Goal: Task Accomplishment & Management: Manage account settings

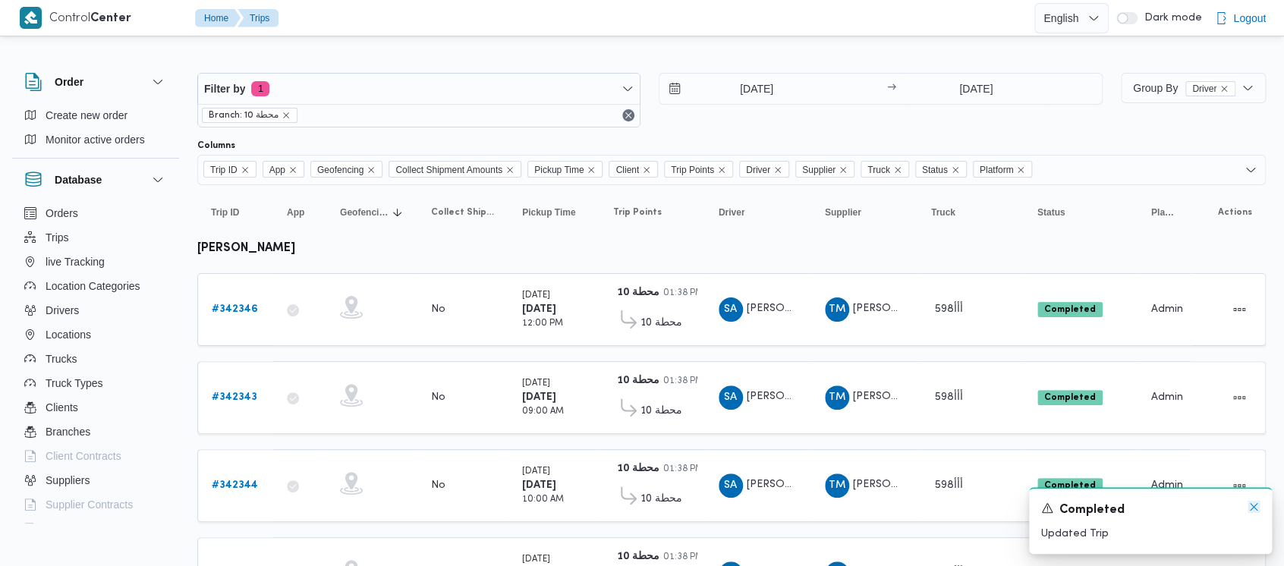
click at [1251, 507] on icon "Dismiss toast" at bounding box center [1254, 507] width 12 height 12
click at [287, 114] on icon "remove selected entity" at bounding box center [286, 115] width 9 height 9
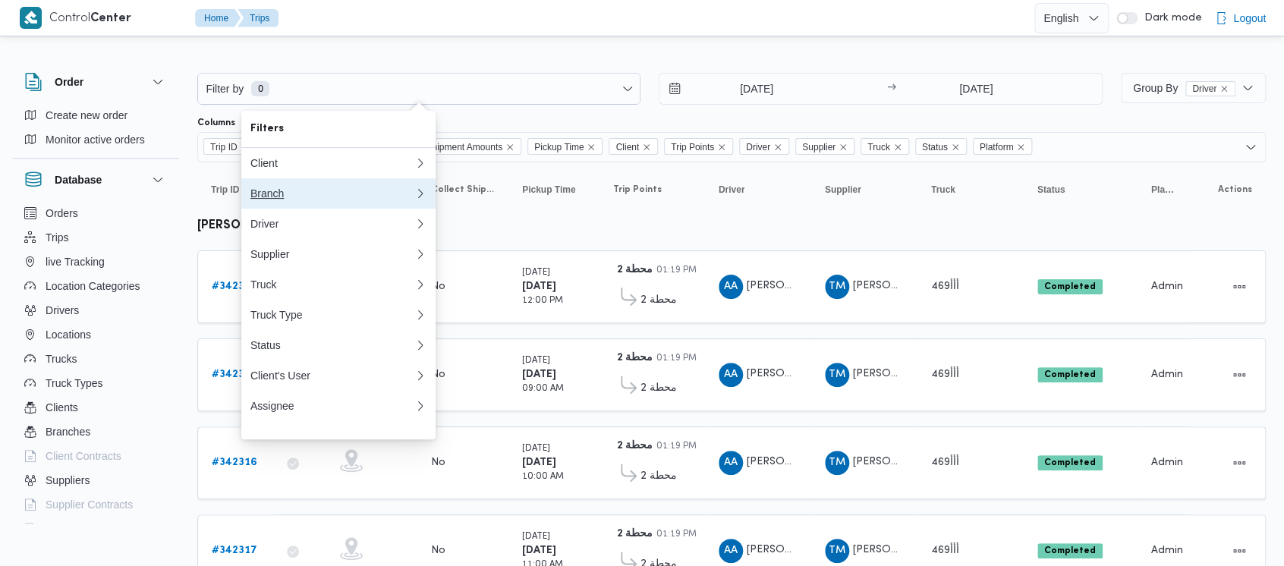
click at [259, 194] on div "Branch" at bounding box center [329, 193] width 158 height 12
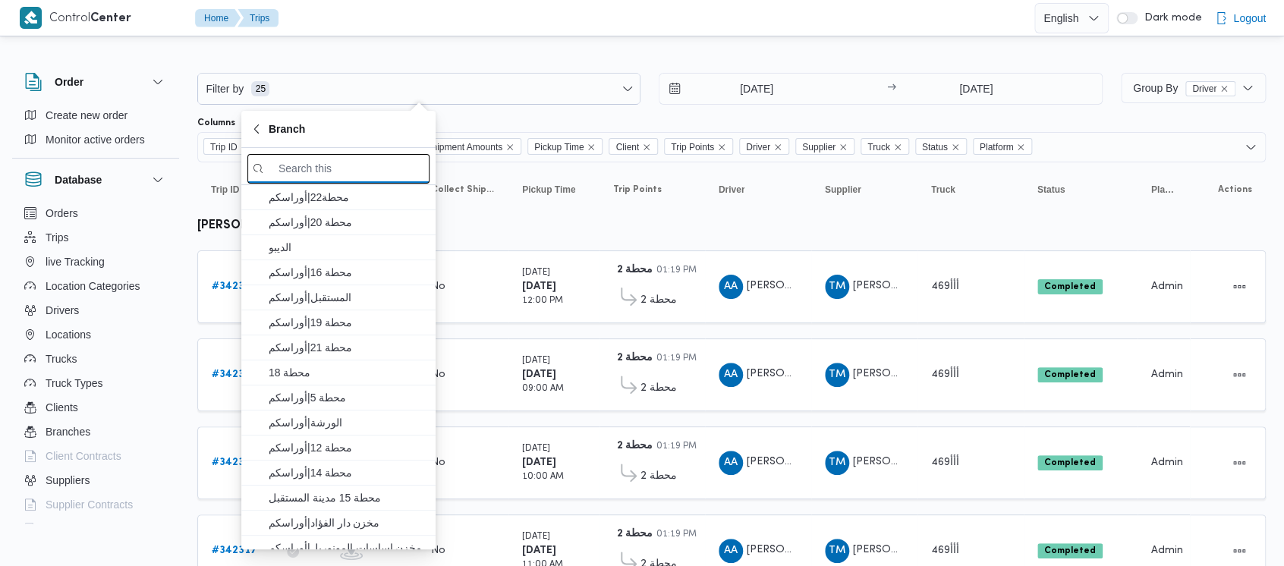
click at [358, 173] on input "search filters" at bounding box center [338, 169] width 182 height 30
paste input "محطة 15"
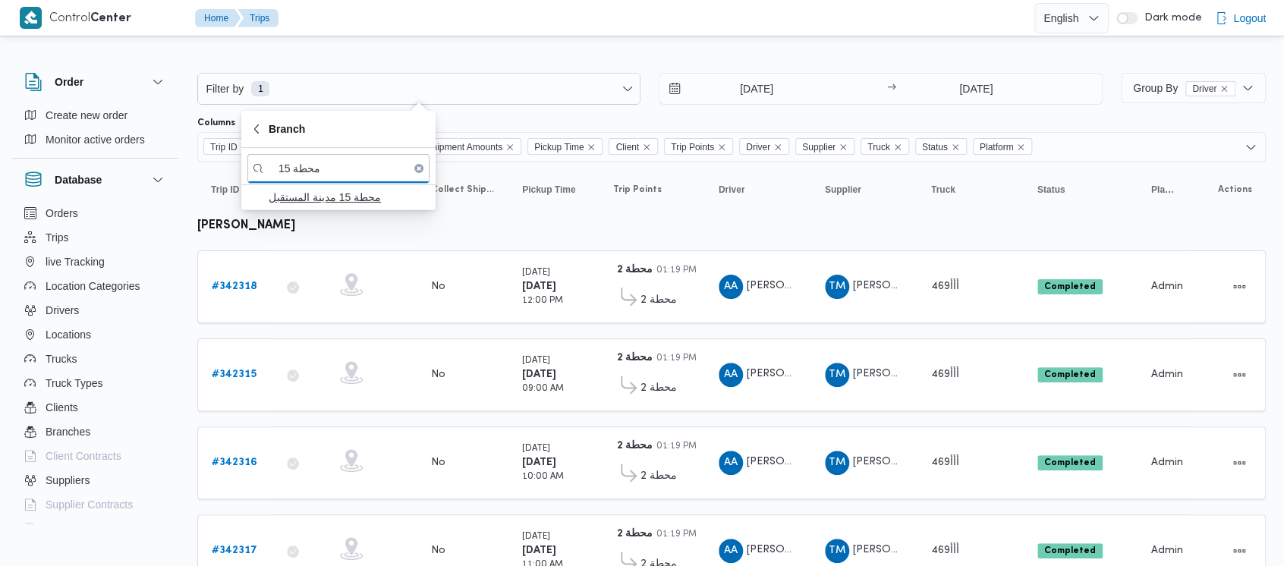
type input "محطة 15"
click at [344, 203] on span "محطة 15 مدينة المستقبل" at bounding box center [348, 197] width 158 height 18
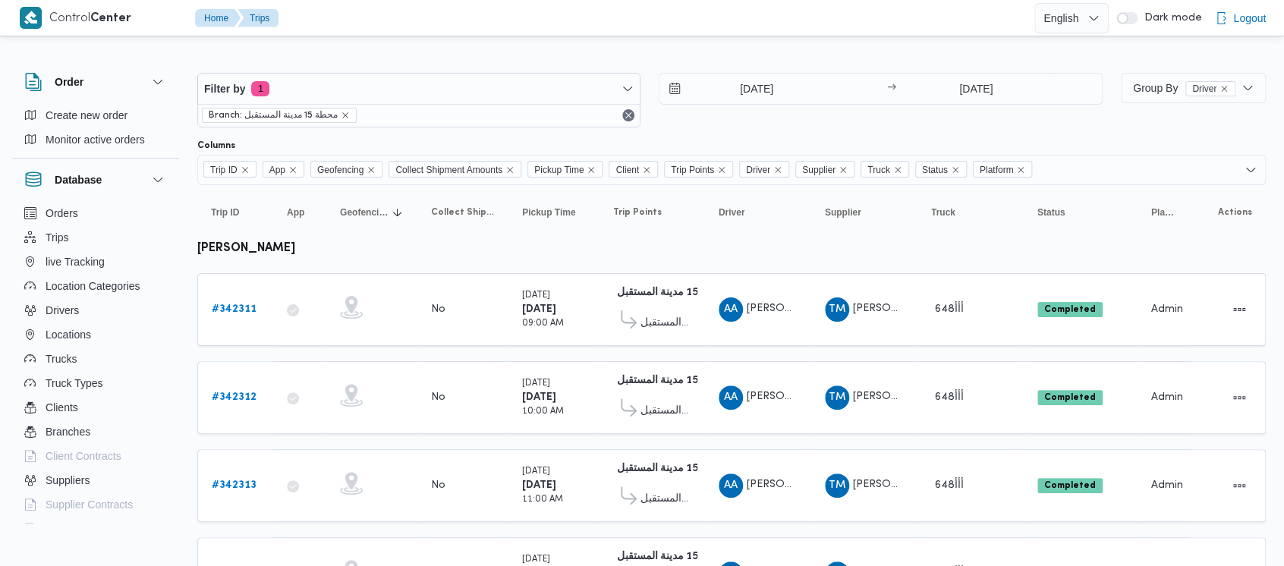
click at [725, 135] on div "Filter by 1 Branch: محطة 15 مدينة المستقبل [DATE] → [DATE]" at bounding box center [649, 100] width 923 height 73
click at [238, 308] on b "# 342311" at bounding box center [234, 309] width 45 height 10
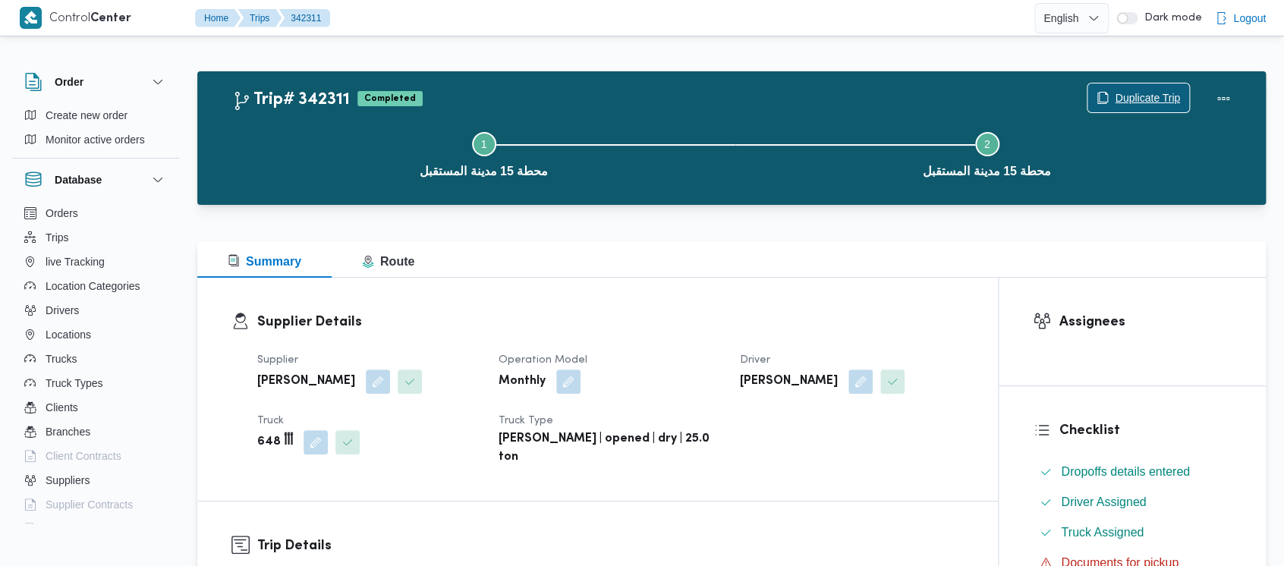
click at [1141, 99] on span "Duplicate Trip" at bounding box center [1147, 98] width 65 height 18
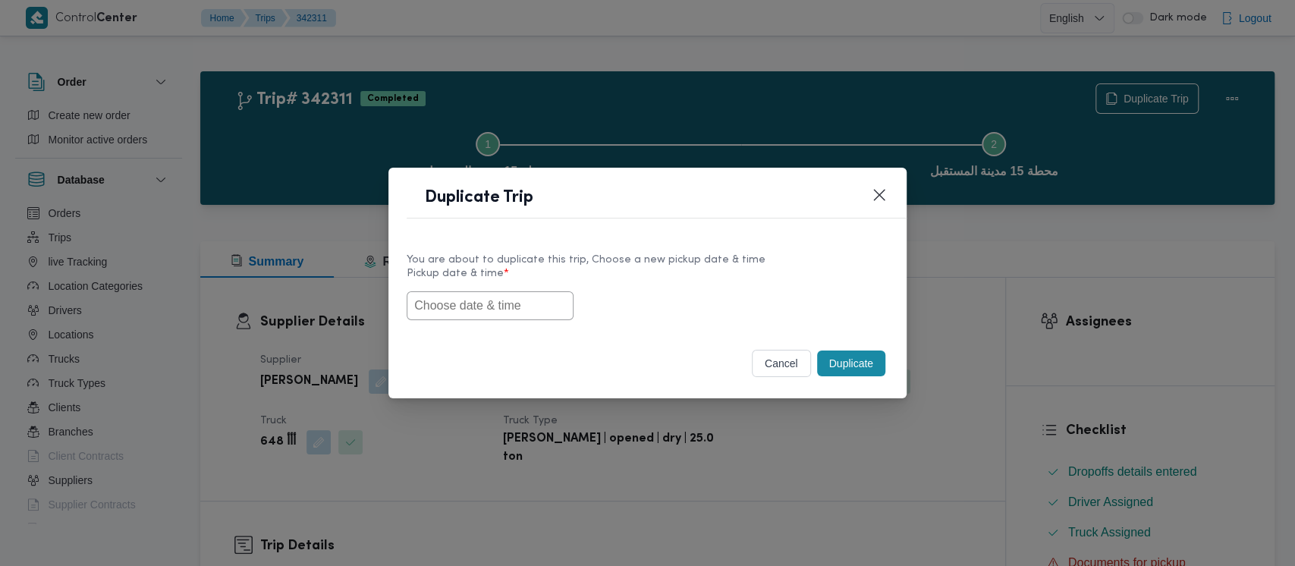
click at [450, 313] on input "text" at bounding box center [490, 305] width 167 height 29
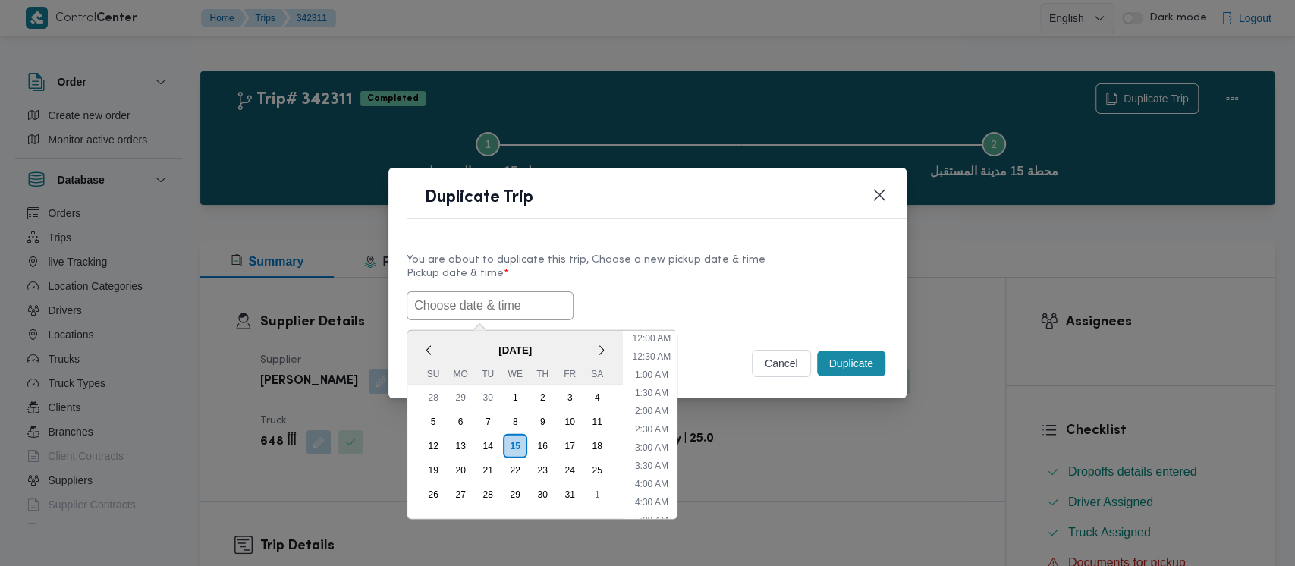
scroll to position [332, 0]
click at [569, 419] on div "10" at bounding box center [569, 421] width 29 height 29
click at [652, 462] on li "9:00 AM" at bounding box center [652, 464] width 46 height 15
type input "[DATE] 9:00AM"
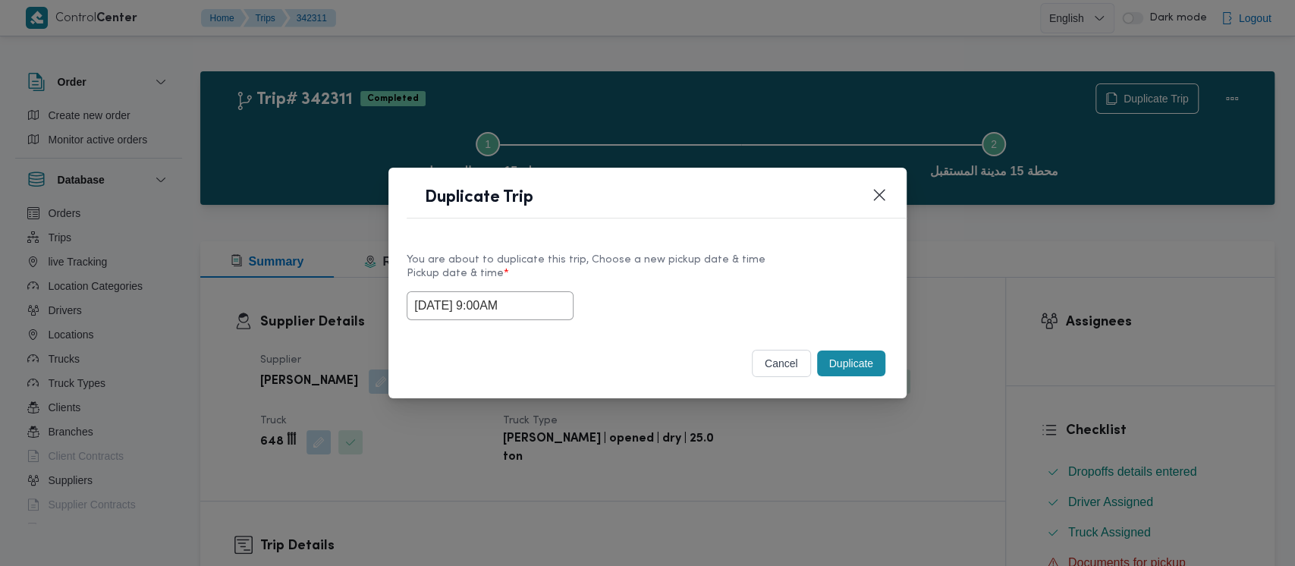
click at [842, 367] on button "Duplicate" at bounding box center [851, 364] width 68 height 26
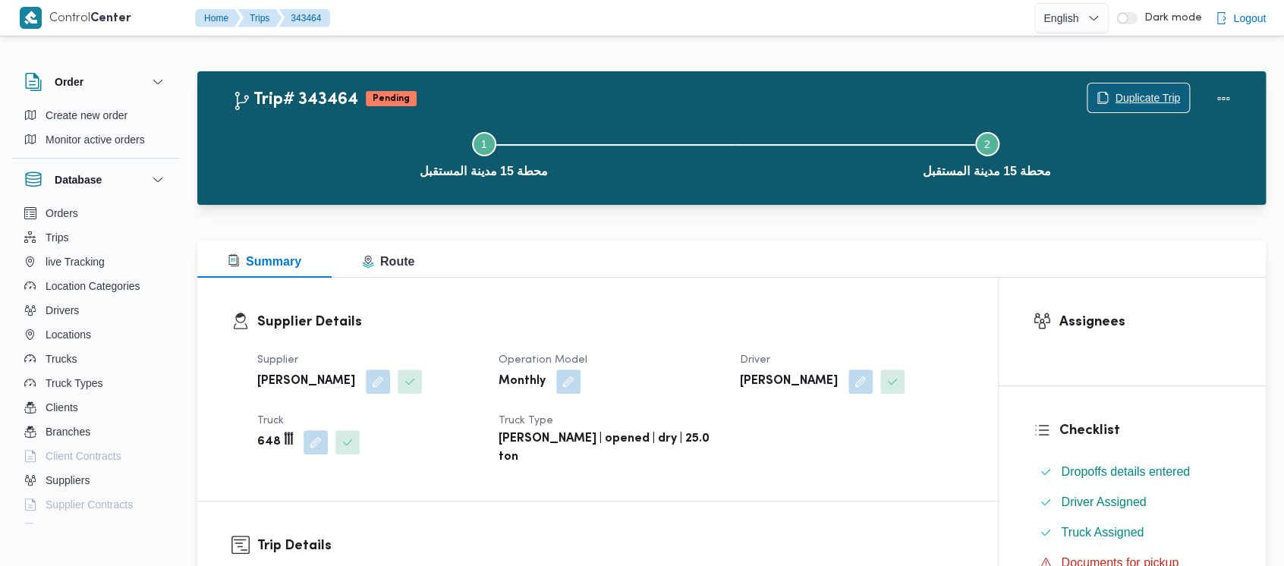
click at [1136, 94] on span "Duplicate Trip" at bounding box center [1147, 98] width 65 height 18
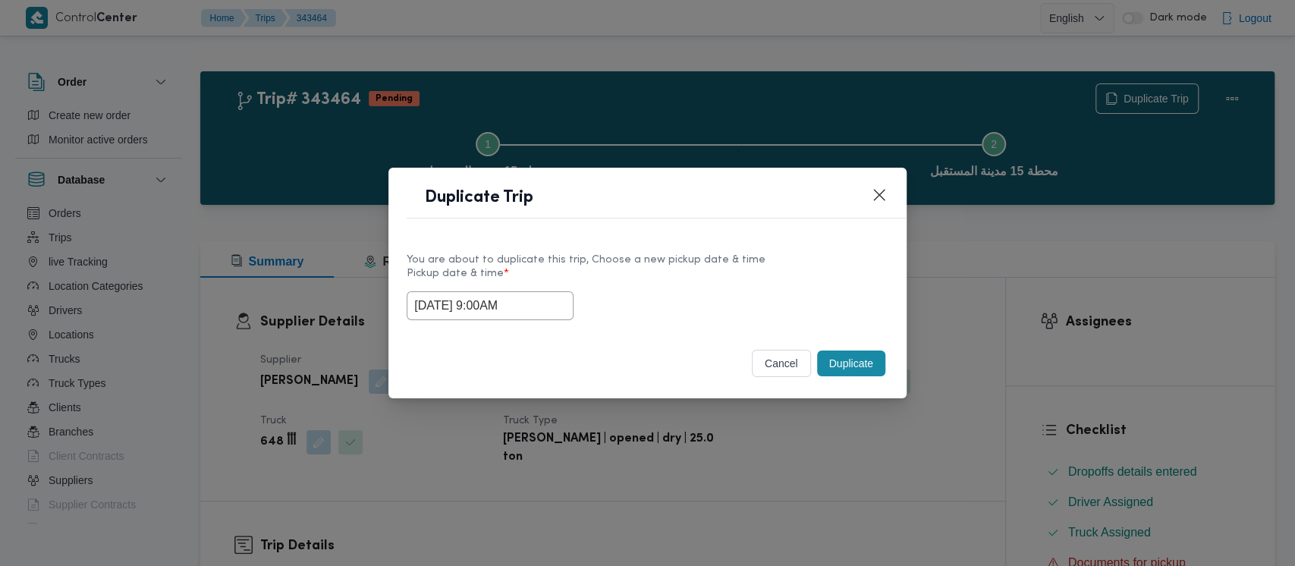
drag, startPoint x: 505, startPoint y: 305, endPoint x: 524, endPoint y: 309, distance: 18.6
click at [505, 304] on input "[DATE] 9:00AM" at bounding box center [490, 305] width 167 height 29
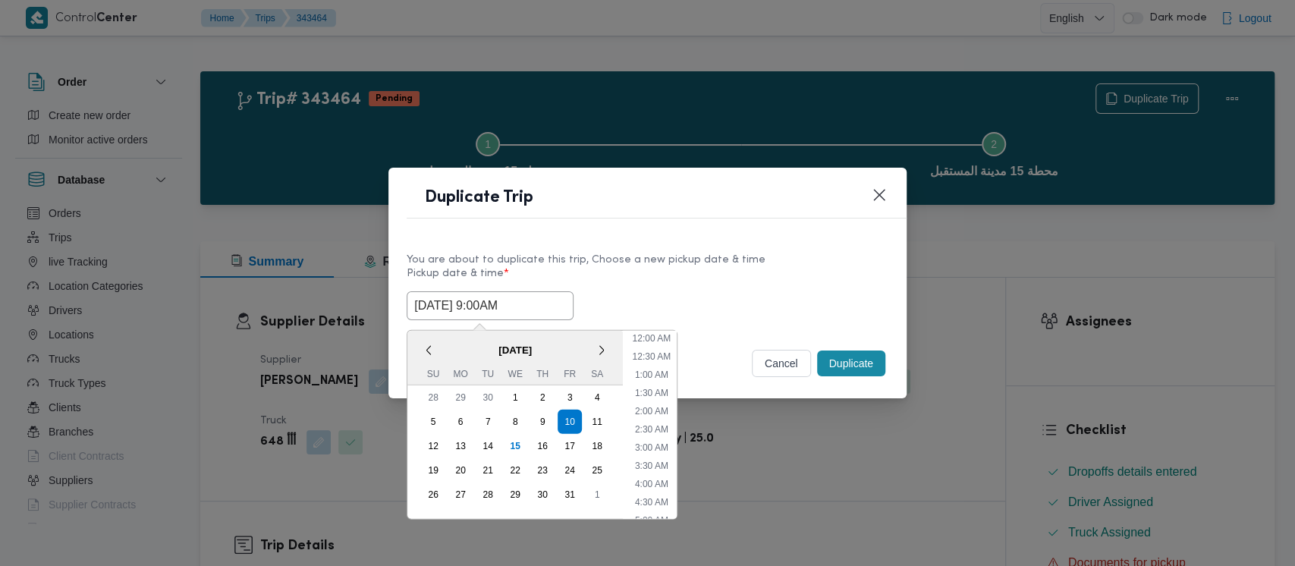
scroll to position [241, 0]
click at [656, 458] on li "10:00 AM" at bounding box center [651, 461] width 51 height 15
type input "[DATE] 10:00AM"
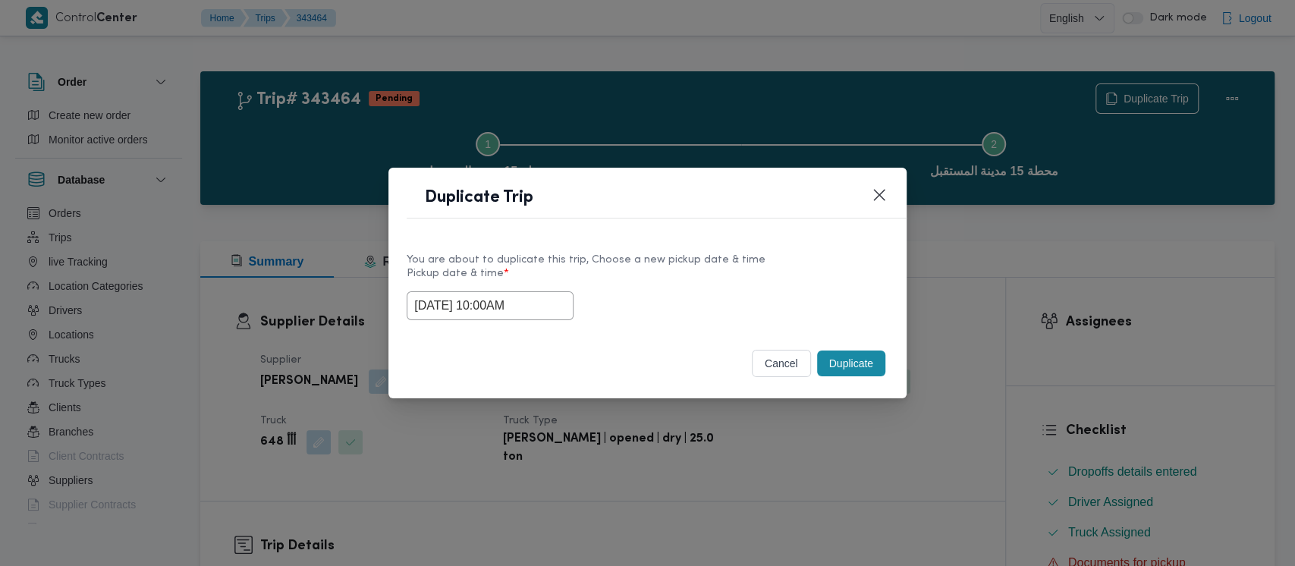
click at [834, 363] on button "Duplicate" at bounding box center [851, 364] width 68 height 26
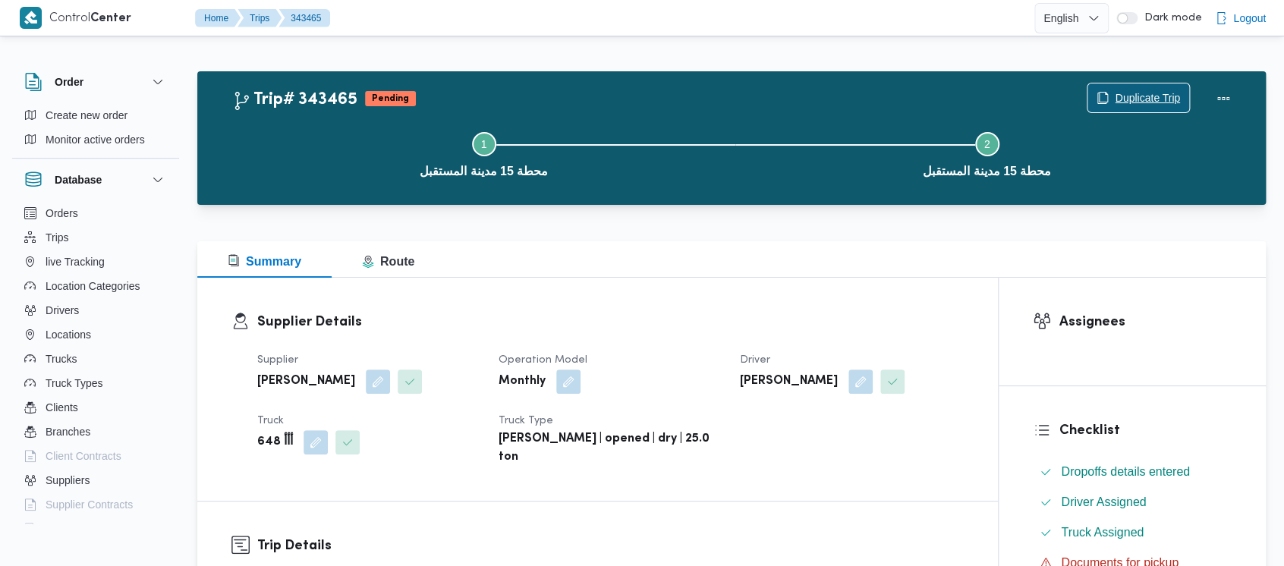
click at [1155, 90] on span "Duplicate Trip" at bounding box center [1147, 98] width 65 height 18
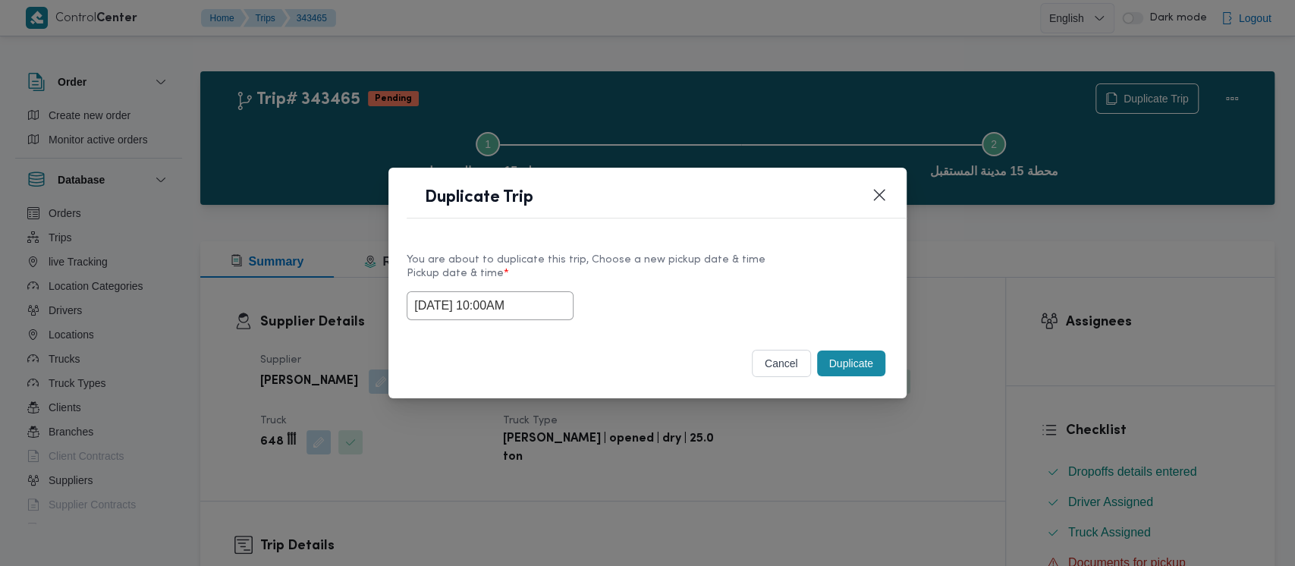
click at [470, 300] on input "[DATE] 10:00AM" at bounding box center [490, 305] width 167 height 29
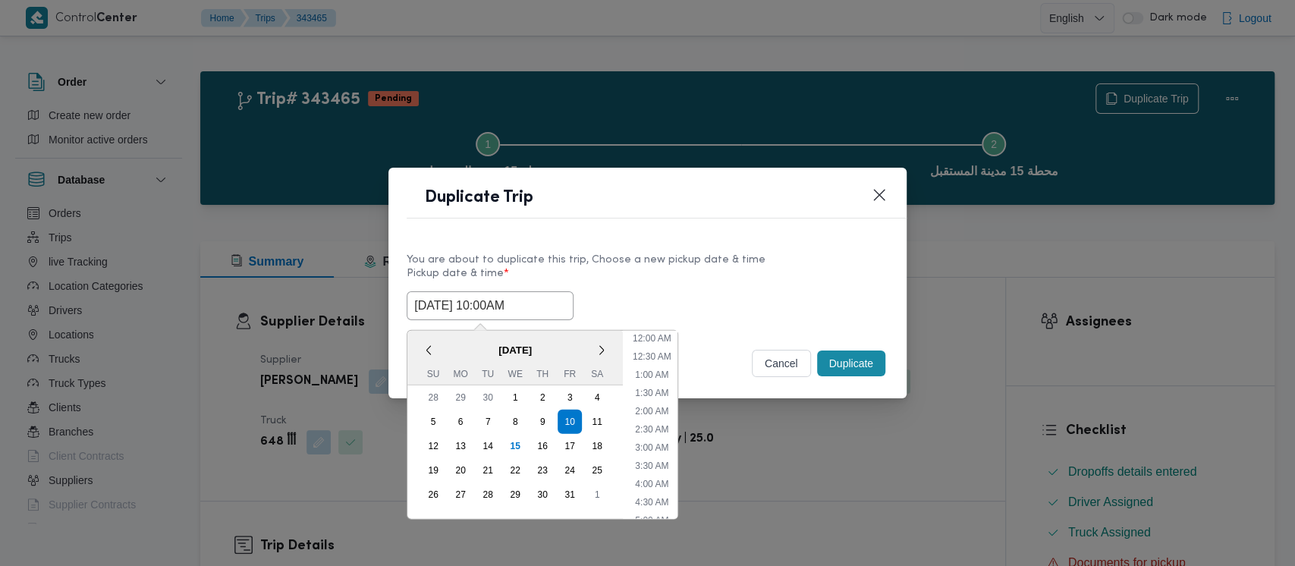
scroll to position [278, 0]
click at [658, 456] on li "11:00 AM" at bounding box center [652, 461] width 51 height 15
type input "[DATE] 11:00AM"
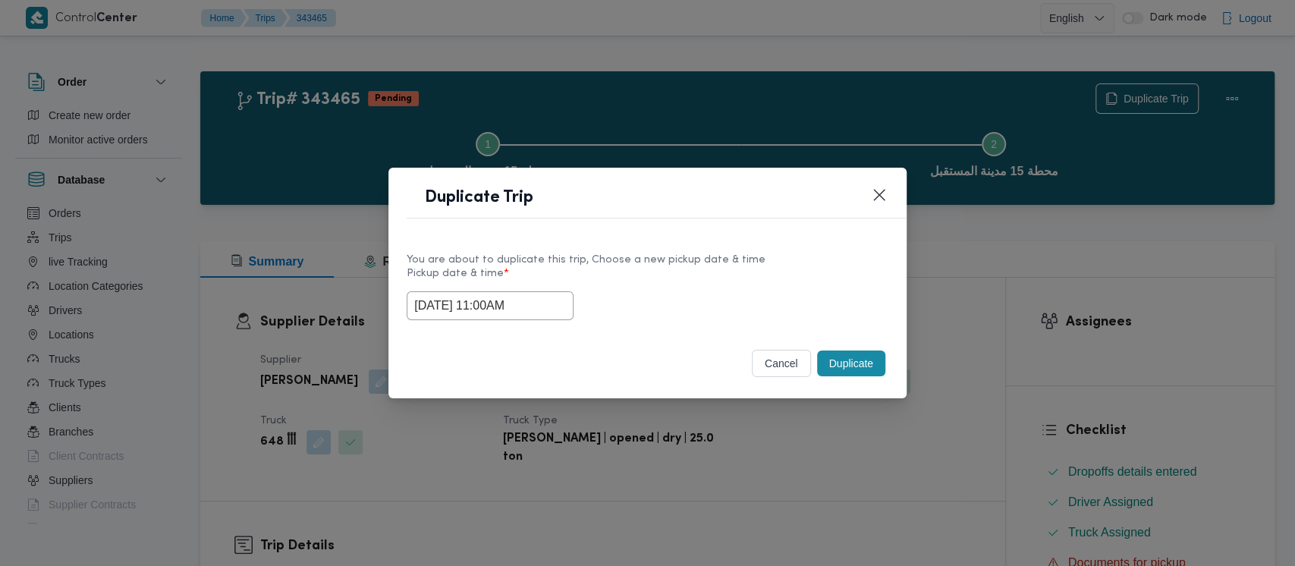
click at [833, 368] on button "Duplicate" at bounding box center [851, 364] width 68 height 26
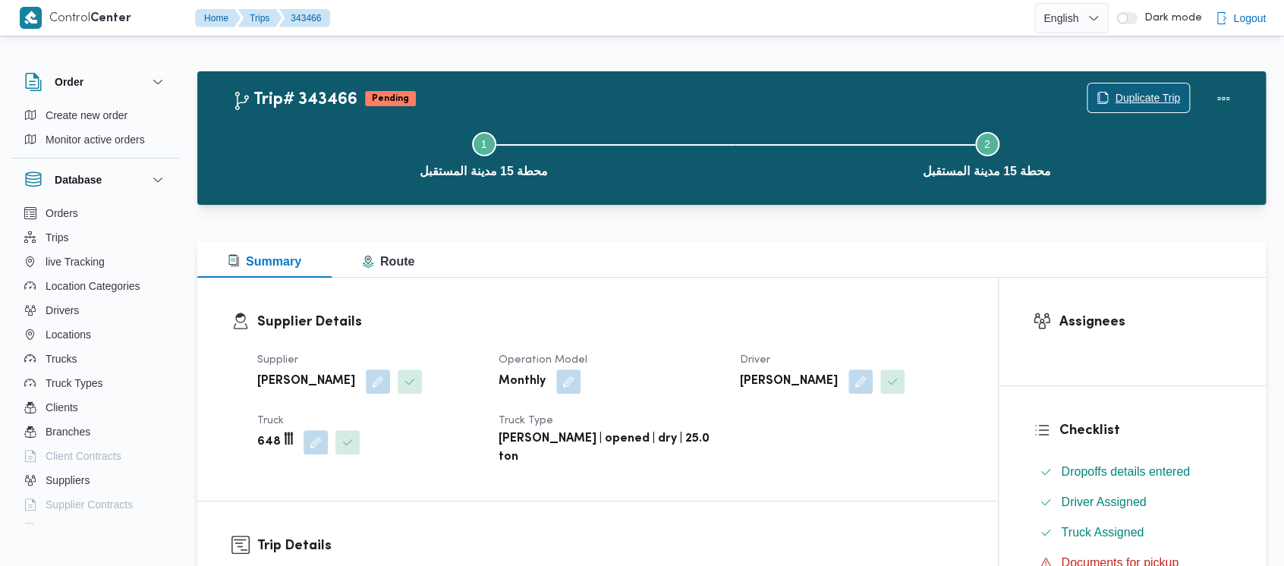
click at [1128, 94] on span "Duplicate Trip" at bounding box center [1147, 98] width 65 height 18
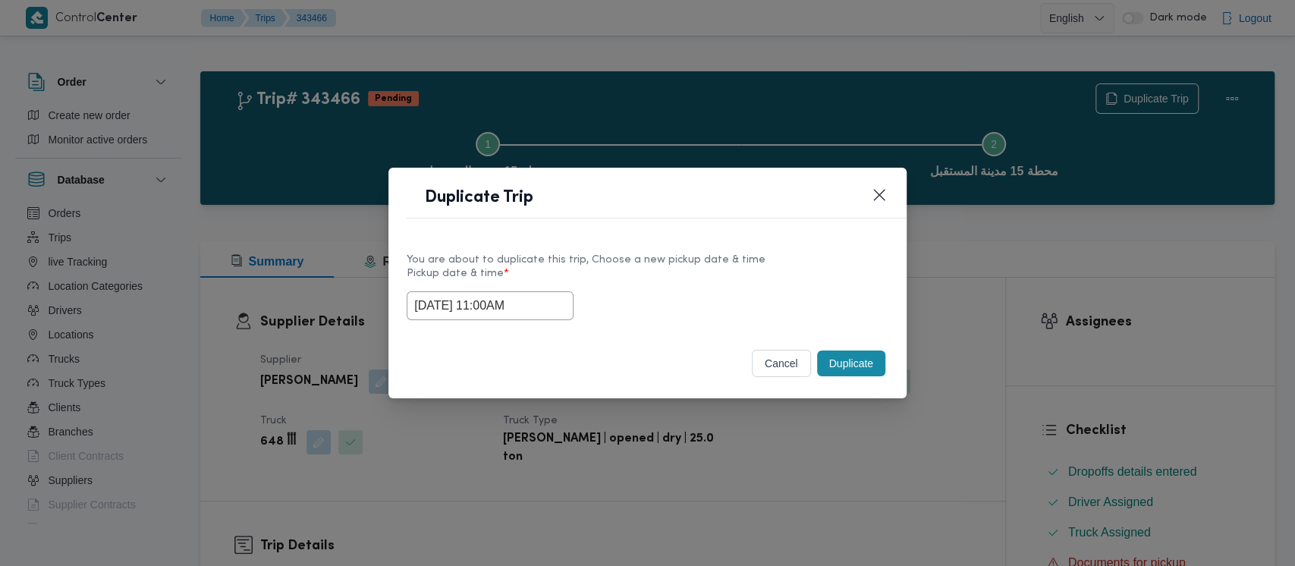
click at [461, 300] on input "[DATE] 11:00AM" at bounding box center [490, 305] width 167 height 29
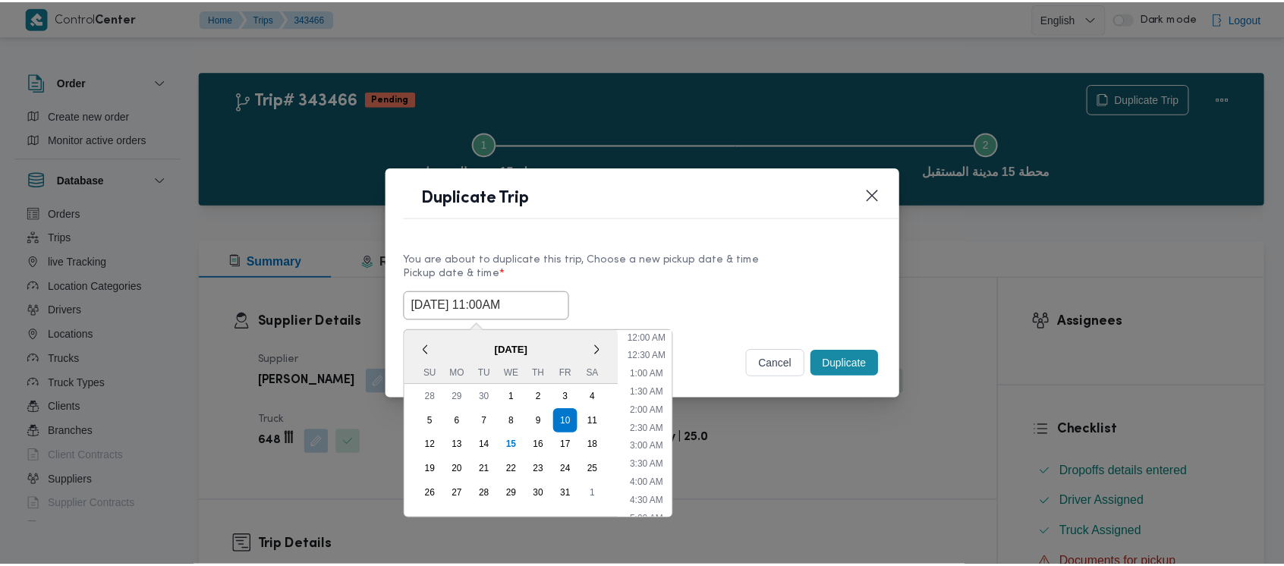
scroll to position [314, 0]
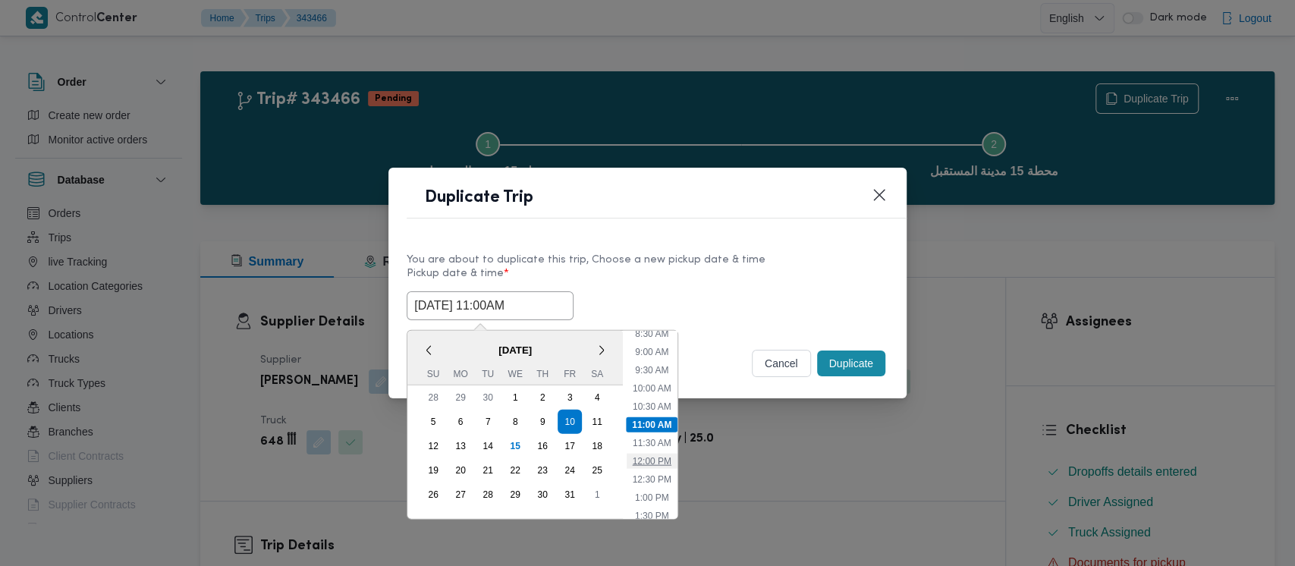
click at [660, 459] on li "12:00 PM" at bounding box center [652, 461] width 51 height 15
type input "[DATE] 12:00PM"
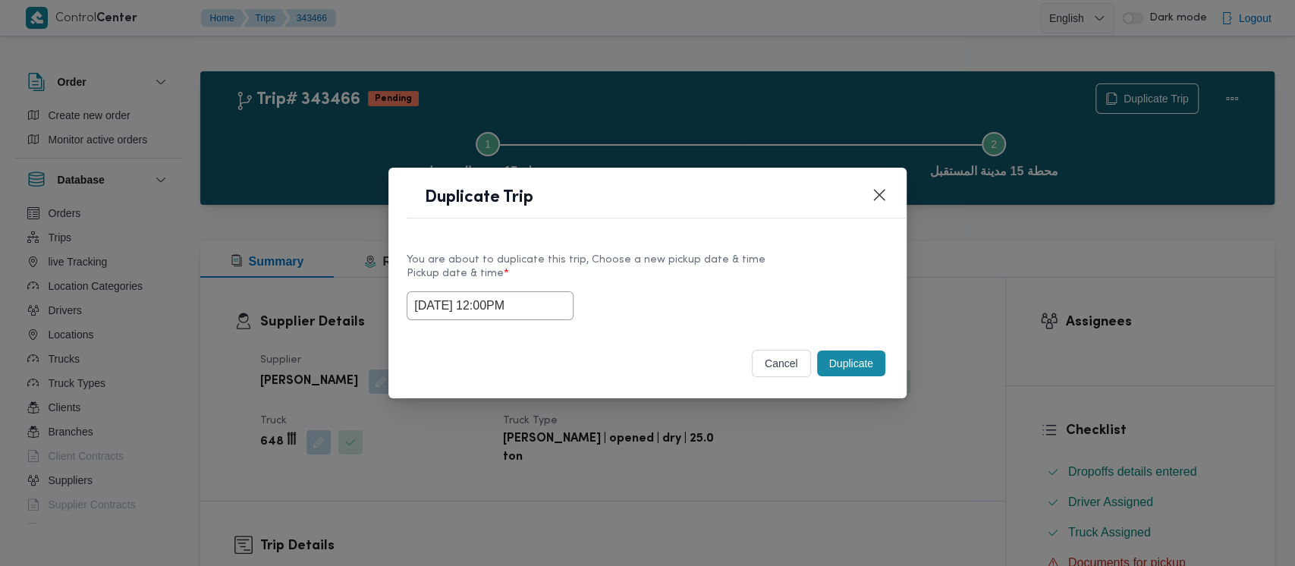
click at [846, 367] on button "Duplicate" at bounding box center [851, 364] width 68 height 26
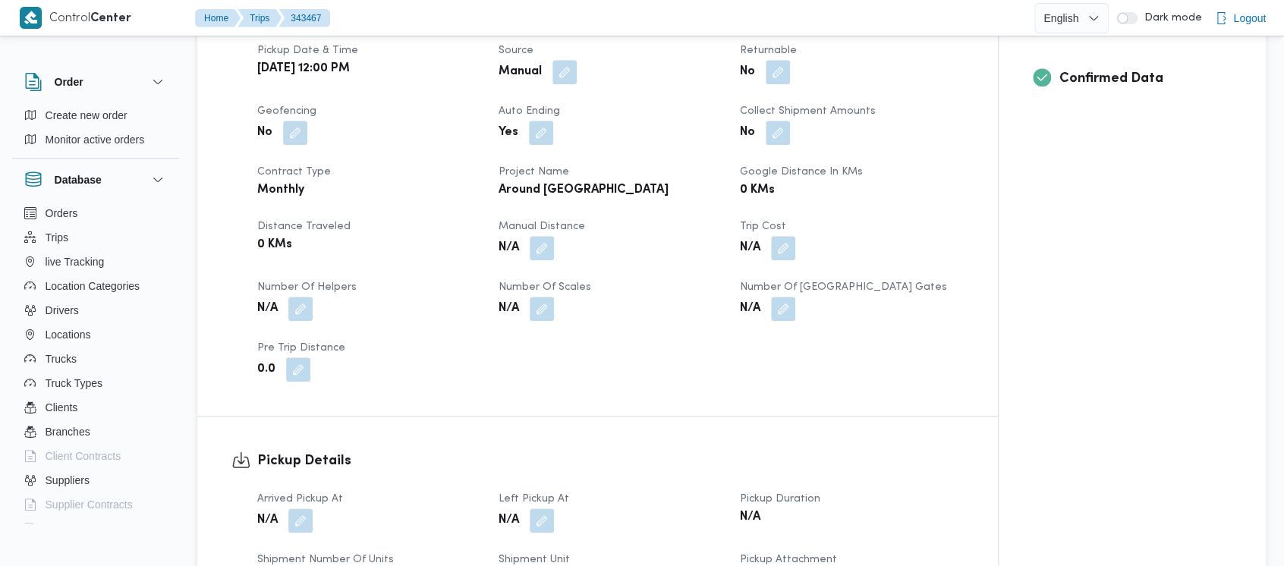
scroll to position [607, 0]
click at [536, 234] on button "button" at bounding box center [542, 246] width 24 height 24
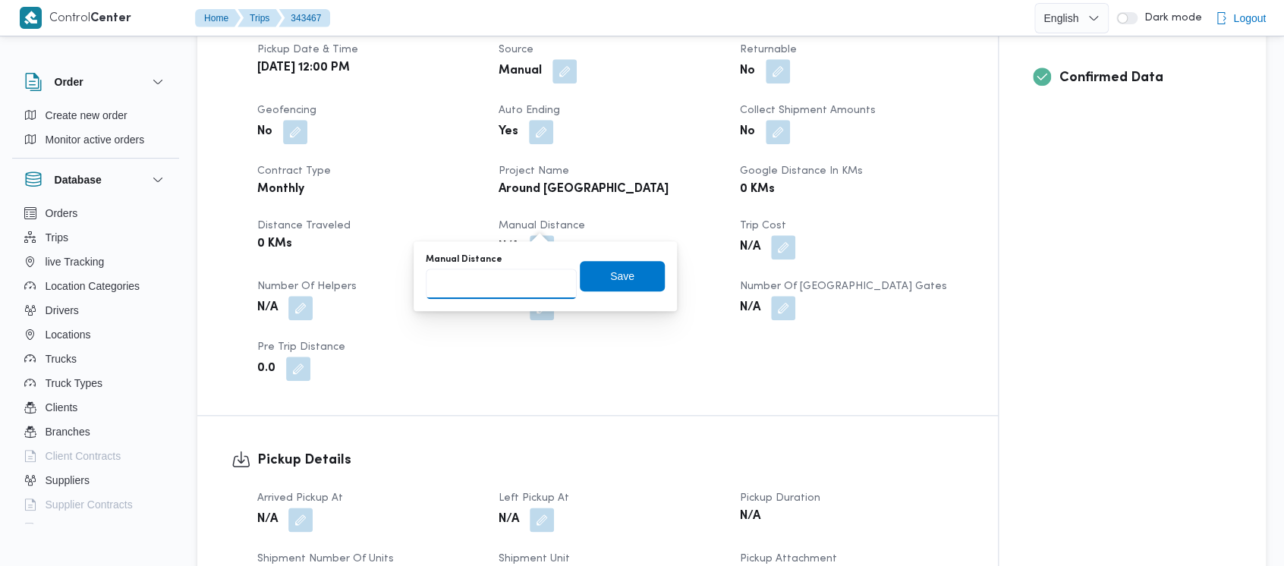
click at [499, 281] on input "Manual Distance" at bounding box center [501, 284] width 151 height 30
paste input "1.5"
type input "1.5"
click at [637, 269] on span "Save" at bounding box center [622, 275] width 85 height 30
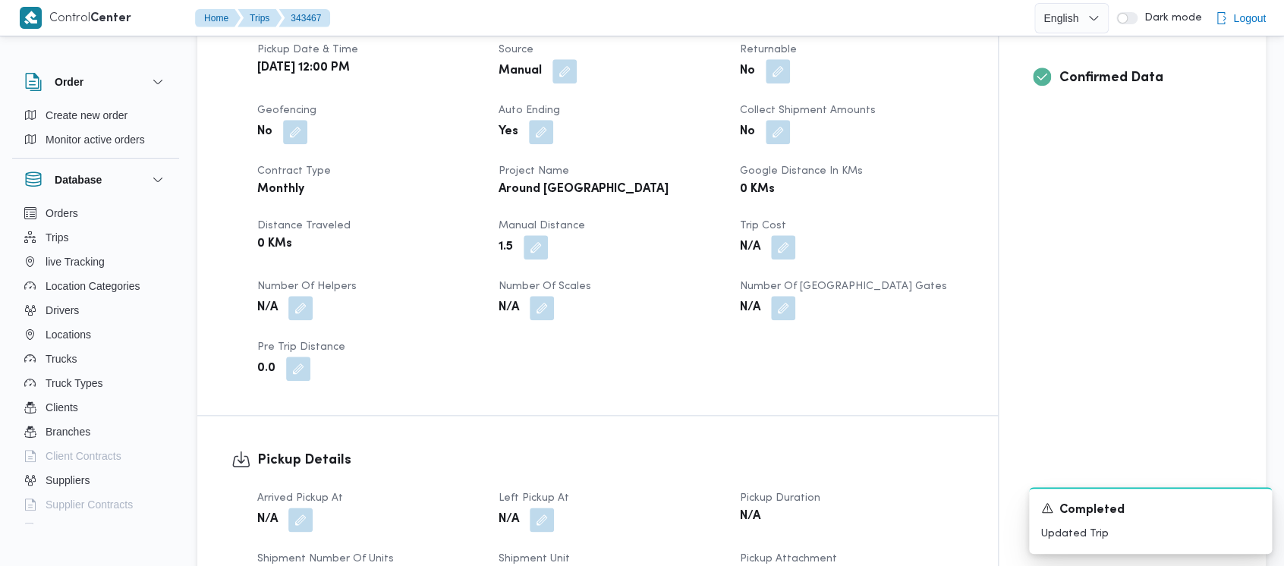
click at [280, 506] on div "N/A" at bounding box center [369, 519] width 226 height 27
click at [292, 507] on button "button" at bounding box center [300, 519] width 24 height 24
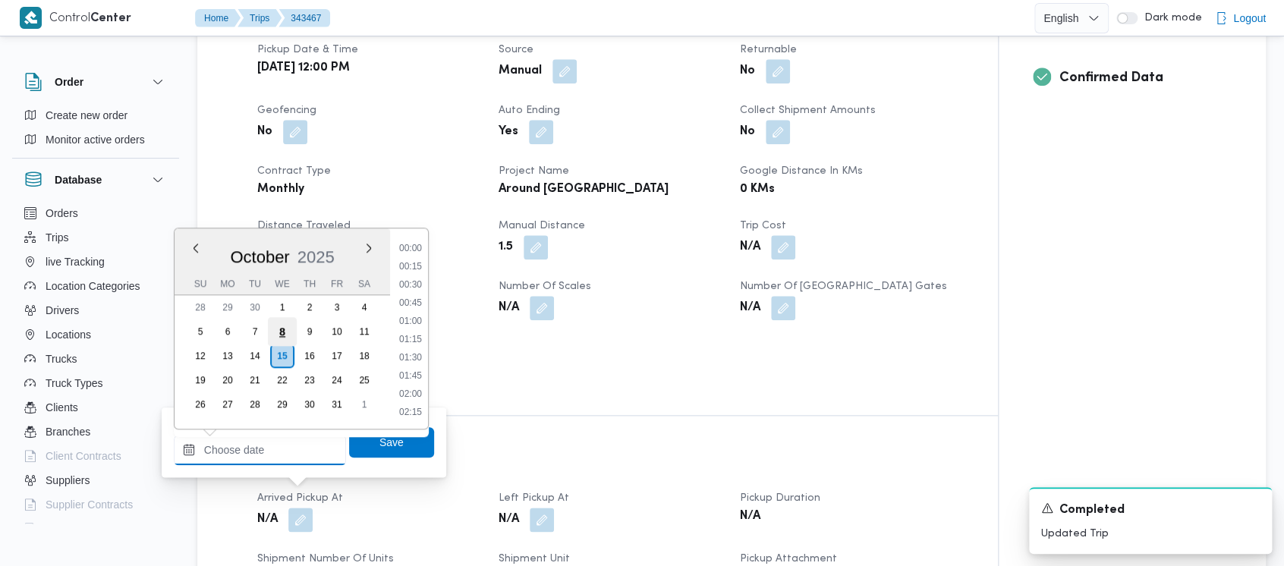
drag, startPoint x: 244, startPoint y: 448, endPoint x: 278, endPoint y: 324, distance: 128.8
click at [244, 435] on div "Previous Month Next month [DATE] [DATE] Su Mo Tu We Th Fr Sa 28 29 30 1 2 3 4 5…" at bounding box center [260, 450] width 172 height 30
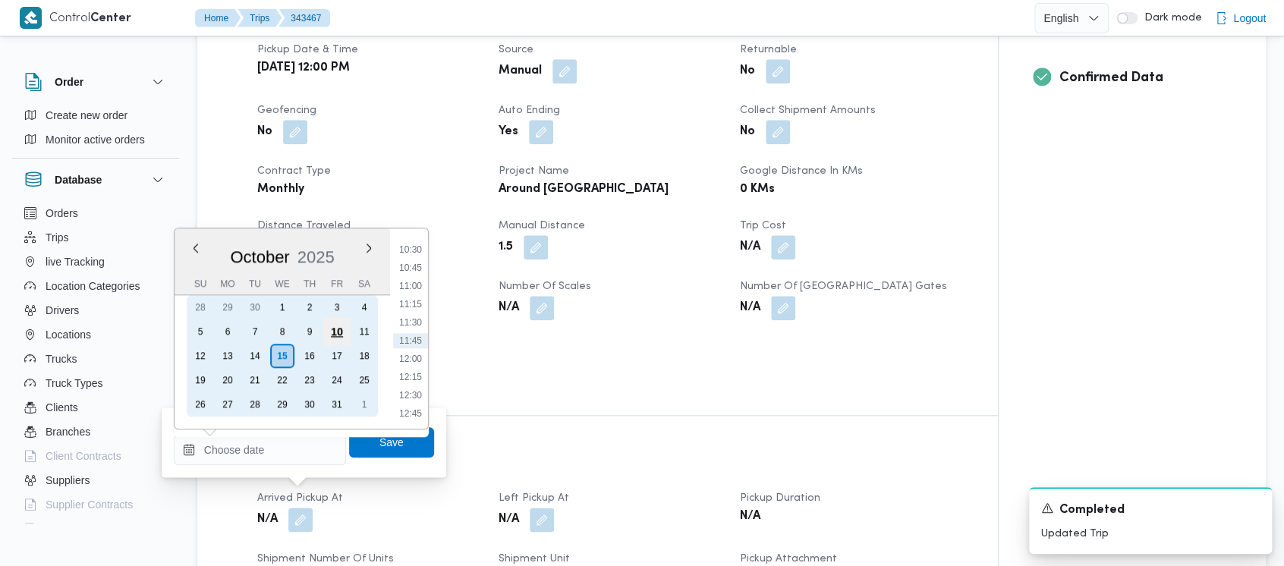
click at [335, 325] on div "10" at bounding box center [337, 331] width 29 height 29
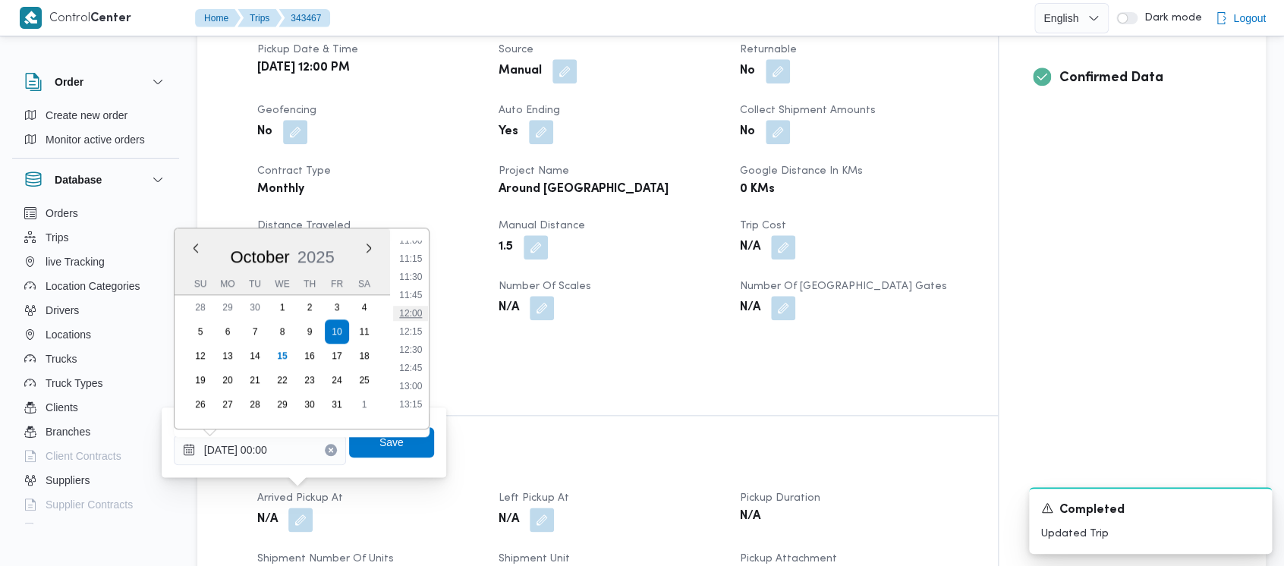
click at [418, 313] on li "12:00" at bounding box center [410, 313] width 35 height 15
type input "[DATE] 12:00"
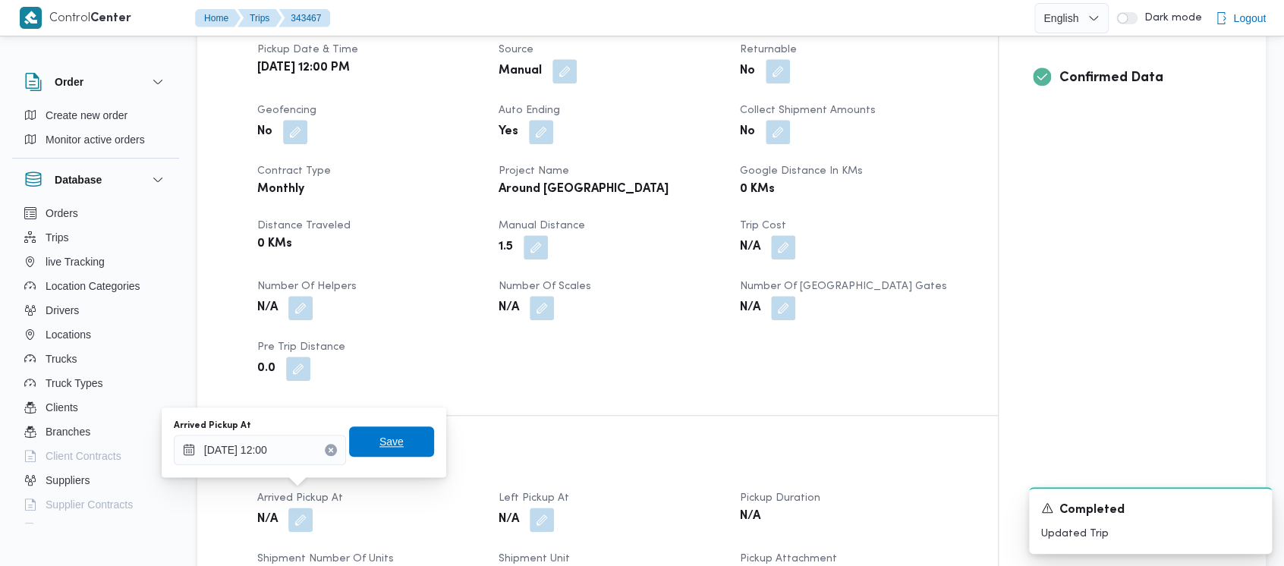
click at [389, 438] on span "Save" at bounding box center [391, 442] width 24 height 18
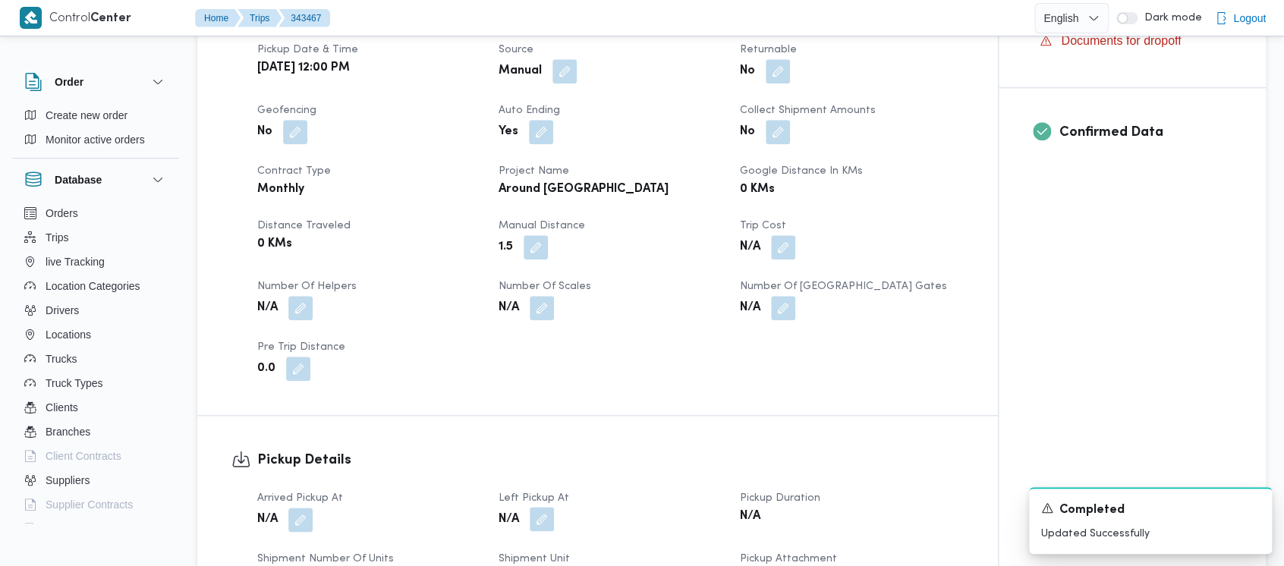
click at [536, 507] on button "button" at bounding box center [542, 519] width 24 height 24
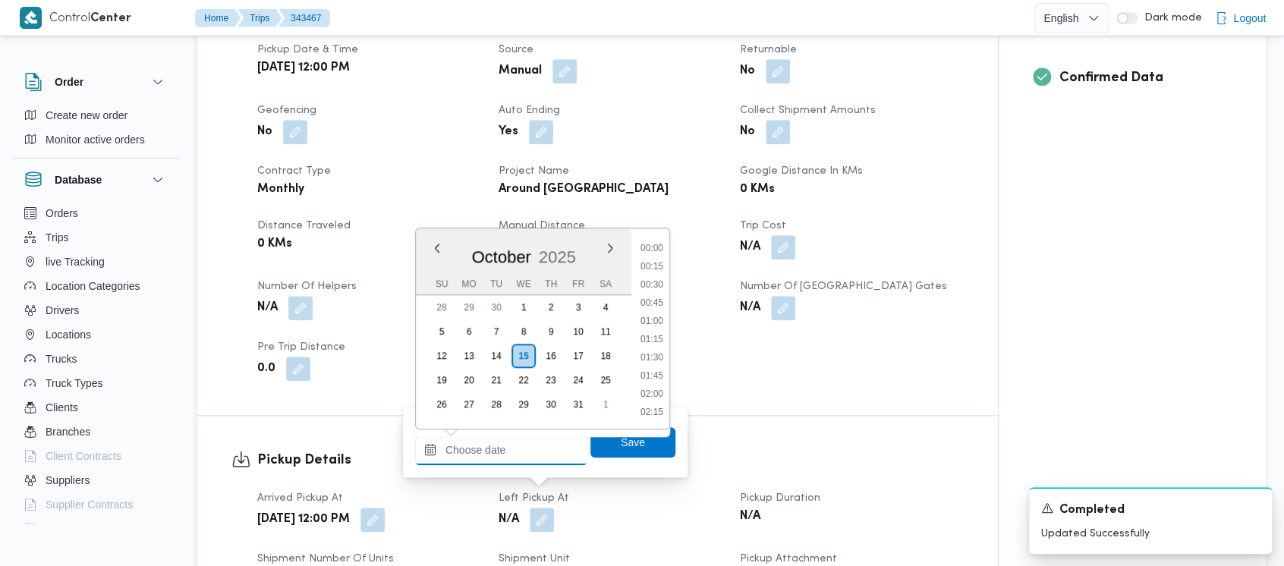
click at [495, 458] on input "Left Pickup At" at bounding box center [501, 450] width 172 height 30
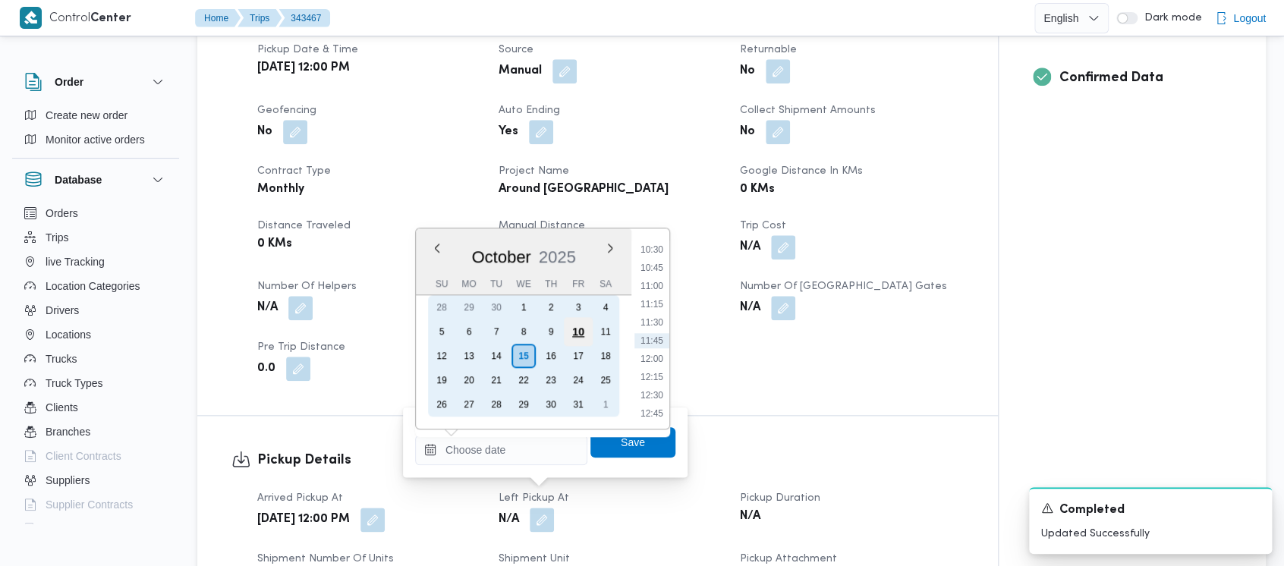
click at [583, 331] on div "10" at bounding box center [578, 331] width 29 height 29
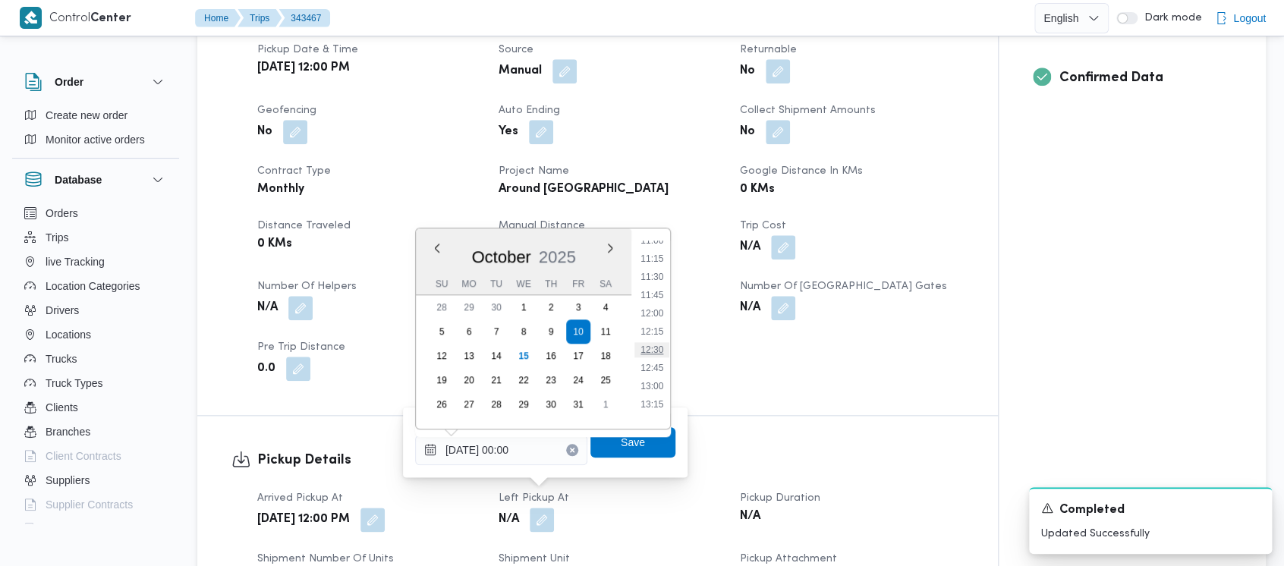
click at [645, 354] on li "12:30" at bounding box center [651, 349] width 35 height 15
type input "[DATE] 12:30"
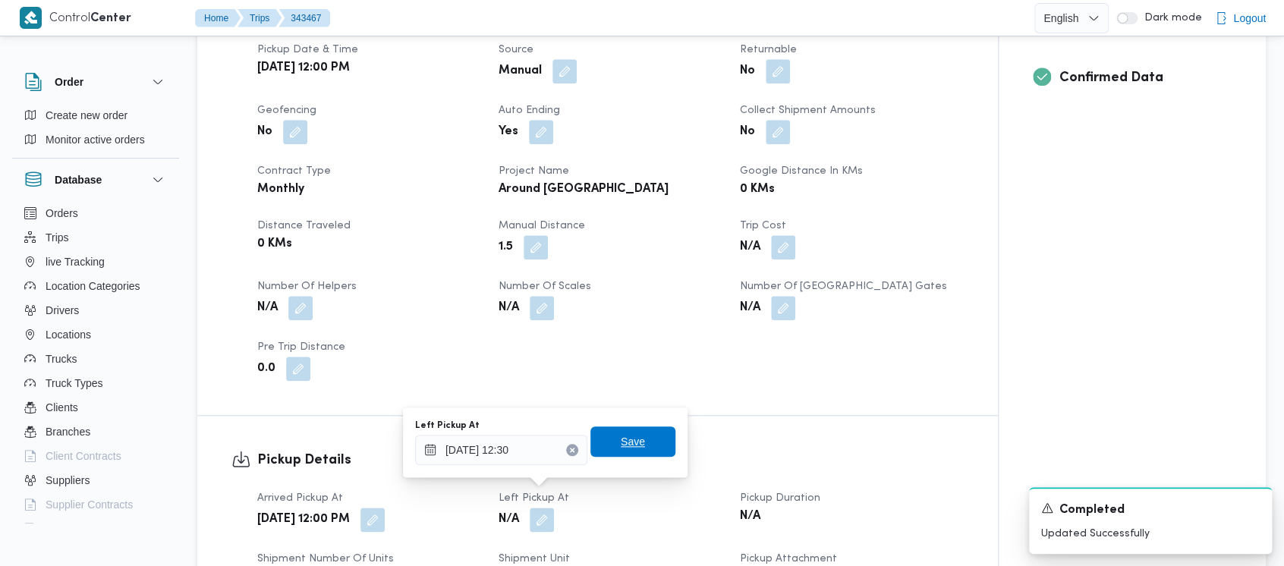
click at [596, 445] on span "Save" at bounding box center [632, 441] width 85 height 30
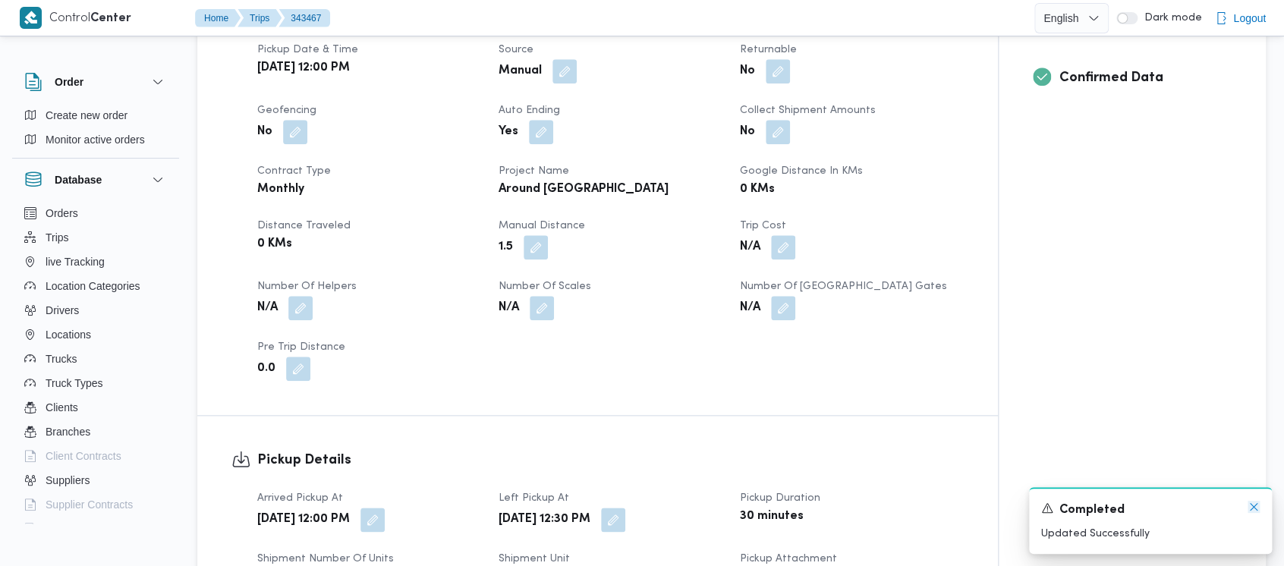
click at [1251, 507] on icon "Dismiss toast" at bounding box center [1254, 507] width 12 height 12
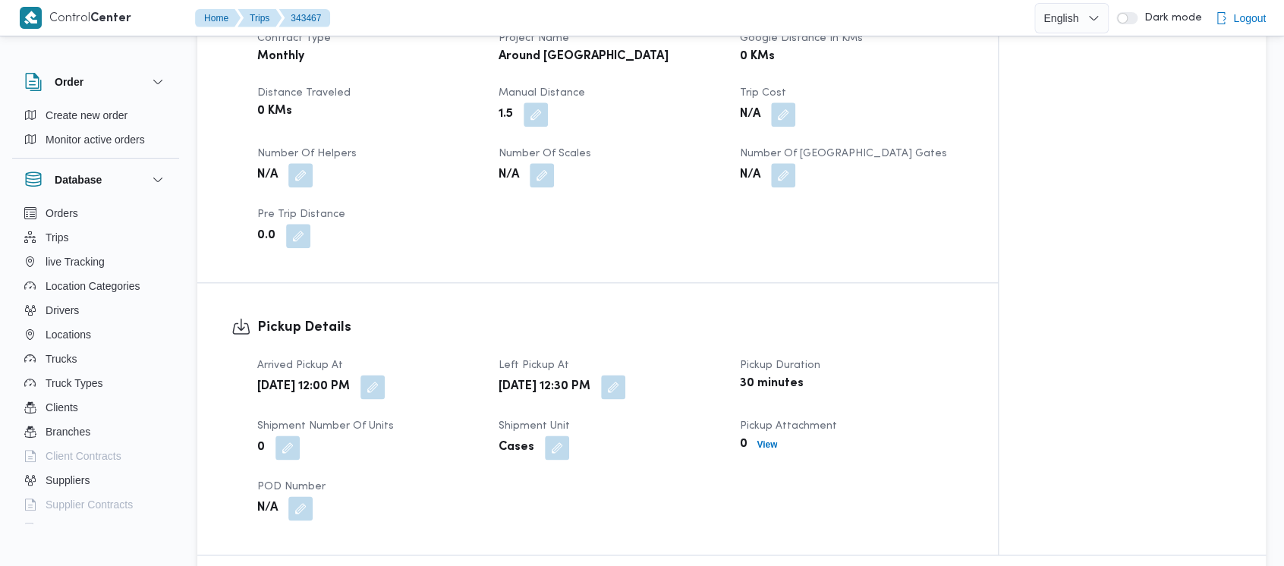
scroll to position [911, 0]
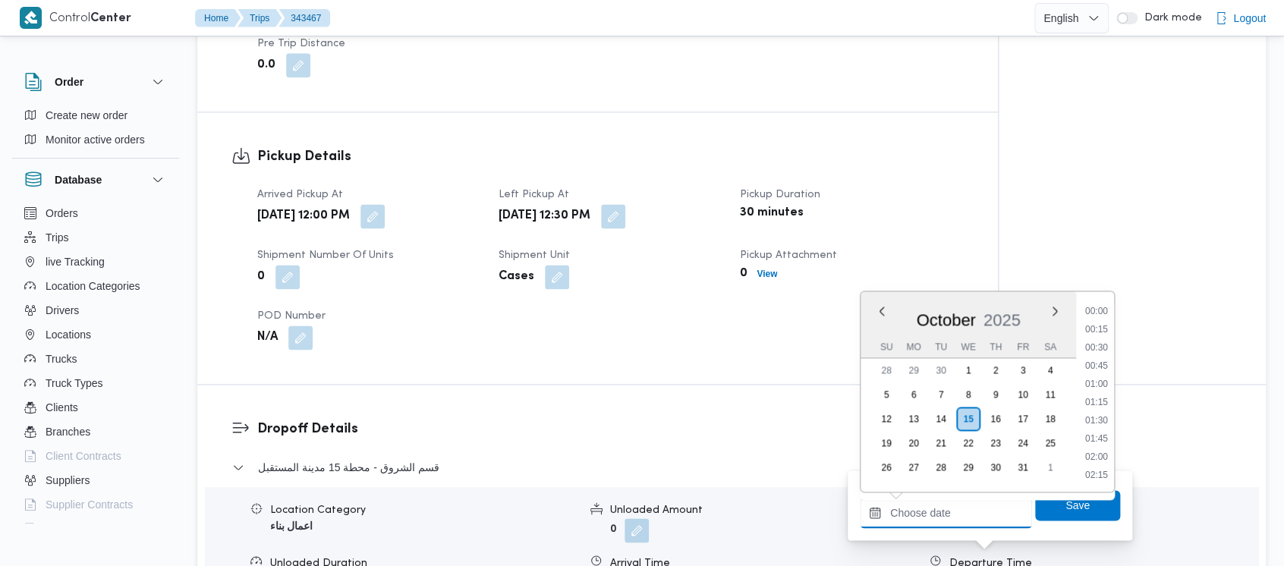
drag, startPoint x: 941, startPoint y: 520, endPoint x: 1019, endPoint y: 348, distance: 188.5
click at [941, 517] on input "Departure Time" at bounding box center [946, 513] width 172 height 30
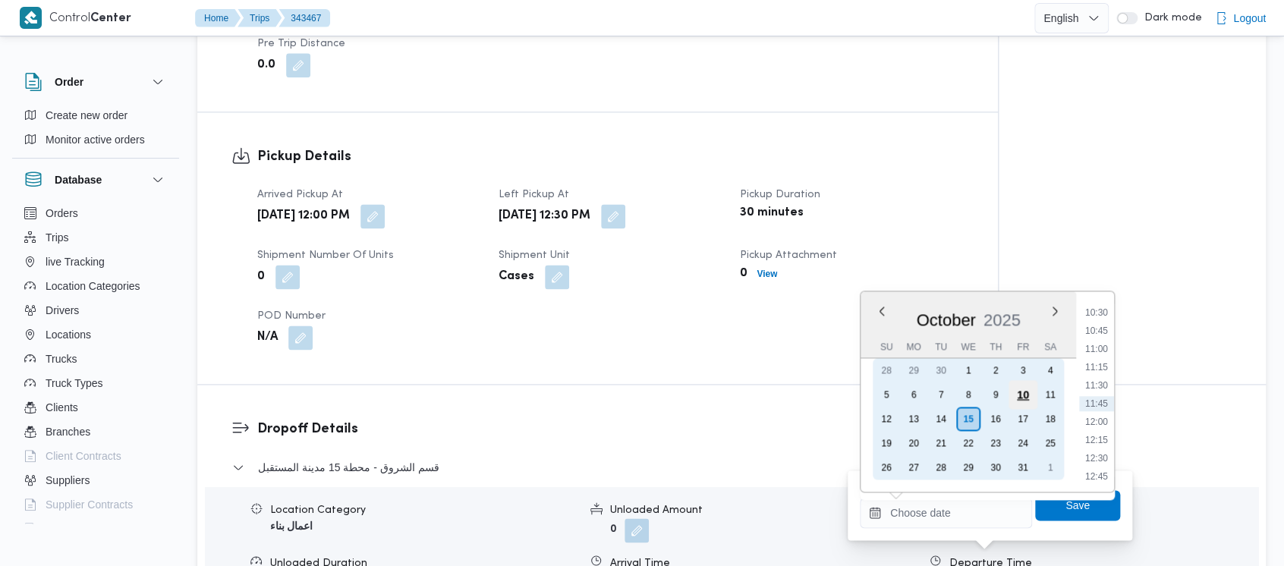
click at [1021, 392] on div "10" at bounding box center [1022, 394] width 29 height 29
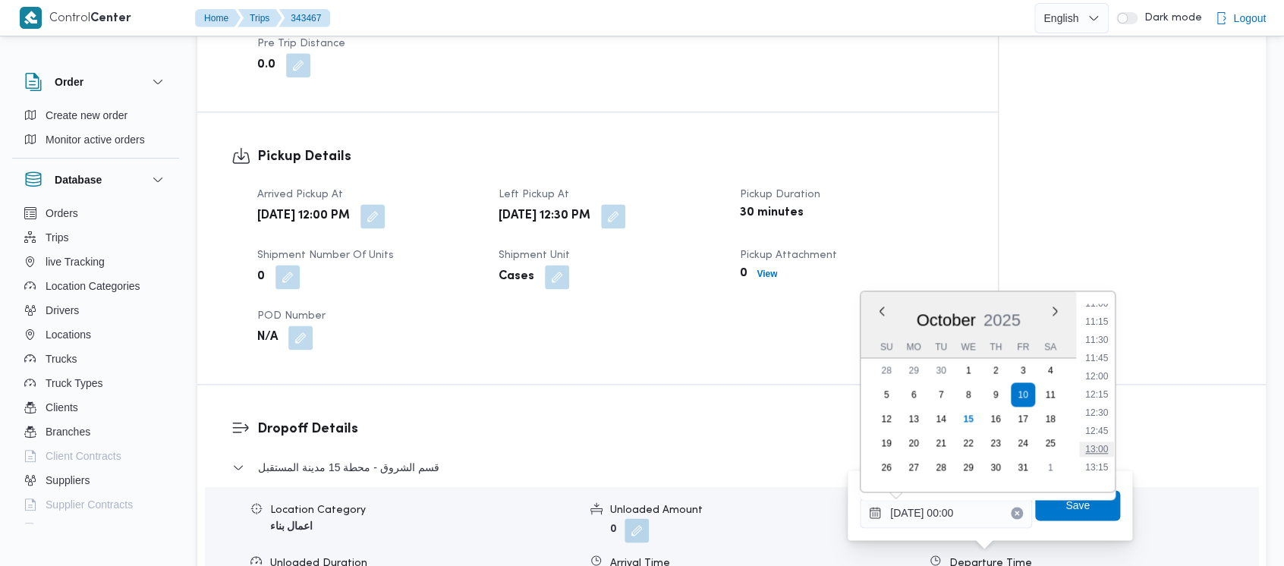
click at [1097, 452] on li "13:00" at bounding box center [1096, 449] width 35 height 15
type input "[DATE] 13:00"
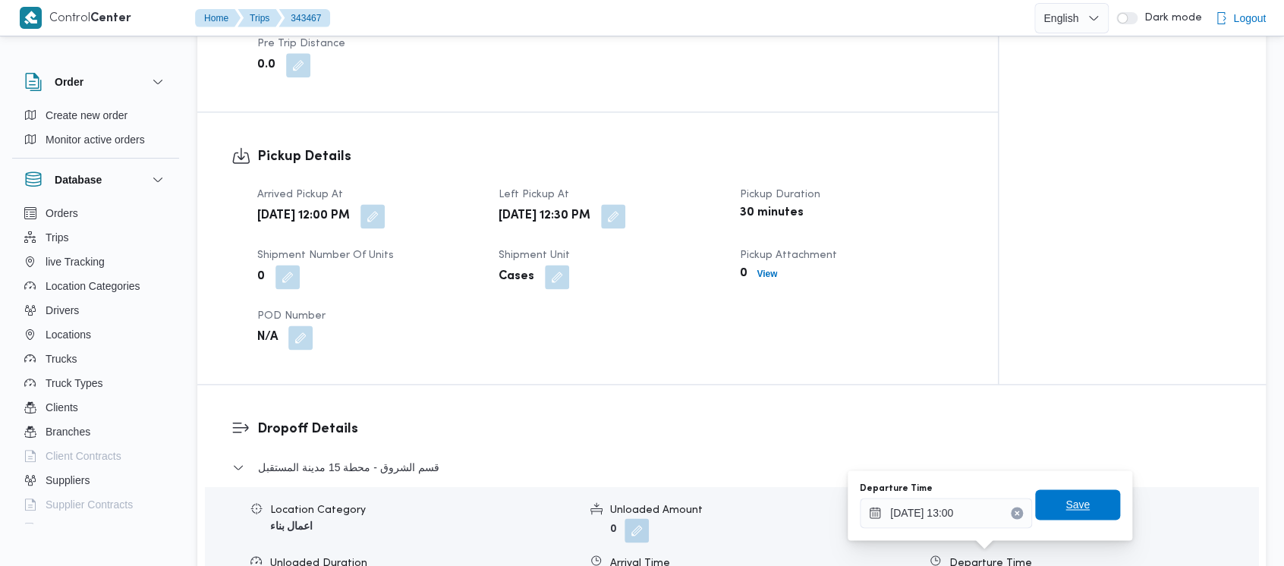
click at [1065, 507] on span "Save" at bounding box center [1077, 505] width 24 height 18
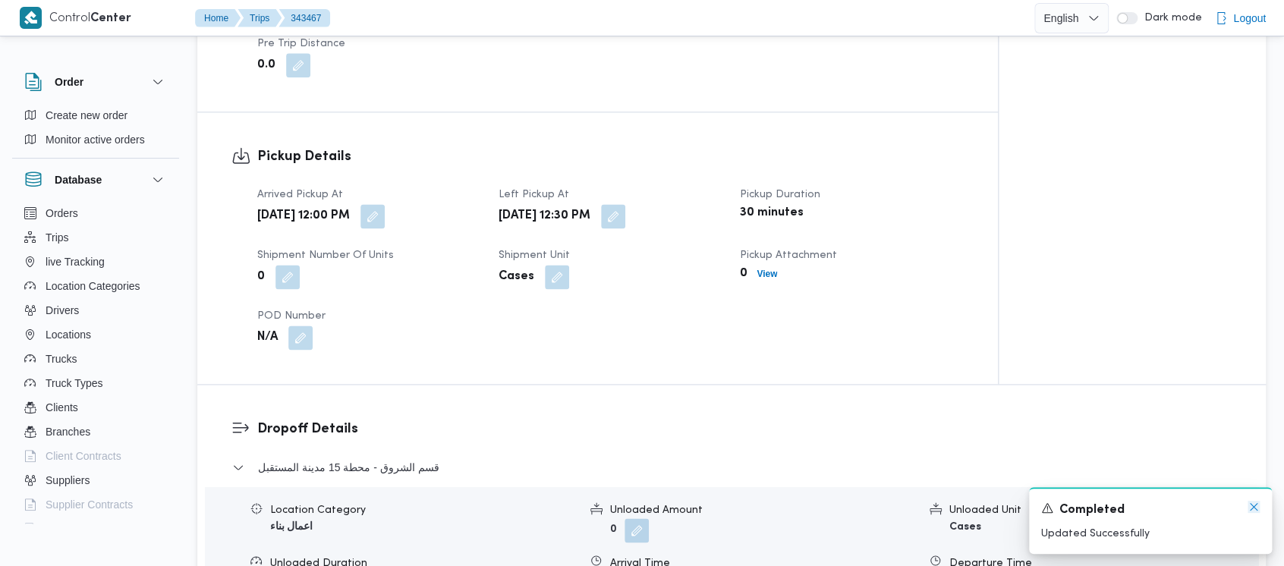
click at [1257, 508] on icon "Dismiss toast" at bounding box center [1254, 507] width 12 height 12
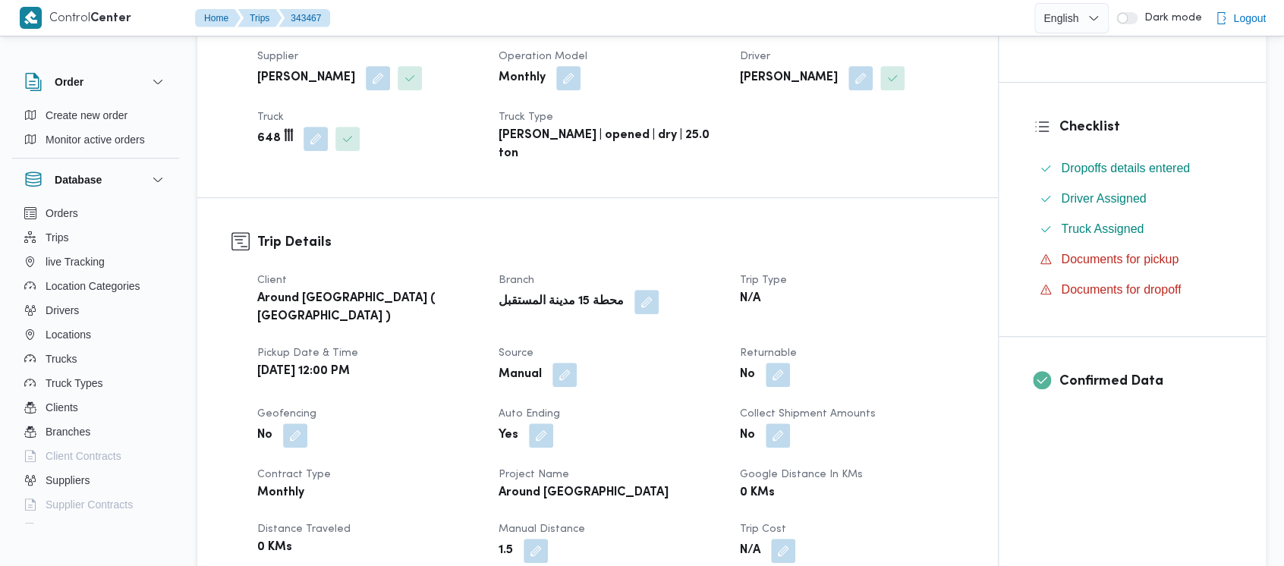
scroll to position [0, 0]
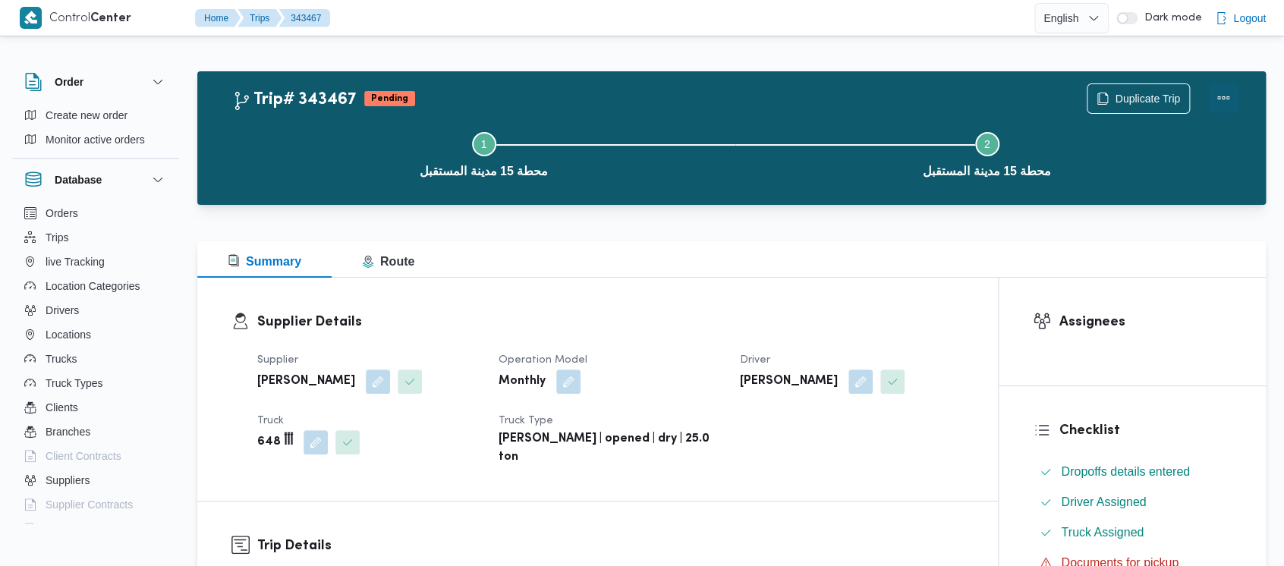
click at [1224, 95] on button "Actions" at bounding box center [1223, 98] width 30 height 30
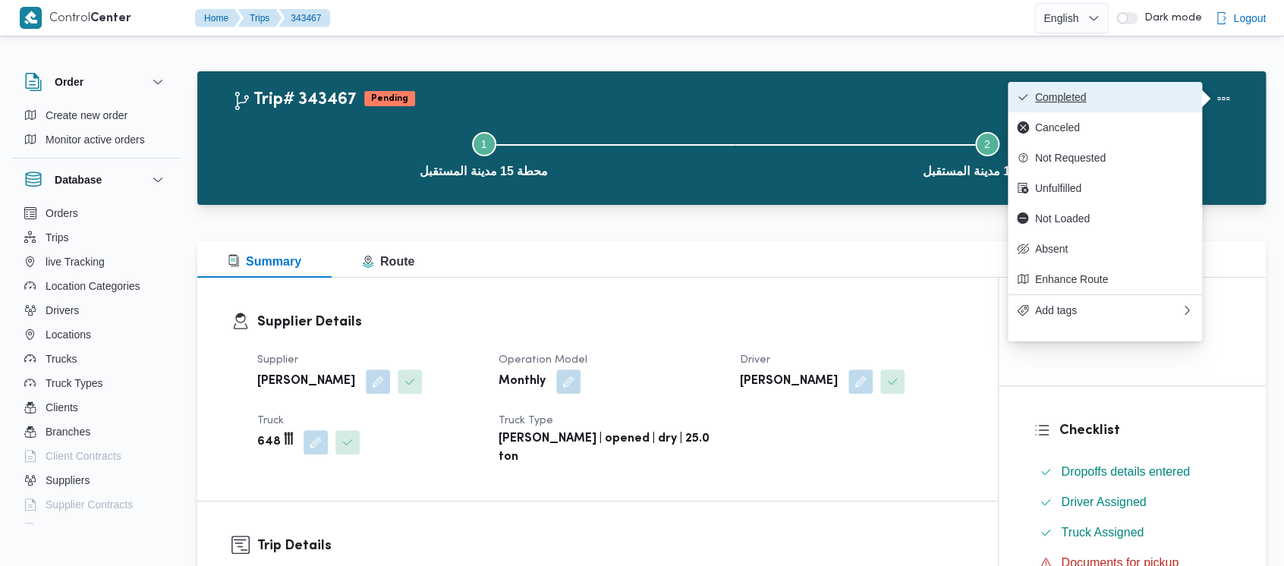
click at [1055, 101] on span "Completed" at bounding box center [1114, 97] width 158 height 12
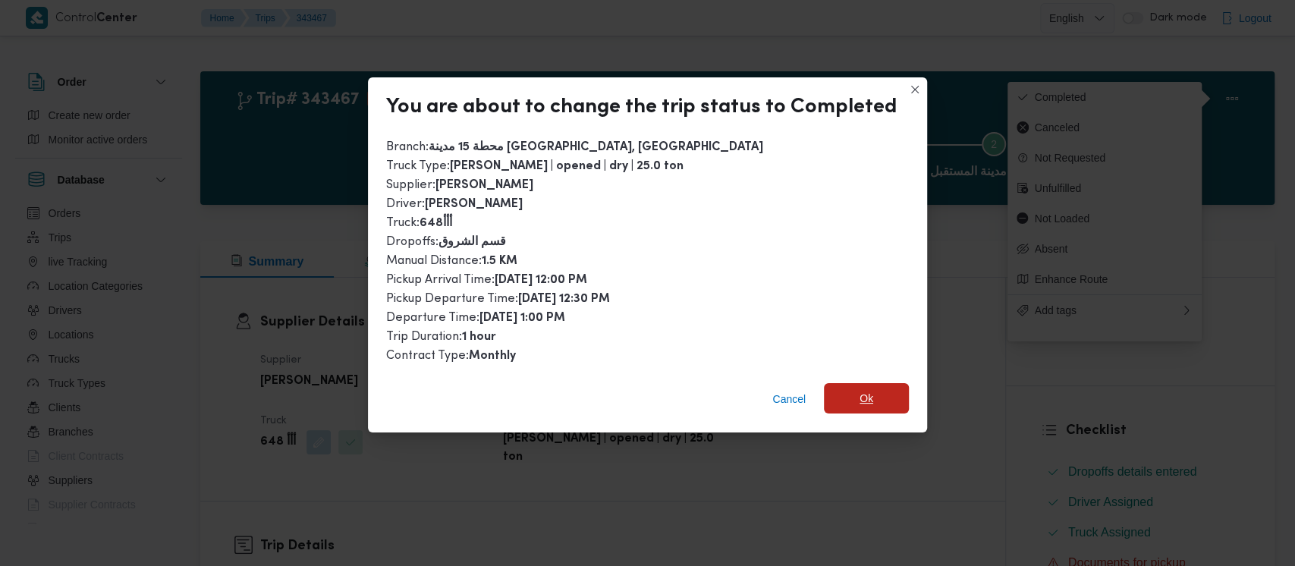
click at [851, 404] on span "Ok" at bounding box center [866, 398] width 85 height 30
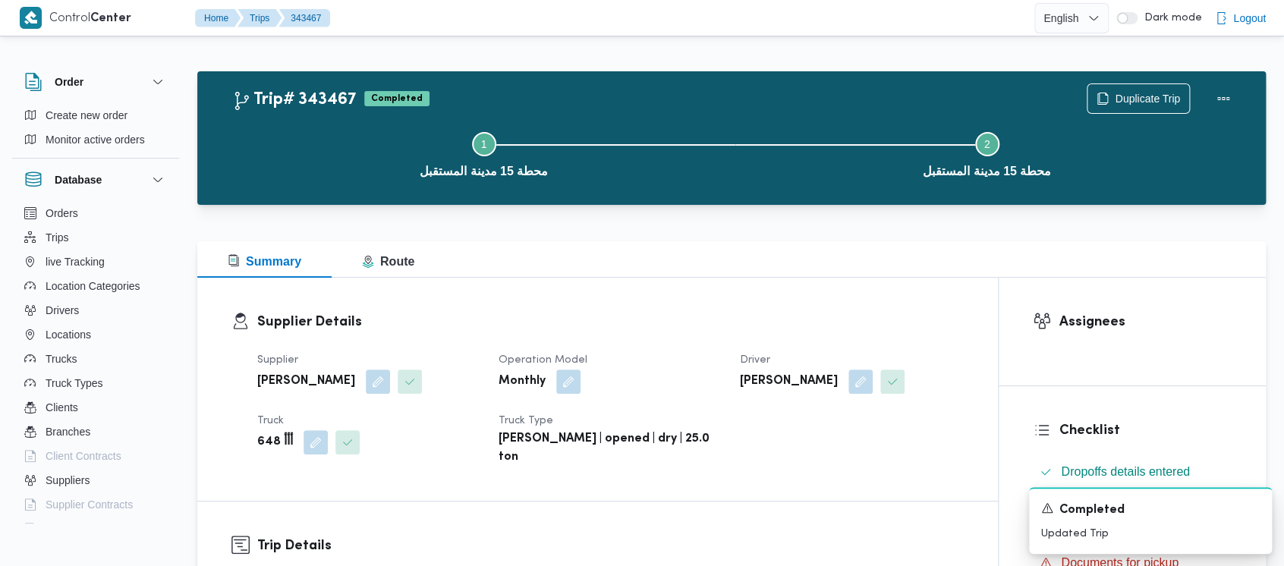
click at [307, 140] on button "Step 1 is incomplete 1 محطة 15 مدينة المستقبل" at bounding box center [483, 153] width 503 height 79
click at [1248, 505] on icon "Dismiss toast" at bounding box center [1254, 507] width 12 height 12
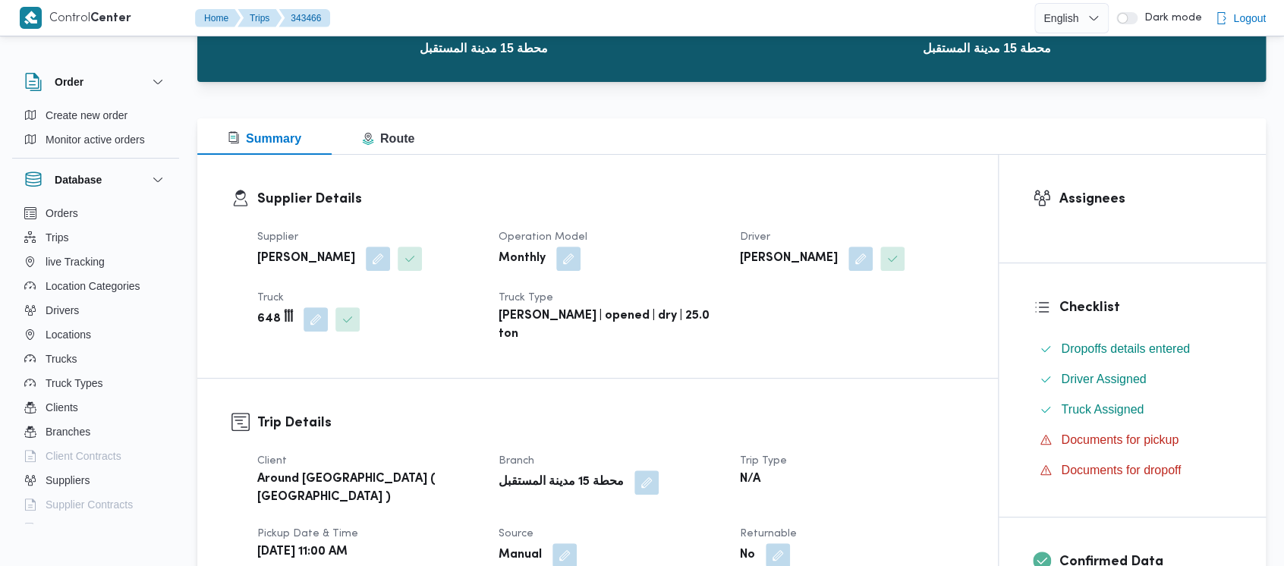
scroll to position [404, 0]
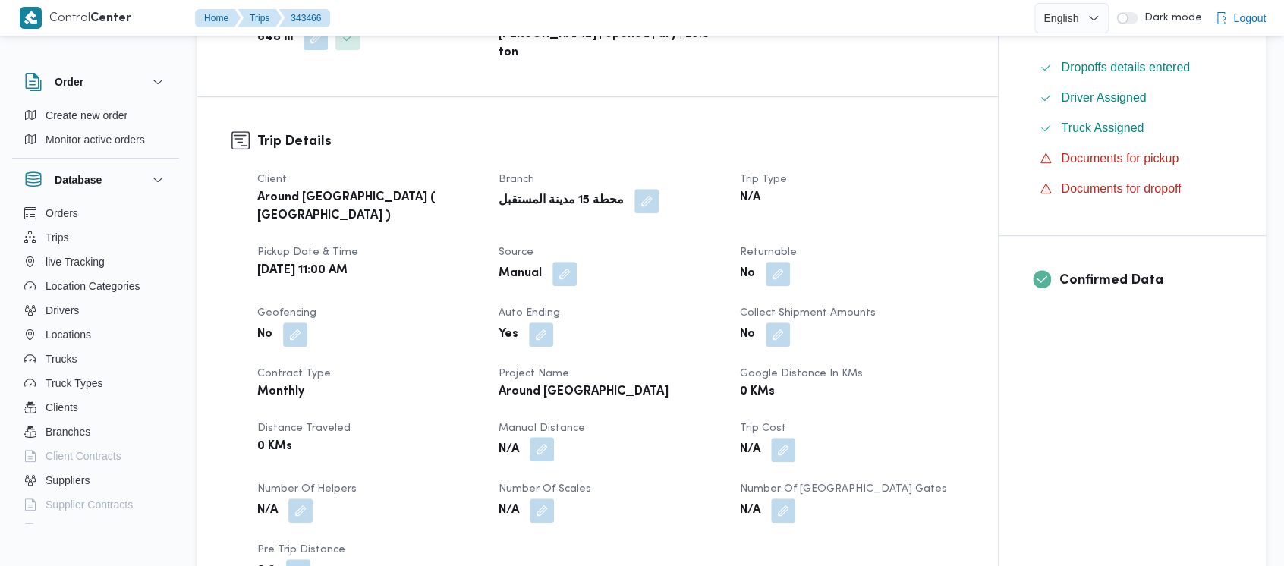
click at [544, 437] on button "button" at bounding box center [542, 449] width 24 height 24
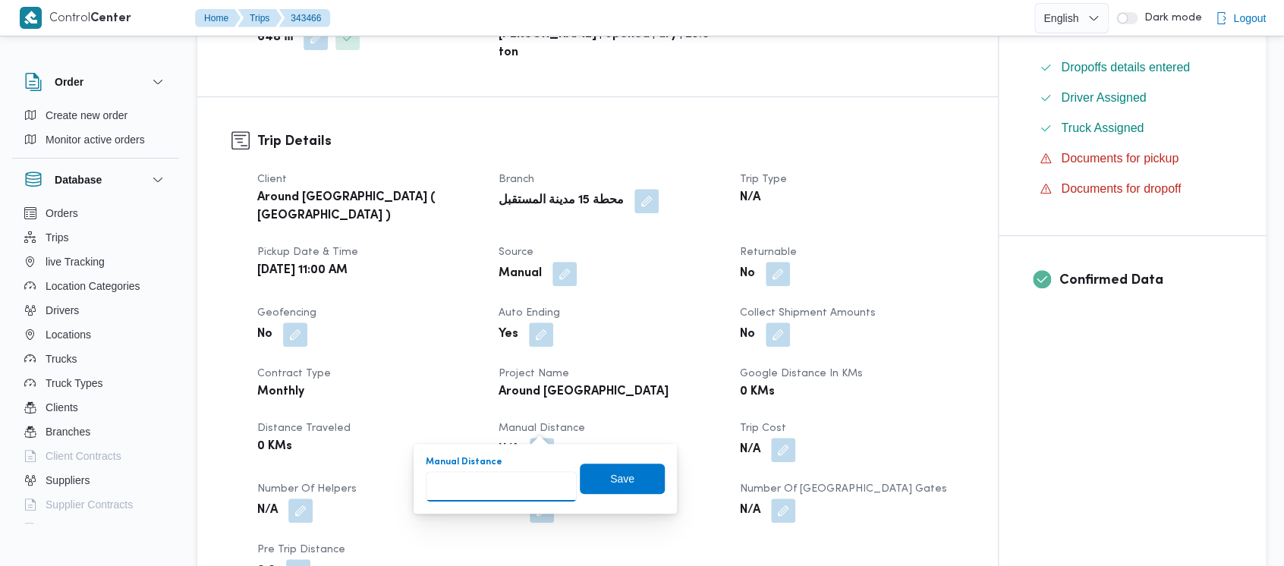
click at [499, 483] on input "Manual Distance" at bounding box center [501, 486] width 151 height 30
paste input "1.5"
type input "1.5"
click at [589, 488] on span "Save" at bounding box center [622, 478] width 85 height 30
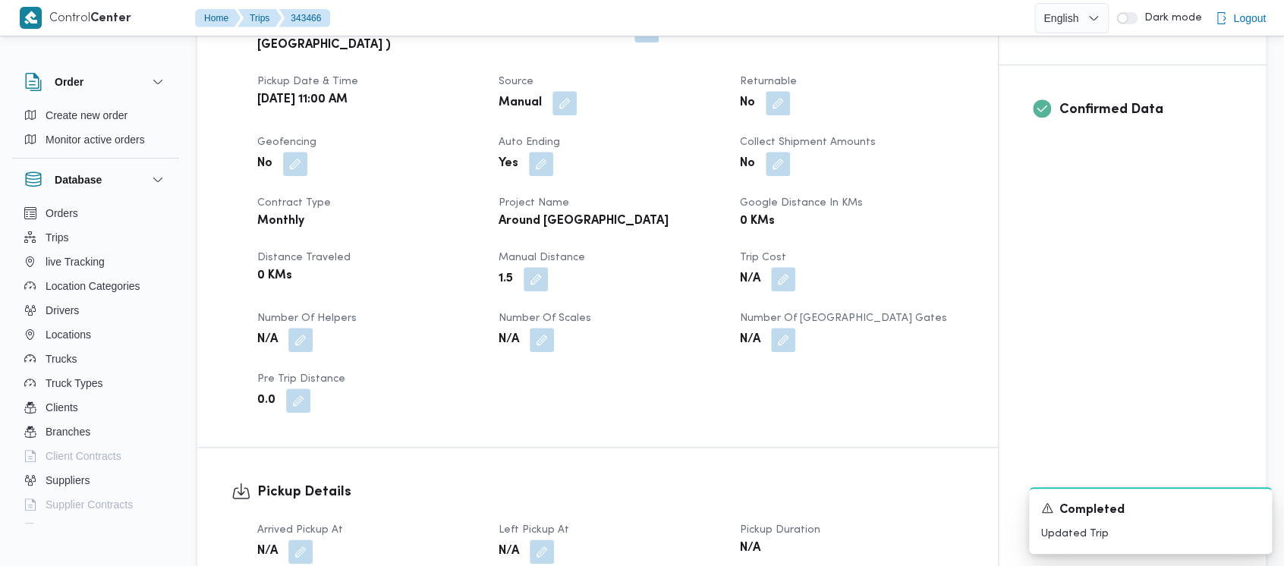
scroll to position [607, 0]
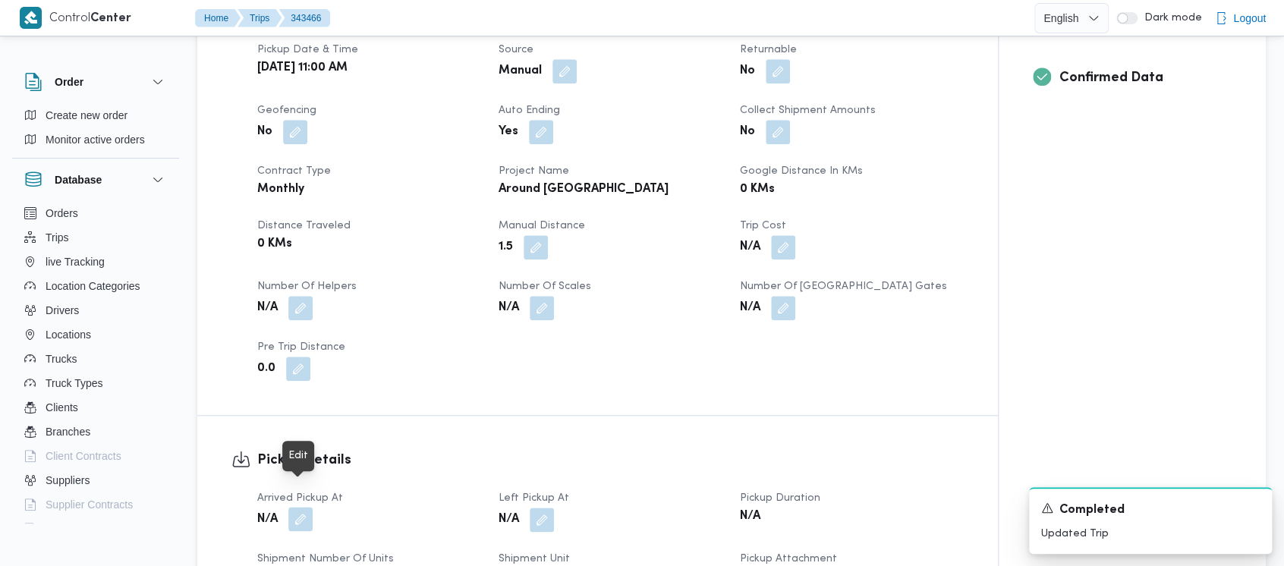
click at [307, 507] on button "button" at bounding box center [300, 519] width 24 height 24
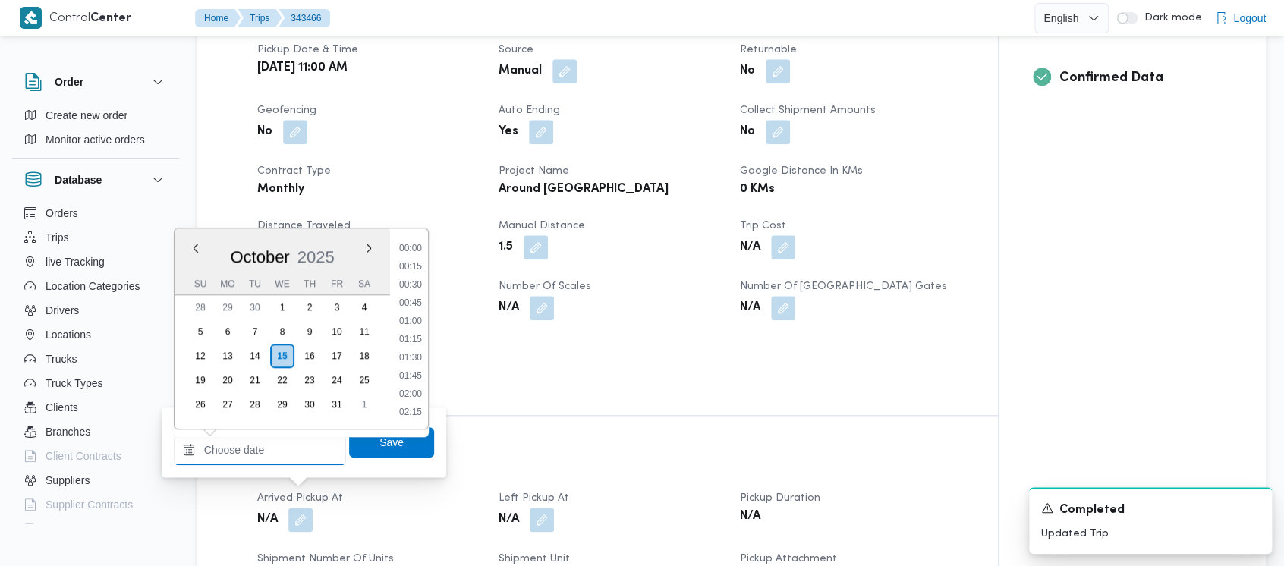
drag, startPoint x: 265, startPoint y: 452, endPoint x: 253, endPoint y: 277, distance: 175.7
click at [263, 445] on input "Arrived Pickup At" at bounding box center [260, 450] width 172 height 30
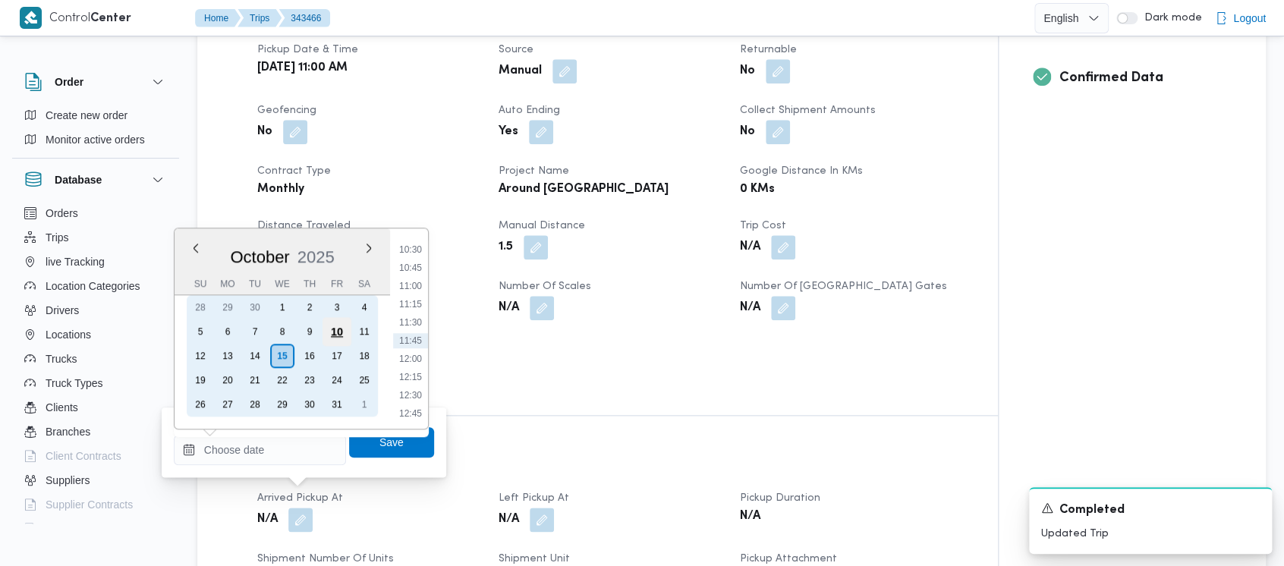
click at [336, 328] on div "10" at bounding box center [337, 331] width 29 height 29
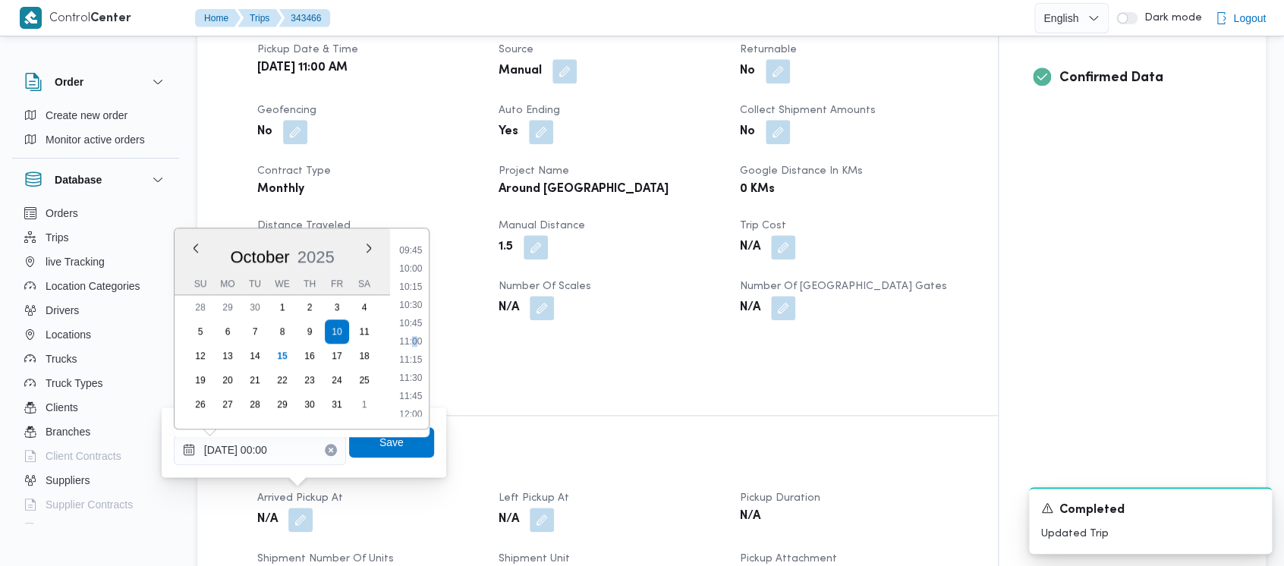
click at [413, 334] on li "11:00" at bounding box center [410, 341] width 35 height 15
type input "[DATE] 11:00"
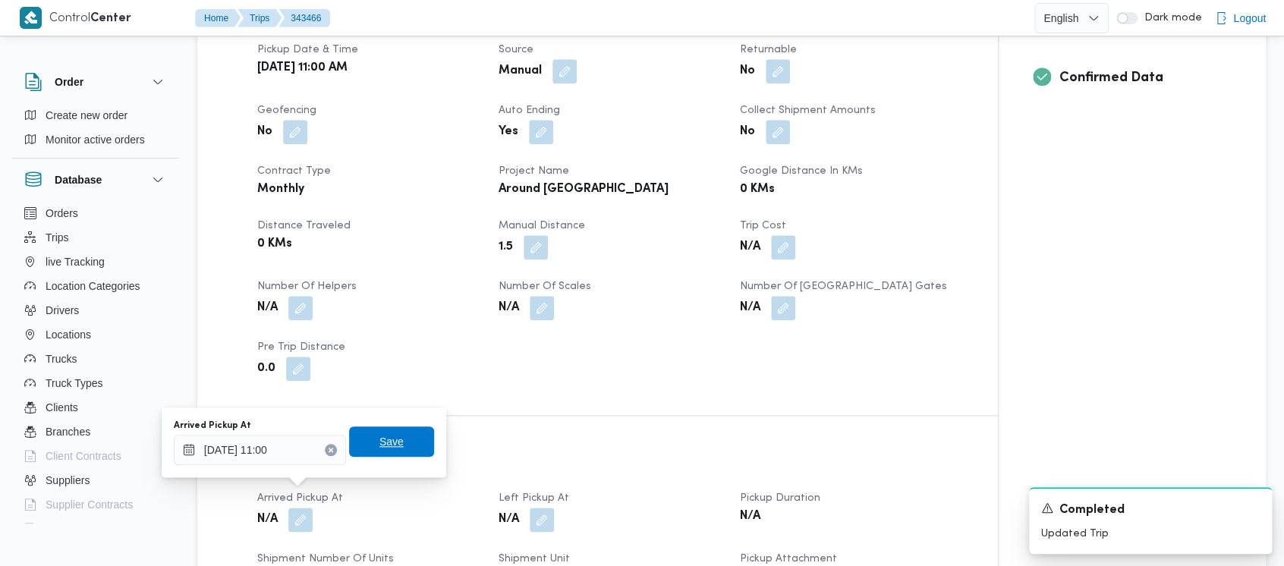
click at [360, 440] on span "Save" at bounding box center [391, 441] width 85 height 30
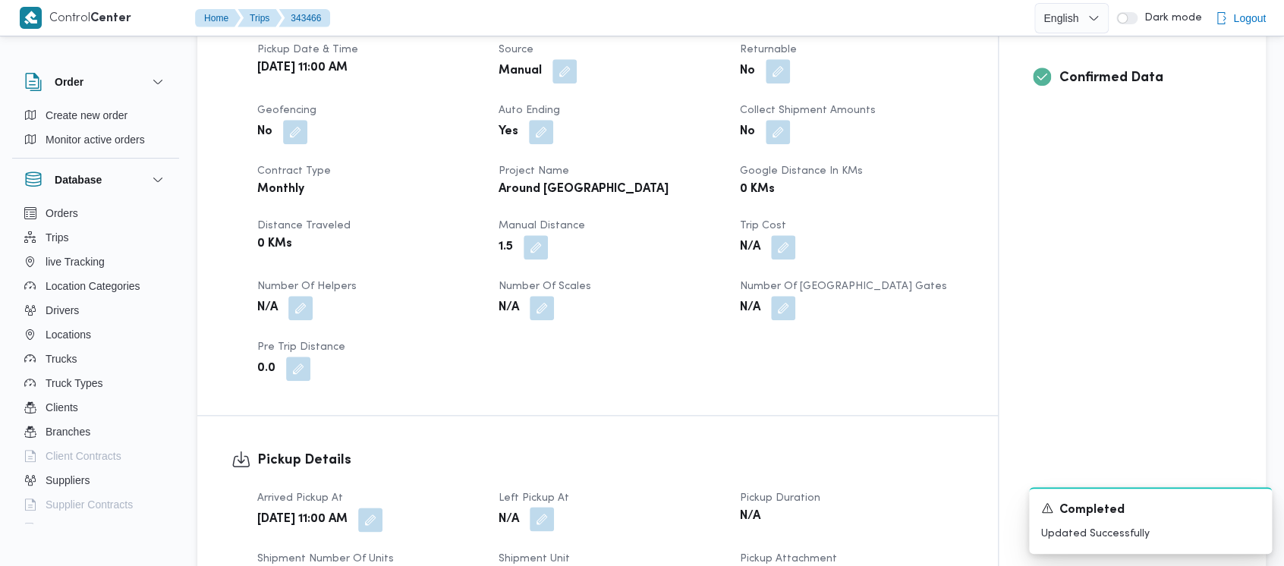
click at [543, 507] on button "button" at bounding box center [542, 519] width 24 height 24
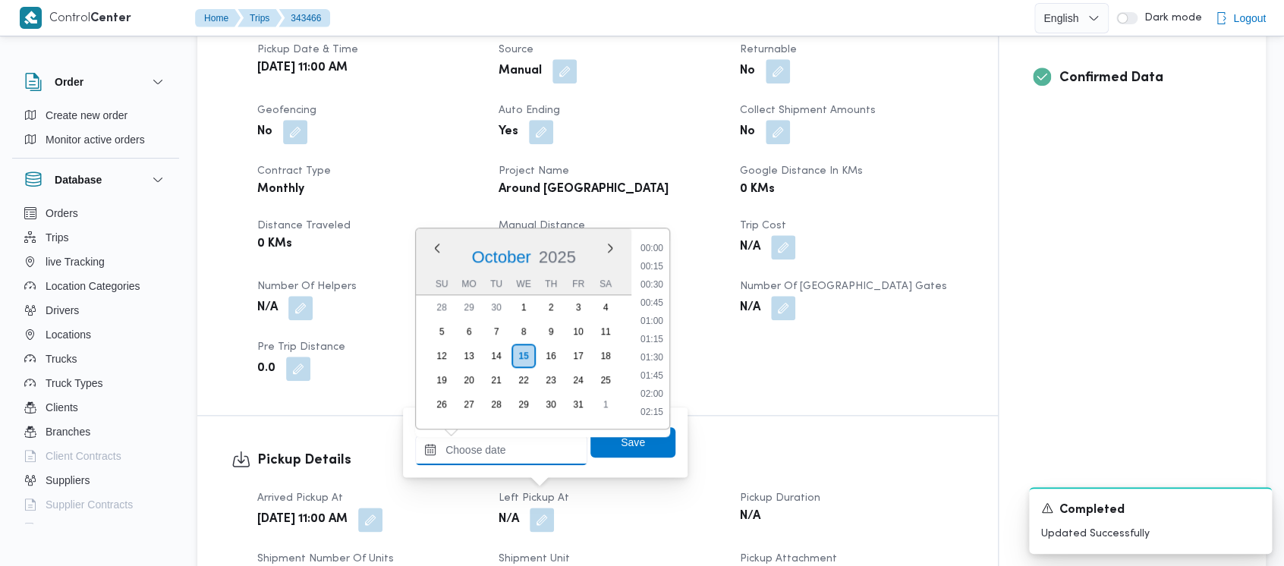
drag, startPoint x: 530, startPoint y: 479, endPoint x: 521, endPoint y: 266, distance: 213.5
click at [496, 435] on div "Previous Month Next month [DATE] [DATE] Su Mo Tu We Th Fr Sa 28 29 30 1 2 3 4 5…" at bounding box center [501, 450] width 172 height 30
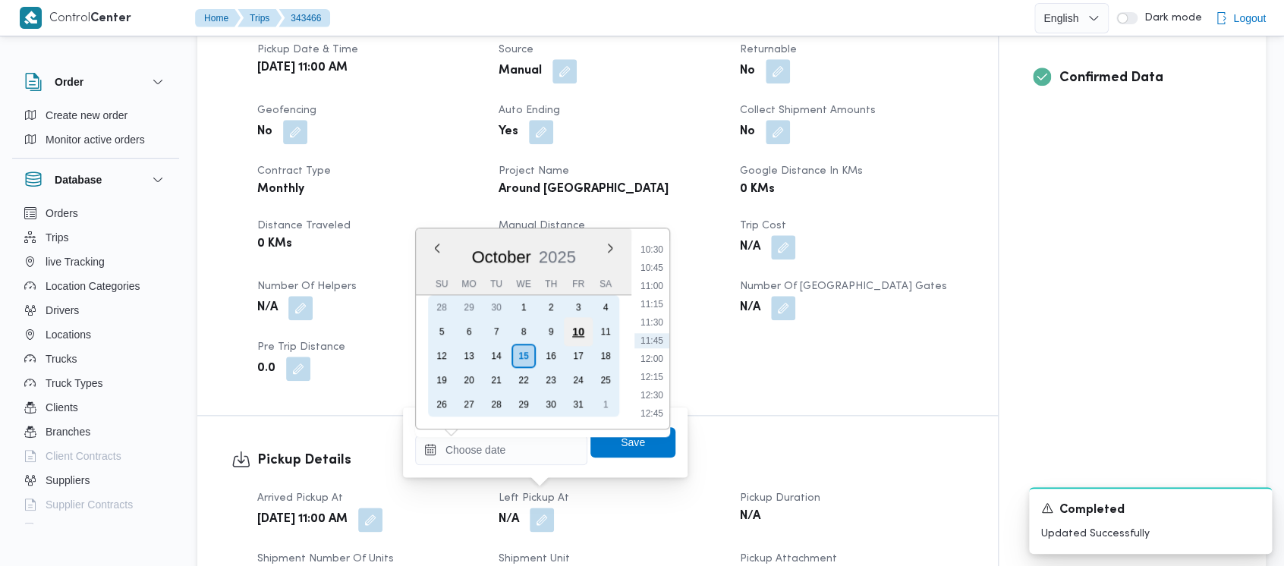
click at [570, 329] on div "10" at bounding box center [578, 331] width 29 height 29
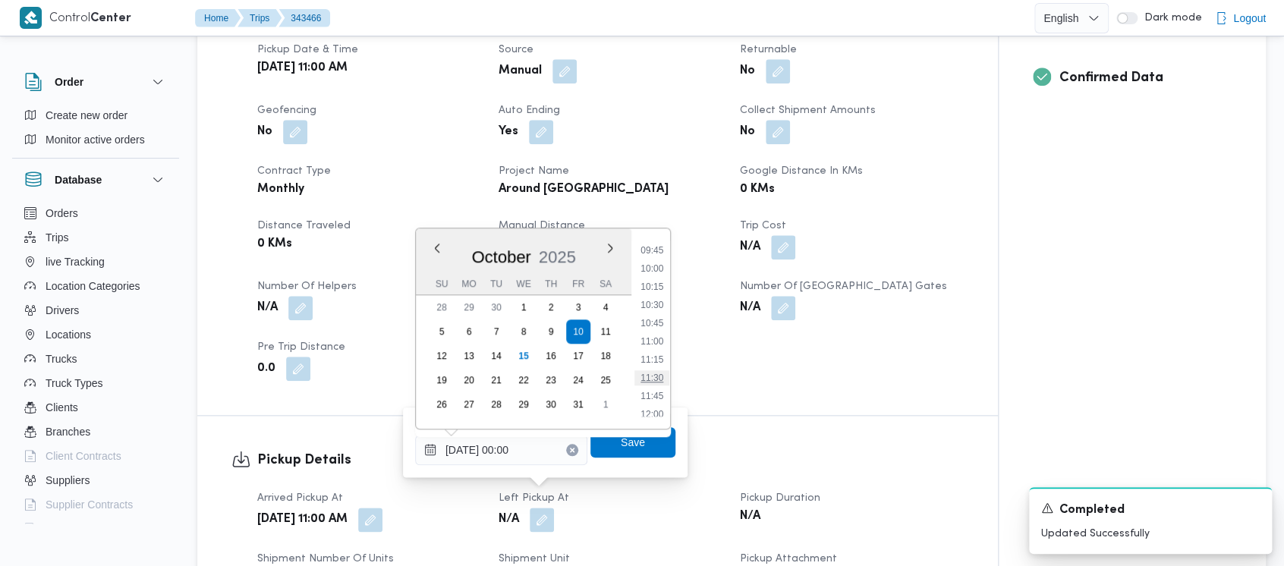
click at [659, 375] on li "11:30" at bounding box center [651, 377] width 35 height 15
type input "[DATE] 11:30"
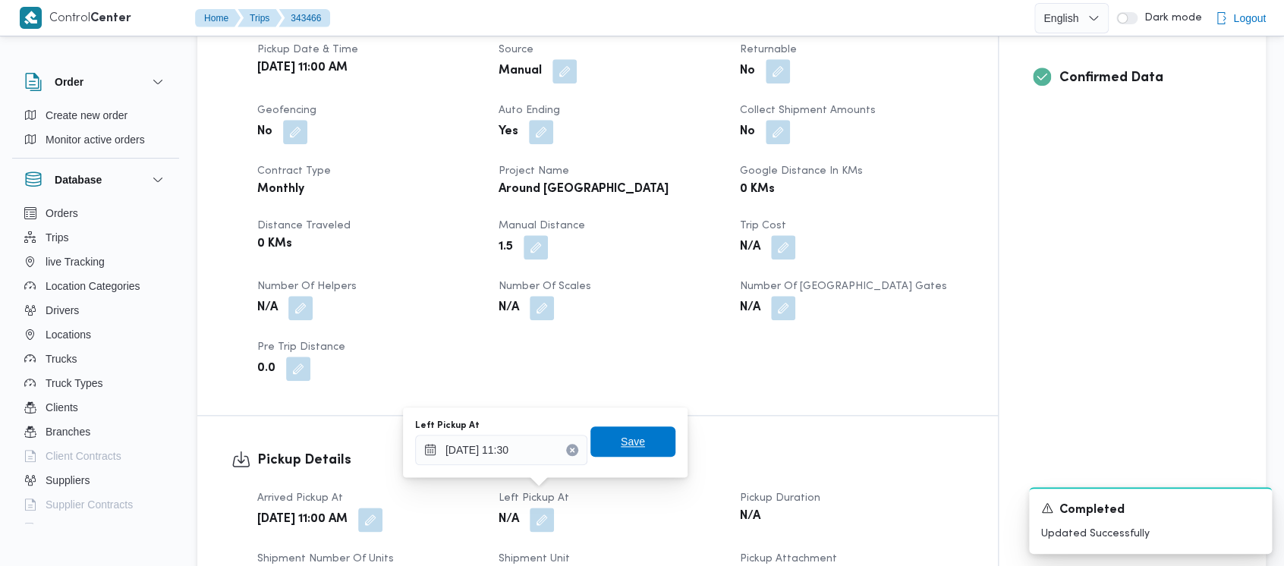
click at [621, 445] on span "Save" at bounding box center [633, 442] width 24 height 18
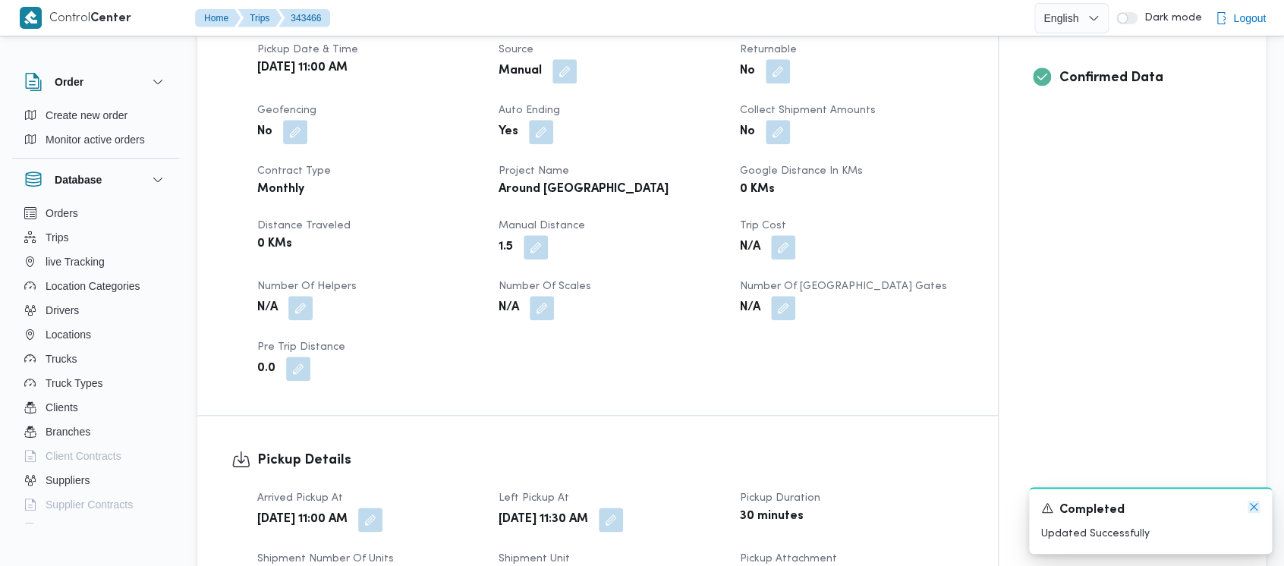
click at [1253, 504] on icon "Dismiss toast" at bounding box center [1254, 507] width 12 height 12
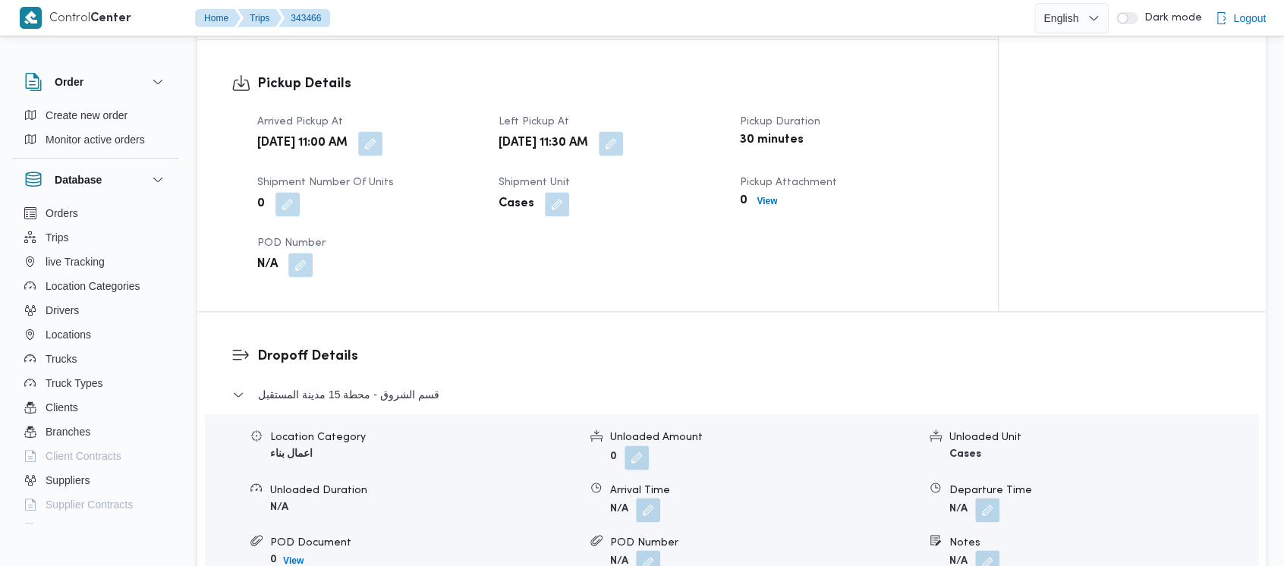
scroll to position [1012, 0]
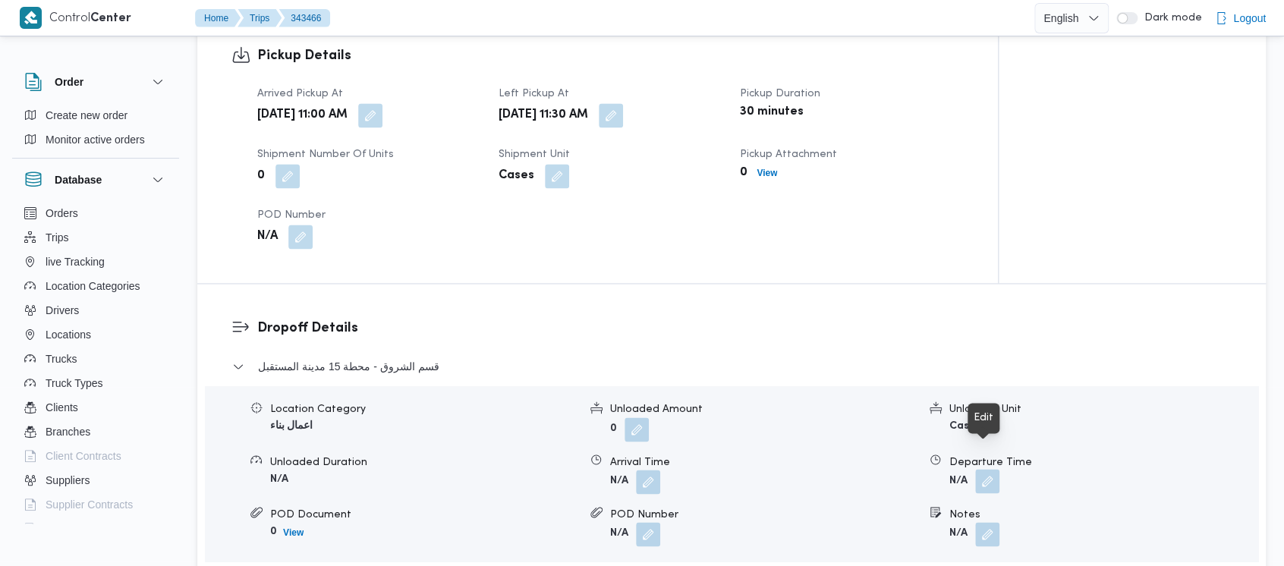
click at [990, 469] on button "button" at bounding box center [987, 481] width 24 height 24
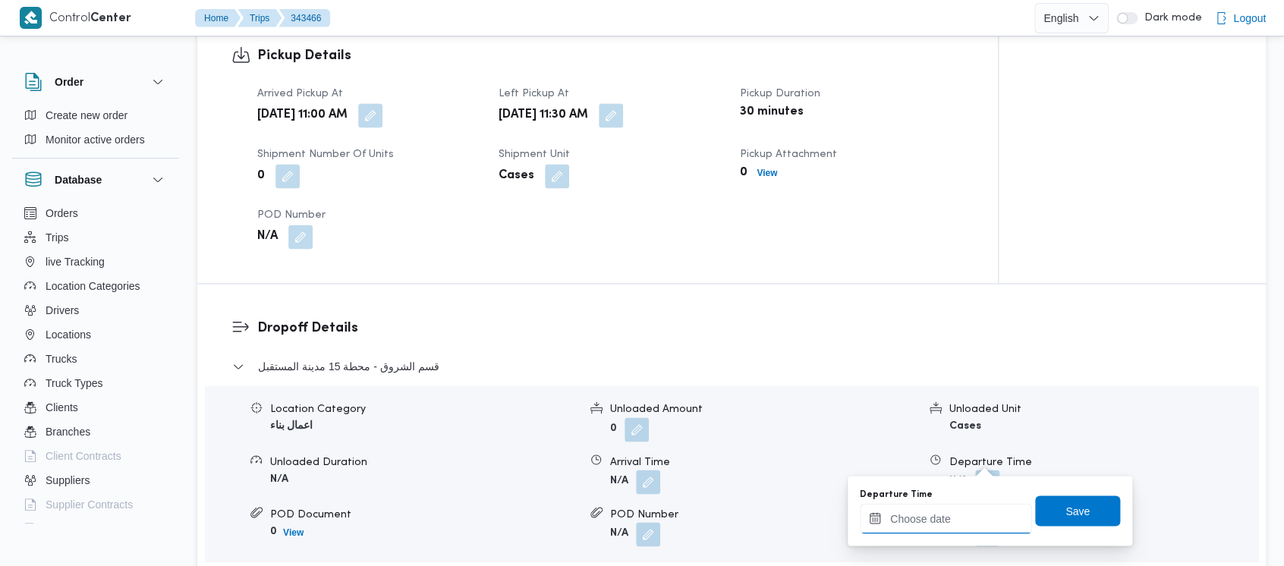
drag, startPoint x: 927, startPoint y: 517, endPoint x: 917, endPoint y: 507, distance: 13.4
click at [917, 507] on input "Departure Time" at bounding box center [946, 518] width 172 height 30
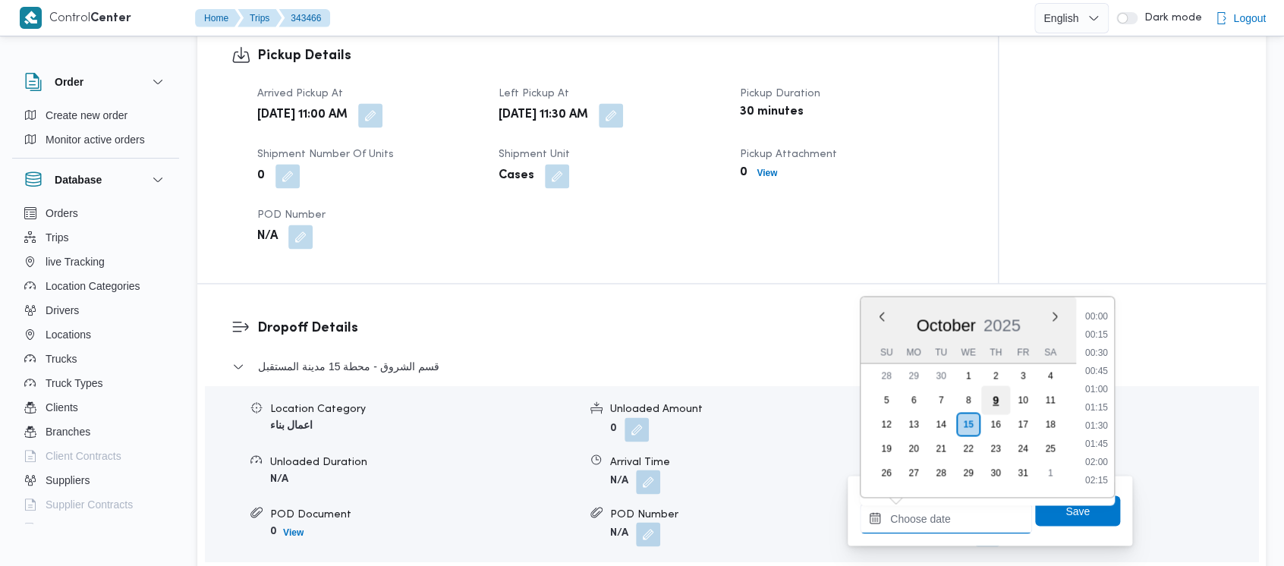
scroll to position [763, 0]
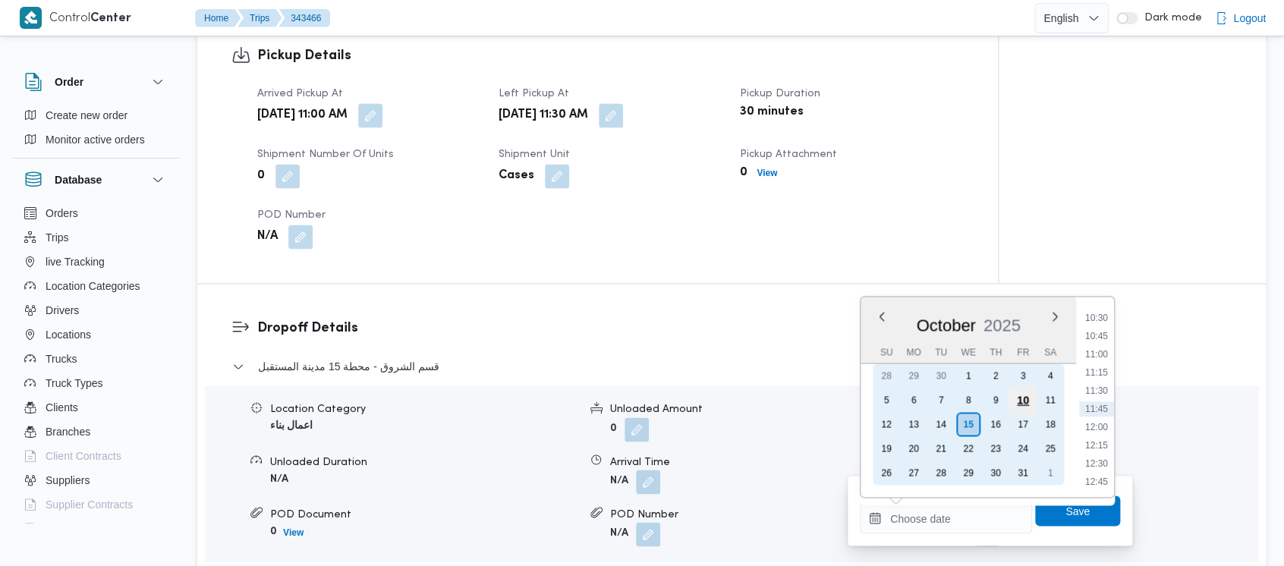
click at [1018, 400] on div "10" at bounding box center [1022, 399] width 29 height 29
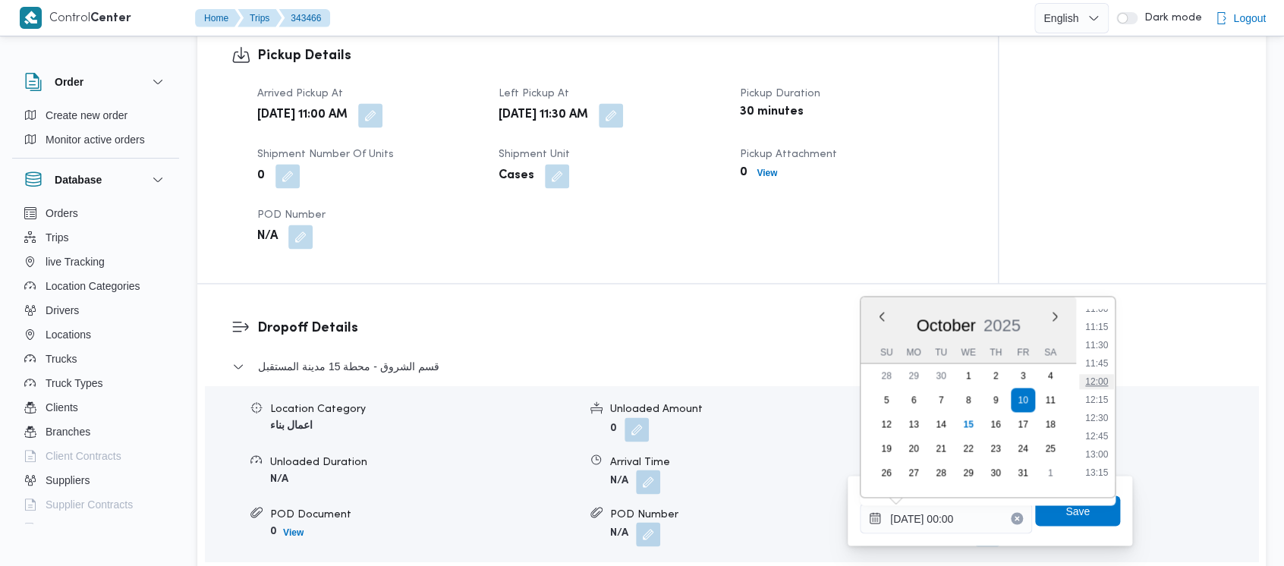
click at [1104, 379] on li "12:00" at bounding box center [1096, 381] width 35 height 15
type input "[DATE] 12:00"
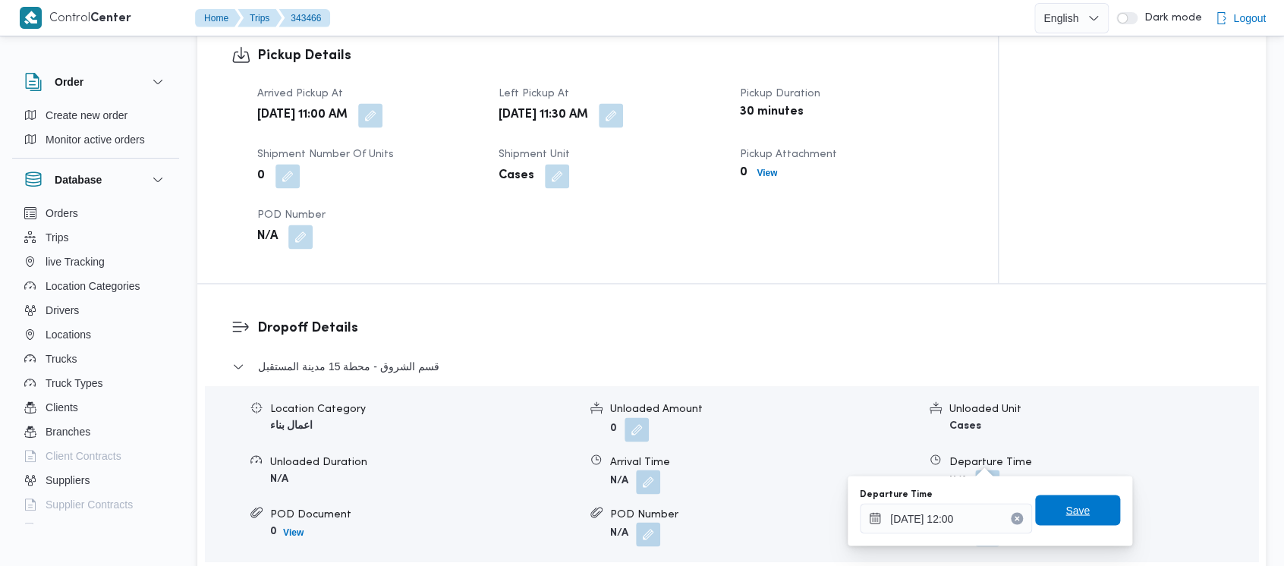
click at [1068, 517] on span "Save" at bounding box center [1077, 510] width 24 height 18
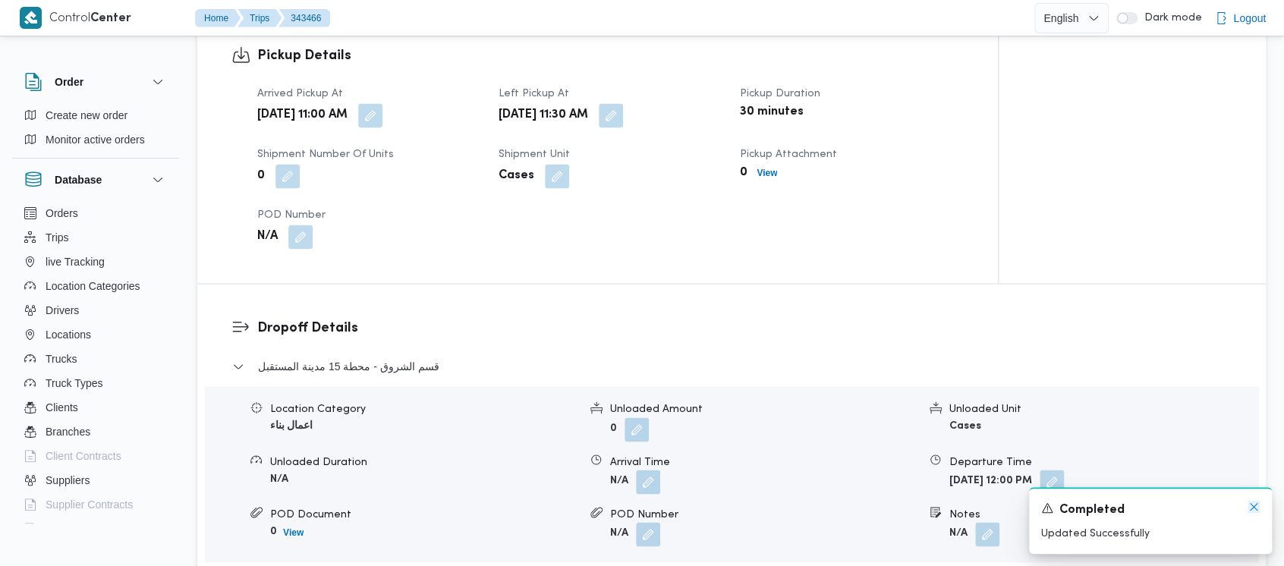
click at [1251, 505] on icon "Dismiss toast" at bounding box center [1254, 507] width 8 height 8
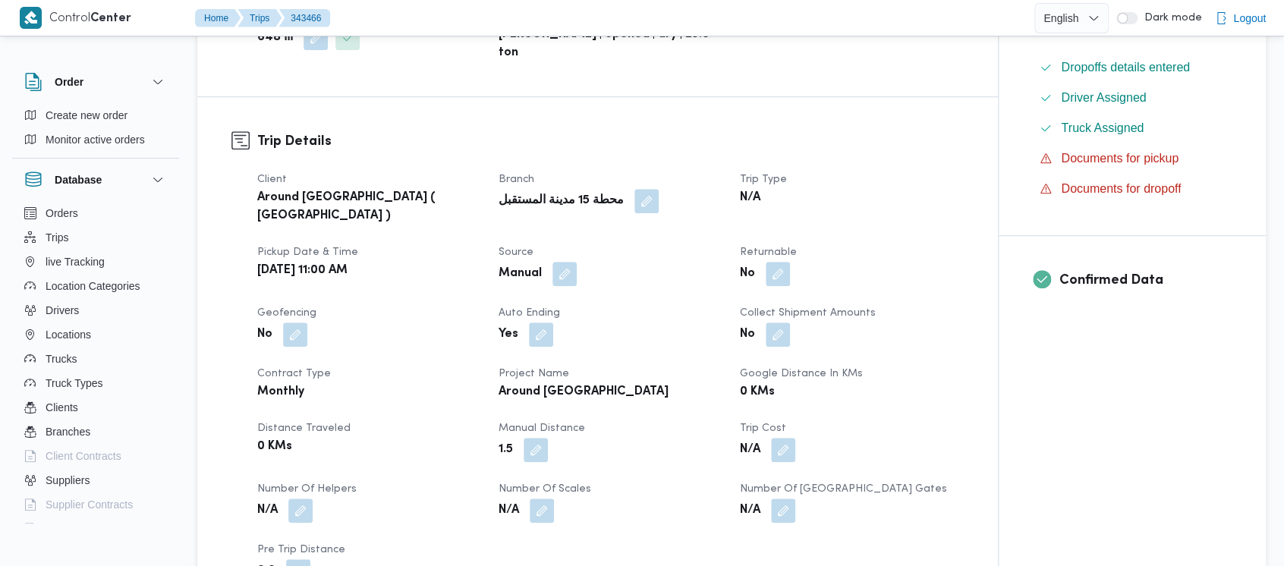
scroll to position [0, 0]
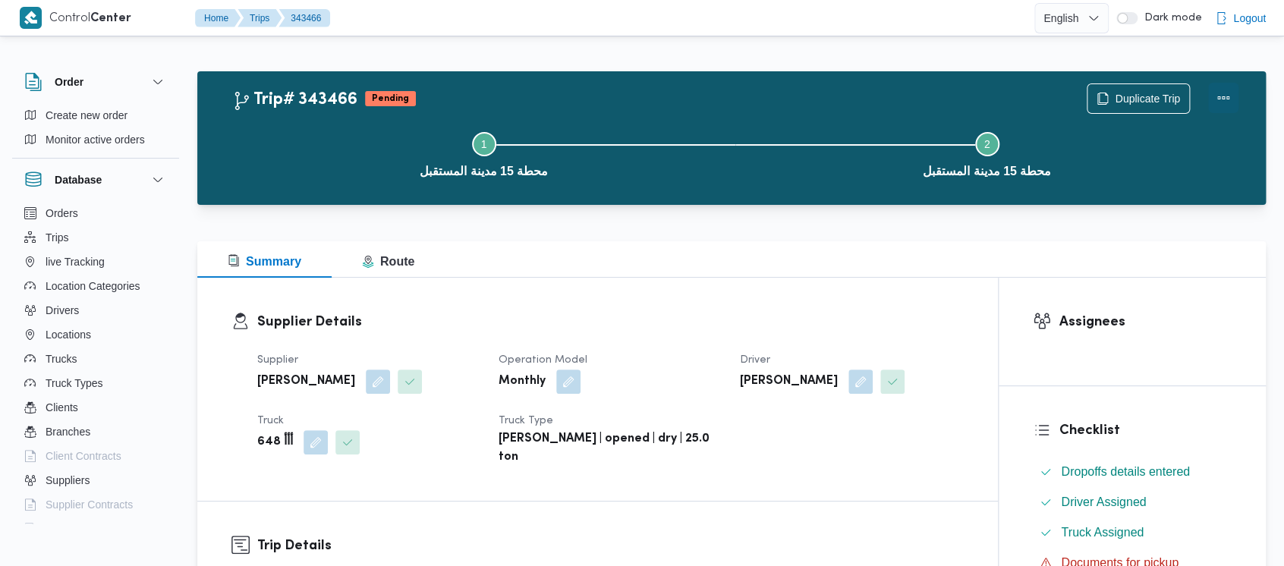
click at [1218, 90] on button "Actions" at bounding box center [1223, 98] width 30 height 30
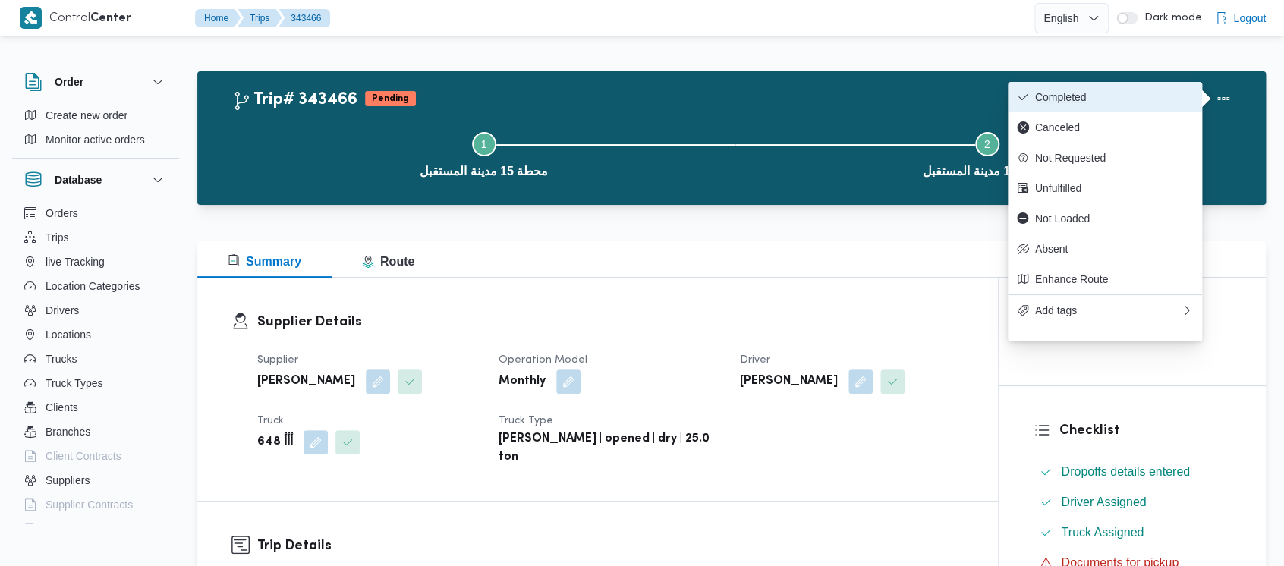
click at [1045, 93] on span "Completed" at bounding box center [1114, 97] width 158 height 12
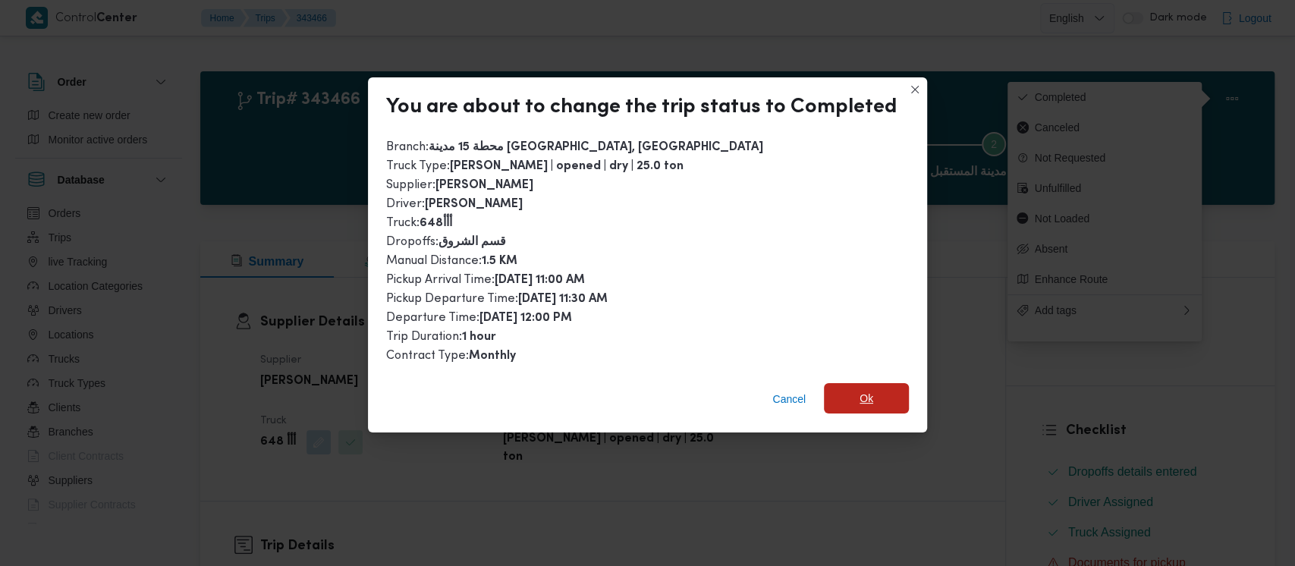
click at [851, 404] on span "Ok" at bounding box center [866, 398] width 85 height 30
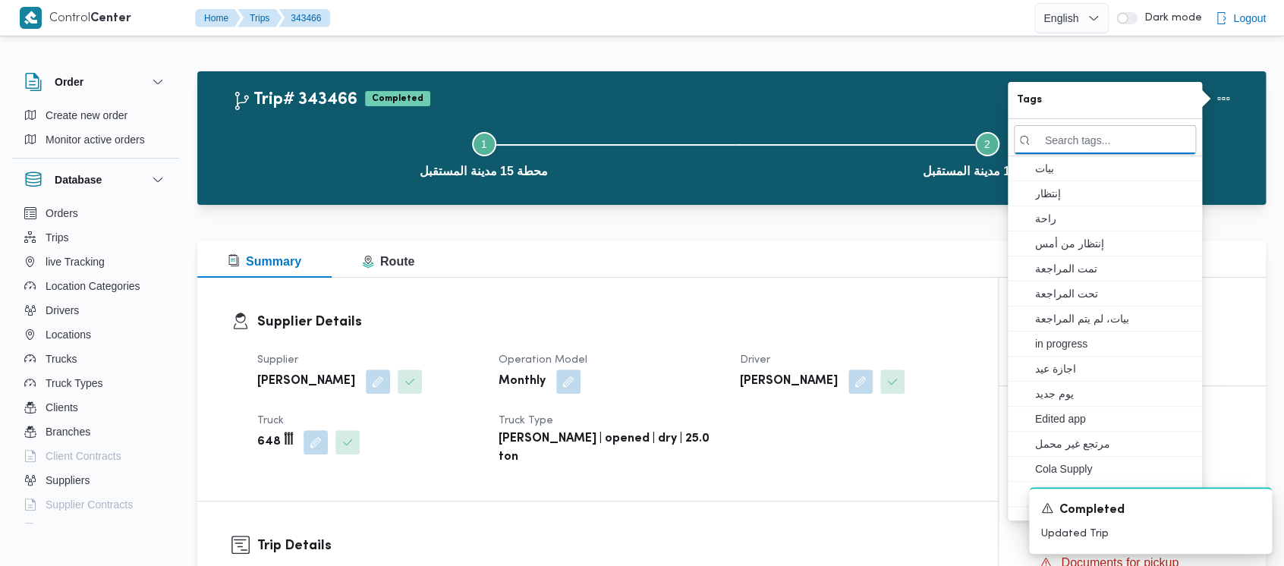
drag, startPoint x: 300, startPoint y: 168, endPoint x: 87, endPoint y: 13, distance: 262.9
click at [299, 168] on button "Step 1 is incomplete 1 محطة 15 مدينة المستقبل" at bounding box center [483, 153] width 503 height 79
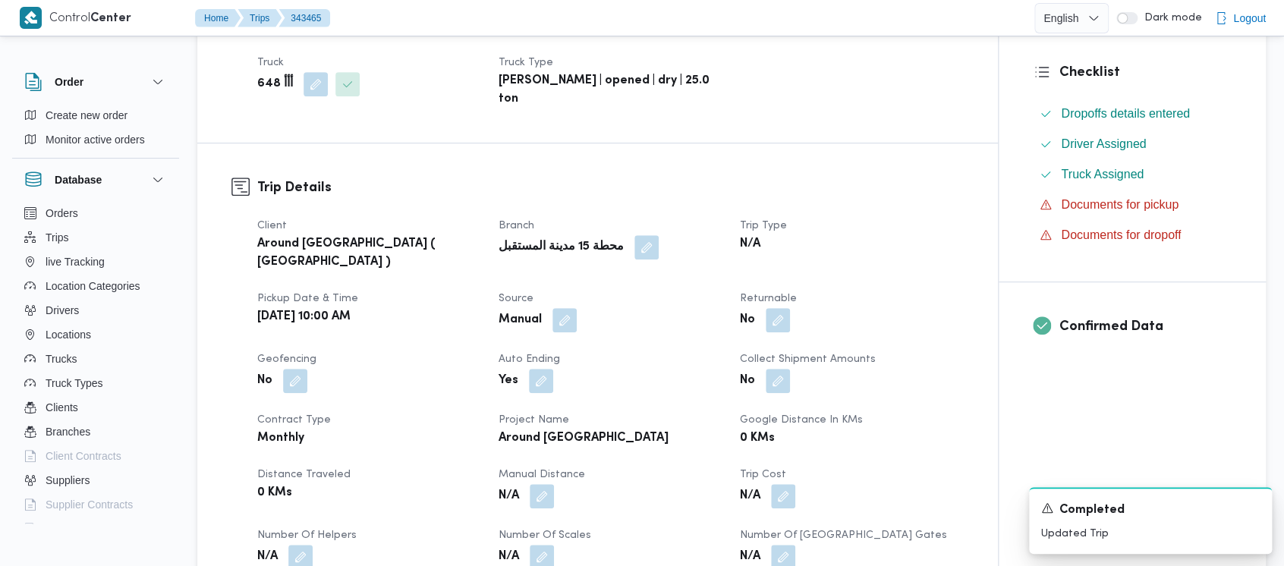
scroll to position [505, 0]
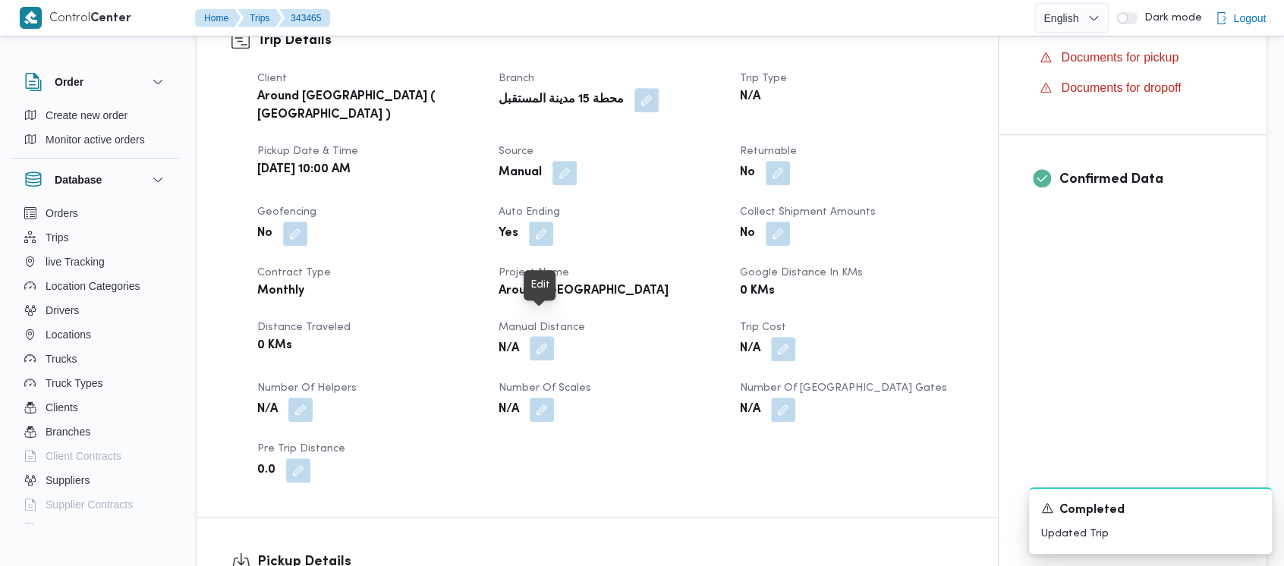
click at [537, 336] on button "button" at bounding box center [542, 348] width 24 height 24
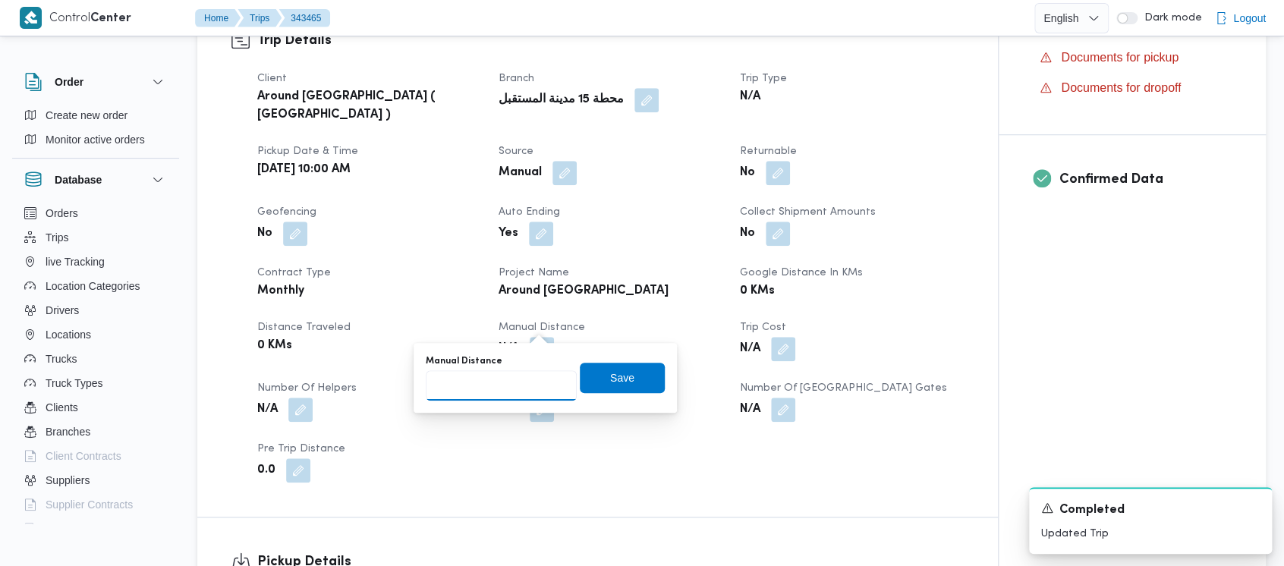
click at [484, 388] on input "Manual Distance" at bounding box center [501, 385] width 151 height 30
paste input "1.5"
type input "1.5"
click at [610, 373] on span "Save" at bounding box center [622, 378] width 24 height 18
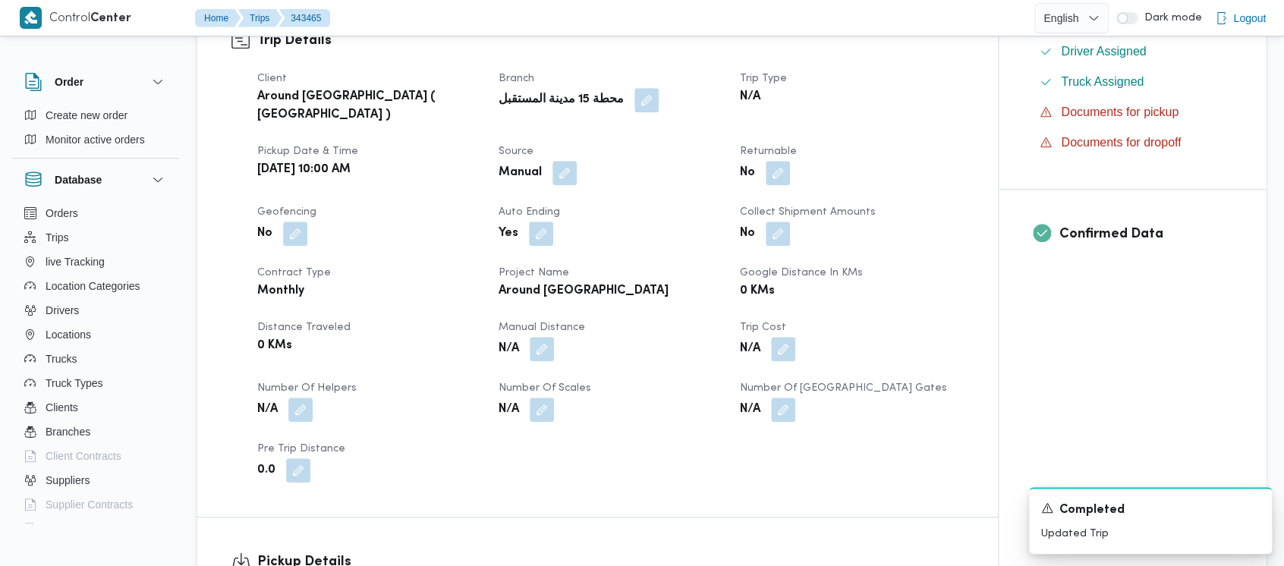
scroll to position [607, 0]
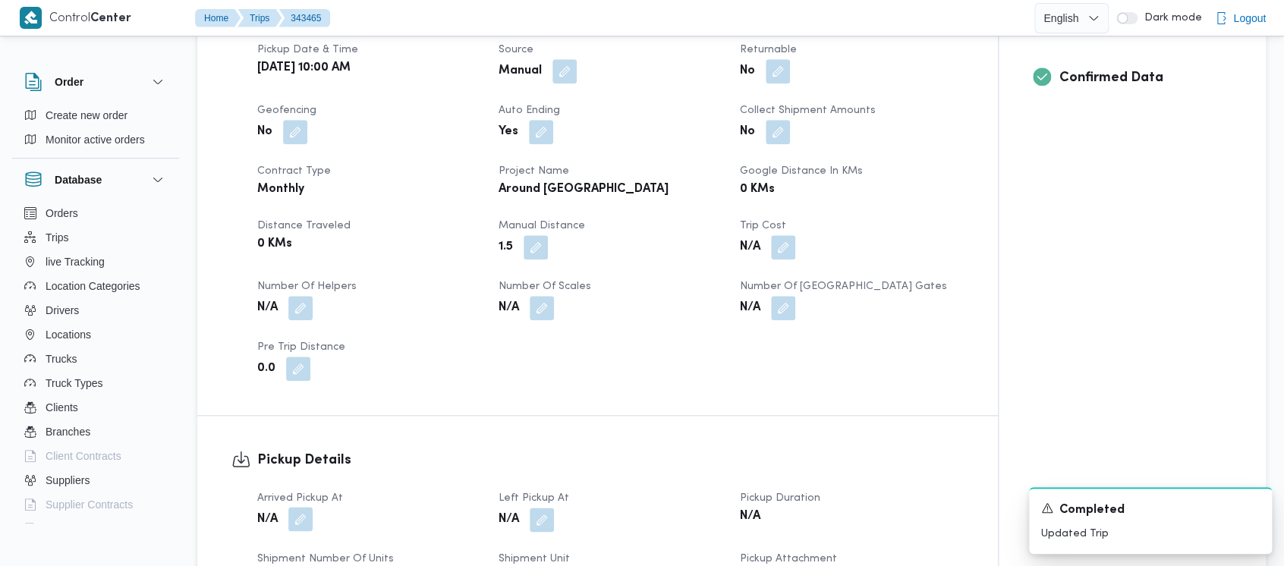
click at [310, 507] on button "button" at bounding box center [300, 519] width 24 height 24
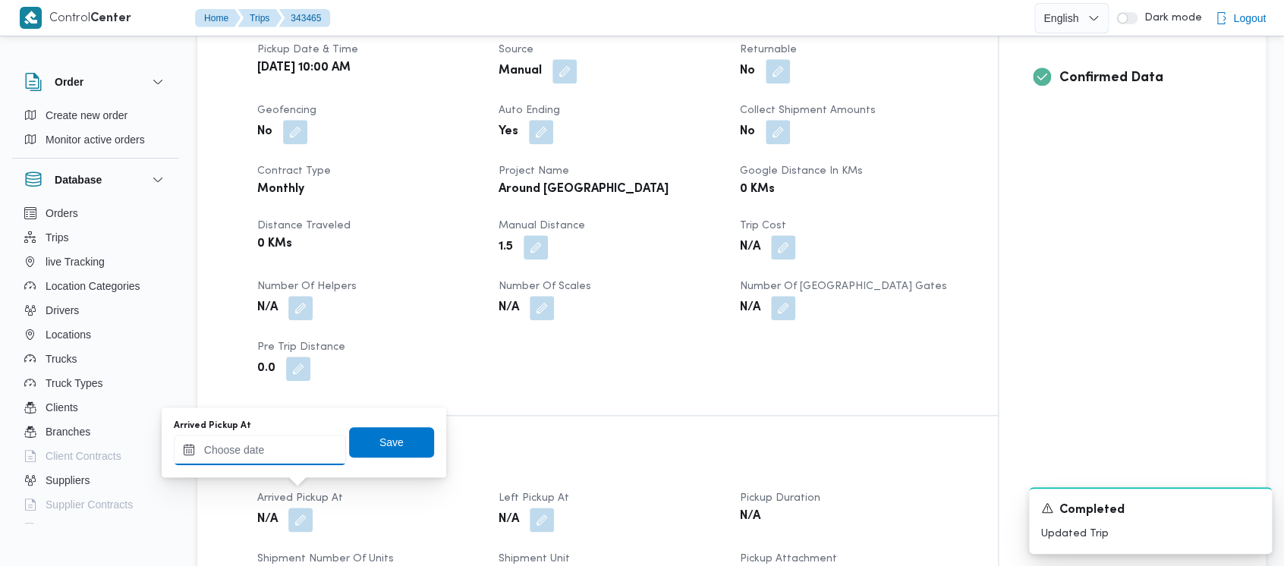
drag, startPoint x: 214, startPoint y: 455, endPoint x: 217, endPoint y: 439, distance: 16.2
click at [214, 452] on input "Arrived Pickup At" at bounding box center [260, 450] width 172 height 30
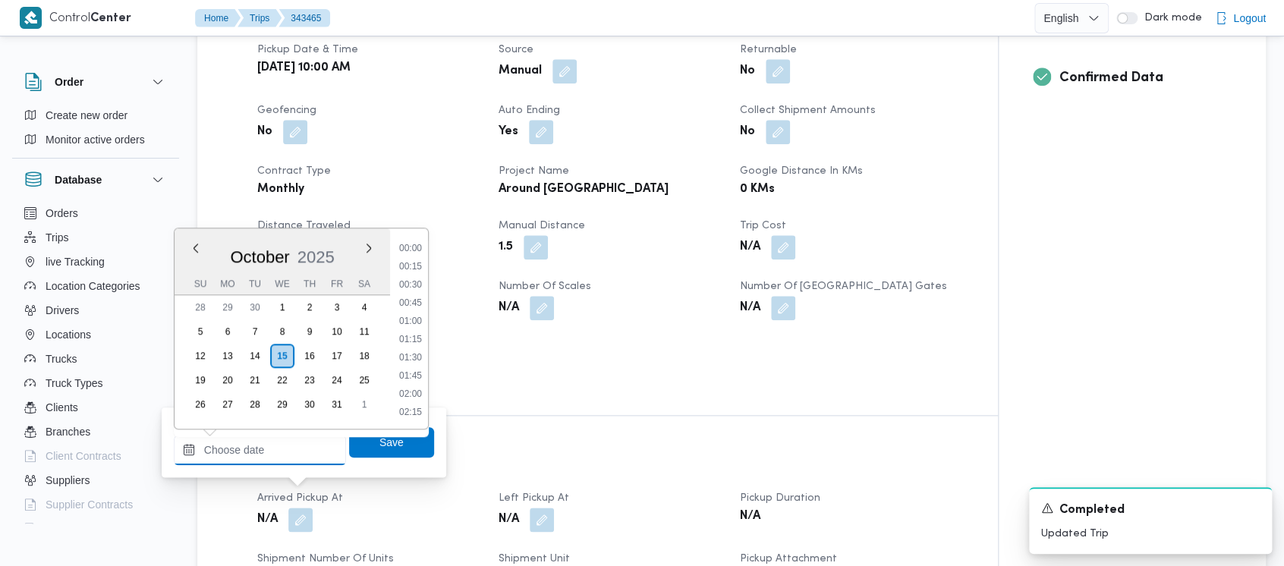
scroll to position [763, 0]
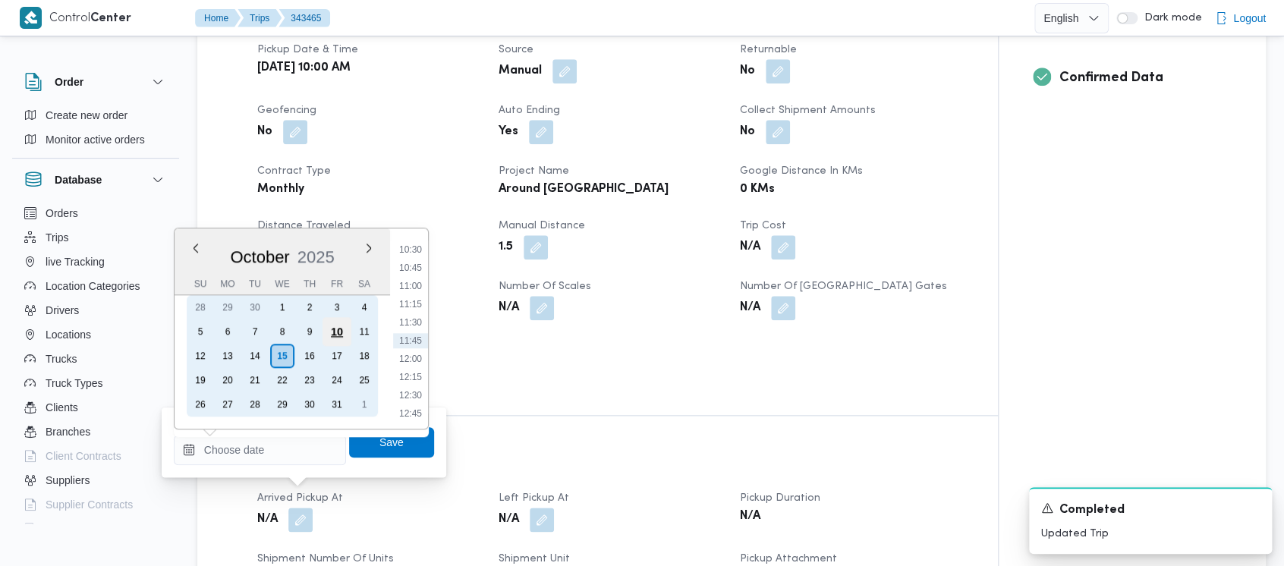
click at [326, 337] on div "10" at bounding box center [337, 331] width 29 height 29
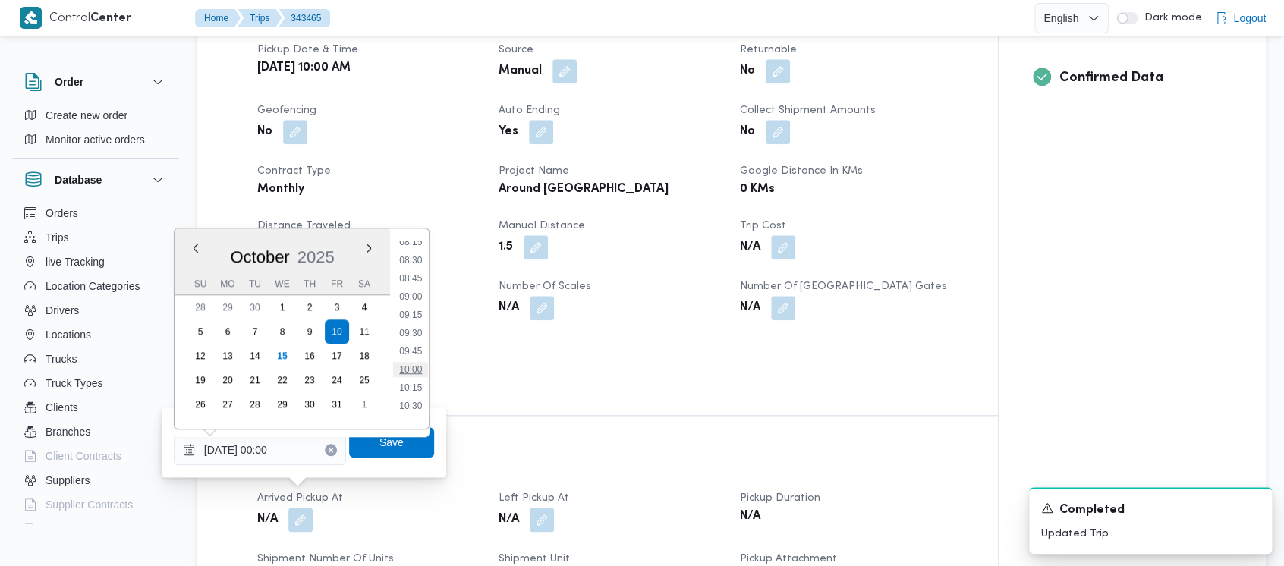
click at [417, 370] on li "10:00" at bounding box center [410, 369] width 35 height 15
type input "[DATE] 10:00"
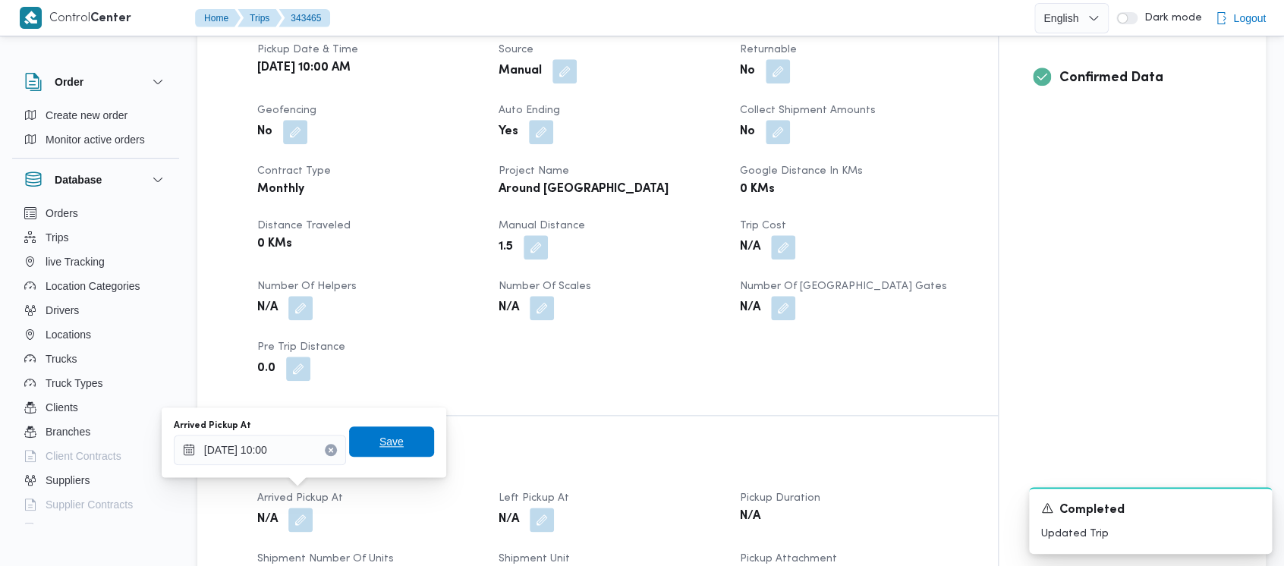
click at [390, 444] on span "Save" at bounding box center [391, 441] width 85 height 30
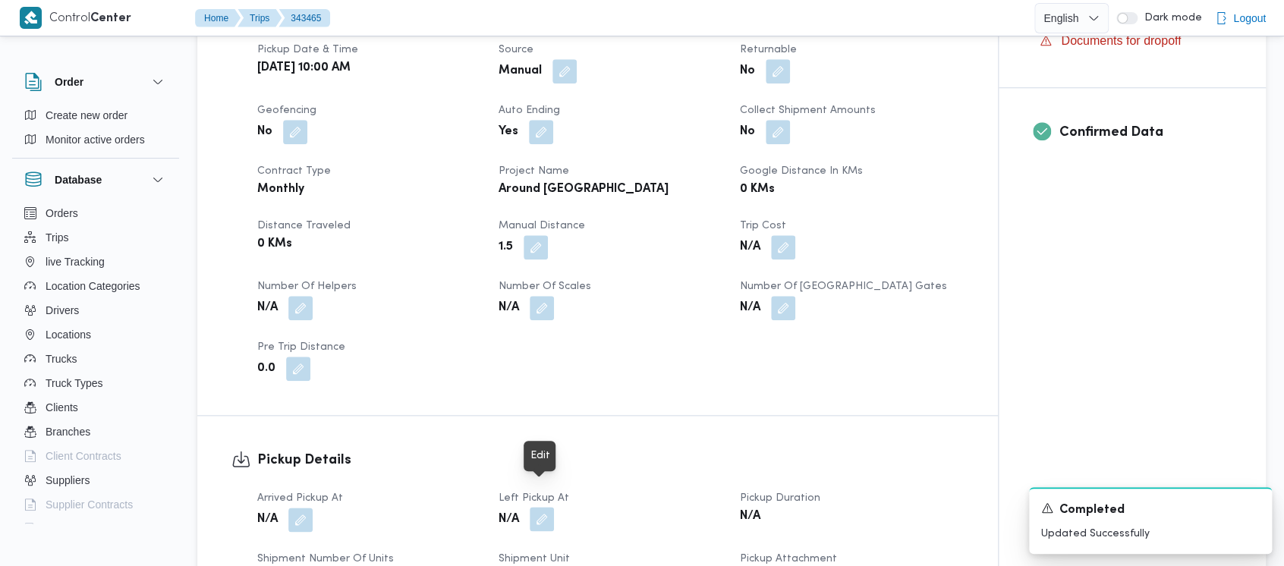
click at [546, 507] on button "button" at bounding box center [542, 519] width 24 height 24
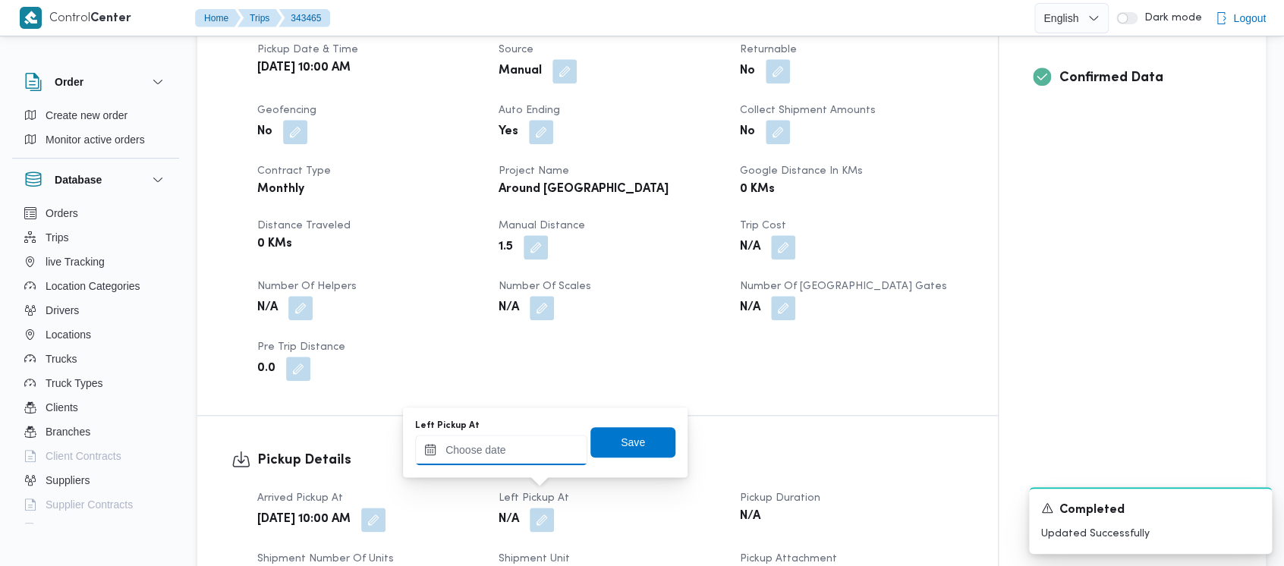
drag, startPoint x: 489, startPoint y: 452, endPoint x: 489, endPoint y: 444, distance: 8.3
click at [489, 444] on input "Left Pickup At" at bounding box center [501, 450] width 172 height 30
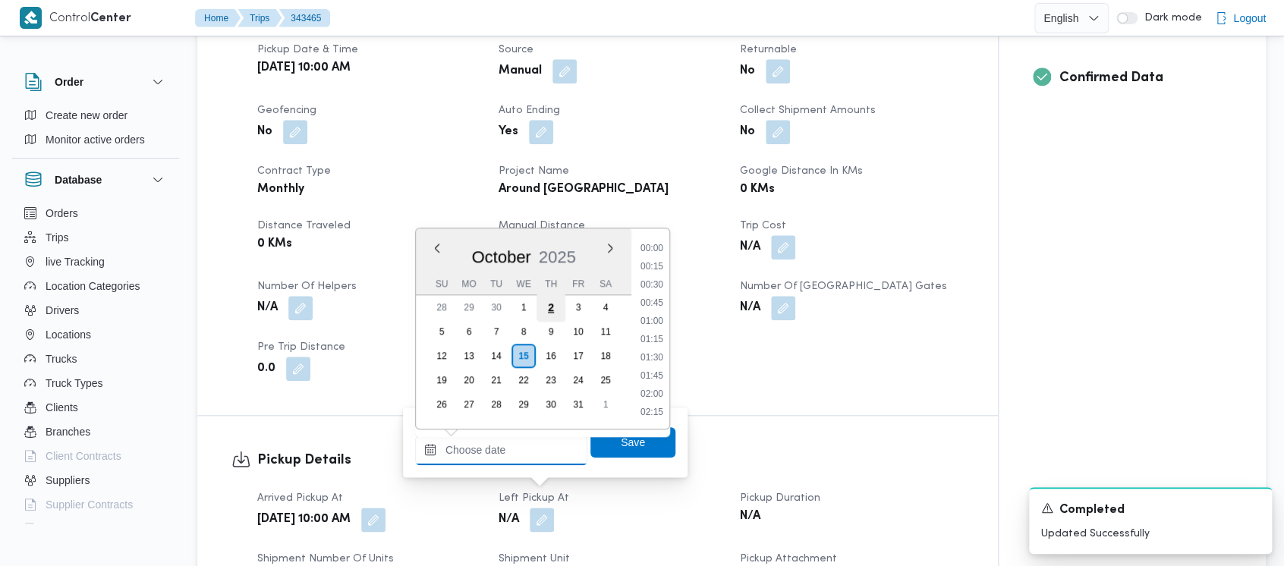
scroll to position [763, 0]
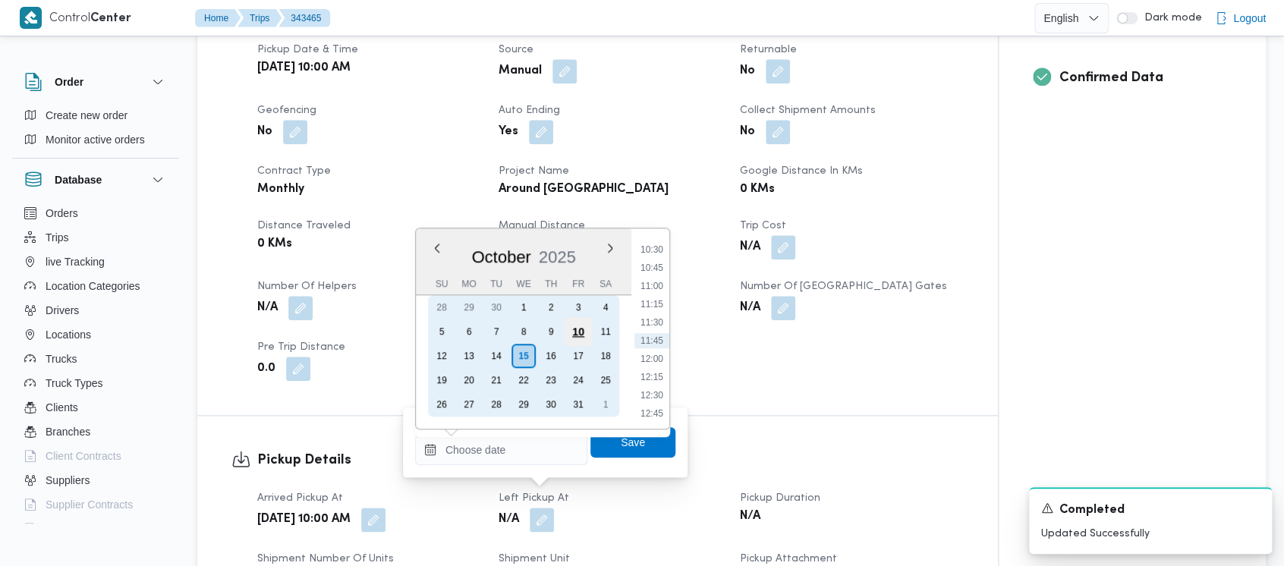
click at [571, 333] on div "10" at bounding box center [578, 331] width 29 height 29
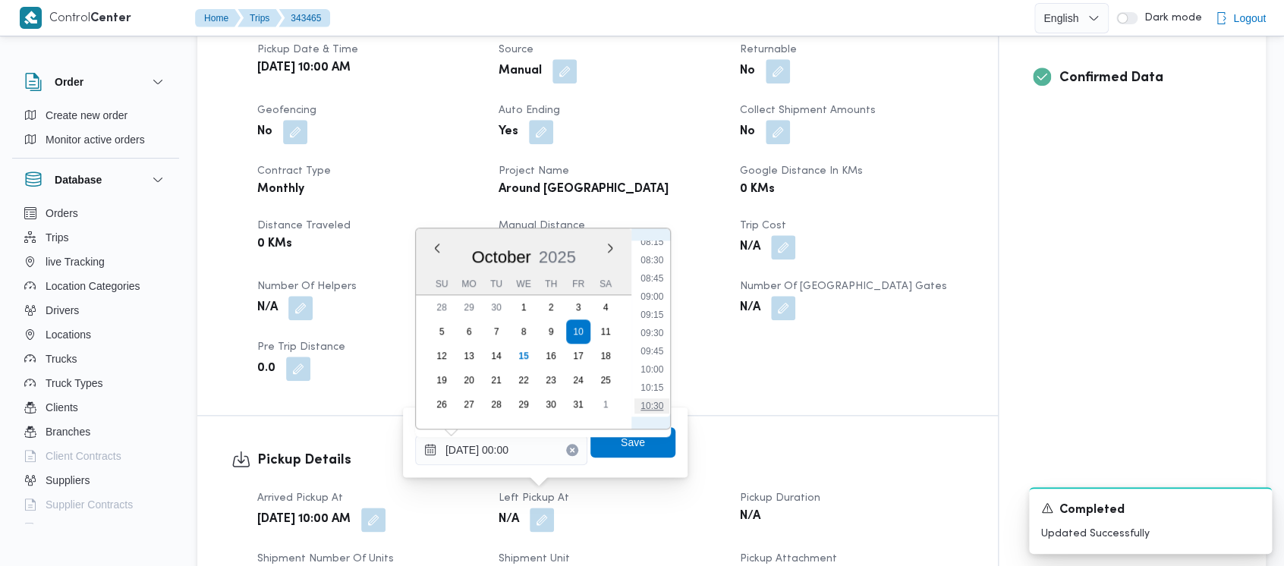
click at [654, 401] on li "10:30" at bounding box center [651, 405] width 35 height 15
type input "[DATE] 10:30"
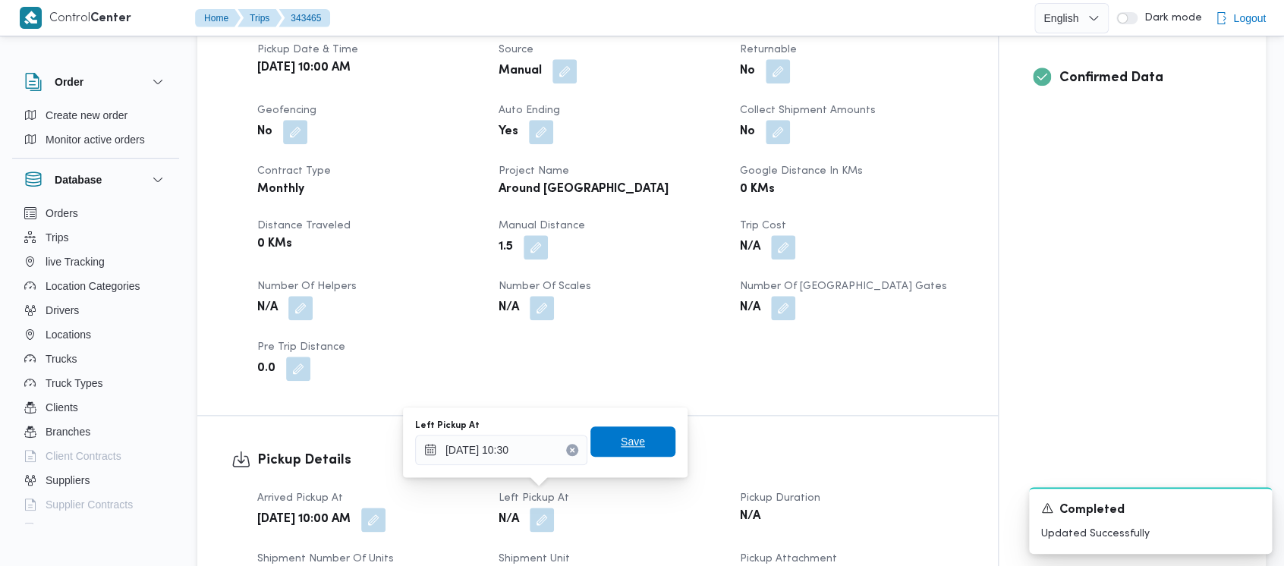
click at [625, 445] on span "Save" at bounding box center [633, 442] width 24 height 18
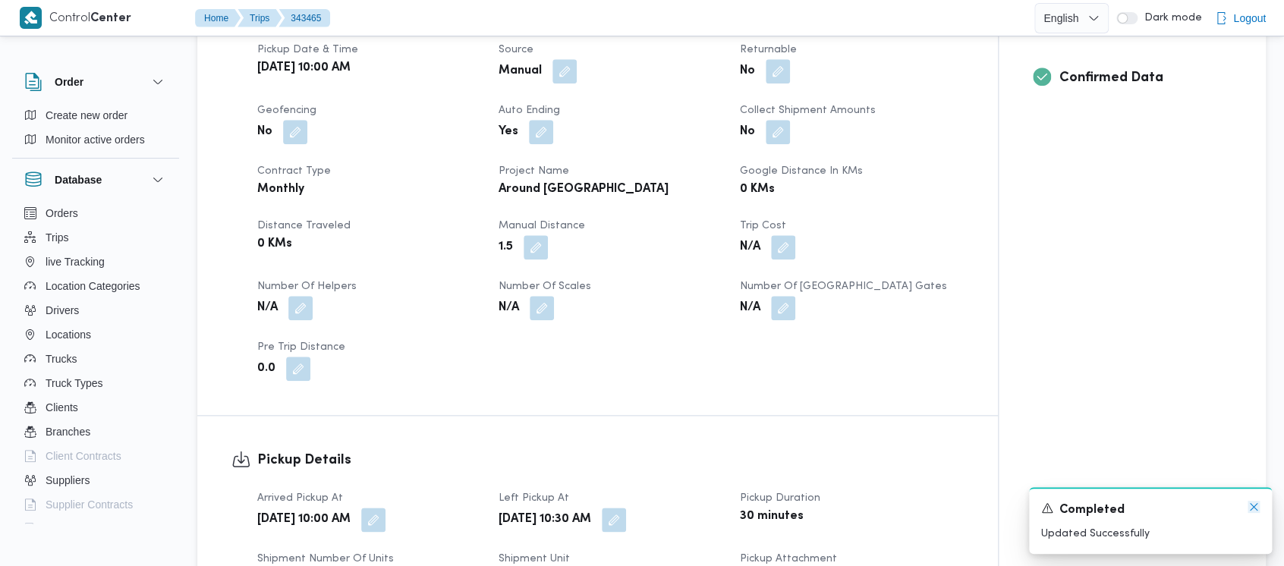
click at [1252, 504] on icon "Dismiss toast" at bounding box center [1254, 507] width 12 height 12
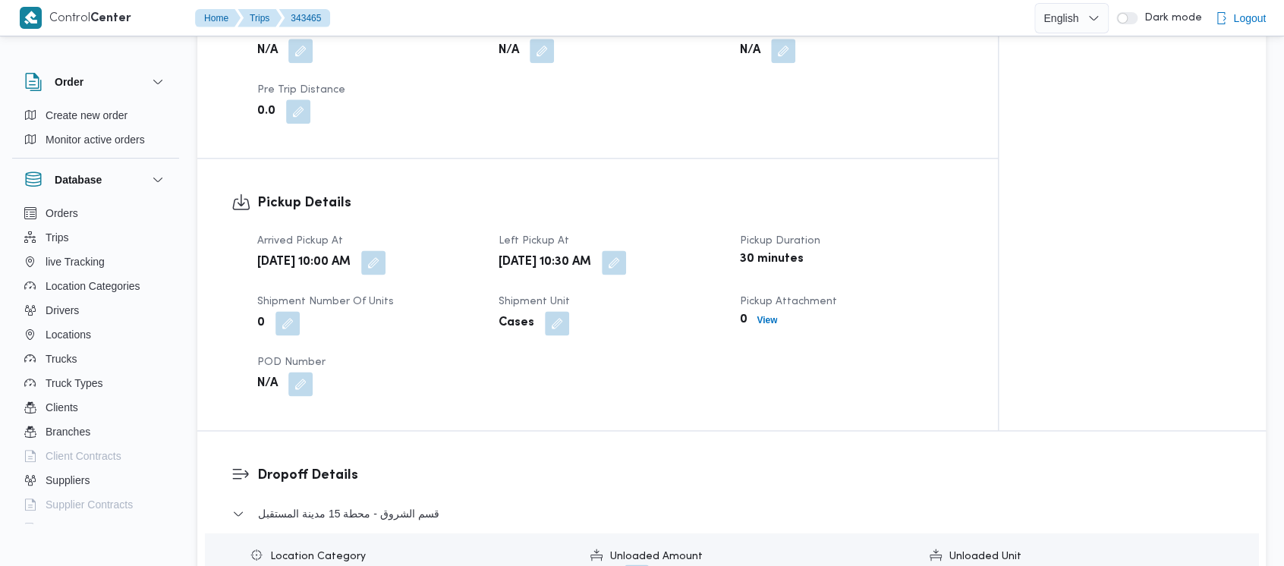
scroll to position [911, 0]
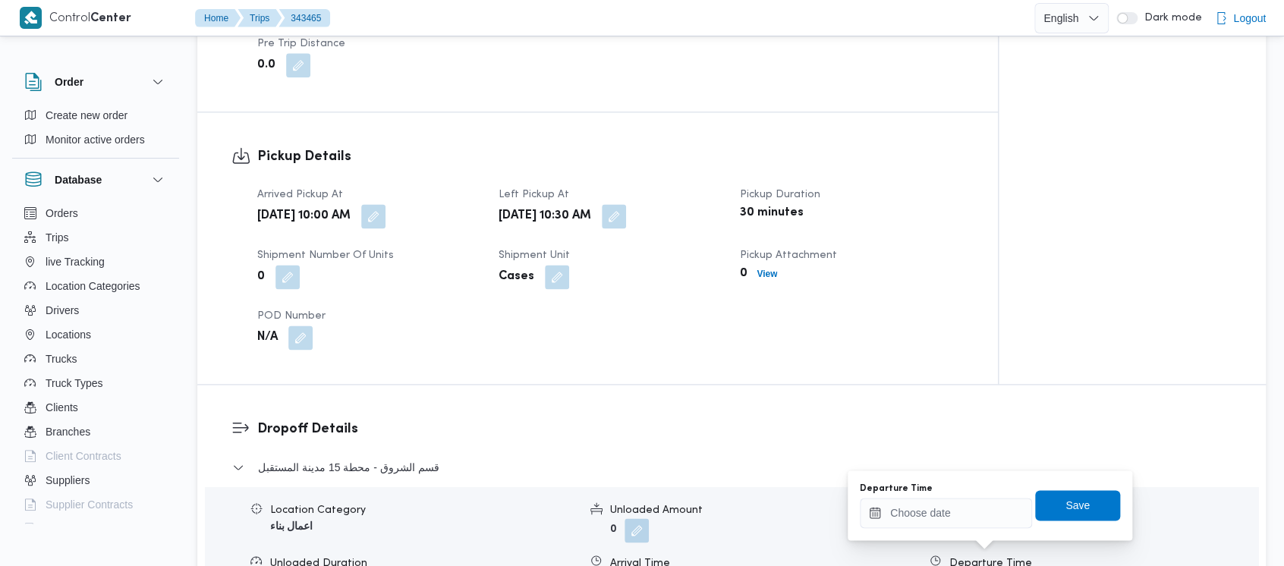
click at [958, 531] on div "You are in a dialog. To close this dialog, hit escape. Departure Time Save" at bounding box center [990, 505] width 285 height 70
drag, startPoint x: 958, startPoint y: 521, endPoint x: 955, endPoint y: 503, distance: 17.7
click at [955, 503] on input "Departure Time" at bounding box center [946, 513] width 172 height 30
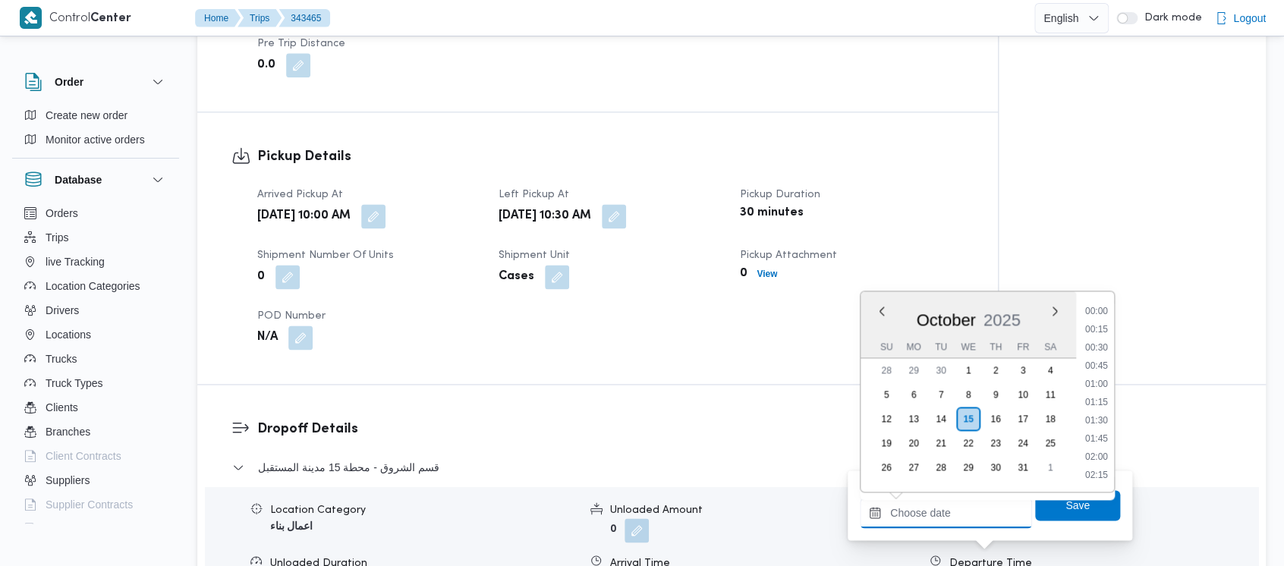
scroll to position [763, 0]
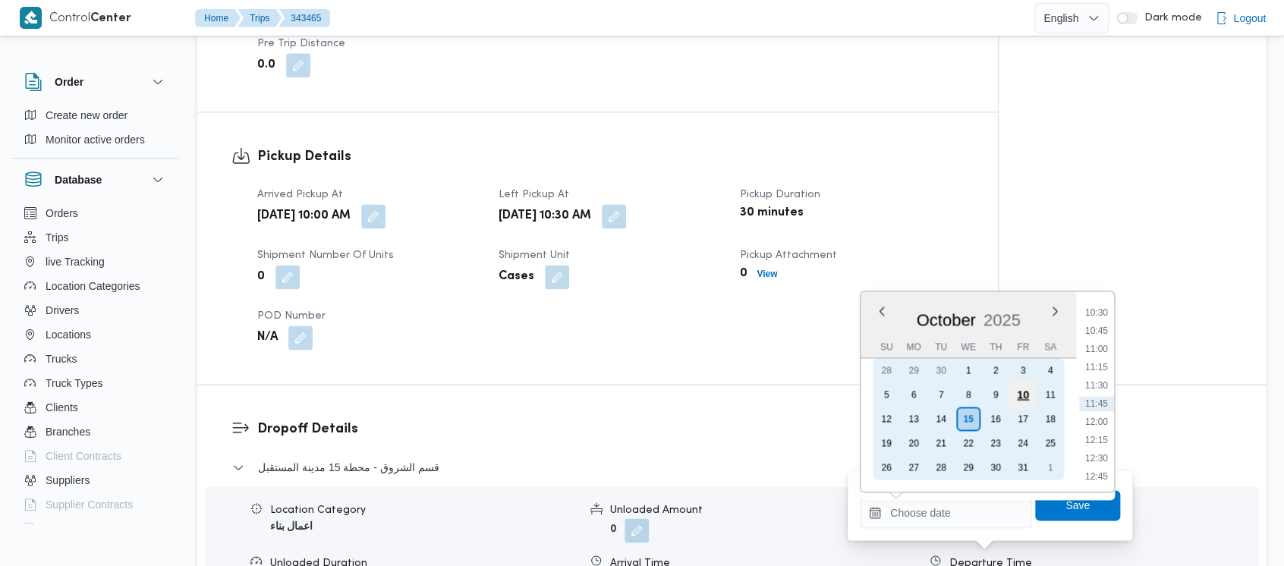
click at [1021, 395] on div "10" at bounding box center [1022, 394] width 29 height 29
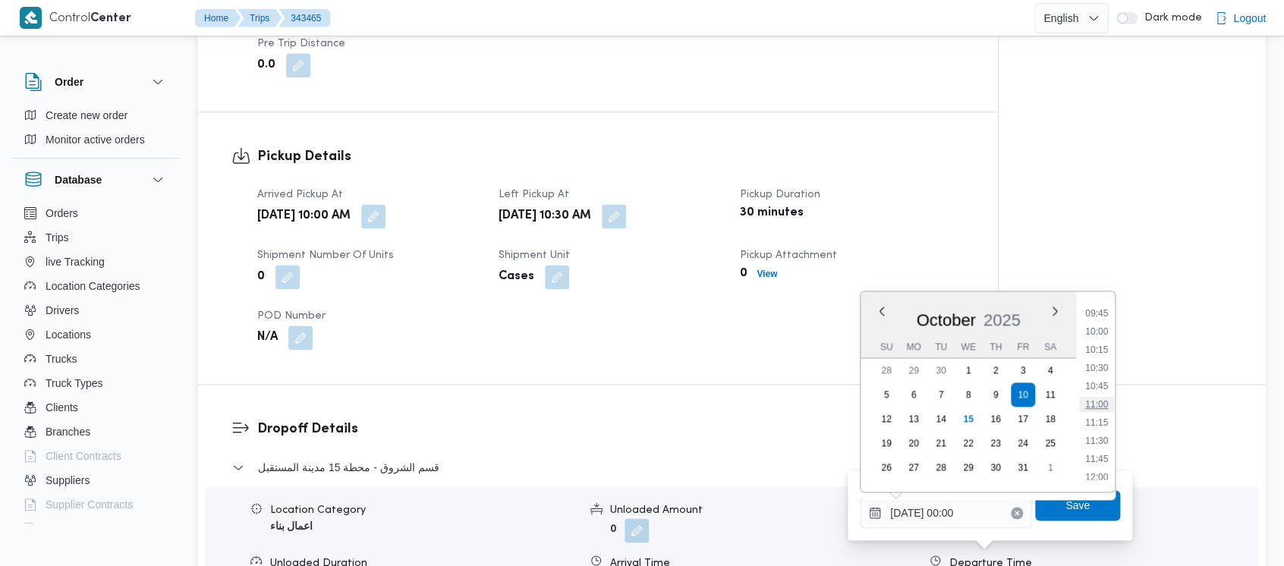
click at [1091, 404] on li "11:00" at bounding box center [1096, 404] width 35 height 15
type input "[DATE] 11:00"
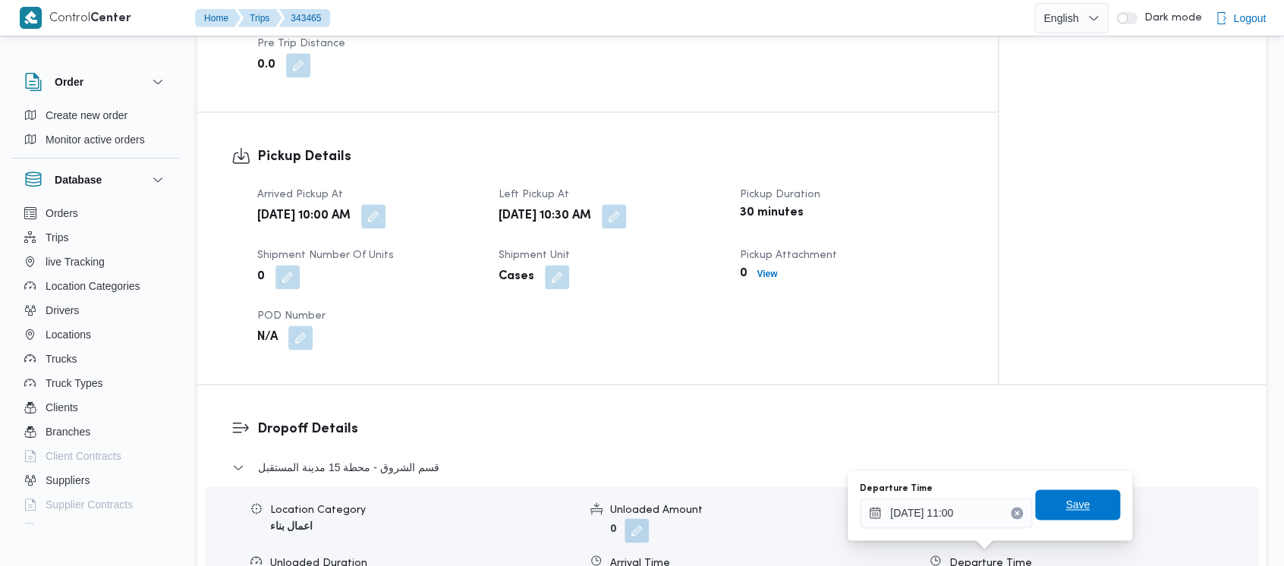
click at [1065, 509] on span "Save" at bounding box center [1077, 505] width 24 height 18
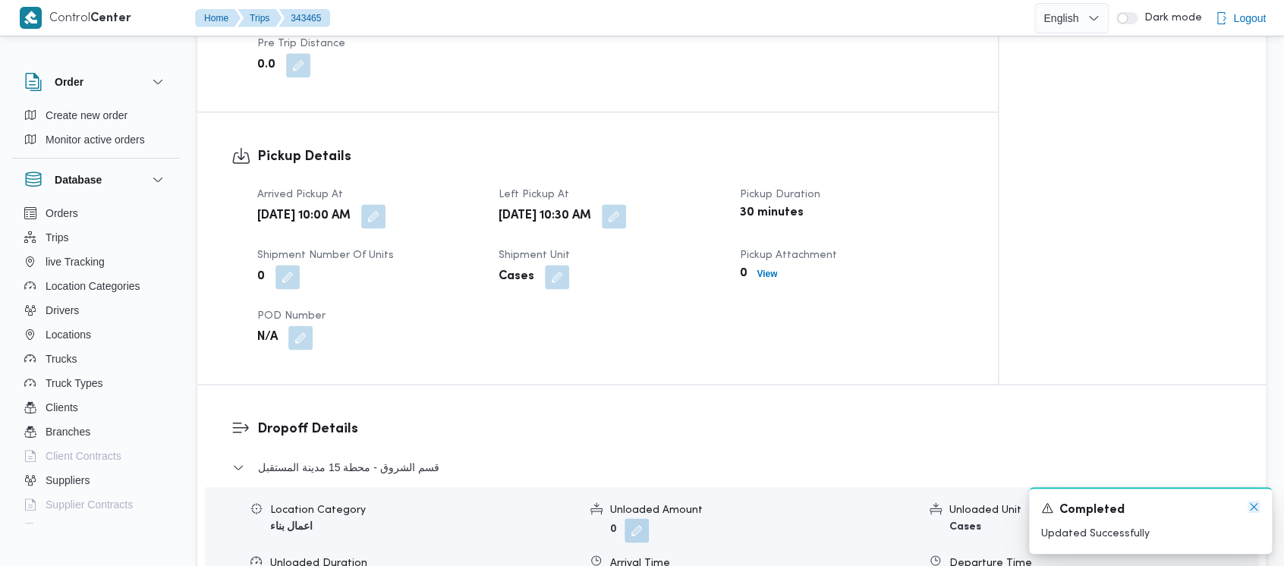
click at [1251, 508] on icon "Dismiss toast" at bounding box center [1254, 507] width 12 height 12
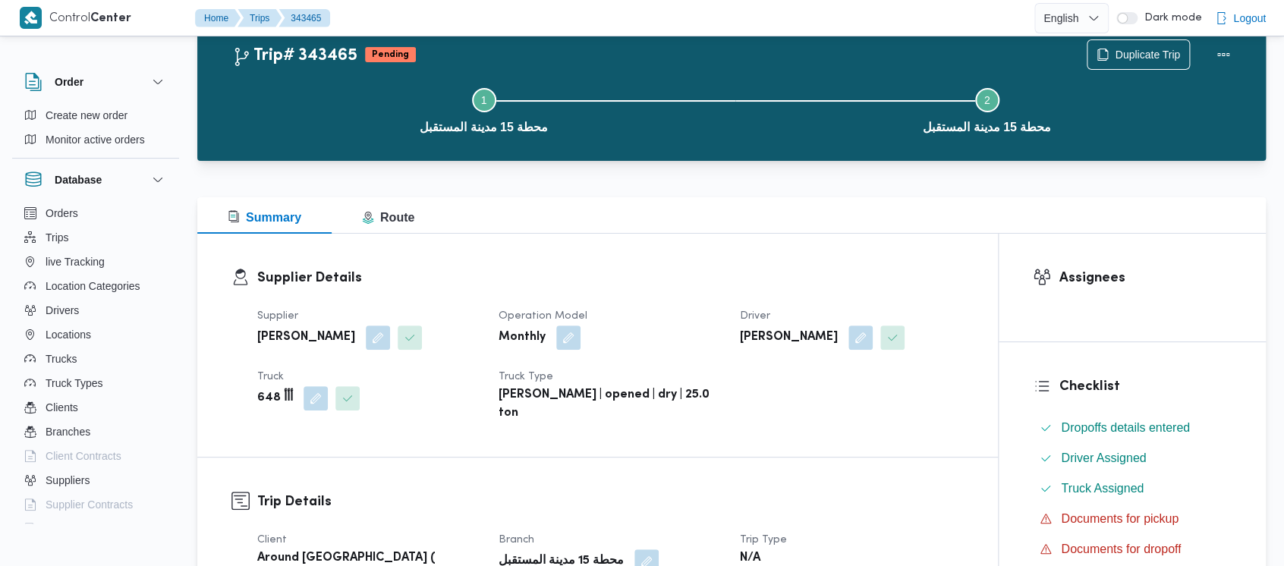
scroll to position [0, 0]
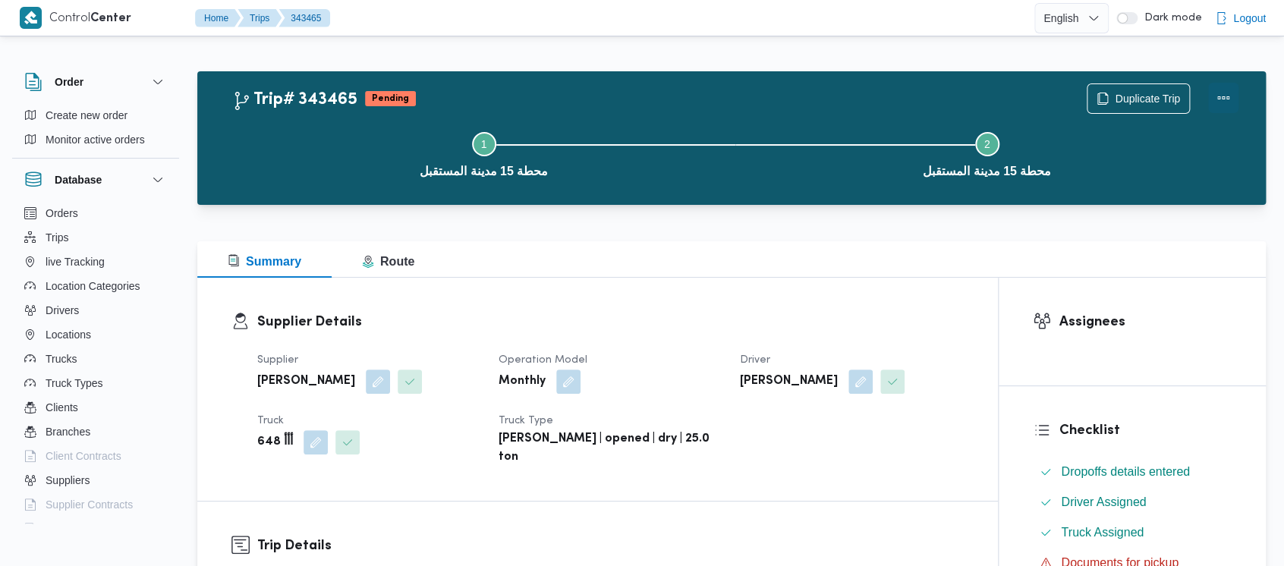
click at [1226, 95] on button "Actions" at bounding box center [1223, 98] width 30 height 30
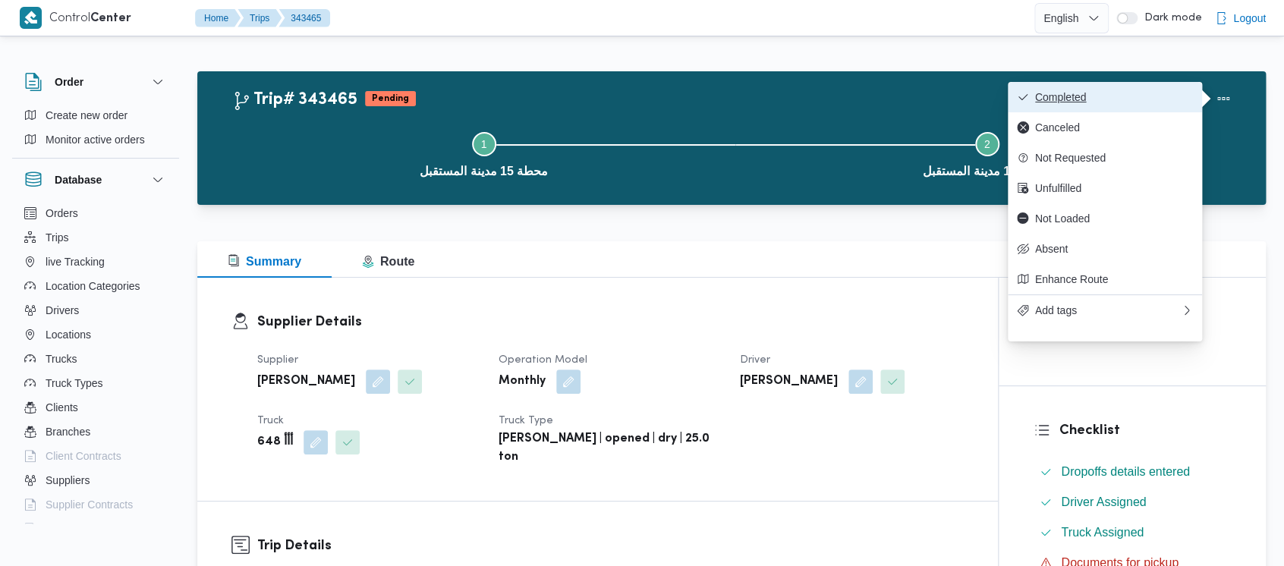
click at [1090, 94] on span "Completed" at bounding box center [1114, 97] width 158 height 12
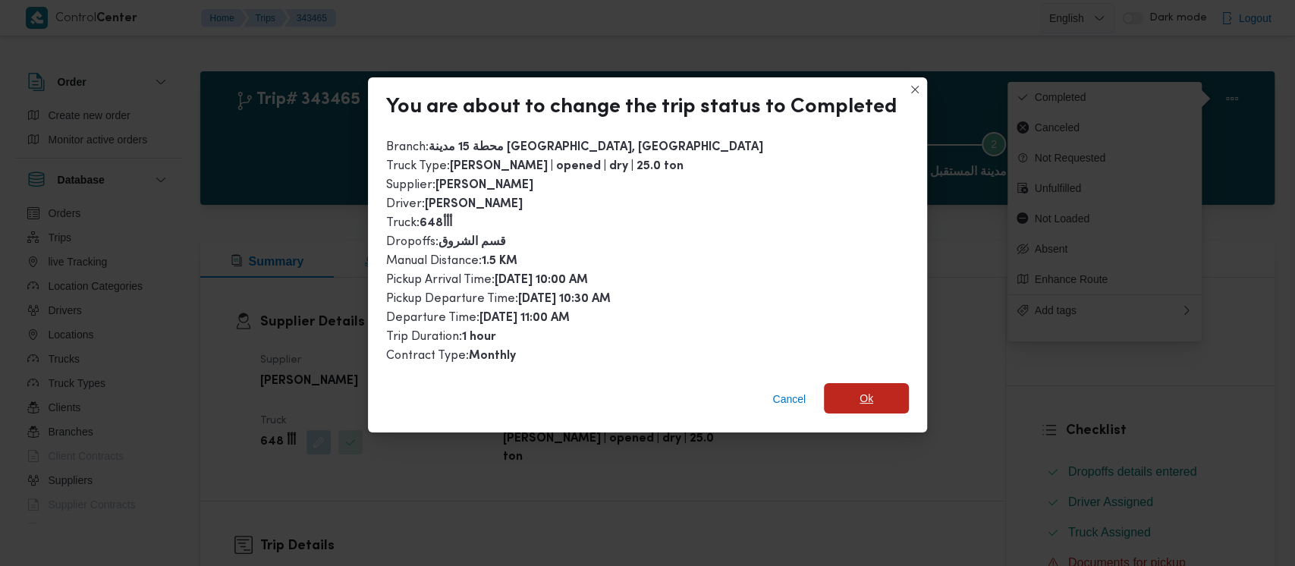
click at [841, 397] on span "Ok" at bounding box center [866, 398] width 85 height 30
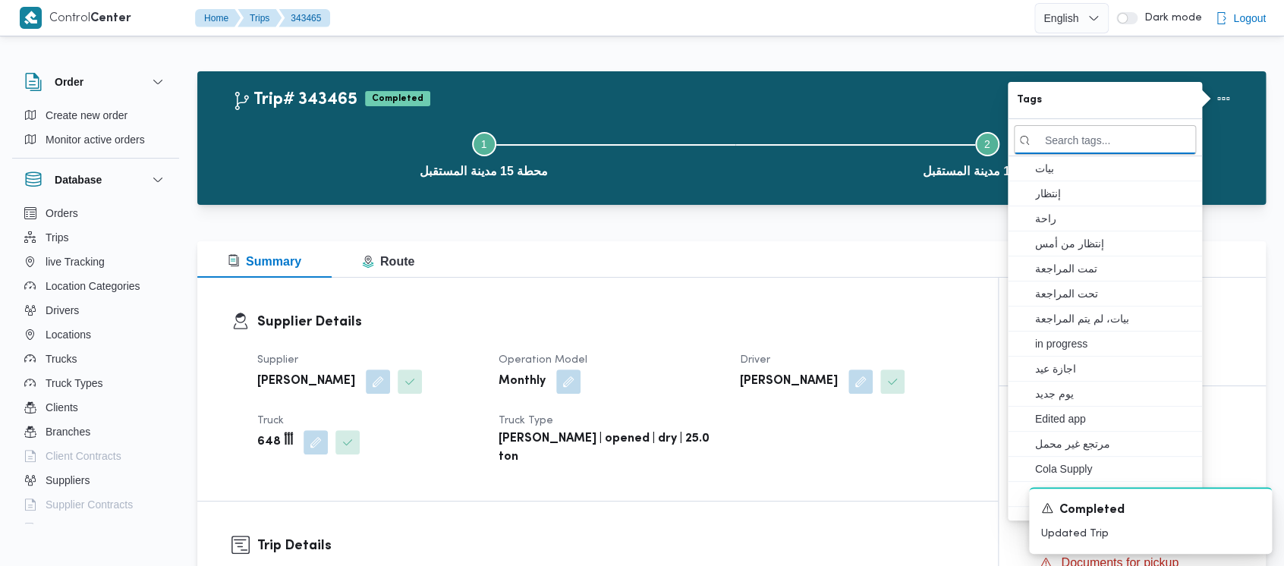
drag, startPoint x: 323, startPoint y: 144, endPoint x: 110, endPoint y: 3, distance: 255.7
click at [314, 134] on button "Step 1 is incomplete 1 محطة 15 مدينة المستقبل" at bounding box center [483, 153] width 503 height 79
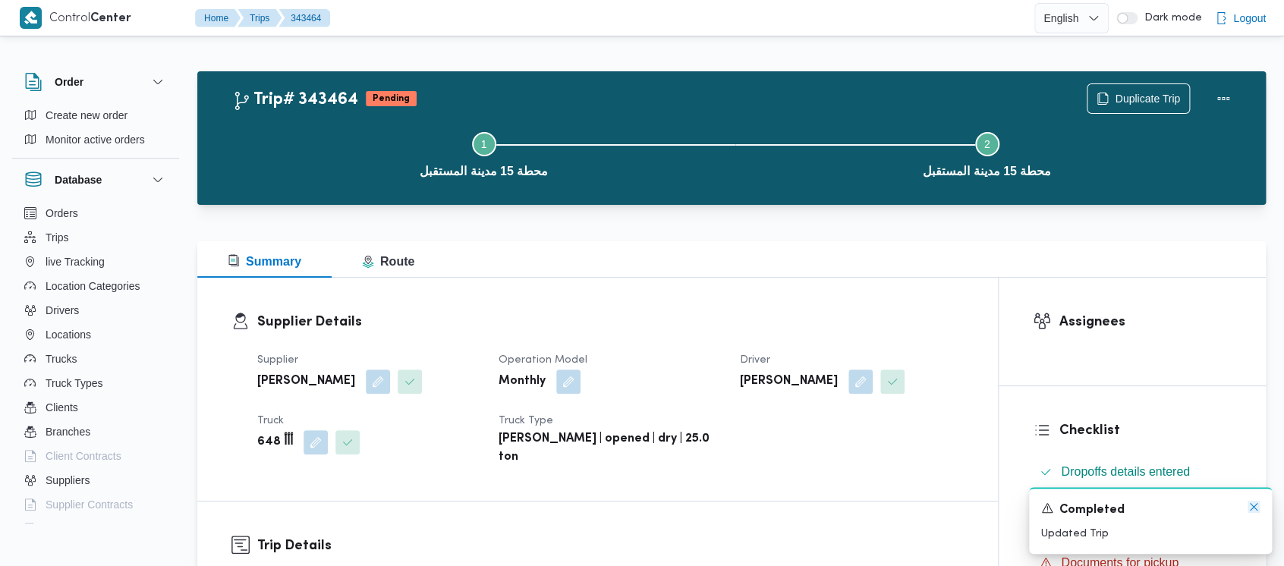
click at [1254, 507] on icon "Dismiss toast" at bounding box center [1254, 507] width 12 height 12
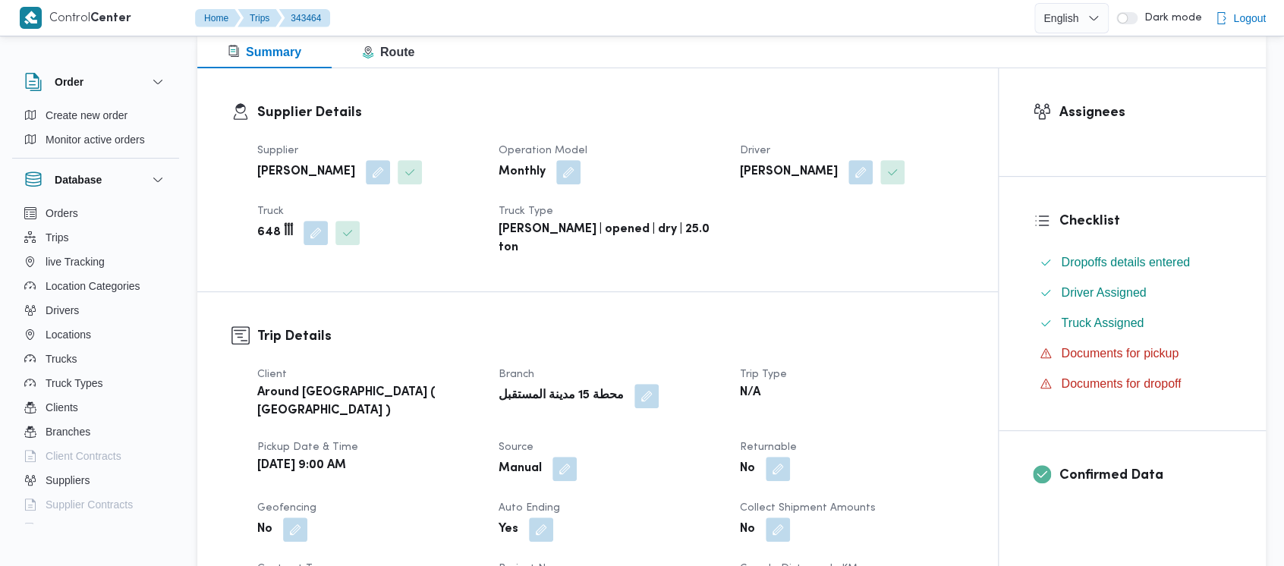
scroll to position [505, 0]
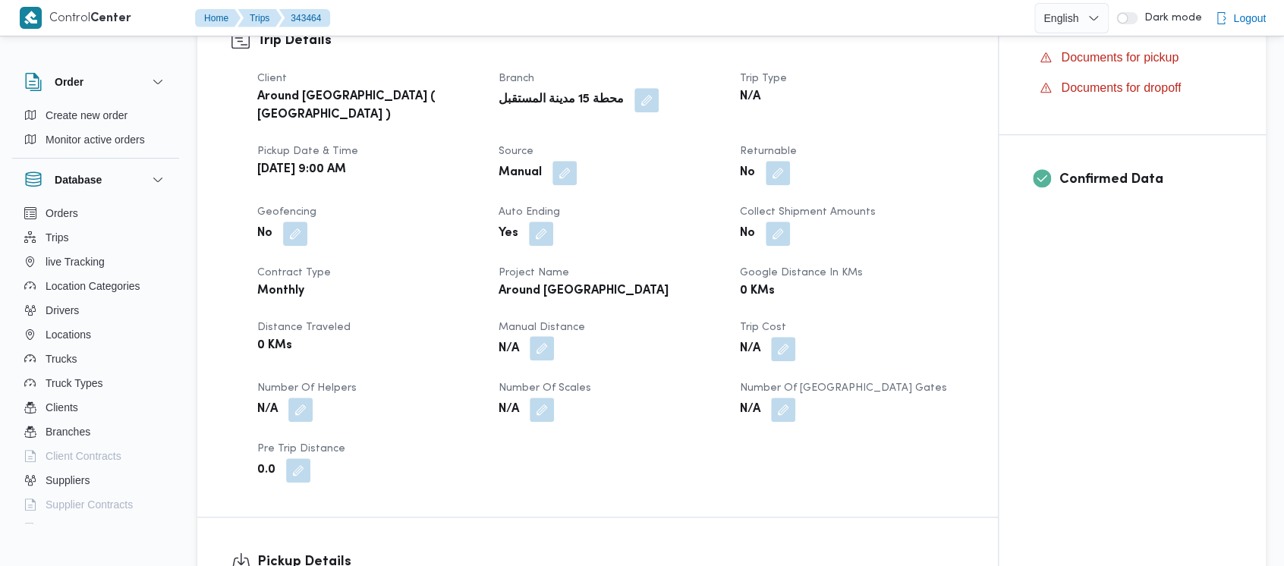
click at [542, 336] on button "button" at bounding box center [542, 348] width 24 height 24
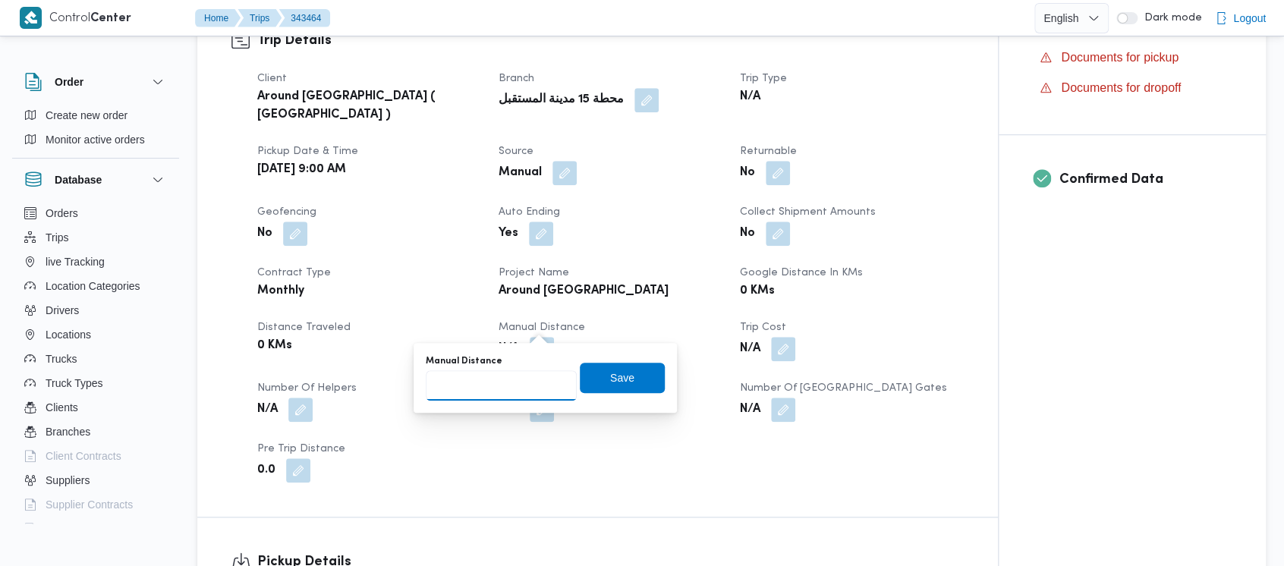
click at [483, 387] on input "Manual Distance" at bounding box center [501, 385] width 151 height 30
paste input "1.5"
type input "1.5"
click at [614, 376] on span "Save" at bounding box center [622, 377] width 24 height 18
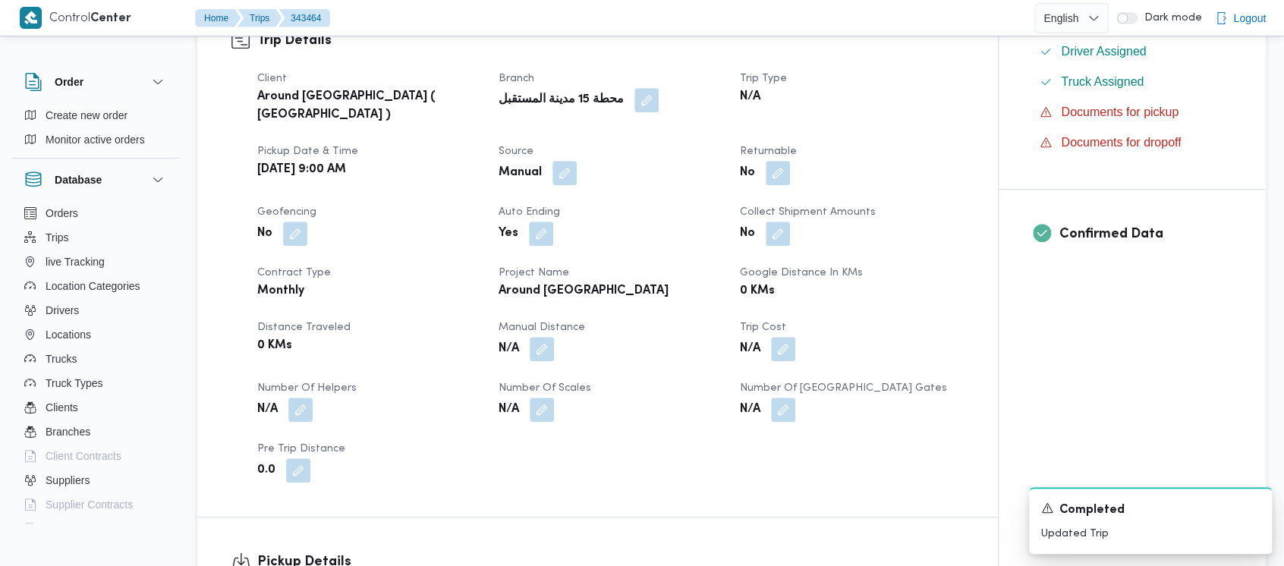
scroll to position [607, 0]
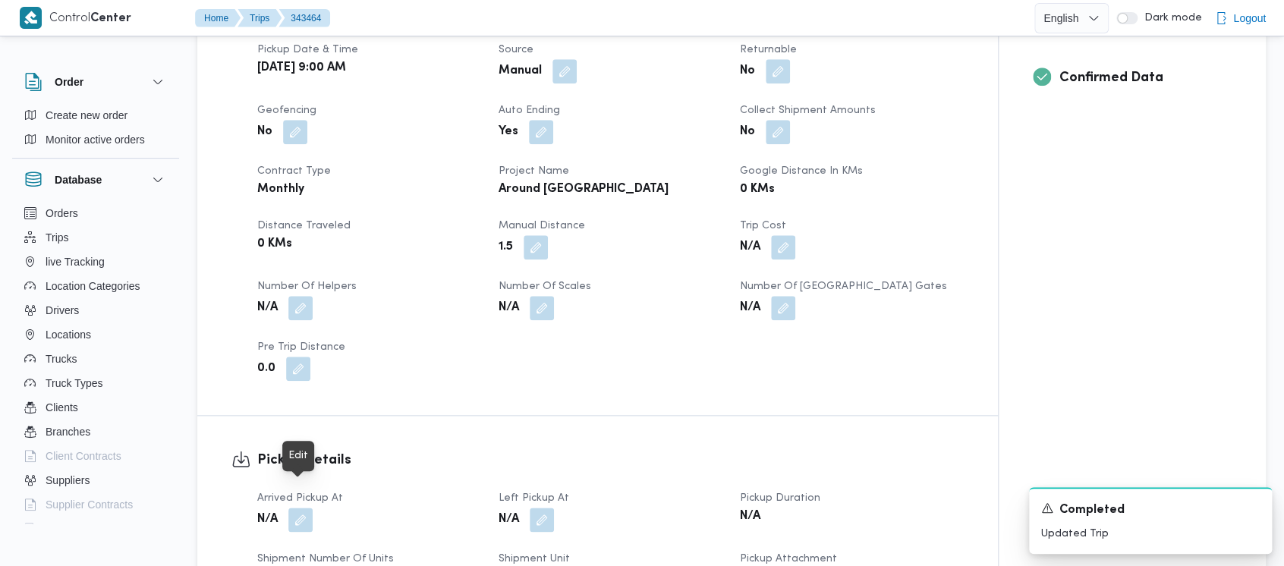
drag, startPoint x: 298, startPoint y: 493, endPoint x: 288, endPoint y: 485, distance: 12.9
click at [297, 508] on button "button" at bounding box center [300, 520] width 24 height 24
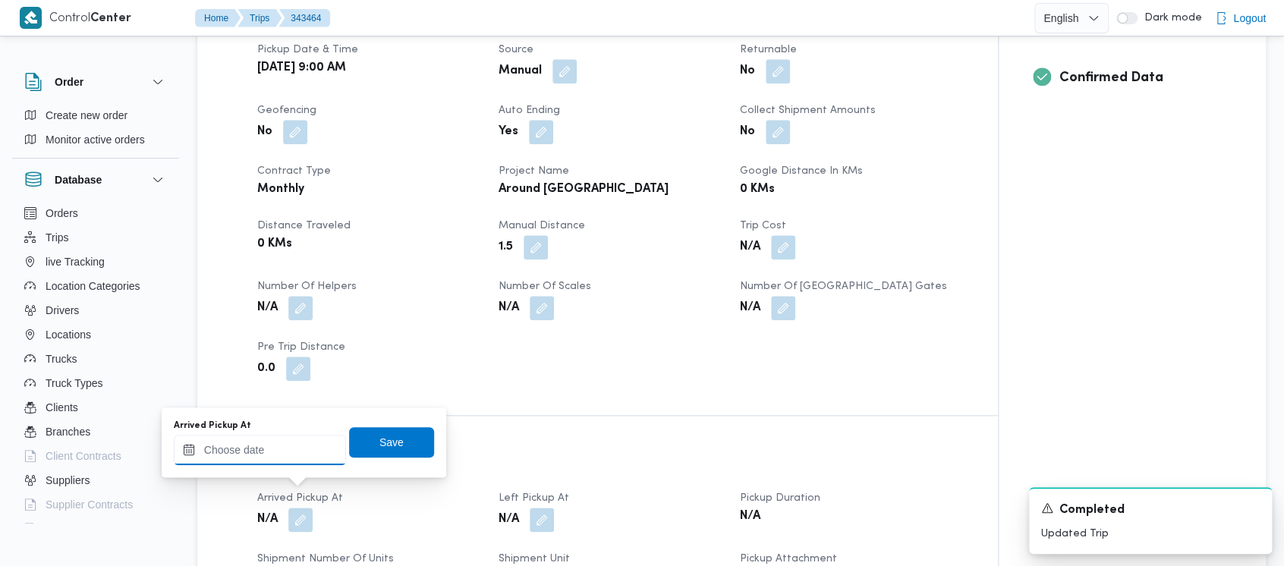
drag, startPoint x: 263, startPoint y: 456, endPoint x: 266, endPoint y: 437, distance: 19.1
click at [265, 448] on input "Arrived Pickup At" at bounding box center [260, 450] width 172 height 30
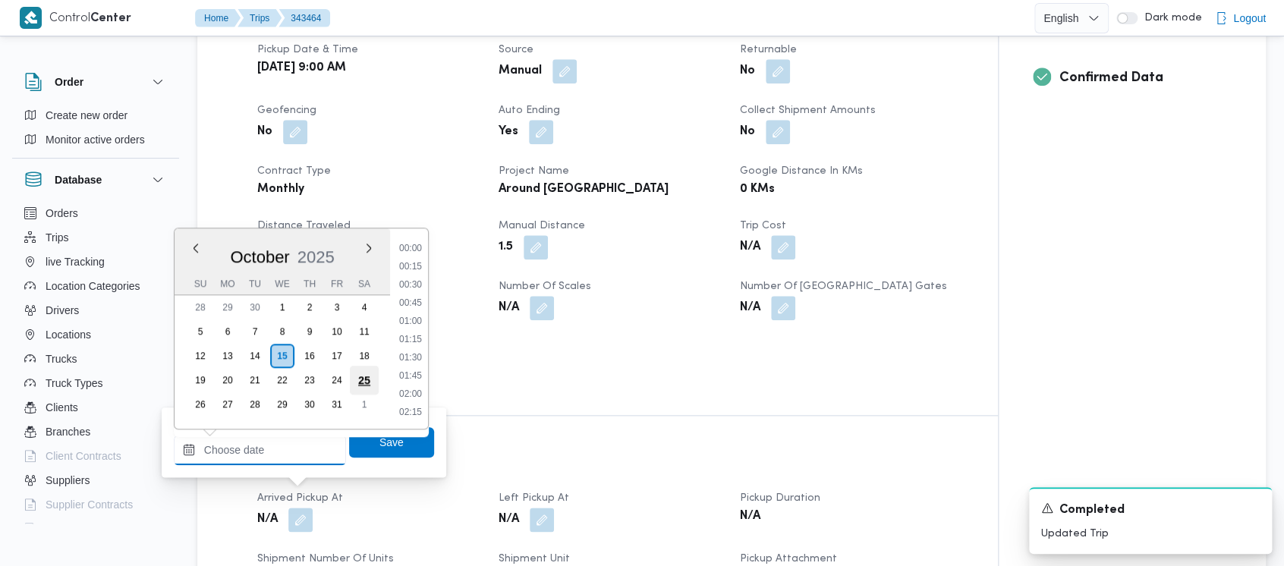
scroll to position [763, 0]
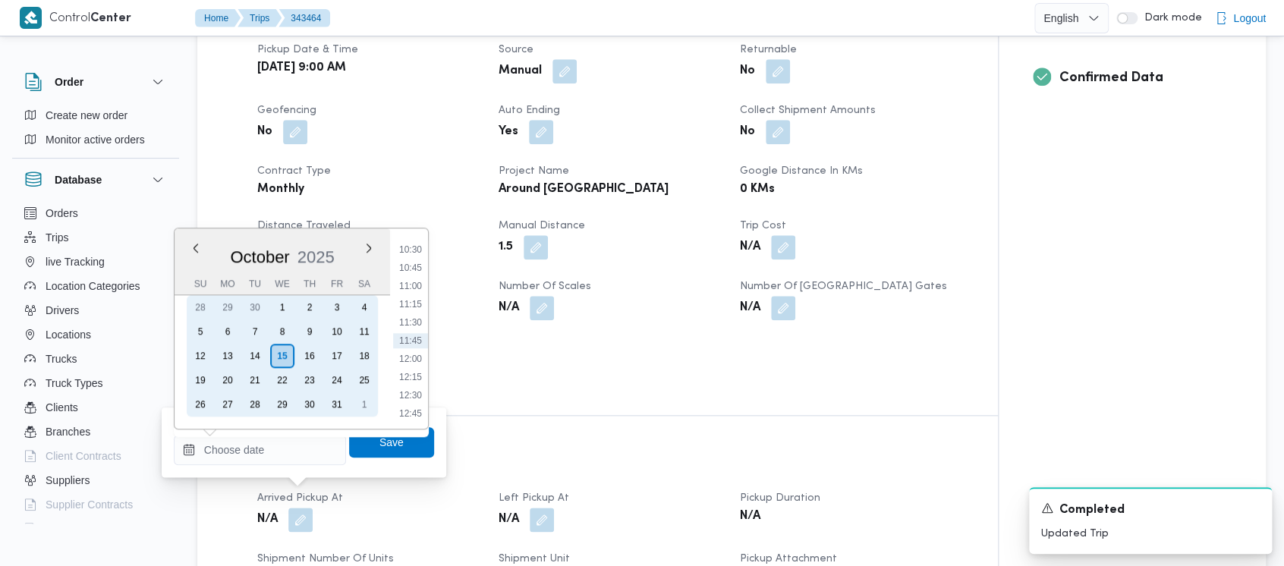
drag, startPoint x: 332, startPoint y: 331, endPoint x: 380, endPoint y: 316, distance: 49.9
click at [332, 331] on div "10" at bounding box center [337, 331] width 24 height 24
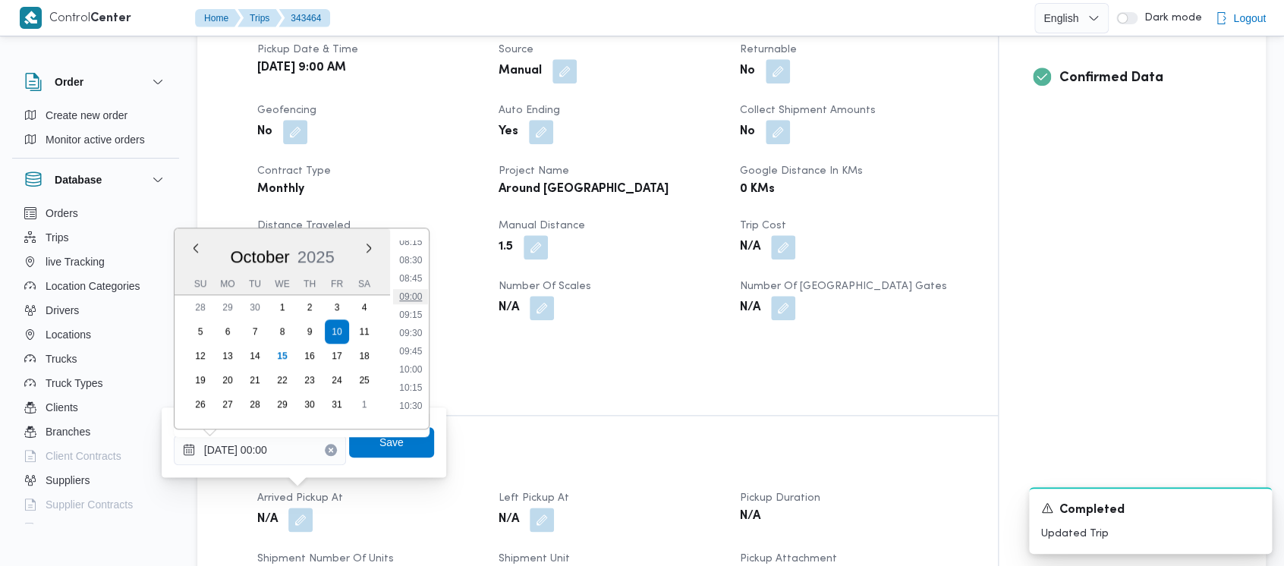
click at [412, 291] on li "09:00" at bounding box center [410, 296] width 35 height 15
type input "[DATE] 09:00"
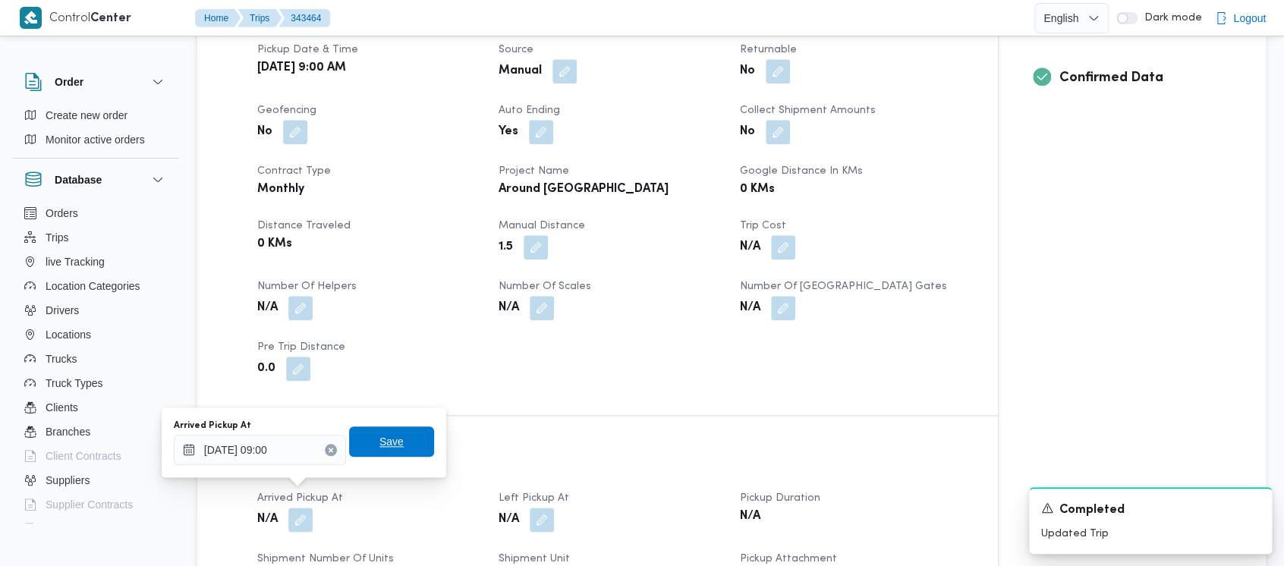
click at [379, 441] on span "Save" at bounding box center [391, 442] width 24 height 18
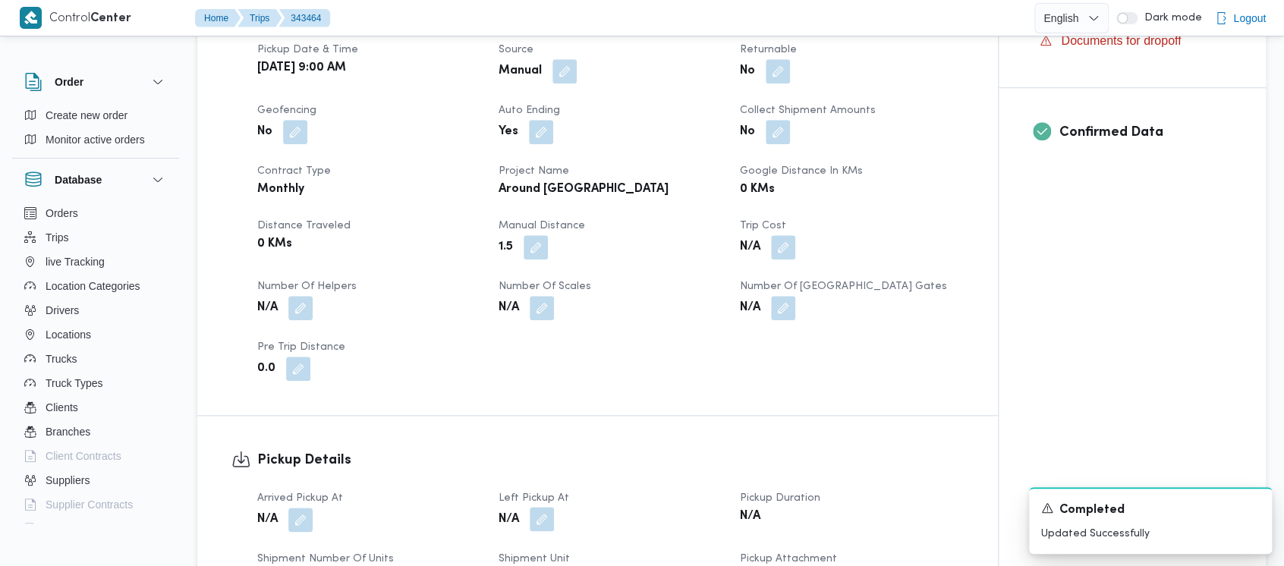
click at [540, 507] on button "button" at bounding box center [542, 519] width 24 height 24
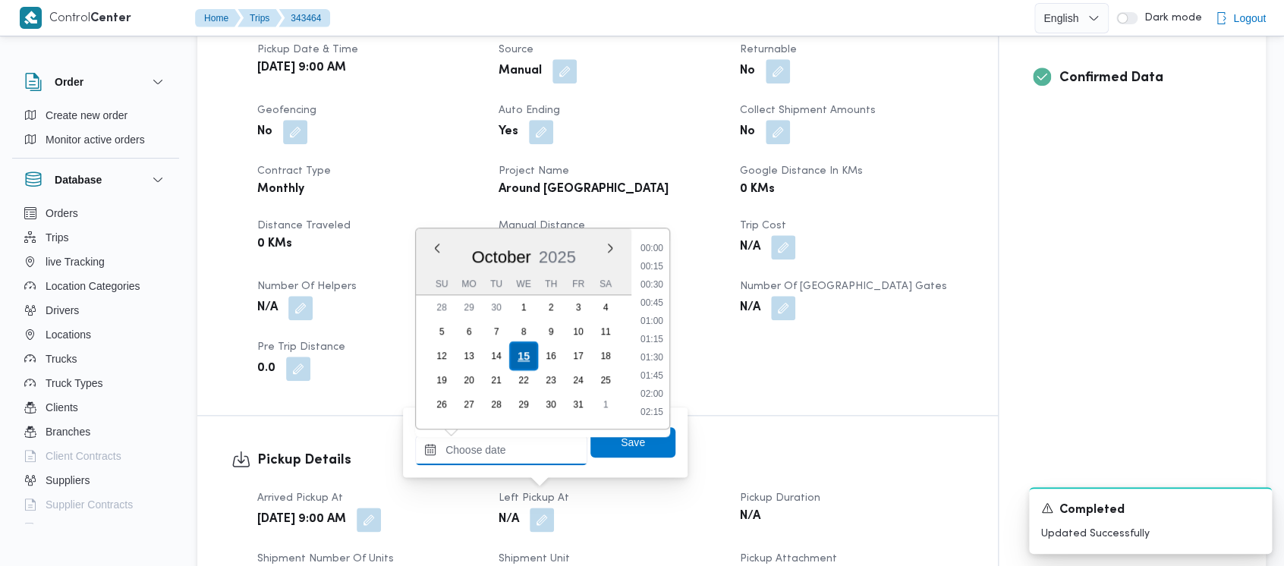
drag, startPoint x: 503, startPoint y: 461, endPoint x: 525, endPoint y: 359, distance: 104.8
click at [503, 445] on input "Left Pickup At" at bounding box center [501, 450] width 172 height 30
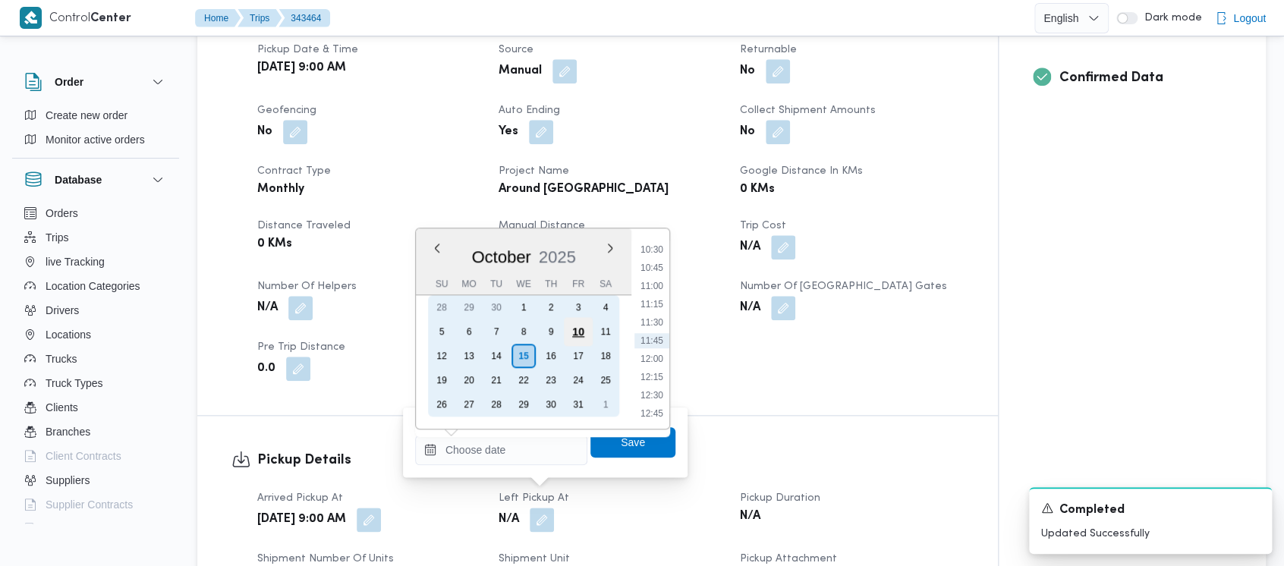
click at [577, 337] on div "10" at bounding box center [578, 331] width 29 height 29
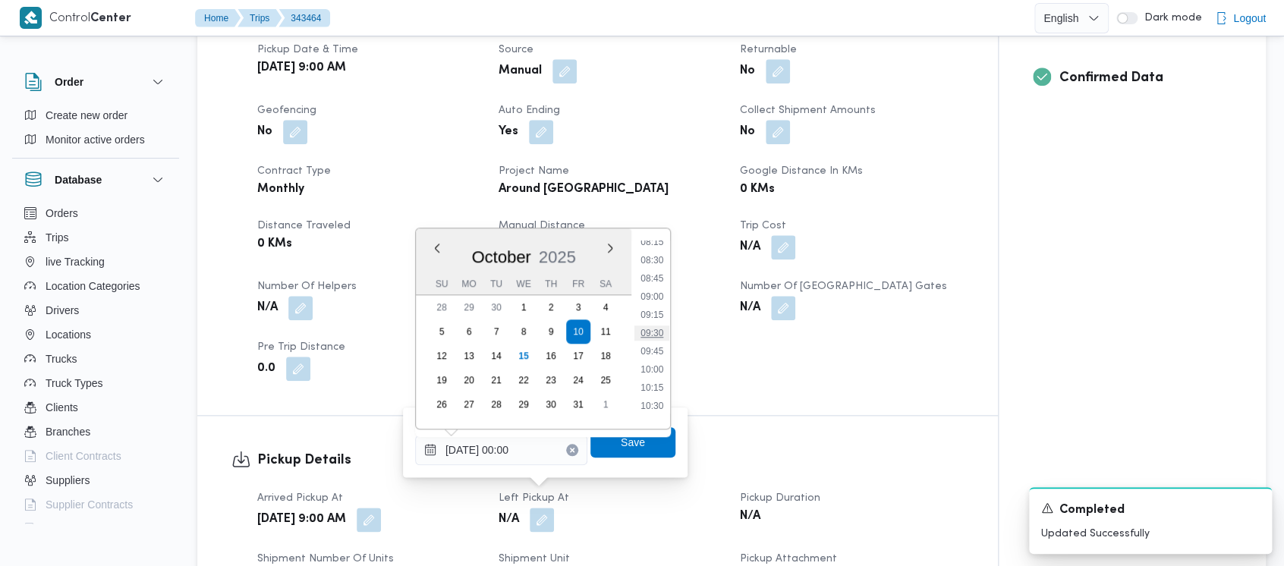
click at [657, 332] on li "09:30" at bounding box center [651, 333] width 35 height 15
type input "[DATE] 09:30"
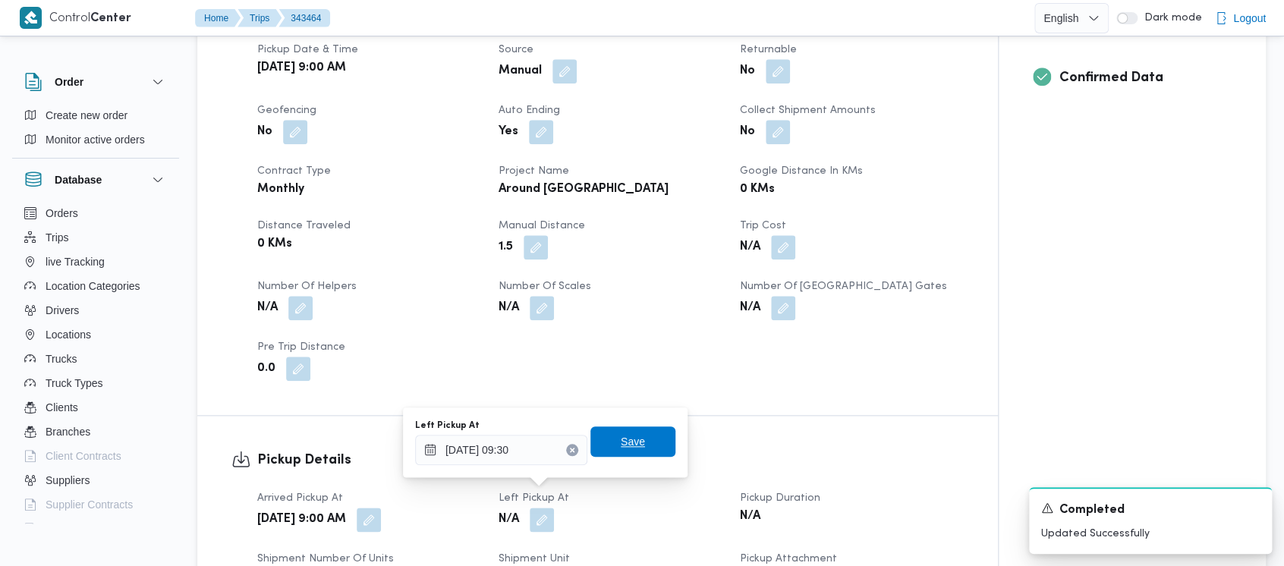
click at [625, 448] on span "Save" at bounding box center [633, 442] width 24 height 18
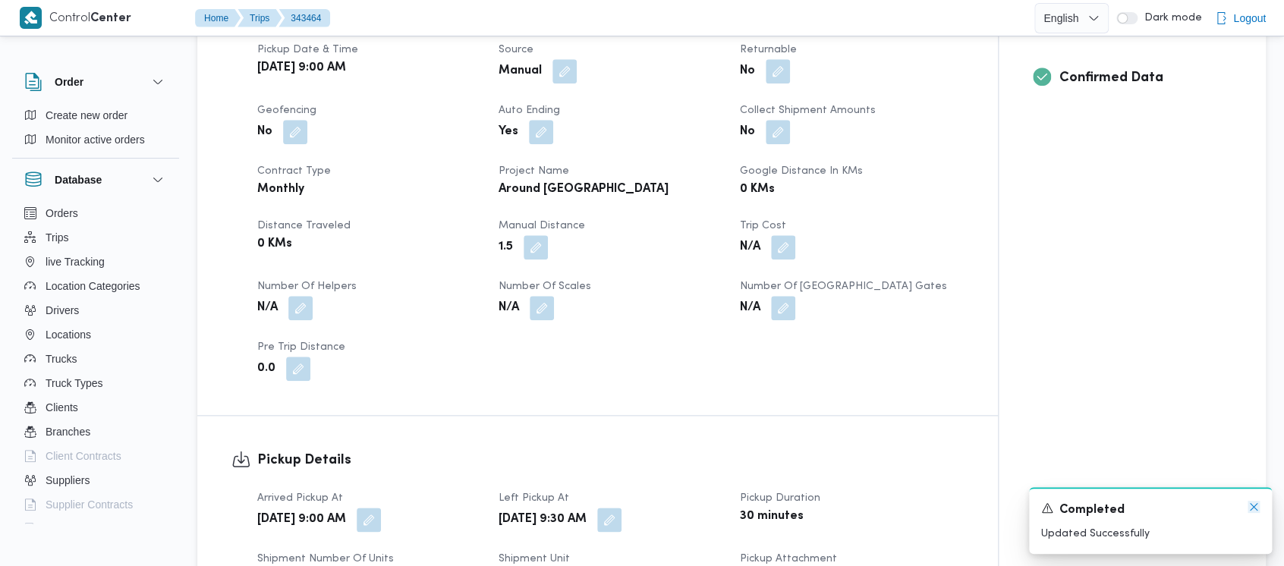
click at [1257, 506] on icon "Dismiss toast" at bounding box center [1254, 507] width 12 height 12
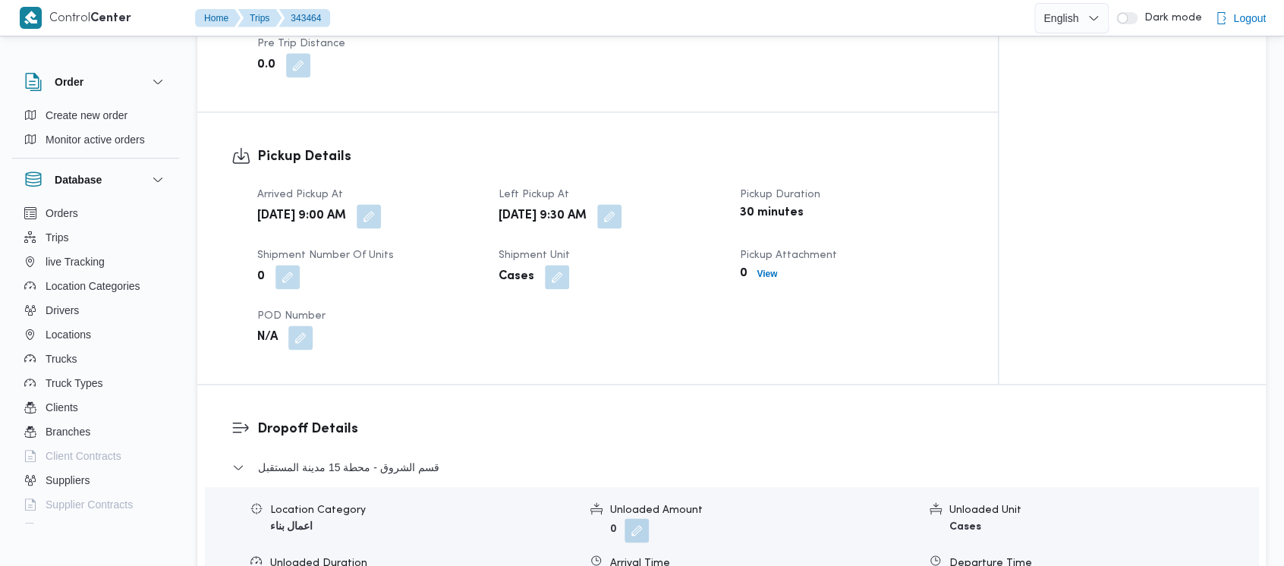
scroll to position [1012, 0]
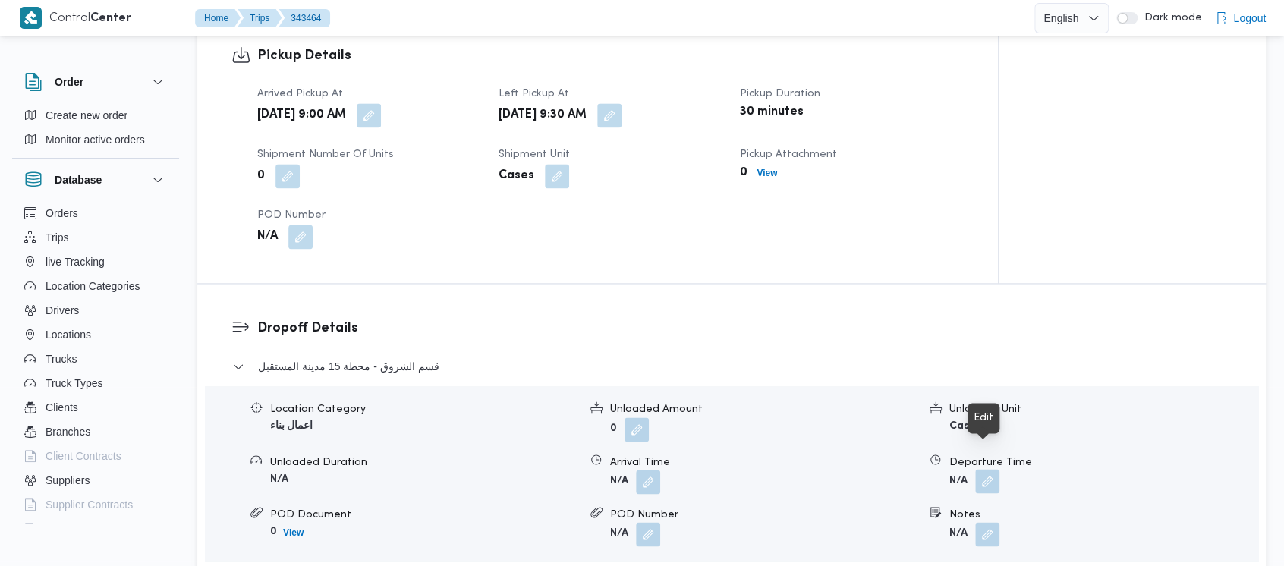
click at [983, 469] on button "button" at bounding box center [987, 481] width 24 height 24
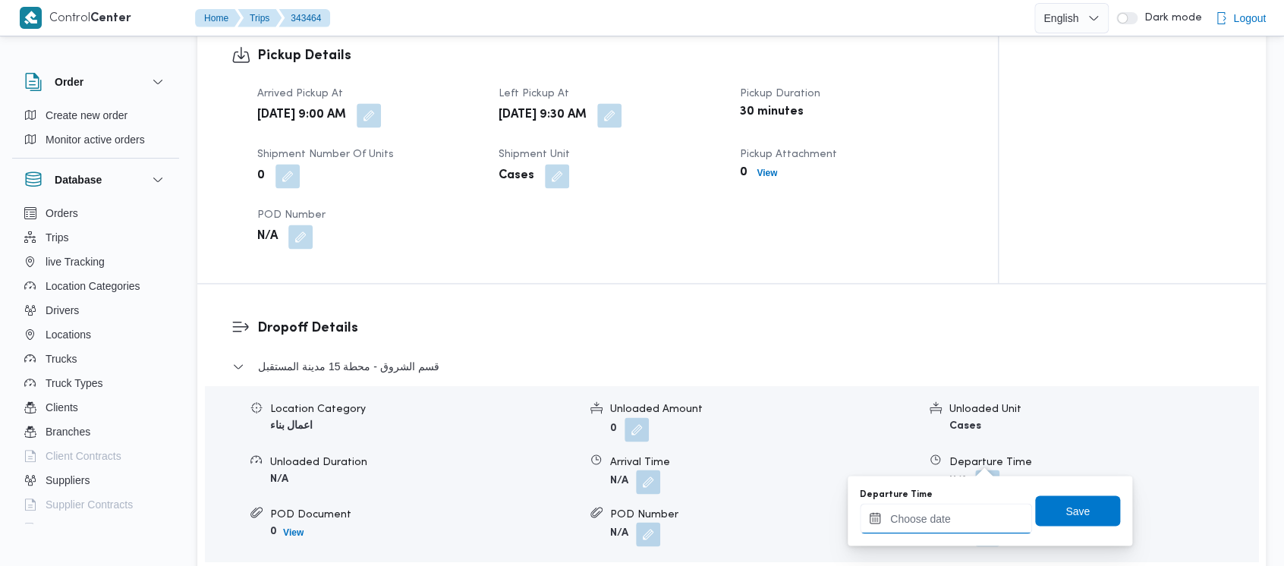
drag, startPoint x: 929, startPoint y: 520, endPoint x: 910, endPoint y: 505, distance: 24.3
click at [927, 520] on input "Departure Time" at bounding box center [946, 518] width 172 height 30
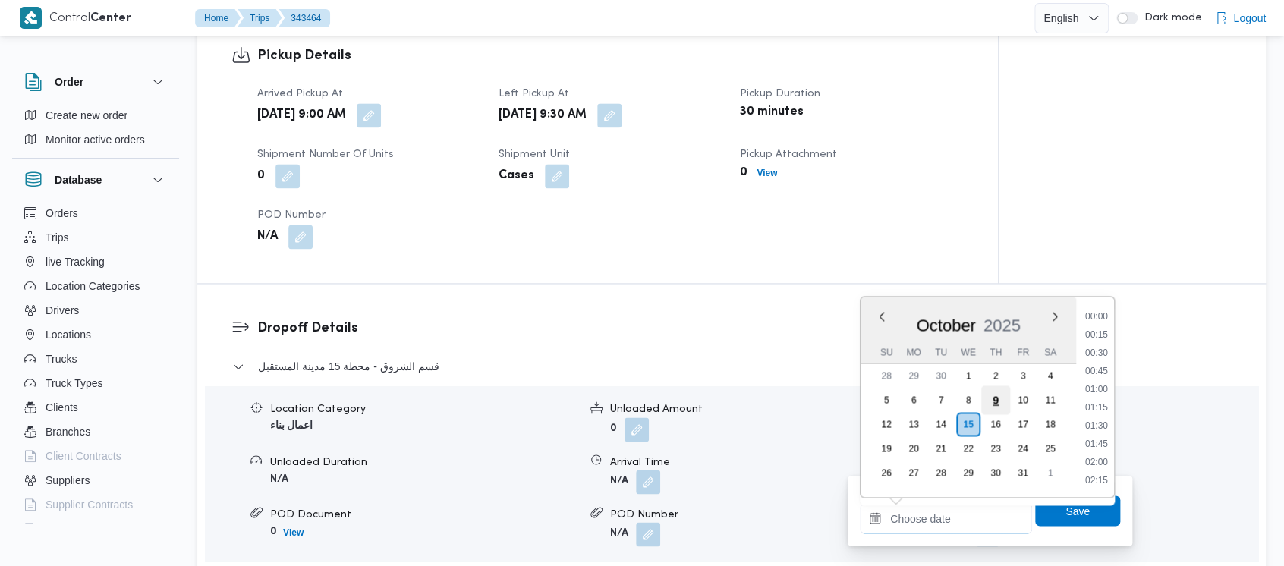
scroll to position [763, 0]
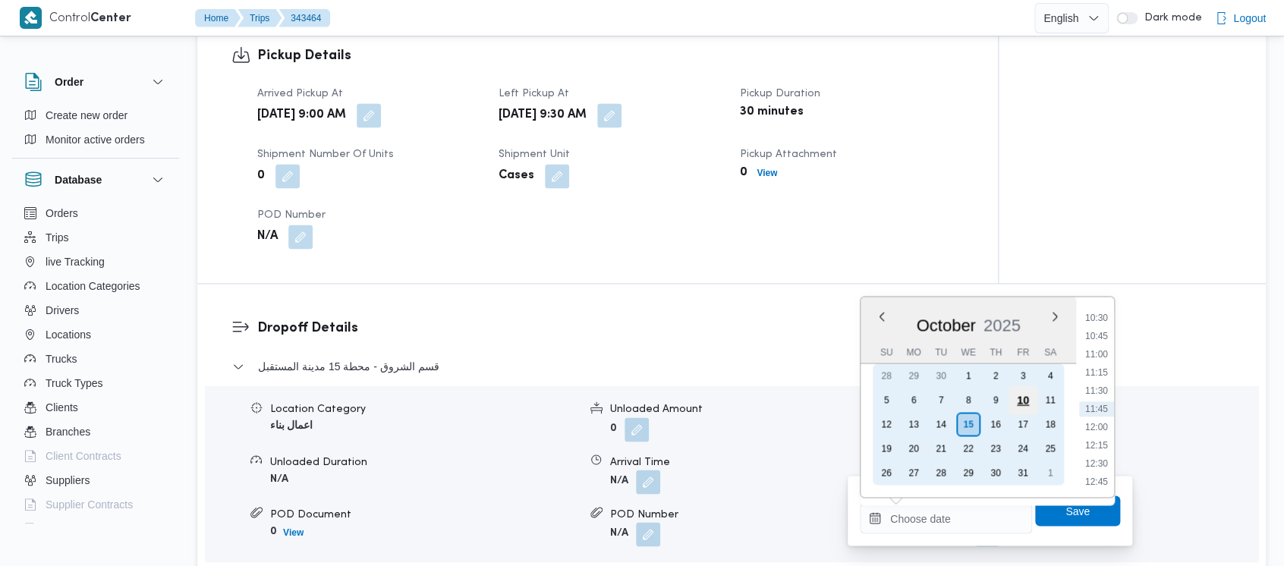
click at [1011, 400] on div "10" at bounding box center [1022, 399] width 29 height 29
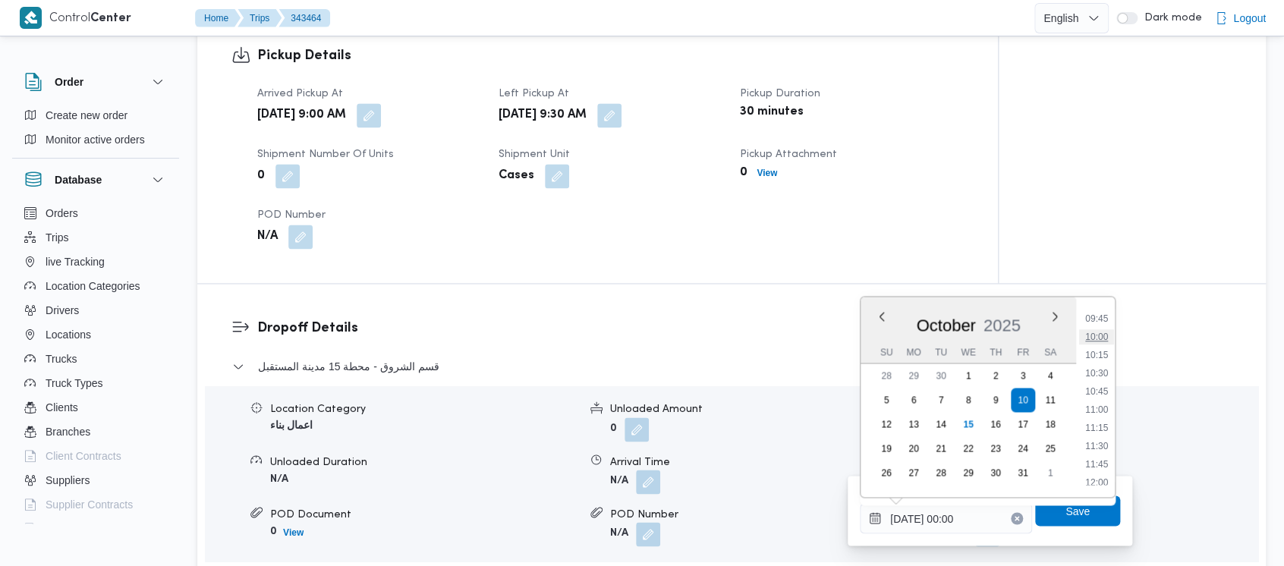
click at [1098, 332] on li "10:00" at bounding box center [1096, 336] width 35 height 15
type input "[DATE] 10:00"
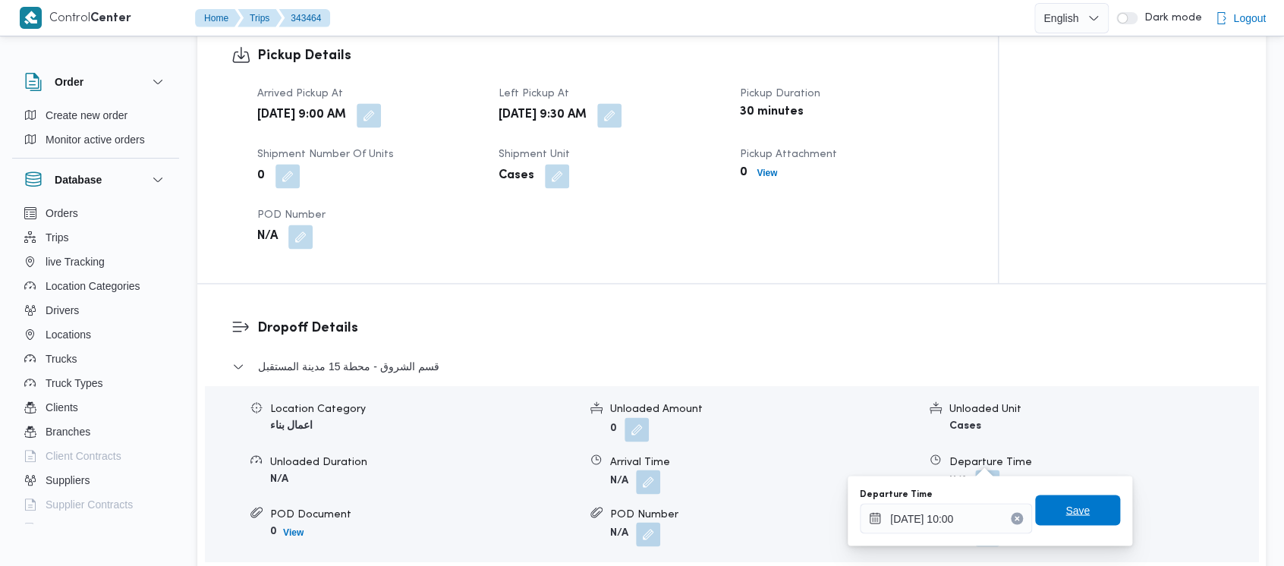
click at [1074, 502] on span "Save" at bounding box center [1077, 510] width 24 height 18
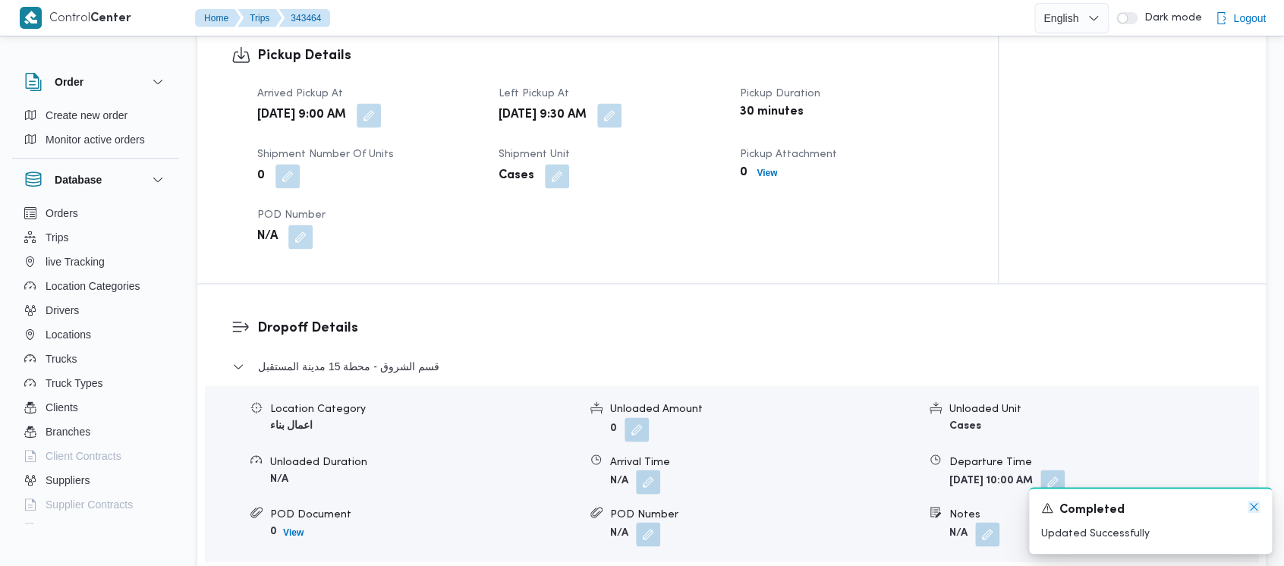
click at [1254, 505] on icon "Dismiss toast" at bounding box center [1254, 507] width 12 height 12
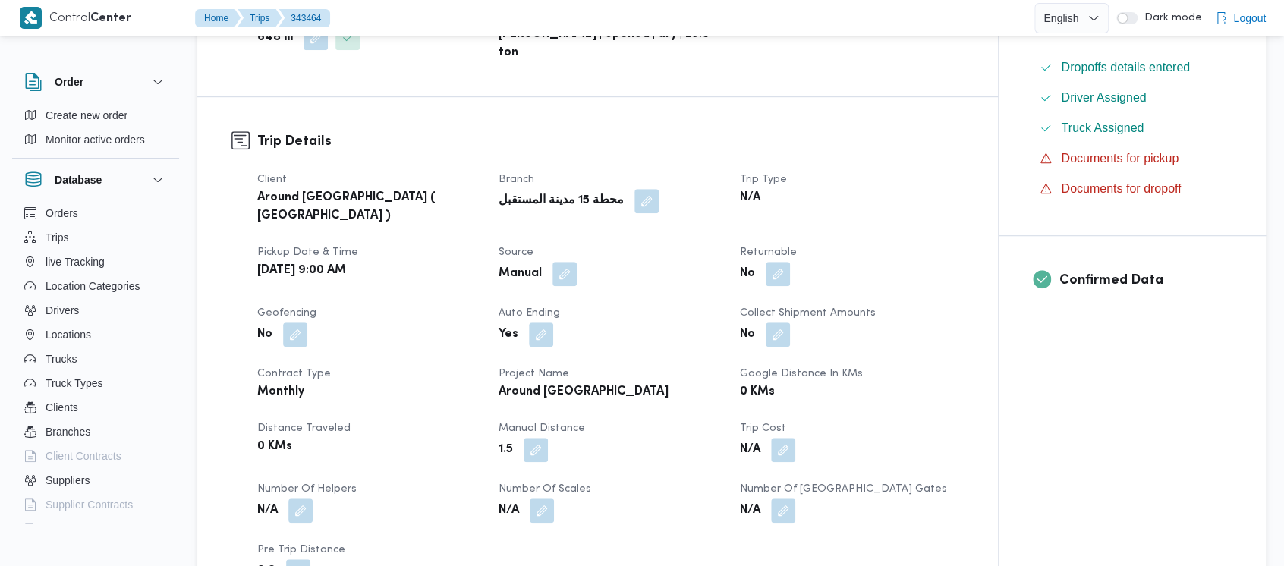
scroll to position [0, 0]
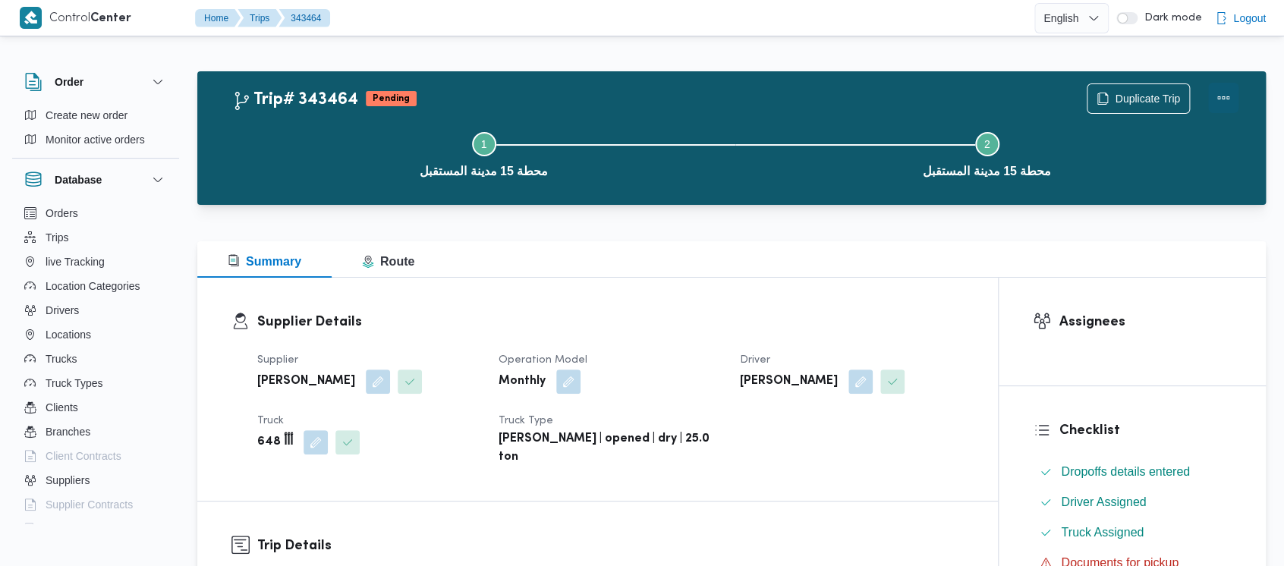
click at [1228, 86] on button "Actions" at bounding box center [1223, 98] width 30 height 30
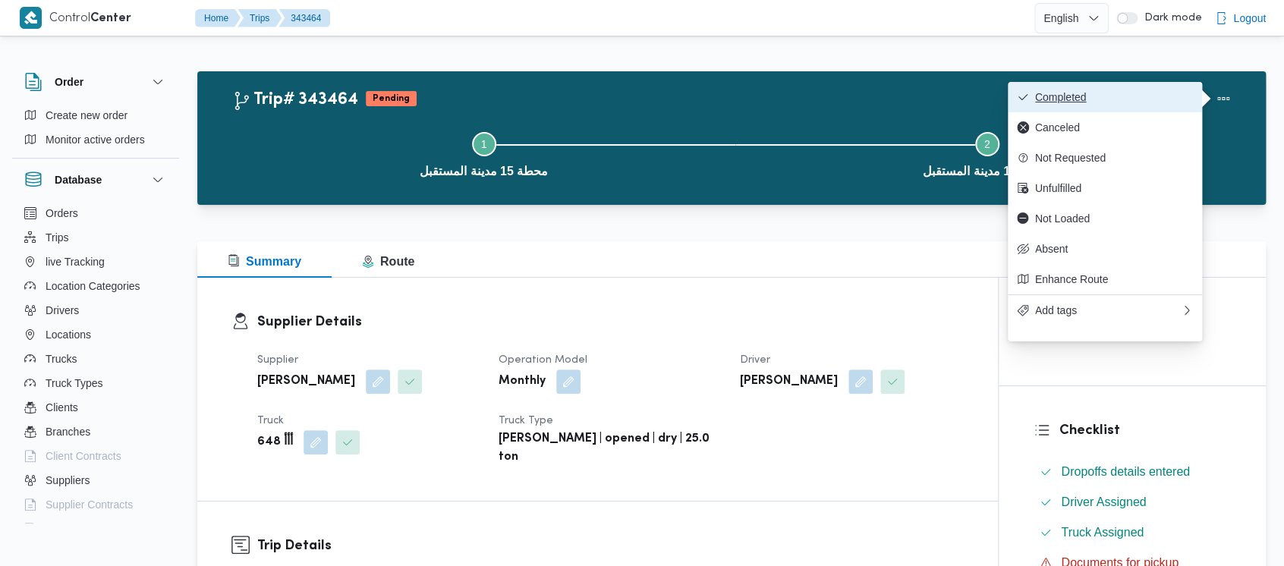
click at [1052, 94] on span "Completed" at bounding box center [1114, 97] width 158 height 12
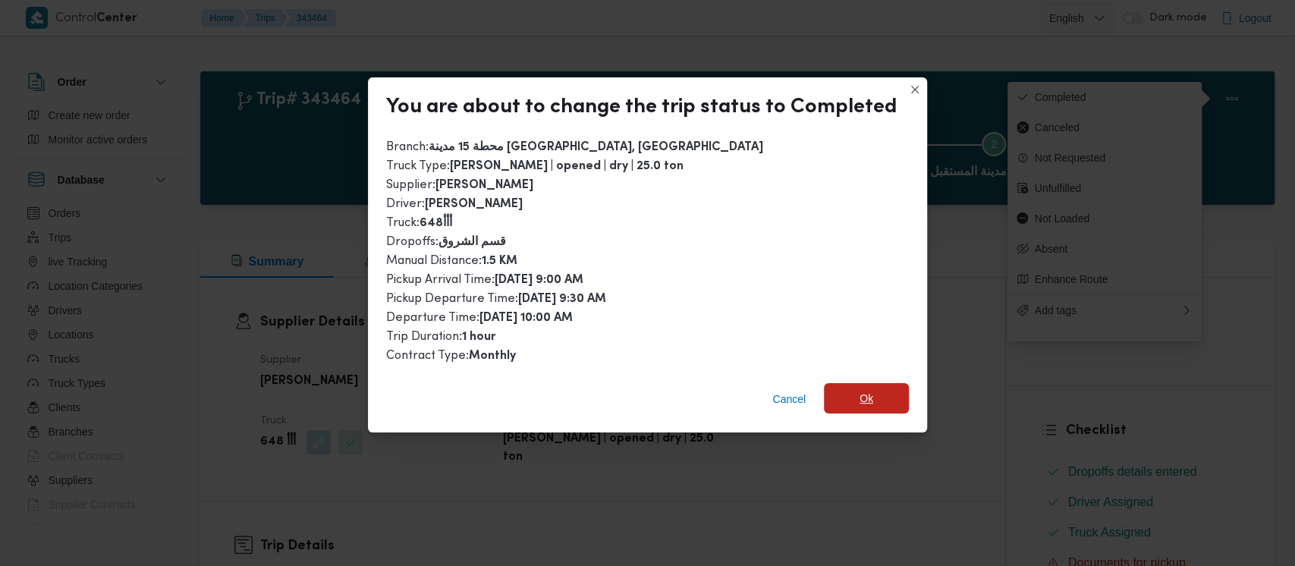
click at [862, 404] on span "Ok" at bounding box center [867, 398] width 14 height 18
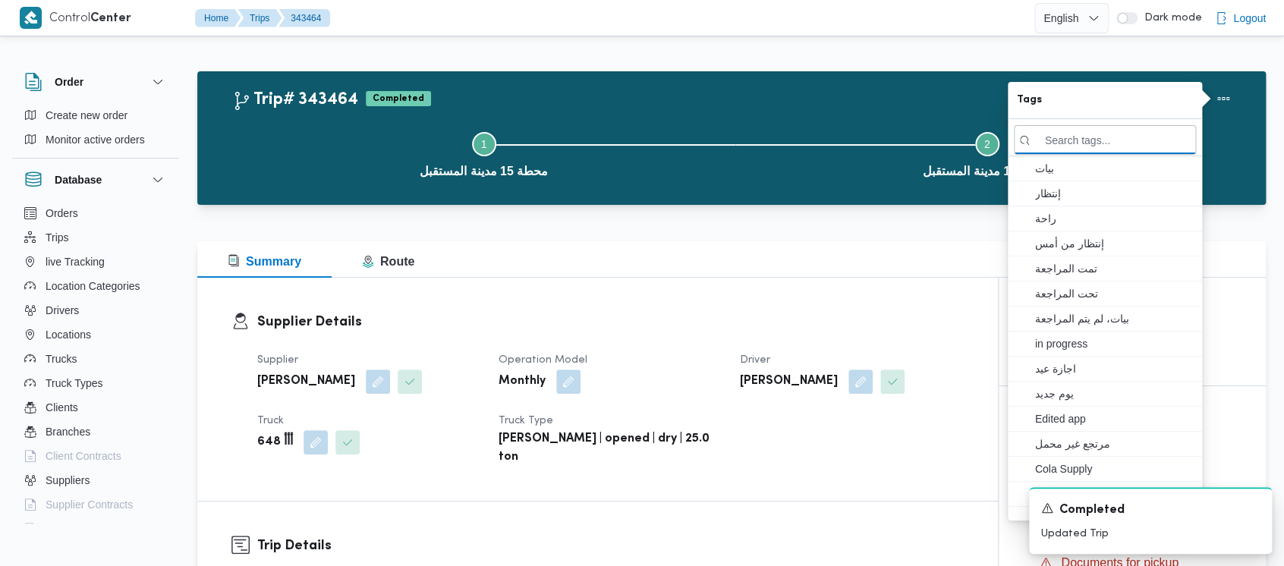
drag, startPoint x: 315, startPoint y: 140, endPoint x: 231, endPoint y: 64, distance: 112.8
click at [297, 112] on div "Step 1 is incomplete 1 محطة 15 مدينة المستقبل Step 2 is incomplete 2 محطة 15 مد…" at bounding box center [735, 153] width 1024 height 97
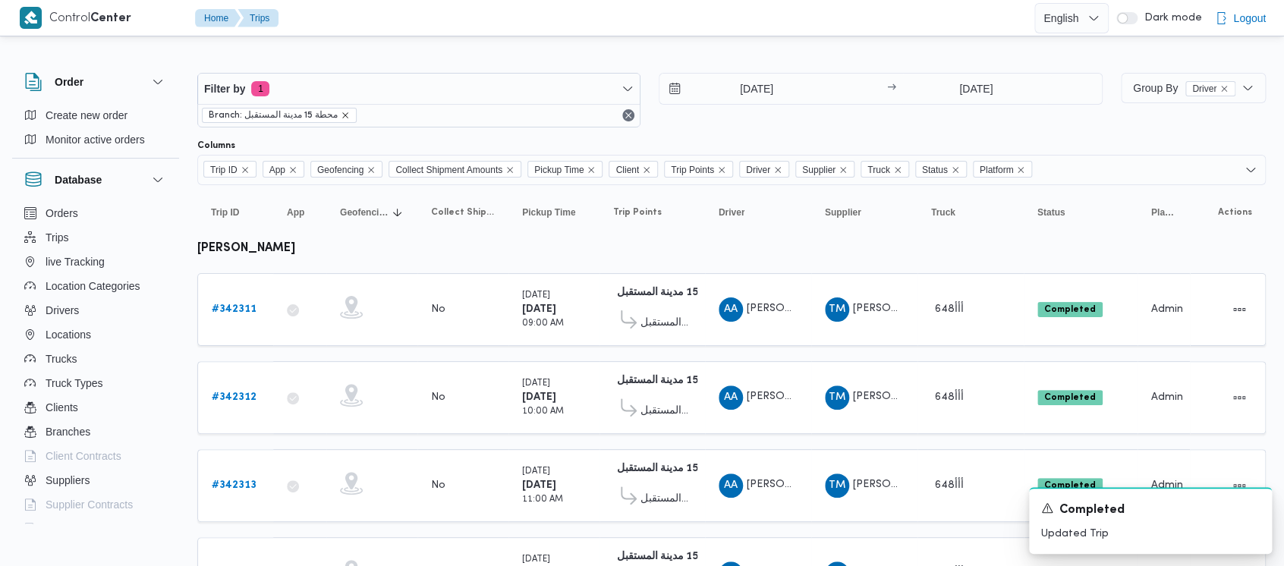
click at [344, 115] on icon "remove selected entity" at bounding box center [345, 115] width 6 height 6
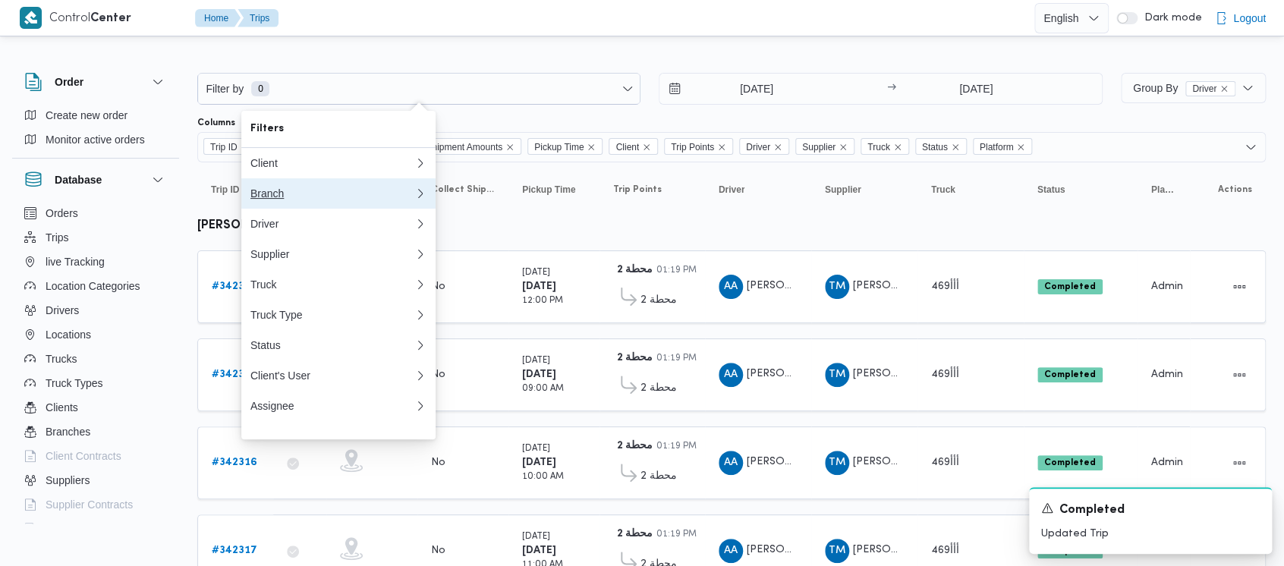
click at [277, 196] on div "Branch" at bounding box center [329, 193] width 158 height 12
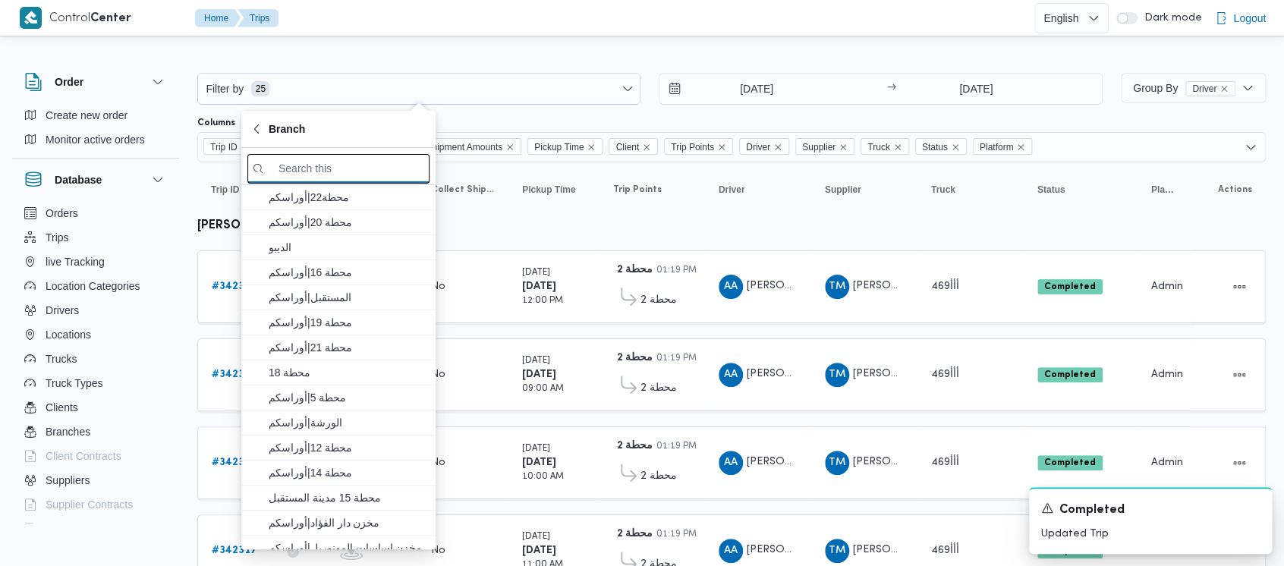
click at [379, 171] on input "search filters" at bounding box center [338, 169] width 182 height 30
paste input "محطة 4"
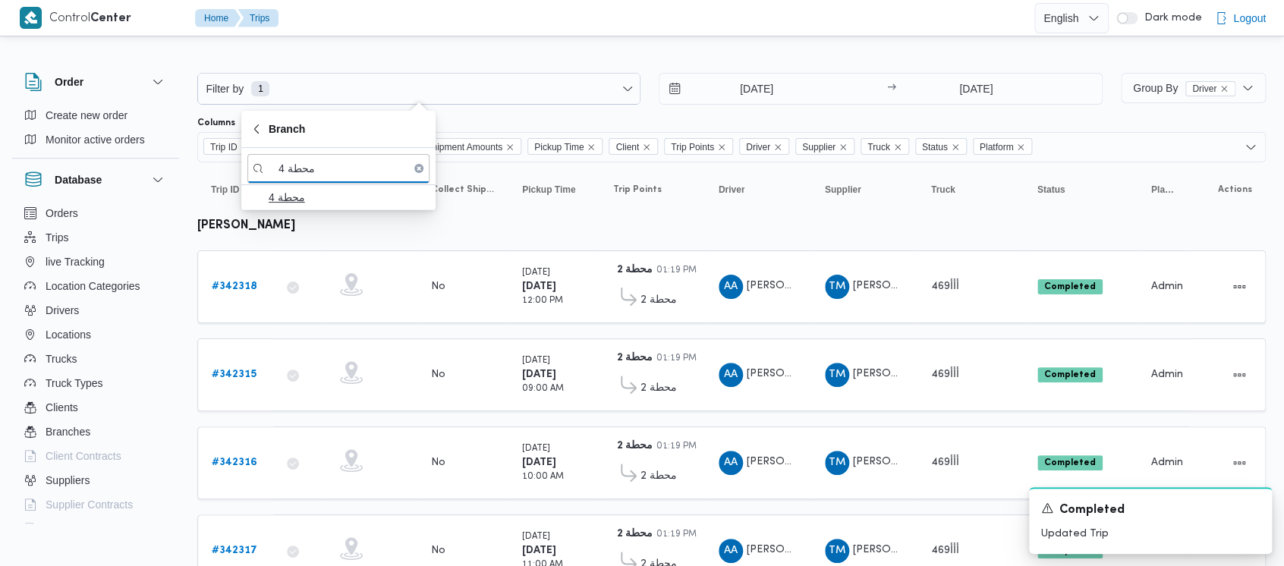
type input "محطة 4"
click at [296, 194] on span "محطة 4" at bounding box center [348, 197] width 158 height 18
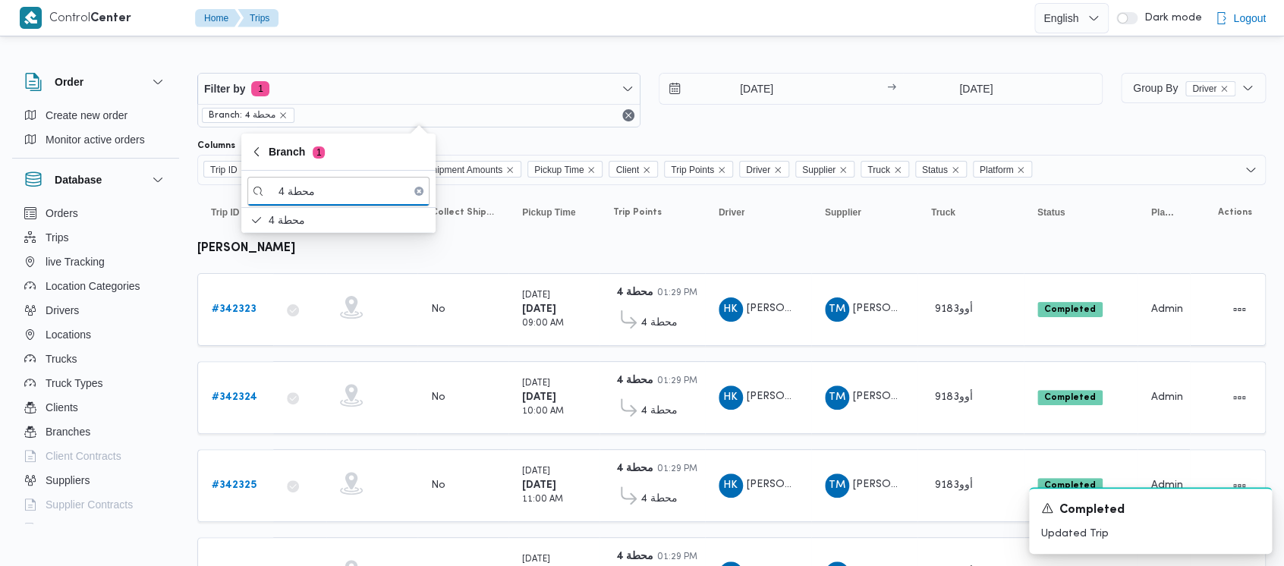
click at [698, 132] on div "Filter by 1 Branch: محطة 4 [DATE] → [DATE]" at bounding box center [649, 100] width 923 height 73
click at [239, 304] on b "# 342323" at bounding box center [234, 309] width 45 height 10
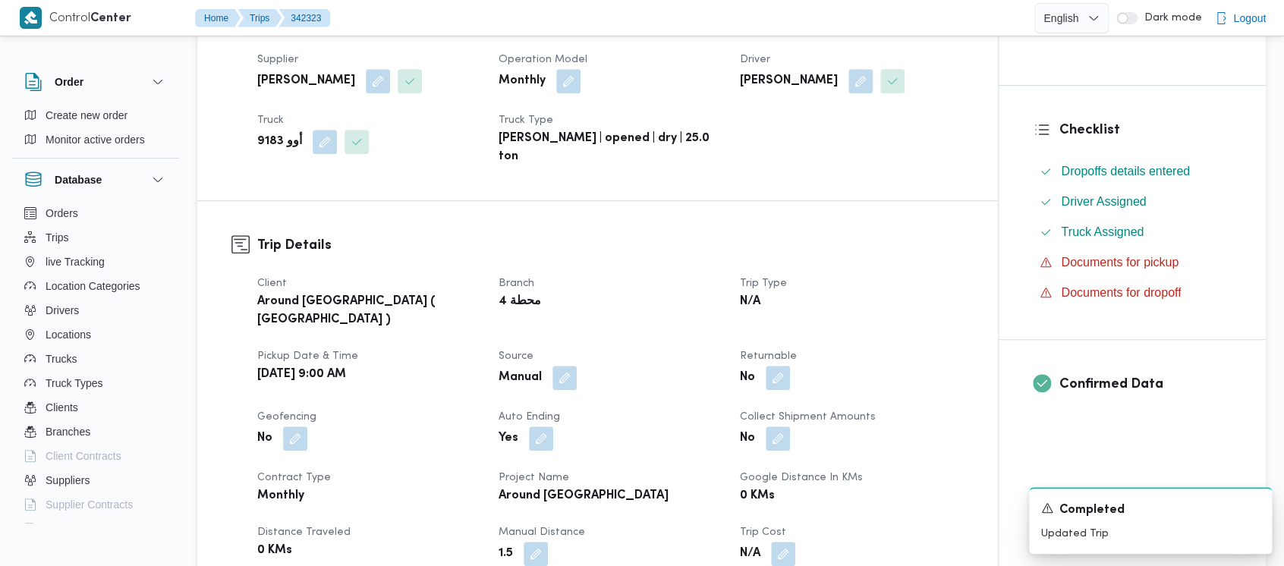
scroll to position [304, 0]
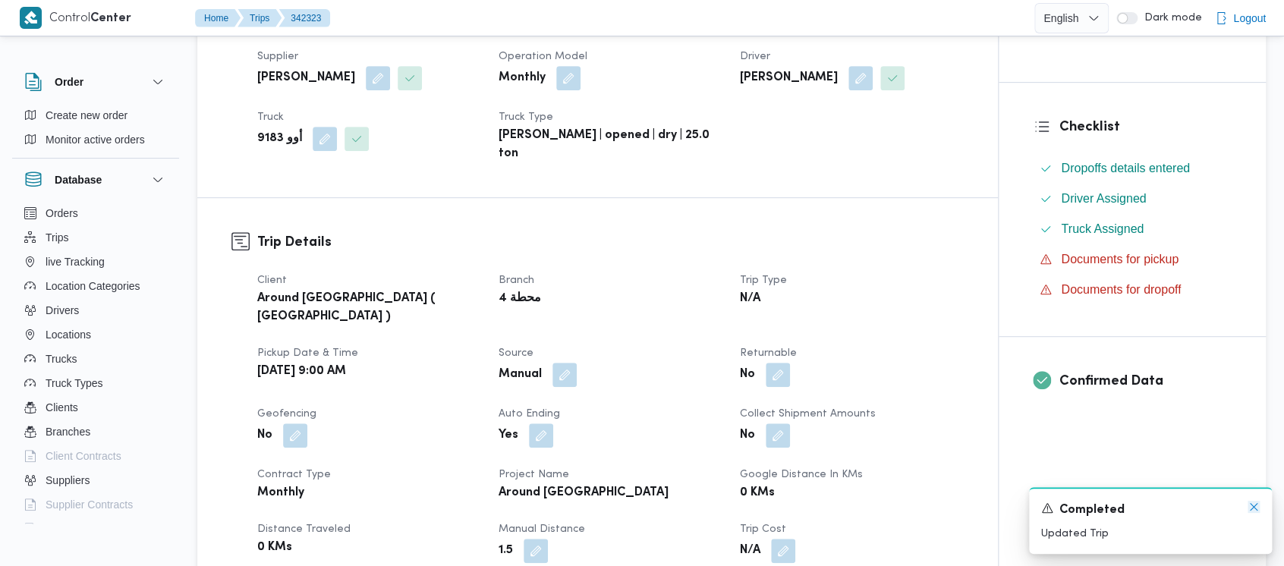
click at [1254, 511] on icon "Dismiss toast" at bounding box center [1254, 507] width 12 height 12
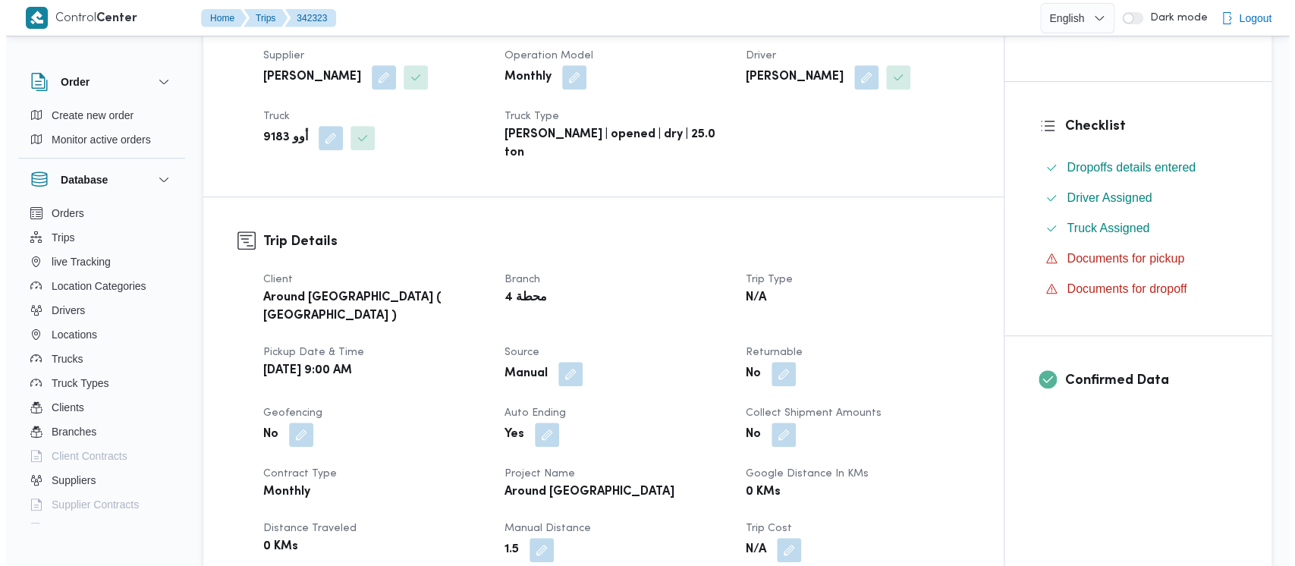
scroll to position [0, 0]
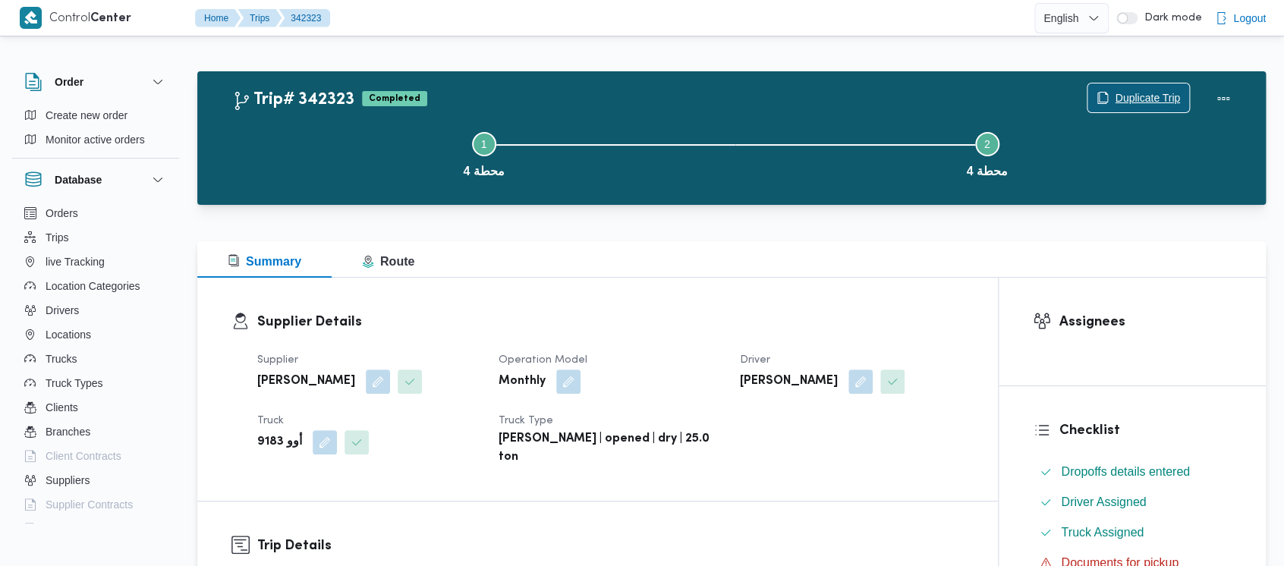
click at [1129, 98] on span "Duplicate Trip" at bounding box center [1147, 98] width 65 height 18
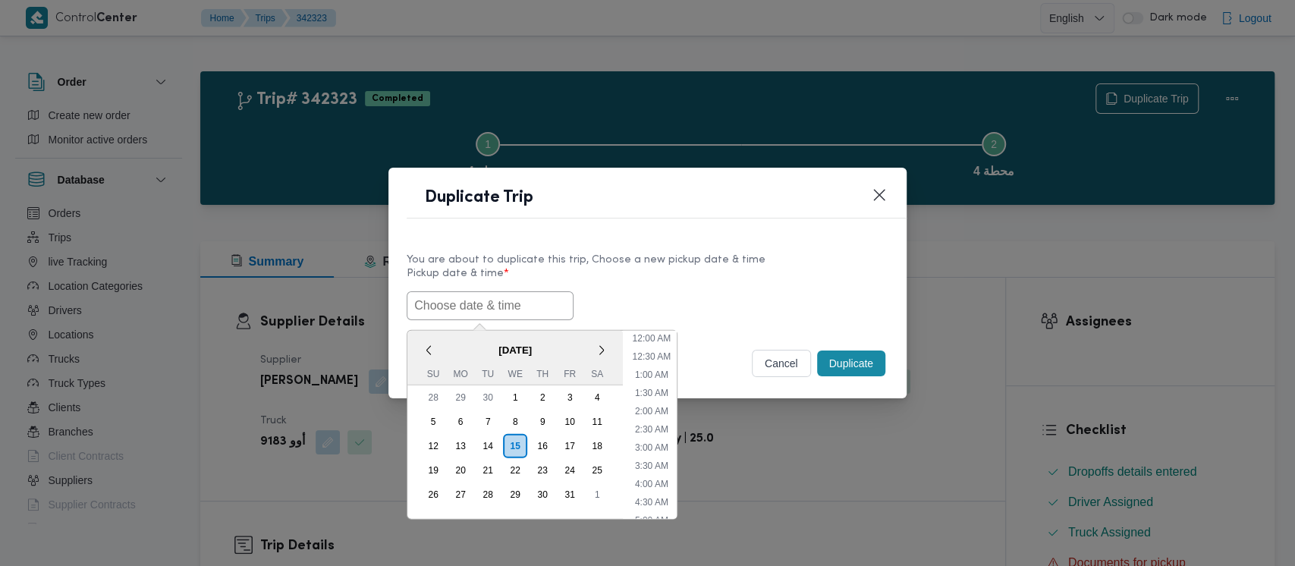
click at [434, 307] on input "text" at bounding box center [490, 305] width 167 height 29
click at [571, 422] on div "10" at bounding box center [569, 421] width 29 height 29
click at [648, 458] on li "9:00 AM" at bounding box center [652, 464] width 46 height 15
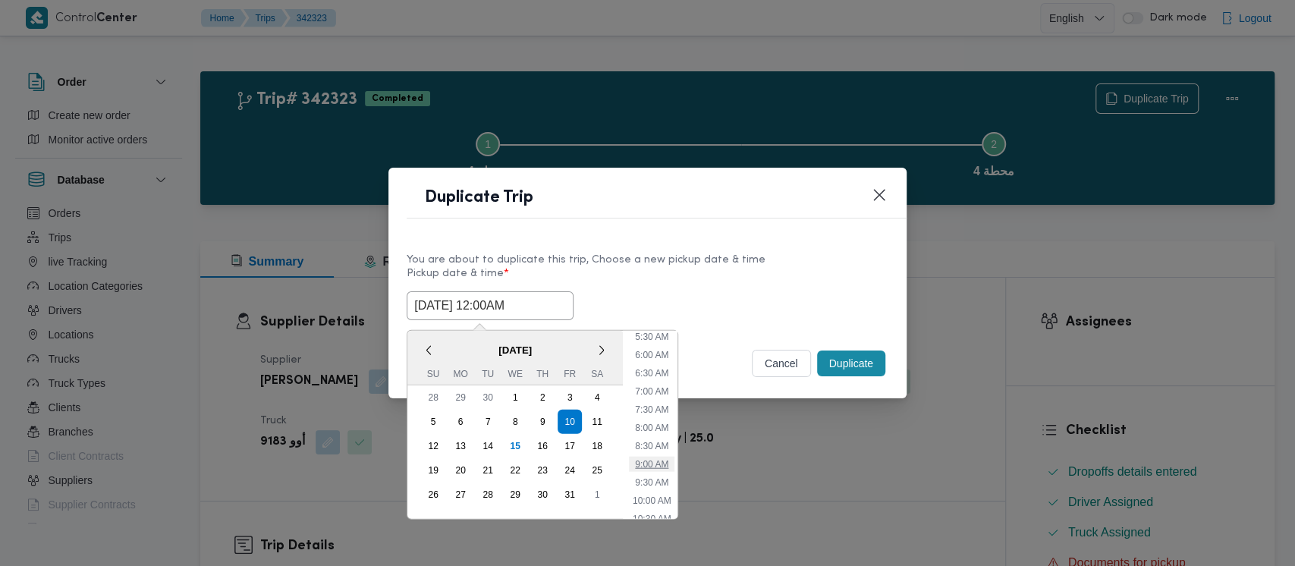
type input "[DATE] 9:00AM"
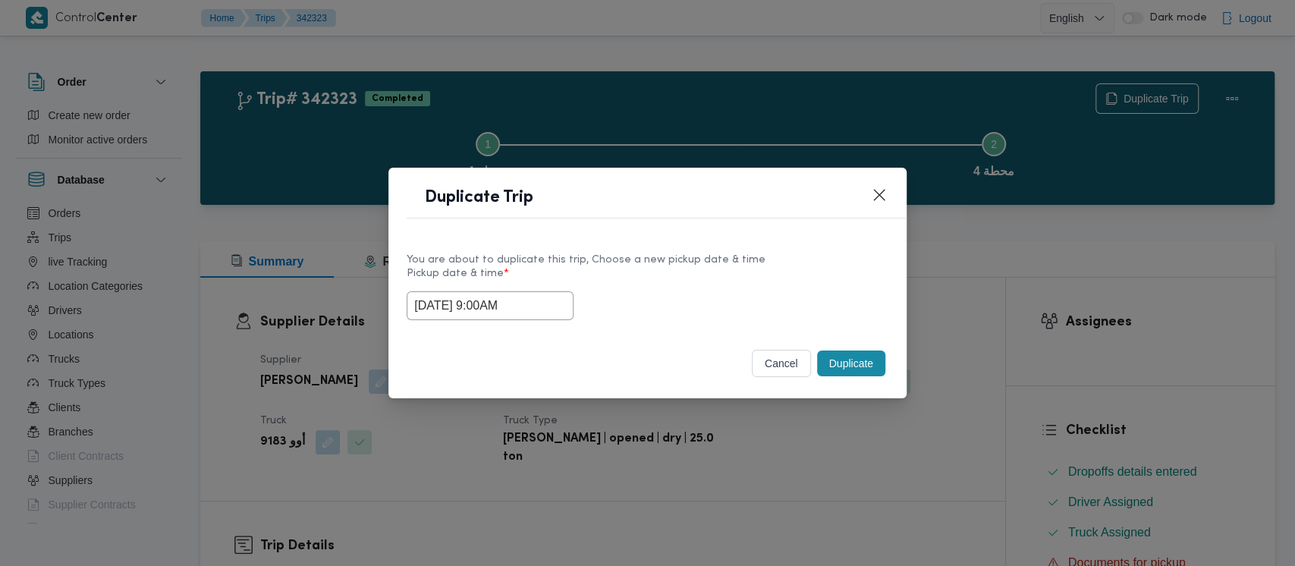
click at [838, 362] on button "Duplicate" at bounding box center [851, 364] width 68 height 26
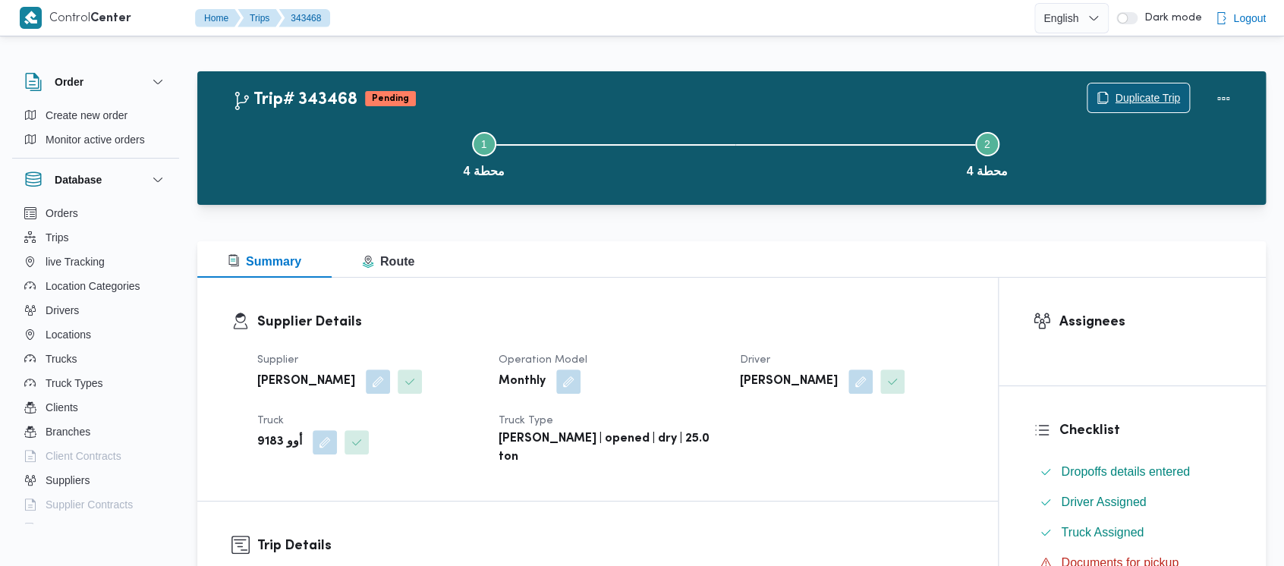
click at [1125, 90] on span "Duplicate Trip" at bounding box center [1147, 98] width 65 height 18
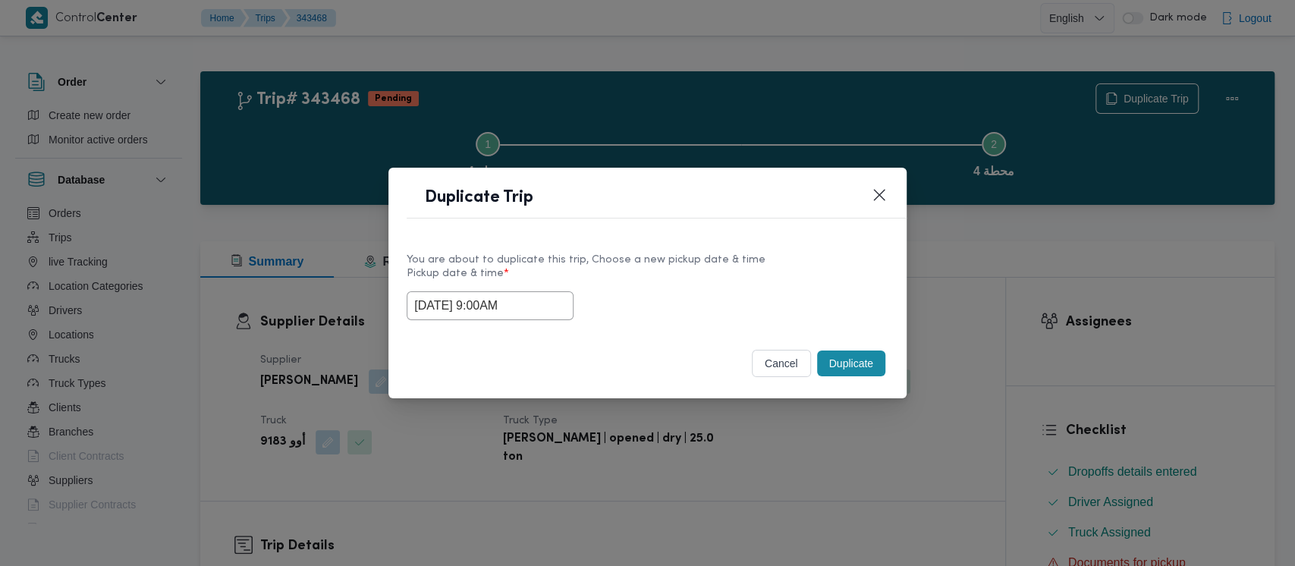
click at [467, 313] on input "[DATE] 9:00AM" at bounding box center [490, 305] width 167 height 29
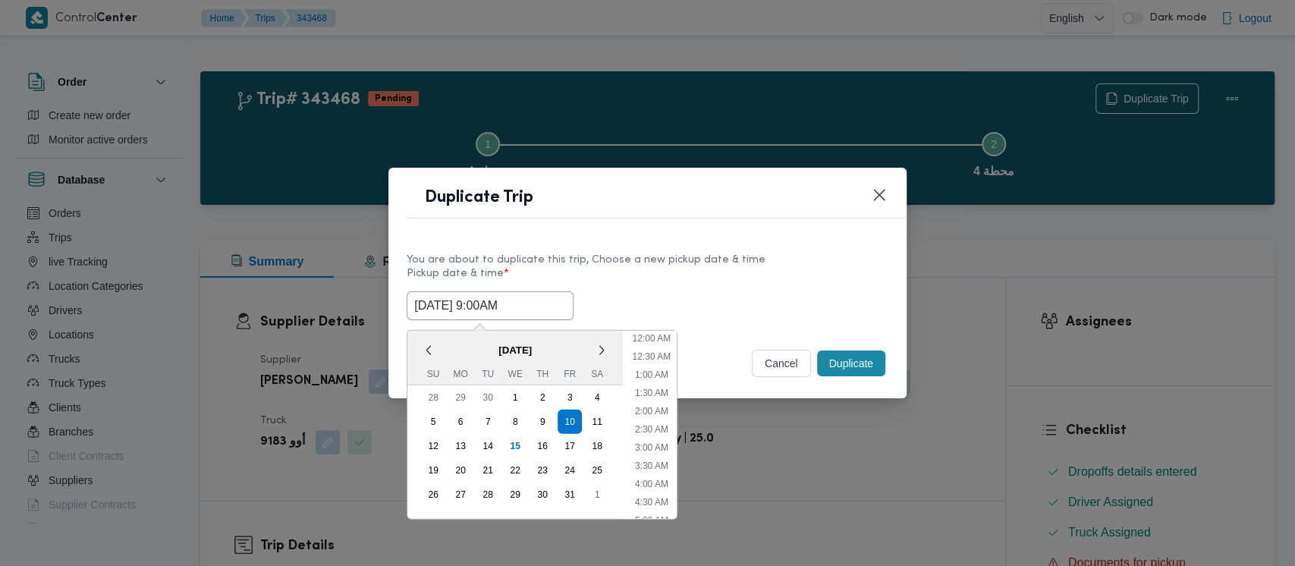
scroll to position [241, 0]
click at [650, 463] on li "10:00 AM" at bounding box center [651, 461] width 51 height 15
type input "[DATE] 10:00AM"
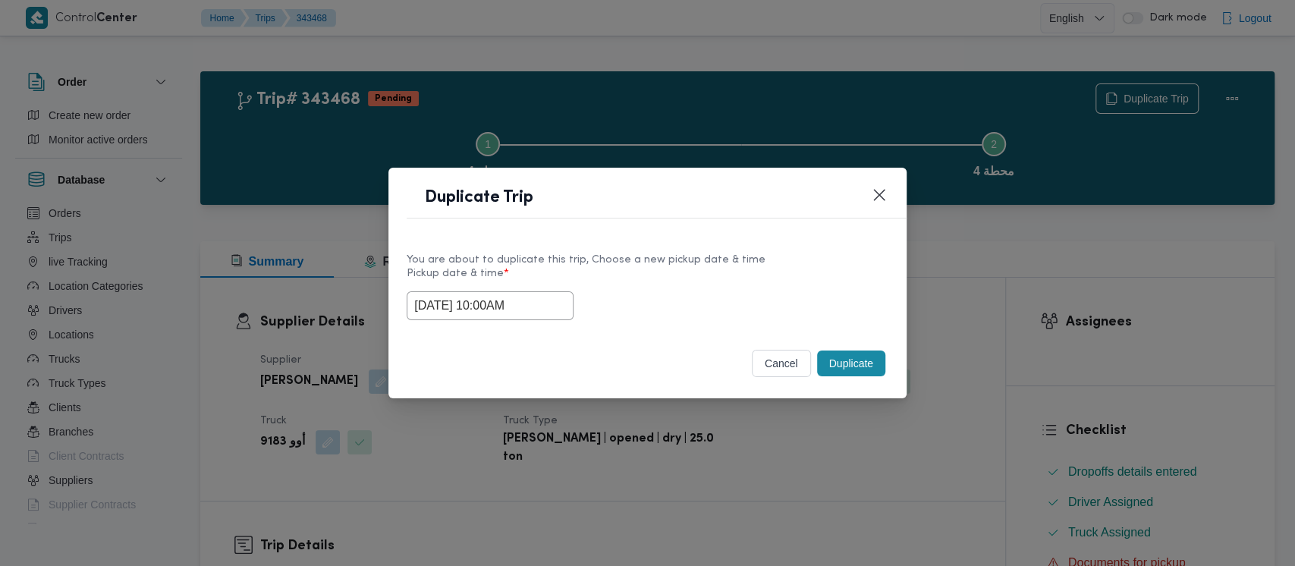
click at [828, 365] on button "Duplicate" at bounding box center [851, 364] width 68 height 26
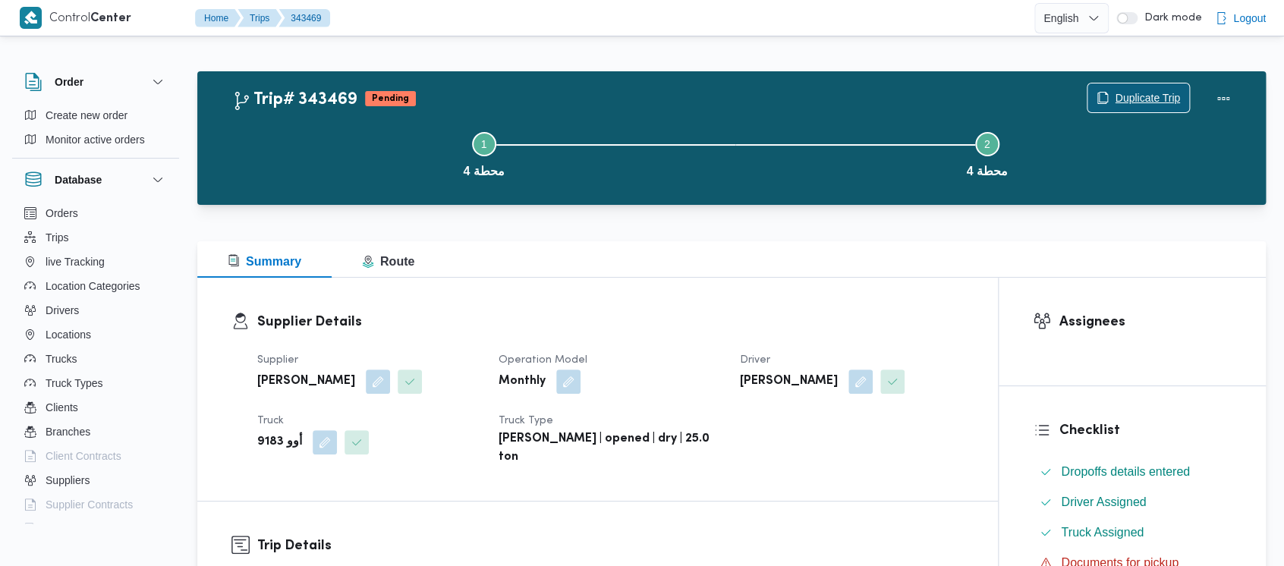
click at [1139, 95] on span "Duplicate Trip" at bounding box center [1147, 98] width 65 height 18
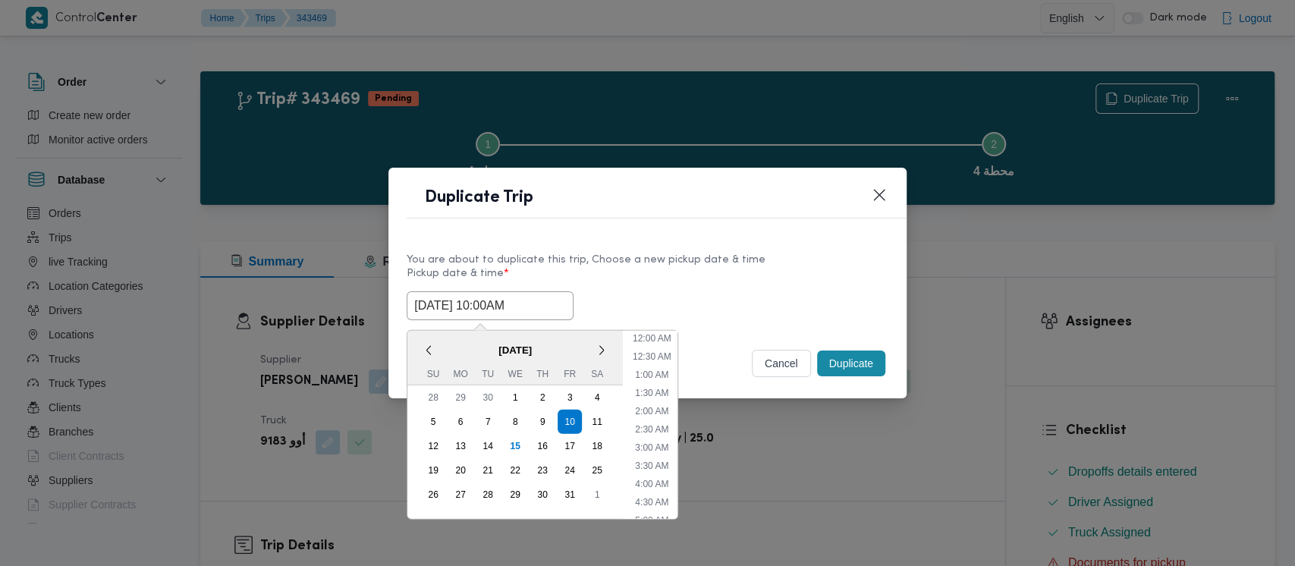
click at [511, 295] on input "[DATE] 10:00AM" at bounding box center [490, 305] width 167 height 29
click at [640, 459] on li "11:00 AM" at bounding box center [652, 461] width 51 height 15
type input "[DATE] 11:00AM"
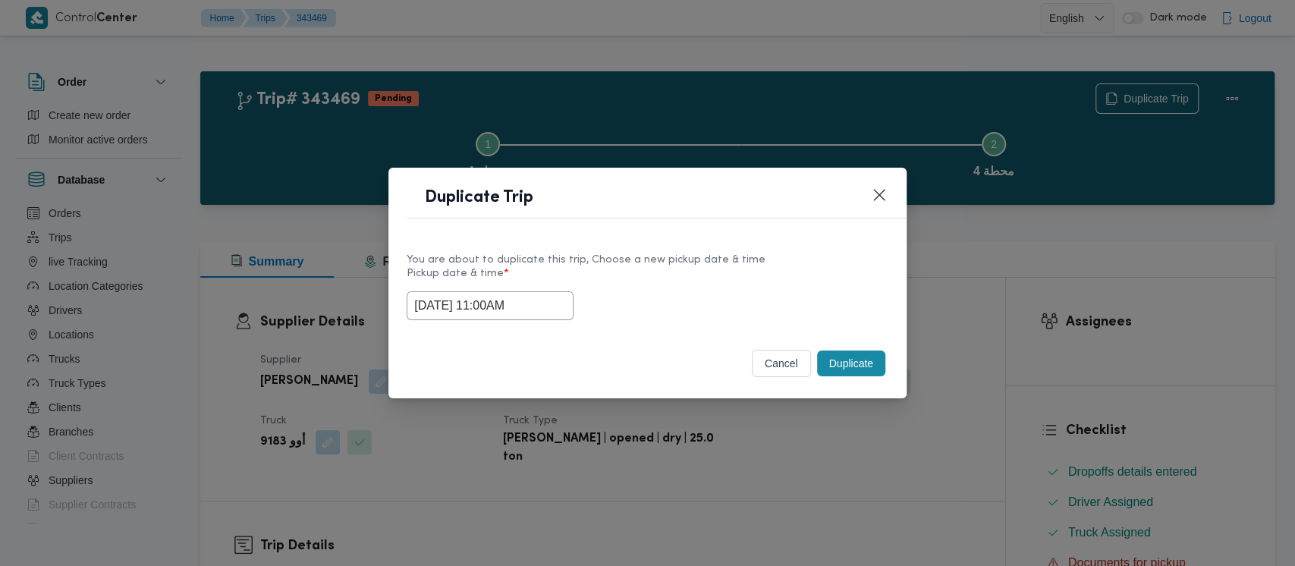
click at [838, 361] on button "Duplicate" at bounding box center [851, 364] width 68 height 26
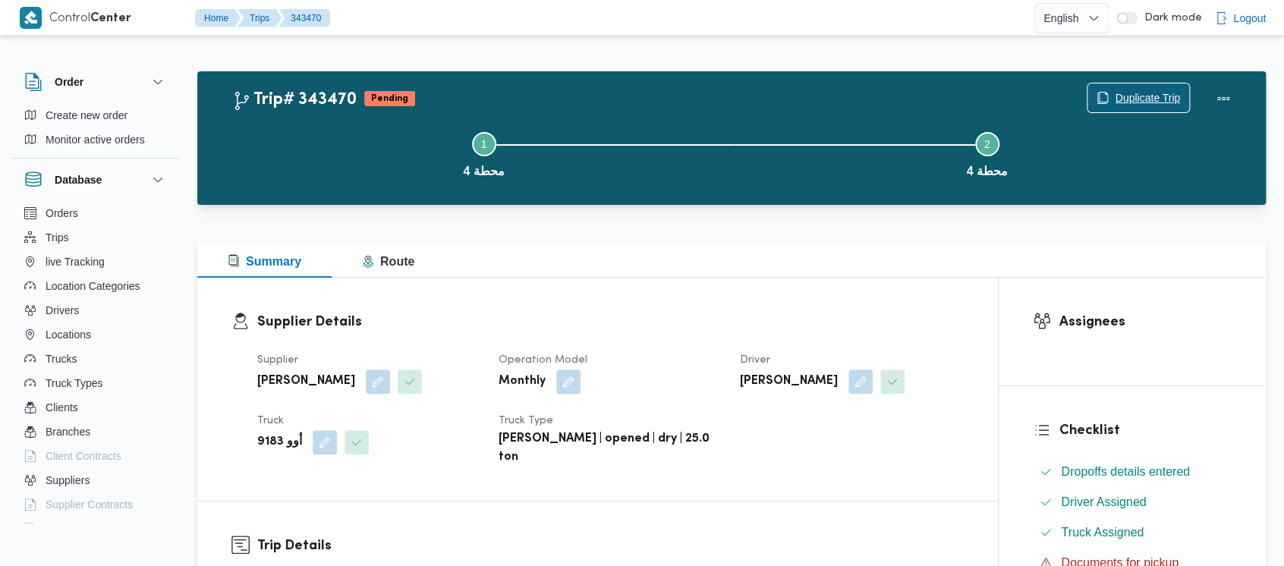
click at [1168, 90] on span "Duplicate Trip" at bounding box center [1147, 98] width 65 height 18
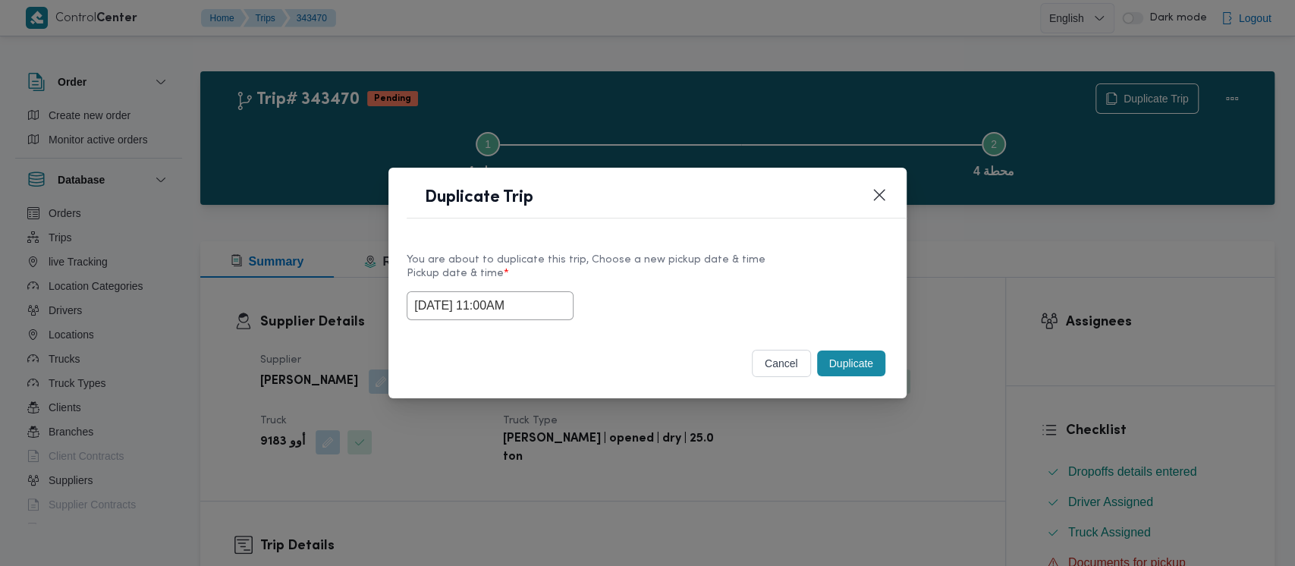
click at [488, 305] on input "[DATE] 11:00AM" at bounding box center [490, 305] width 167 height 29
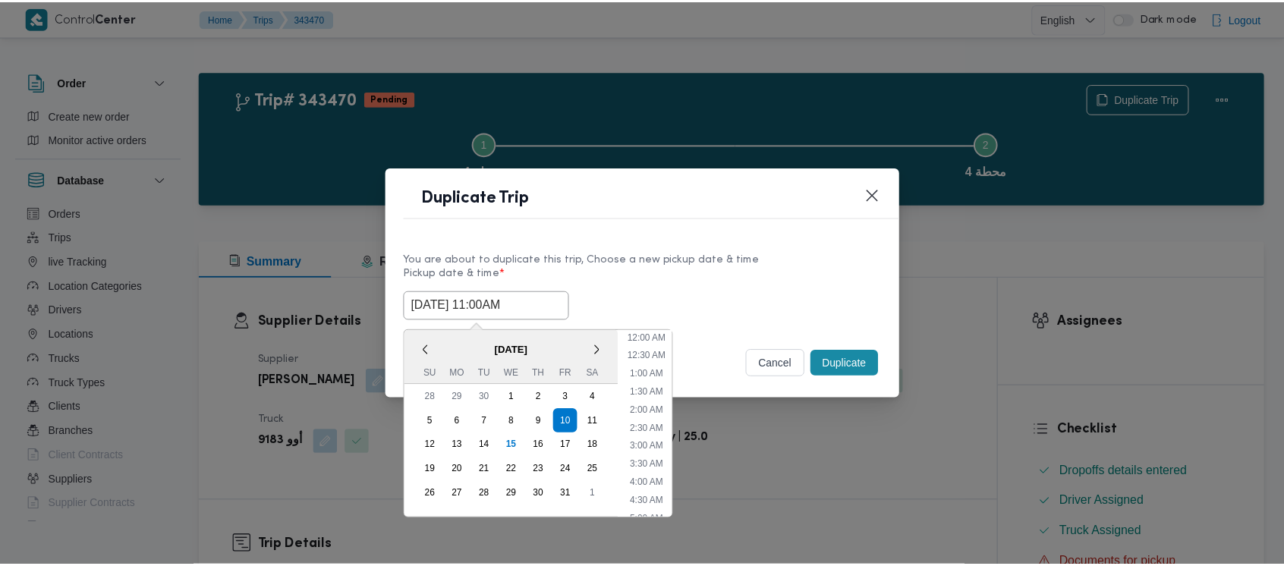
scroll to position [314, 0]
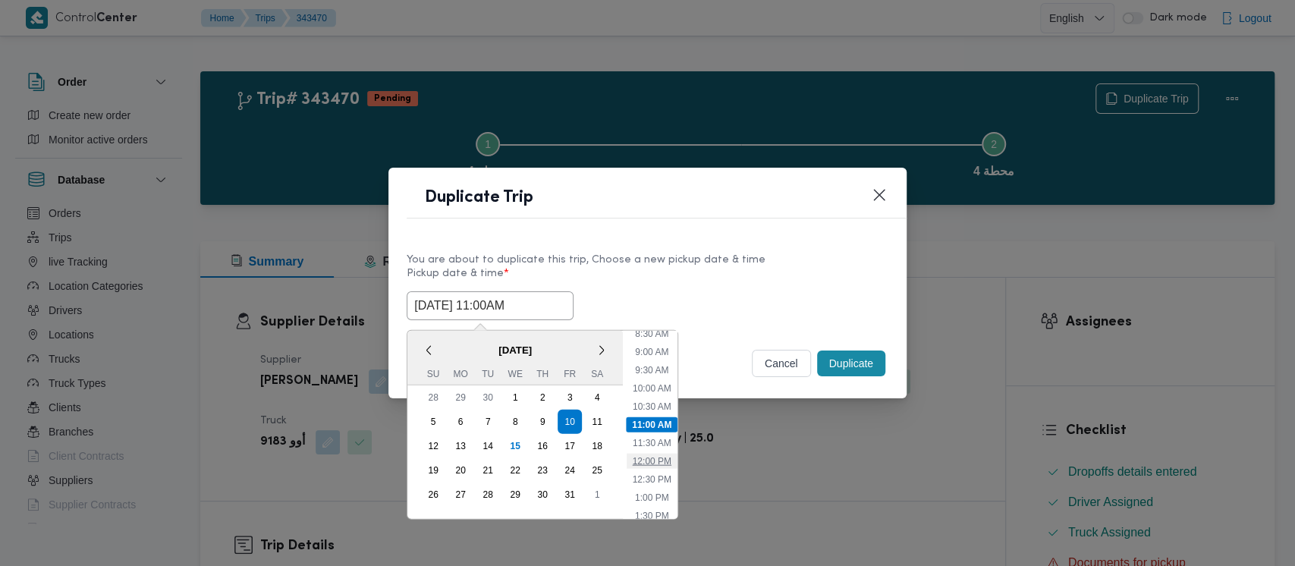
click at [659, 461] on li "12:00 PM" at bounding box center [652, 461] width 51 height 15
type input "[DATE] 12:00PM"
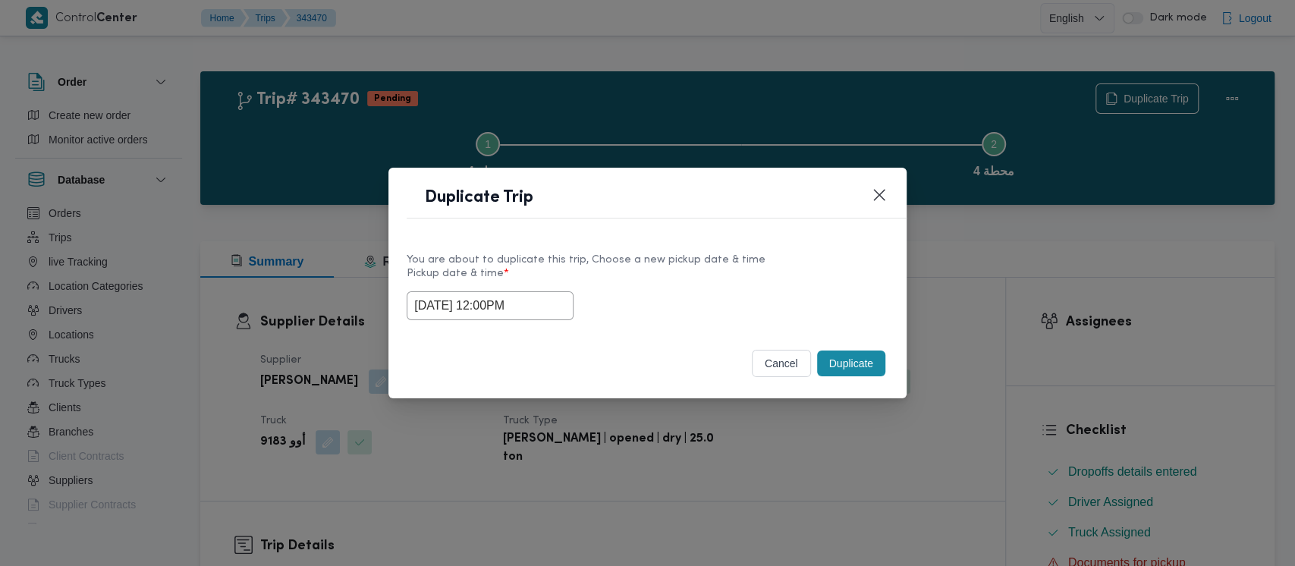
click at [846, 360] on button "Duplicate" at bounding box center [851, 364] width 68 height 26
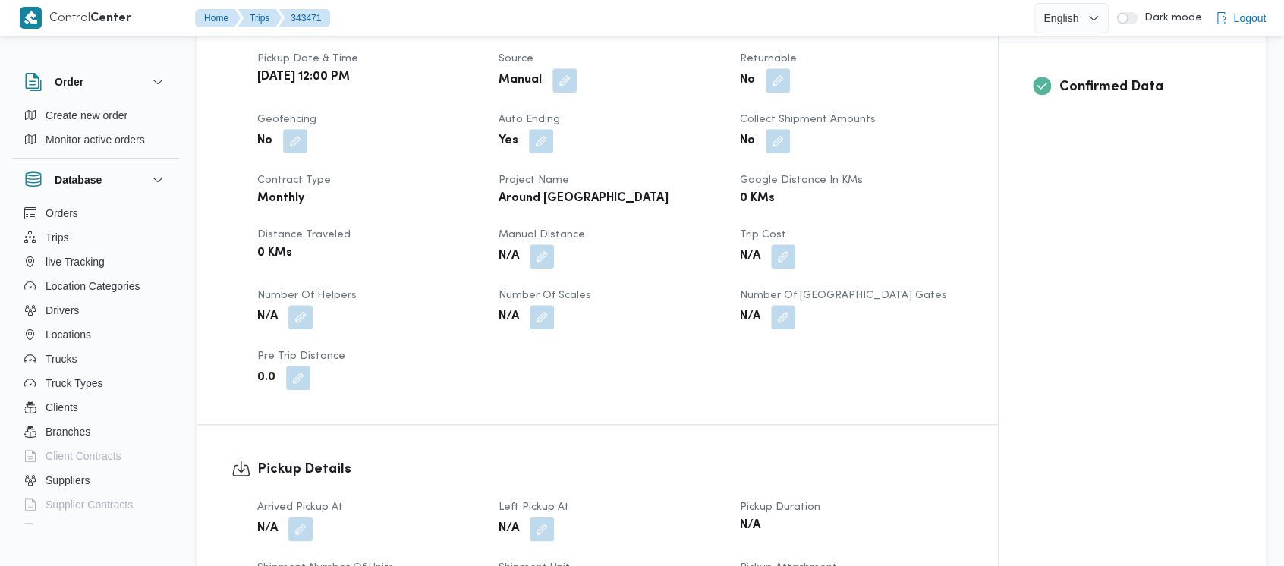
scroll to position [607, 0]
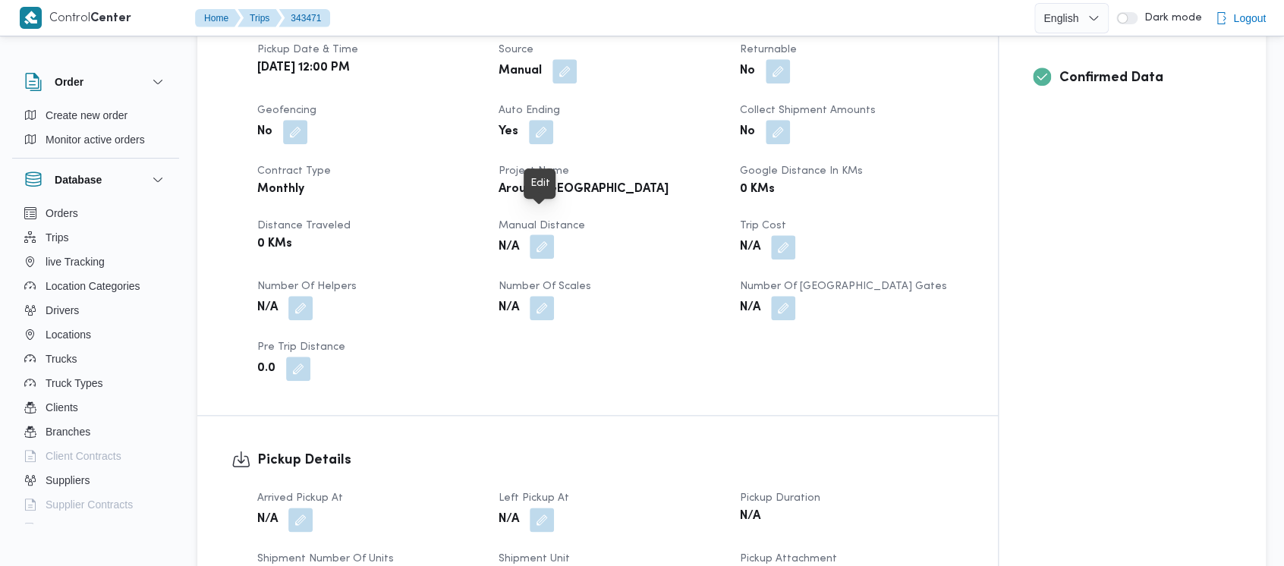
click at [538, 234] on button "button" at bounding box center [542, 246] width 24 height 24
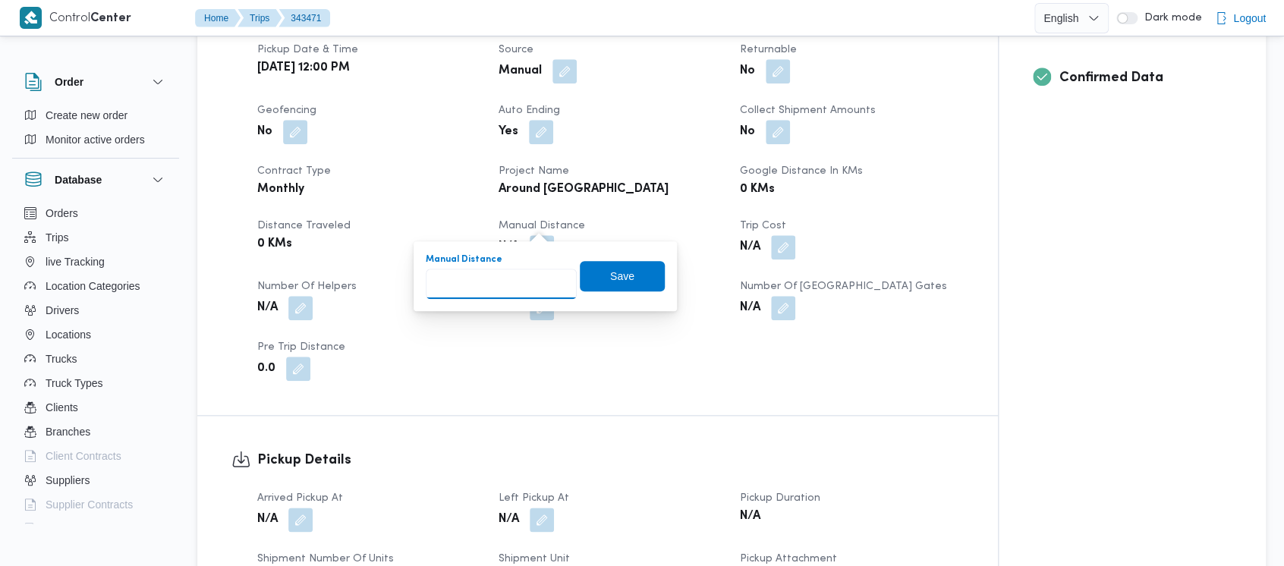
click at [480, 282] on input "Manual Distance" at bounding box center [501, 284] width 151 height 30
paste input "1.5"
type input "1.5"
click at [613, 273] on span "Save" at bounding box center [622, 275] width 24 height 18
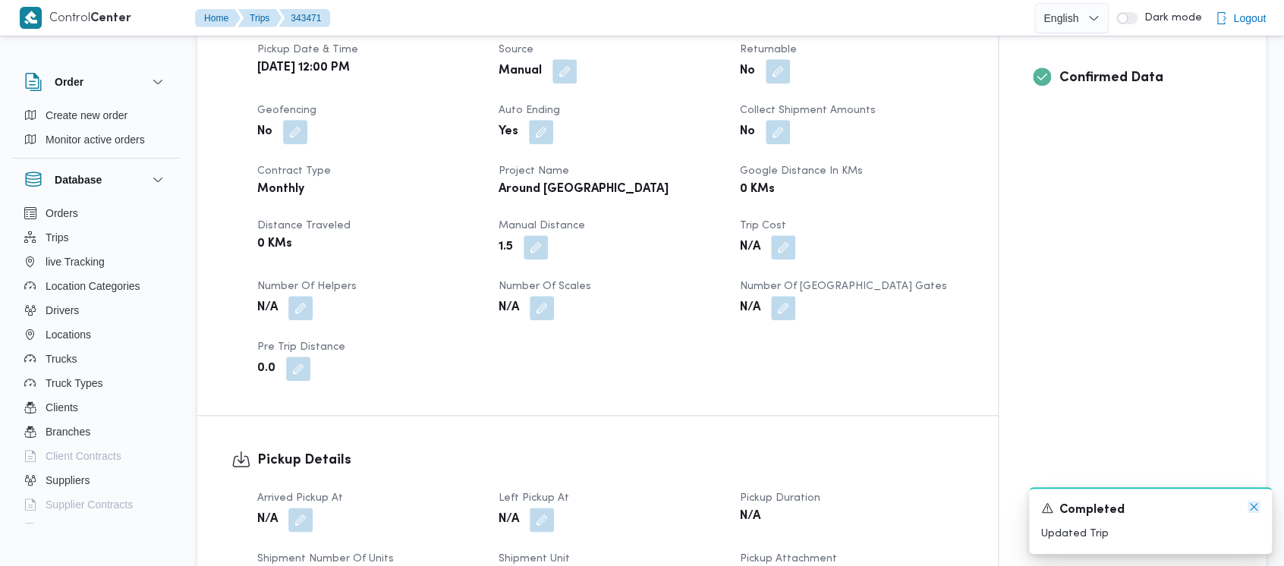
click at [1252, 504] on icon "Dismiss toast" at bounding box center [1254, 507] width 12 height 12
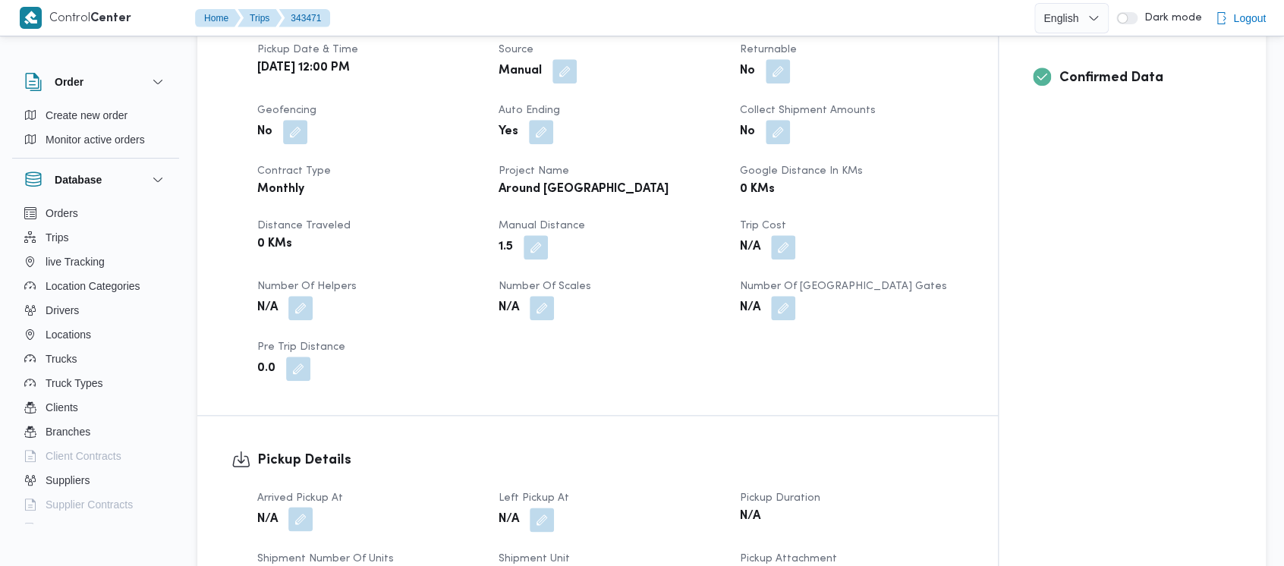
click at [297, 507] on button "button" at bounding box center [300, 519] width 24 height 24
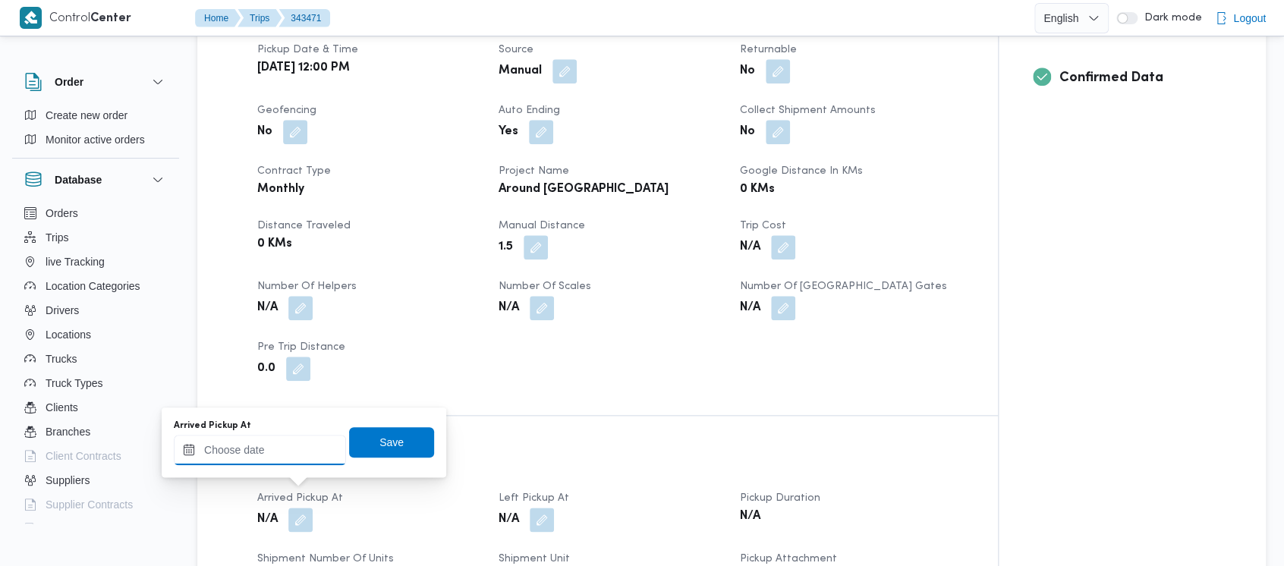
click at [264, 452] on input "Arrived Pickup At" at bounding box center [260, 450] width 172 height 30
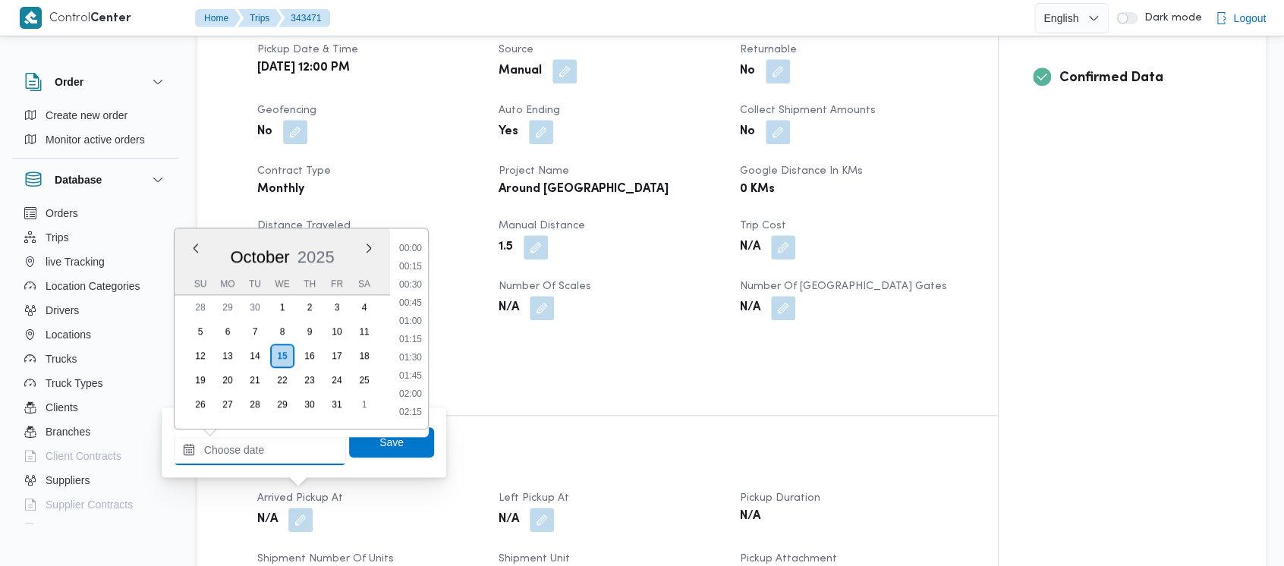
scroll to position [763, 0]
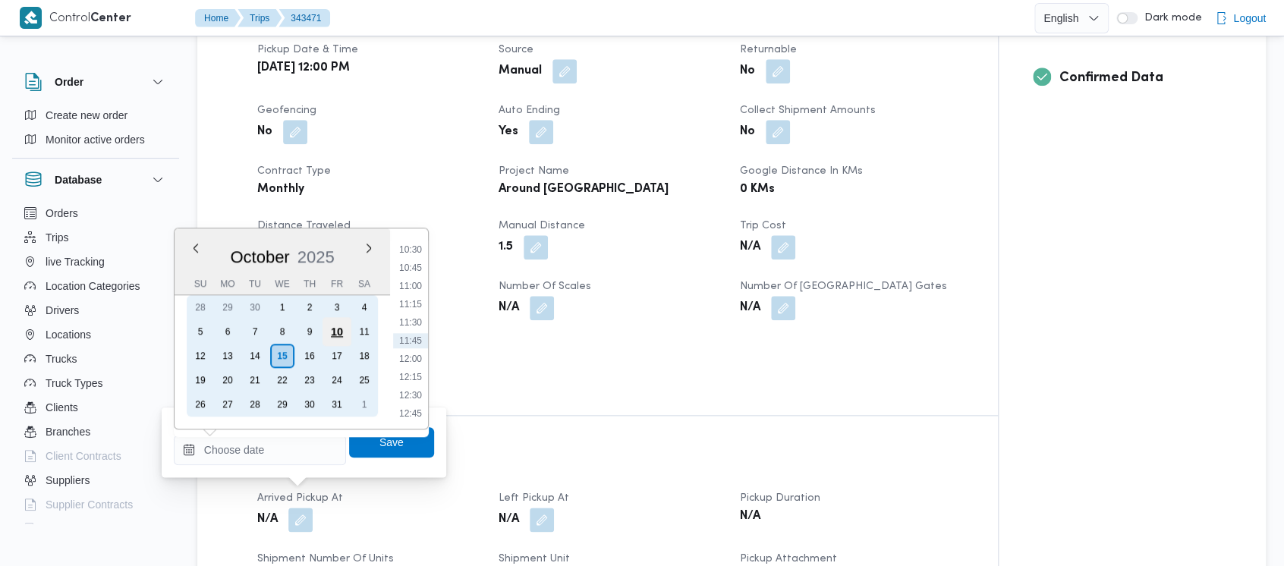
click at [332, 332] on div "10" at bounding box center [337, 331] width 29 height 29
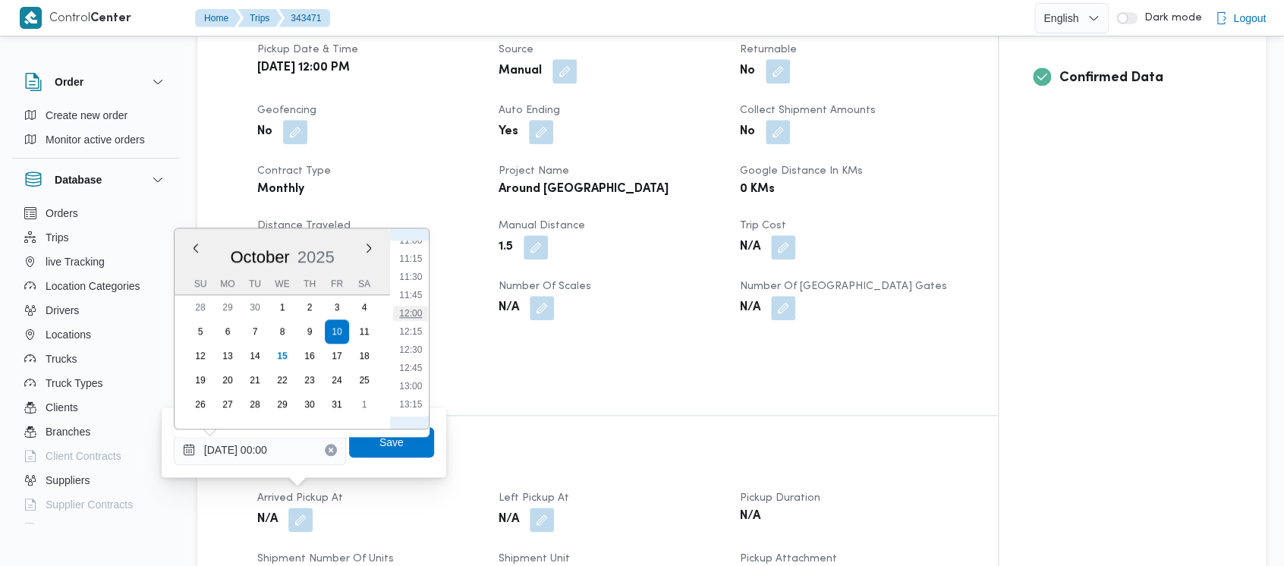
click at [401, 316] on li "12:00" at bounding box center [410, 313] width 35 height 15
type input "[DATE] 12:00"
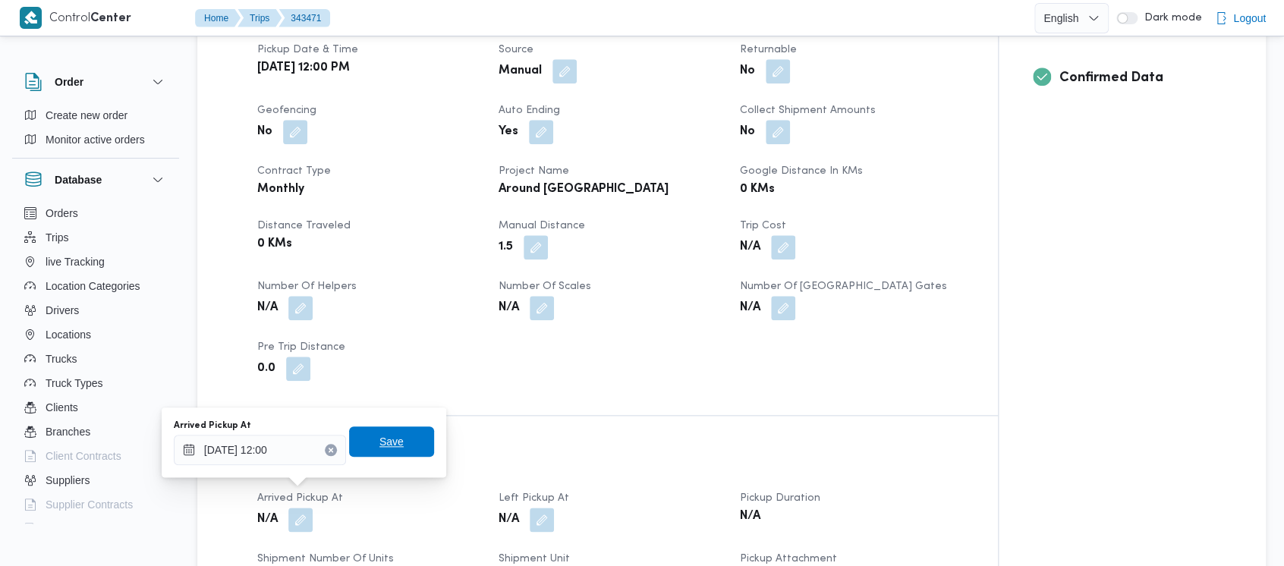
click at [379, 443] on span "Save" at bounding box center [391, 442] width 24 height 18
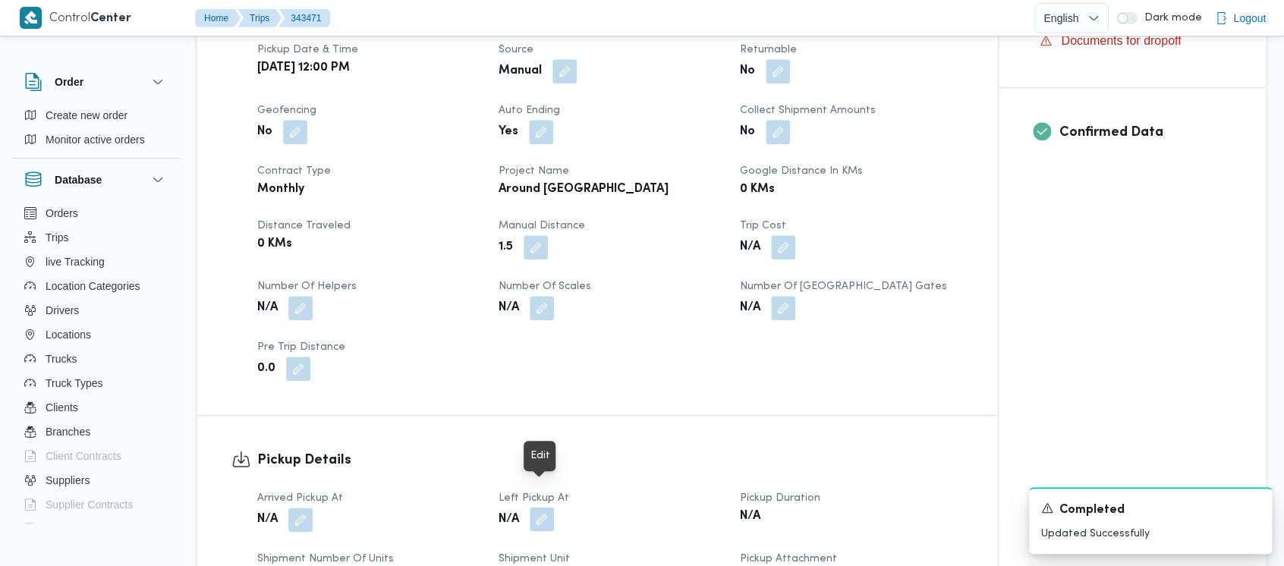
click at [546, 507] on button "button" at bounding box center [542, 519] width 24 height 24
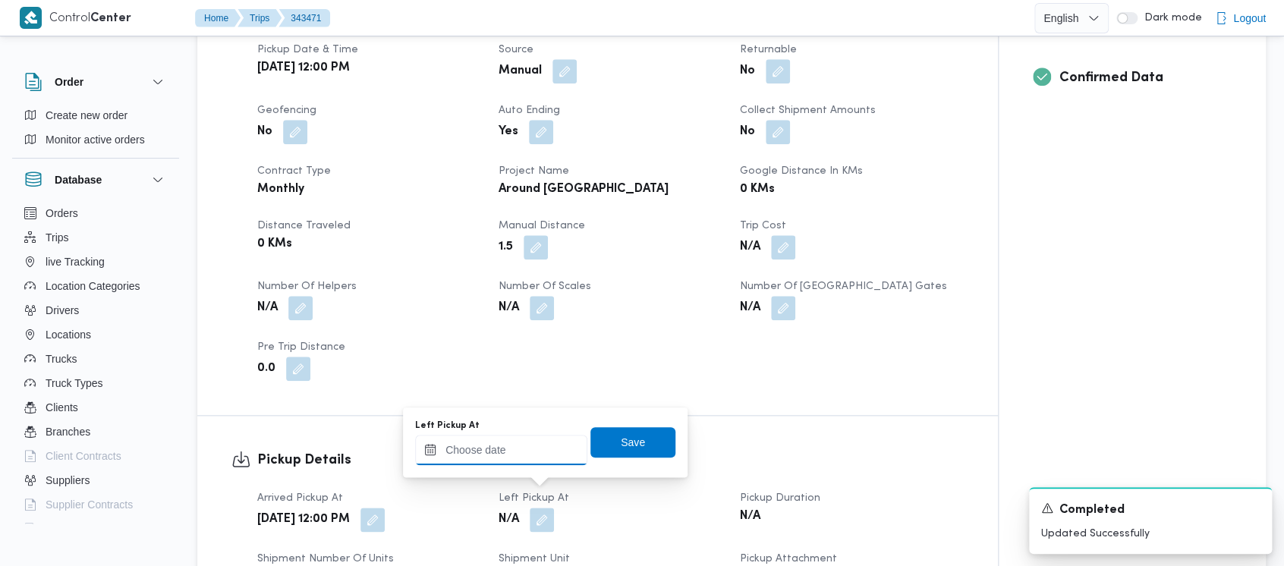
click at [500, 457] on input "Left Pickup At" at bounding box center [501, 450] width 172 height 30
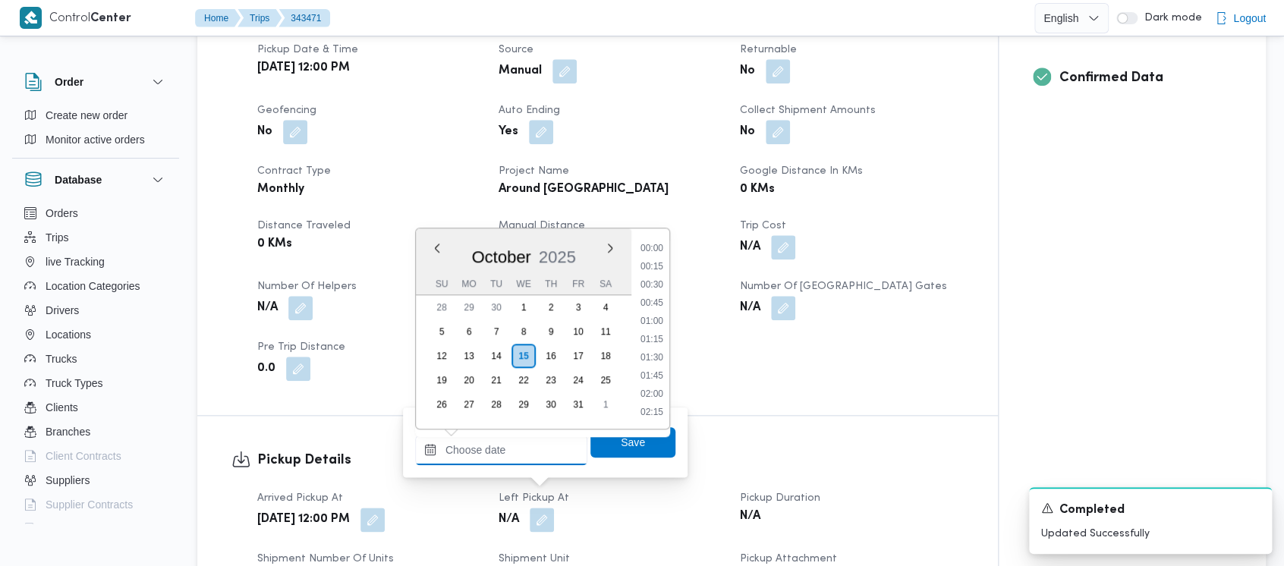
scroll to position [763, 0]
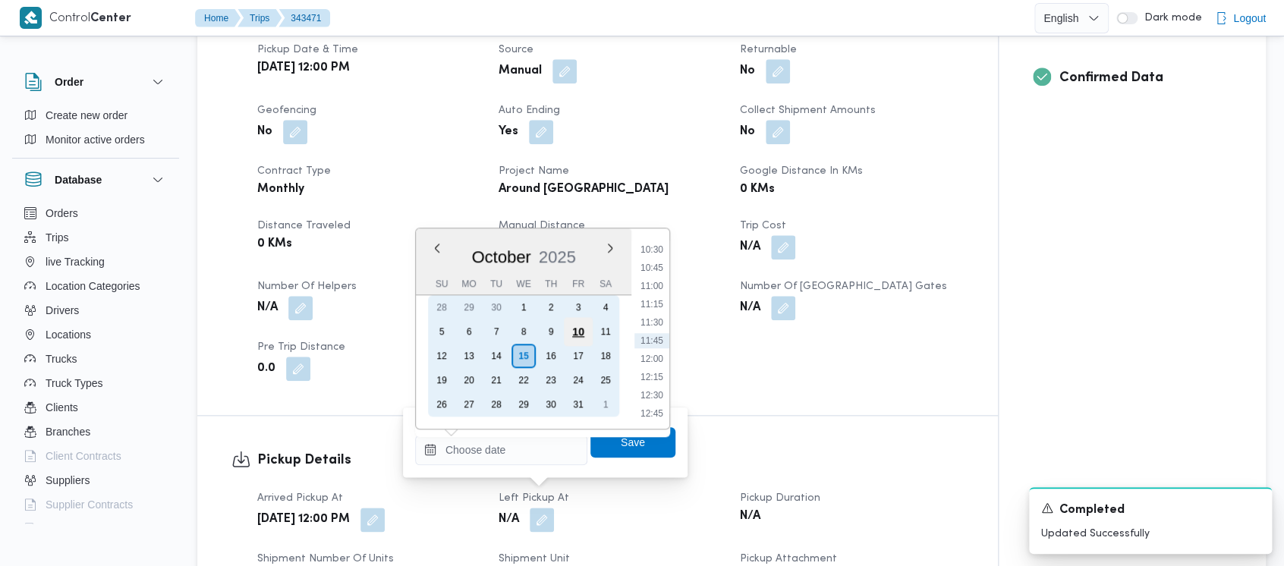
click at [587, 329] on div "10" at bounding box center [578, 331] width 29 height 29
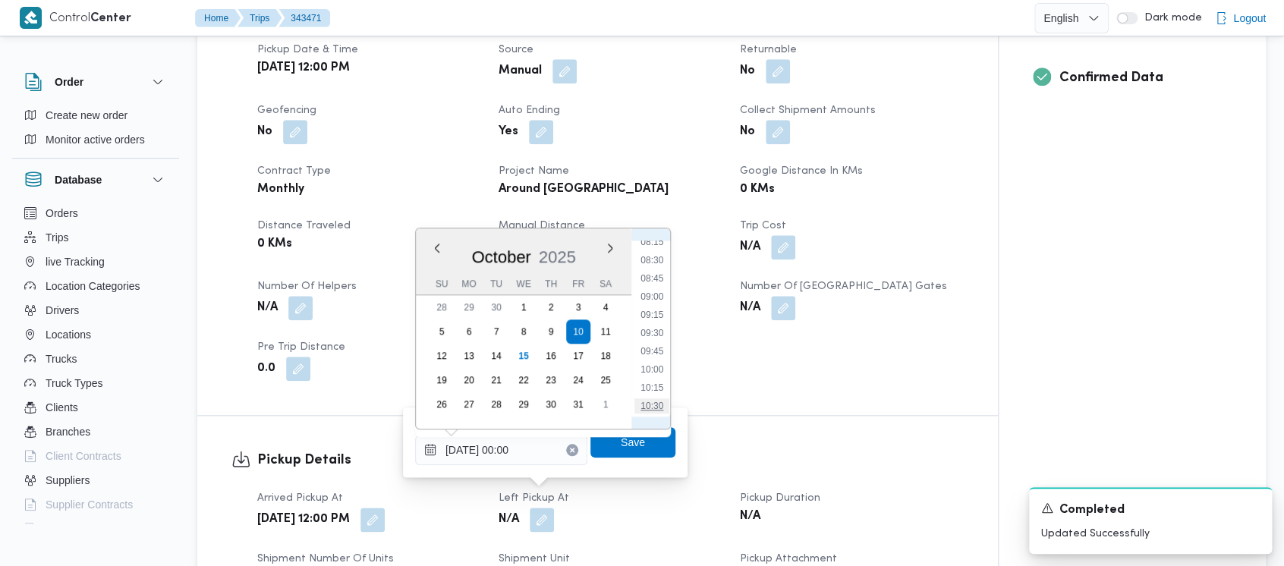
click at [649, 398] on li "10:30" at bounding box center [651, 405] width 35 height 15
type input "[DATE] 10:30"
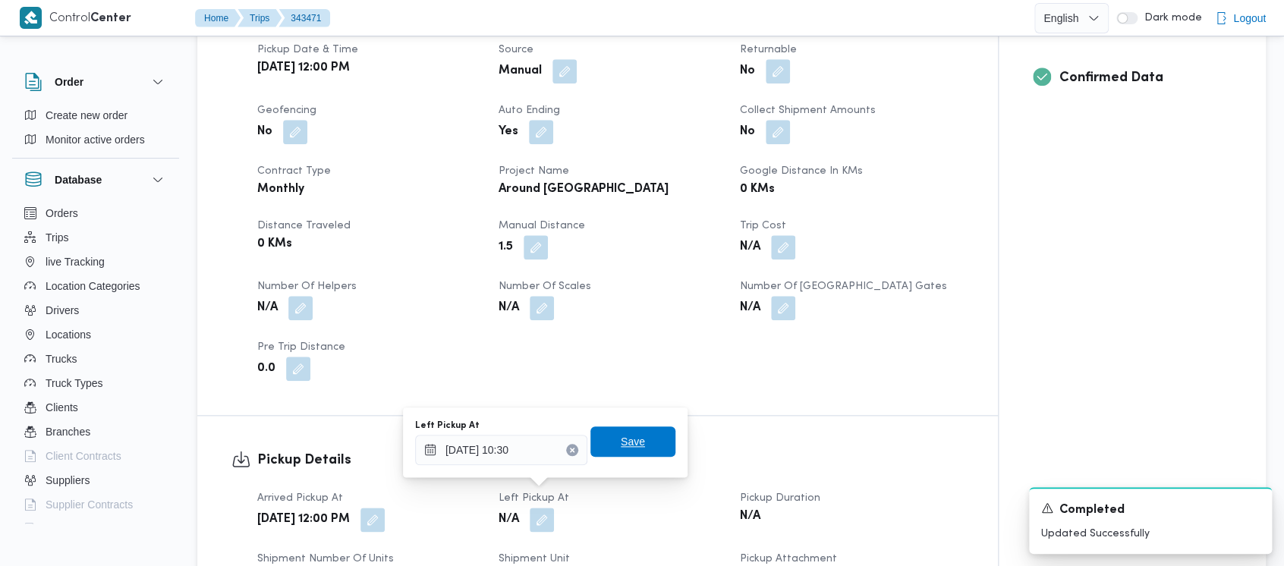
click at [621, 435] on span "Save" at bounding box center [633, 442] width 24 height 18
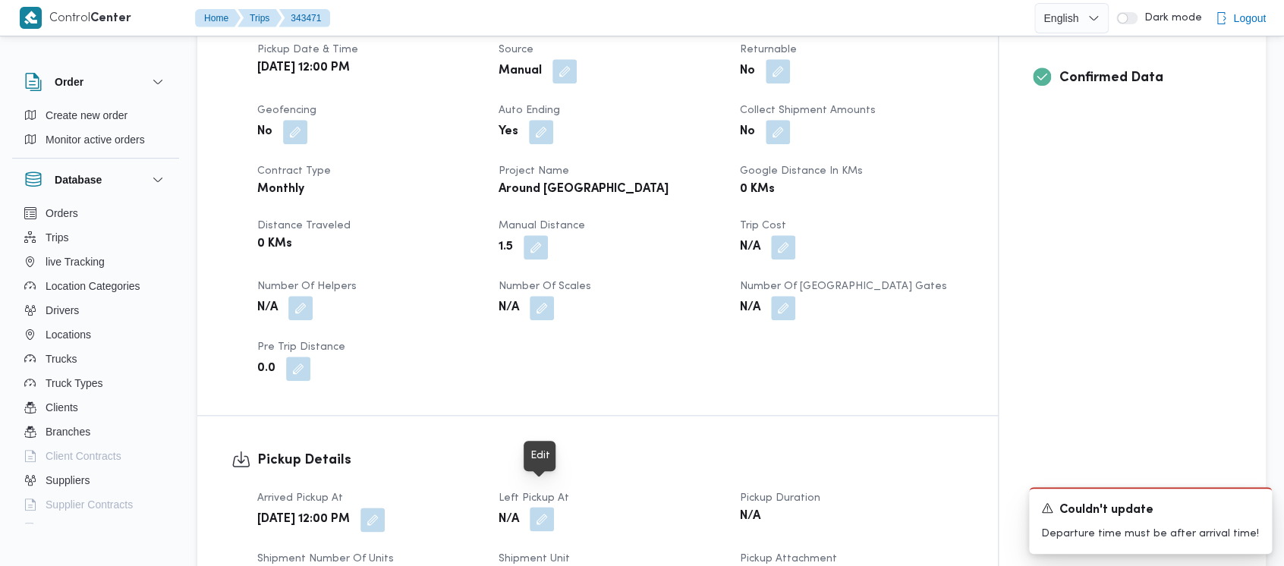
click at [547, 507] on button "button" at bounding box center [542, 519] width 24 height 24
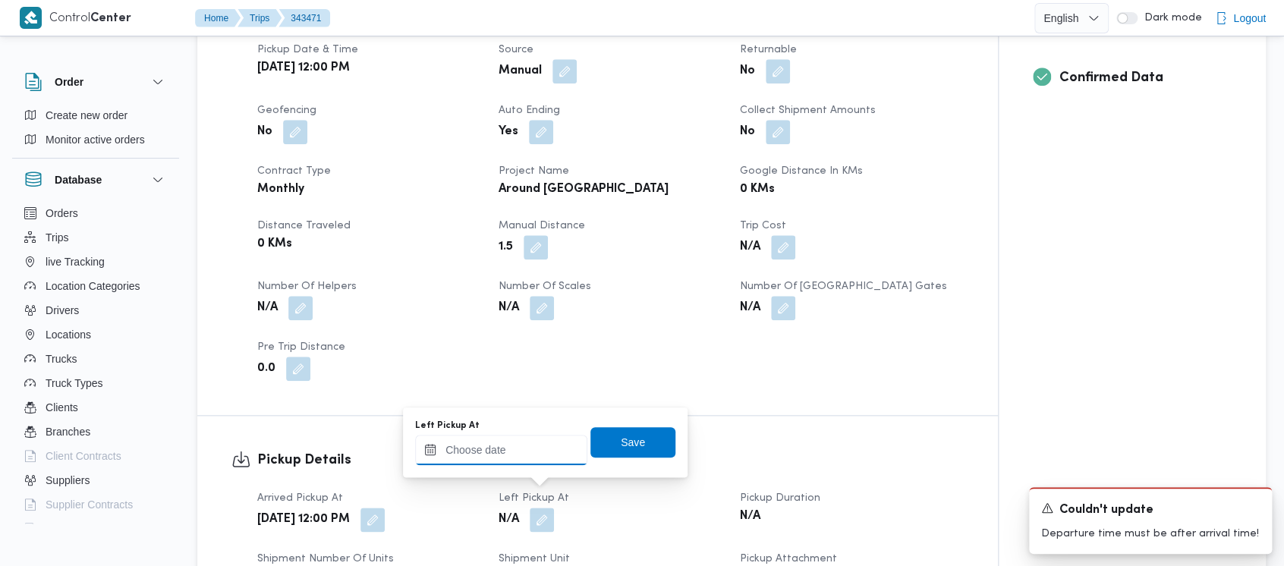
click at [487, 455] on input "Left Pickup At" at bounding box center [501, 450] width 172 height 30
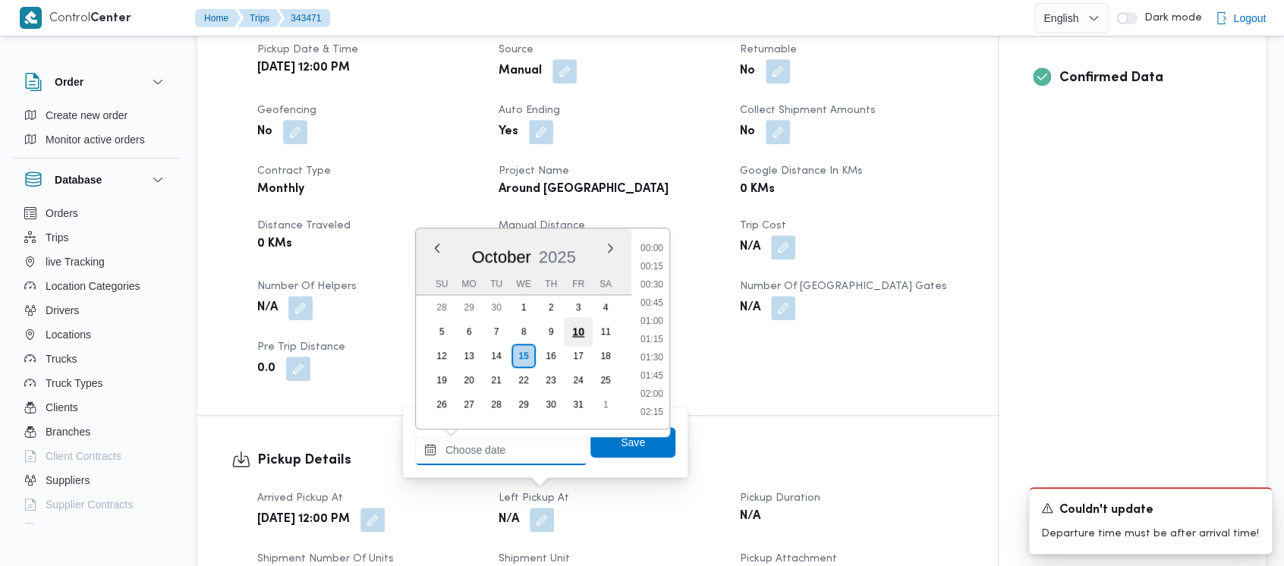
scroll to position [763, 0]
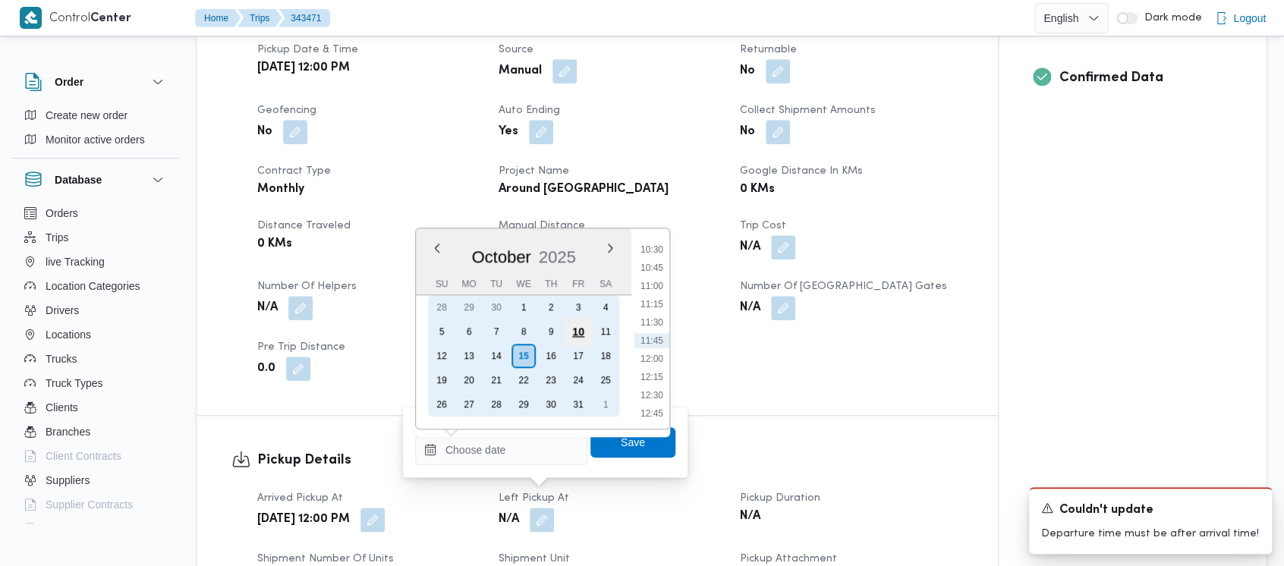
click at [574, 334] on div "10" at bounding box center [578, 331] width 29 height 29
click at [581, 329] on div "10" at bounding box center [578, 331] width 29 height 29
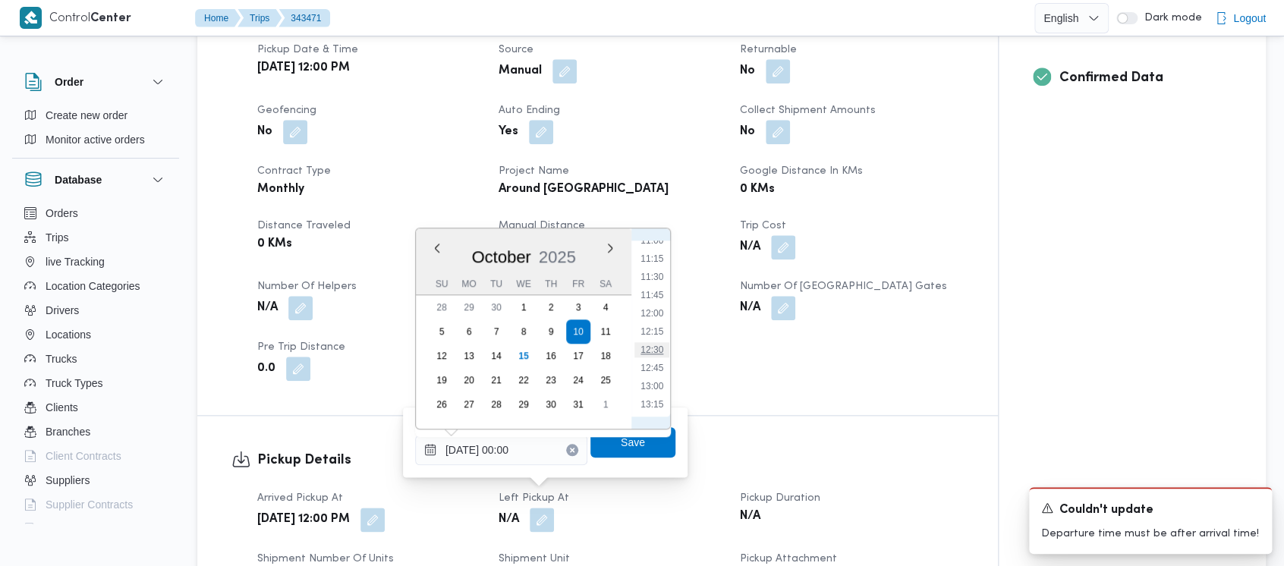
click at [651, 354] on li "12:30" at bounding box center [651, 349] width 35 height 15
type input "[DATE] 12:30"
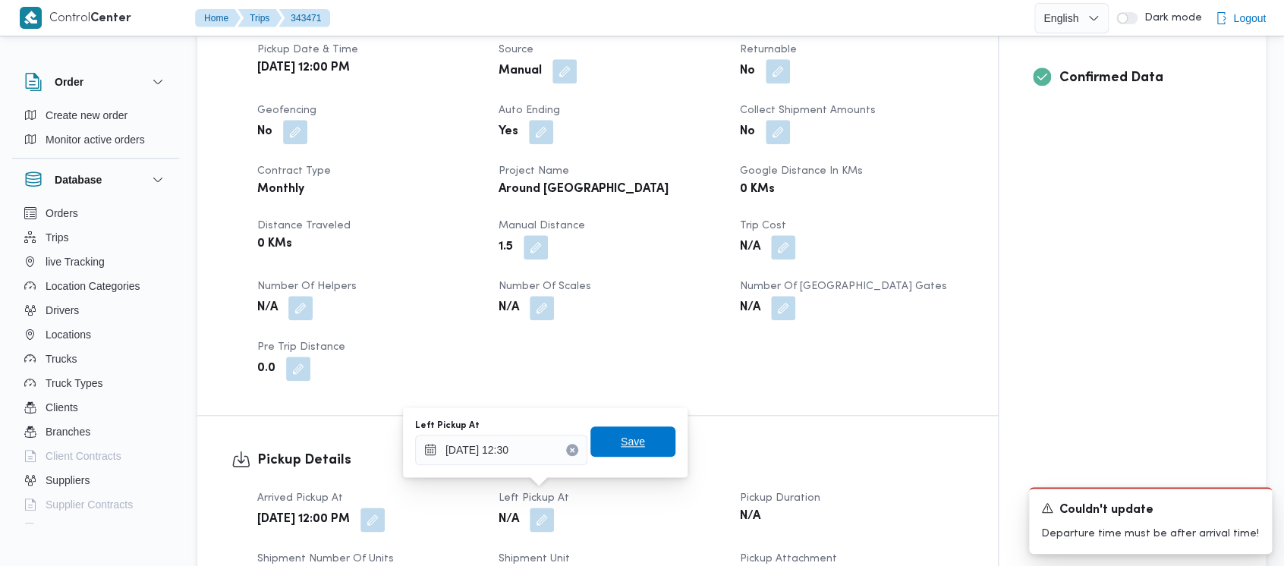
click at [621, 451] on span "Save" at bounding box center [632, 441] width 85 height 30
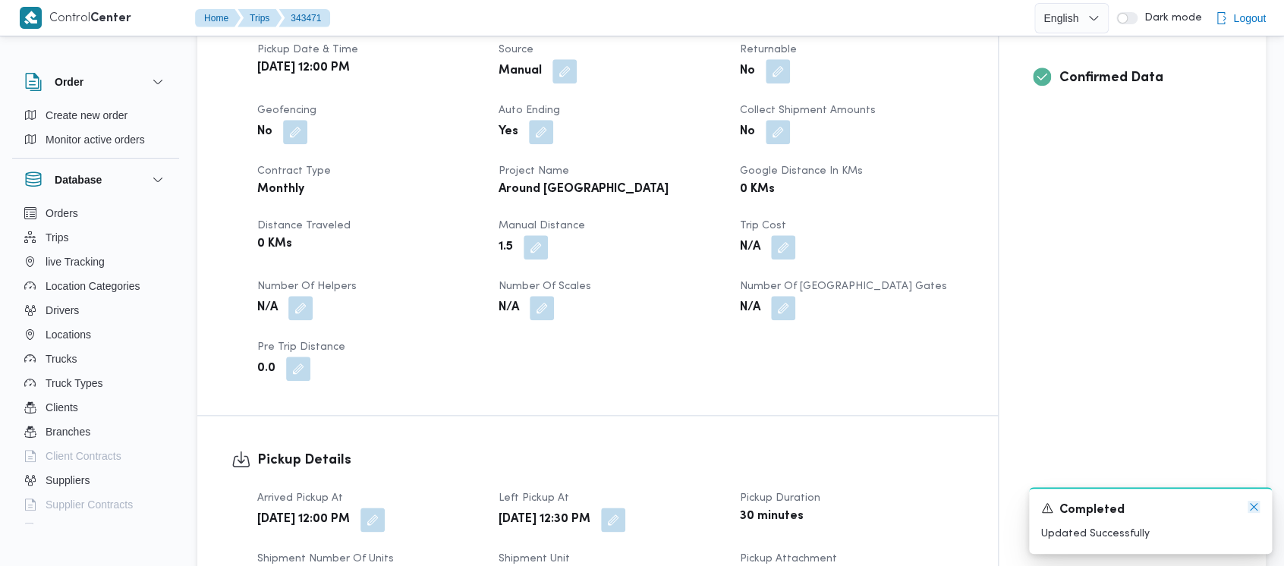
click at [1257, 505] on icon "Dismiss toast" at bounding box center [1254, 507] width 12 height 12
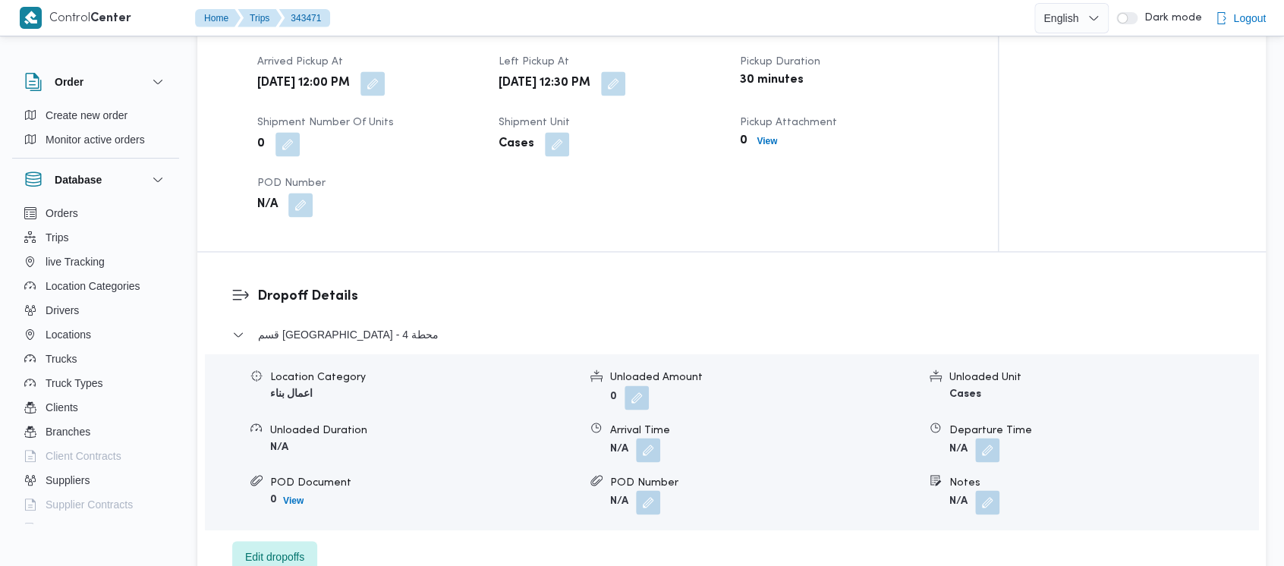
scroll to position [1012, 0]
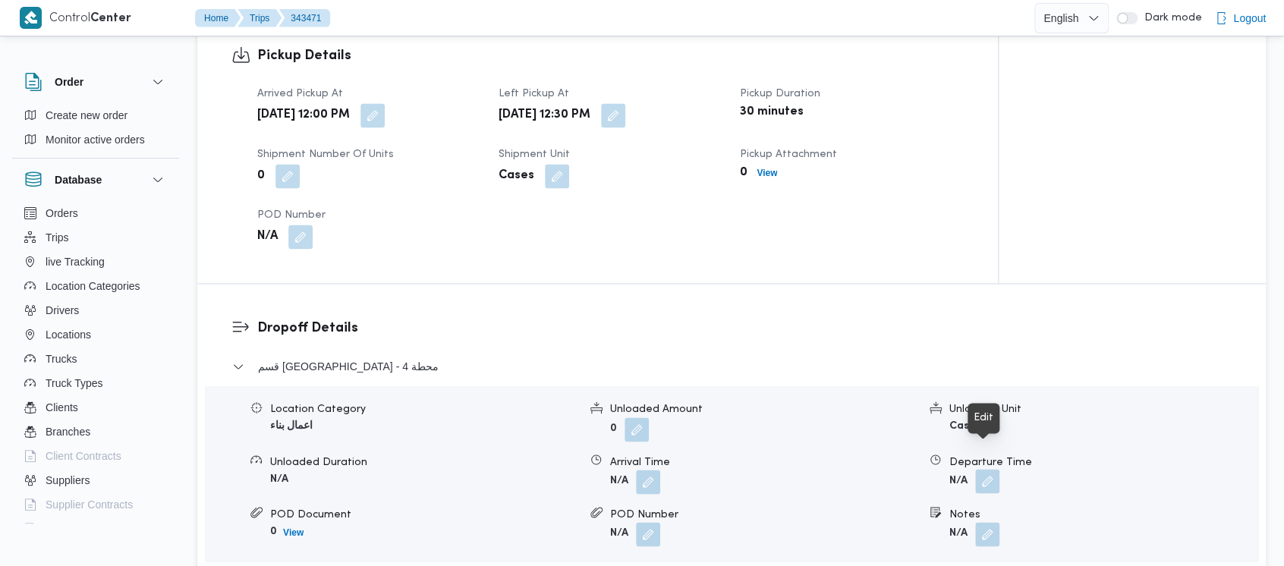
click at [985, 469] on button "button" at bounding box center [987, 481] width 24 height 24
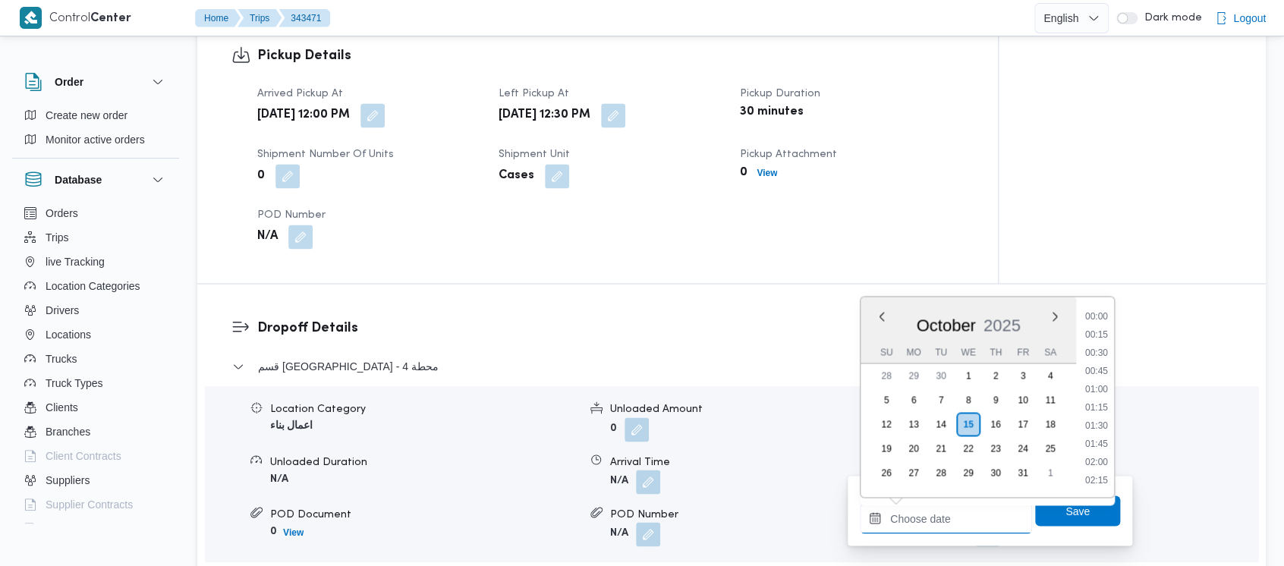
click at [911, 517] on input "Departure Time" at bounding box center [946, 518] width 172 height 30
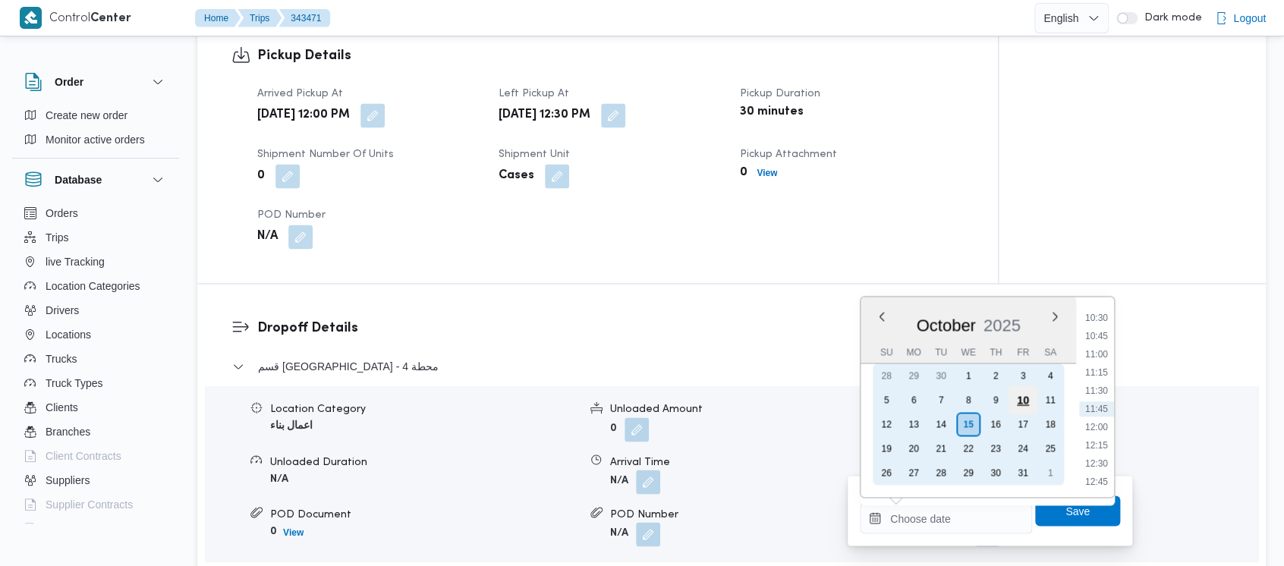
click at [1025, 398] on div "10" at bounding box center [1022, 399] width 29 height 29
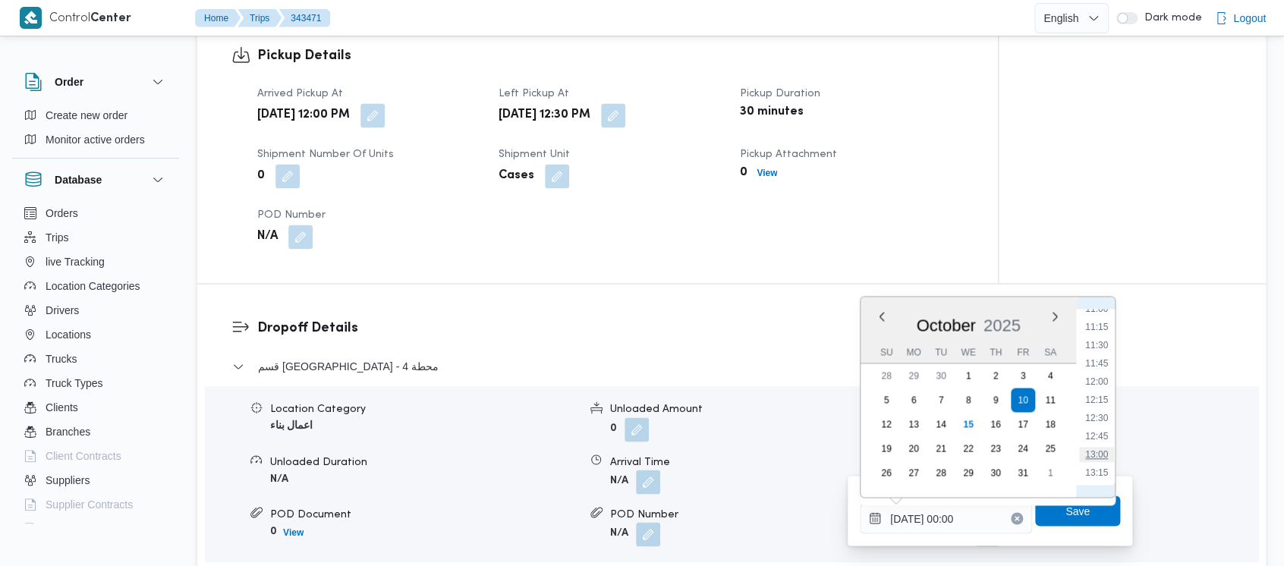
click at [1097, 450] on li "13:00" at bounding box center [1096, 454] width 35 height 15
type input "[DATE] 13:00"
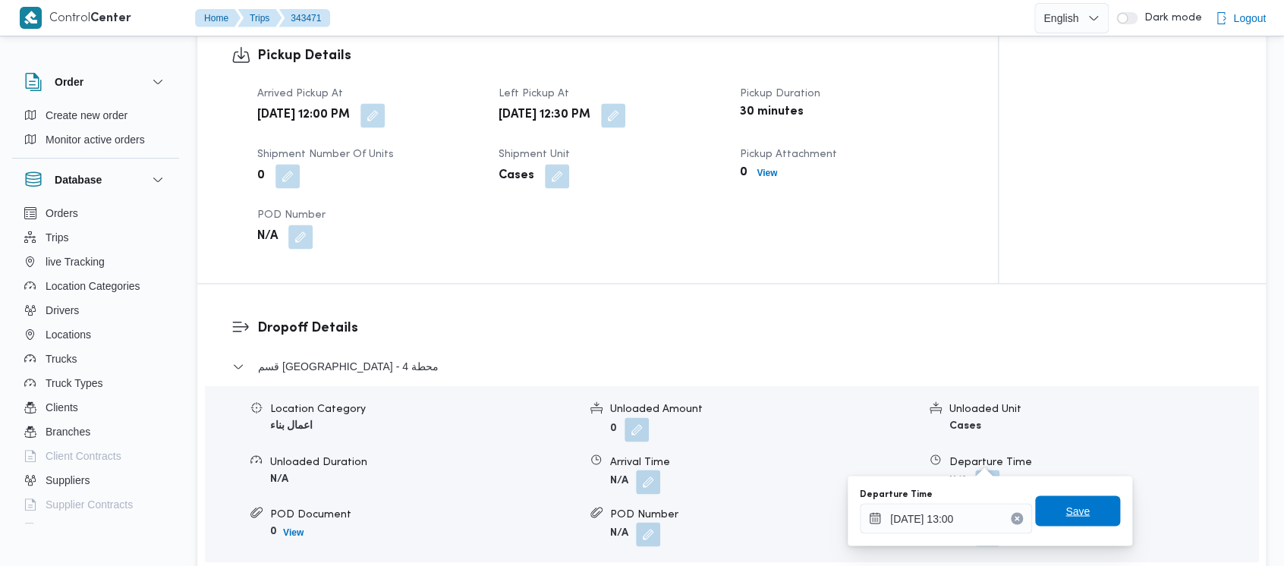
drag, startPoint x: 1057, startPoint y: 510, endPoint x: 1066, endPoint y: 511, distance: 9.2
click at [1065, 511] on span "Save" at bounding box center [1077, 511] width 24 height 18
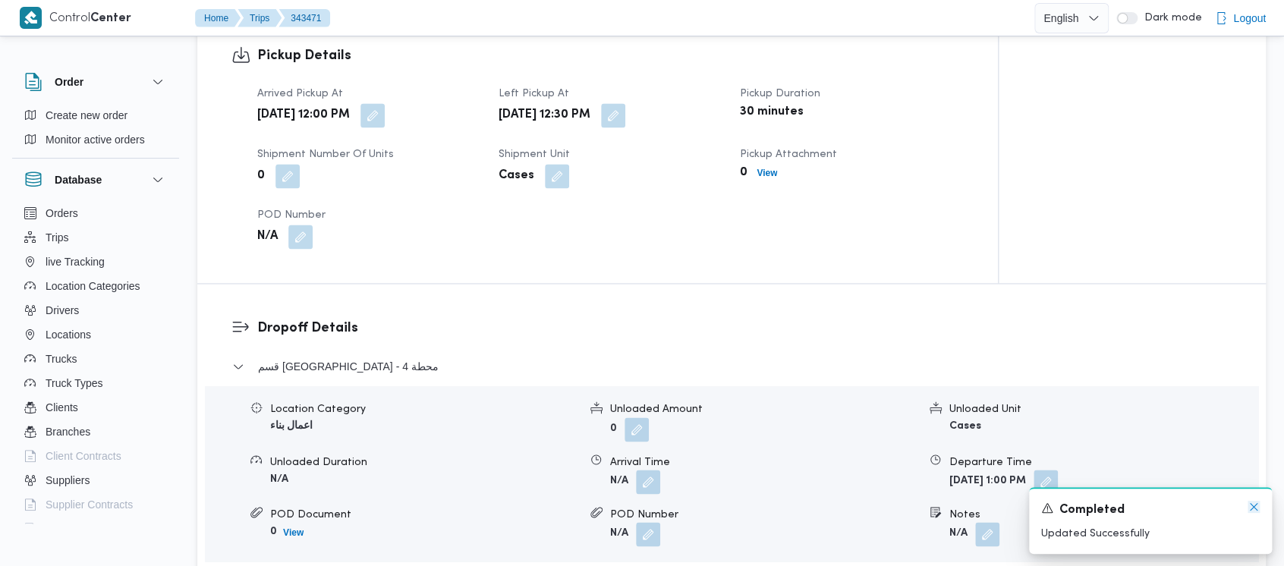
click at [1254, 502] on icon "Dismiss toast" at bounding box center [1254, 507] width 12 height 12
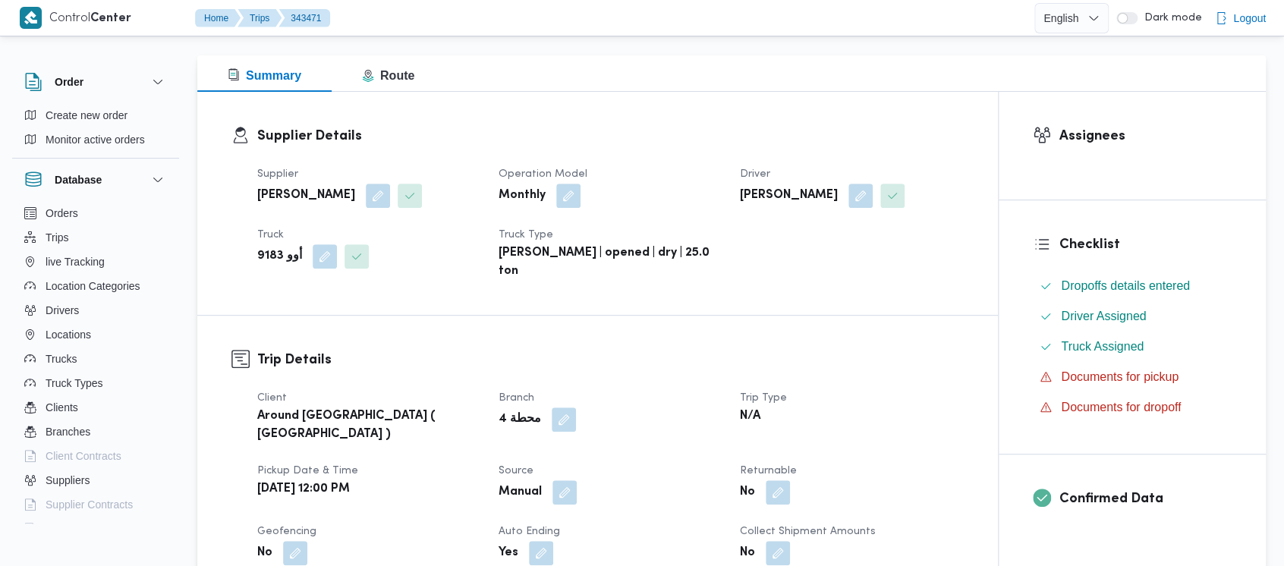
scroll to position [0, 0]
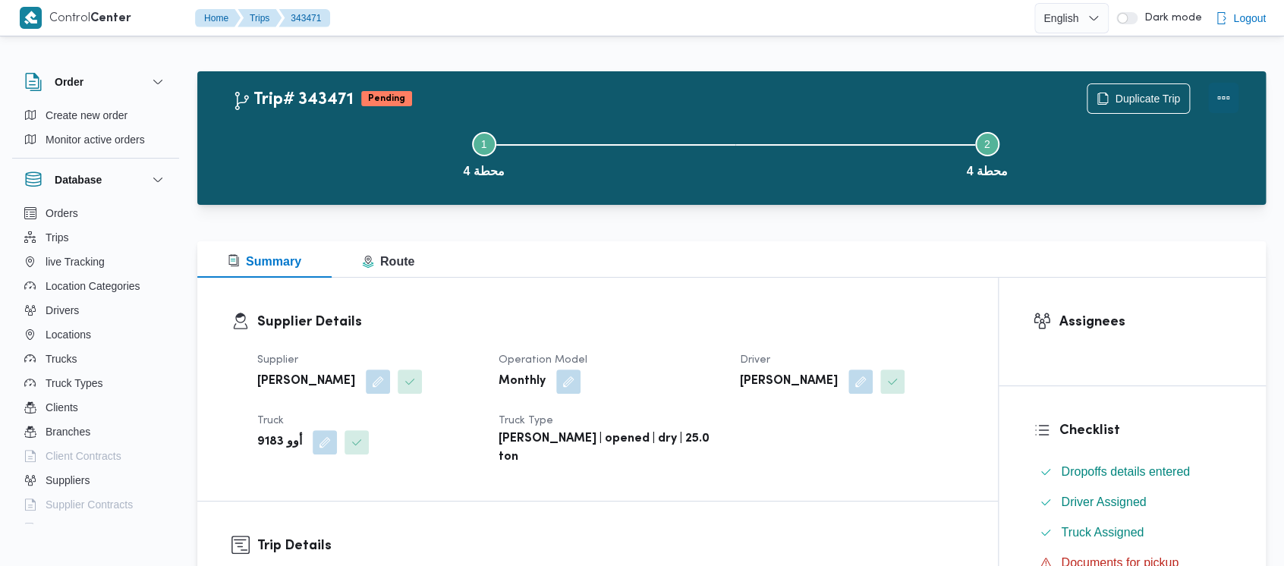
click at [1227, 90] on button "Actions" at bounding box center [1223, 98] width 30 height 30
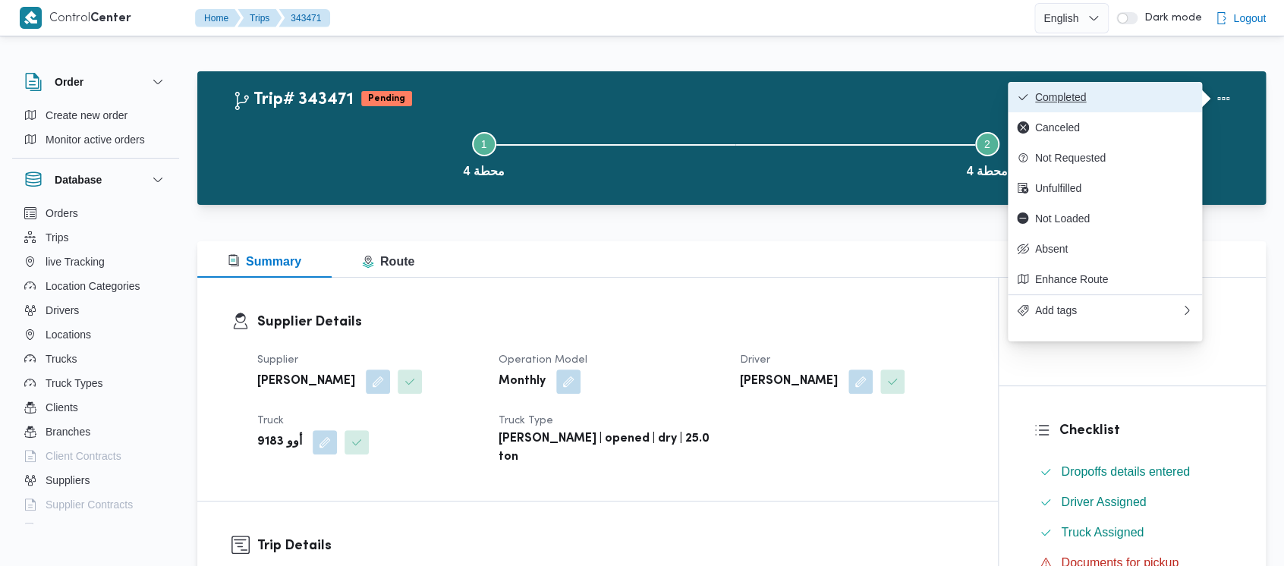
click at [1068, 102] on span "Completed" at bounding box center [1114, 97] width 158 height 12
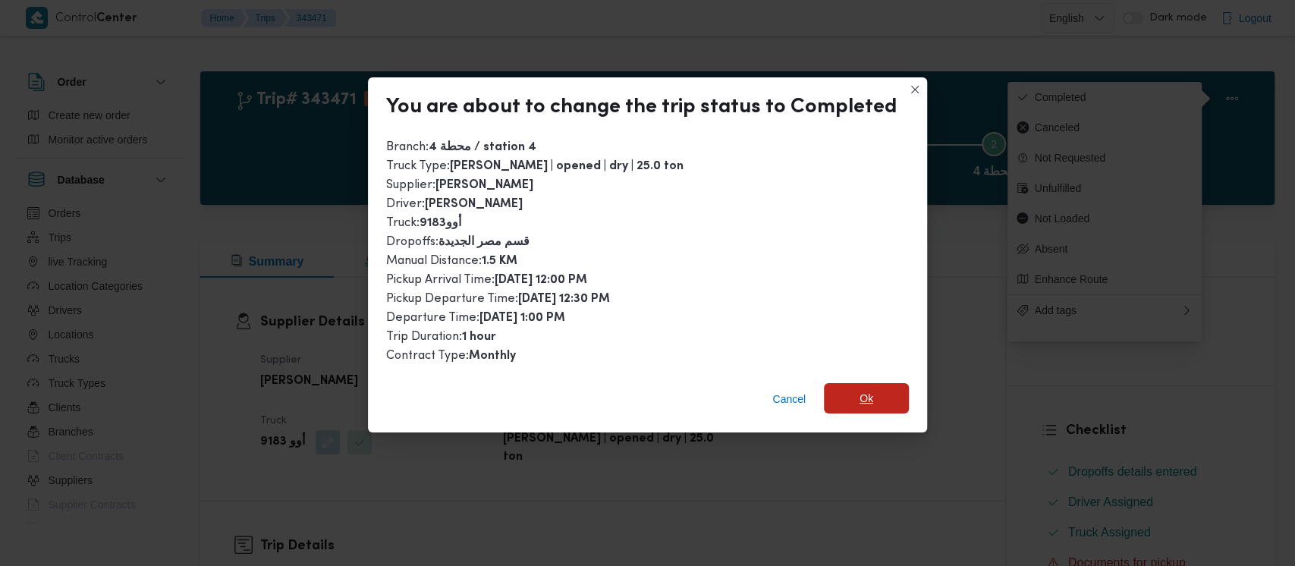
click at [863, 403] on span "Ok" at bounding box center [867, 398] width 14 height 18
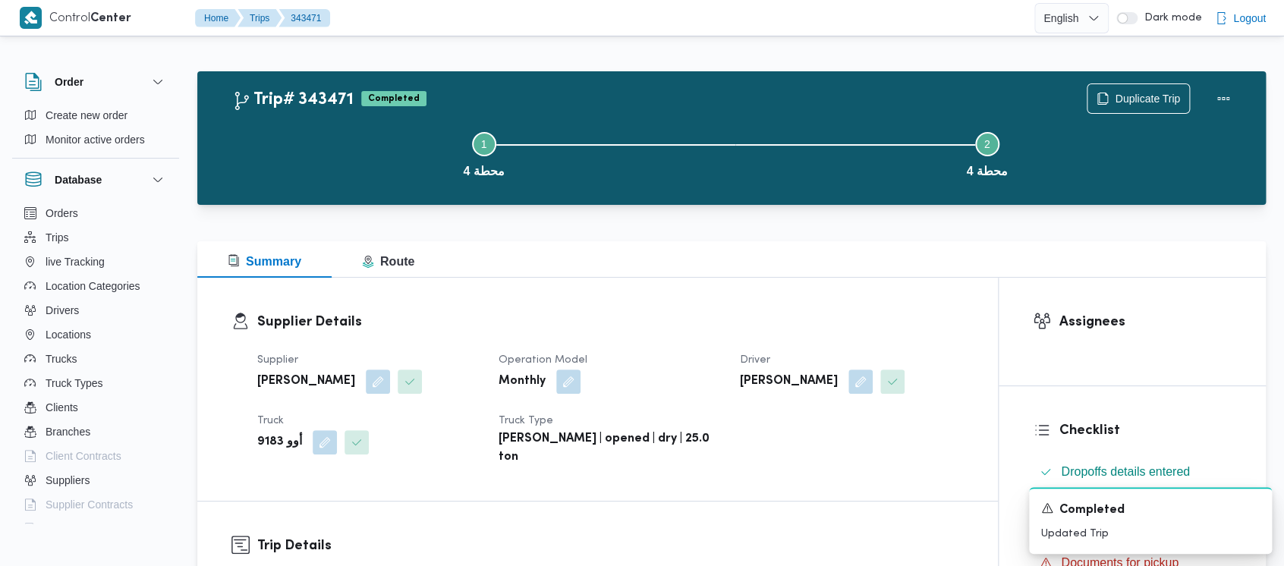
drag, startPoint x: 382, startPoint y: 168, endPoint x: 0, endPoint y: 15, distance: 411.3
click at [361, 153] on button "Step 1 is incomplete 1 محطة 4" at bounding box center [483, 153] width 503 height 79
click at [1253, 501] on icon "Dismiss toast" at bounding box center [1254, 507] width 12 height 12
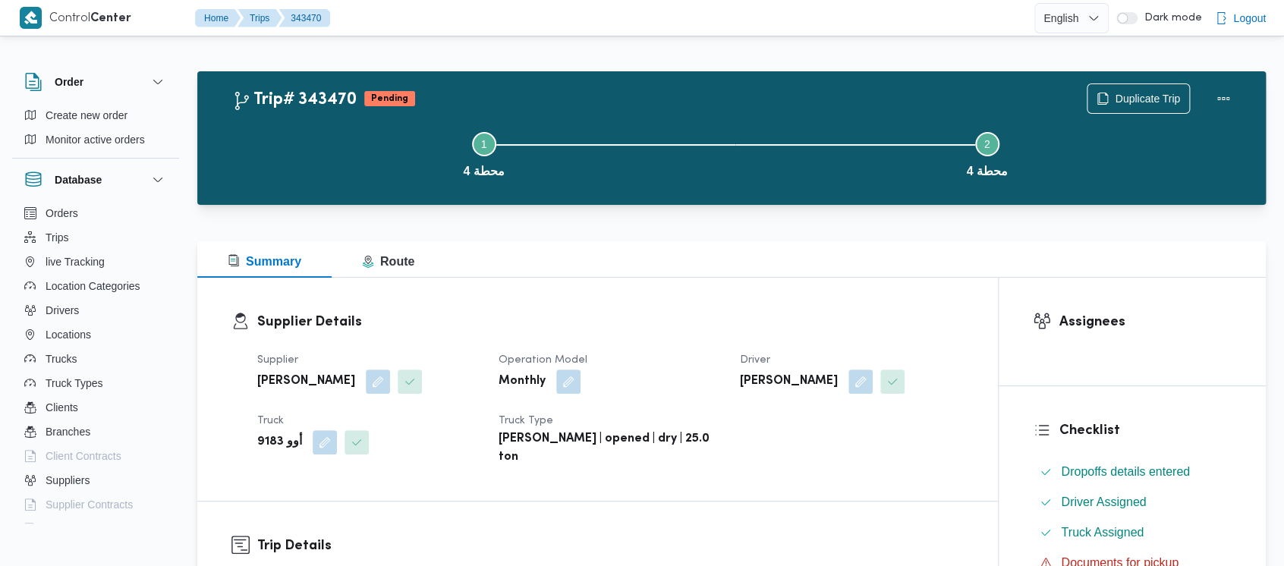
scroll to position [404, 0]
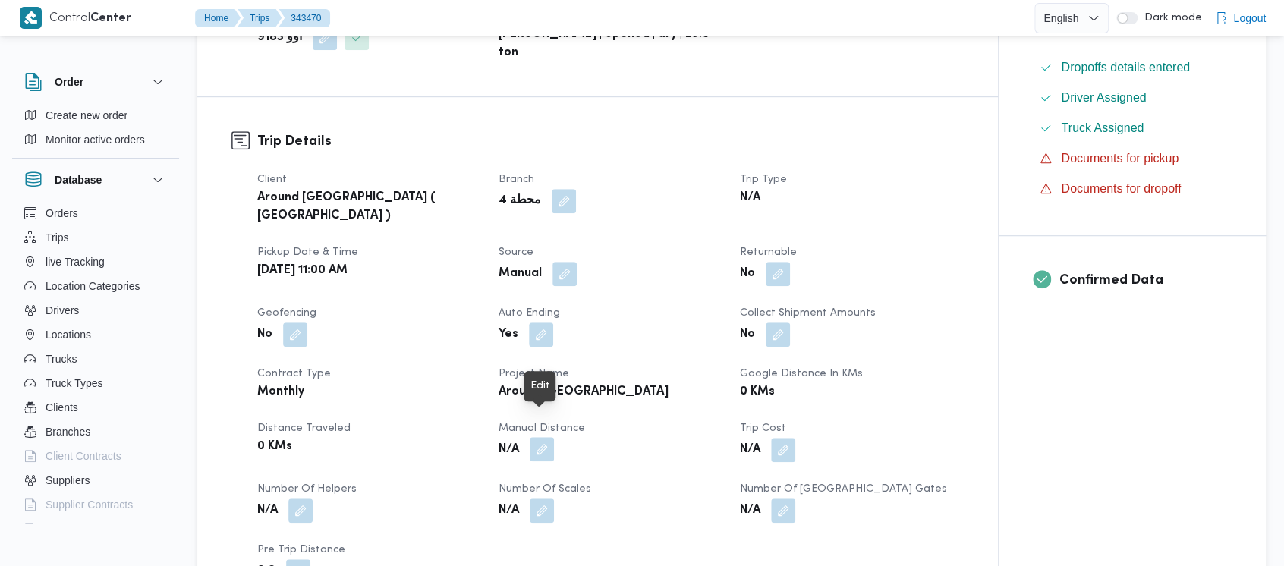
click at [546, 437] on button "button" at bounding box center [542, 449] width 24 height 24
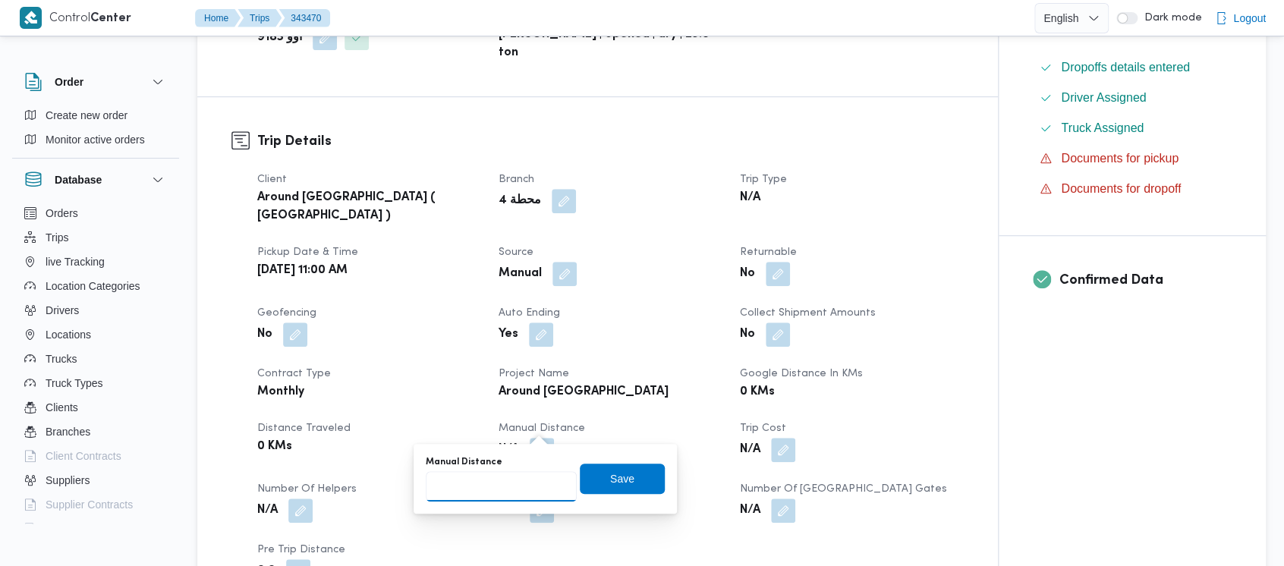
click at [505, 480] on input "Manual Distance" at bounding box center [501, 486] width 151 height 30
paste input "1.5"
type input "1.5"
click at [610, 477] on span "Save" at bounding box center [622, 478] width 24 height 18
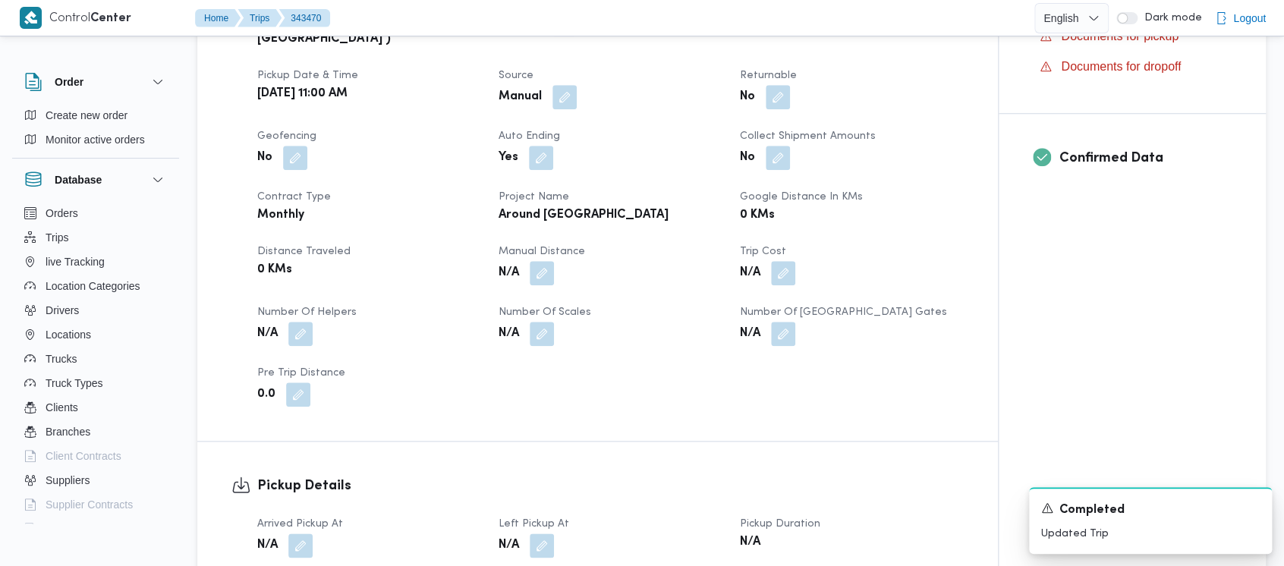
scroll to position [607, 0]
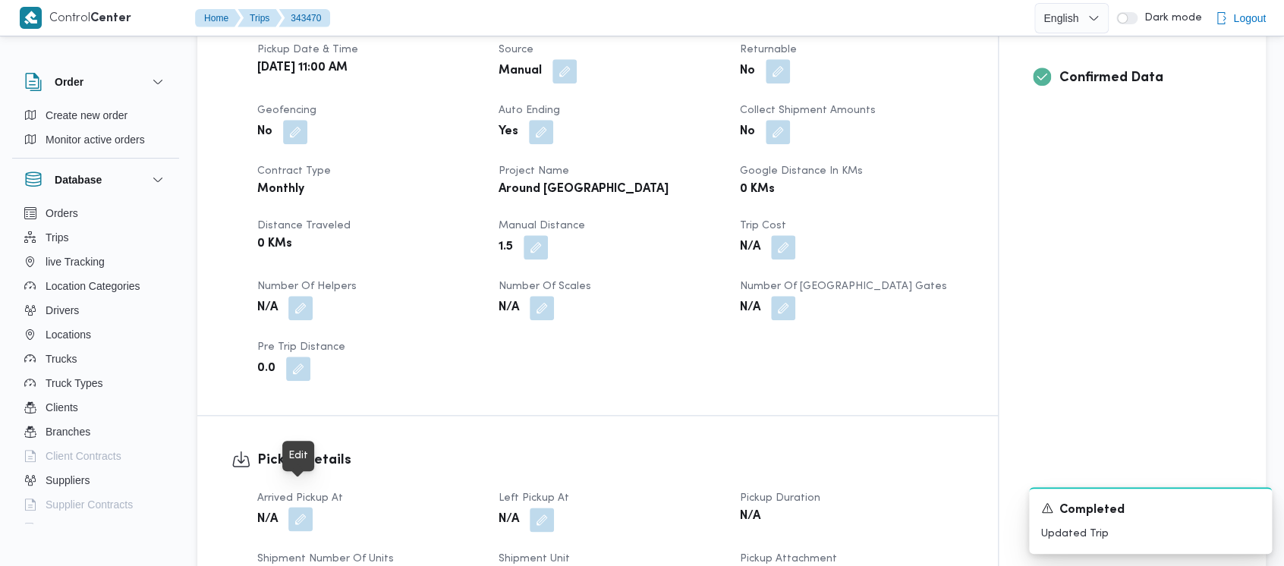
click at [304, 507] on button "button" at bounding box center [300, 519] width 24 height 24
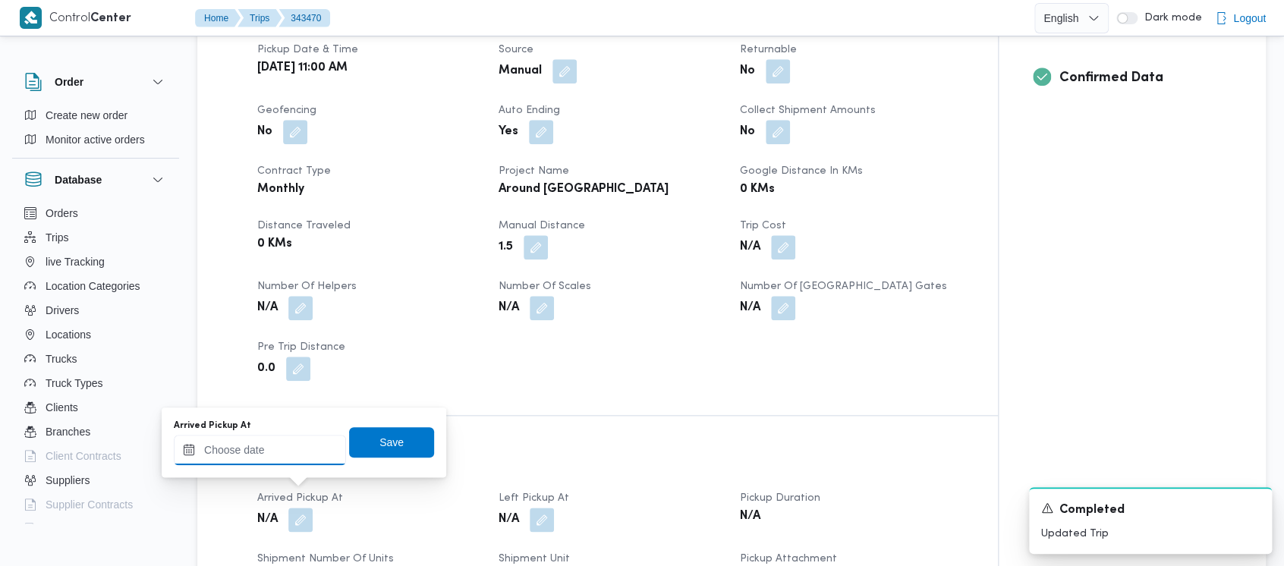
click at [225, 452] on input "Arrived Pickup At" at bounding box center [260, 450] width 172 height 30
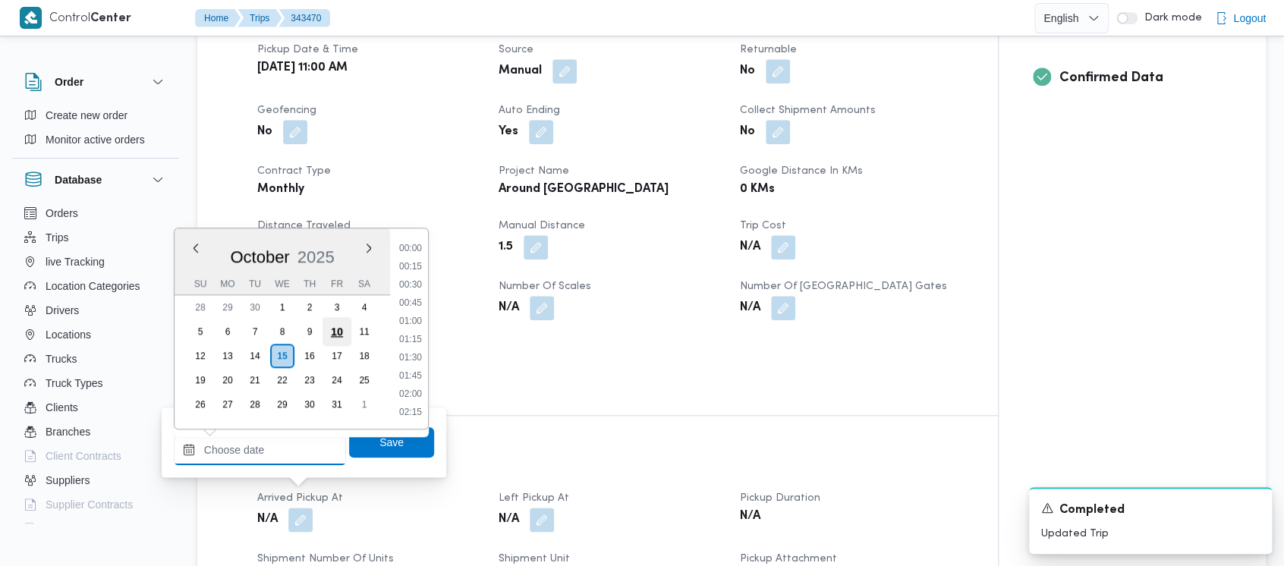
scroll to position [763, 0]
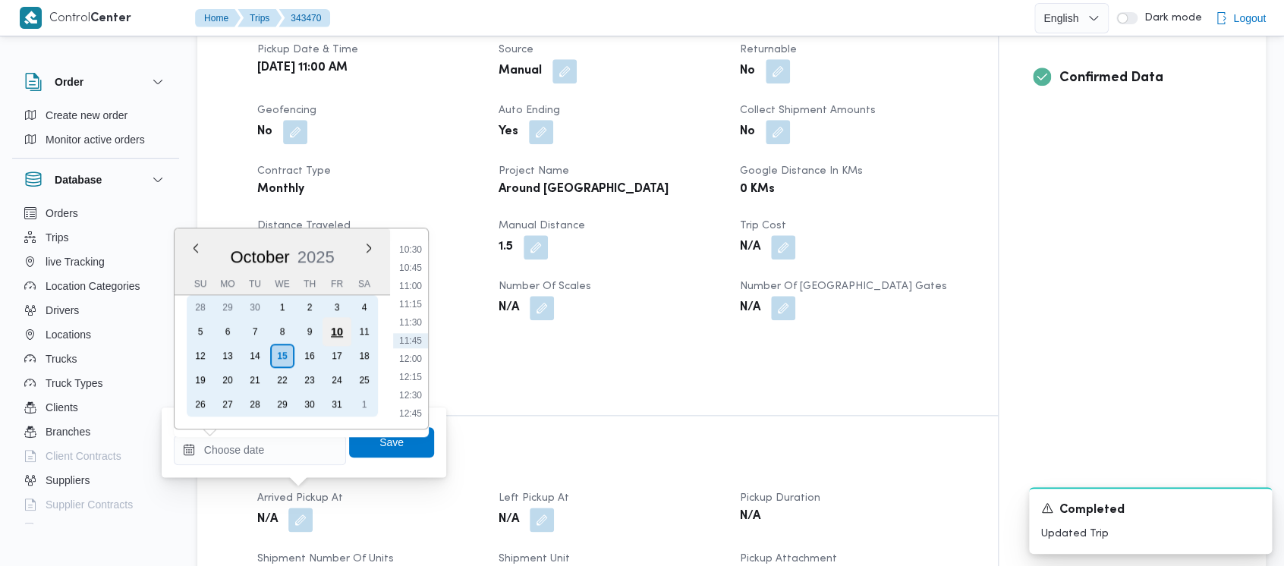
click at [336, 326] on div "10" at bounding box center [337, 331] width 29 height 29
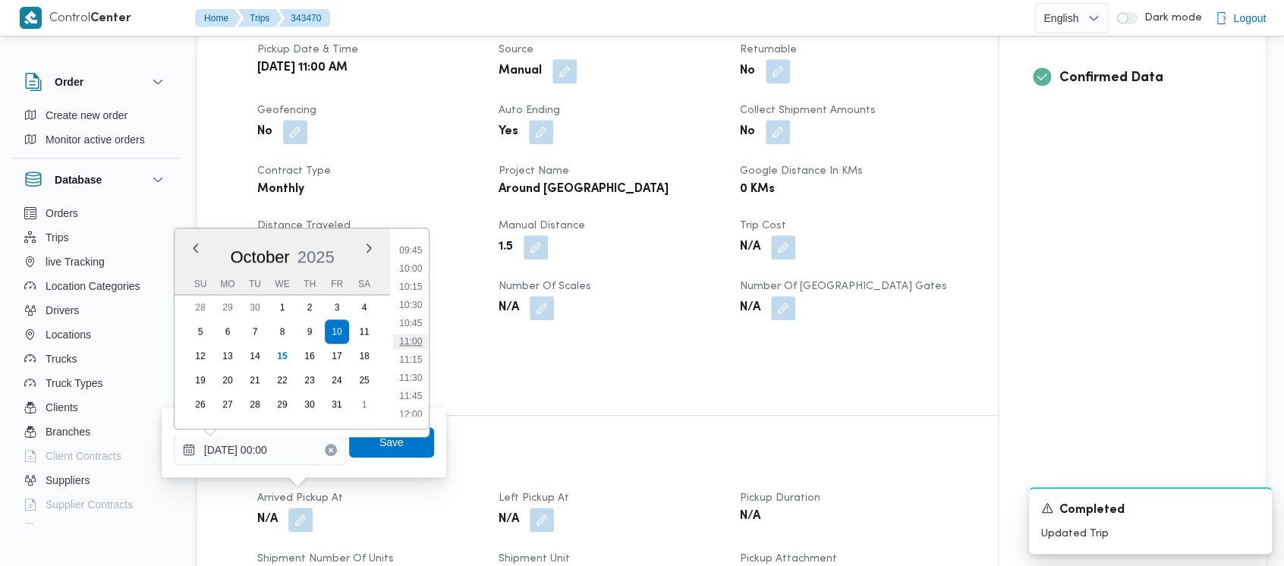
click at [398, 338] on li "11:00" at bounding box center [410, 341] width 35 height 15
type input "[DATE] 11:00"
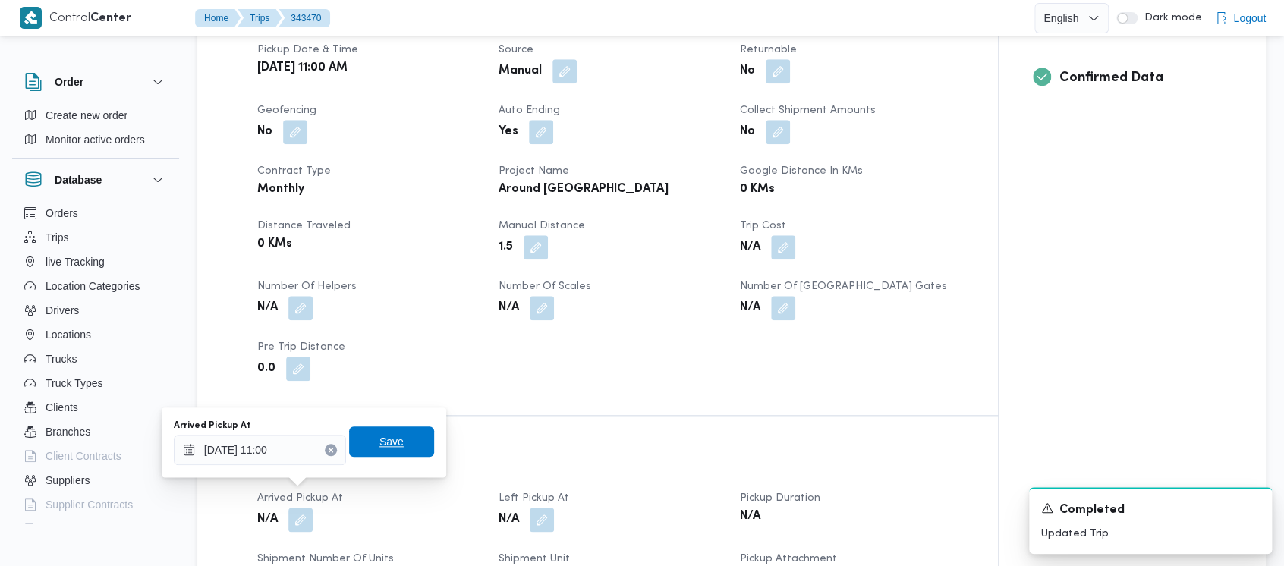
click at [379, 440] on span "Save" at bounding box center [391, 442] width 24 height 18
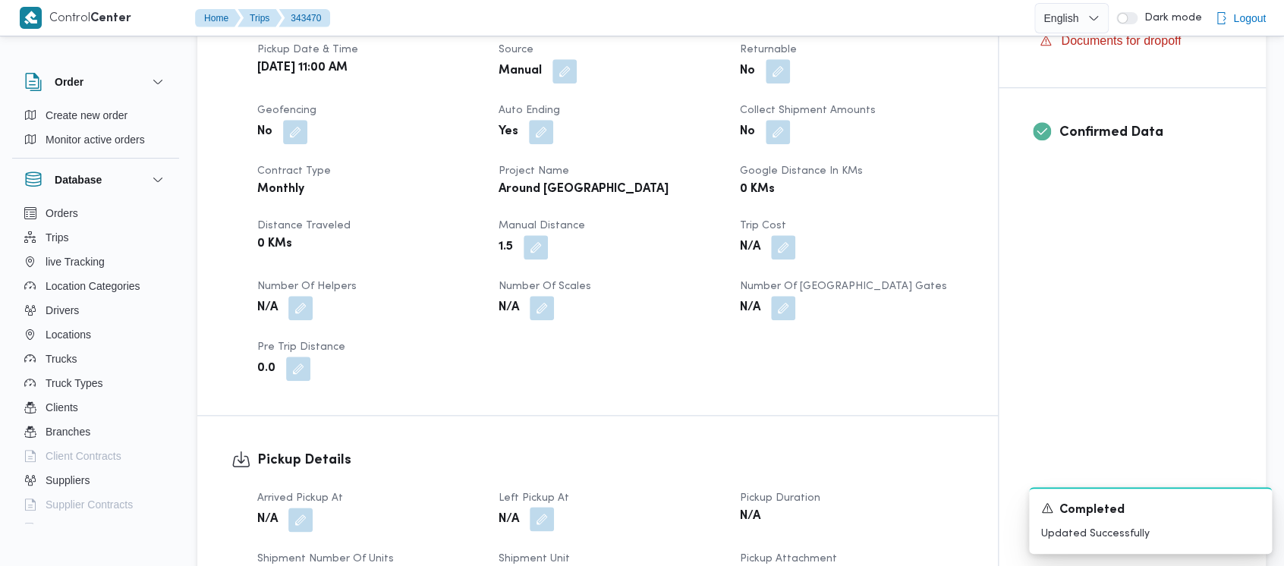
click at [541, 507] on button "button" at bounding box center [542, 519] width 24 height 24
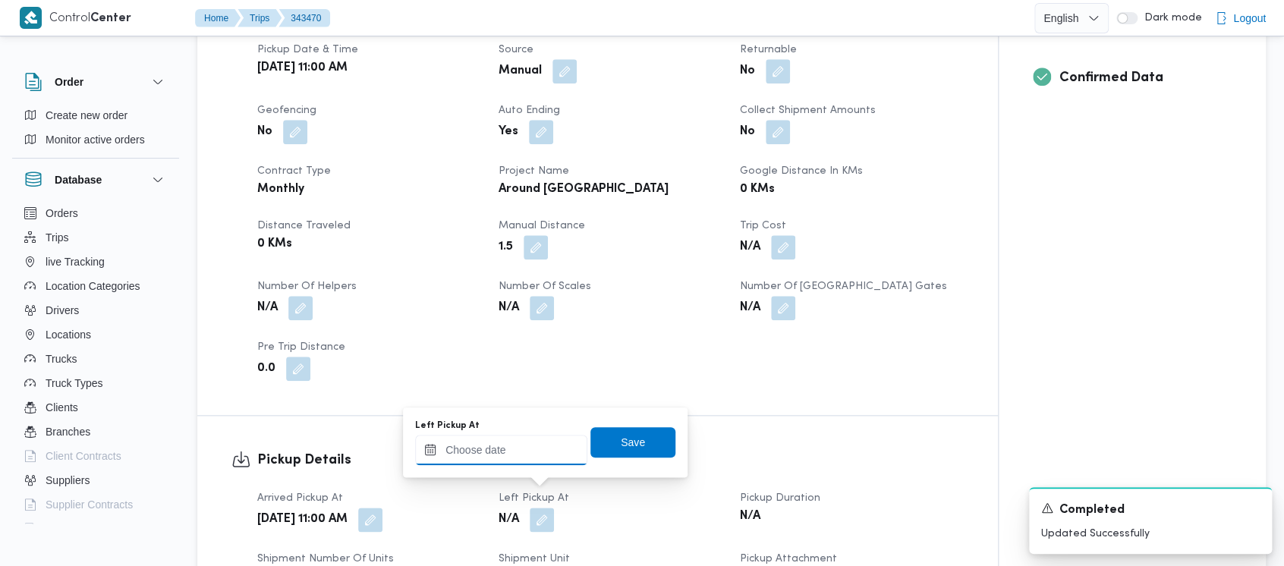
drag, startPoint x: 500, startPoint y: 451, endPoint x: 499, endPoint y: 443, distance: 7.6
click at [499, 449] on input "Left Pickup At" at bounding box center [501, 450] width 172 height 30
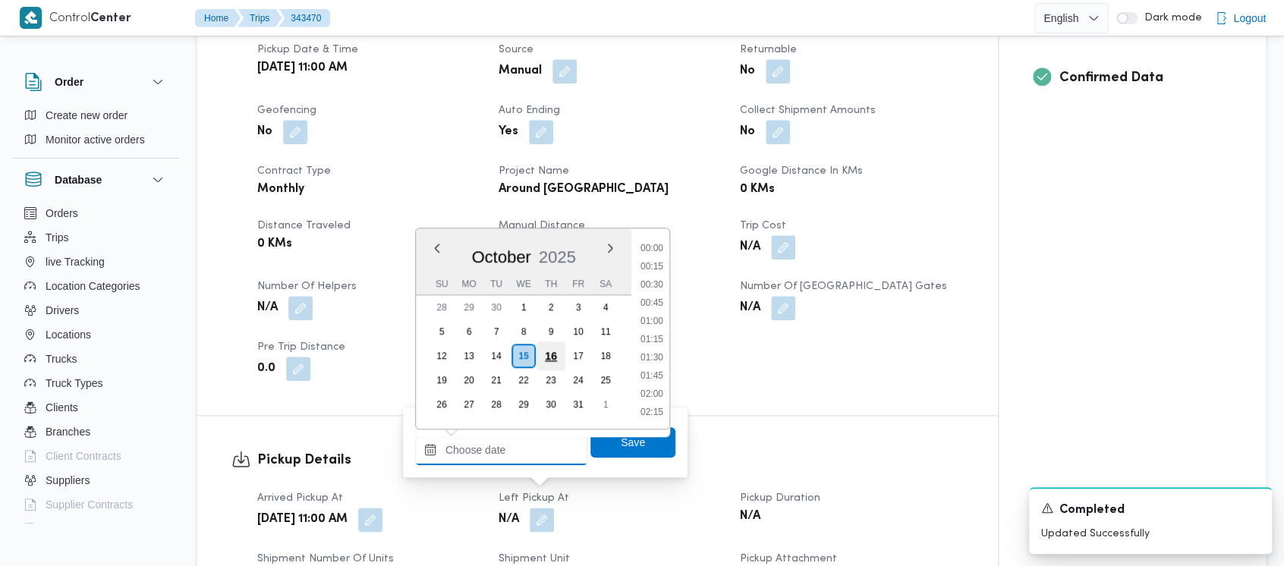
scroll to position [763, 0]
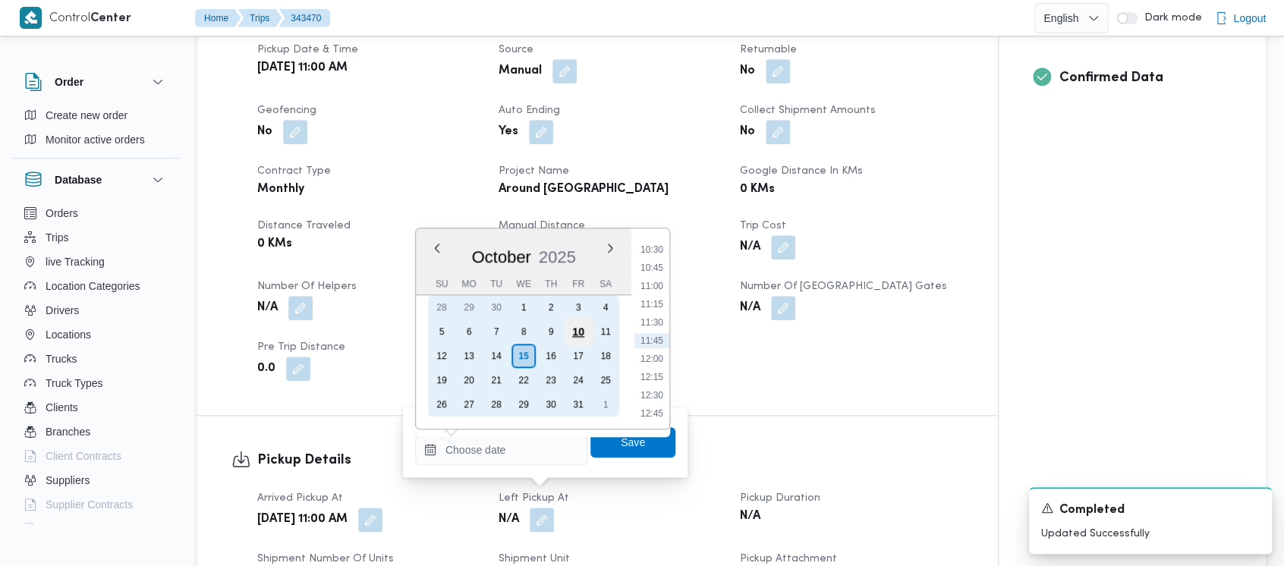
click at [587, 329] on div "10" at bounding box center [578, 331] width 29 height 29
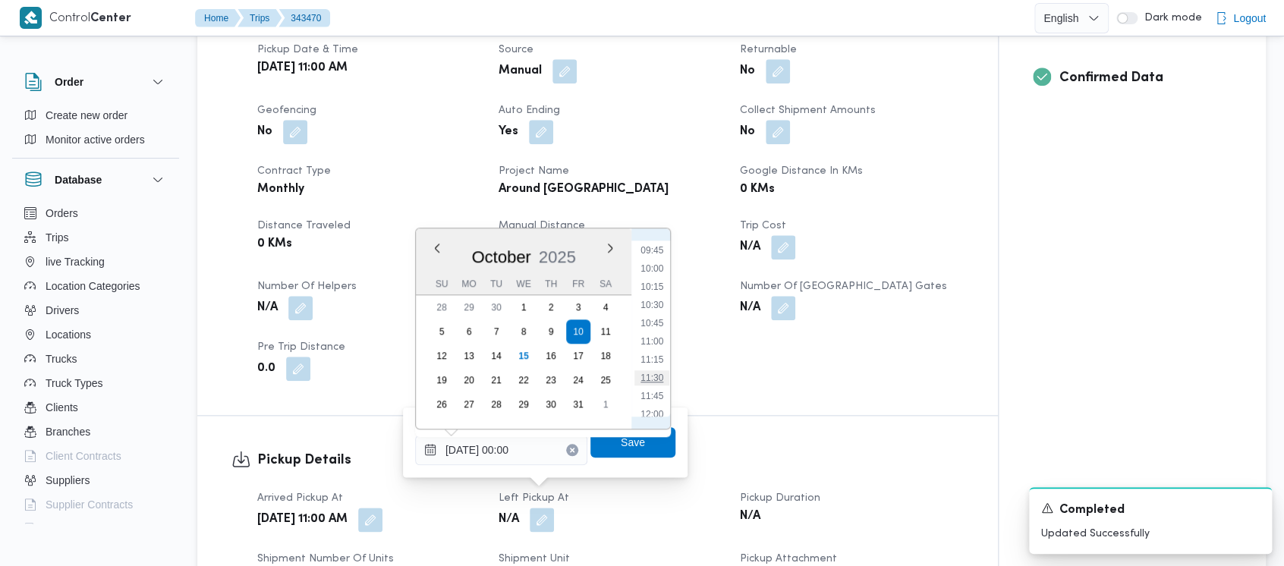
click at [654, 382] on li "11:30" at bounding box center [651, 377] width 35 height 15
type input "[DATE] 11:30"
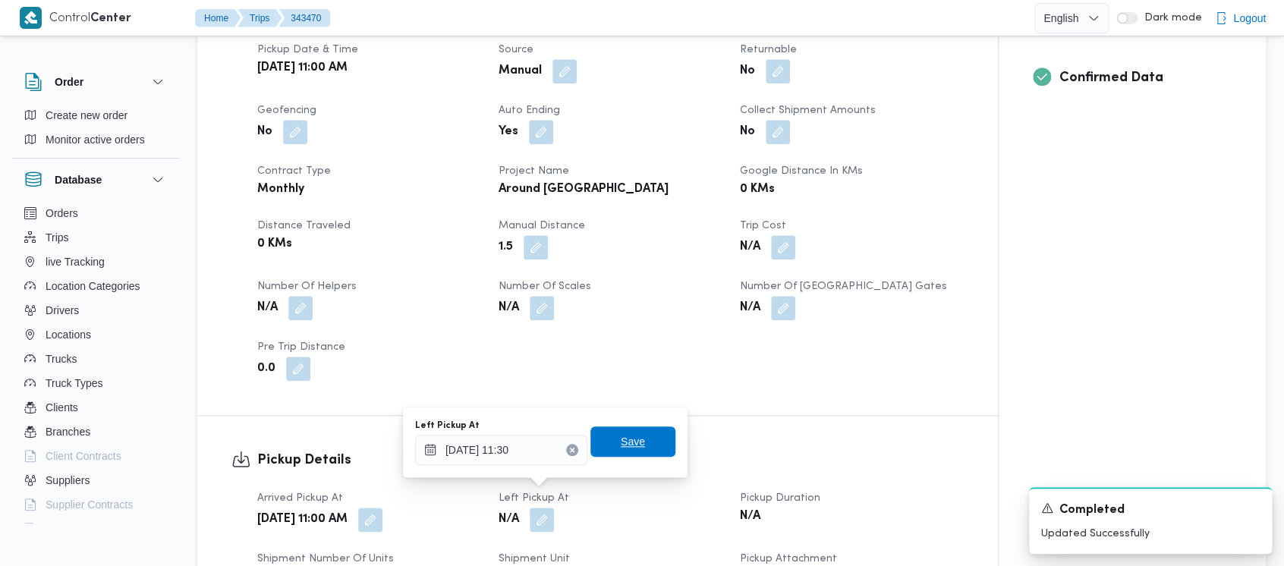
click at [621, 444] on span "Save" at bounding box center [633, 442] width 24 height 18
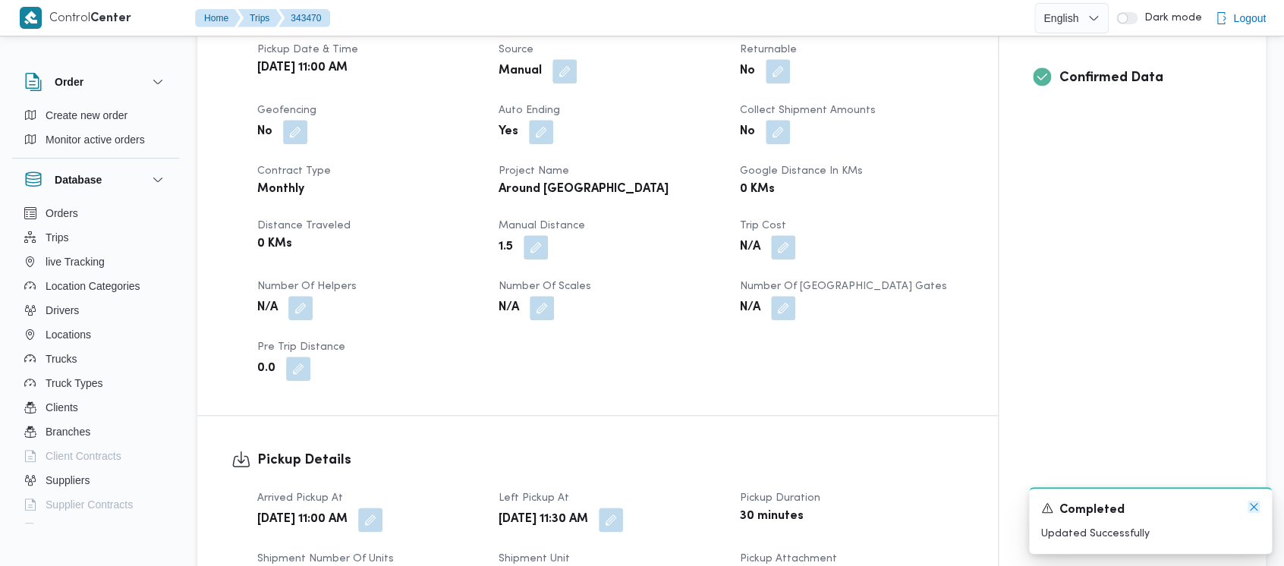
click at [1252, 505] on icon "Dismiss toast" at bounding box center [1254, 507] width 12 height 12
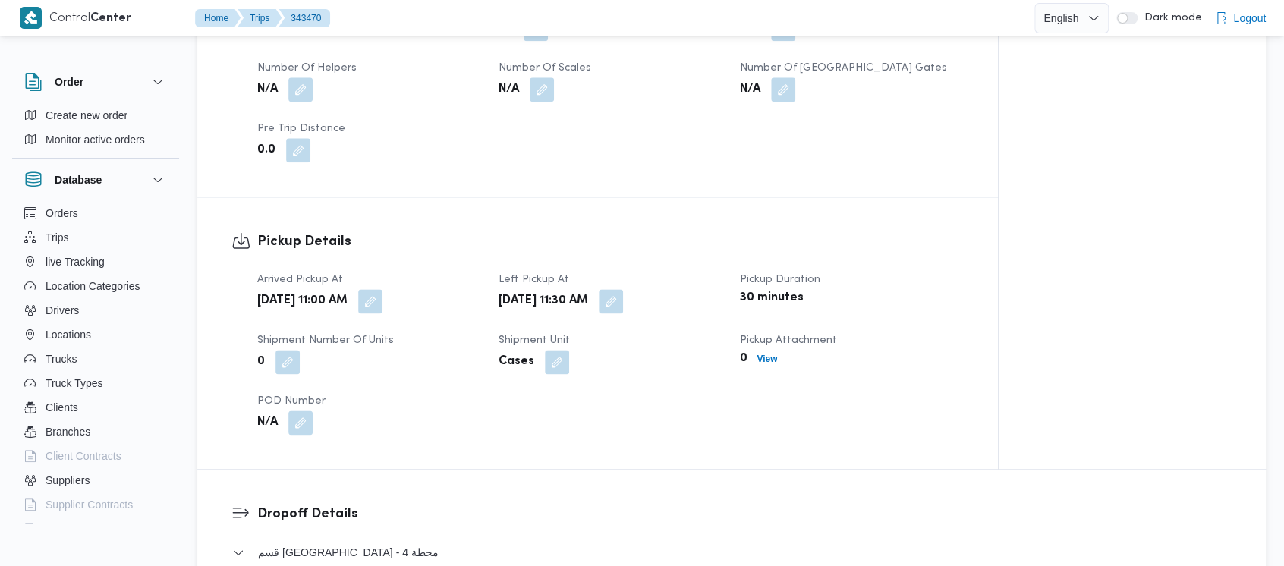
scroll to position [911, 0]
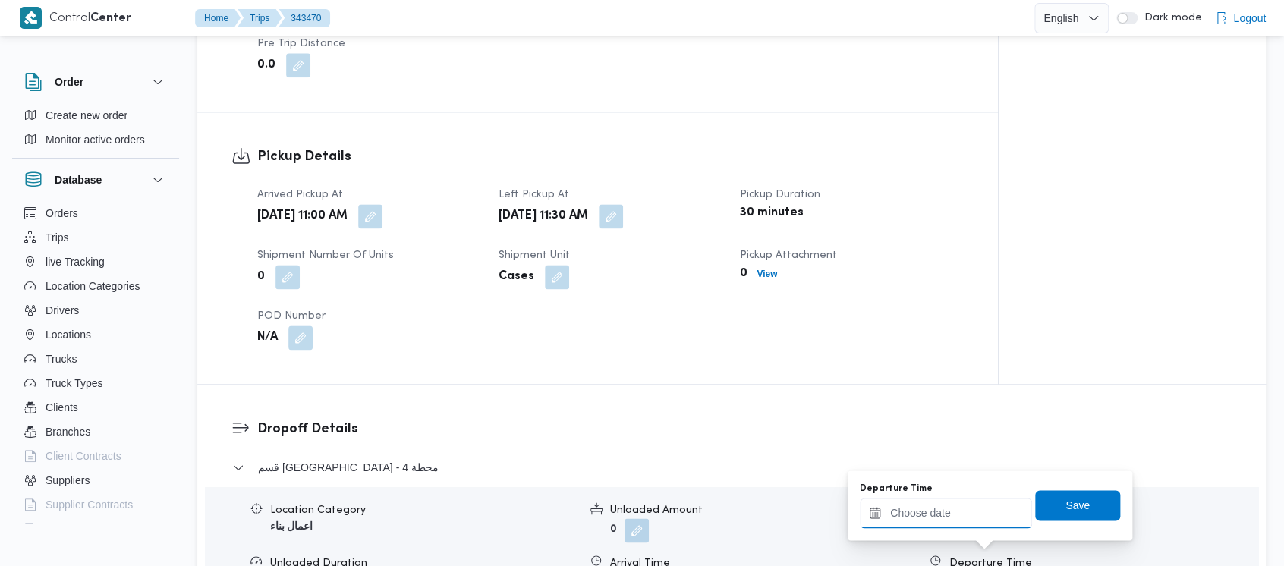
drag, startPoint x: 933, startPoint y: 521, endPoint x: 933, endPoint y: 505, distance: 15.9
click at [933, 511] on input "Departure Time" at bounding box center [946, 513] width 172 height 30
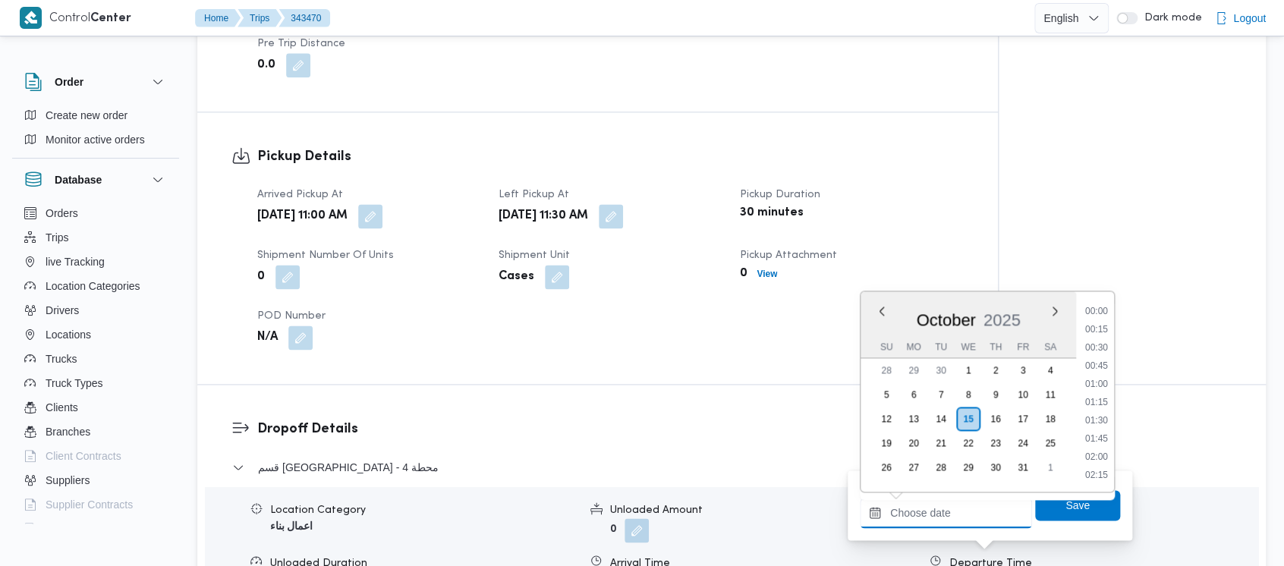
scroll to position [763, 0]
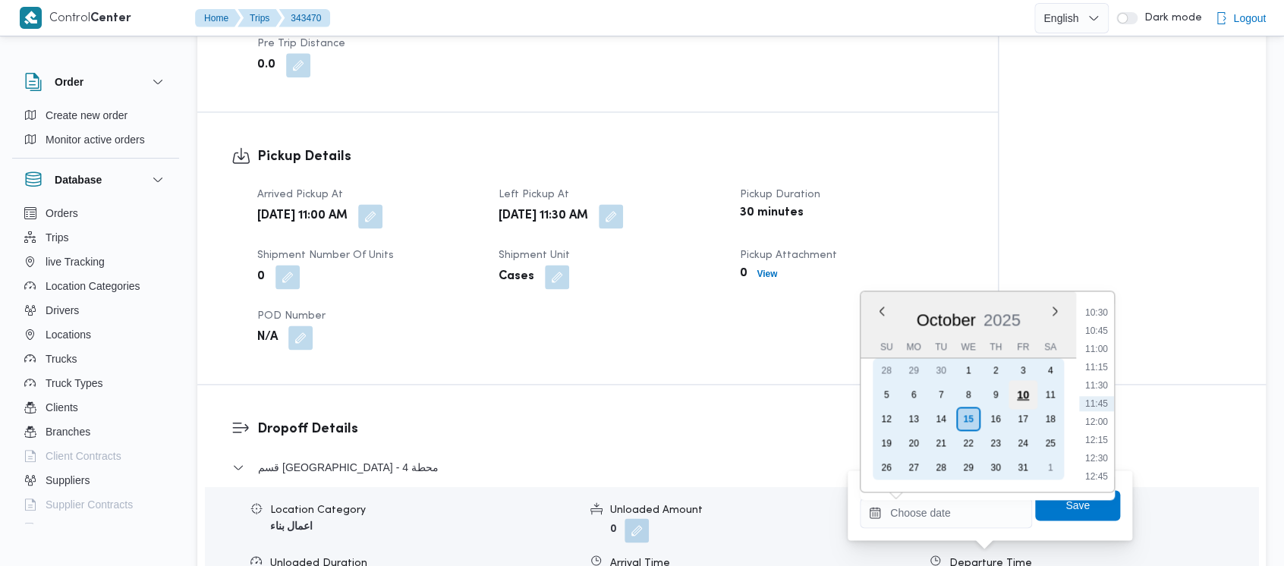
click at [1026, 391] on div "10" at bounding box center [1022, 394] width 29 height 29
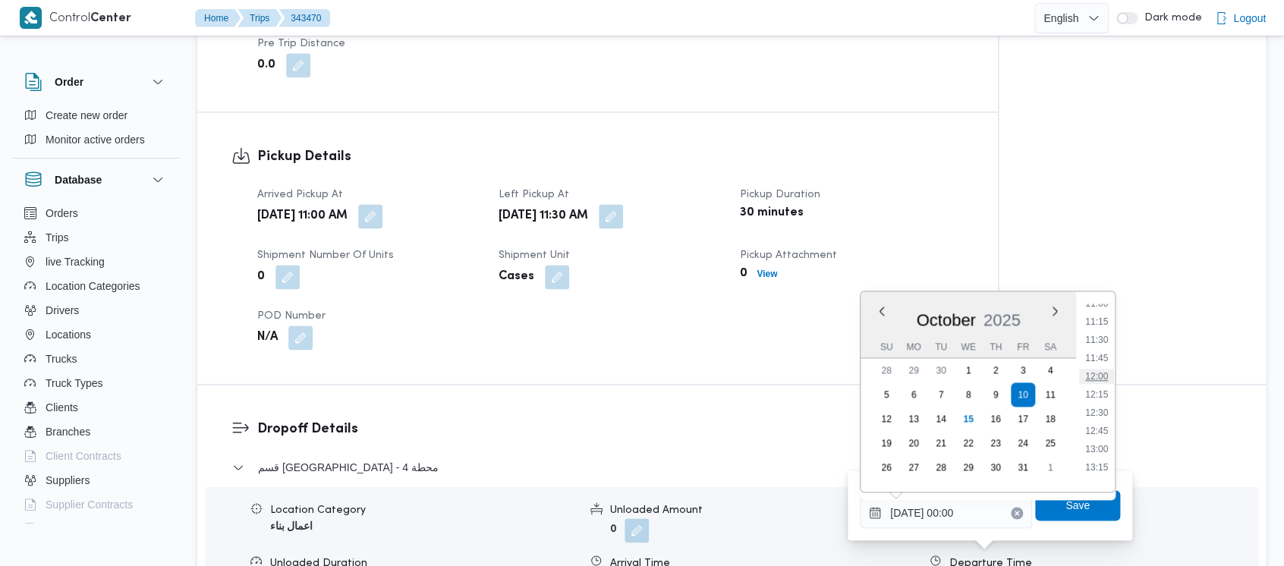
click at [1093, 374] on li "12:00" at bounding box center [1096, 376] width 35 height 15
type input "[DATE] 12:00"
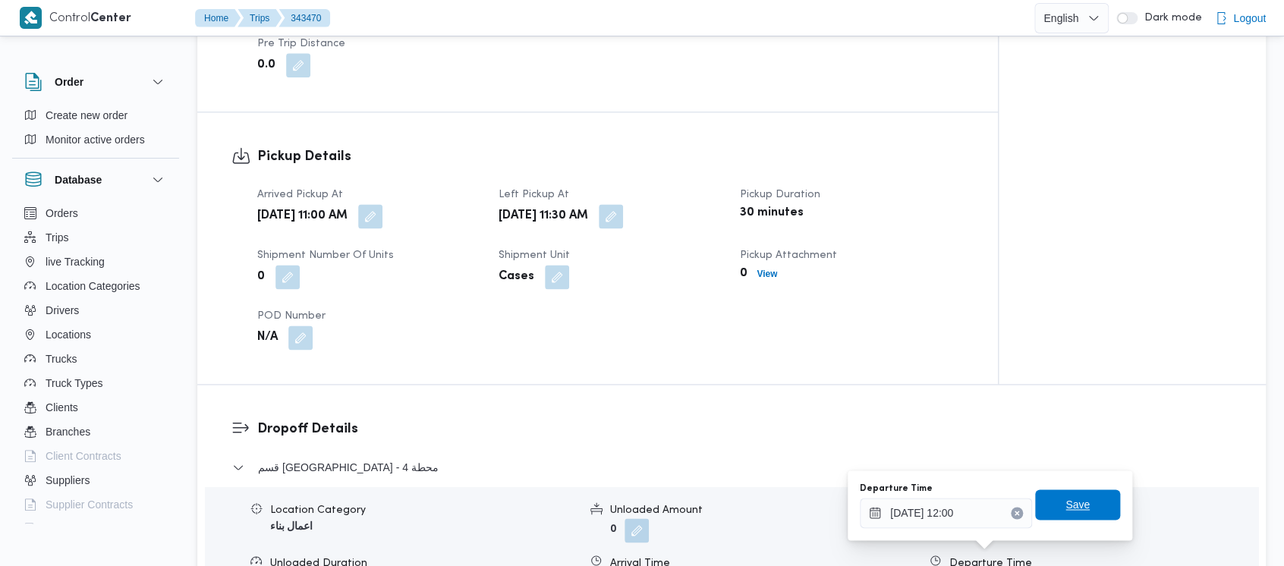
click at [1065, 511] on span "Save" at bounding box center [1077, 505] width 24 height 18
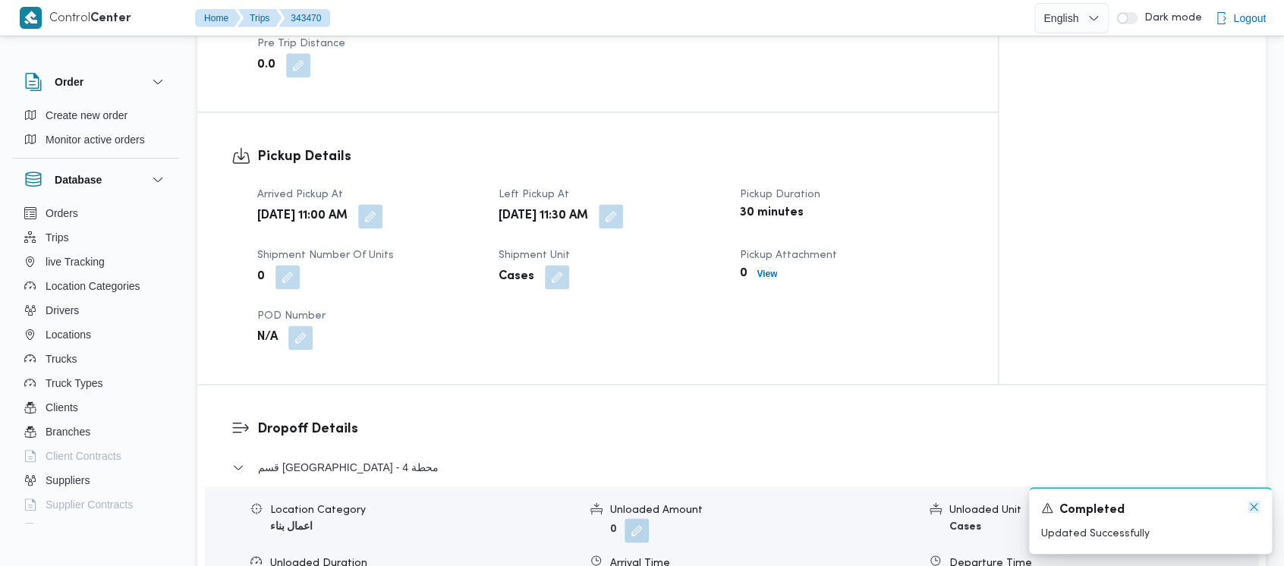
click at [1251, 507] on icon "Dismiss toast" at bounding box center [1254, 507] width 12 height 12
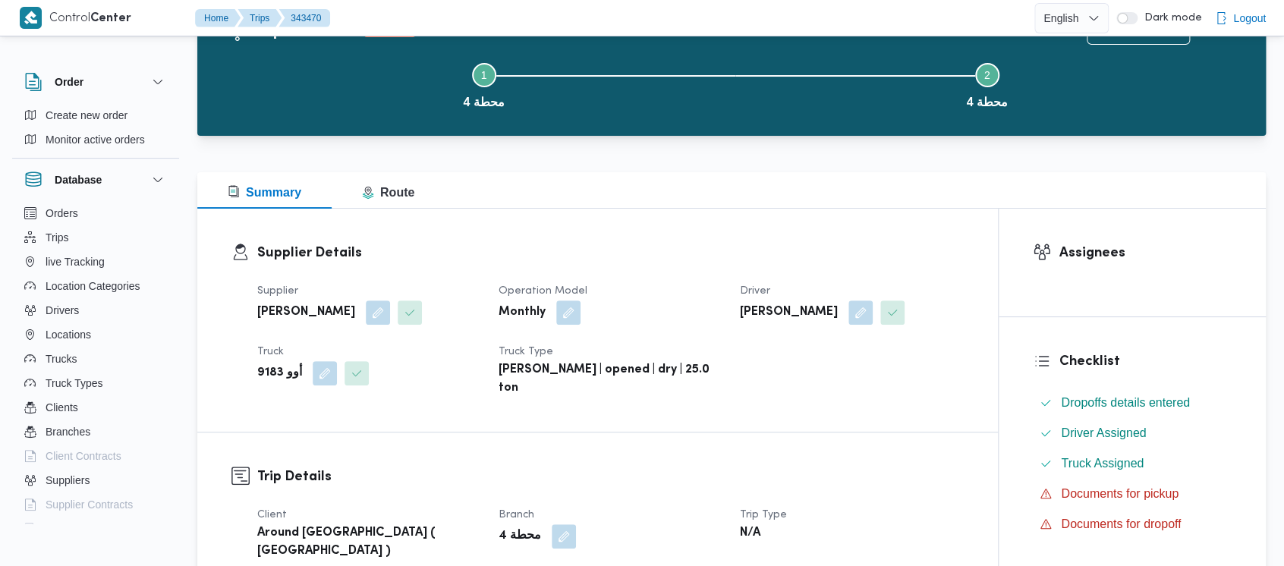
scroll to position [0, 0]
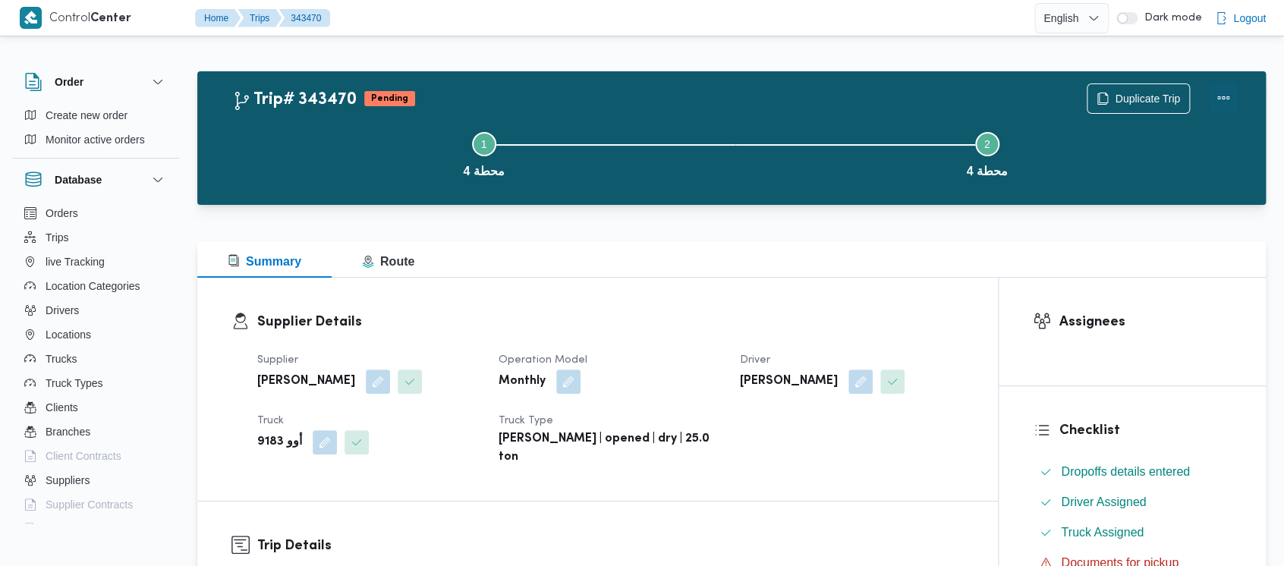
click at [1216, 100] on button "Actions" at bounding box center [1223, 98] width 30 height 30
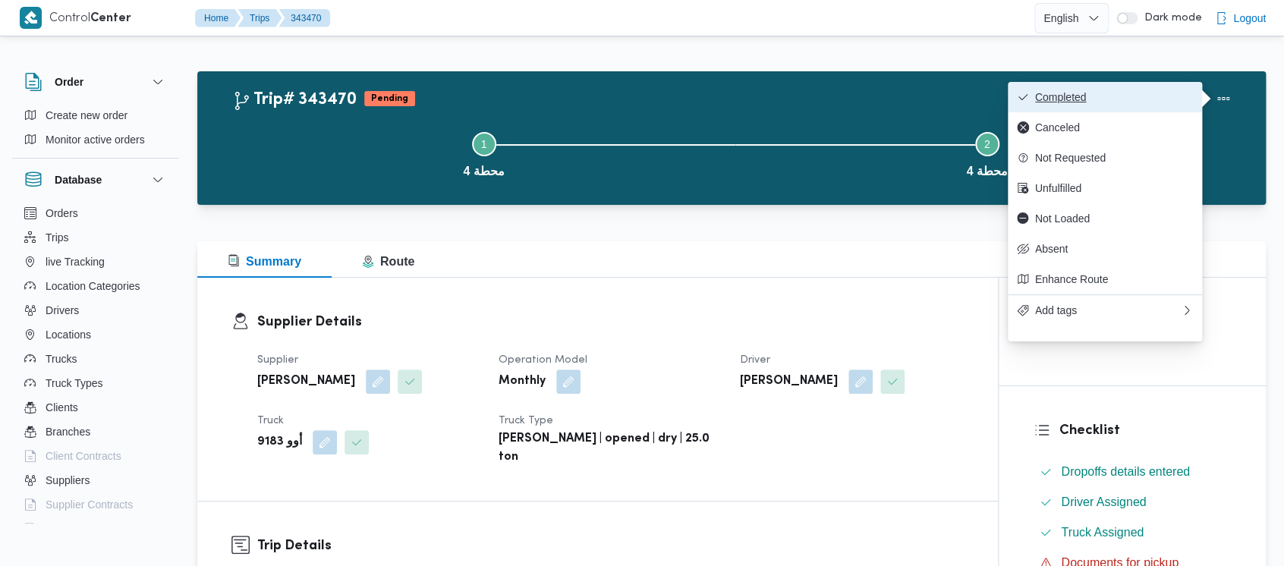
click at [1044, 96] on span "Completed" at bounding box center [1114, 97] width 158 height 12
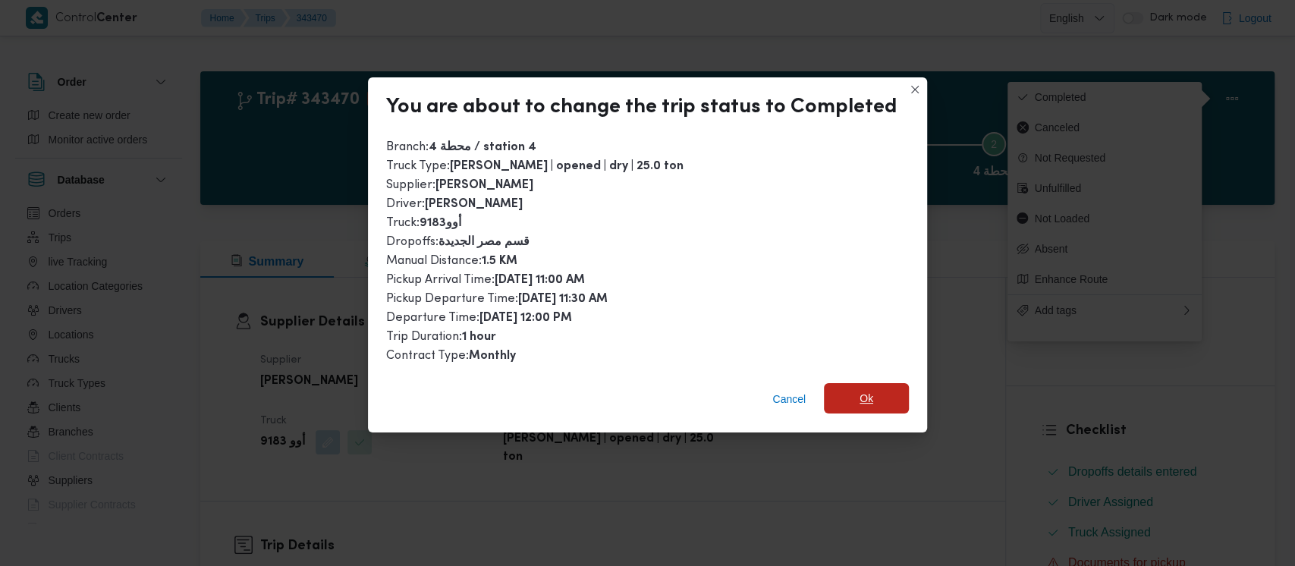
click at [861, 400] on span "Ok" at bounding box center [867, 398] width 14 height 18
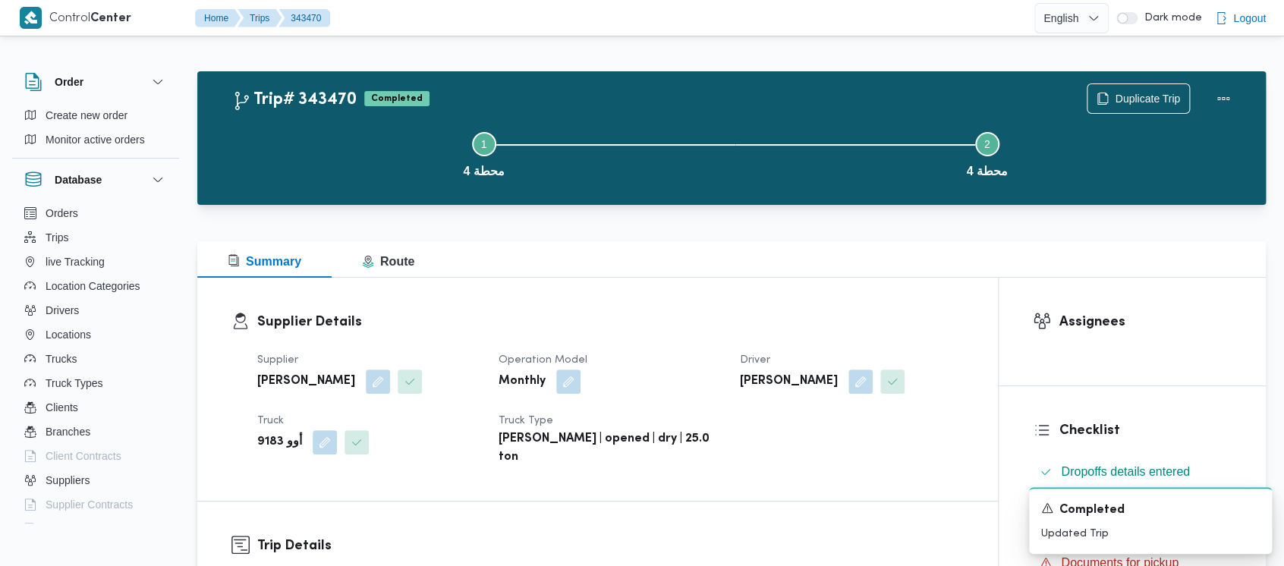
click at [306, 166] on button "Step 1 is incomplete 1 محطة 4" at bounding box center [483, 153] width 503 height 79
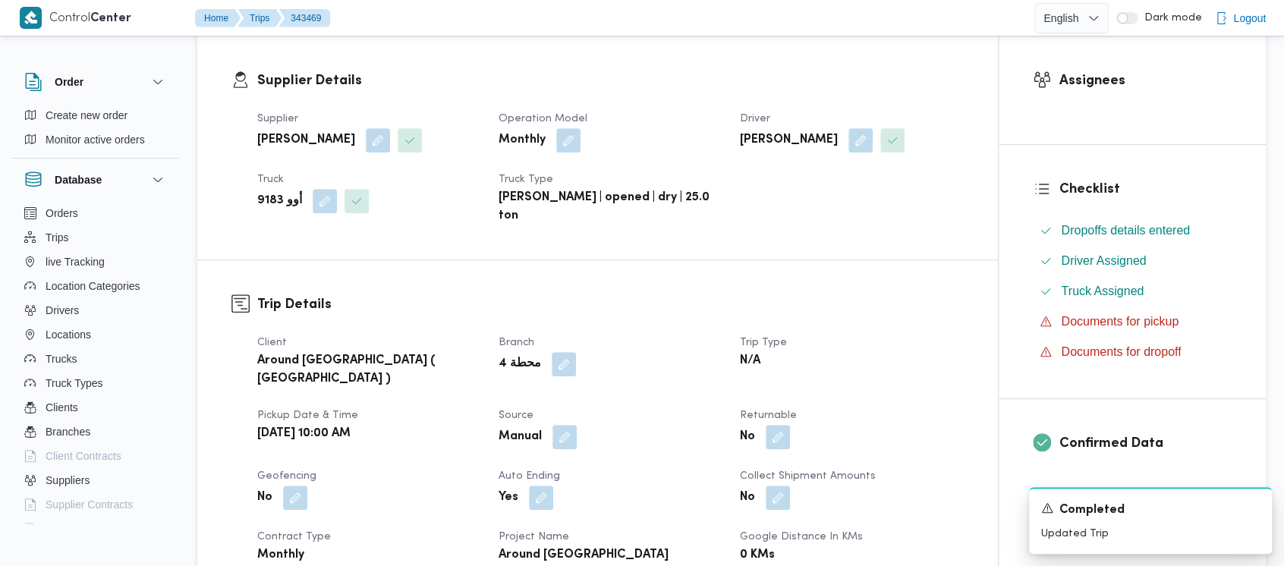
scroll to position [505, 0]
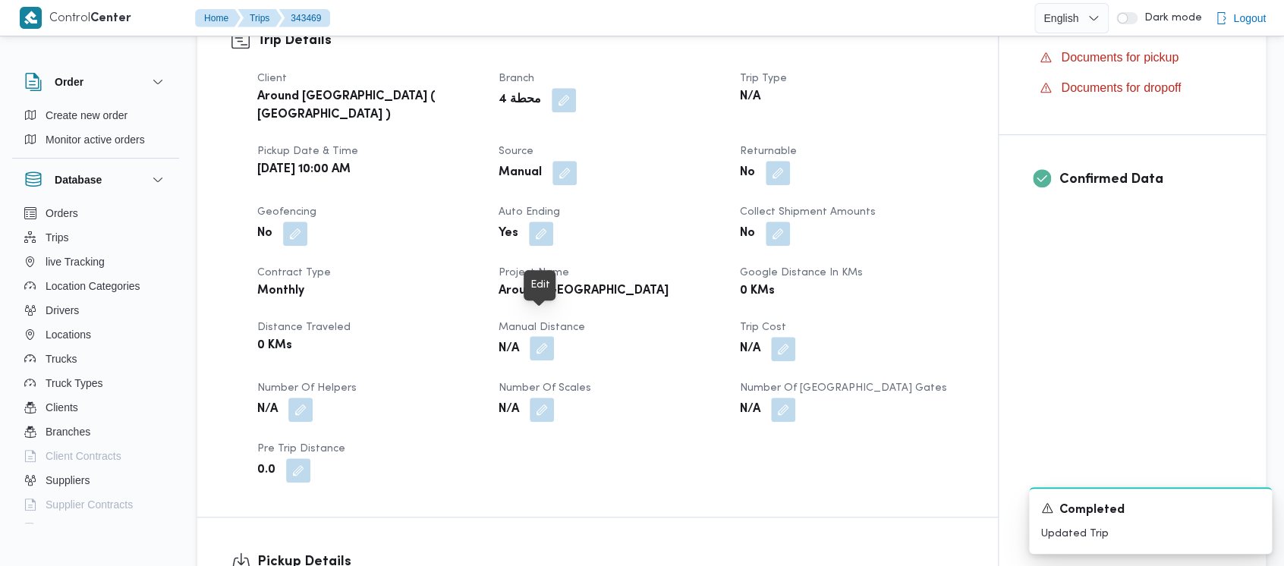
click at [542, 336] on button "button" at bounding box center [542, 348] width 24 height 24
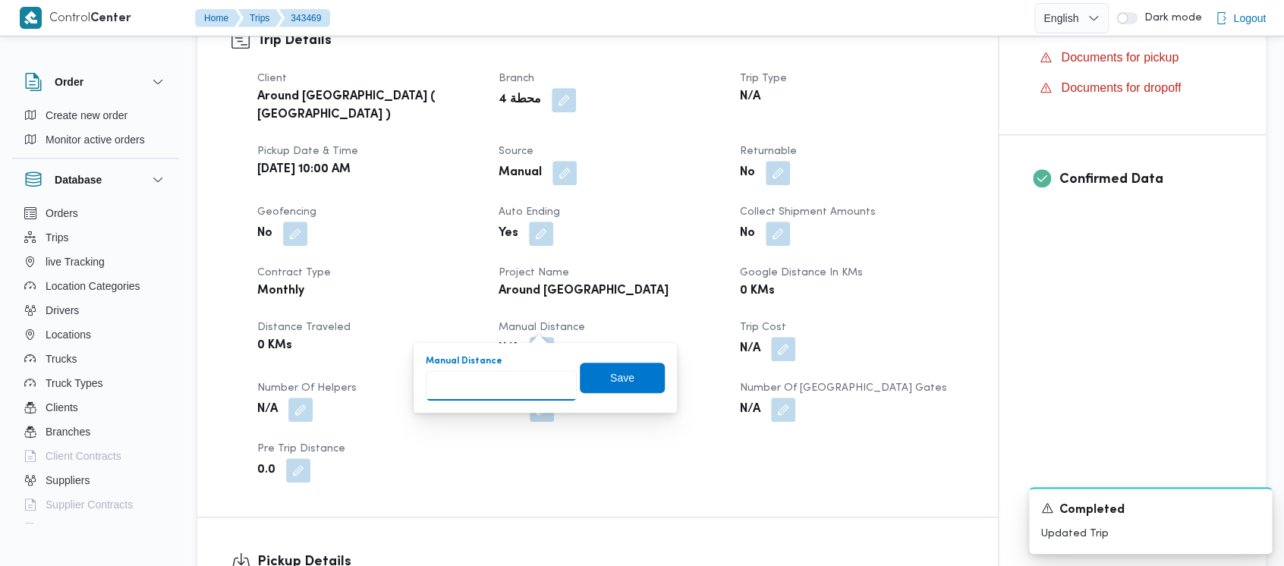
click at [497, 384] on input "Manual Distance" at bounding box center [501, 385] width 151 height 30
paste input "1.5"
type input "1.5"
click at [610, 377] on span "Save" at bounding box center [622, 377] width 24 height 18
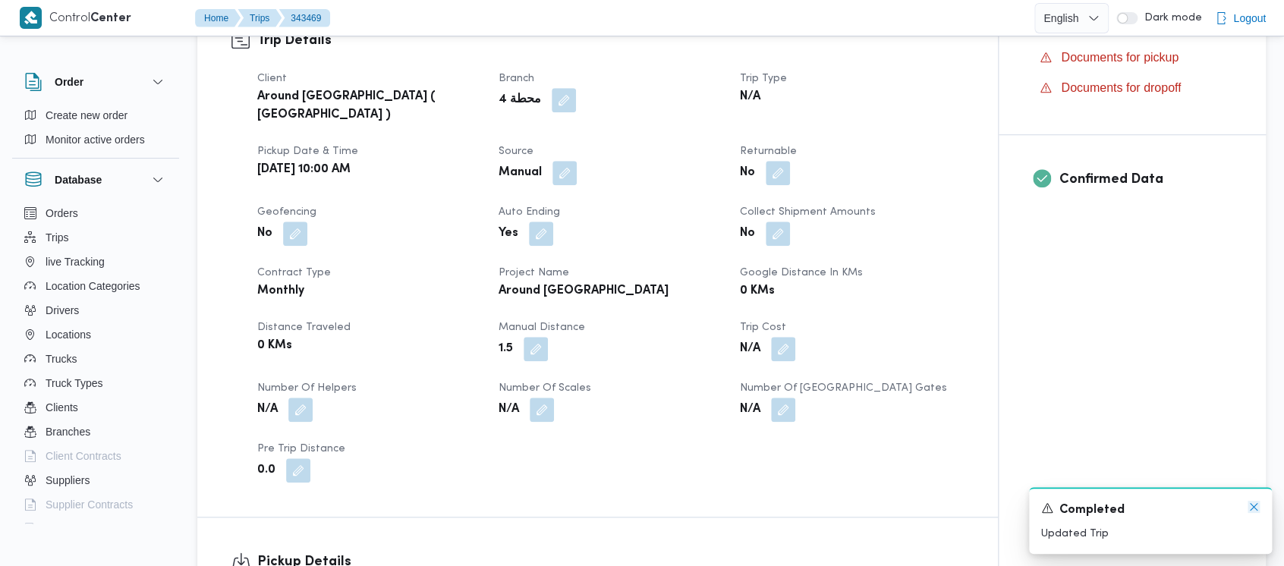
click at [1255, 509] on icon "Dismiss toast" at bounding box center [1254, 507] width 8 height 8
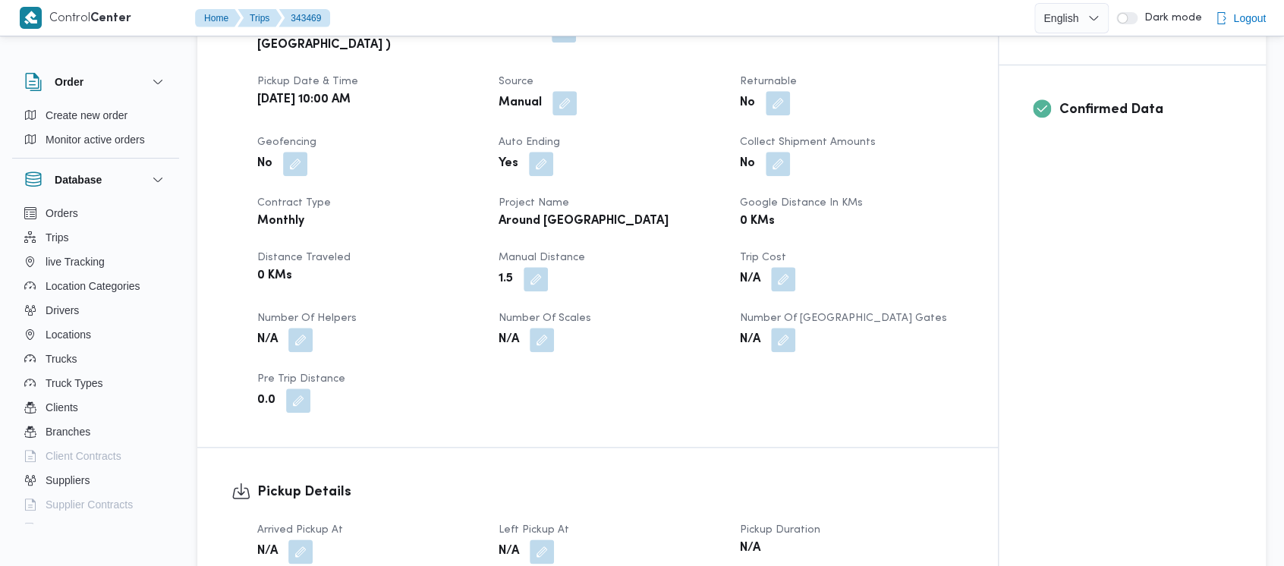
scroll to position [607, 0]
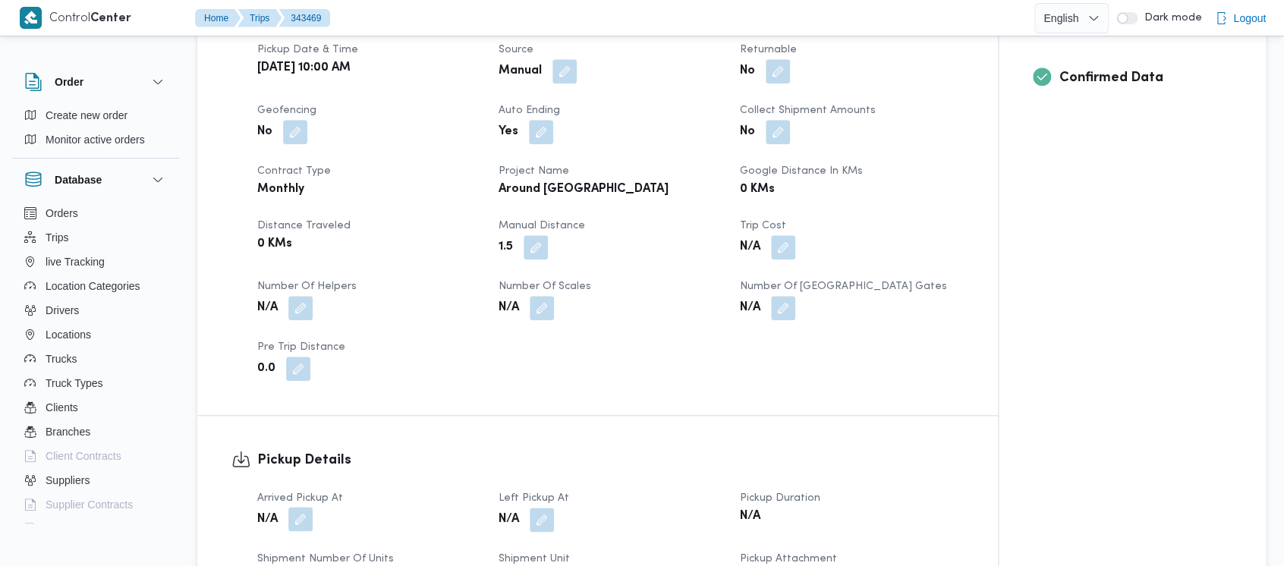
drag, startPoint x: 306, startPoint y: 480, endPoint x: 306, endPoint y: 490, distance: 10.6
click at [306, 489] on dl "Arrived Pickup At N/A" at bounding box center [368, 511] width 223 height 44
click at [306, 507] on button "button" at bounding box center [300, 519] width 24 height 24
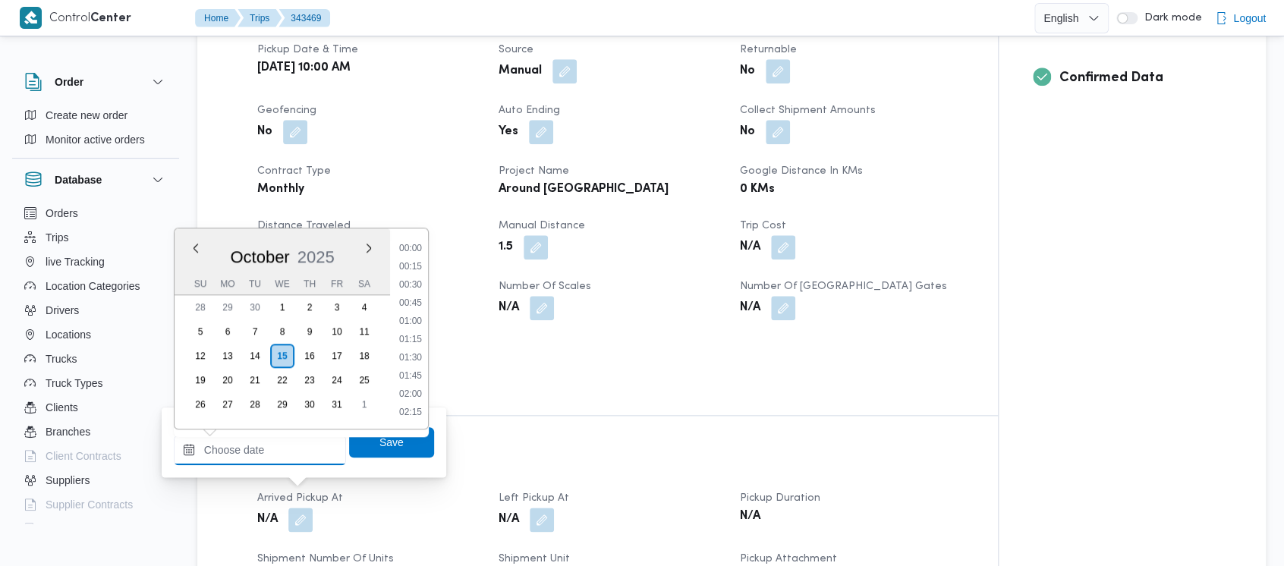
drag, startPoint x: 249, startPoint y: 458, endPoint x: 254, endPoint y: 421, distance: 37.6
click at [249, 453] on input "Arrived Pickup At" at bounding box center [260, 450] width 172 height 30
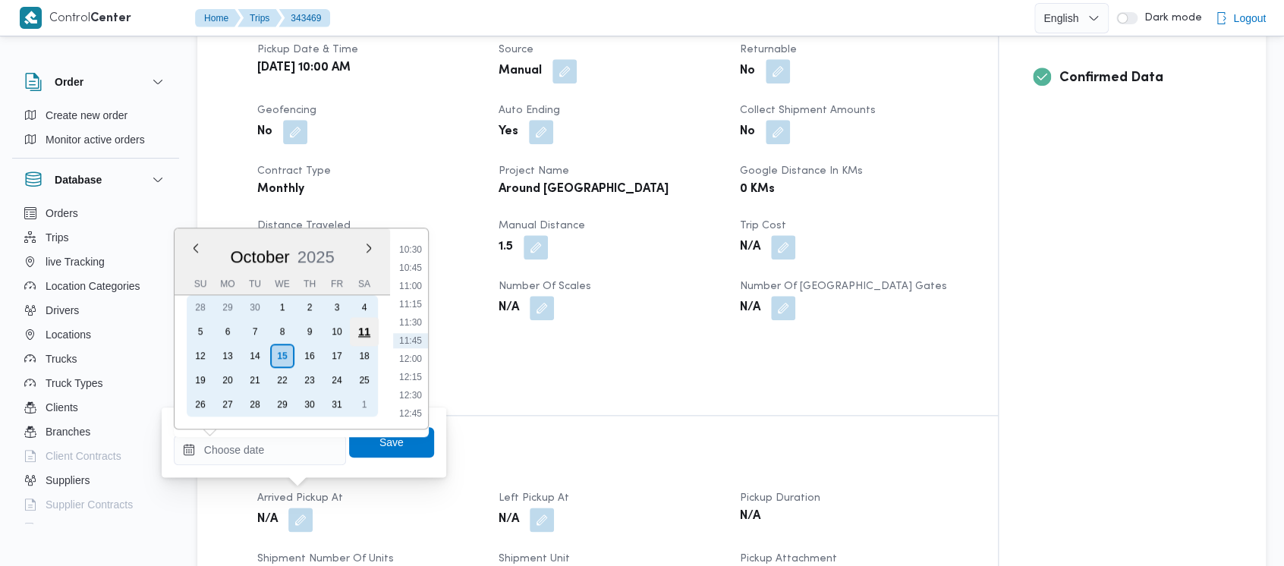
drag, startPoint x: 334, startPoint y: 332, endPoint x: 358, endPoint y: 326, distance: 25.0
click at [334, 332] on div "10" at bounding box center [337, 331] width 24 height 24
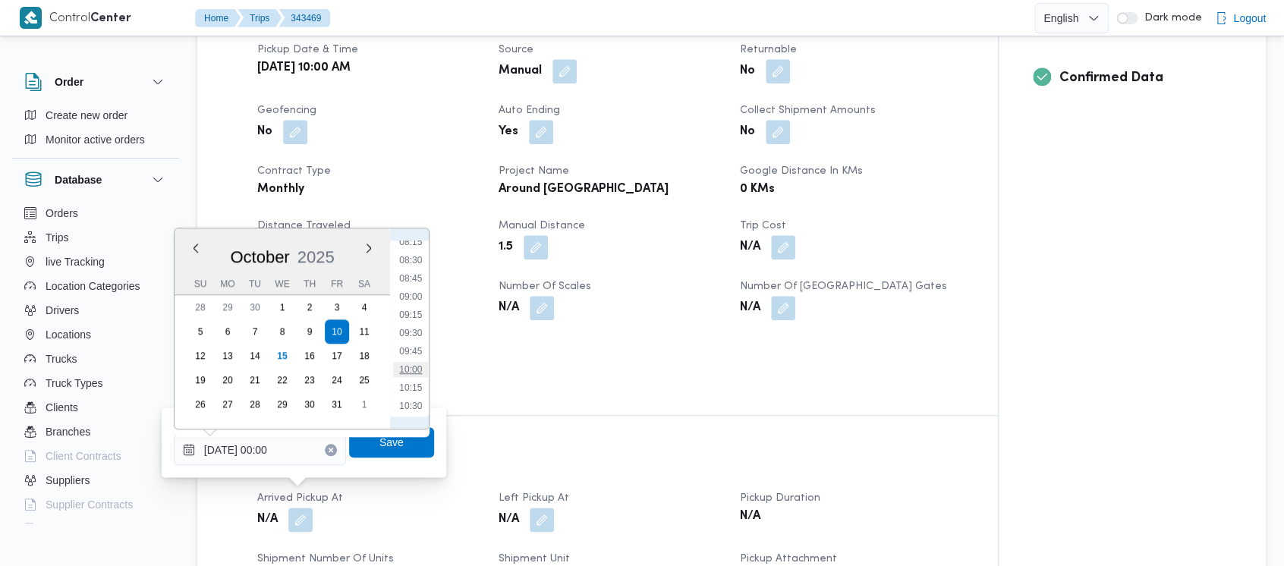
click at [413, 370] on li "10:00" at bounding box center [410, 369] width 35 height 15
type input "[DATE] 10:00"
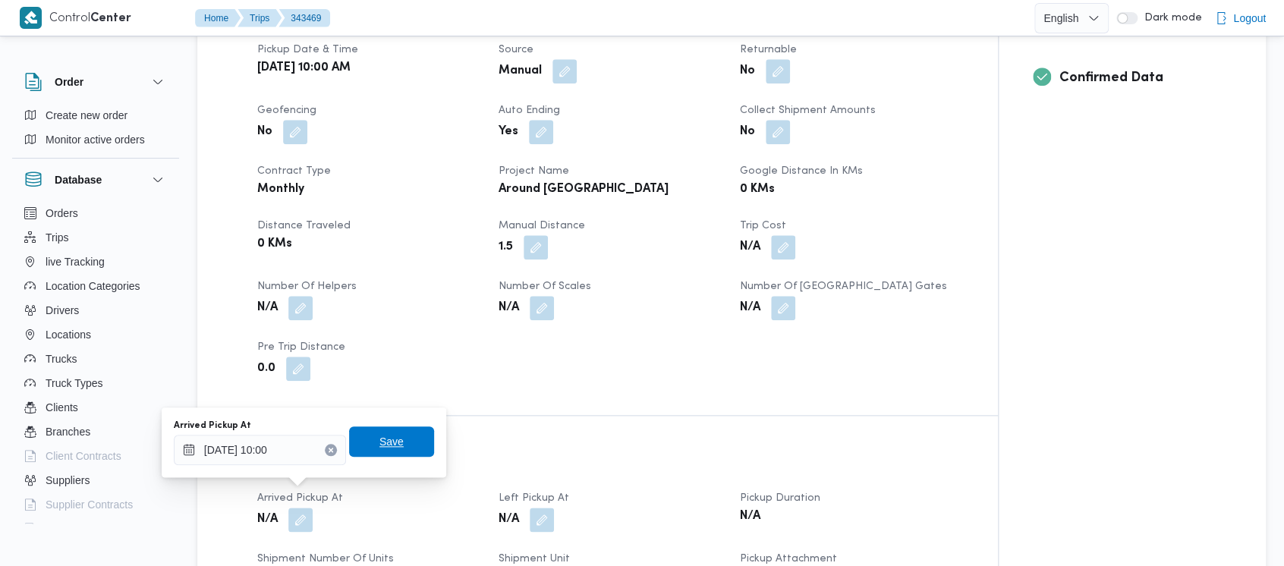
click at [367, 442] on span "Save" at bounding box center [391, 441] width 85 height 30
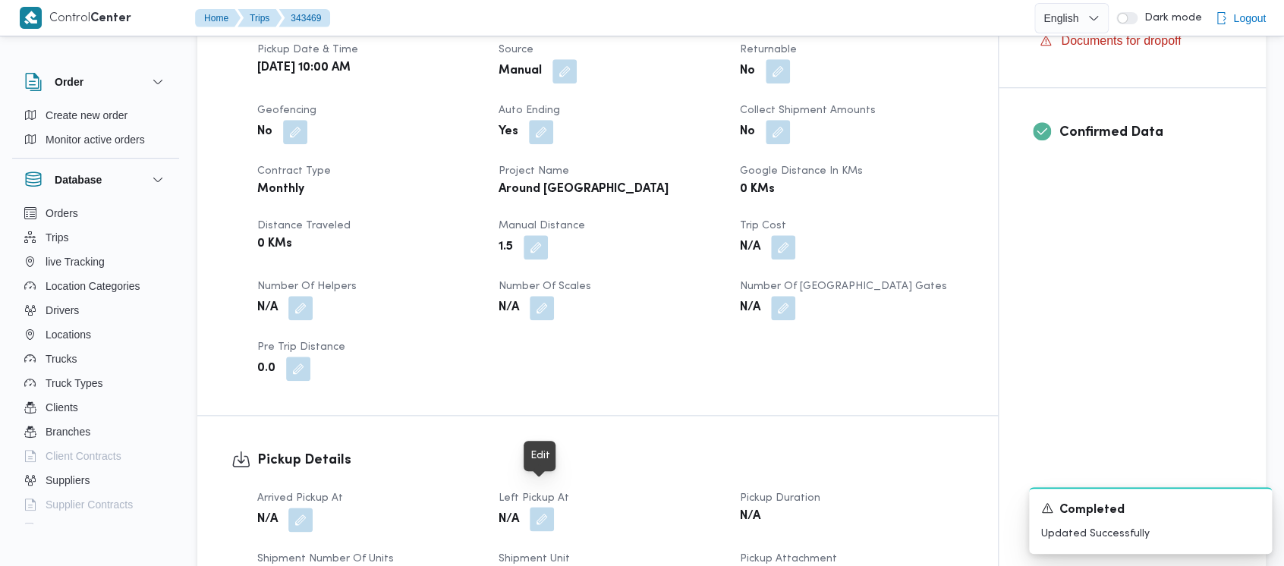
click at [541, 507] on button "button" at bounding box center [542, 519] width 24 height 24
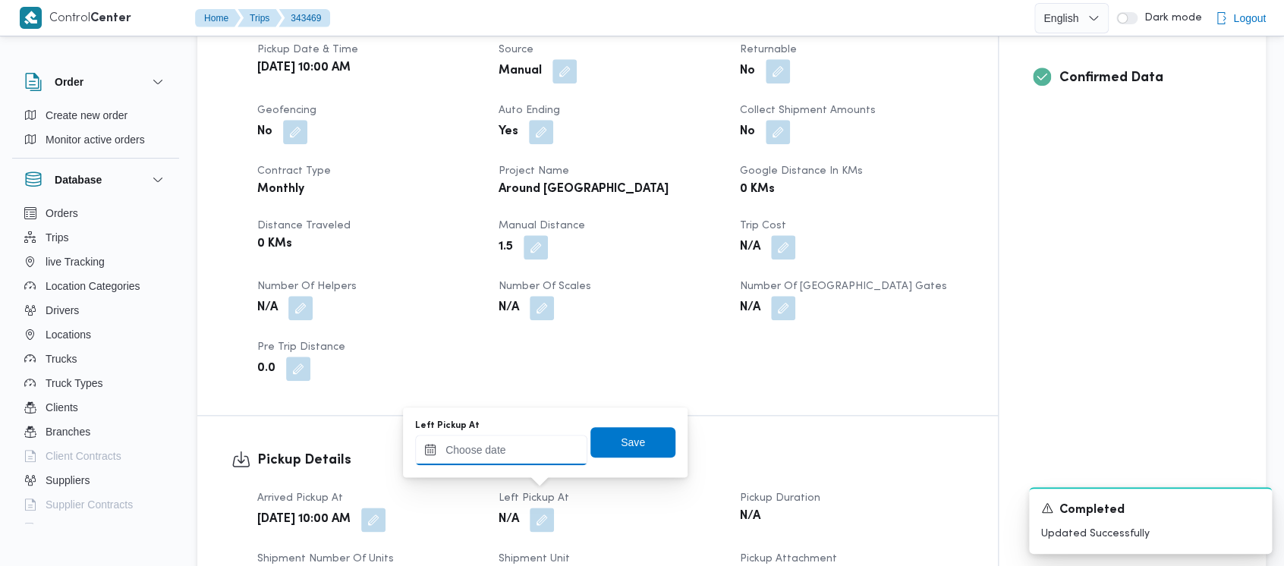
drag, startPoint x: 513, startPoint y: 477, endPoint x: 485, endPoint y: 438, distance: 47.8
click at [485, 456] on input "Left Pickup At" at bounding box center [501, 450] width 172 height 30
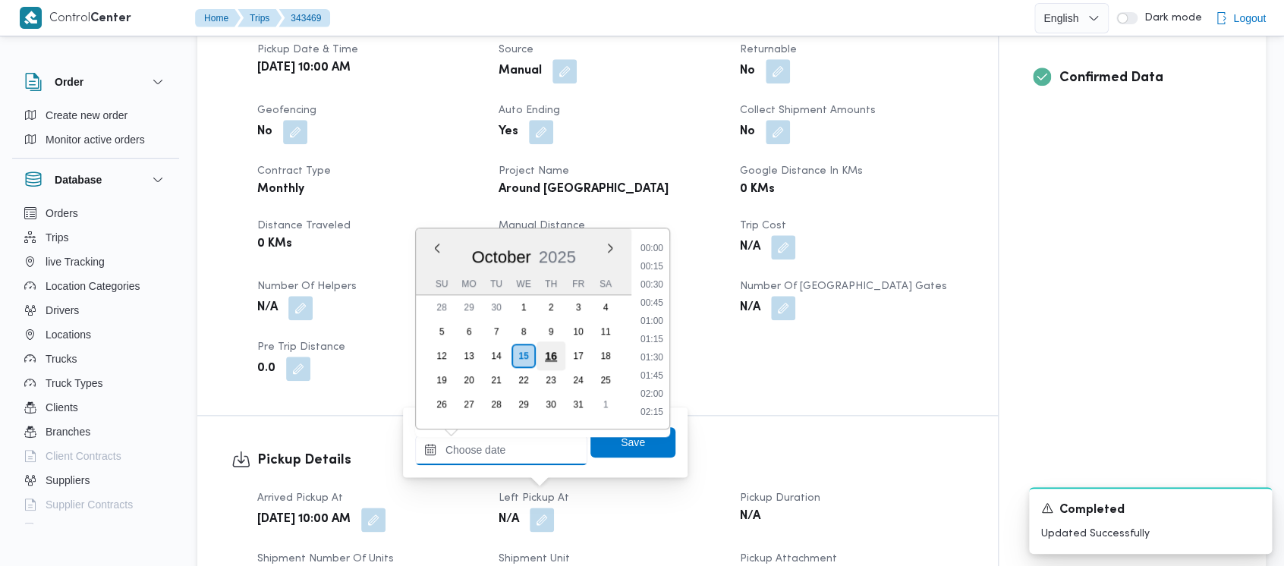
scroll to position [763, 0]
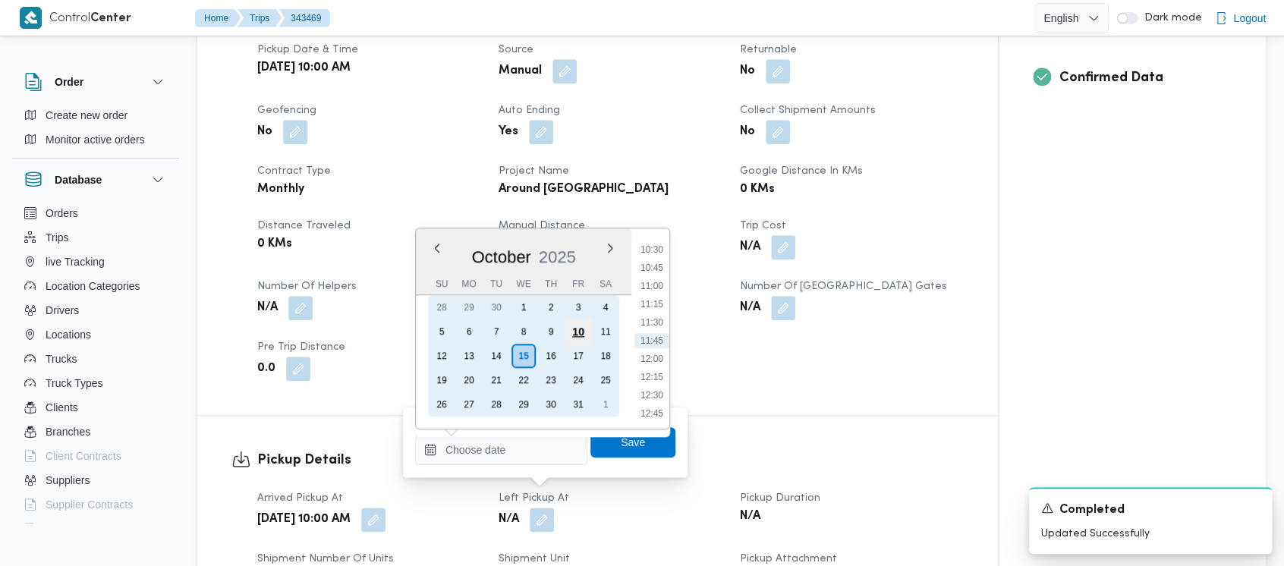
click at [570, 332] on div "10" at bounding box center [578, 331] width 29 height 29
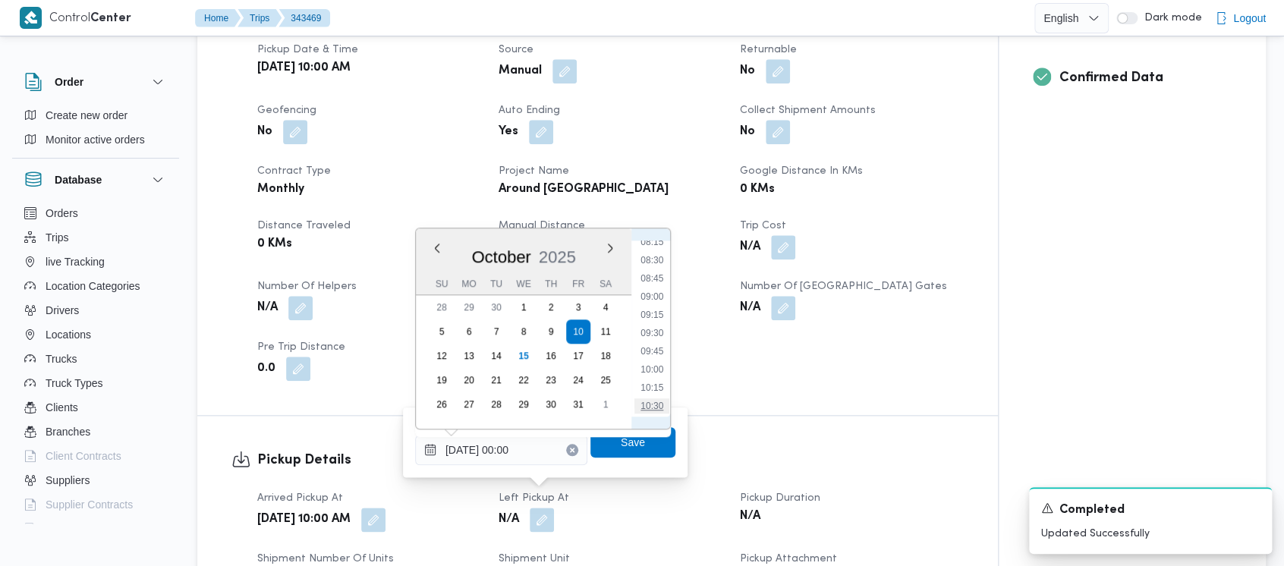
click at [662, 404] on li "10:30" at bounding box center [651, 405] width 35 height 15
type input "[DATE] 10:30"
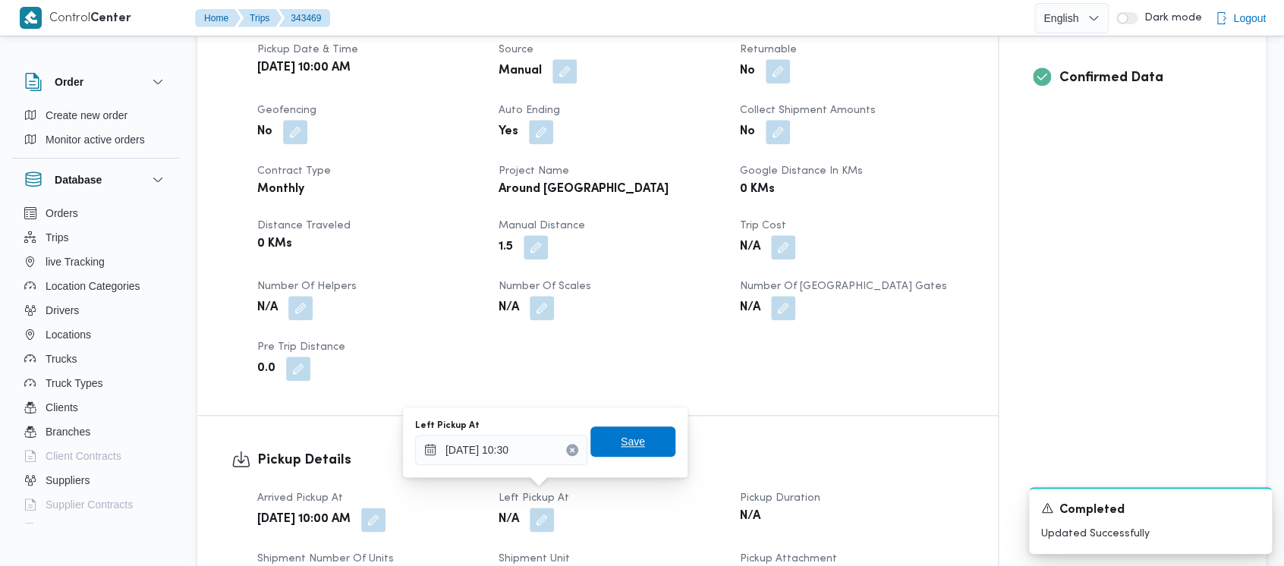
click at [621, 446] on span "Save" at bounding box center [633, 442] width 24 height 18
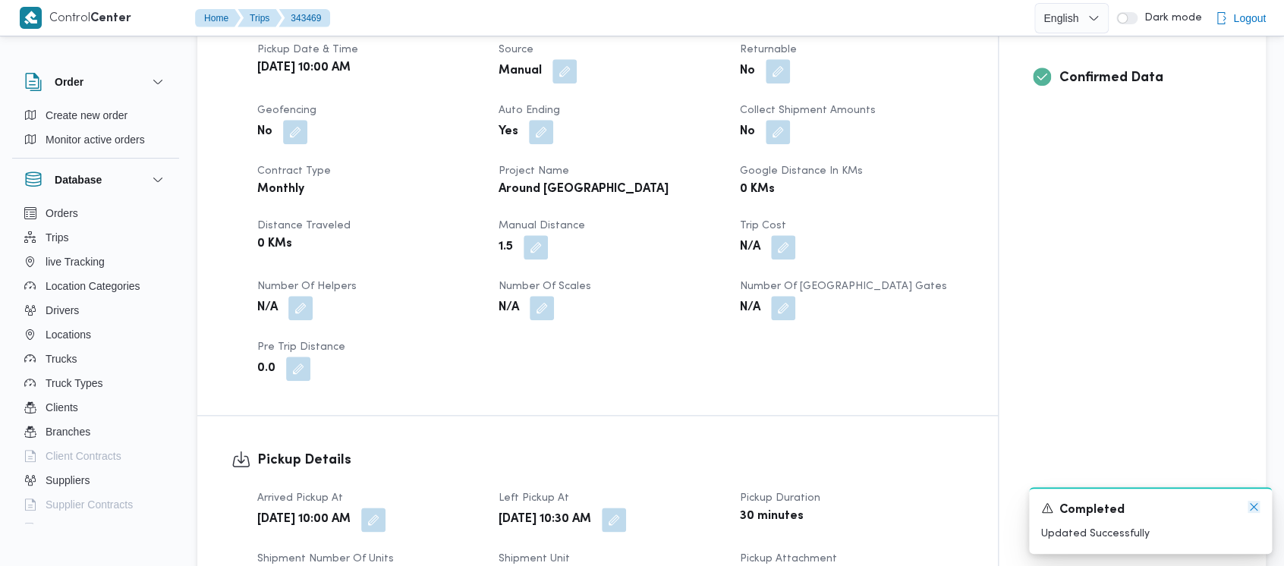
click at [1253, 505] on icon "Dismiss toast" at bounding box center [1254, 507] width 12 height 12
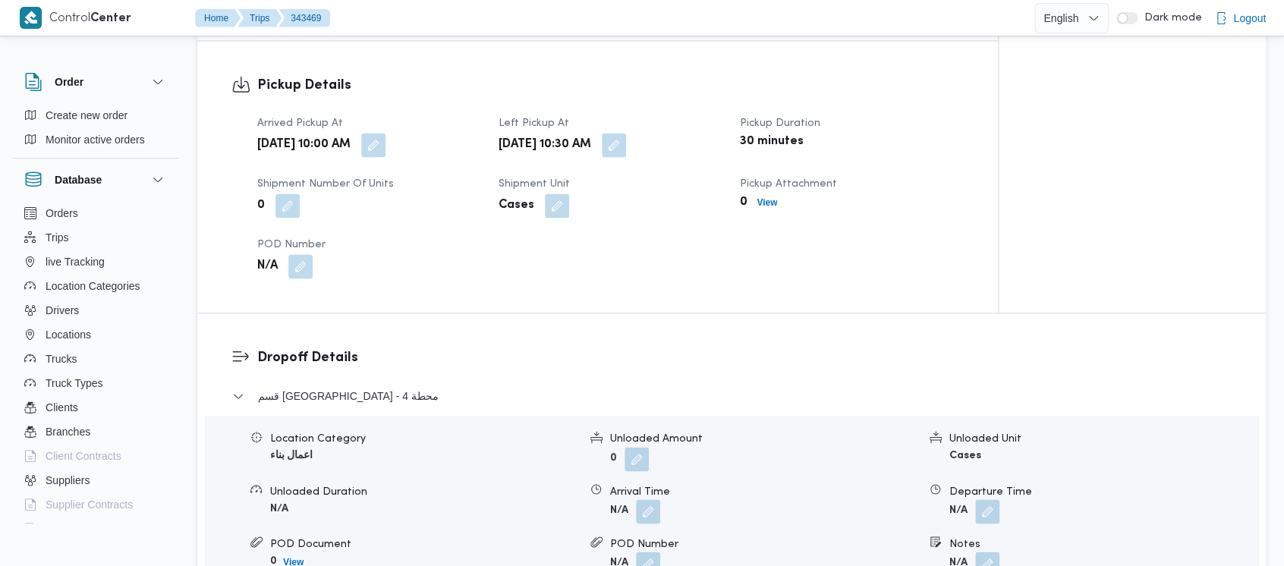
scroll to position [1012, 0]
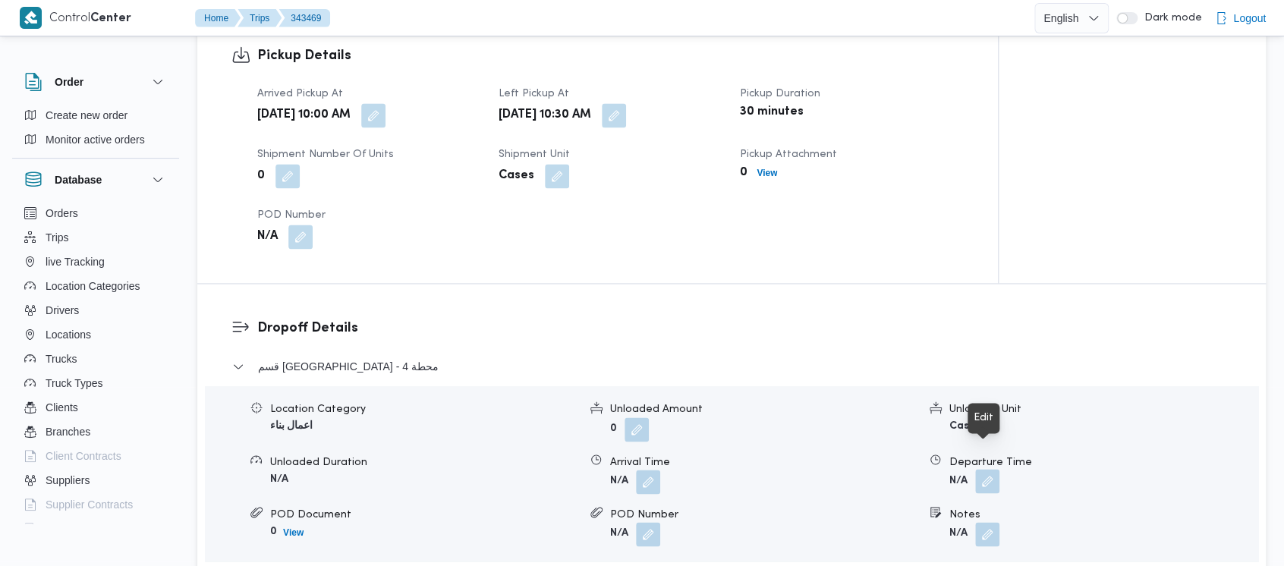
click at [985, 469] on button "button" at bounding box center [987, 481] width 24 height 24
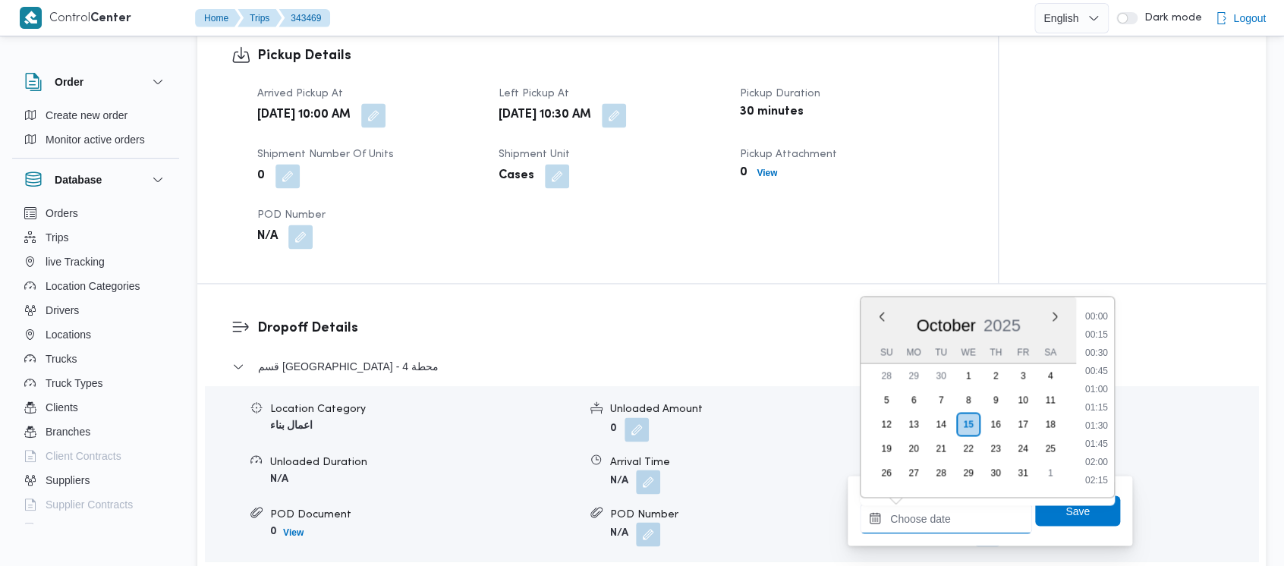
scroll to position [763, 0]
click at [926, 508] on input "Departure Time" at bounding box center [946, 518] width 172 height 30
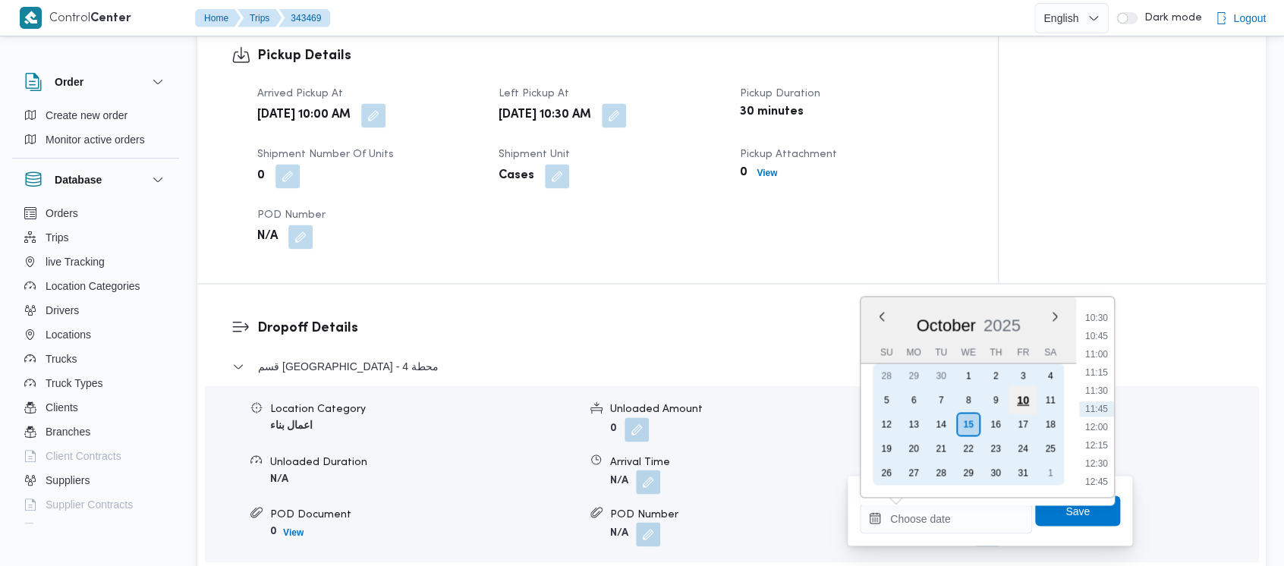
click at [1034, 397] on div "10" at bounding box center [1022, 399] width 29 height 29
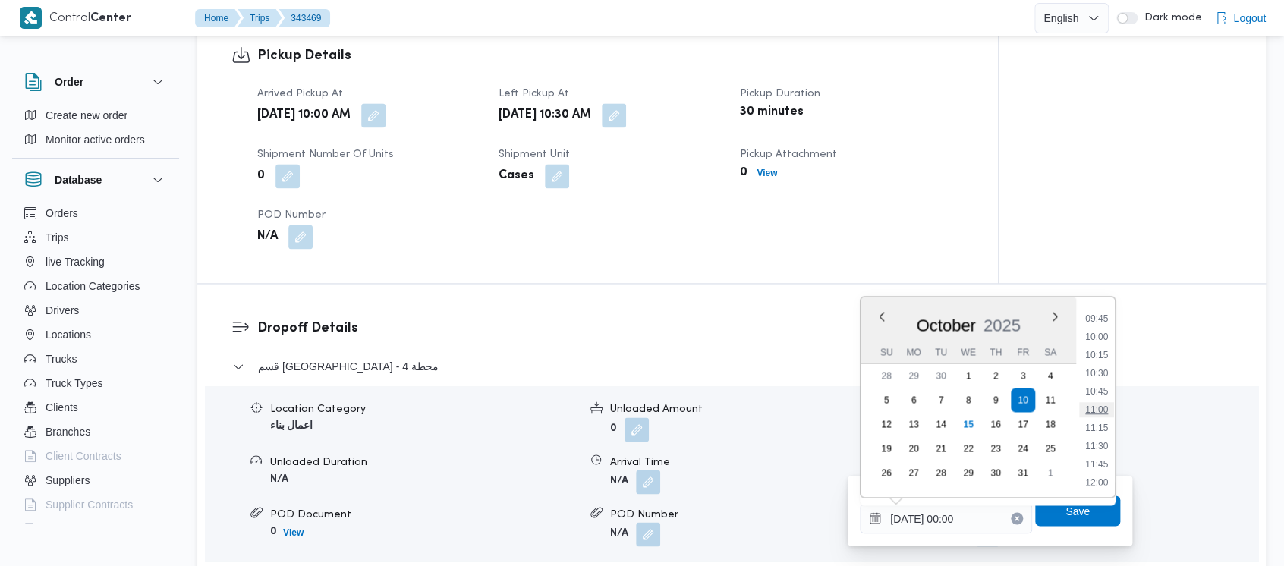
click at [1093, 411] on li "11:00" at bounding box center [1096, 409] width 35 height 15
type input "[DATE] 11:00"
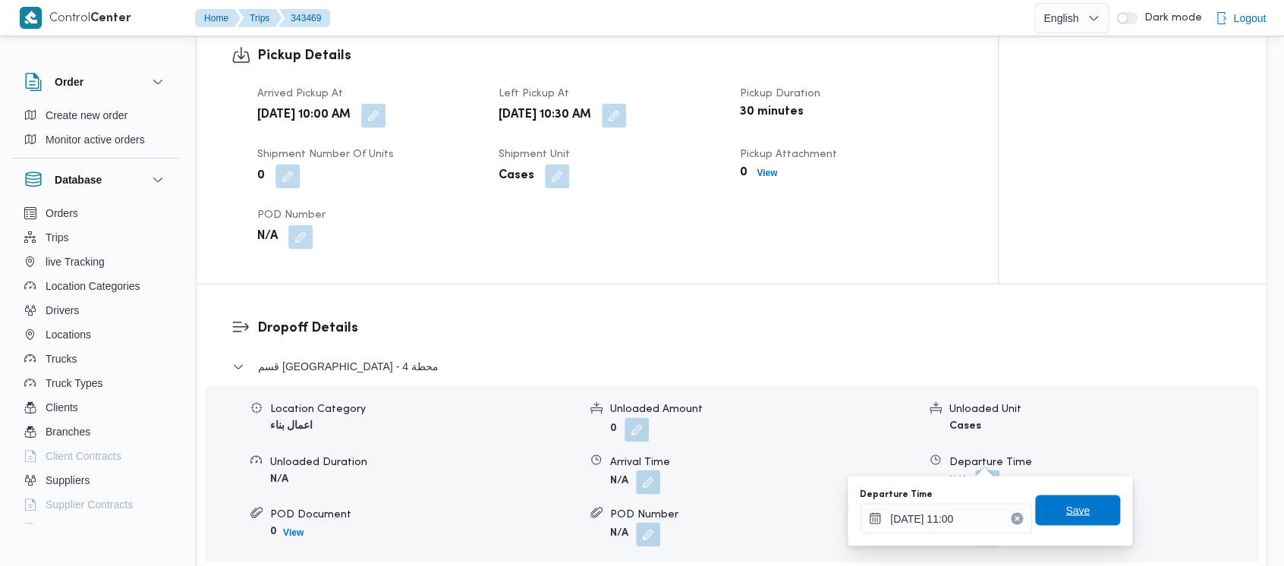
click at [1050, 519] on span "Save" at bounding box center [1077, 510] width 85 height 30
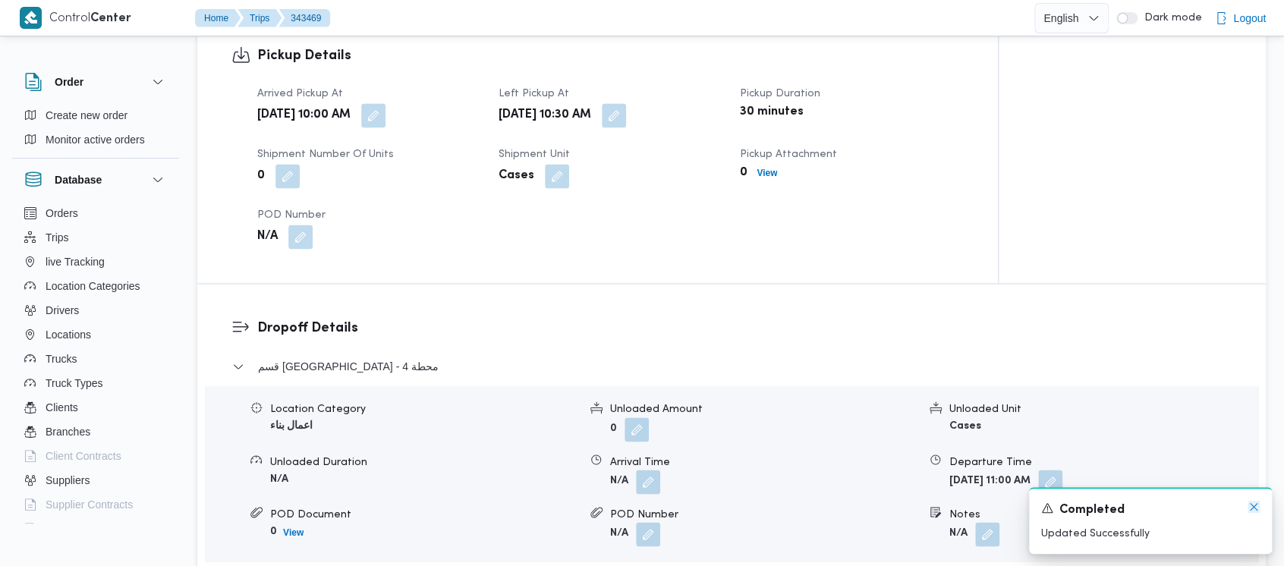
click at [1251, 509] on icon "Dismiss toast" at bounding box center [1254, 507] width 12 height 12
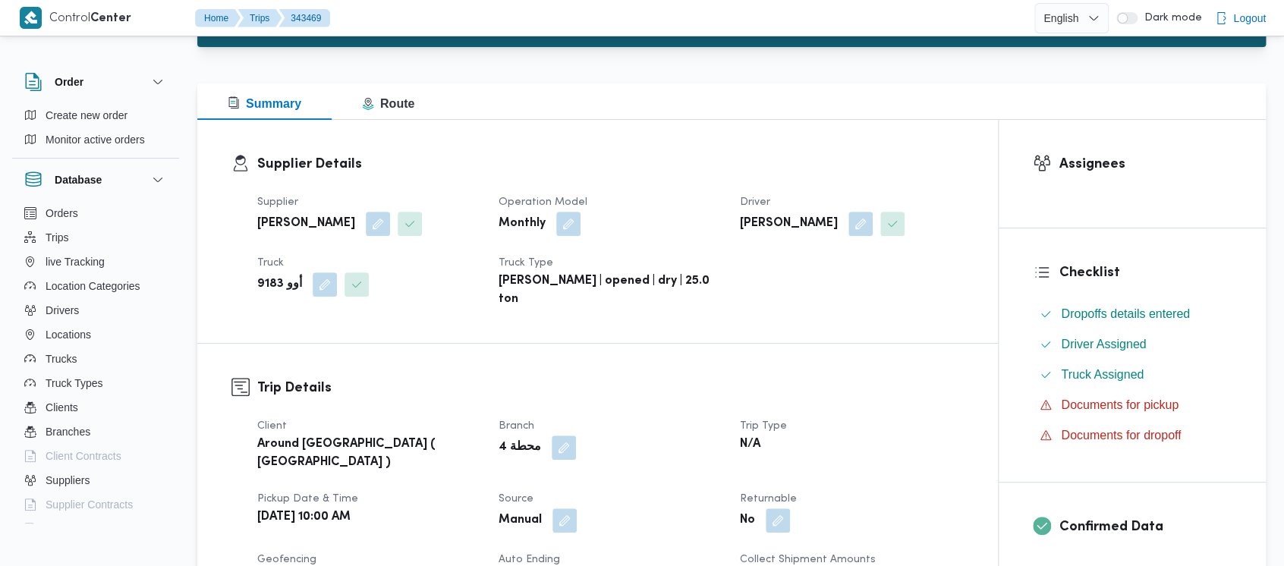
scroll to position [0, 0]
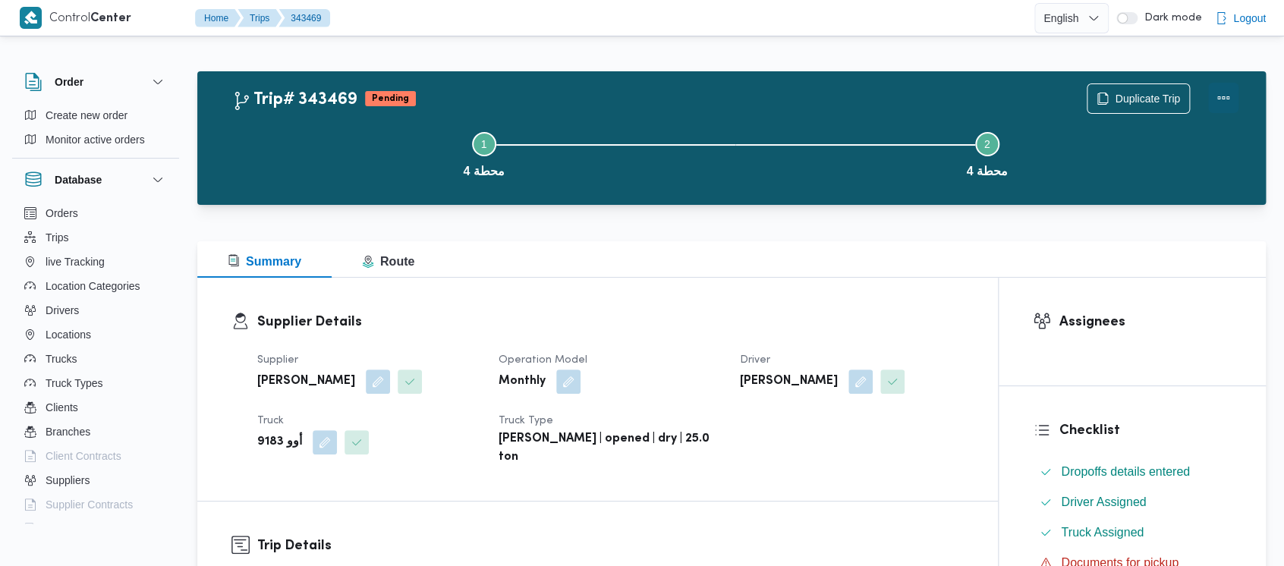
click at [1229, 99] on button "Actions" at bounding box center [1223, 98] width 30 height 30
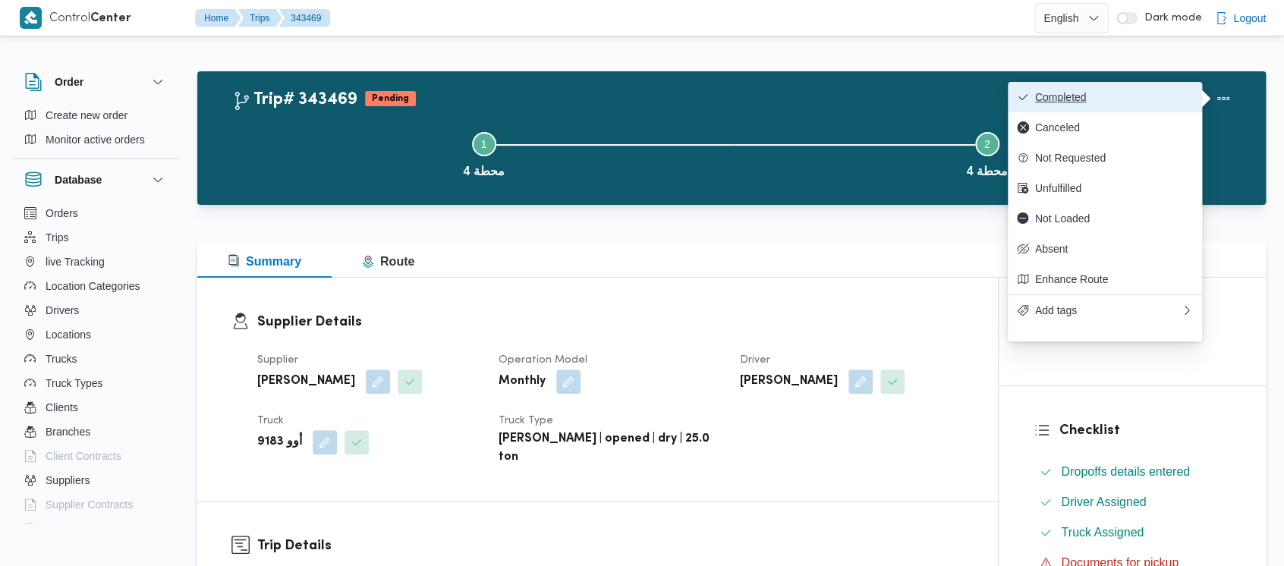
click at [1078, 98] on span "Completed" at bounding box center [1114, 97] width 158 height 12
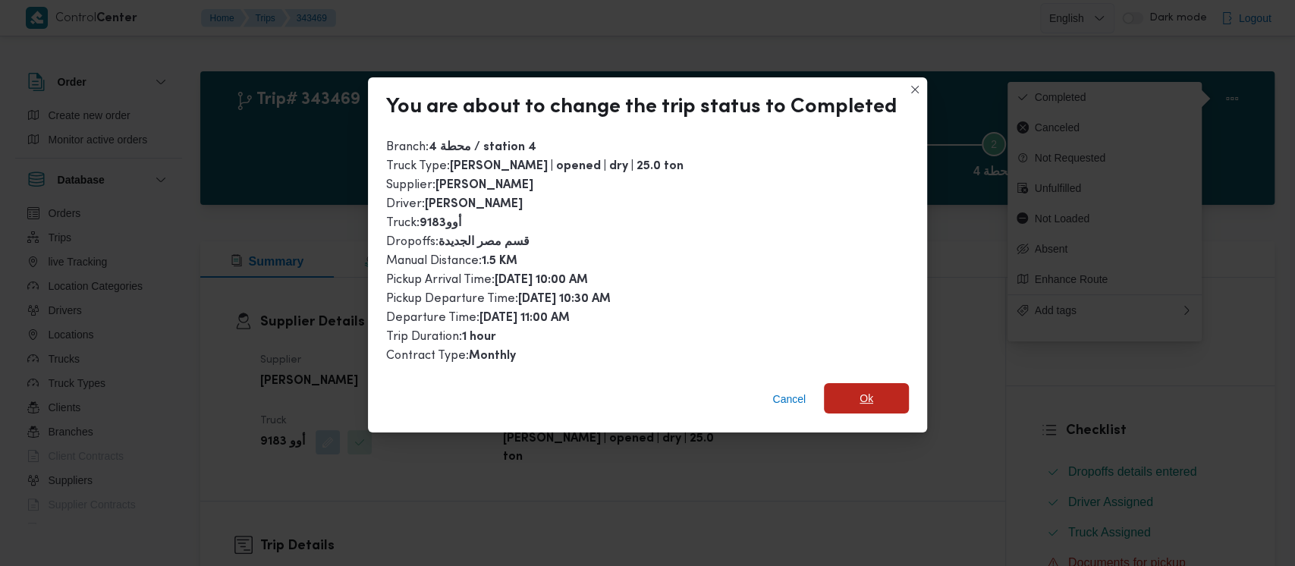
click at [839, 398] on span "Ok" at bounding box center [866, 398] width 85 height 30
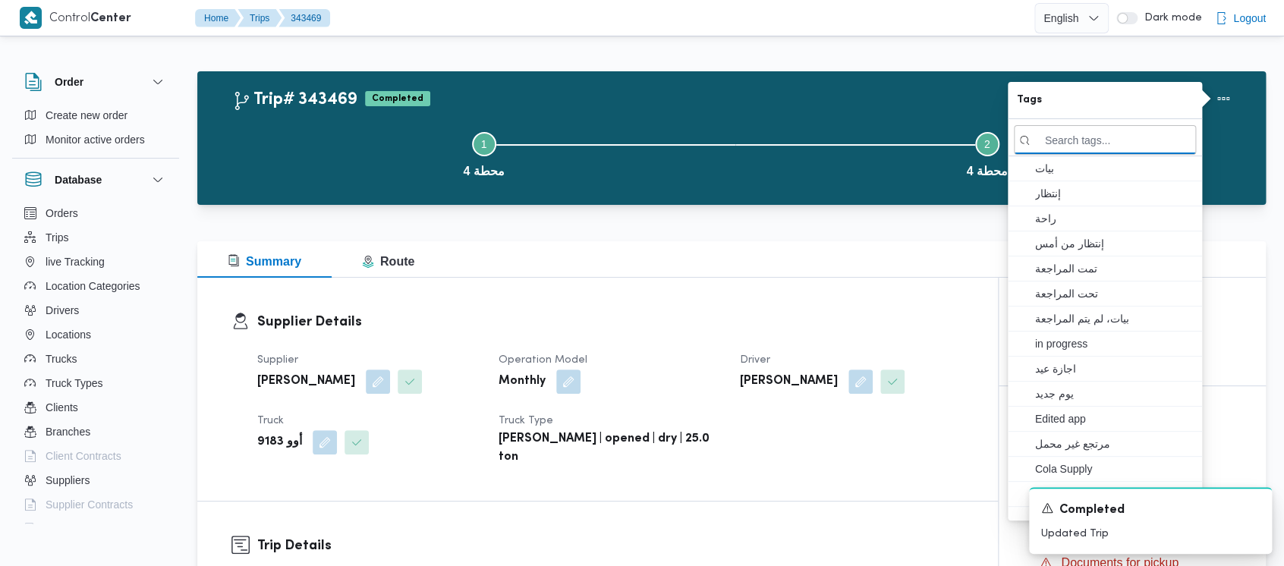
drag, startPoint x: 276, startPoint y: 135, endPoint x: 0, endPoint y: 3, distance: 306.1
click at [276, 135] on button "Step 1 is incomplete 1 محطة 4" at bounding box center [483, 153] width 503 height 79
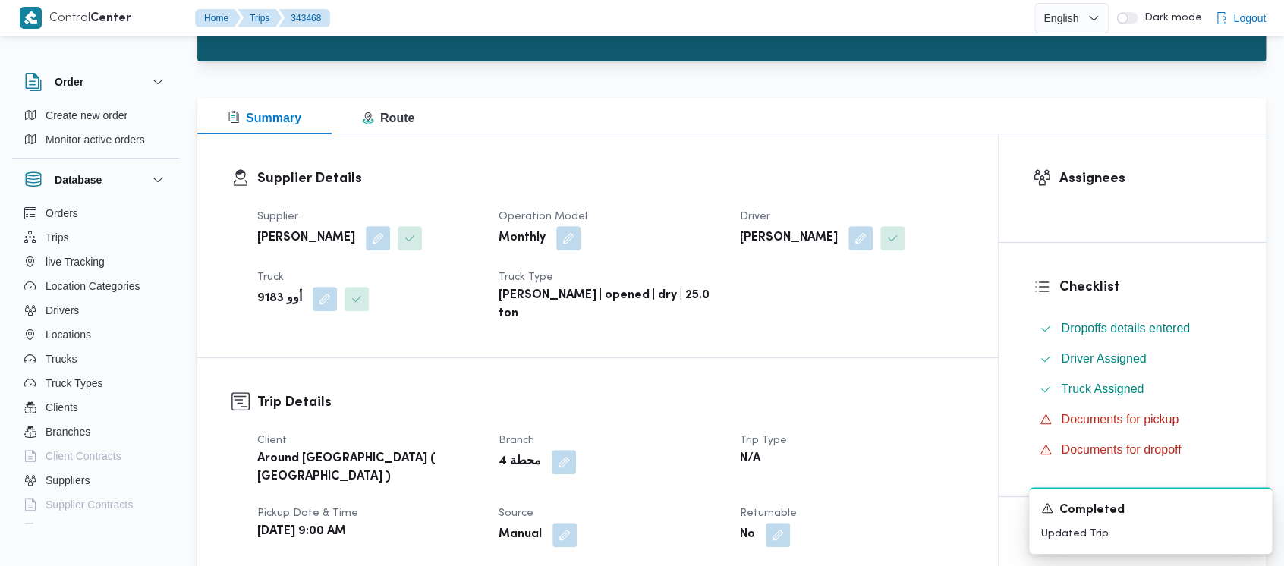
scroll to position [505, 0]
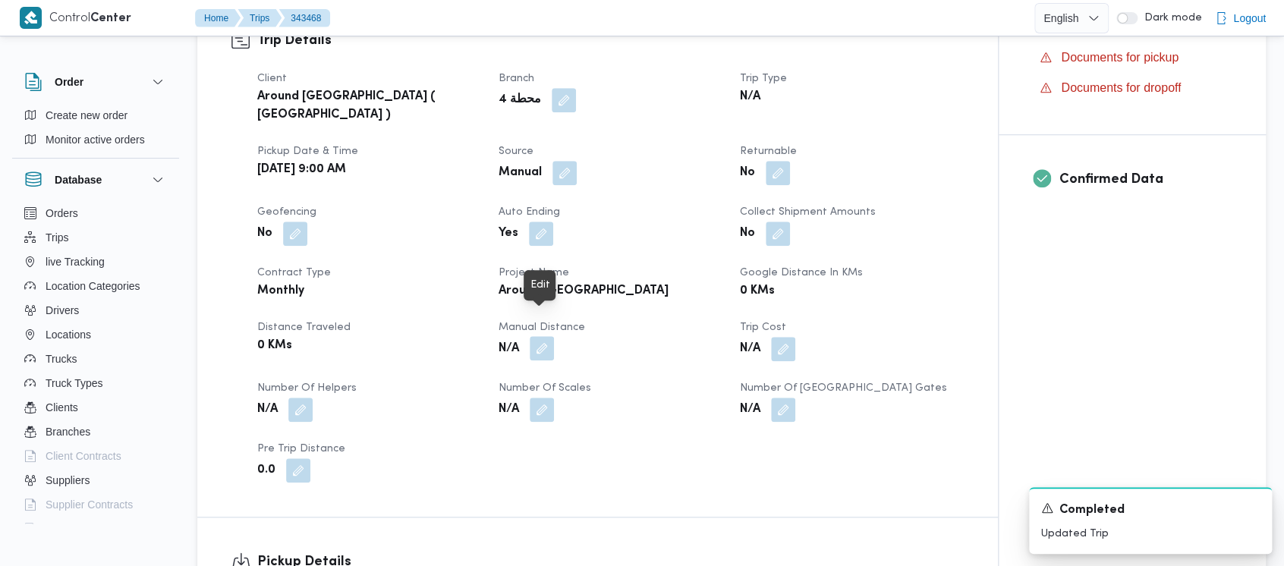
click at [547, 336] on button "button" at bounding box center [542, 348] width 24 height 24
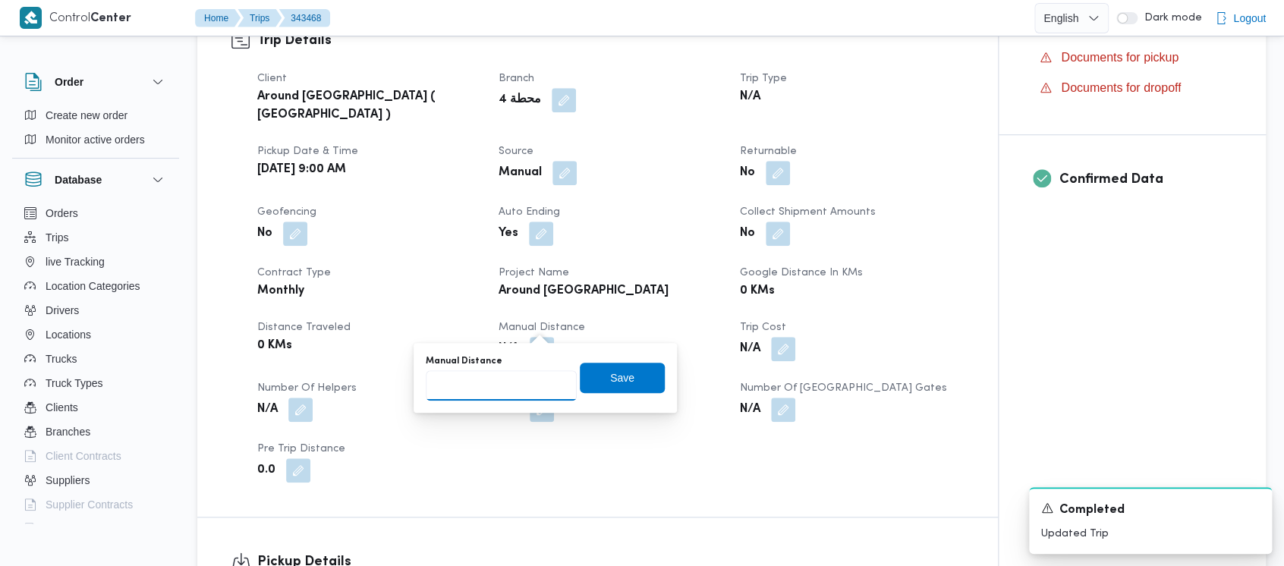
click at [443, 384] on input "Manual Distance" at bounding box center [501, 385] width 151 height 30
paste input "1.5"
type input "1.5"
click at [610, 380] on span "Save" at bounding box center [622, 377] width 24 height 18
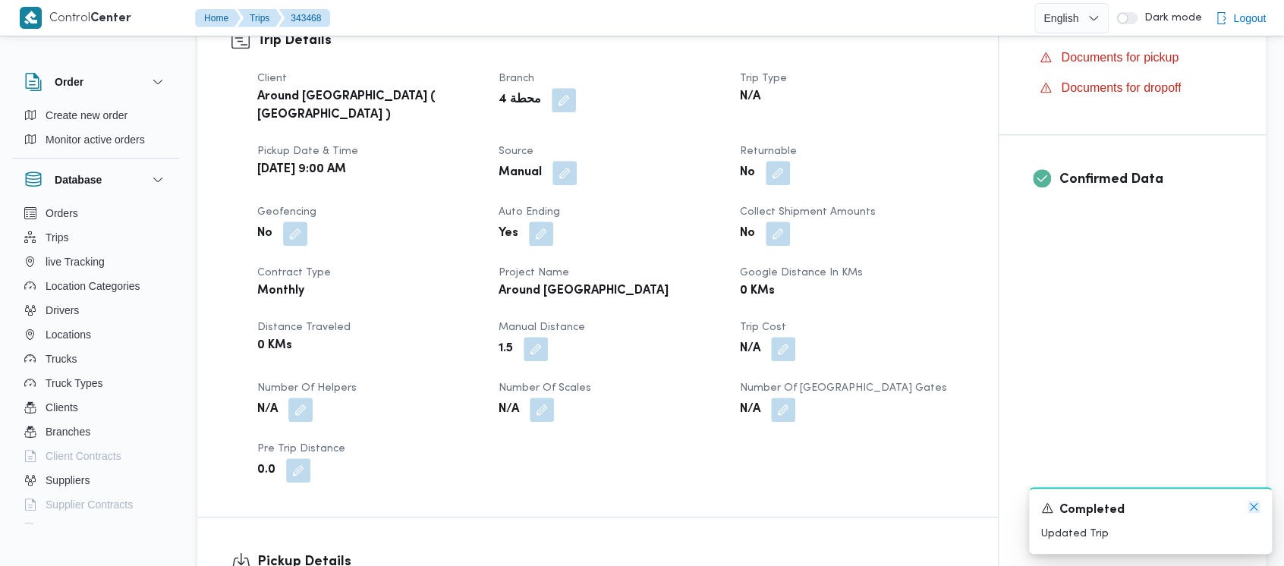
click at [1252, 509] on icon "Dismiss toast" at bounding box center [1254, 507] width 12 height 12
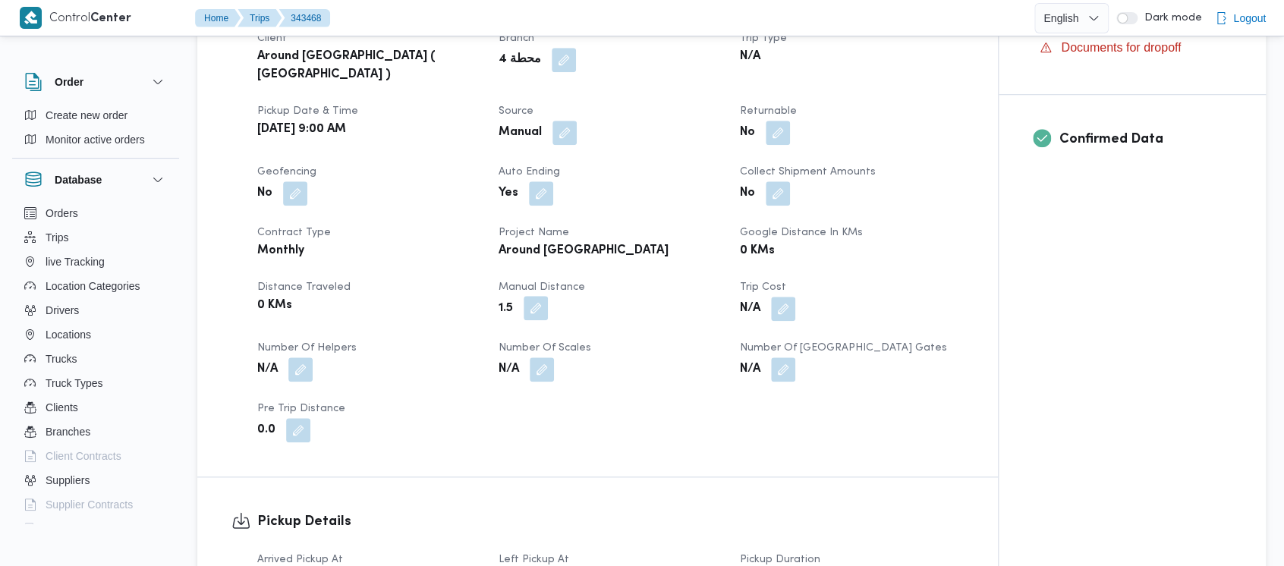
scroll to position [607, 0]
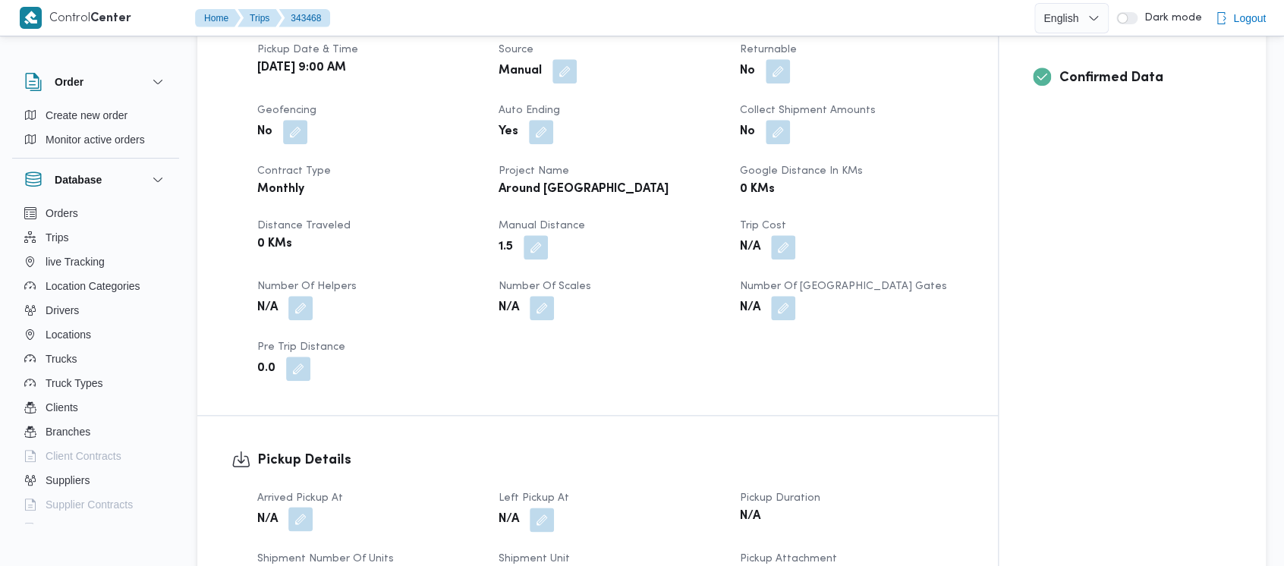
click at [305, 507] on button "button" at bounding box center [300, 519] width 24 height 24
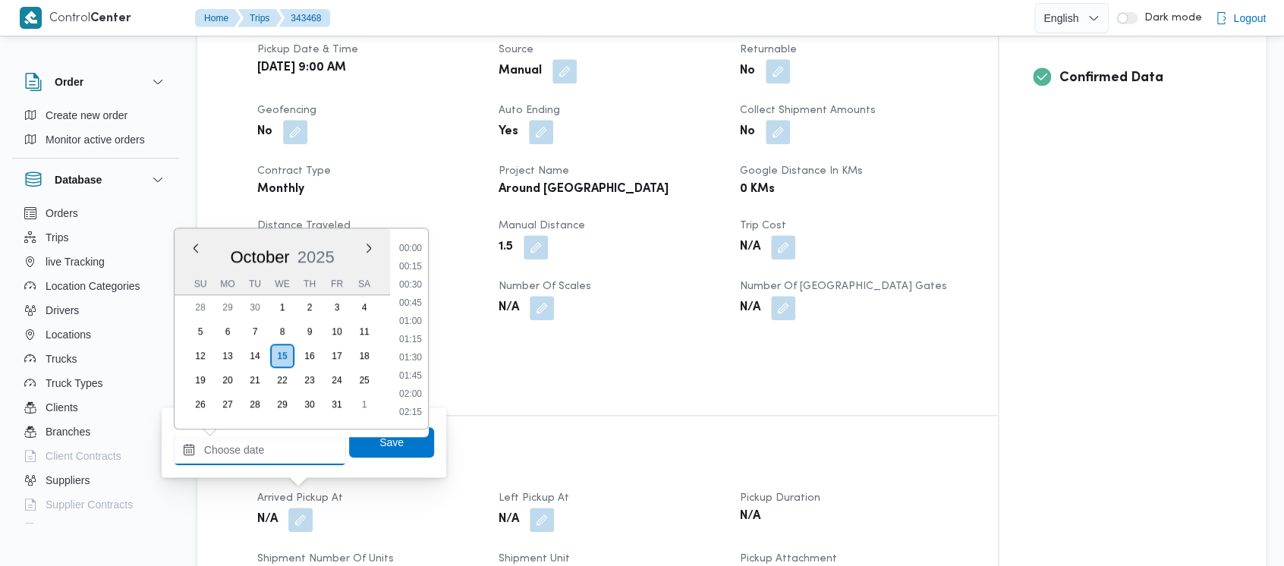
click at [225, 454] on input "Arrived Pickup At" at bounding box center [260, 450] width 172 height 30
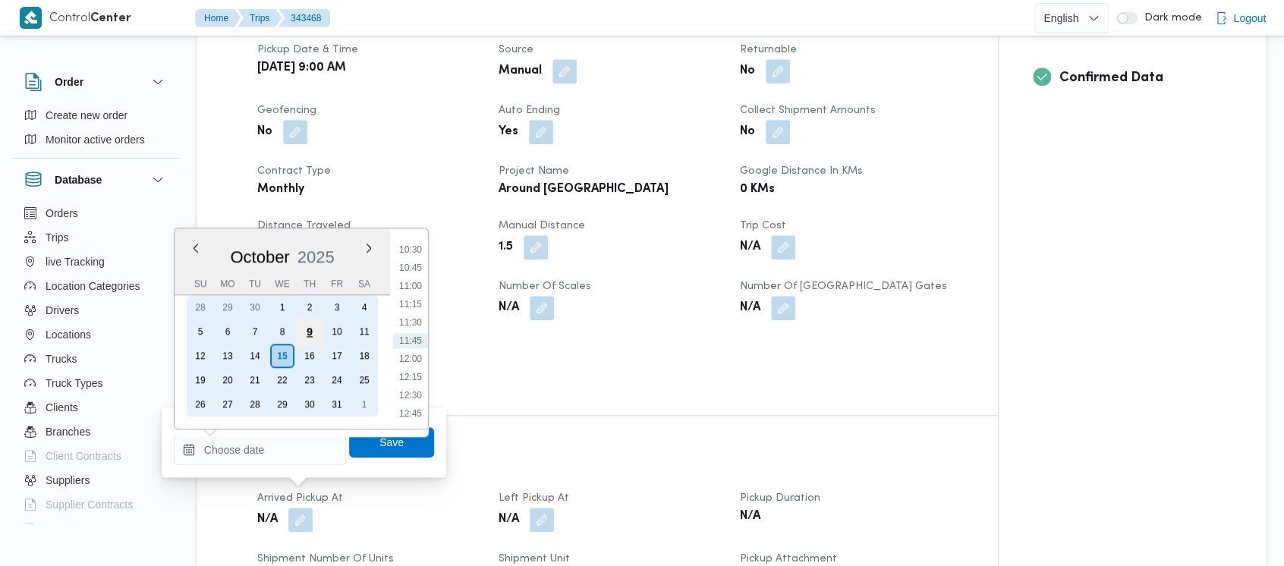
click at [310, 332] on div "9" at bounding box center [309, 331] width 29 height 29
click at [341, 327] on div "10" at bounding box center [337, 331] width 29 height 29
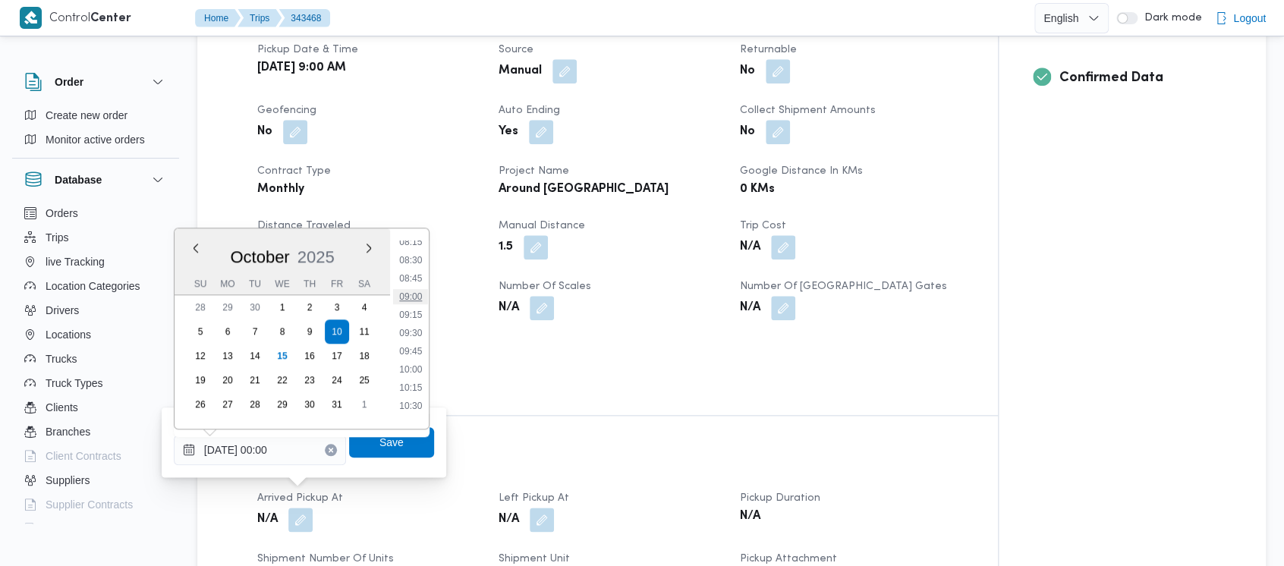
click at [411, 294] on li "09:00" at bounding box center [410, 296] width 35 height 15
type input "[DATE] 09:00"
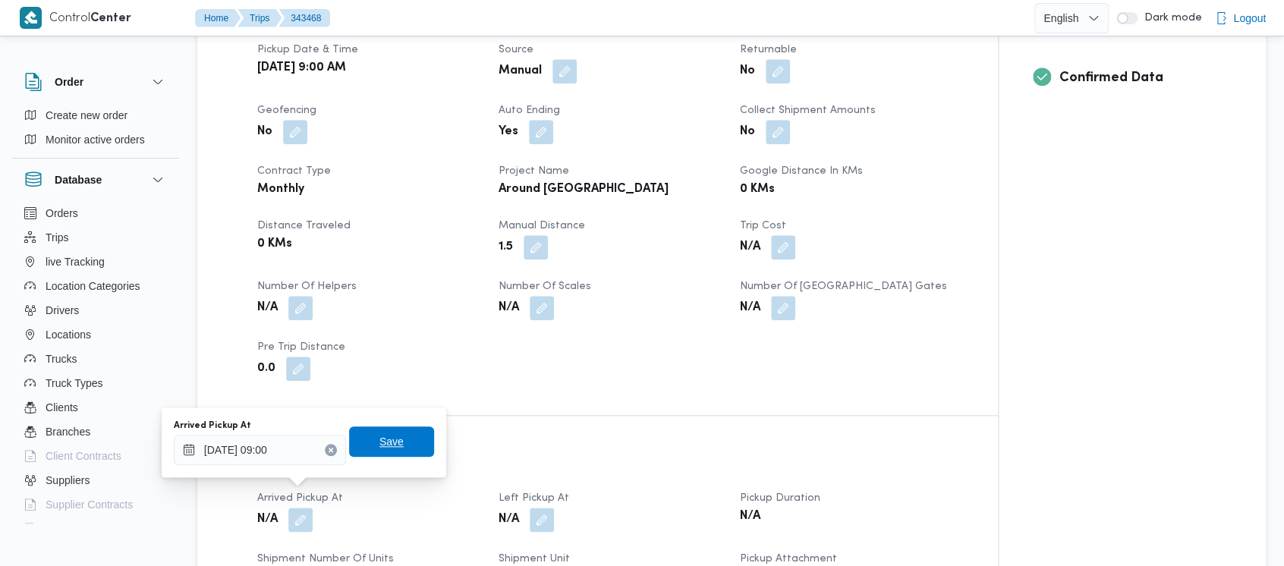
click at [379, 436] on span "Save" at bounding box center [391, 442] width 24 height 18
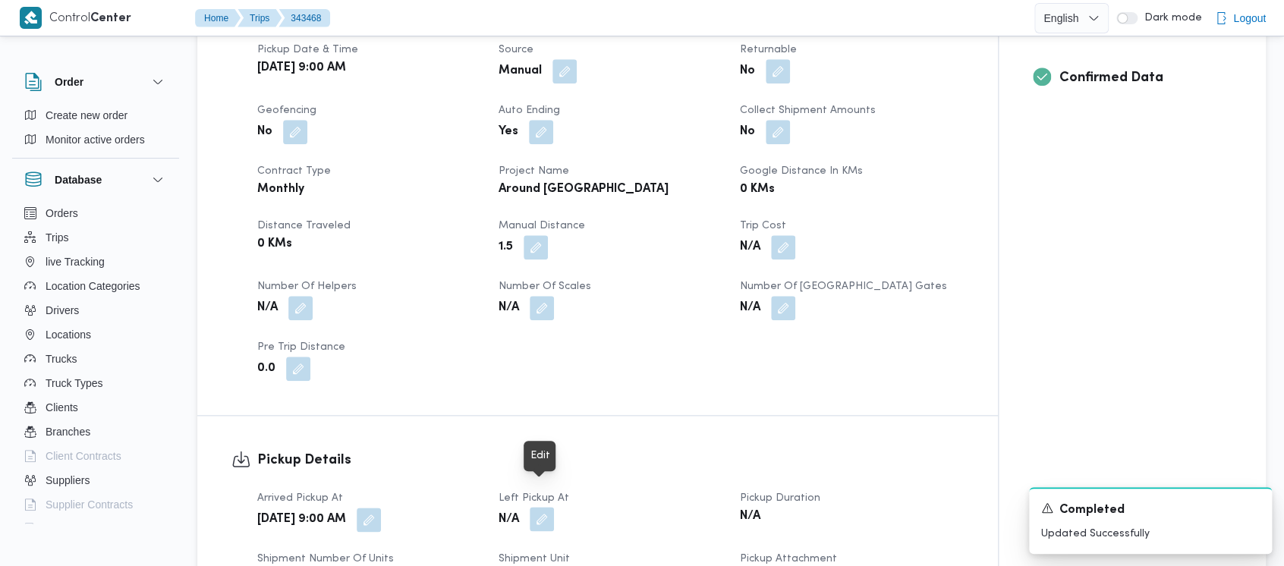
click at [546, 507] on button "button" at bounding box center [542, 519] width 24 height 24
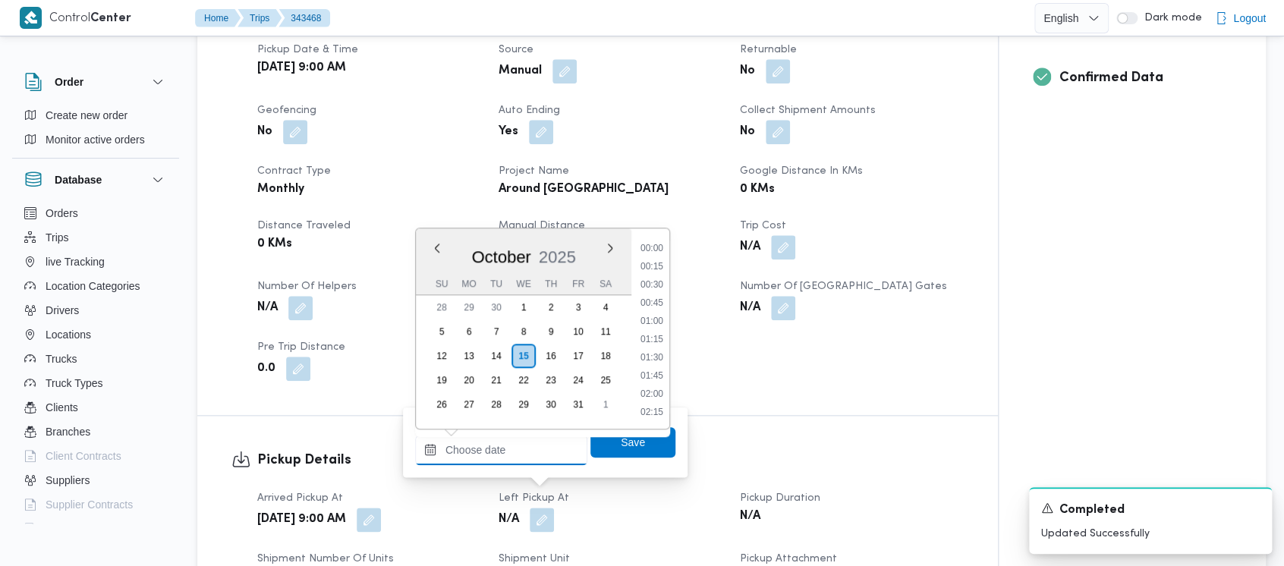
click at [486, 458] on input "Left Pickup At" at bounding box center [501, 450] width 172 height 30
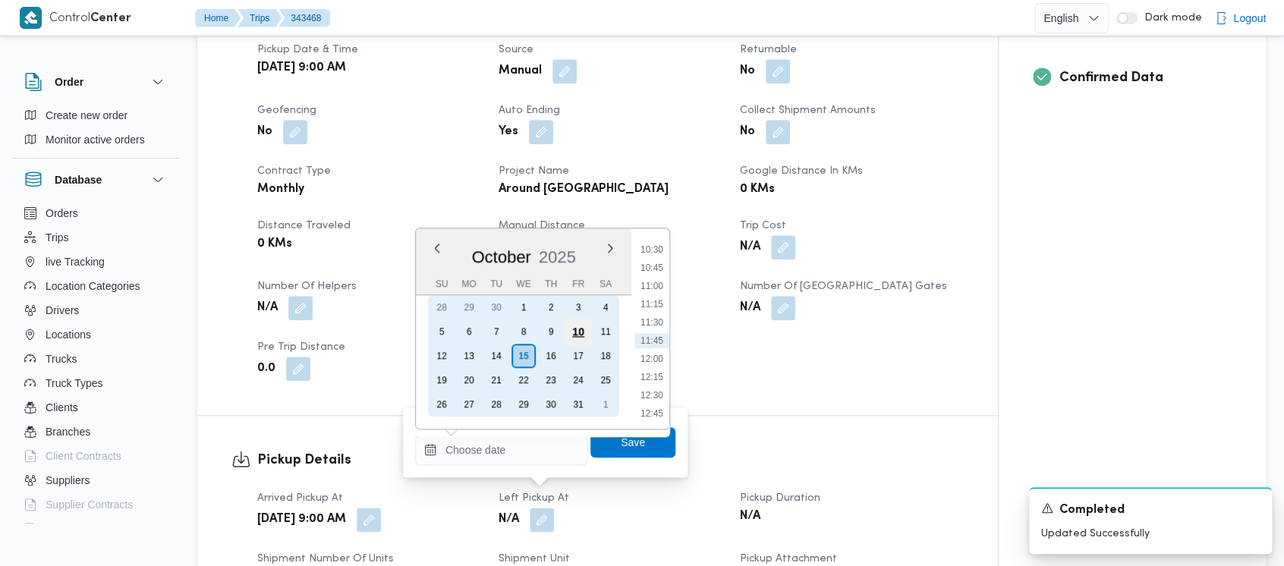
click at [581, 327] on div "10" at bounding box center [578, 331] width 29 height 29
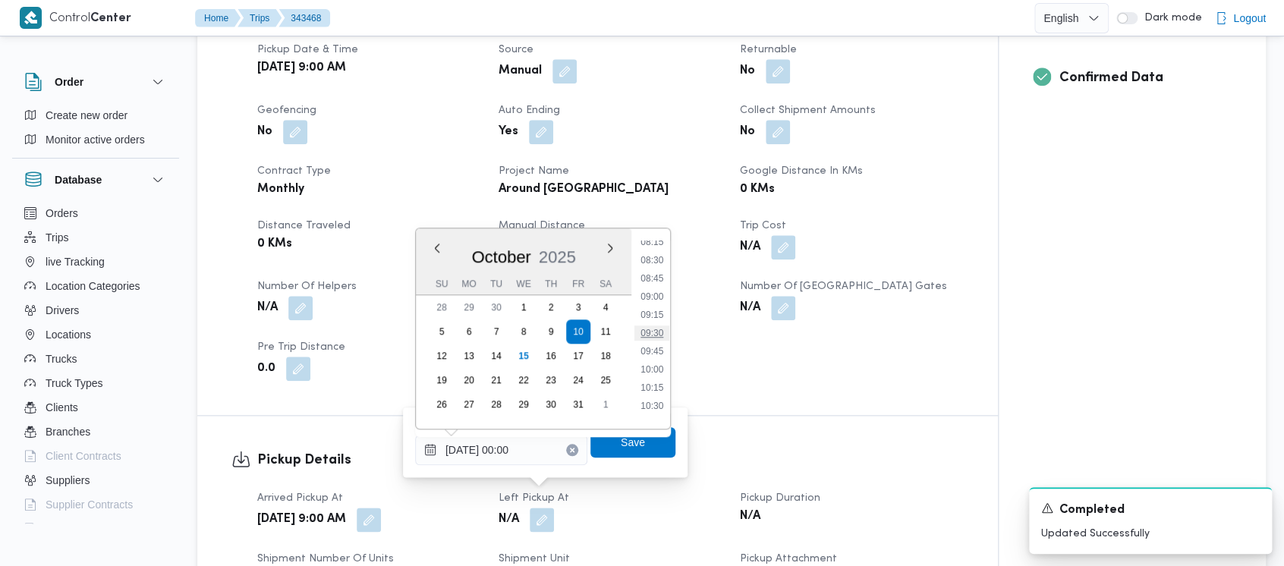
click at [657, 337] on li "09:30" at bounding box center [651, 333] width 35 height 15
type input "[DATE] 09:30"
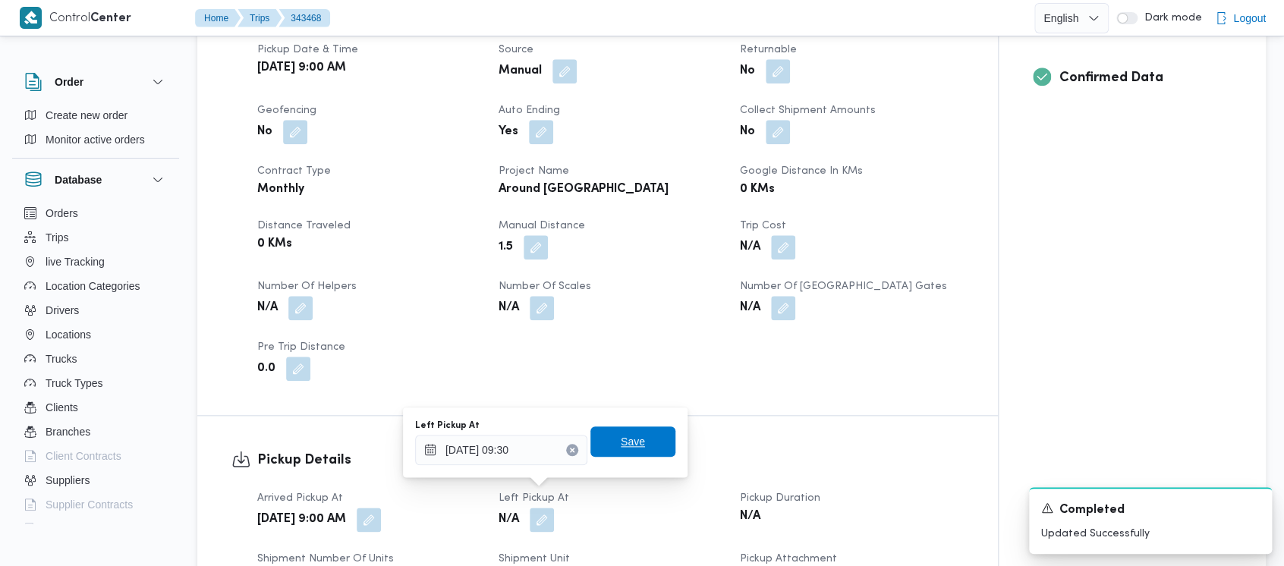
click at [621, 448] on span "Save" at bounding box center [633, 442] width 24 height 18
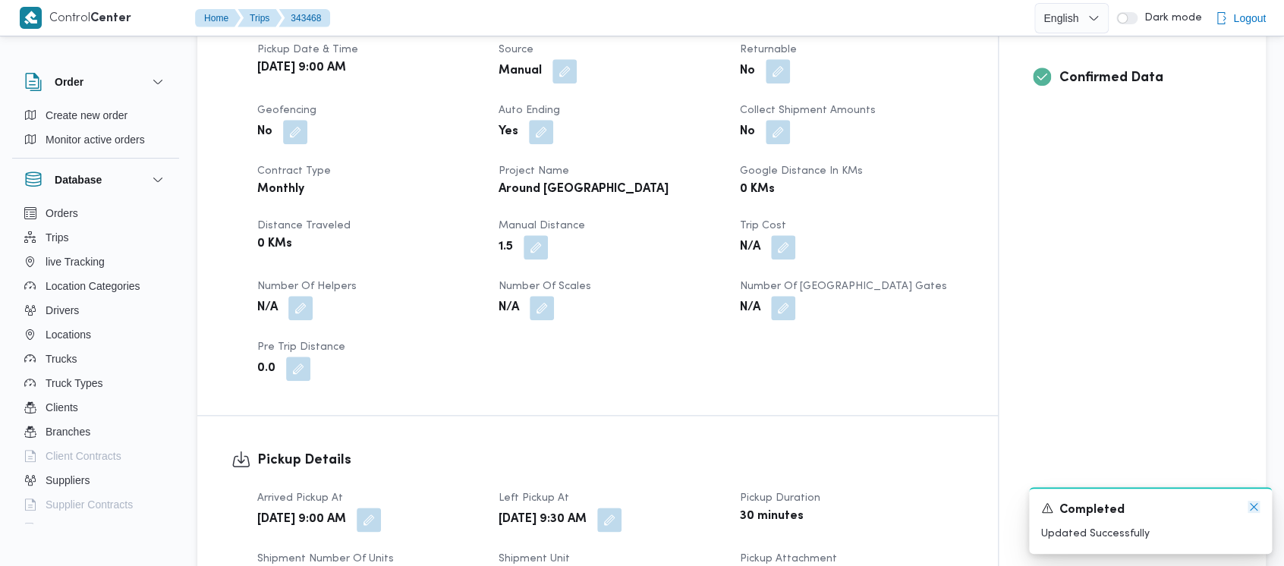
click at [1251, 506] on icon "Dismiss toast" at bounding box center [1254, 507] width 12 height 12
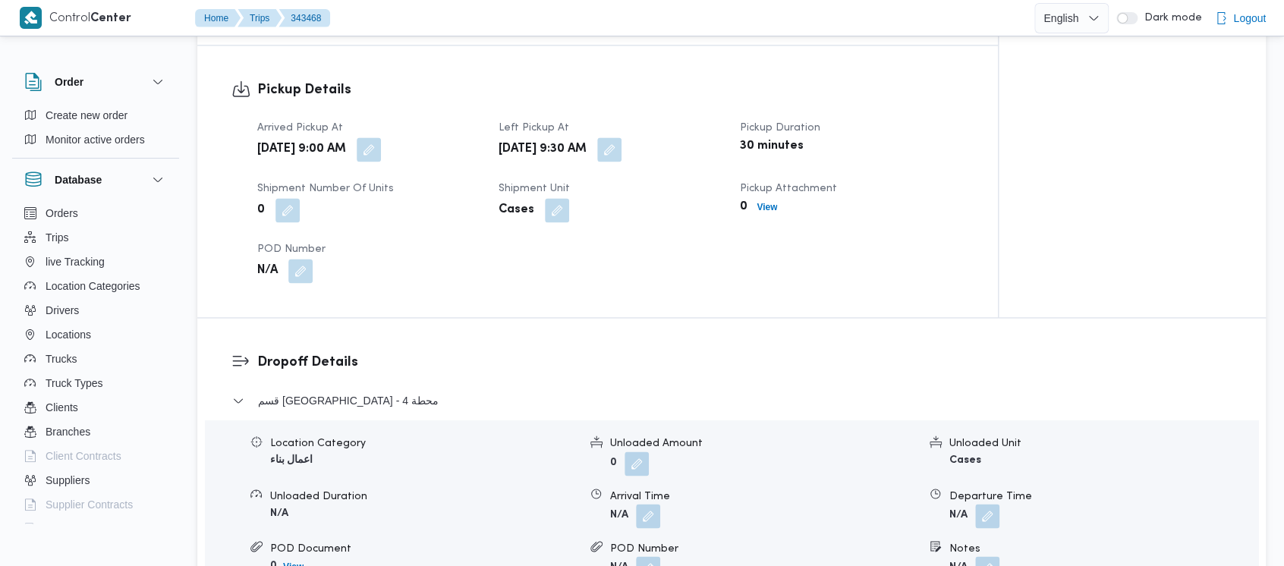
scroll to position [1012, 0]
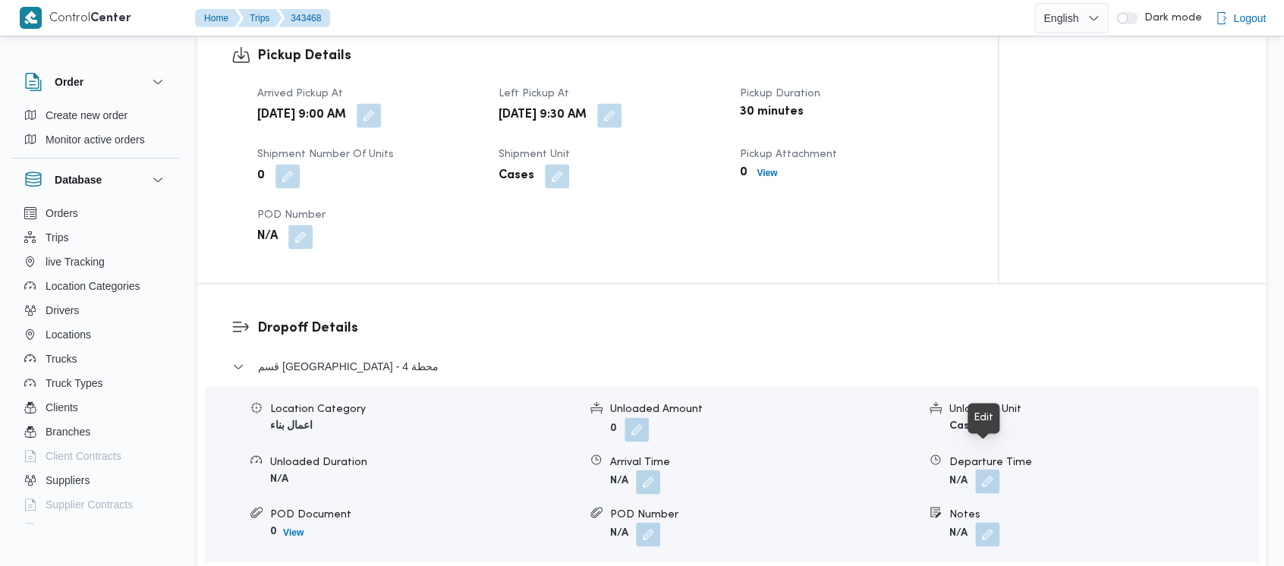
click at [983, 469] on button "button" at bounding box center [987, 481] width 24 height 24
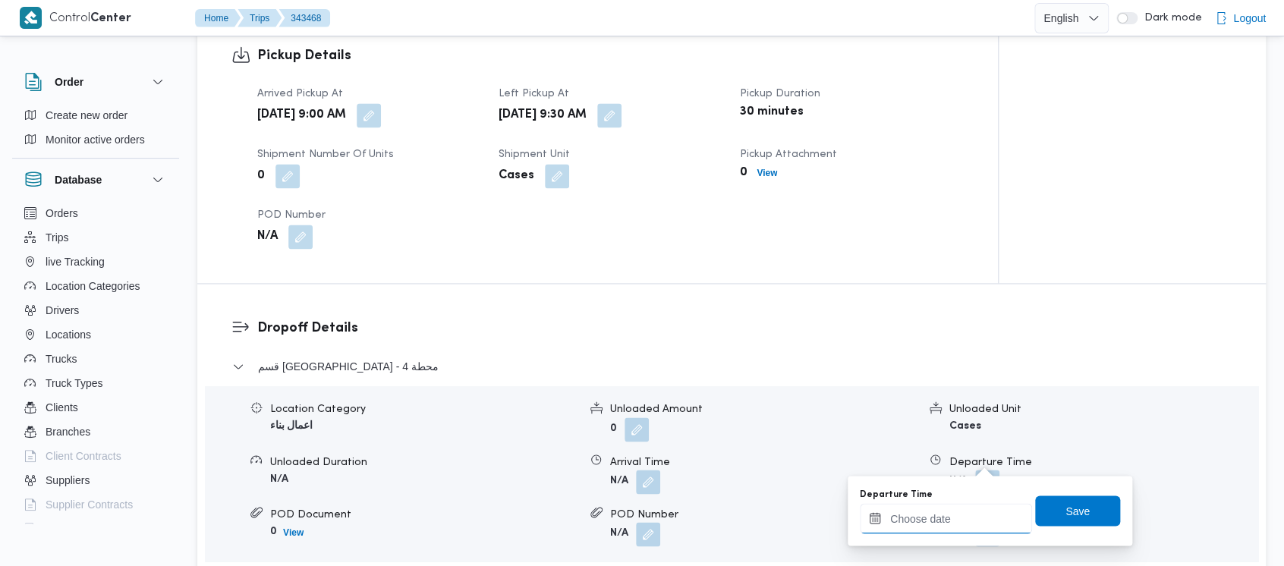
click at [909, 521] on input "Departure Time" at bounding box center [946, 518] width 172 height 30
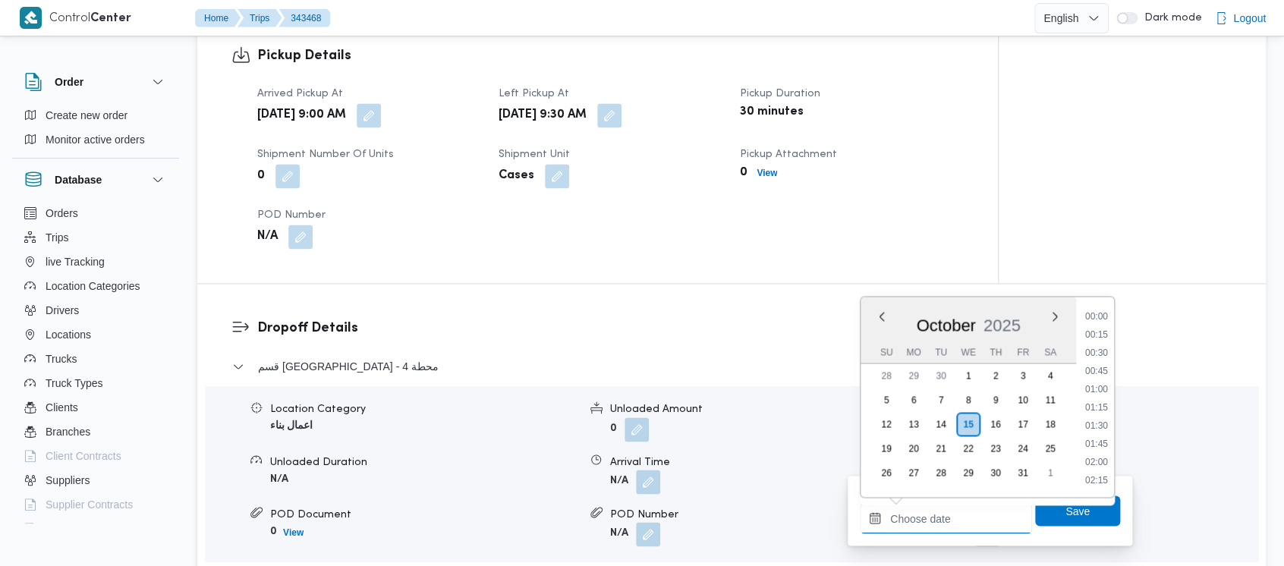
scroll to position [763, 0]
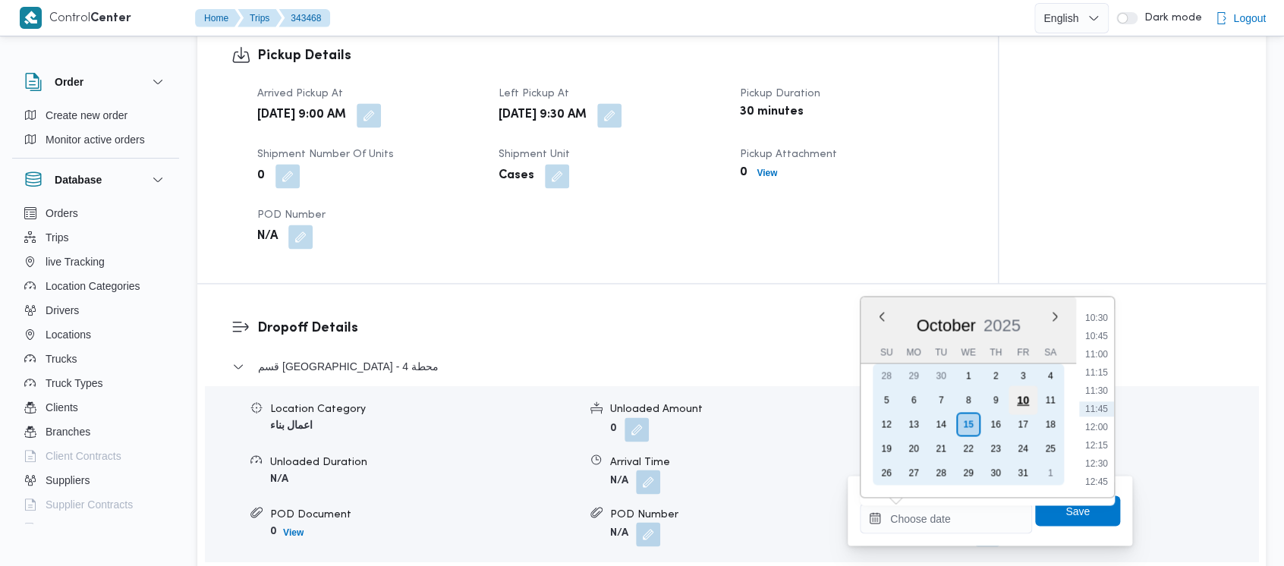
click at [1018, 400] on div "10" at bounding box center [1022, 399] width 29 height 29
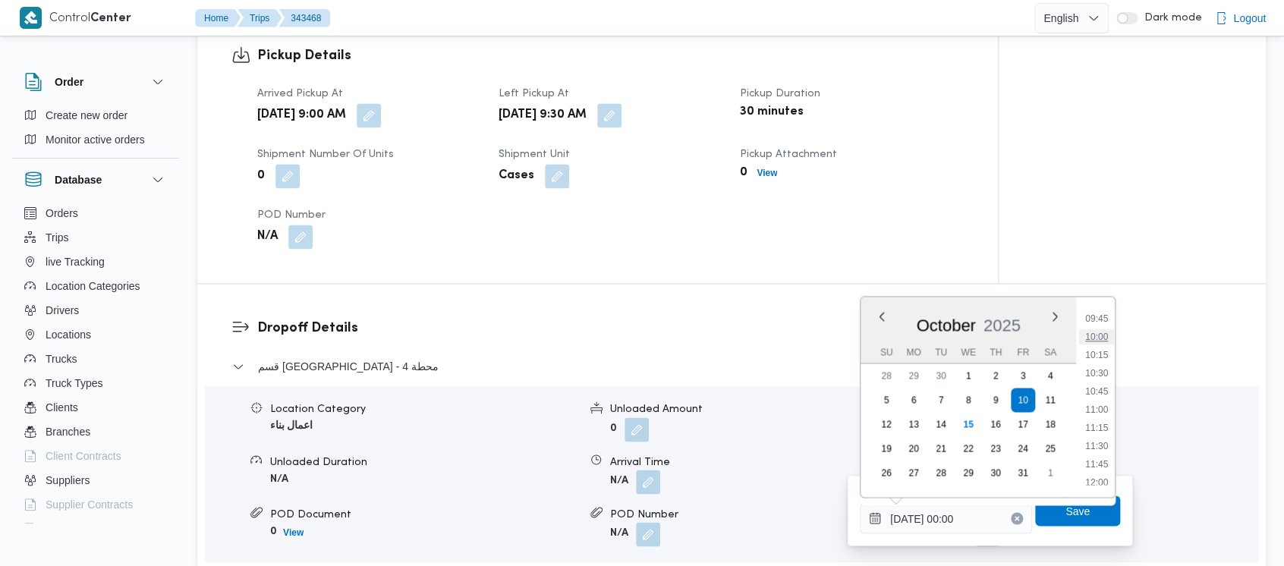
click at [1111, 335] on li "10:00" at bounding box center [1096, 336] width 35 height 15
type input "[DATE] 10:00"
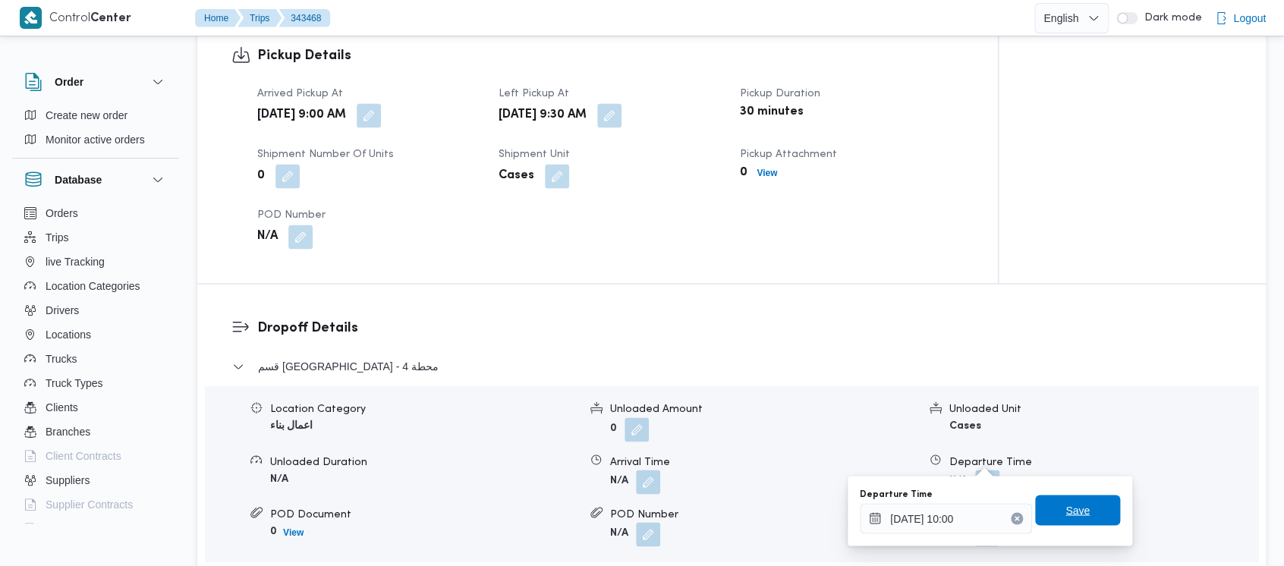
click at [1052, 506] on span "Save" at bounding box center [1077, 510] width 85 height 30
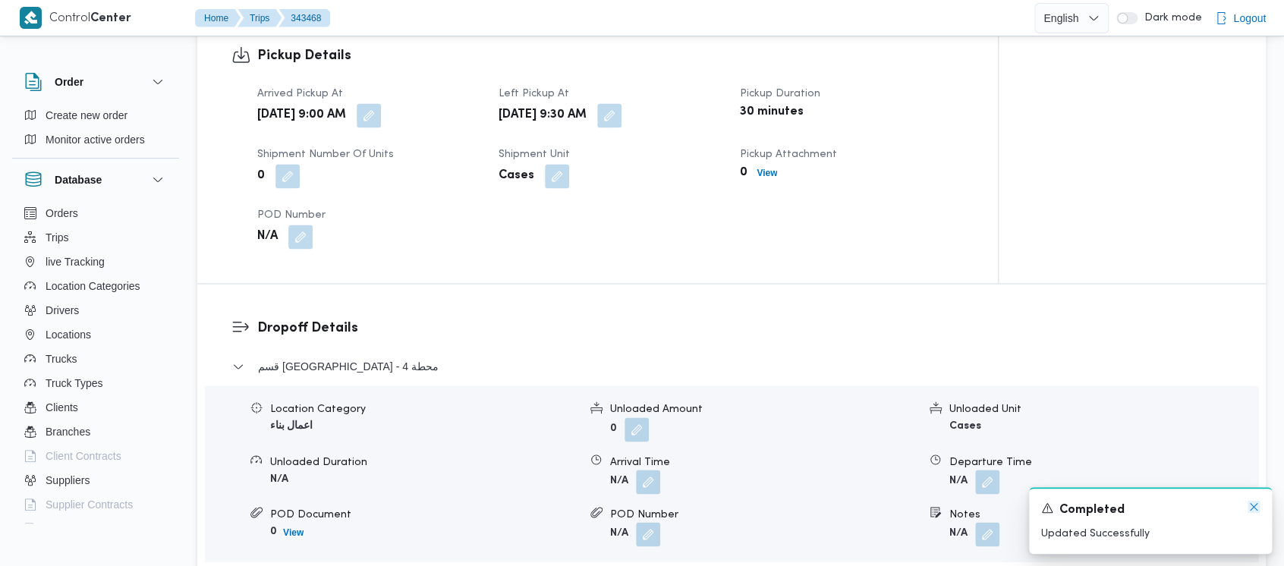
click at [1251, 503] on icon "Dismiss toast" at bounding box center [1254, 507] width 12 height 12
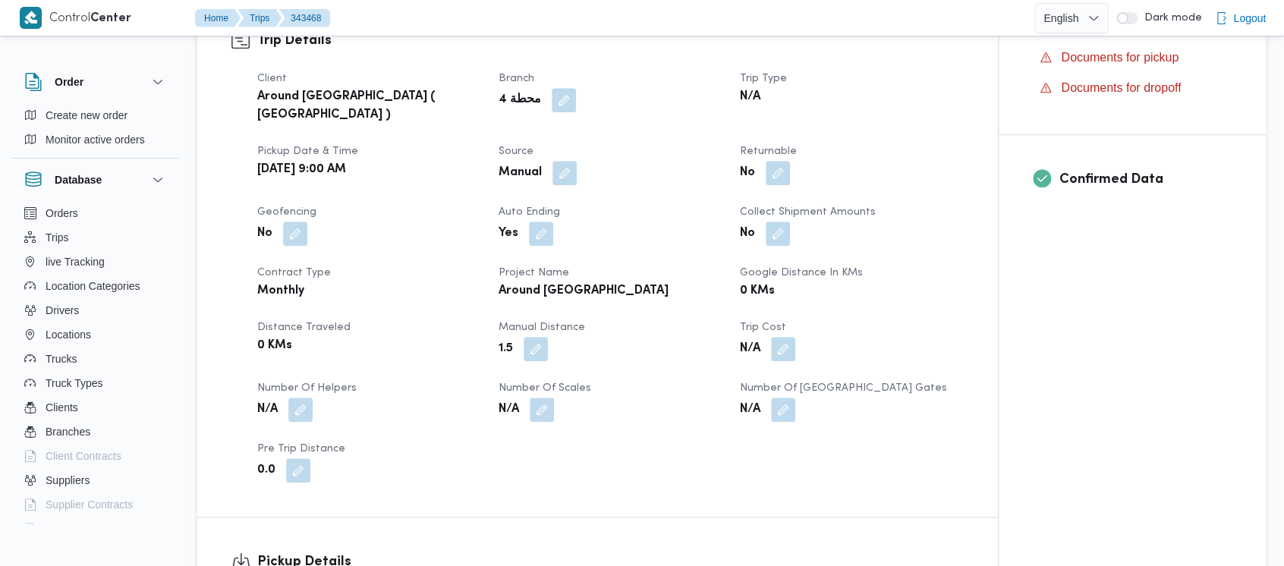
scroll to position [0, 0]
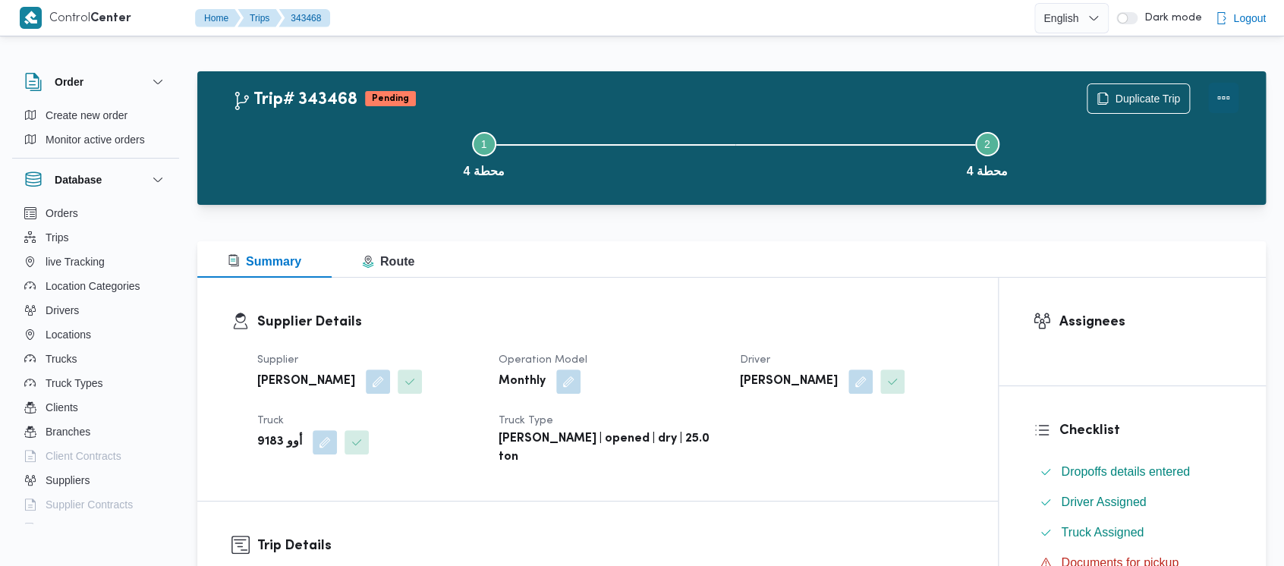
click at [1222, 100] on button "Actions" at bounding box center [1223, 98] width 30 height 30
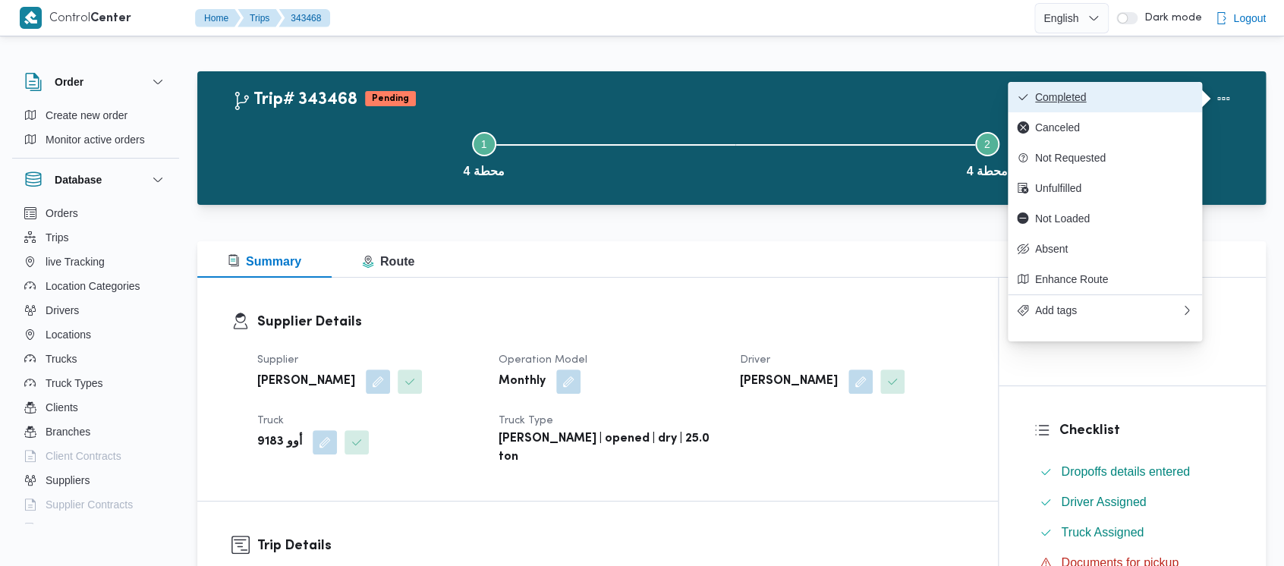
click at [1069, 96] on span "Completed" at bounding box center [1114, 97] width 158 height 12
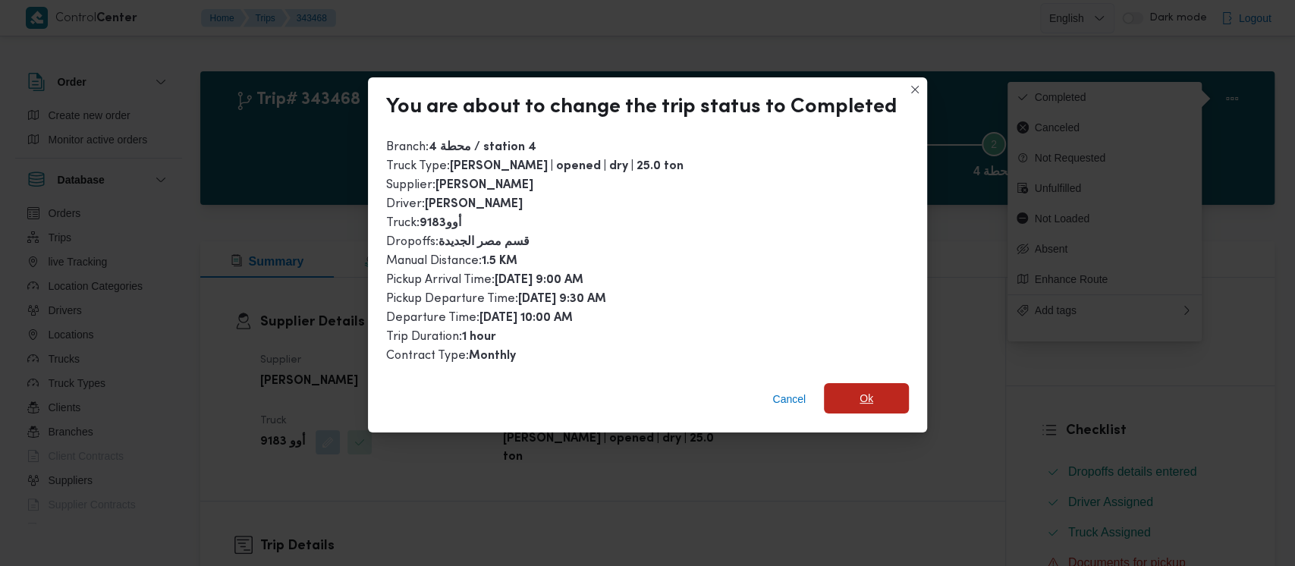
click at [853, 404] on span "Ok" at bounding box center [866, 398] width 85 height 30
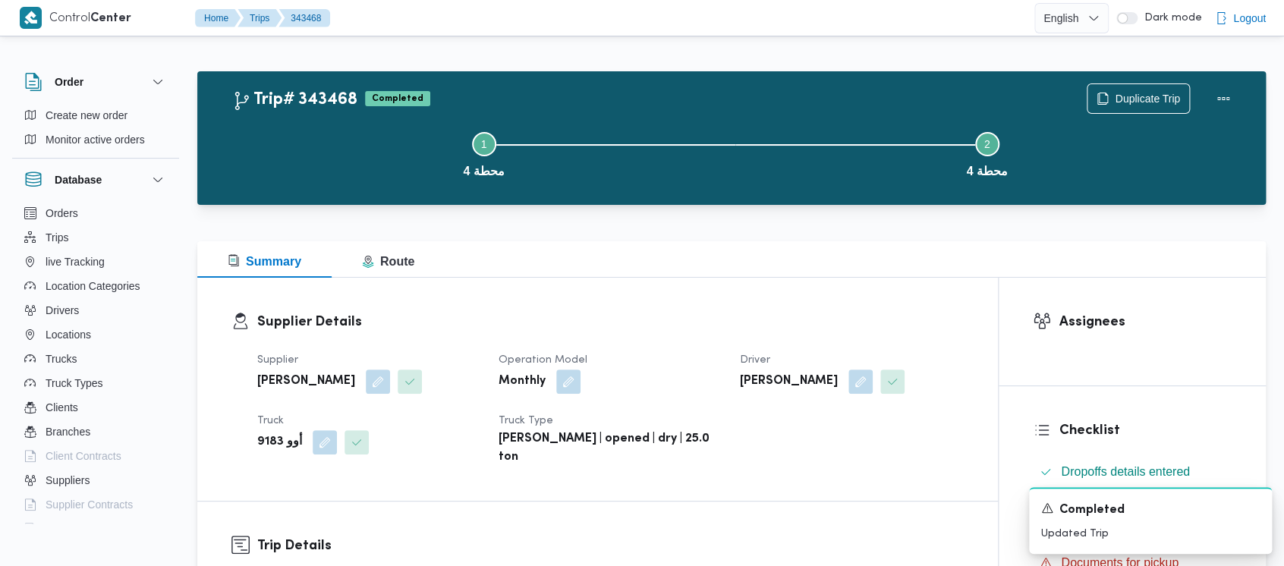
click at [316, 162] on button "Step 1 is incomplete 1 محطة 4" at bounding box center [483, 153] width 503 height 79
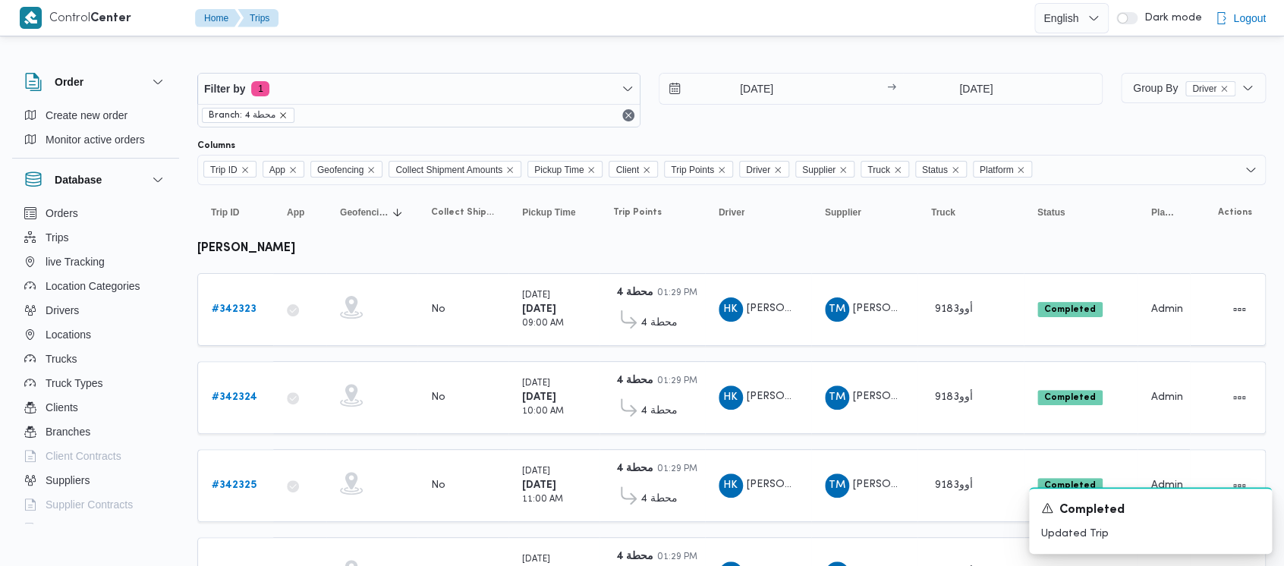
click at [280, 115] on icon "remove selected entity" at bounding box center [283, 115] width 6 height 6
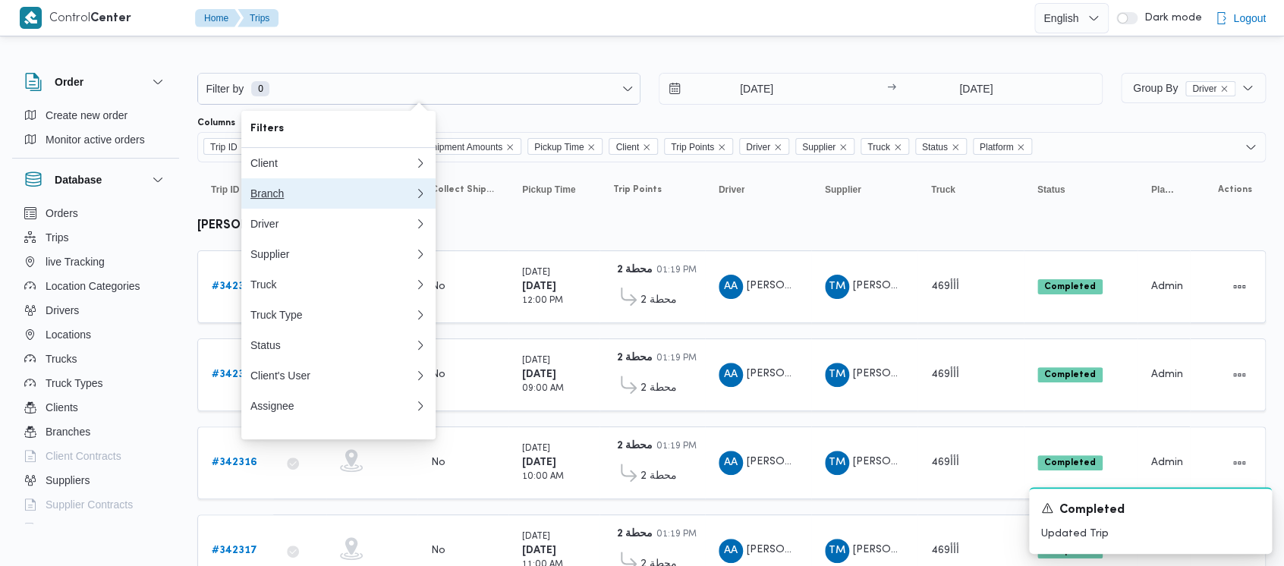
click at [256, 197] on div "Branch" at bounding box center [329, 193] width 158 height 12
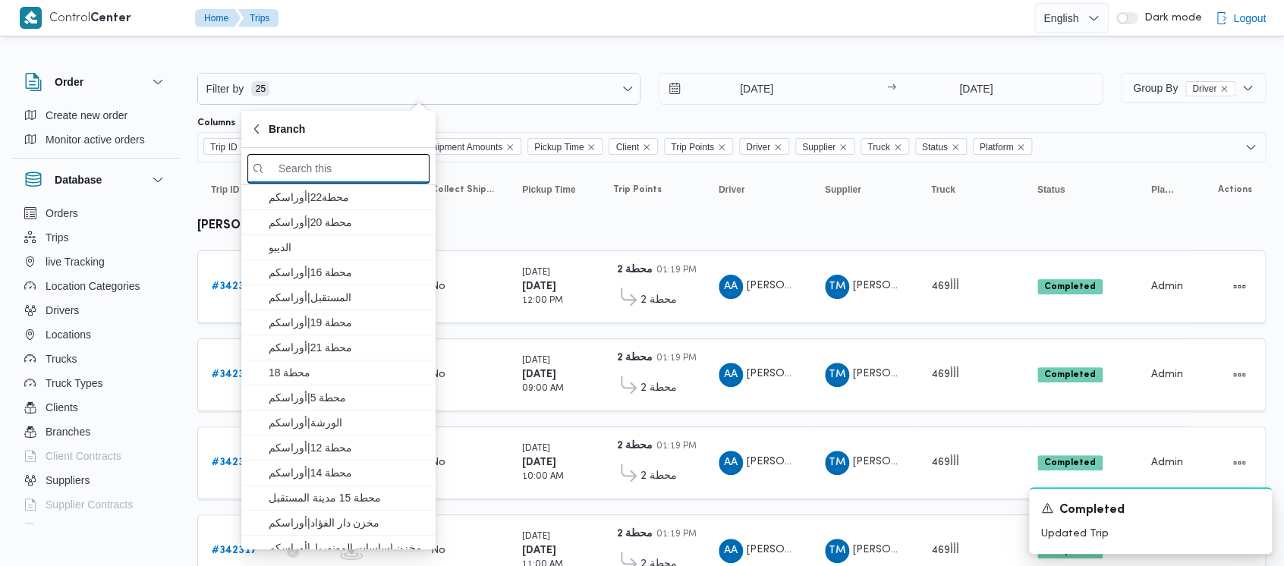
click at [309, 166] on input "search filters" at bounding box center [338, 169] width 182 height 30
paste input "محطة 10"
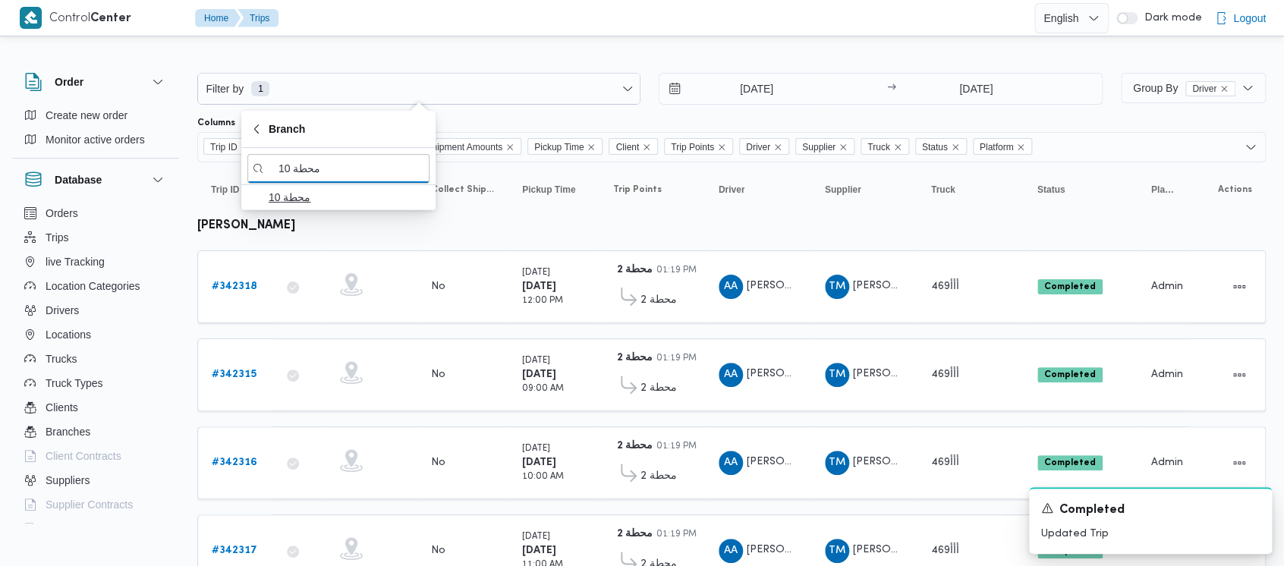
type input "محطة 10"
click at [294, 197] on span "محطة 10" at bounding box center [348, 197] width 158 height 18
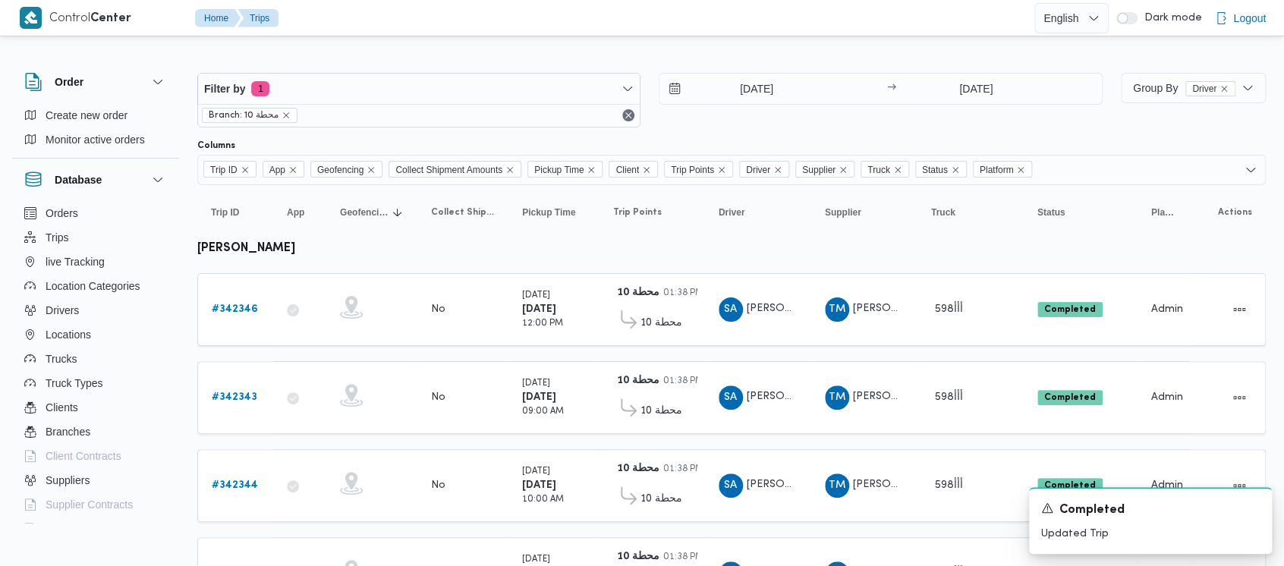
click at [691, 122] on div "[DATE] → [DATE]" at bounding box center [880, 100] width 443 height 55
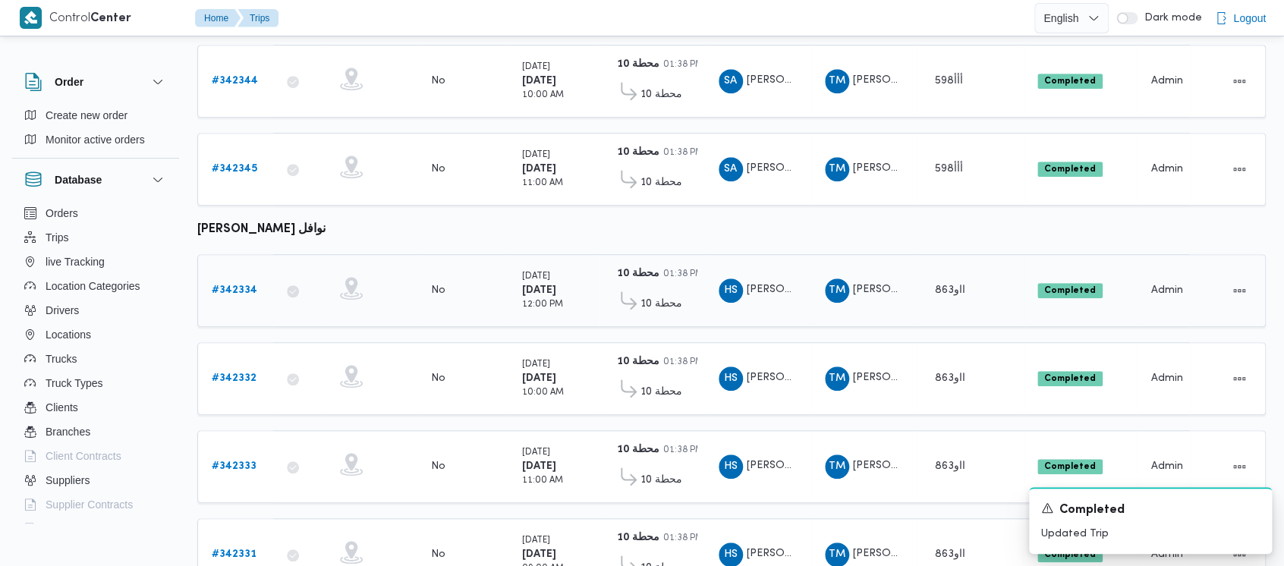
click at [234, 285] on b "# 342334" at bounding box center [235, 290] width 46 height 10
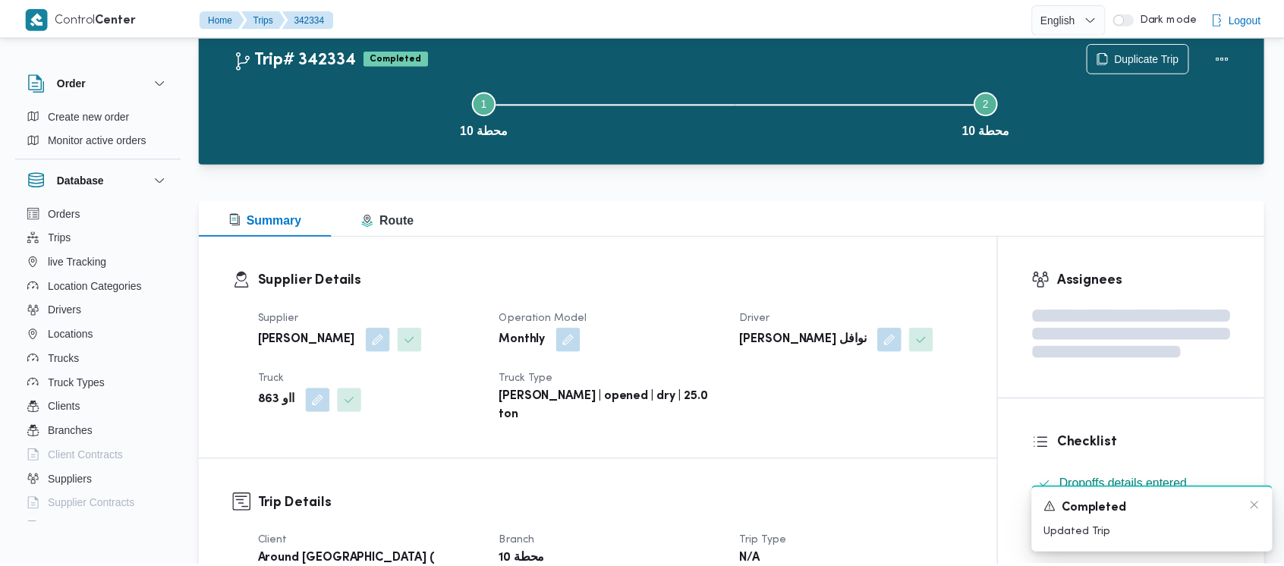
scroll to position [404, 0]
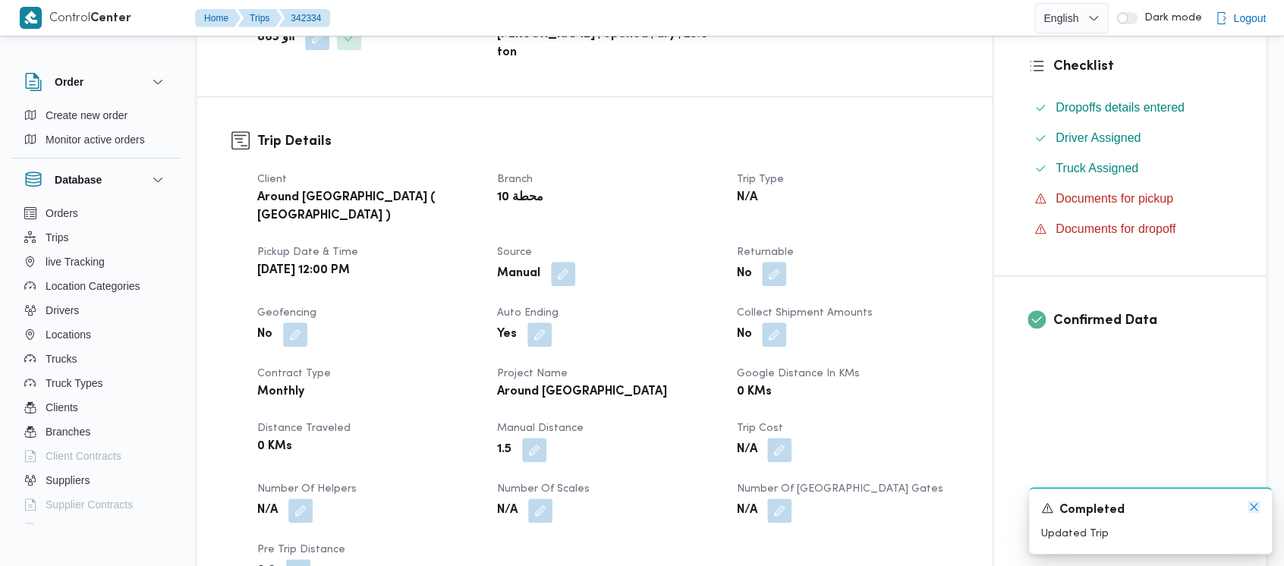
click at [1251, 507] on icon "Dismiss toast" at bounding box center [1254, 507] width 12 height 12
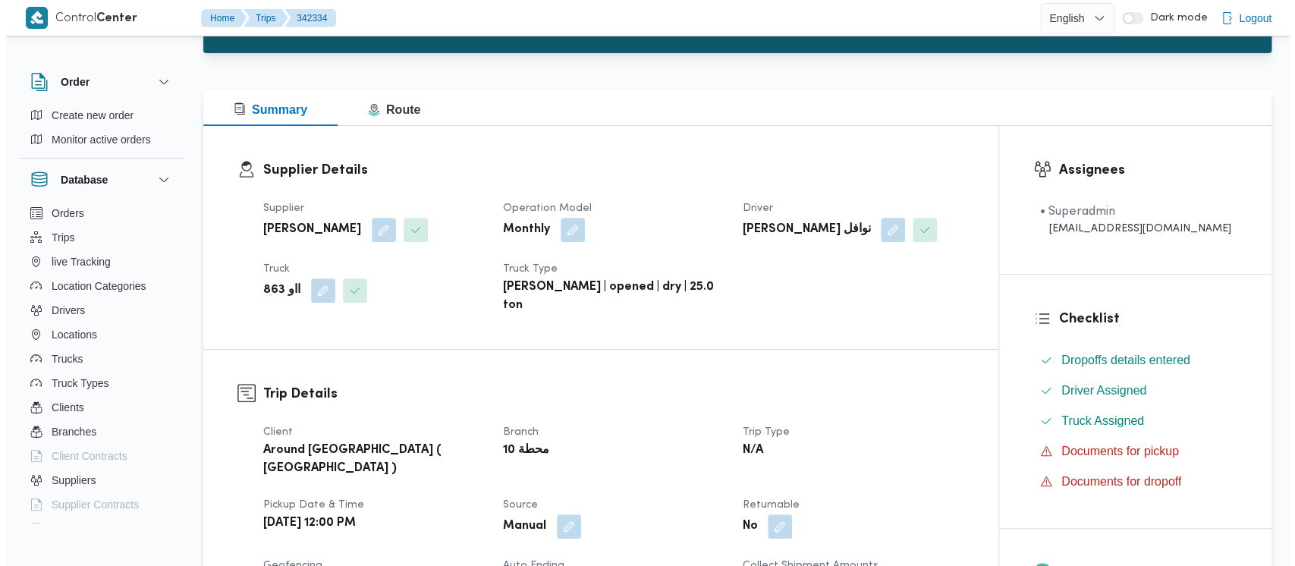
scroll to position [0, 0]
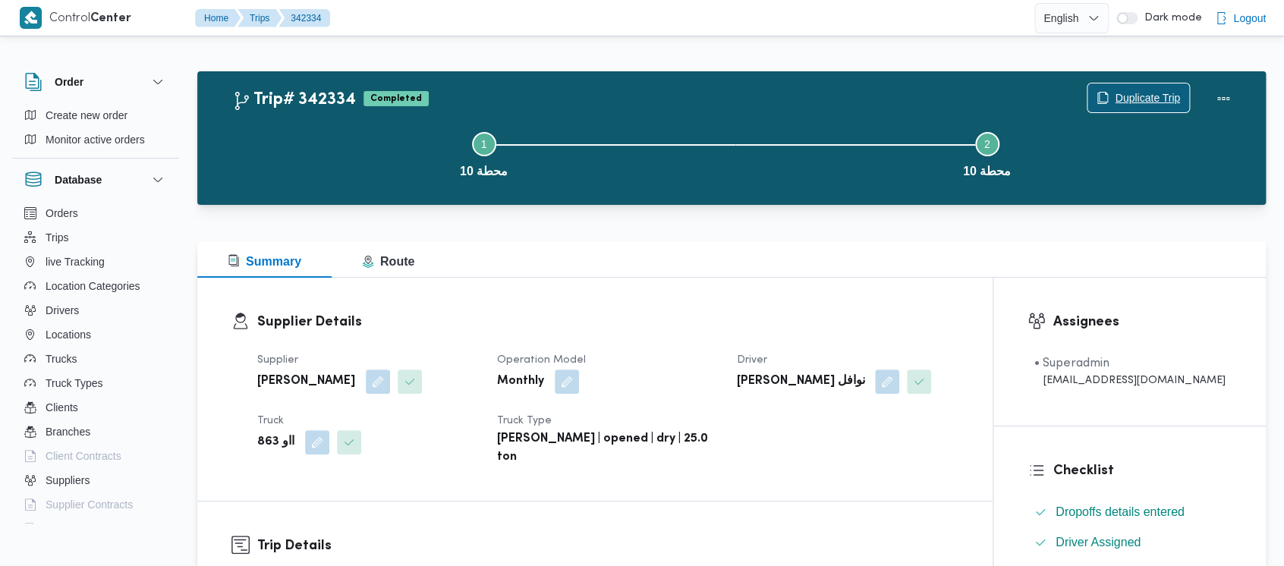
click at [1134, 99] on span "Duplicate Trip" at bounding box center [1147, 98] width 65 height 18
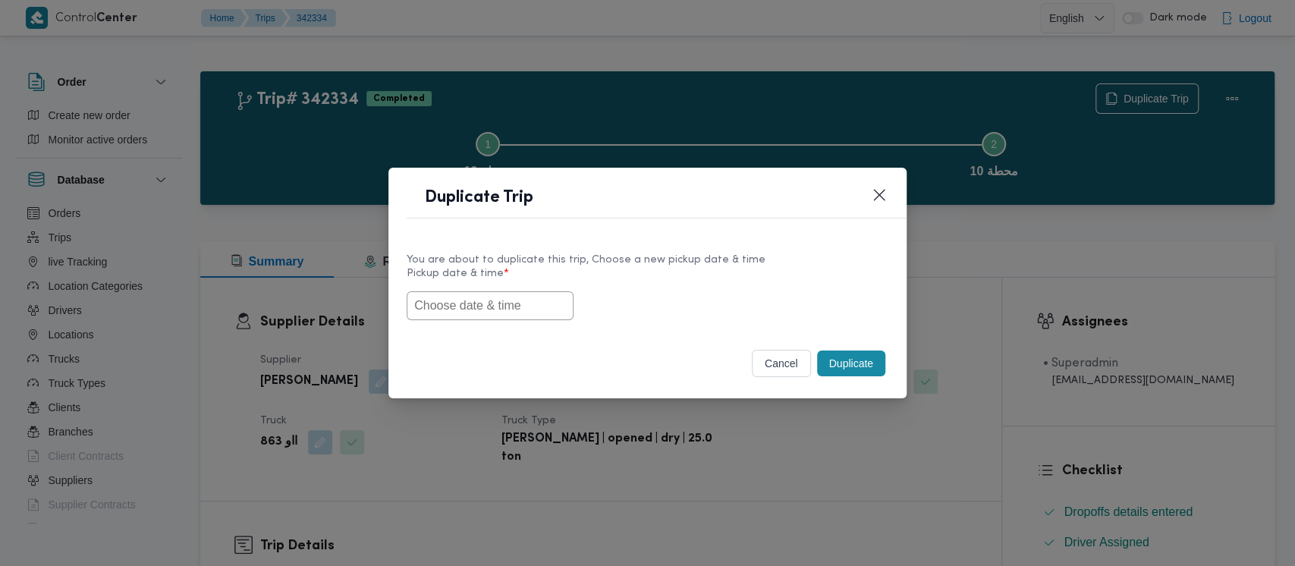
click at [430, 304] on input "text" at bounding box center [490, 305] width 167 height 29
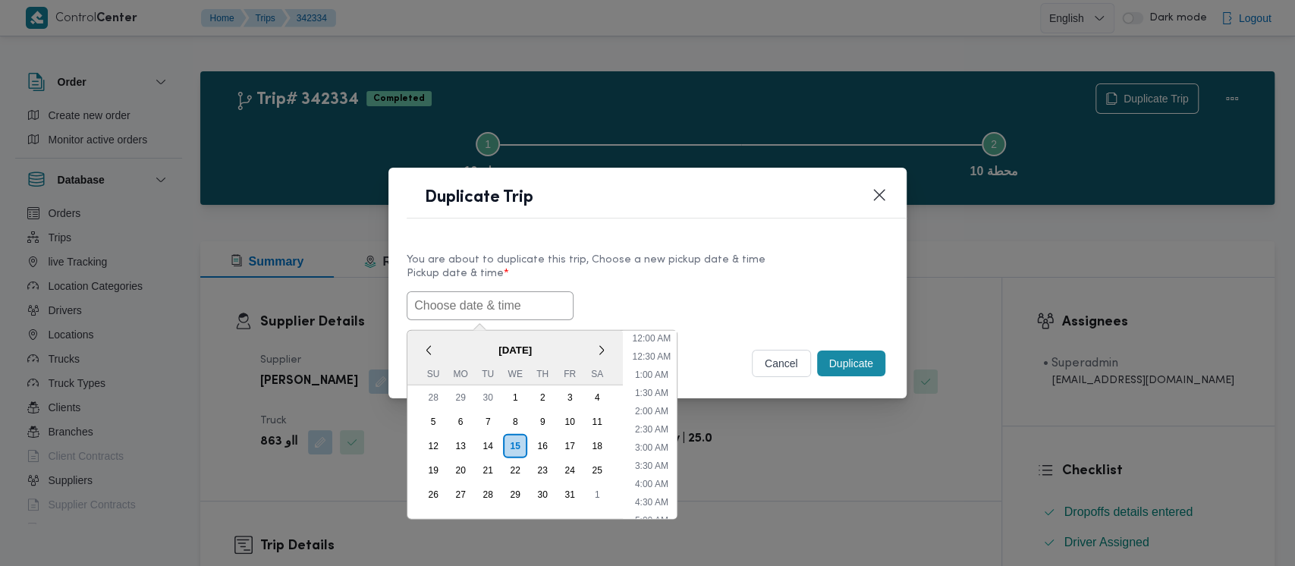
scroll to position [351, 0]
drag, startPoint x: 567, startPoint y: 420, endPoint x: 595, endPoint y: 416, distance: 28.4
click at [568, 420] on div "10" at bounding box center [570, 422] width 24 height 24
click at [656, 458] on li "9:00 AM" at bounding box center [652, 464] width 46 height 15
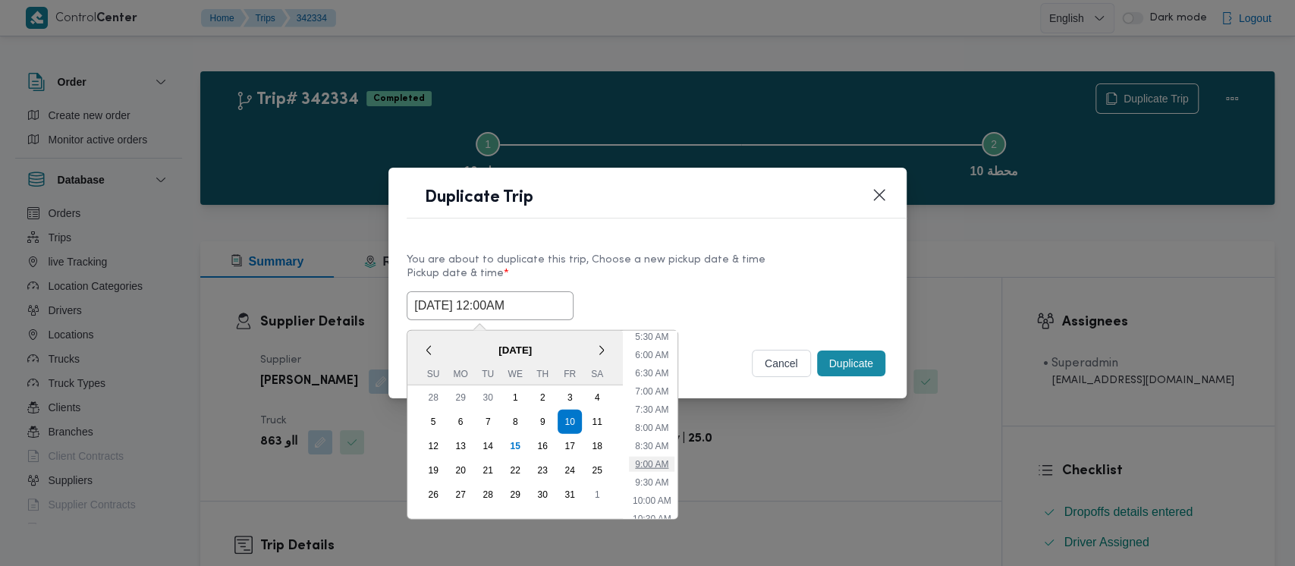
type input "[DATE] 9:00AM"
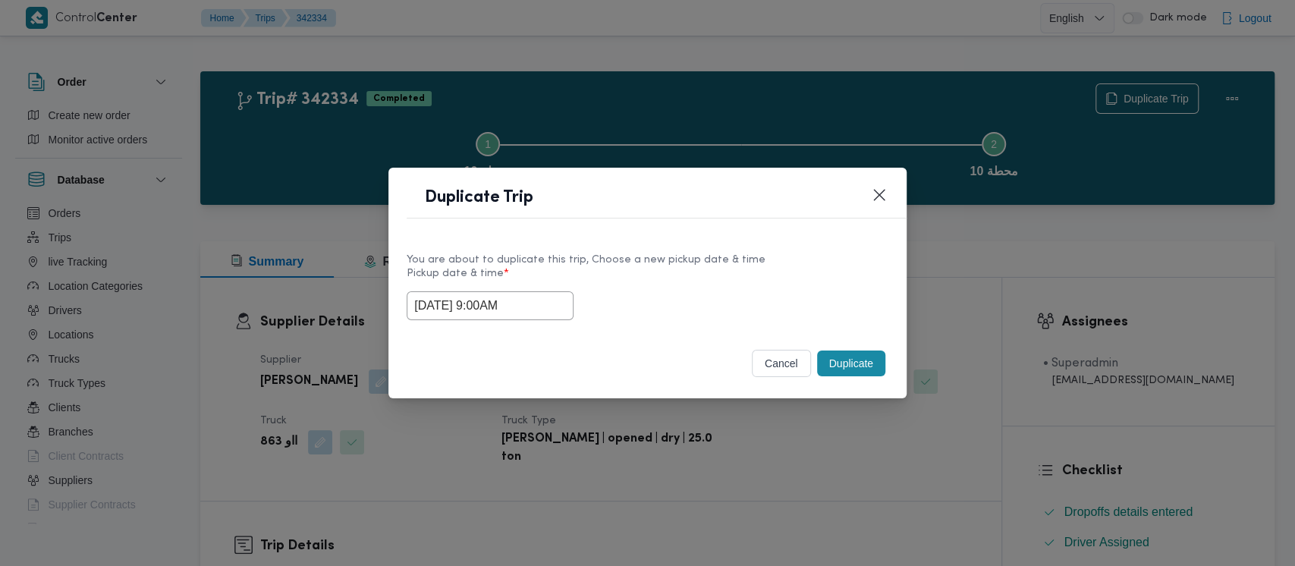
click at [846, 360] on button "Duplicate" at bounding box center [851, 364] width 68 height 26
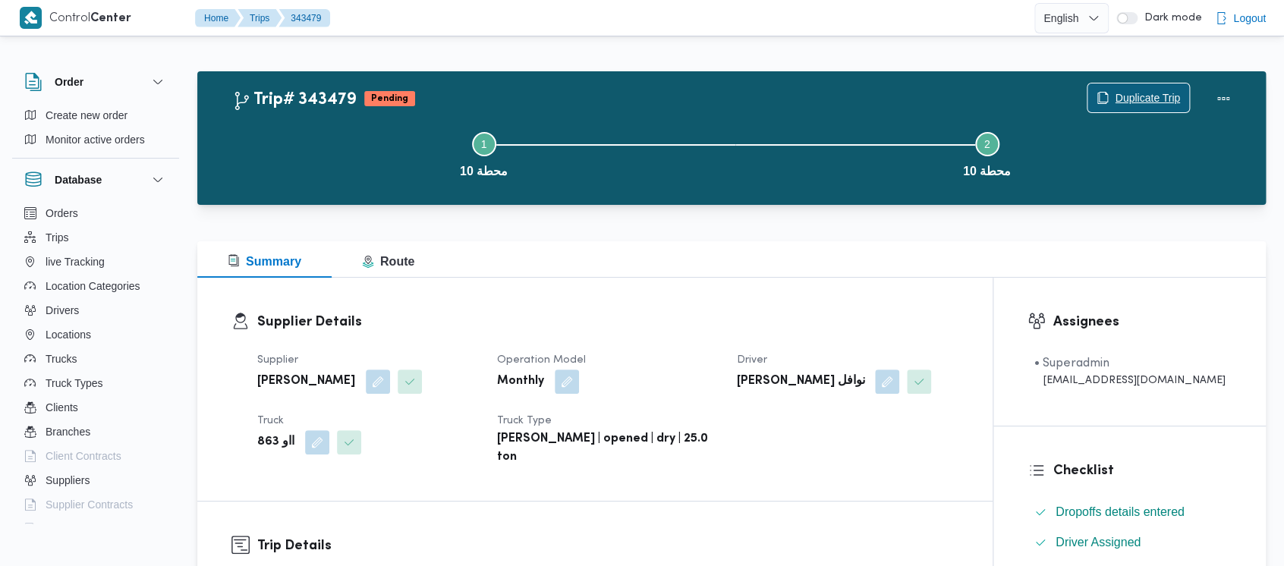
click at [1143, 98] on span "Duplicate Trip" at bounding box center [1147, 98] width 65 height 18
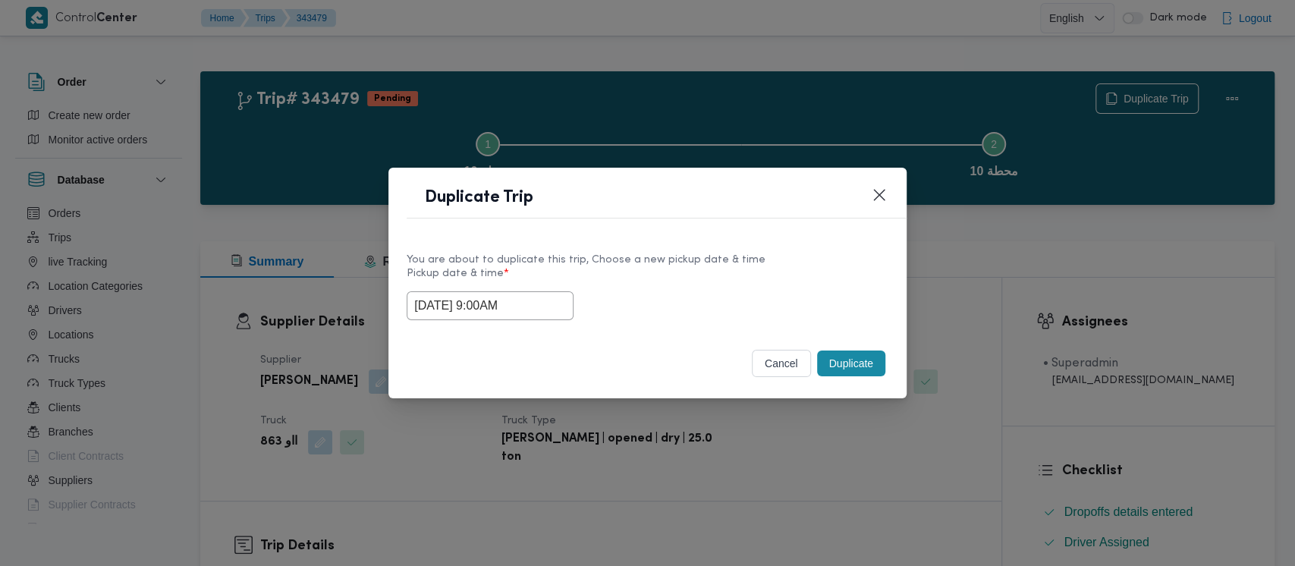
click at [486, 310] on input "[DATE] 9:00AM" at bounding box center [490, 305] width 167 height 29
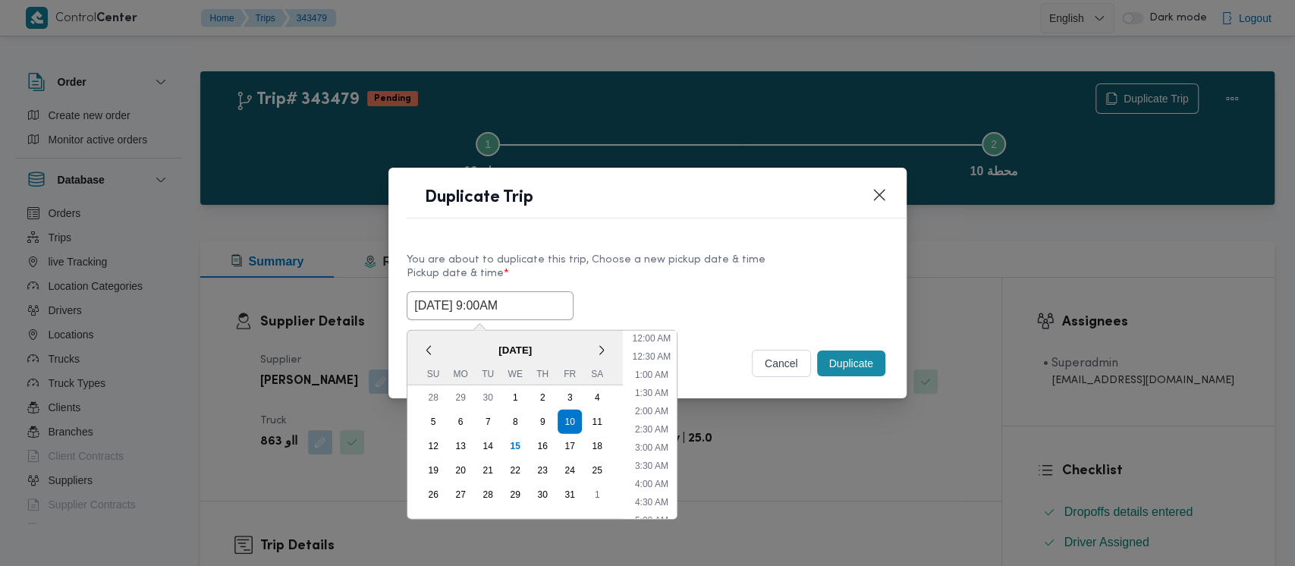
scroll to position [241, 0]
click at [642, 459] on li "10:00 AM" at bounding box center [651, 461] width 51 height 15
type input "[DATE] 10:00AM"
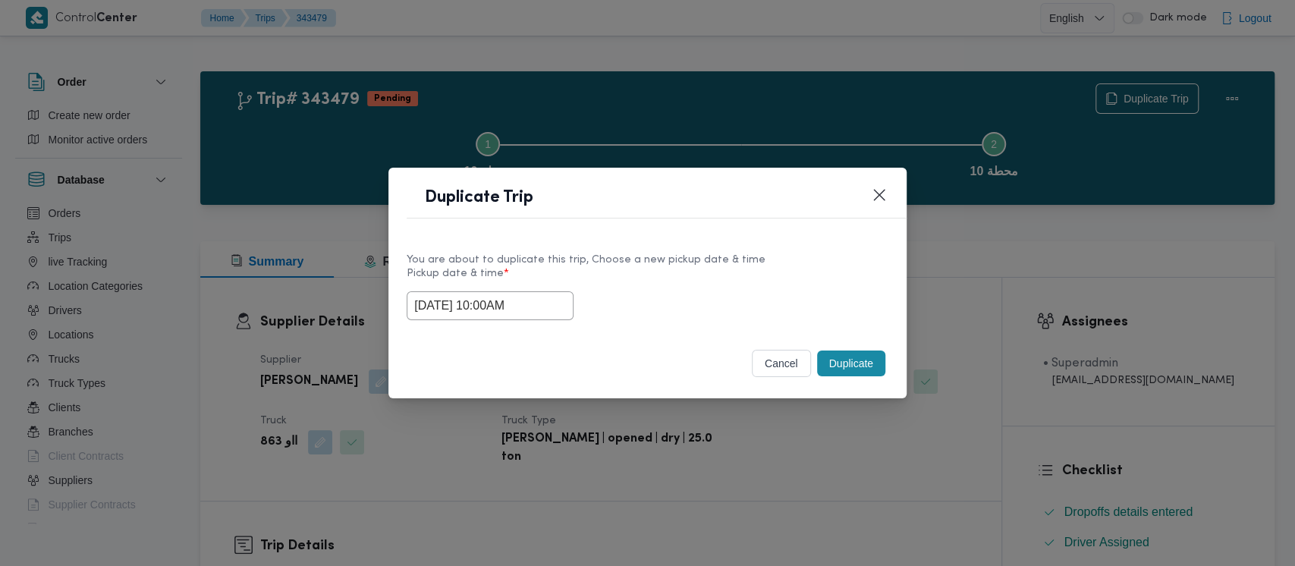
click at [864, 363] on button "Duplicate" at bounding box center [851, 364] width 68 height 26
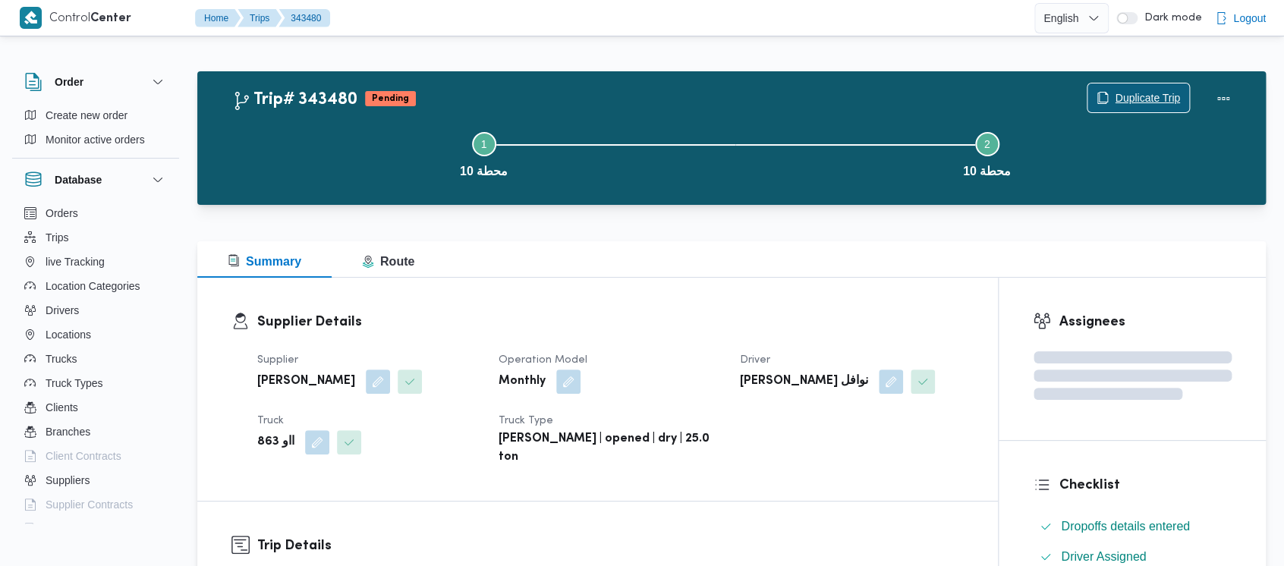
click at [1152, 96] on span "Duplicate Trip" at bounding box center [1147, 98] width 65 height 18
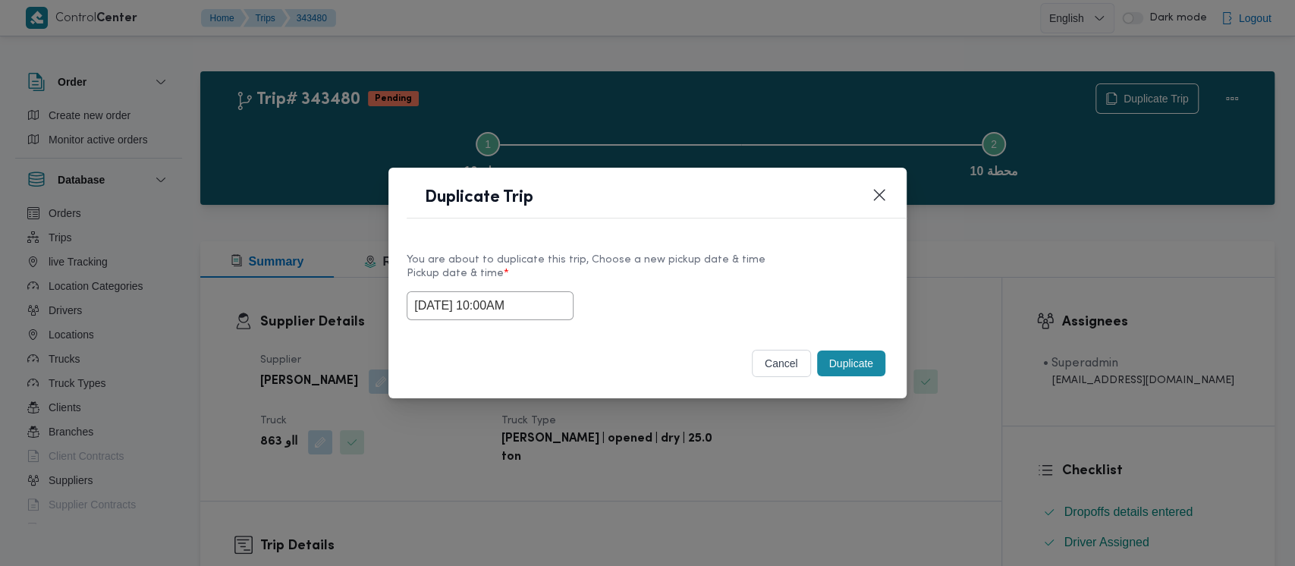
click at [490, 300] on input "[DATE] 10:00AM" at bounding box center [490, 305] width 167 height 29
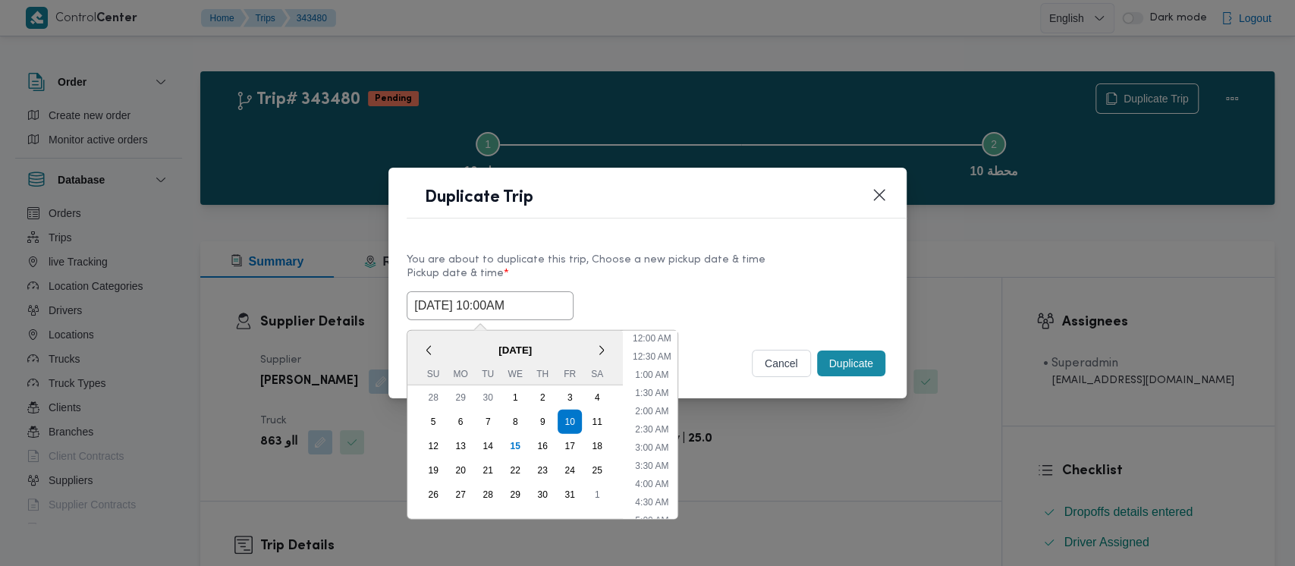
scroll to position [278, 0]
click at [650, 459] on li "11:00 AM" at bounding box center [652, 461] width 51 height 15
type input "[DATE] 11:00AM"
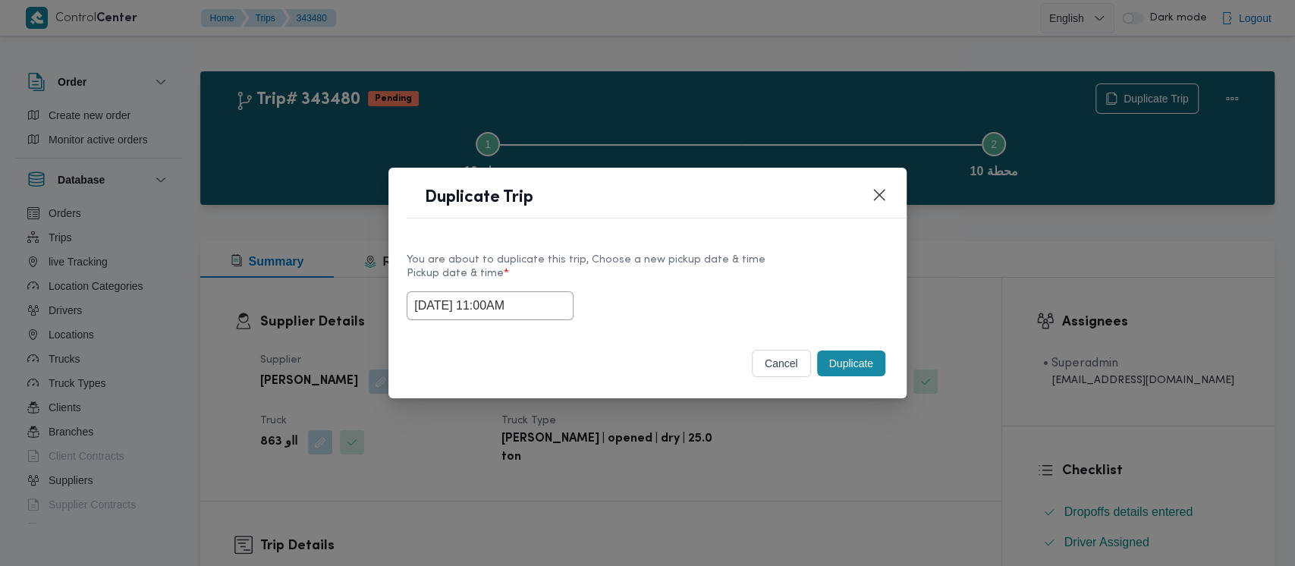
click at [844, 361] on button "Duplicate" at bounding box center [851, 364] width 68 height 26
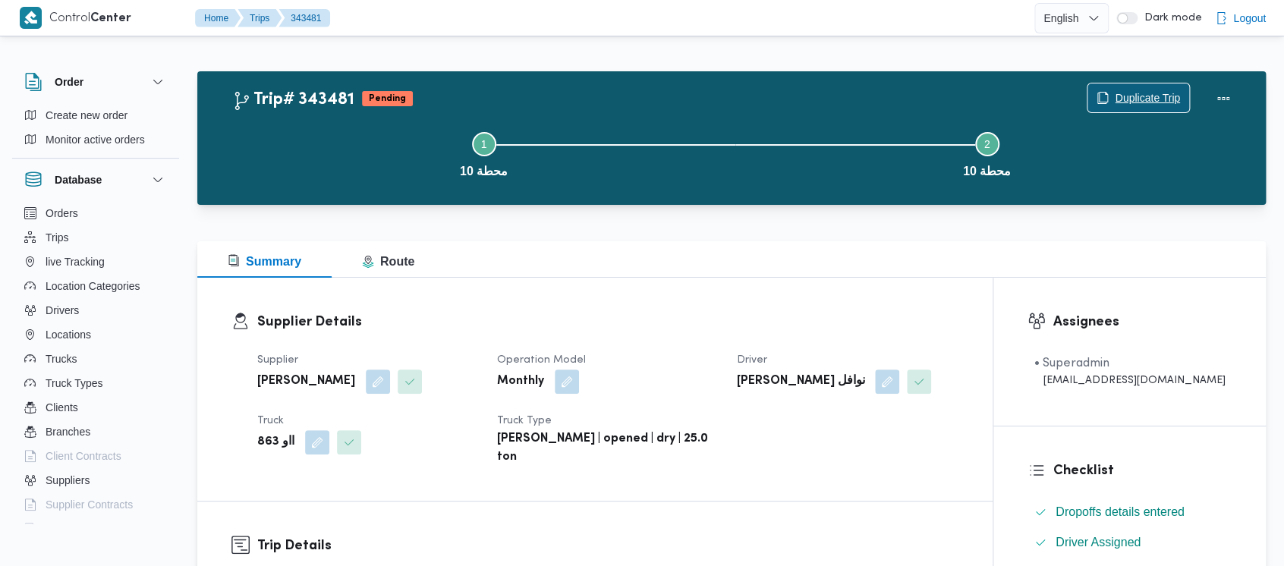
click at [1153, 97] on span "Duplicate Trip" at bounding box center [1147, 98] width 65 height 18
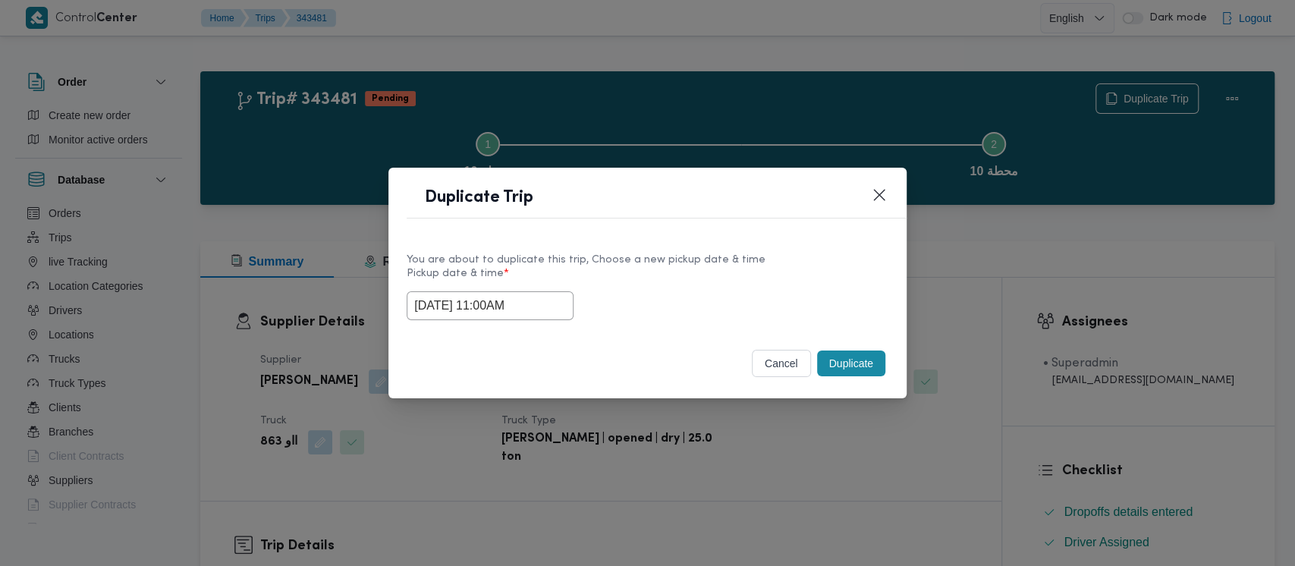
click at [481, 291] on input "[DATE] 11:00AM" at bounding box center [490, 305] width 167 height 29
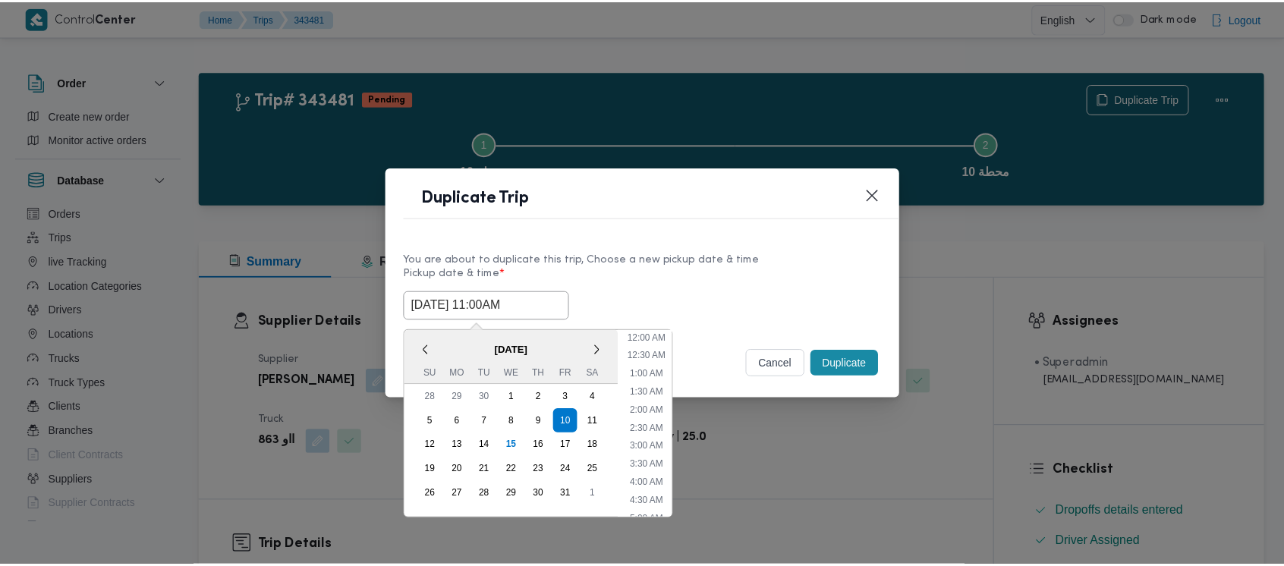
scroll to position [314, 0]
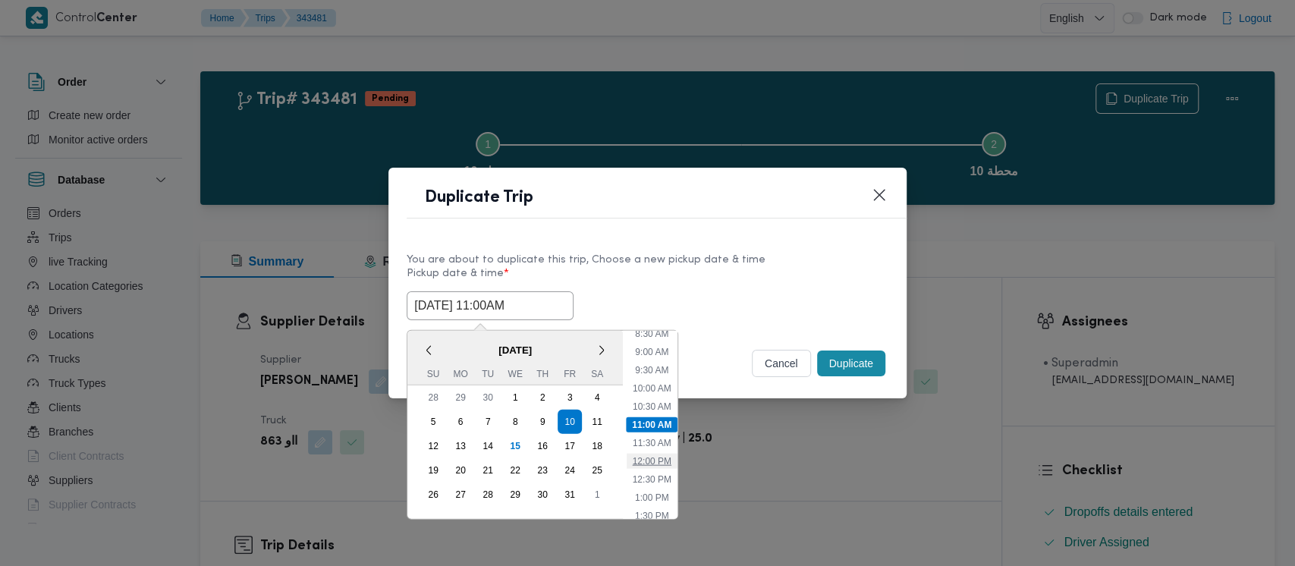
click at [662, 459] on li "12:00 PM" at bounding box center [652, 461] width 51 height 15
type input "[DATE] 12:00PM"
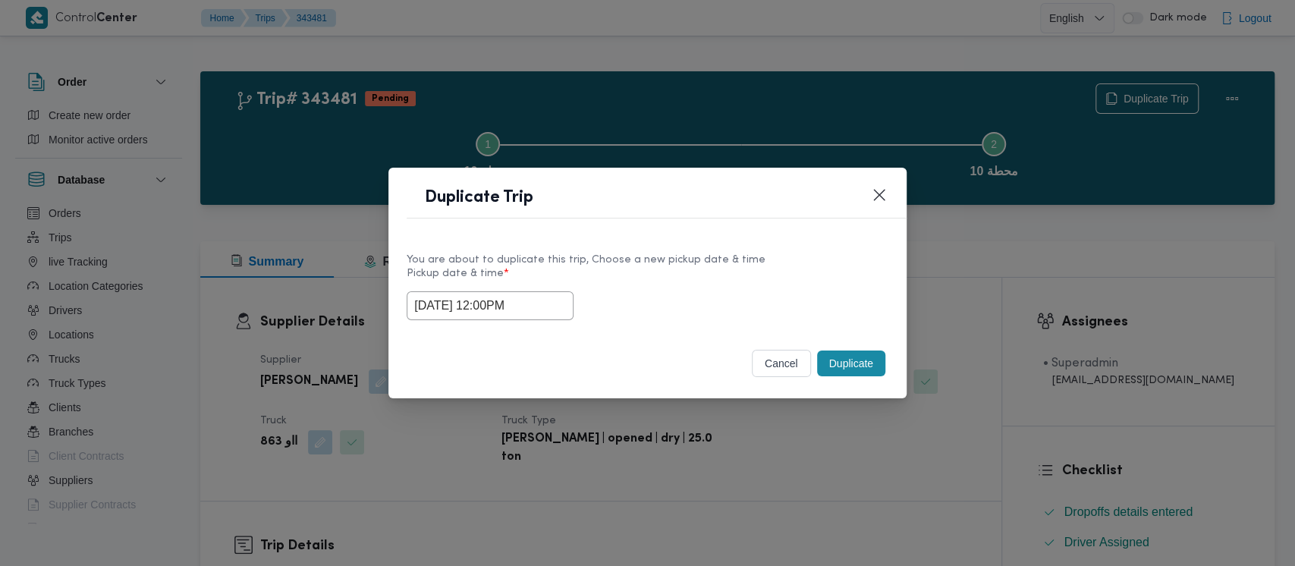
click at [832, 364] on button "Duplicate" at bounding box center [851, 364] width 68 height 26
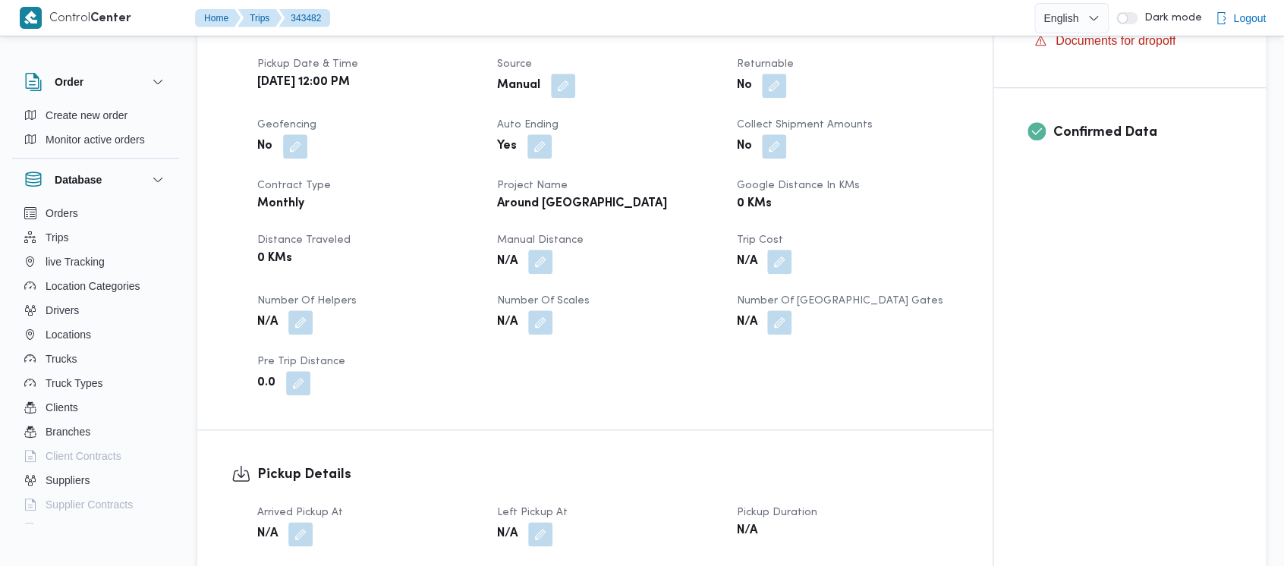
scroll to position [607, 0]
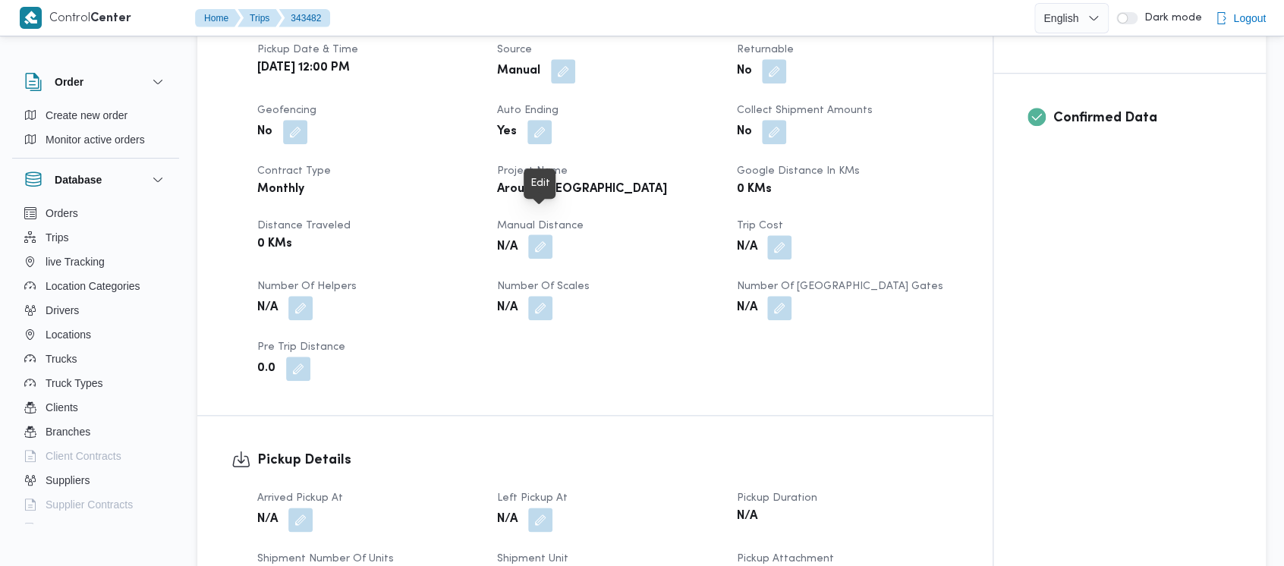
click at [536, 234] on button "button" at bounding box center [540, 246] width 24 height 24
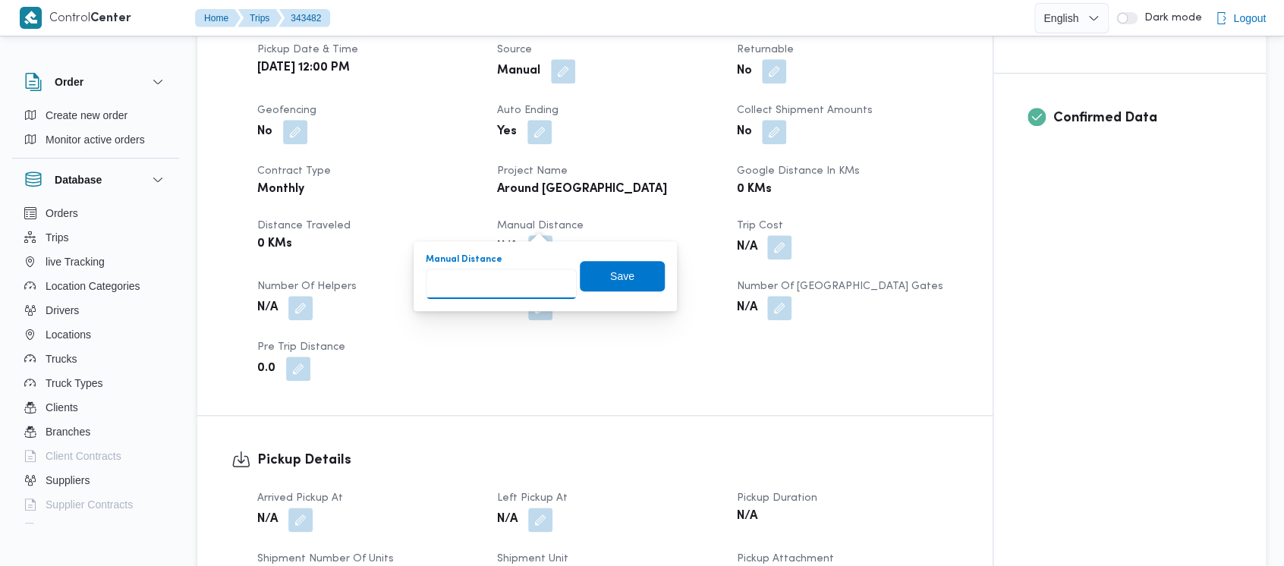
click at [470, 270] on input "Manual Distance" at bounding box center [501, 284] width 151 height 30
paste input "1.5"
type input "1.5"
click at [612, 275] on span "Save" at bounding box center [622, 275] width 24 height 18
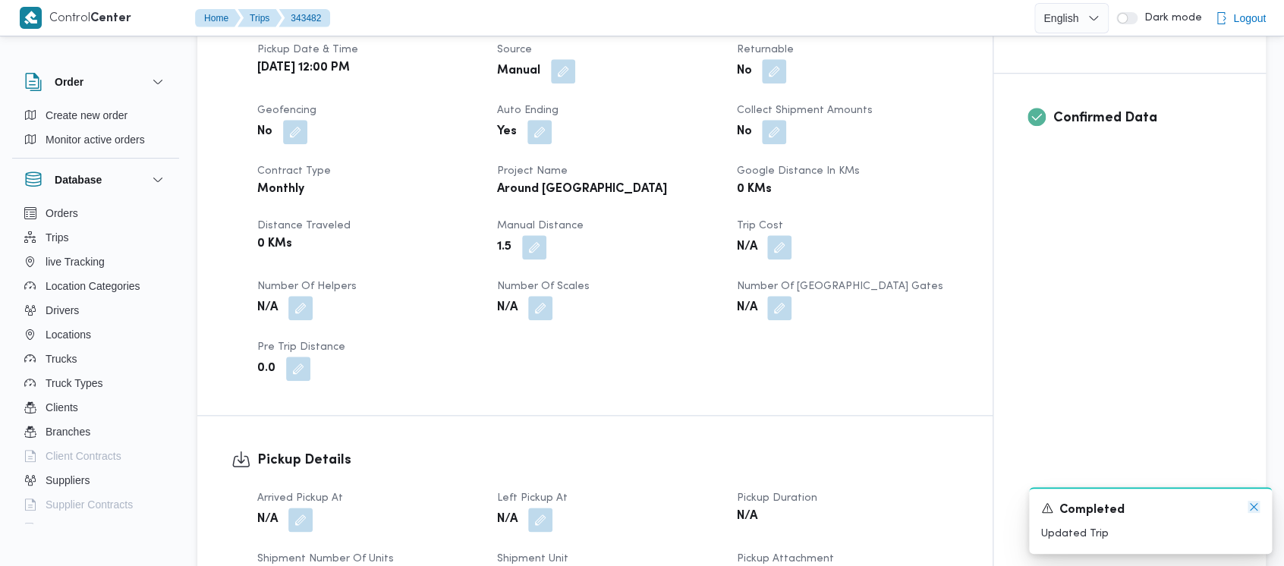
click at [1251, 509] on icon "Dismiss toast" at bounding box center [1254, 507] width 12 height 12
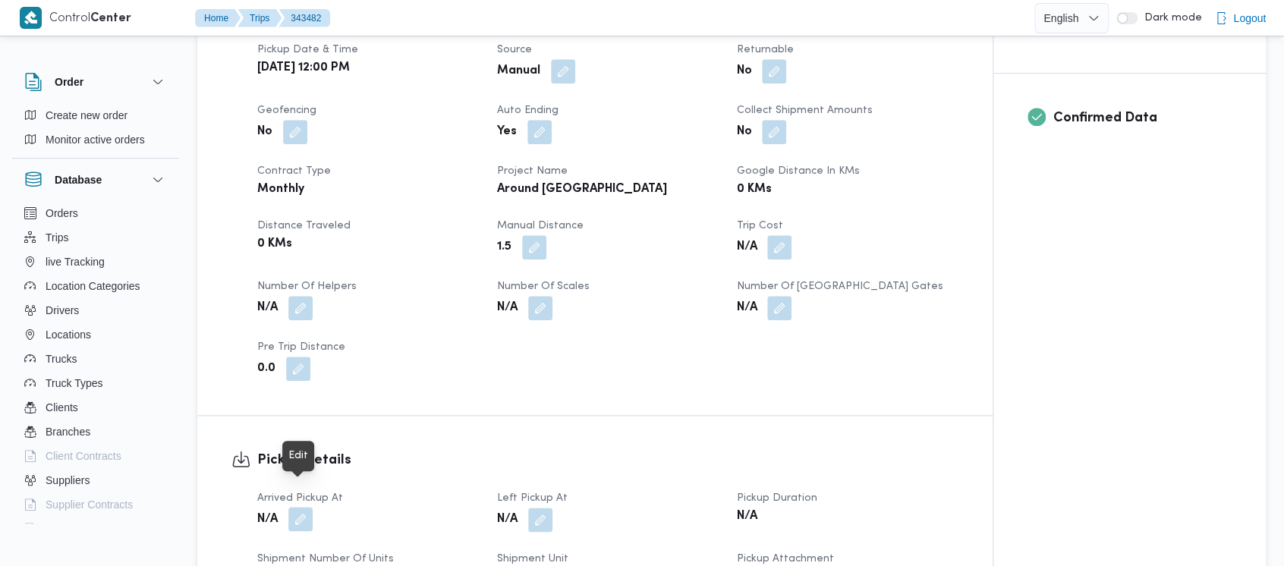
click at [294, 507] on button "button" at bounding box center [300, 519] width 24 height 24
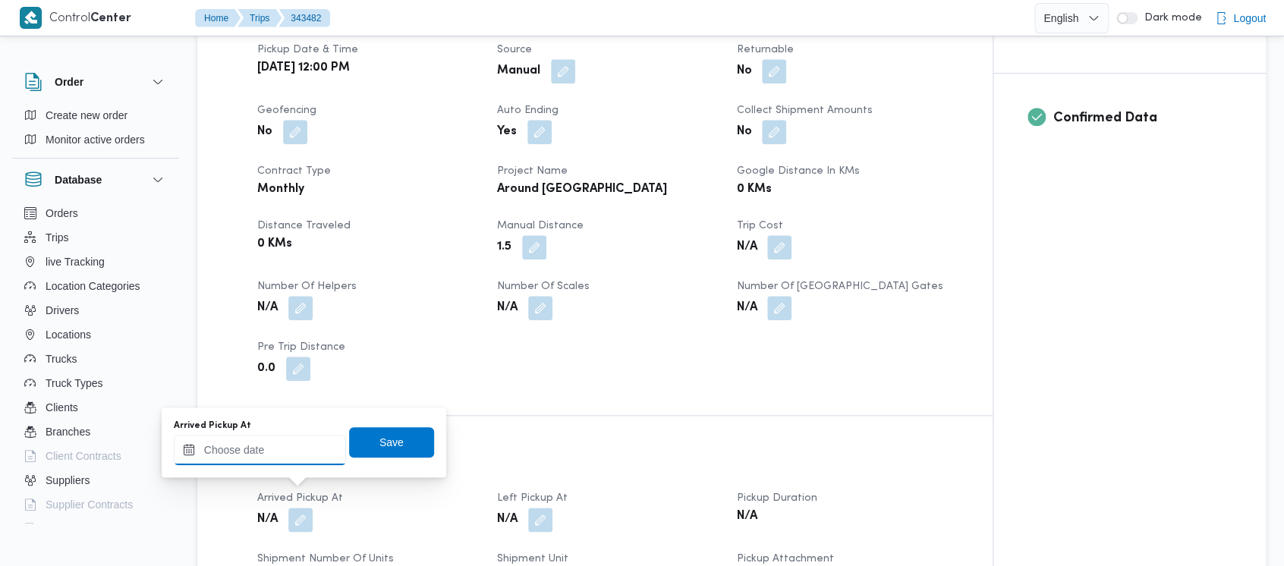
click at [255, 455] on input "Arrived Pickup At" at bounding box center [260, 450] width 172 height 30
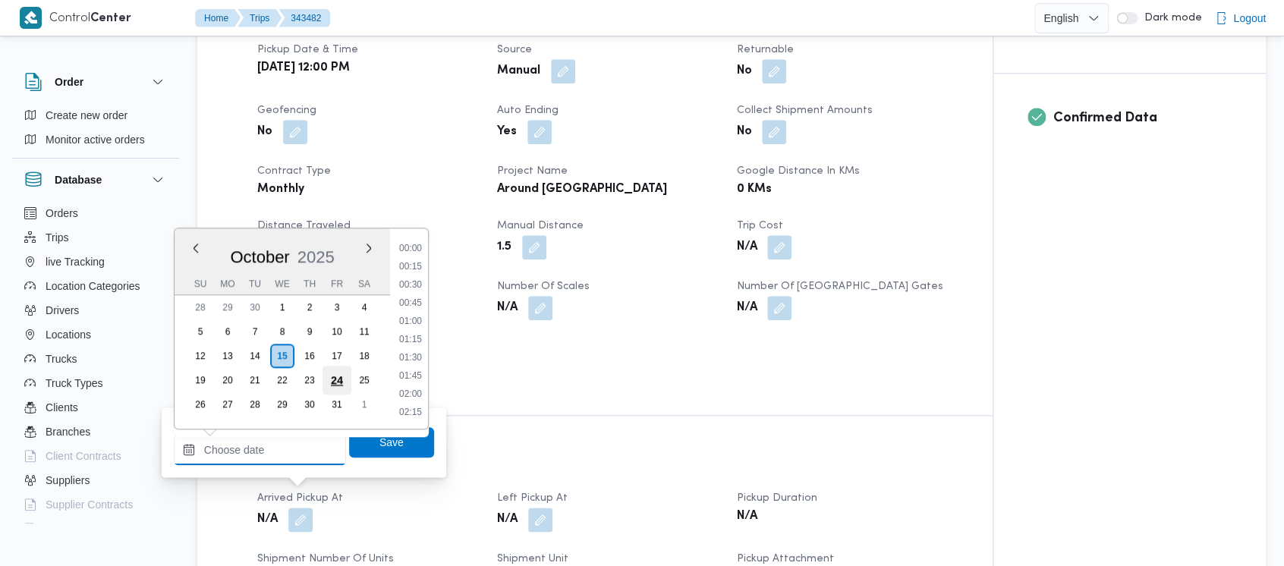
scroll to position [782, 0]
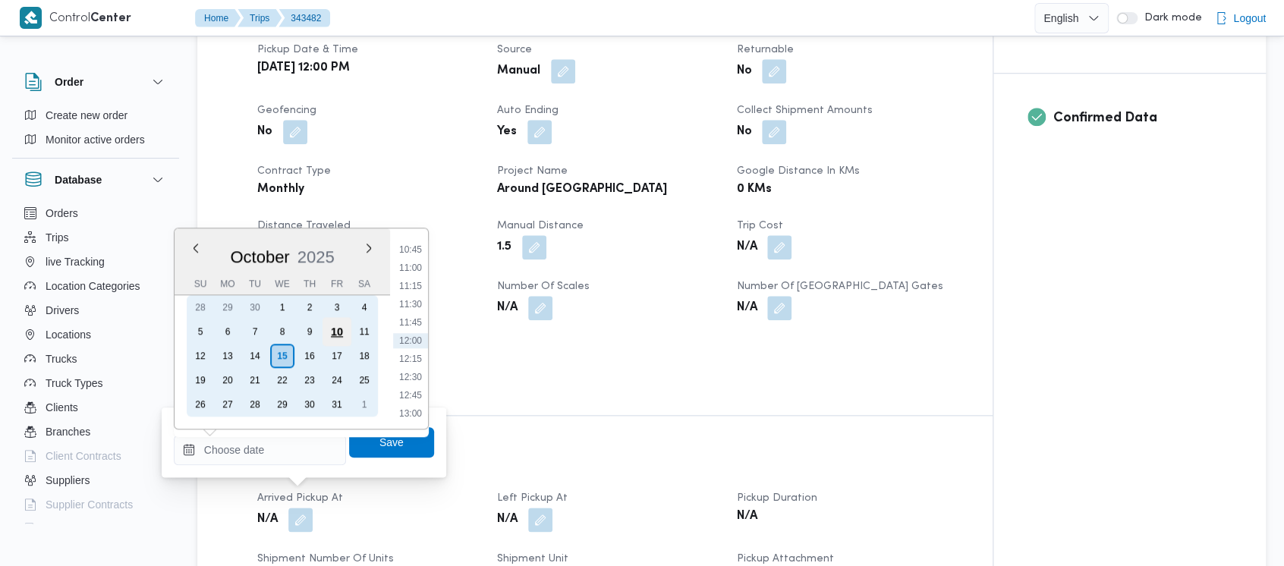
click at [334, 332] on div "10" at bounding box center [337, 331] width 29 height 29
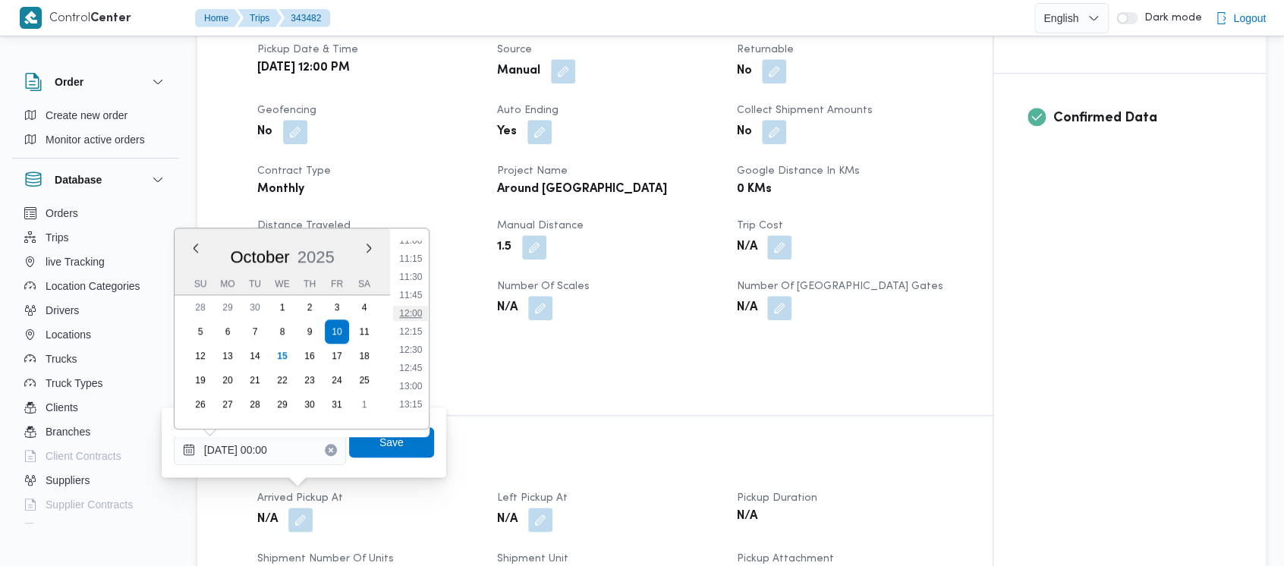
click at [402, 318] on li "12:00" at bounding box center [410, 313] width 35 height 15
type input "[DATE] 12:00"
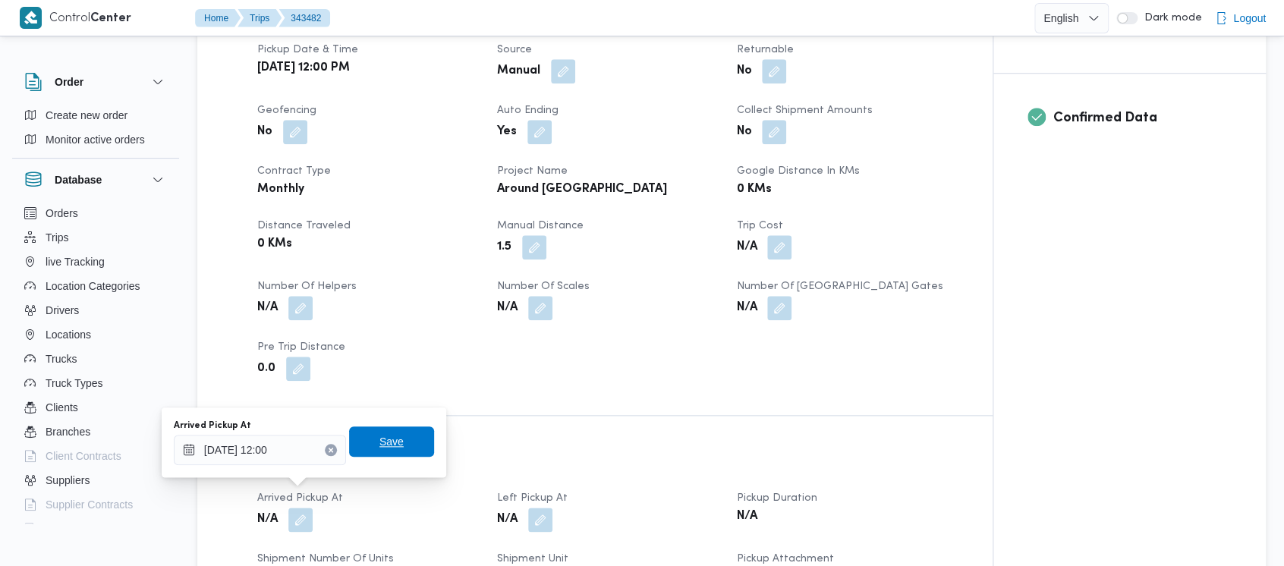
click at [379, 448] on span "Save" at bounding box center [391, 442] width 24 height 18
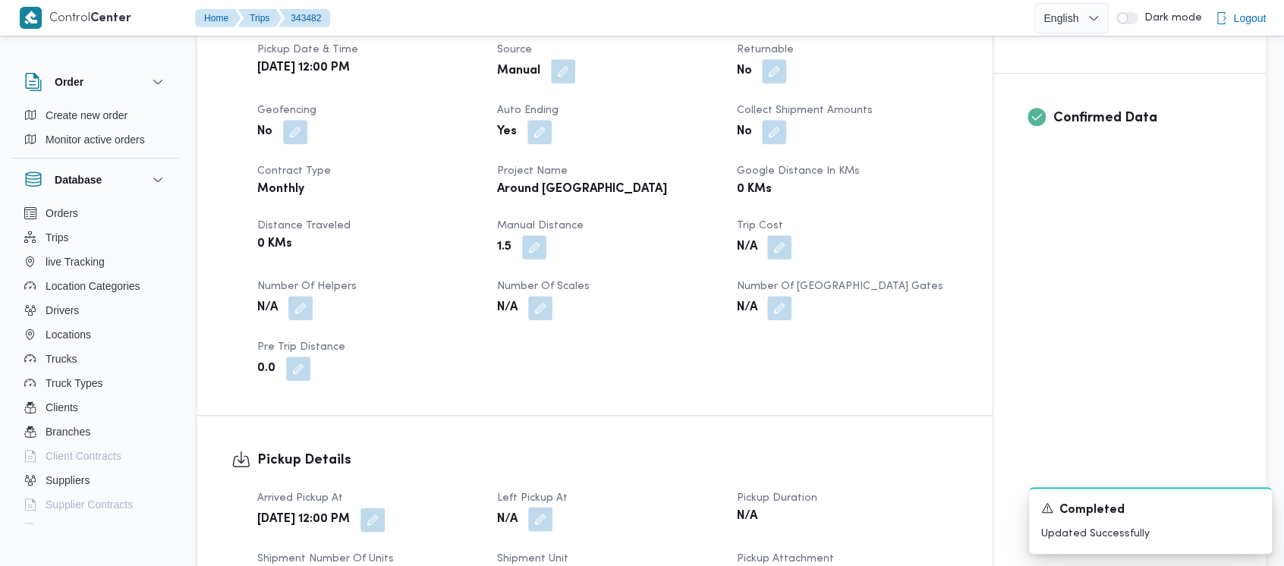
click at [550, 507] on button "button" at bounding box center [540, 519] width 24 height 24
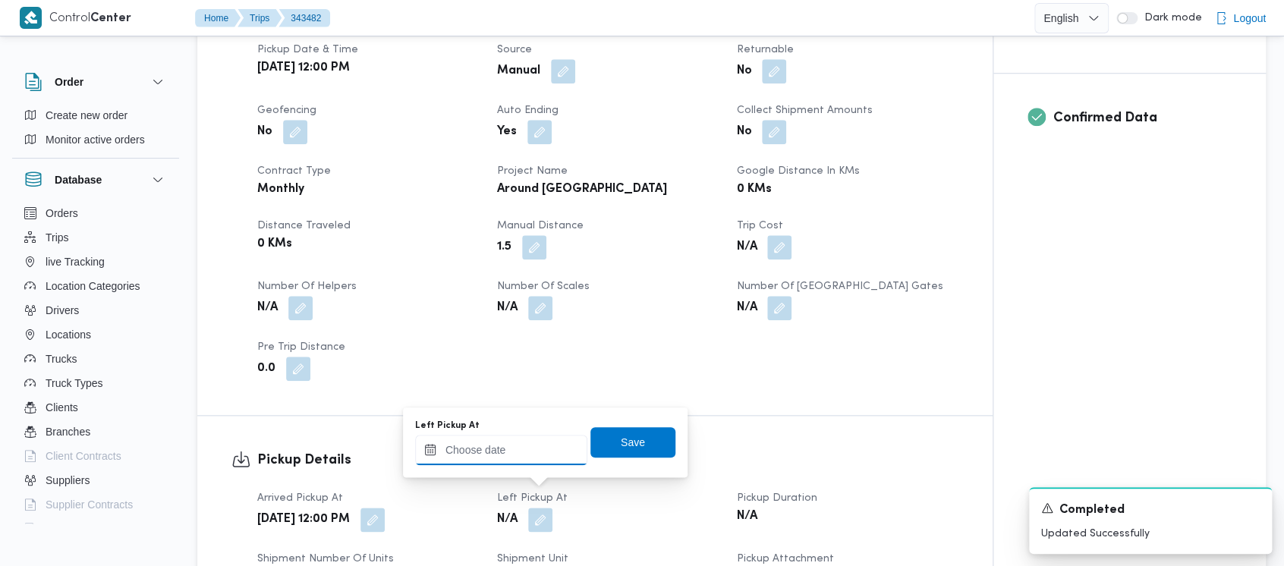
drag, startPoint x: 479, startPoint y: 452, endPoint x: 499, endPoint y: 436, distance: 26.4
click at [480, 450] on input "Left Pickup At" at bounding box center [501, 450] width 172 height 30
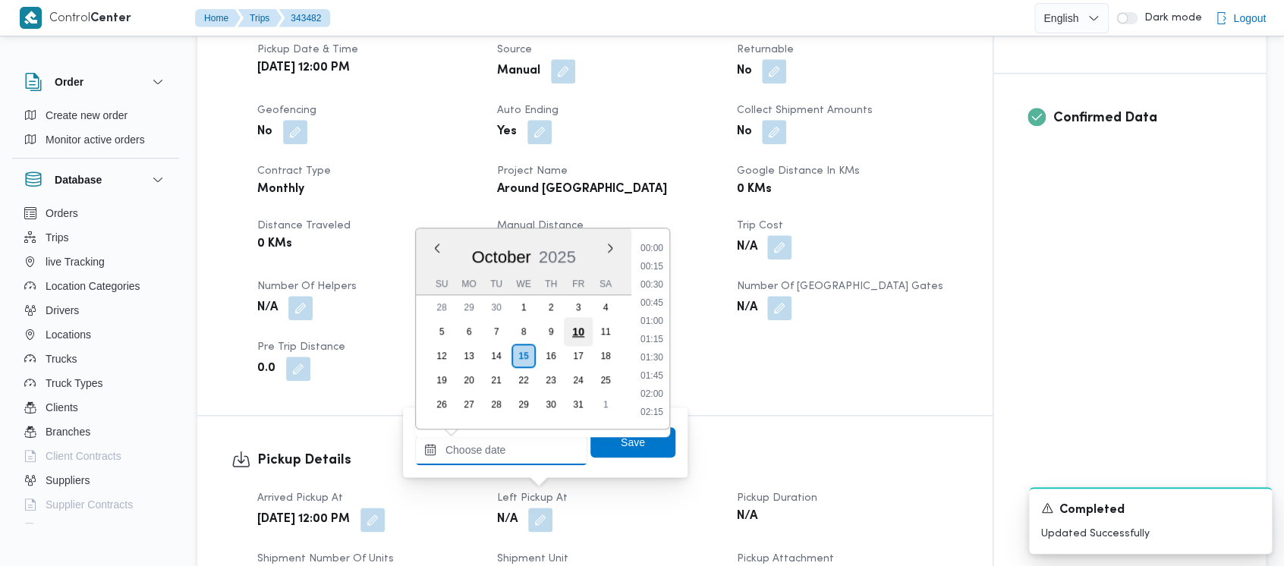
scroll to position [782, 0]
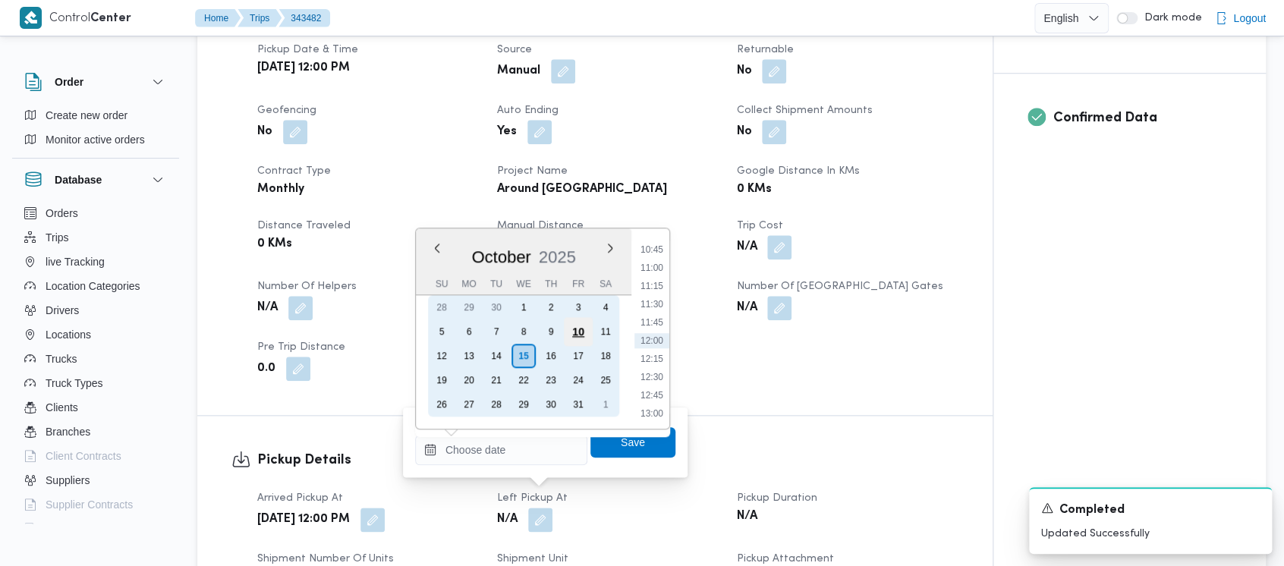
click at [582, 329] on div "10" at bounding box center [578, 331] width 29 height 29
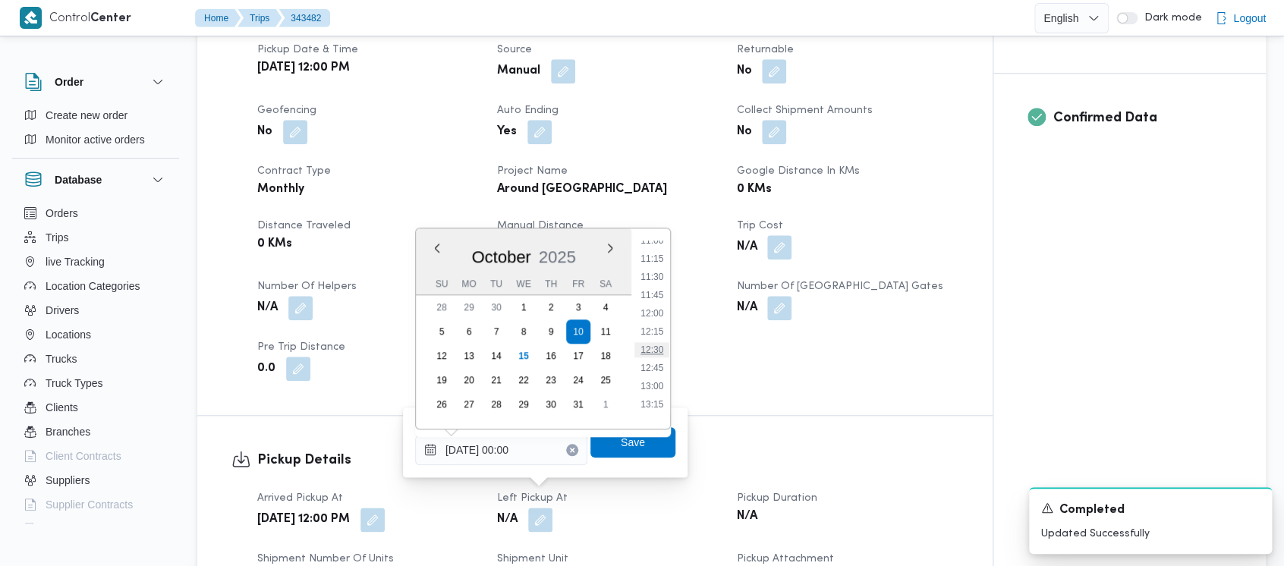
click at [647, 355] on li "12:30" at bounding box center [651, 349] width 35 height 15
type input "[DATE] 12:30"
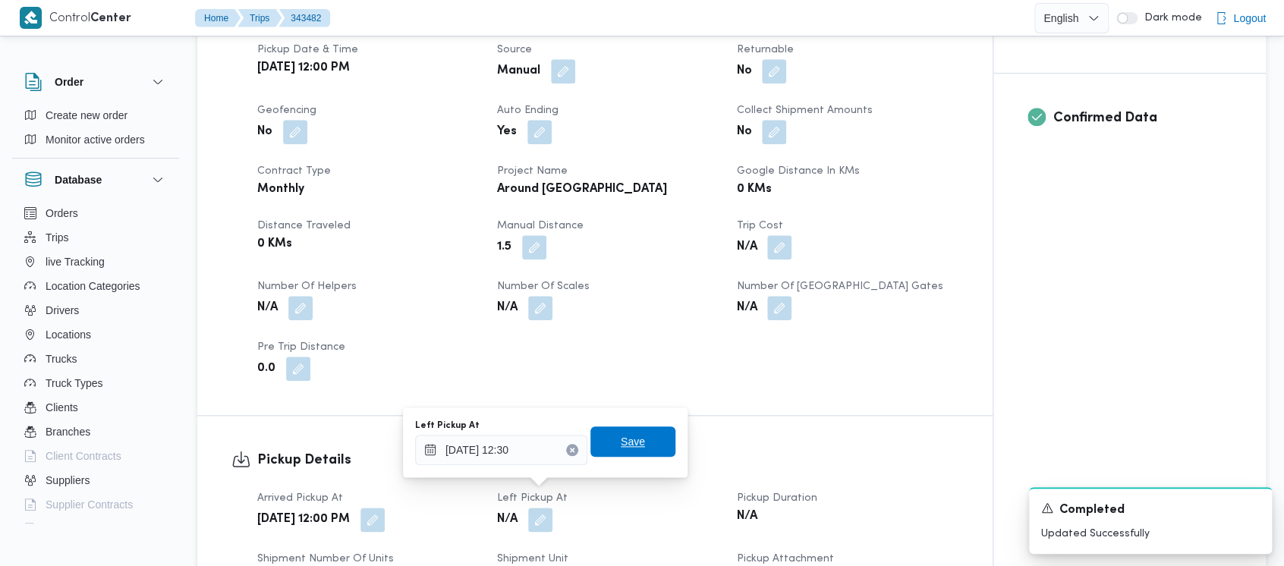
click at [621, 440] on span "Save" at bounding box center [633, 442] width 24 height 18
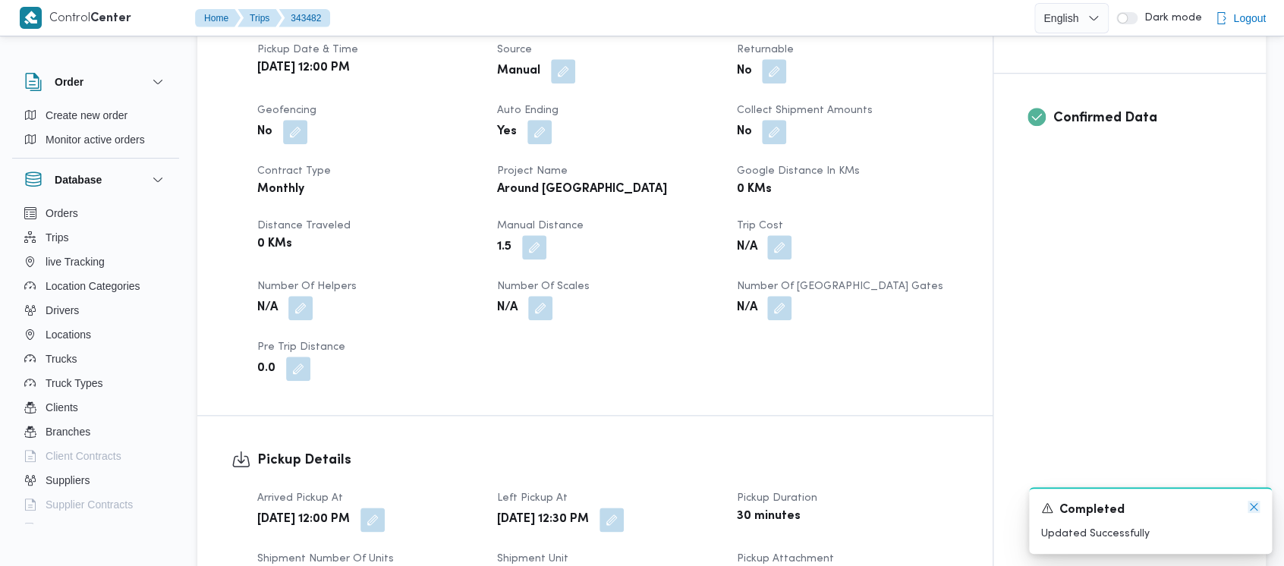
click at [1252, 504] on icon "Dismiss toast" at bounding box center [1254, 507] width 12 height 12
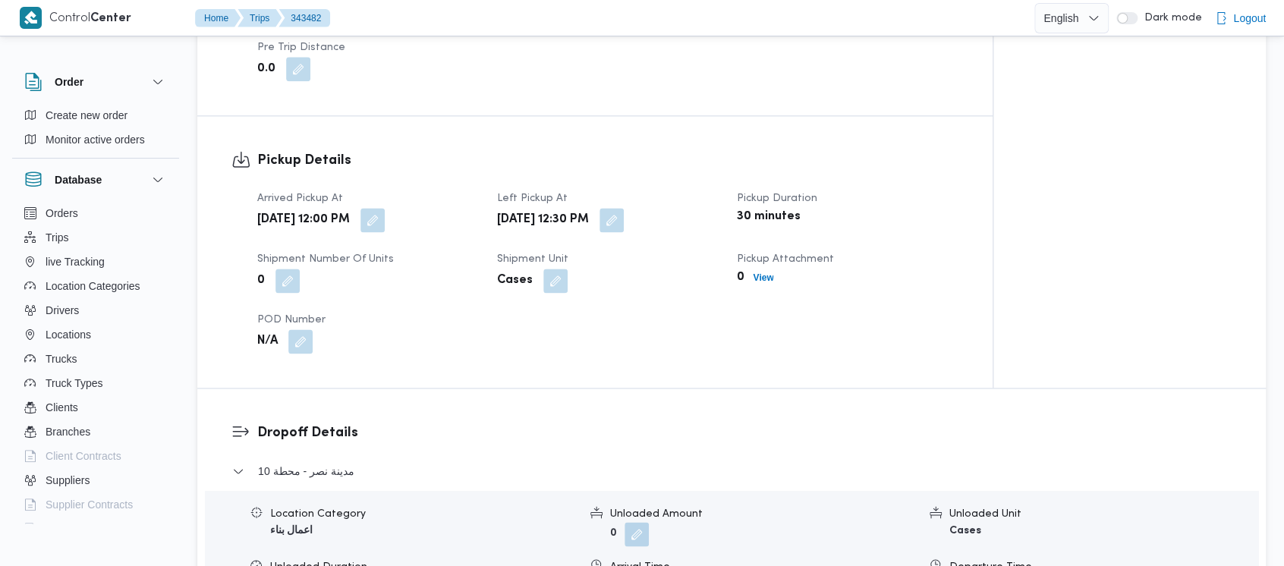
scroll to position [911, 0]
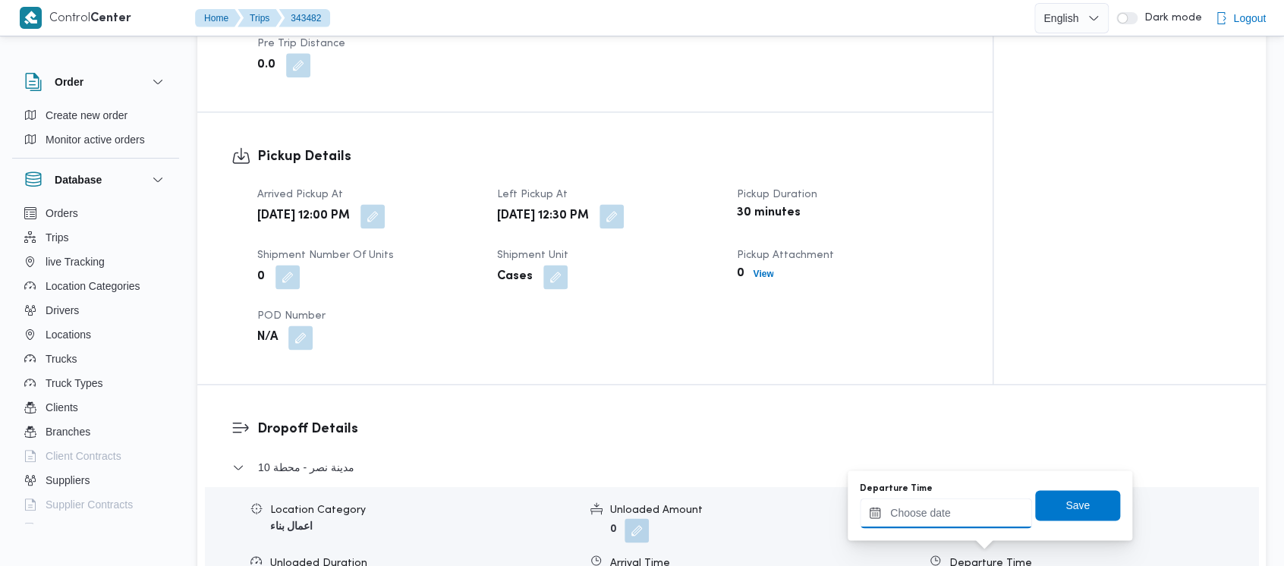
click at [917, 516] on input "Departure Time" at bounding box center [946, 513] width 172 height 30
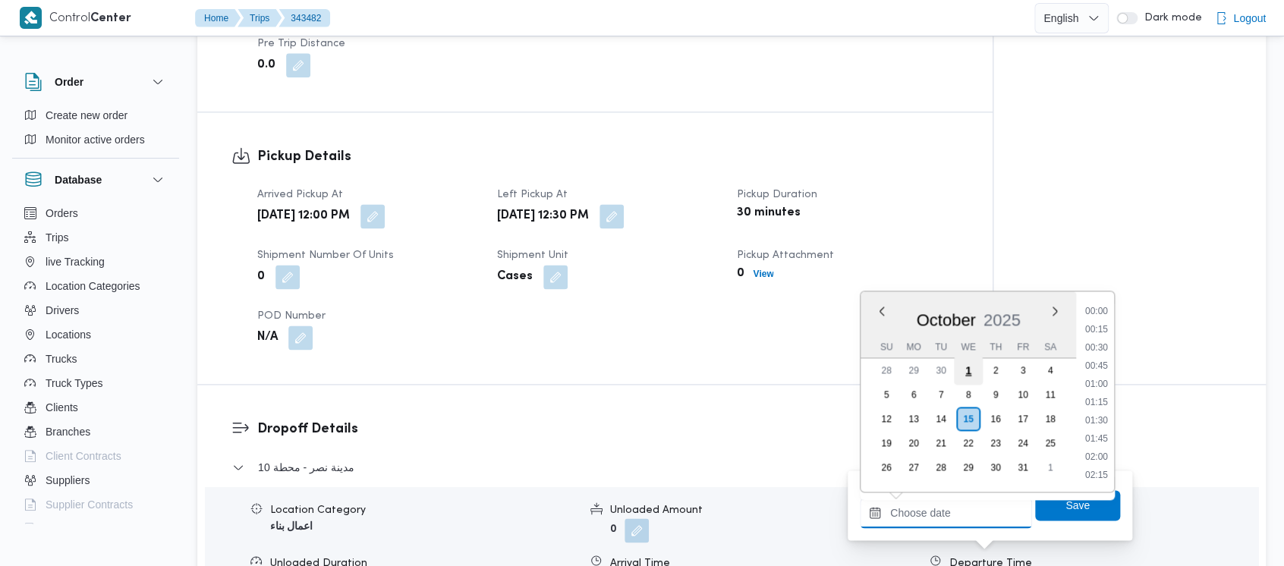
scroll to position [782, 0]
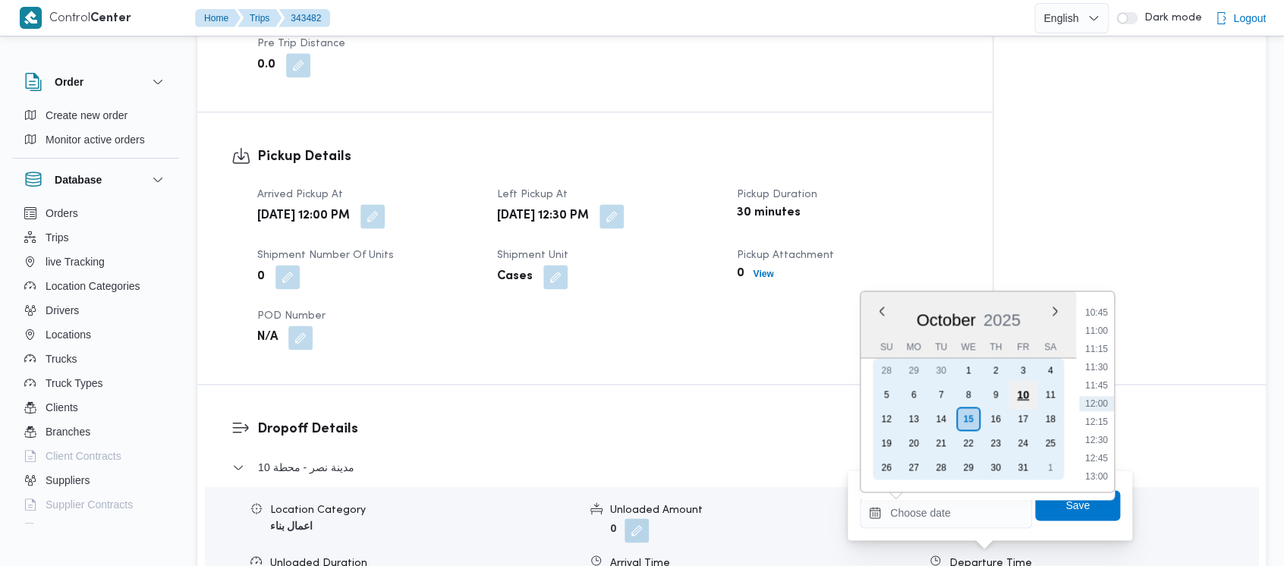
click at [1013, 392] on div "10" at bounding box center [1022, 394] width 29 height 29
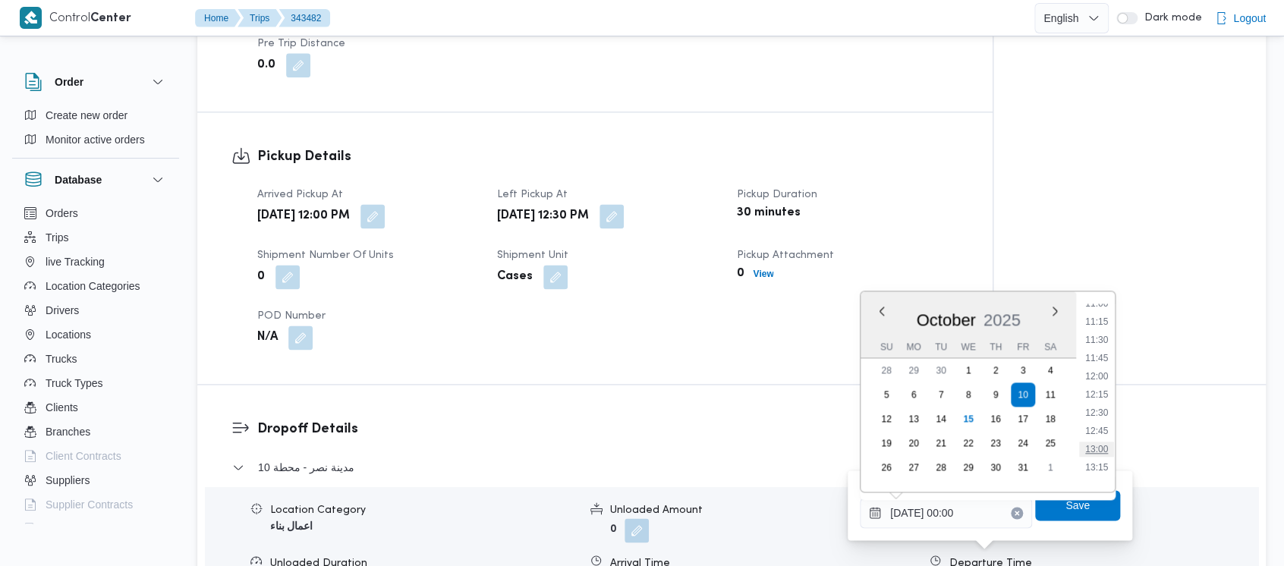
click at [1100, 451] on li "13:00" at bounding box center [1096, 449] width 35 height 15
type input "[DATE] 13:00"
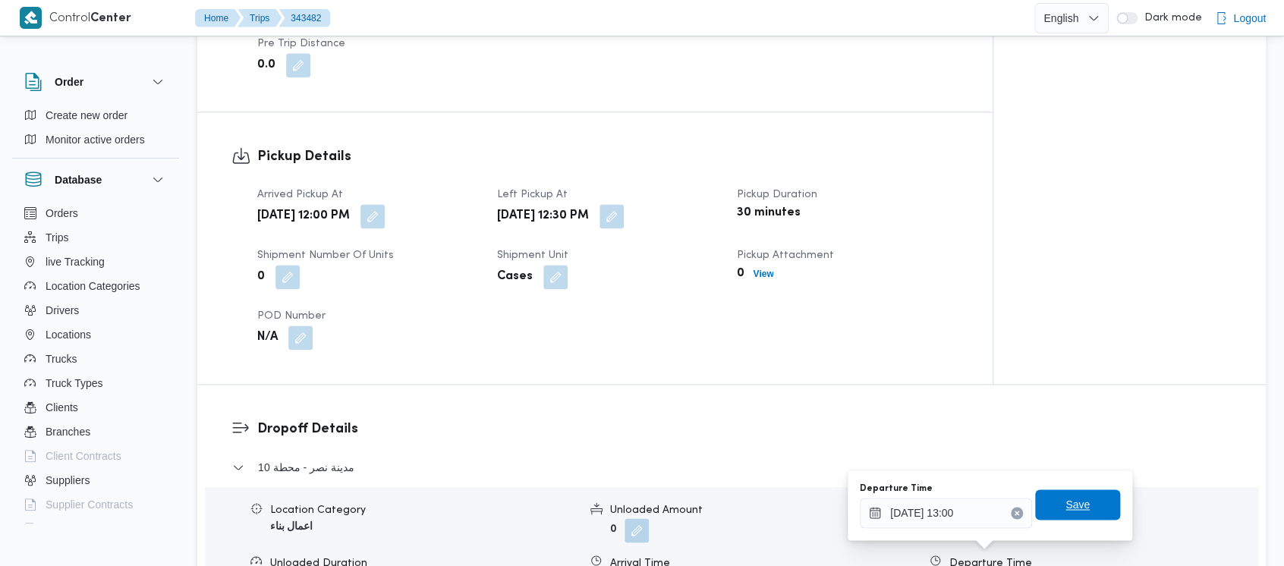
click at [1065, 513] on span "Save" at bounding box center [1077, 505] width 24 height 18
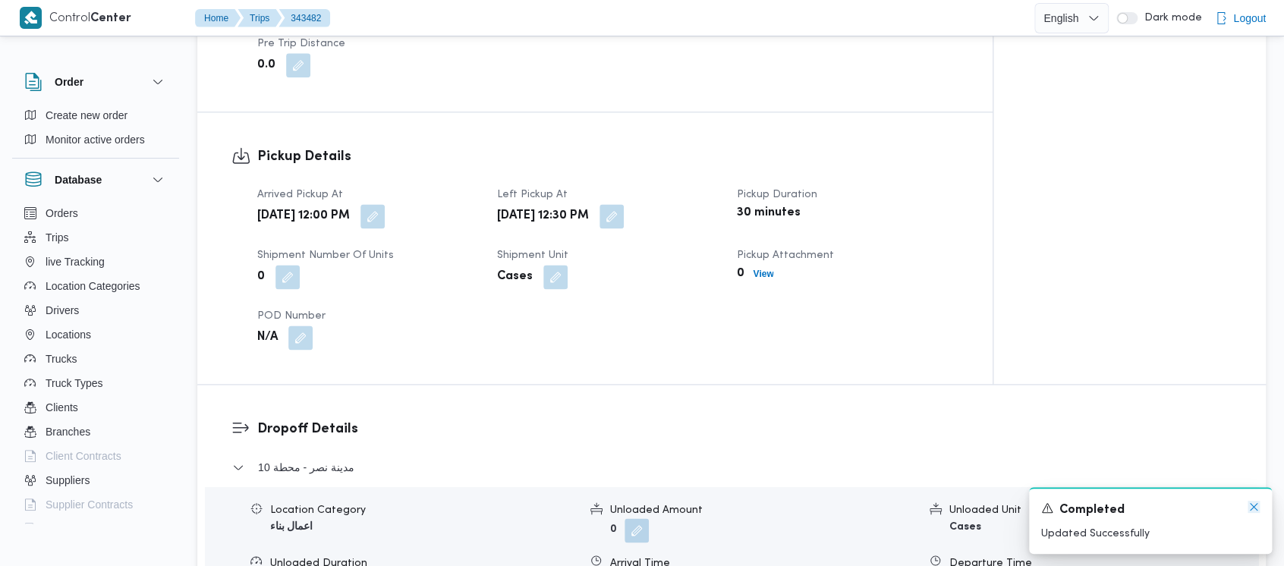
click at [1256, 501] on icon "Dismiss toast" at bounding box center [1254, 507] width 12 height 12
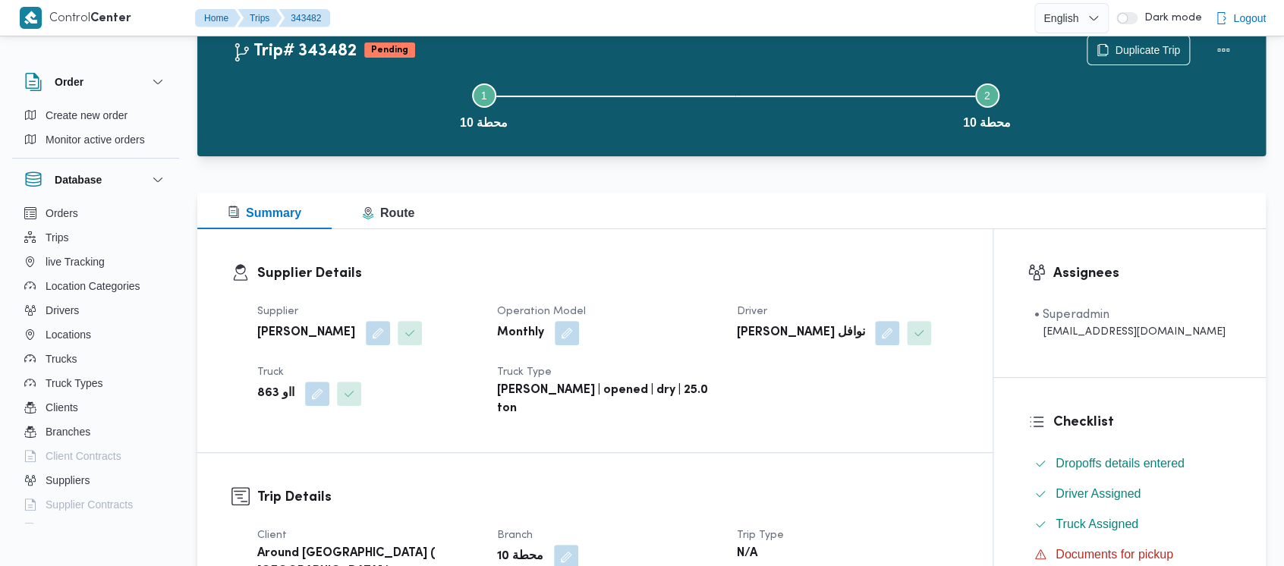
scroll to position [0, 0]
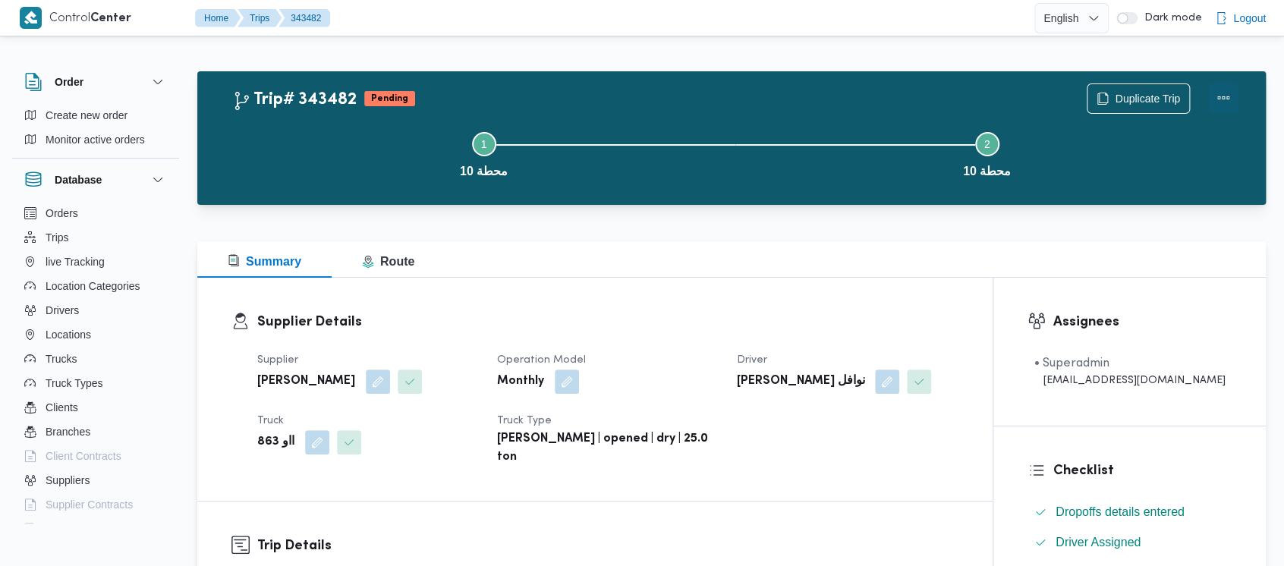
click at [1216, 95] on button "Actions" at bounding box center [1223, 98] width 30 height 30
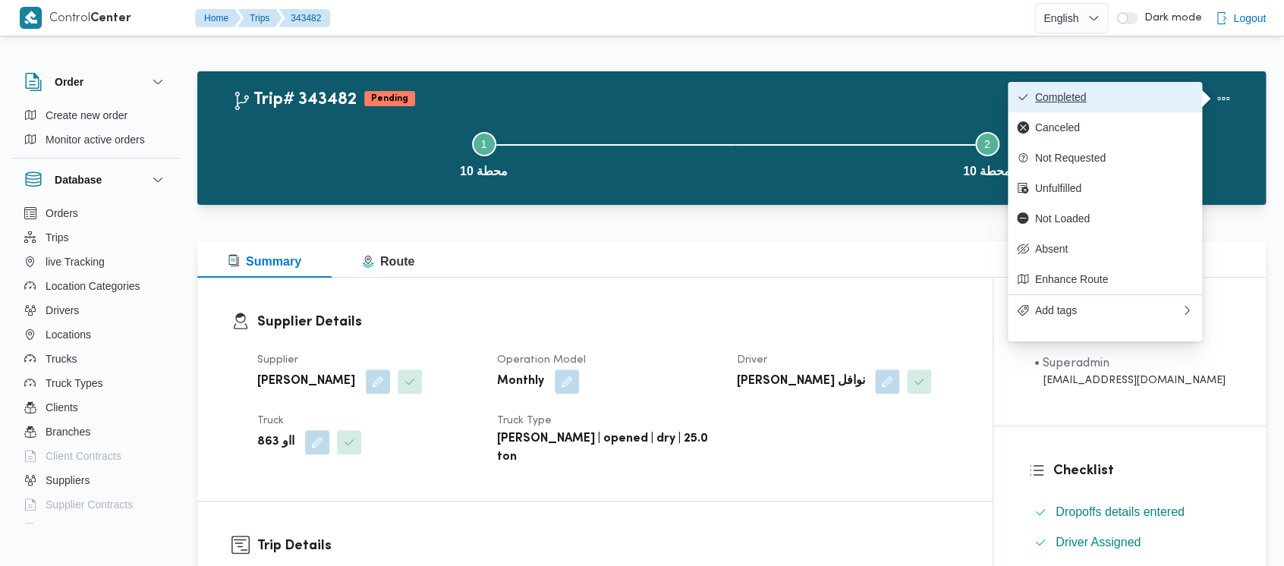
click at [1069, 100] on span "Completed" at bounding box center [1114, 97] width 158 height 12
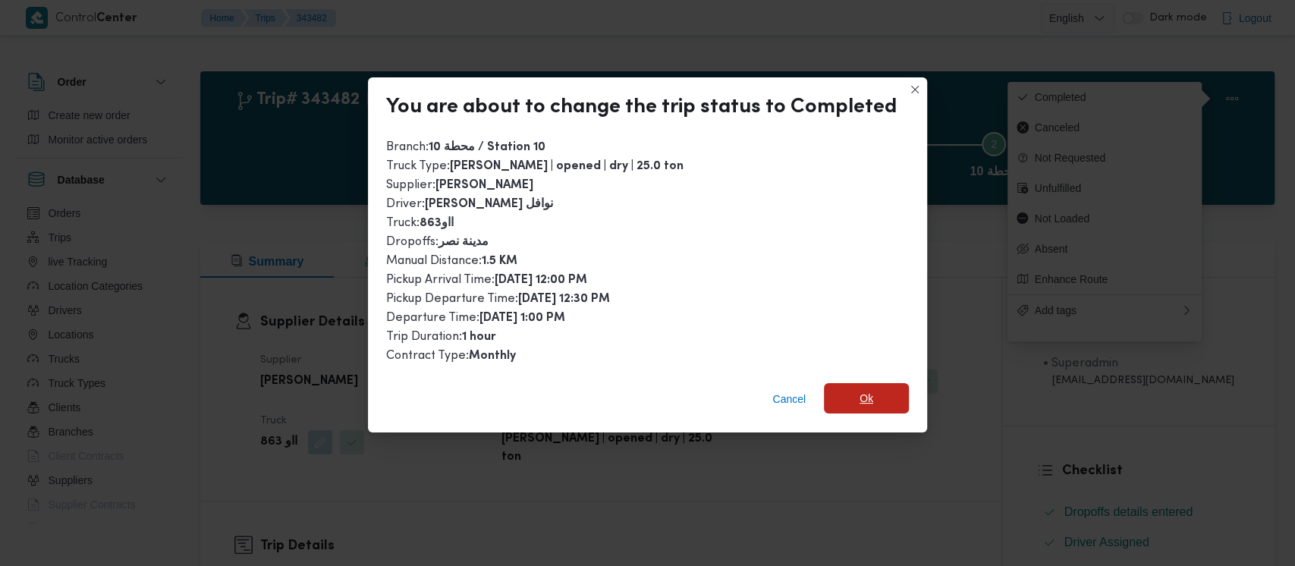
click at [860, 402] on span "Ok" at bounding box center [867, 398] width 14 height 18
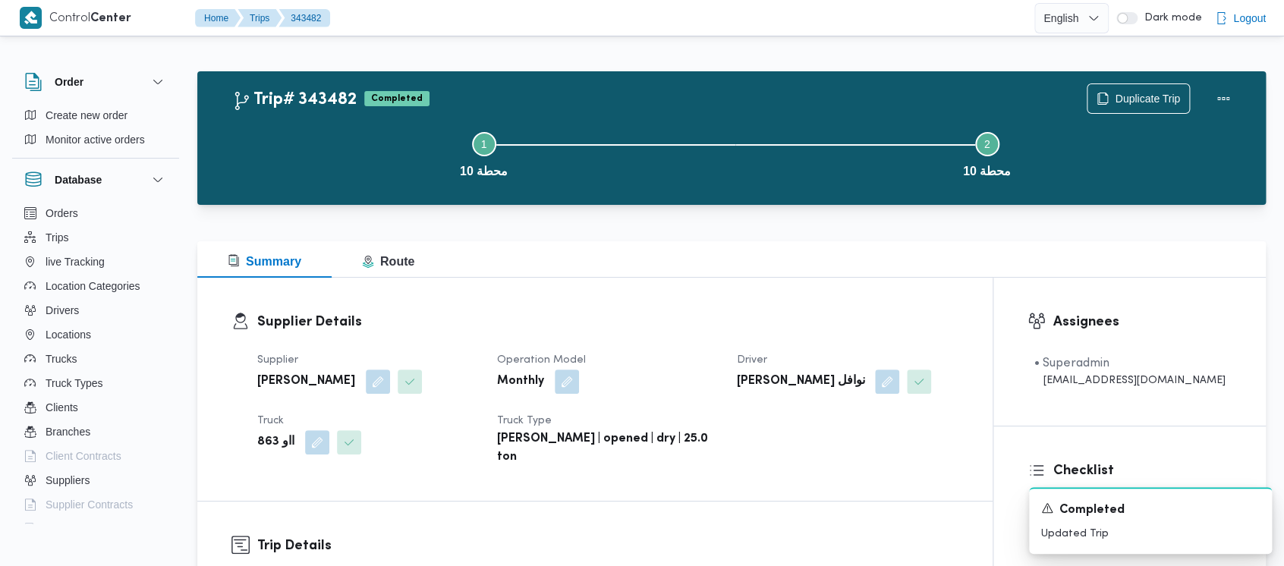
drag, startPoint x: 300, startPoint y: 145, endPoint x: 63, endPoint y: 3, distance: 276.7
click at [292, 138] on button "Step 1 is incomplete 1 محطة 10" at bounding box center [483, 153] width 503 height 79
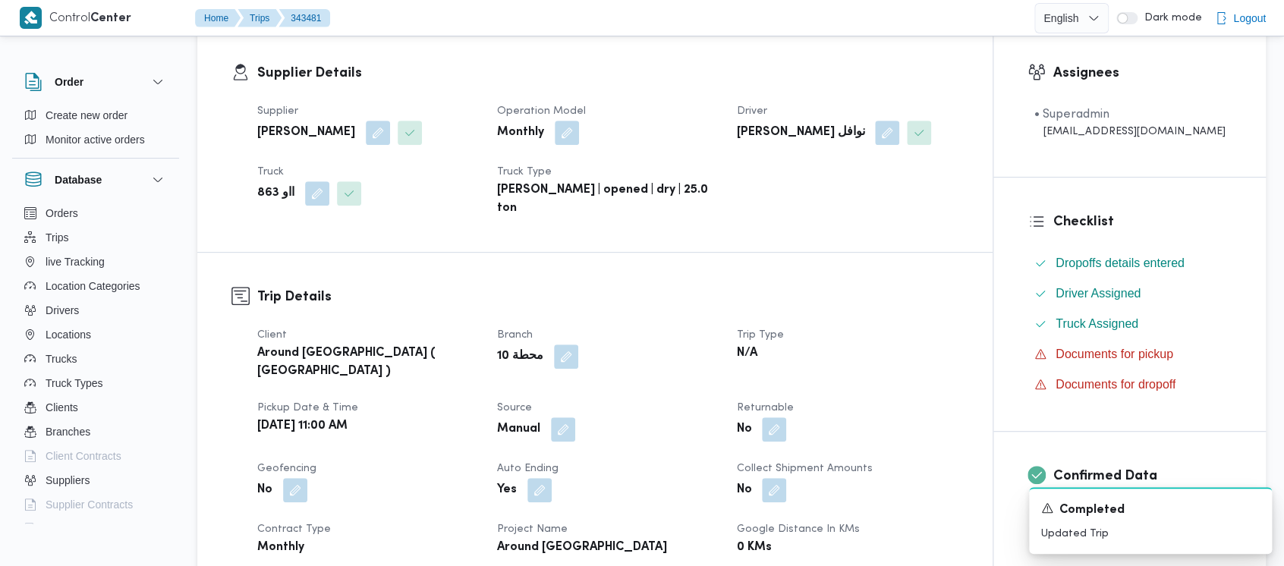
scroll to position [505, 0]
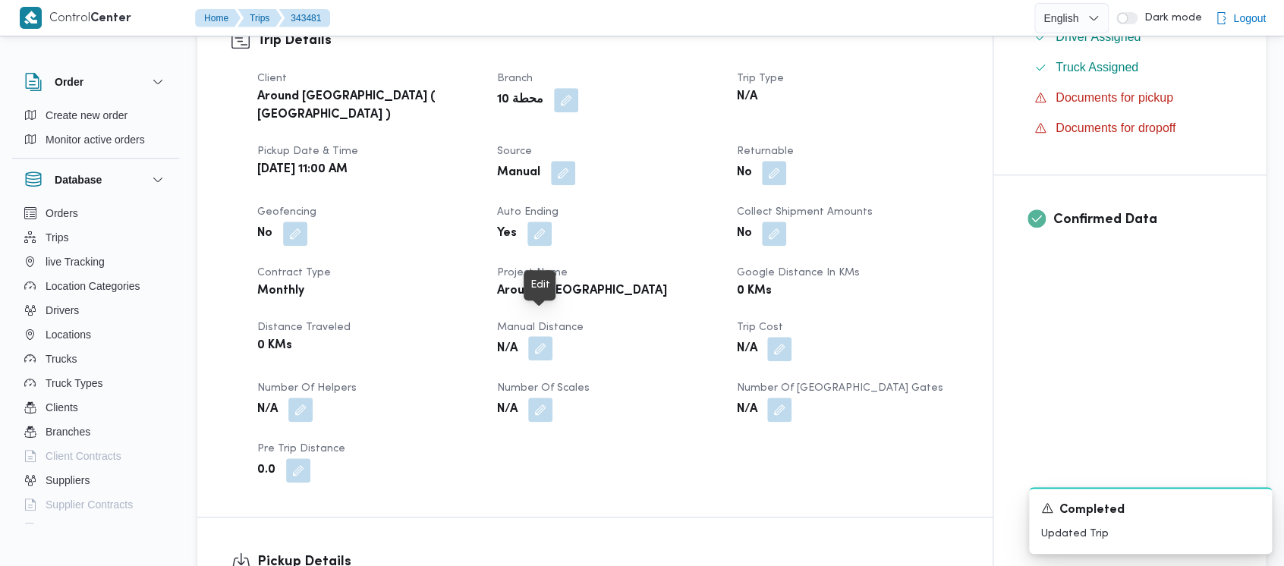
click at [544, 336] on button "button" at bounding box center [540, 348] width 24 height 24
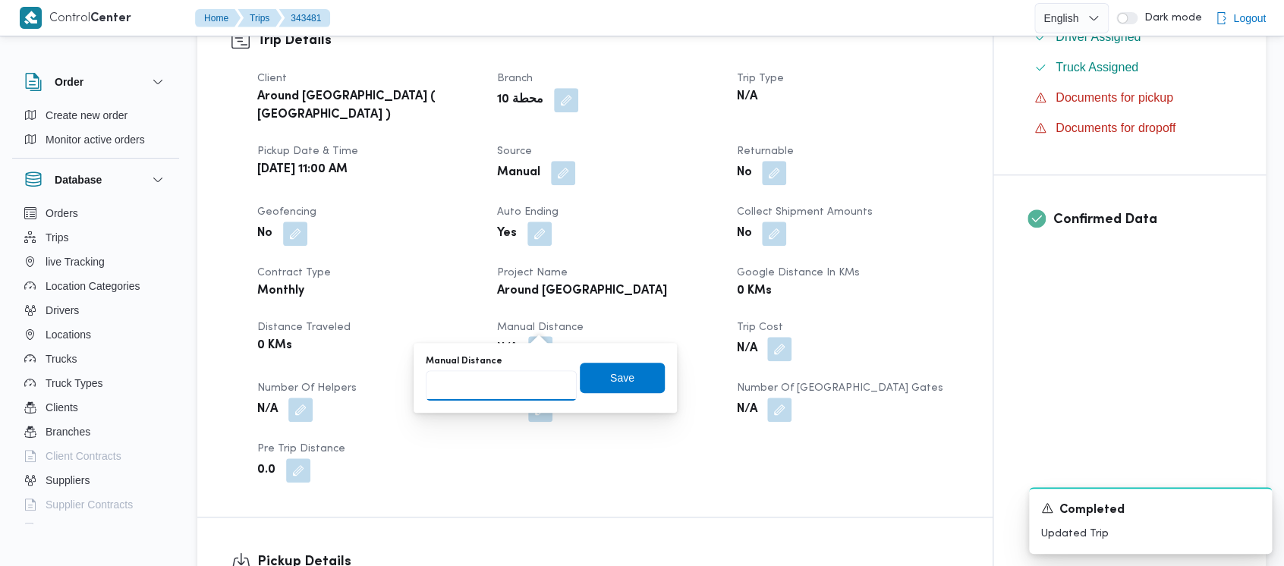
click at [496, 379] on input "Manual Distance" at bounding box center [501, 385] width 151 height 30
paste input "1.5"
type input "1.5"
click at [615, 374] on span "Save" at bounding box center [622, 377] width 24 height 18
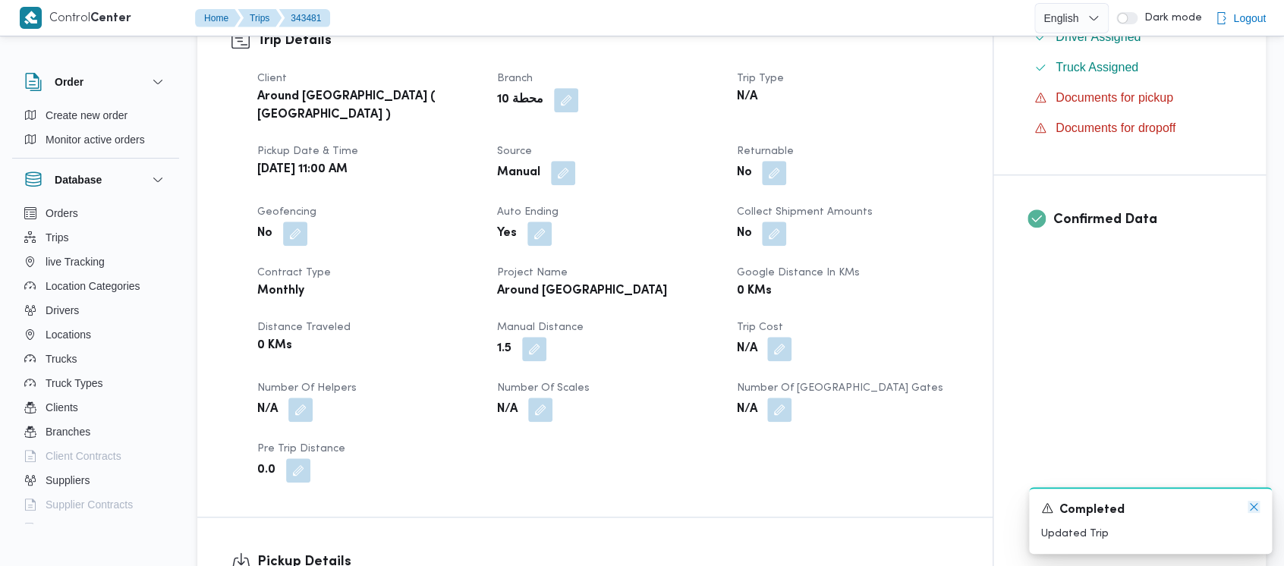
click at [1256, 505] on icon "Dismiss toast" at bounding box center [1254, 507] width 8 height 8
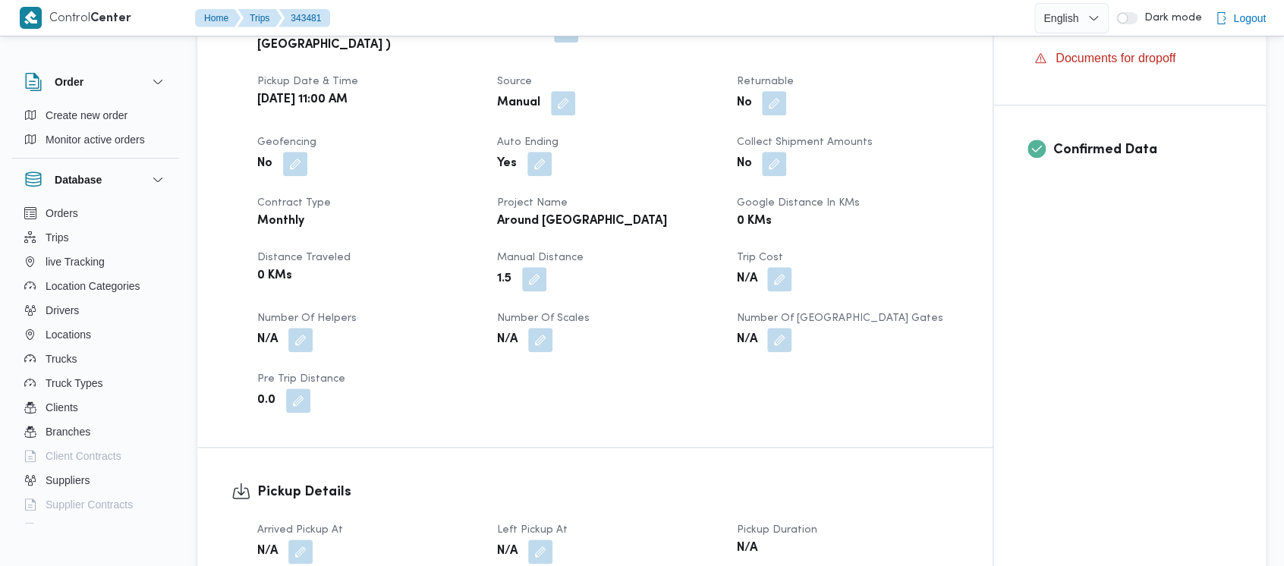
scroll to position [607, 0]
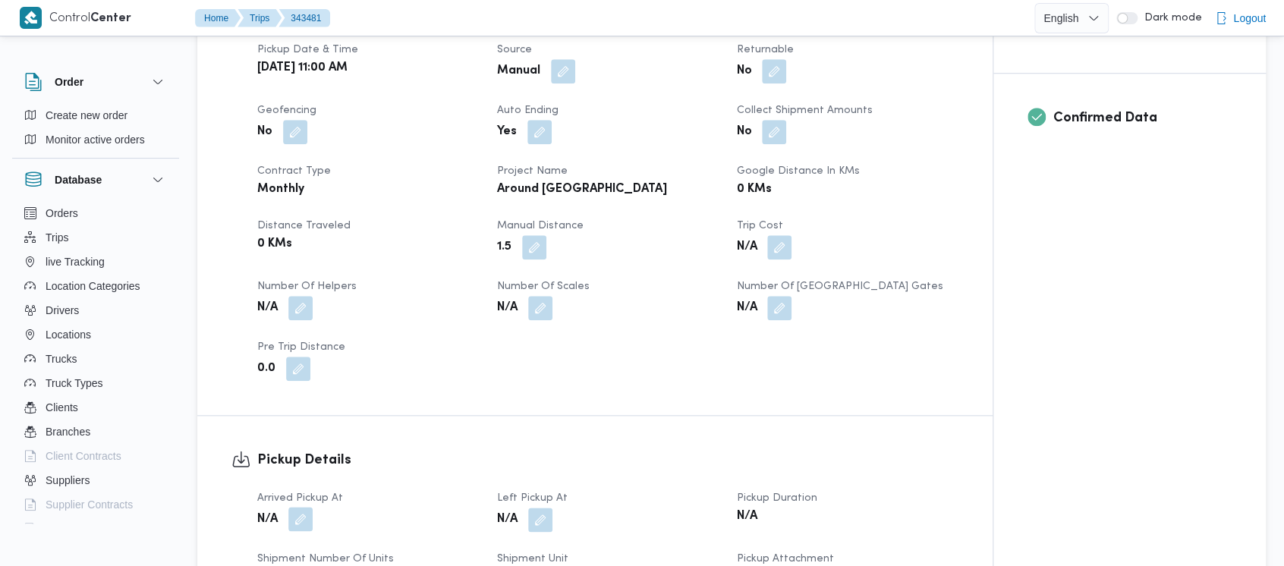
click at [303, 507] on button "button" at bounding box center [300, 519] width 24 height 24
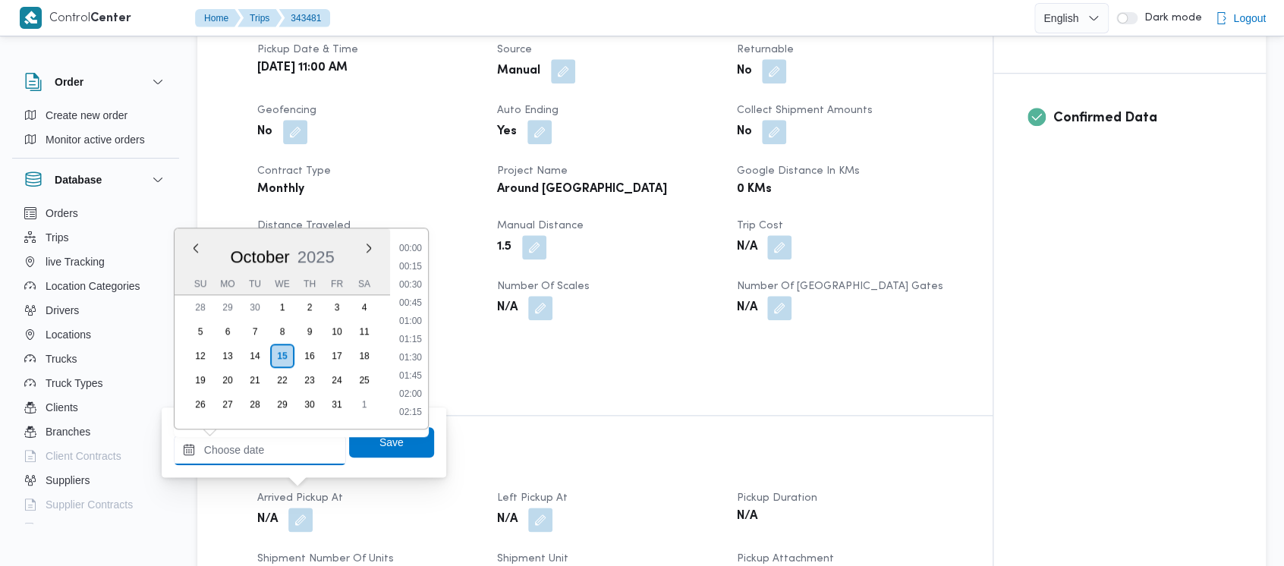
click at [244, 459] on input "Arrived Pickup At" at bounding box center [260, 450] width 172 height 30
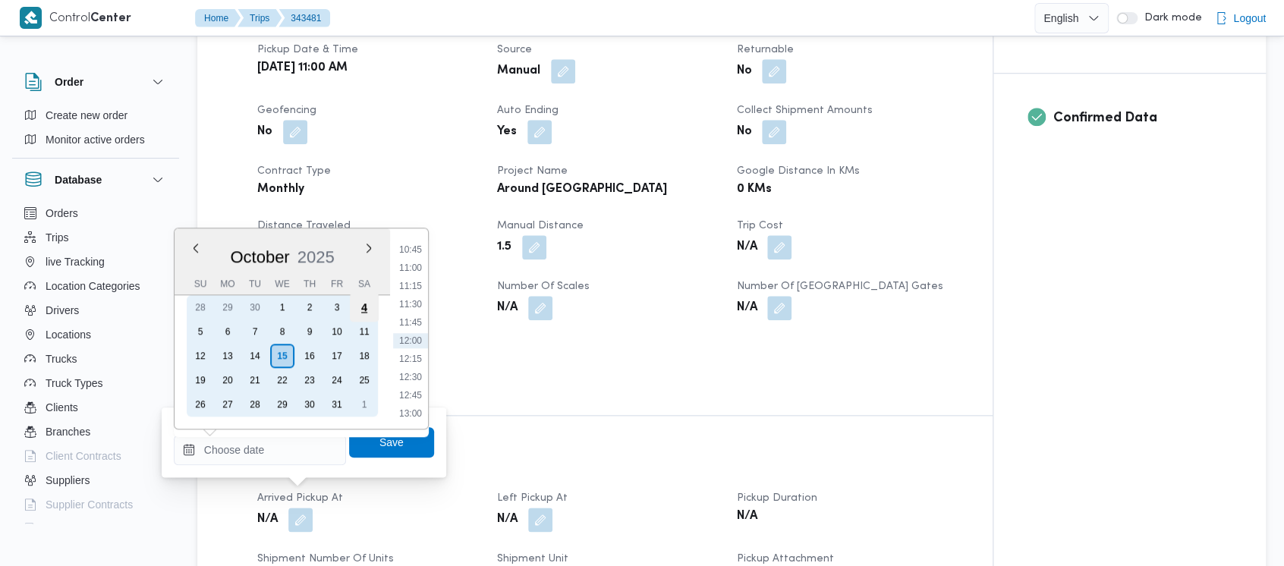
drag, startPoint x: 344, startPoint y: 329, endPoint x: 370, endPoint y: 316, distance: 28.8
click at [344, 329] on div "10" at bounding box center [337, 331] width 24 height 24
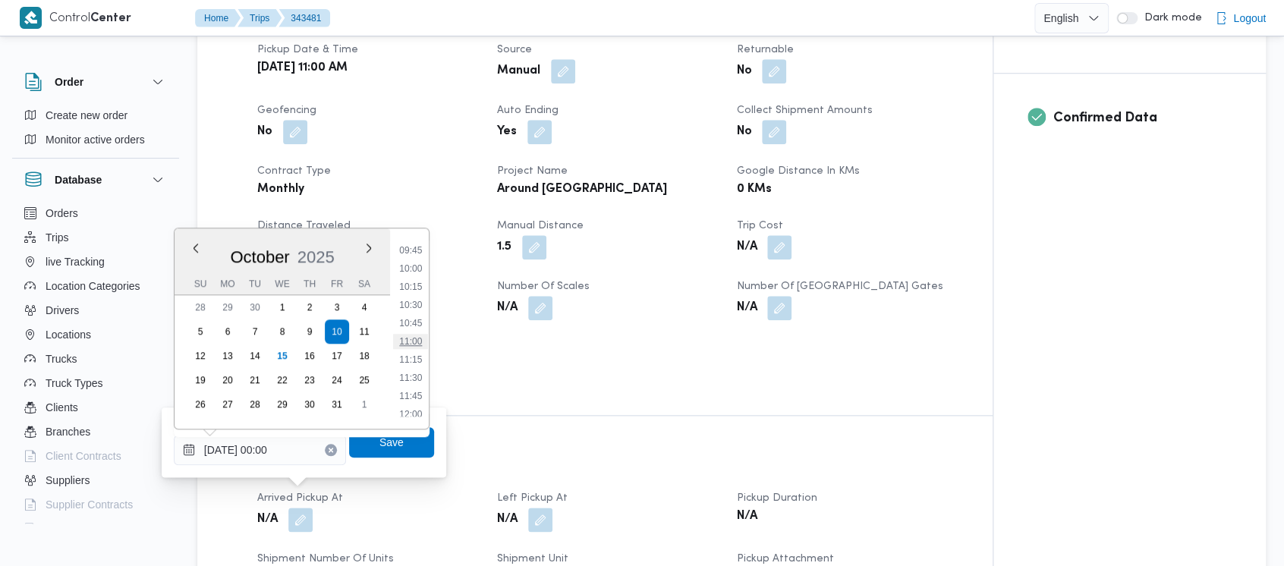
click at [408, 341] on li "11:00" at bounding box center [410, 341] width 35 height 15
type input "[DATE] 11:00"
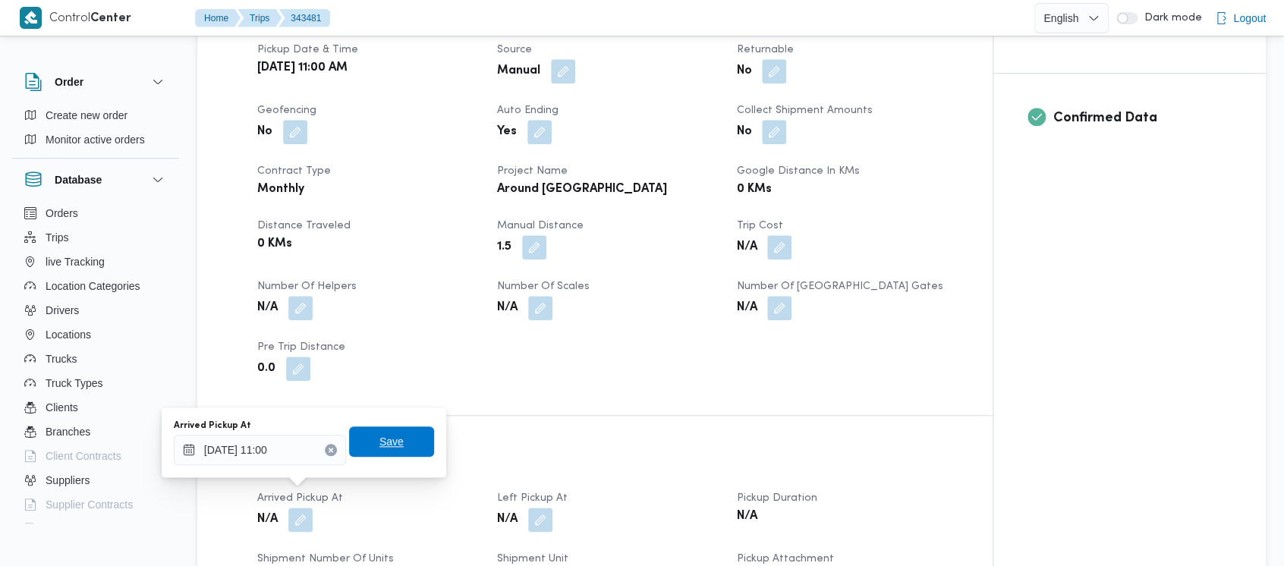
drag, startPoint x: 376, startPoint y: 448, endPoint x: 395, endPoint y: 464, distance: 23.7
click at [379, 453] on span "Save" at bounding box center [391, 442] width 85 height 30
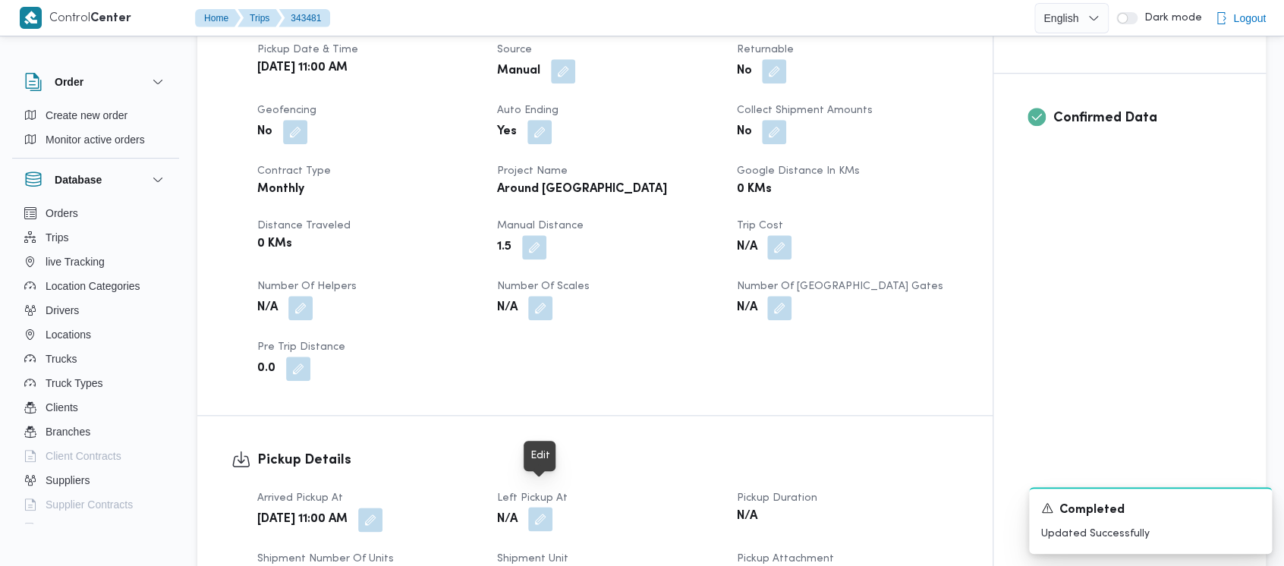
click at [536, 507] on button "button" at bounding box center [540, 519] width 24 height 24
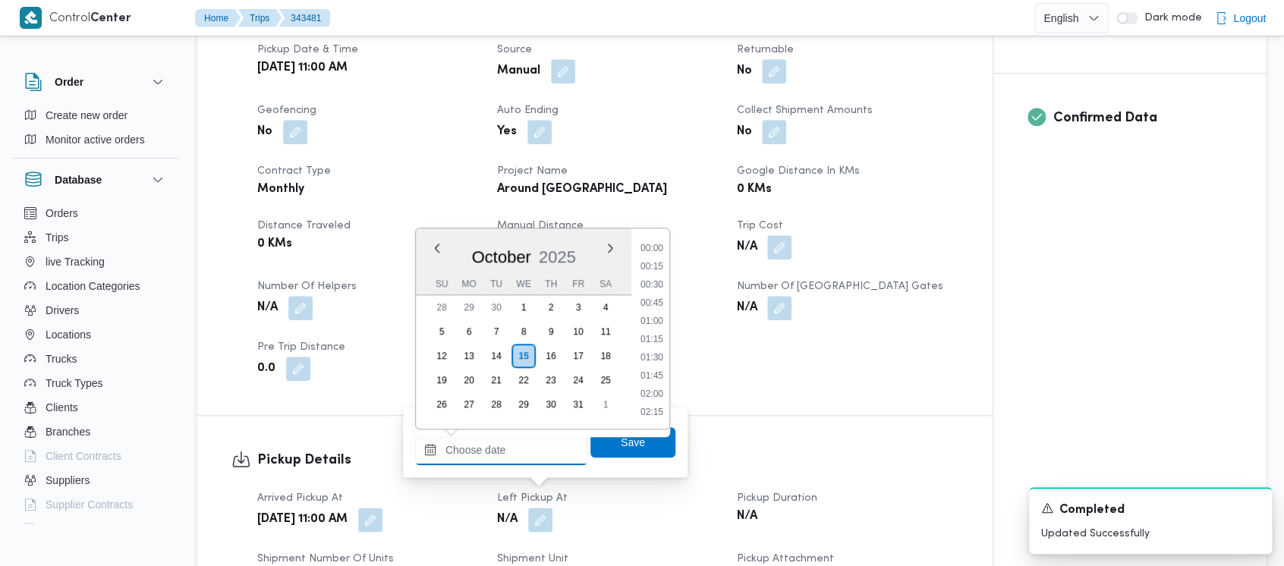
click at [480, 458] on input "Left Pickup At" at bounding box center [501, 450] width 172 height 30
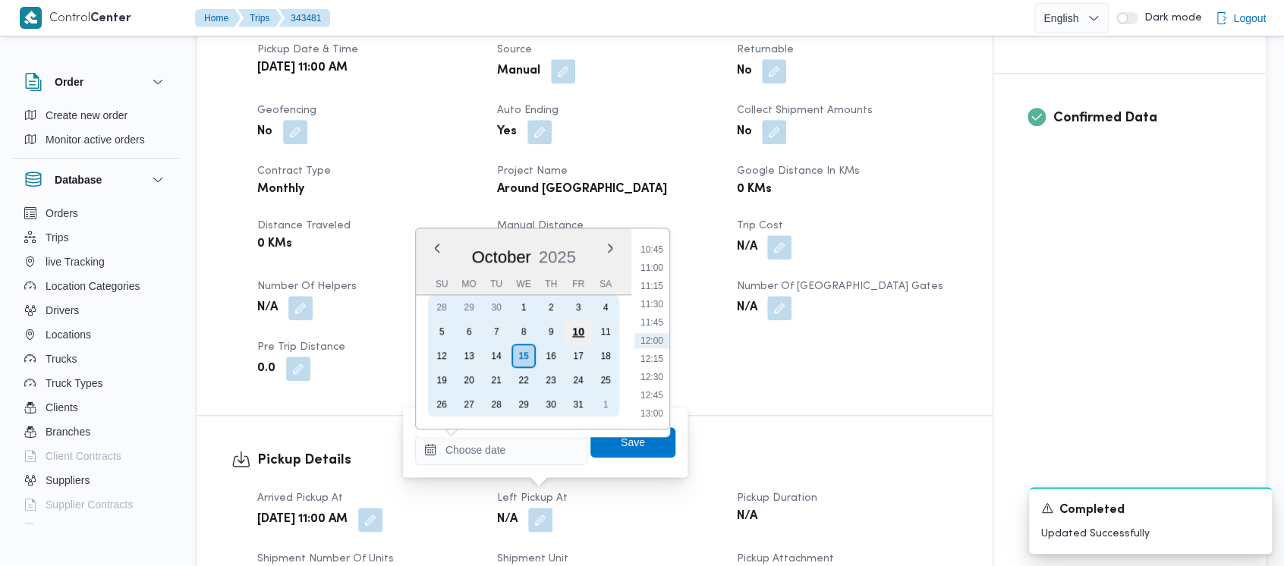
click at [571, 330] on div "10" at bounding box center [578, 331] width 29 height 29
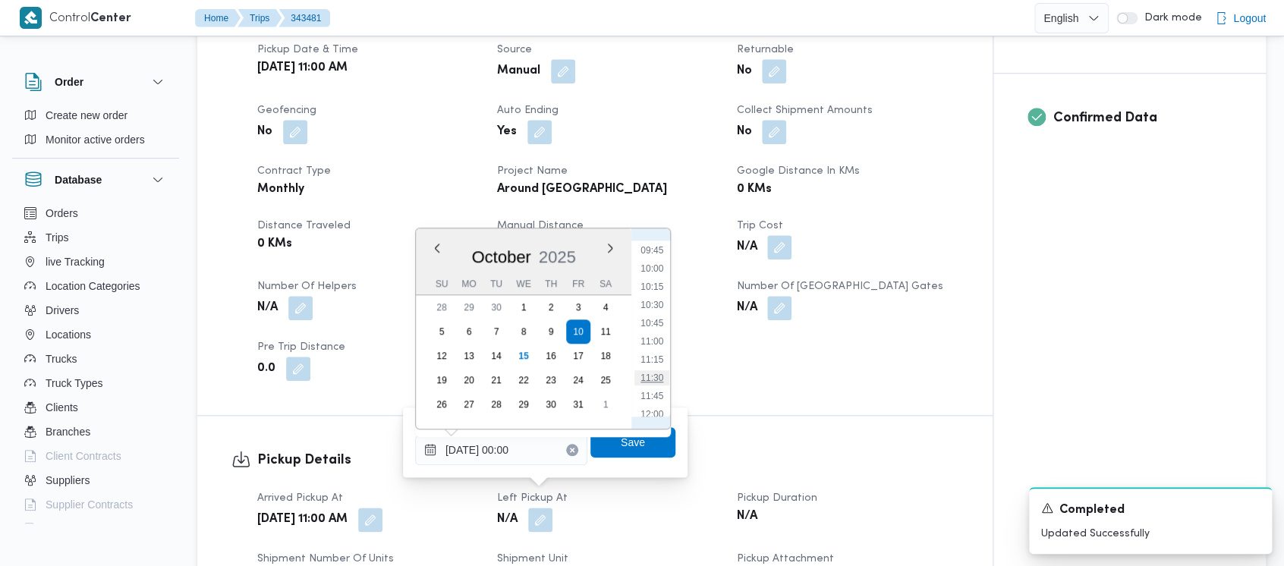
click at [652, 377] on li "11:30" at bounding box center [651, 377] width 35 height 15
type input "[DATE] 11:30"
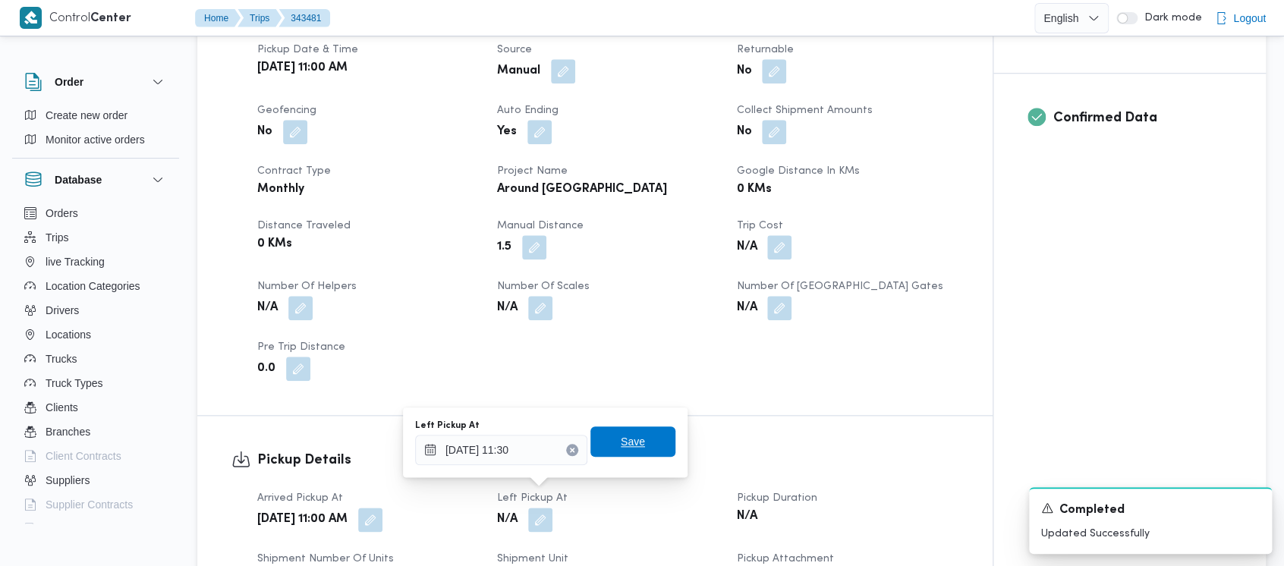
click at [621, 444] on span "Save" at bounding box center [633, 442] width 24 height 18
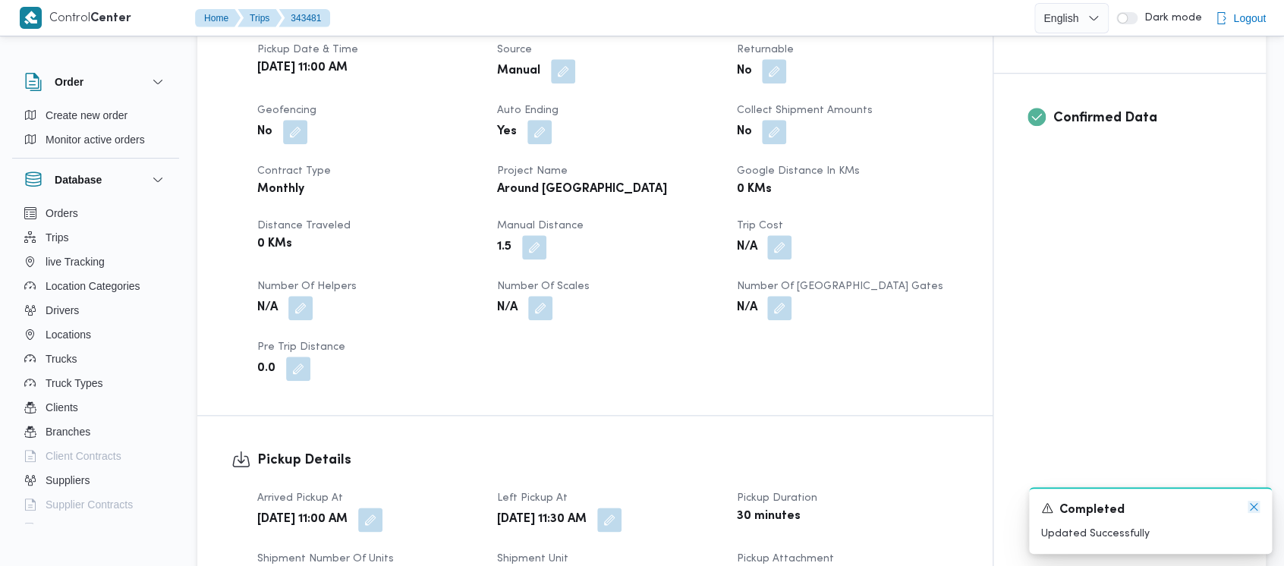
click at [1251, 504] on icon "Dismiss toast" at bounding box center [1254, 507] width 12 height 12
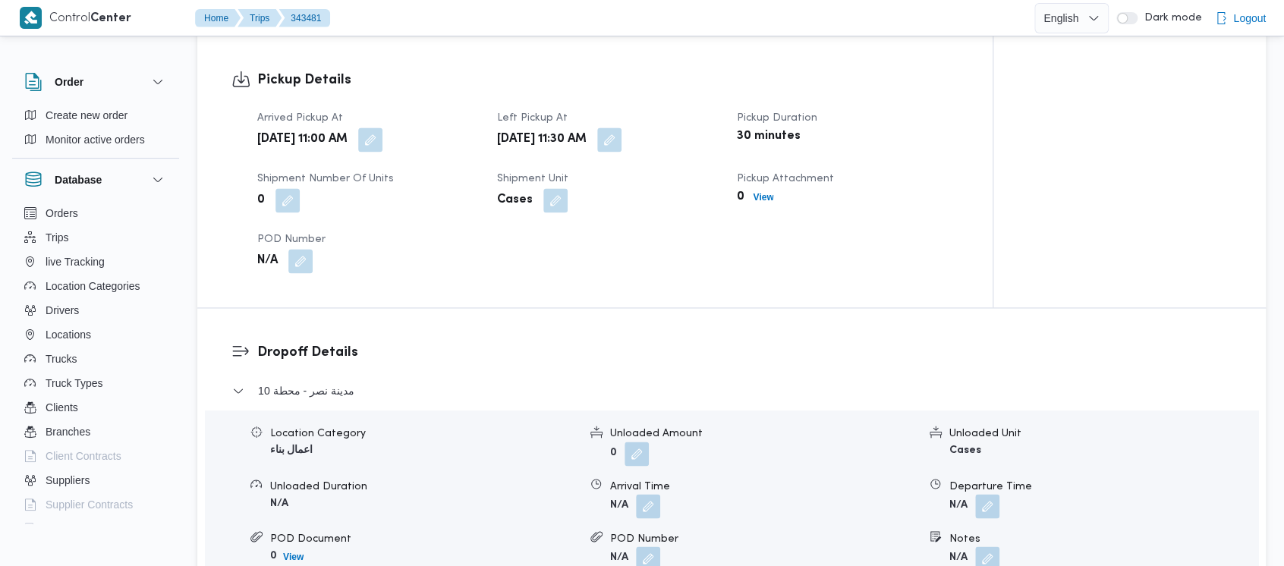
scroll to position [1012, 0]
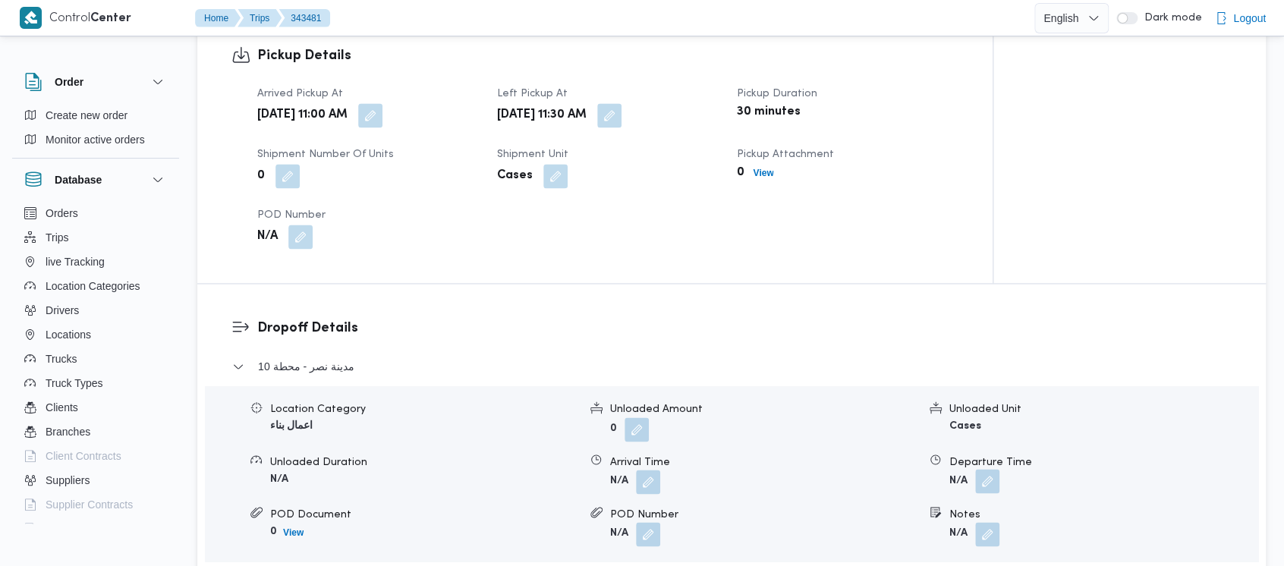
click at [993, 469] on button "button" at bounding box center [987, 481] width 24 height 24
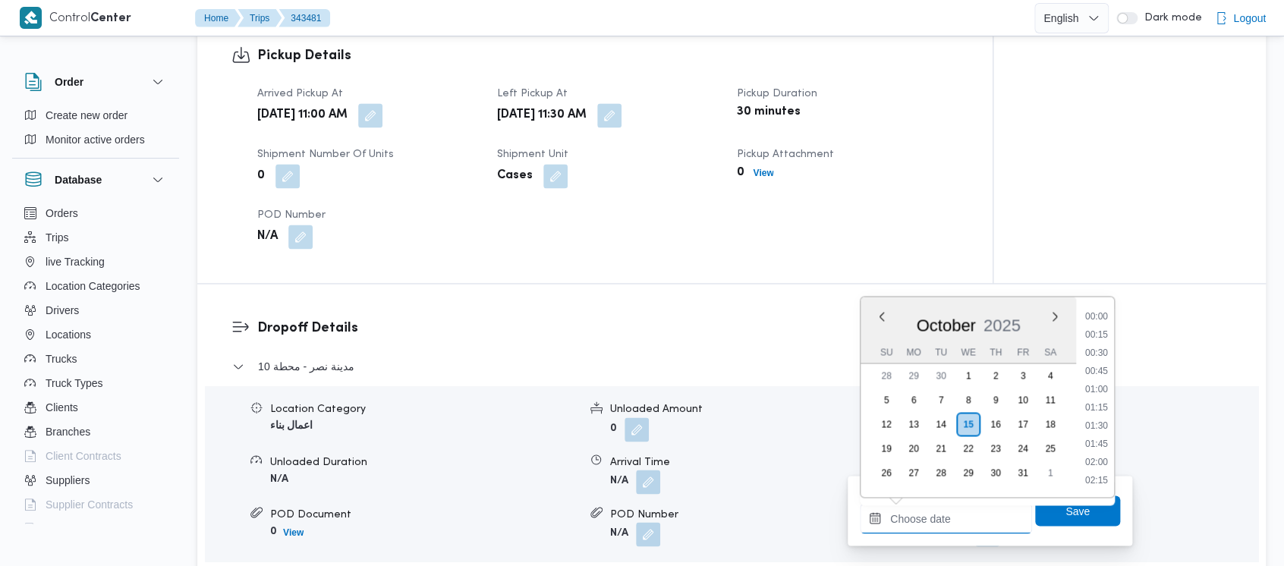
drag, startPoint x: 926, startPoint y: 530, endPoint x: 855, endPoint y: 435, distance: 118.2
click at [926, 529] on input "Departure Time" at bounding box center [946, 518] width 172 height 30
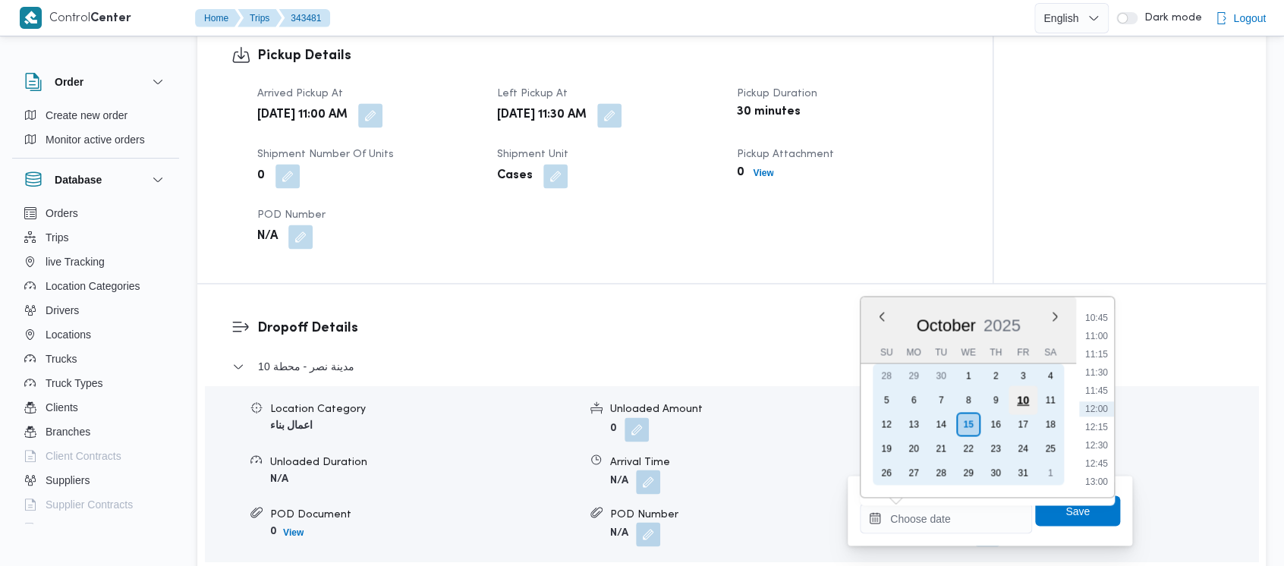
click at [1026, 398] on div "10" at bounding box center [1022, 399] width 29 height 29
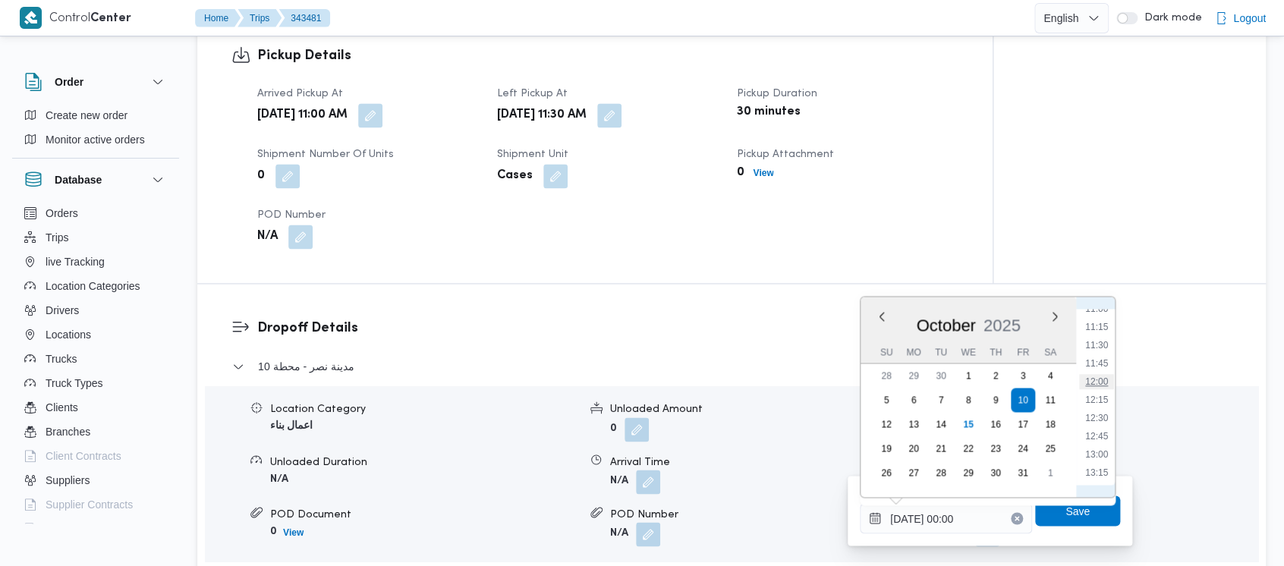
click at [1098, 379] on li "12:00" at bounding box center [1096, 381] width 35 height 15
type input "[DATE] 12:00"
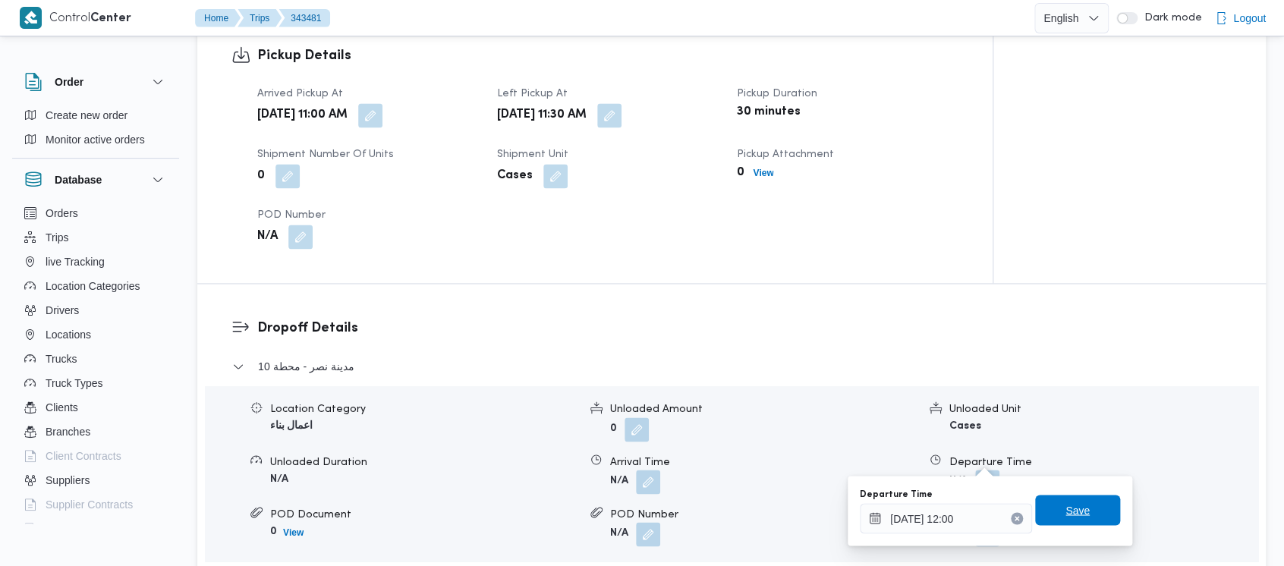
click at [1068, 513] on span "Save" at bounding box center [1077, 510] width 24 height 18
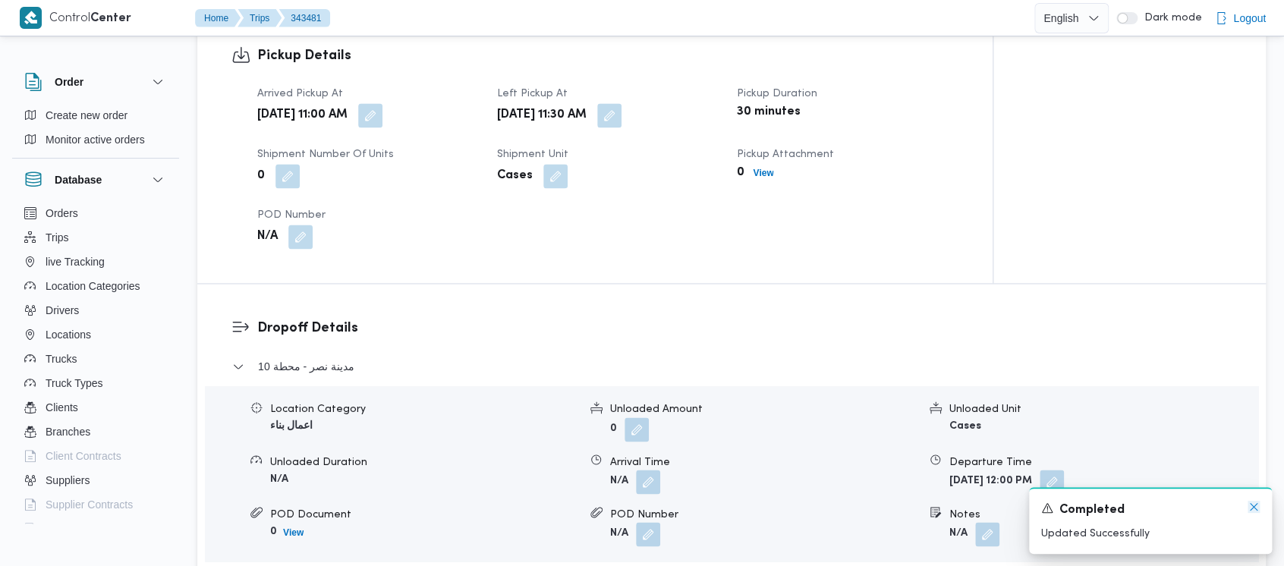
click at [1254, 501] on icon "Dismiss toast" at bounding box center [1254, 507] width 12 height 12
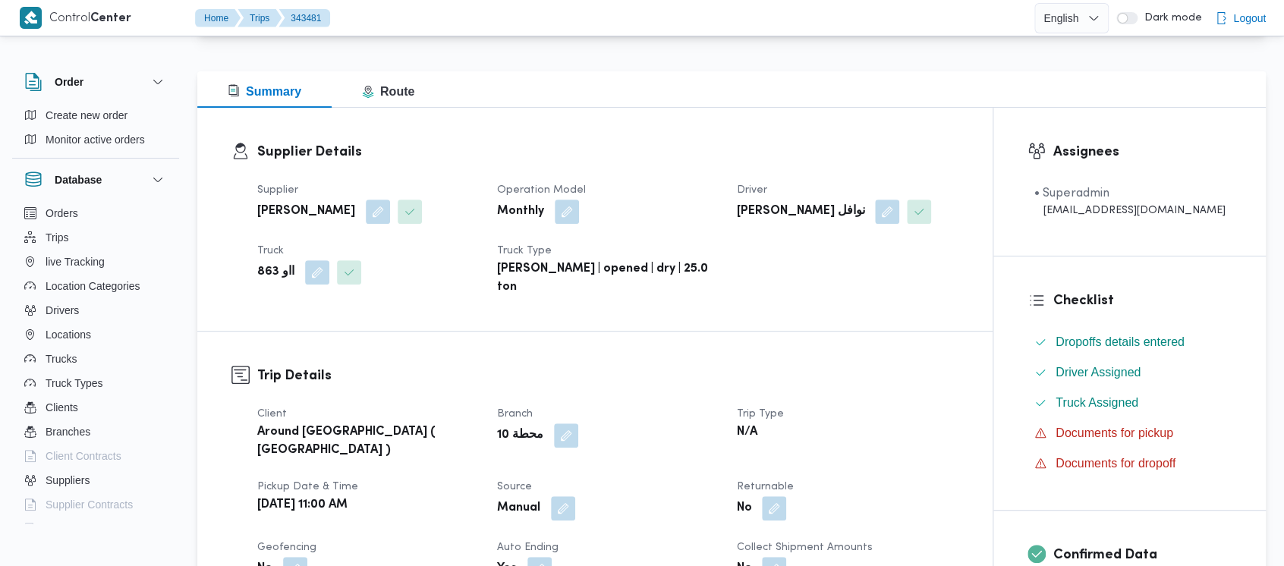
scroll to position [0, 0]
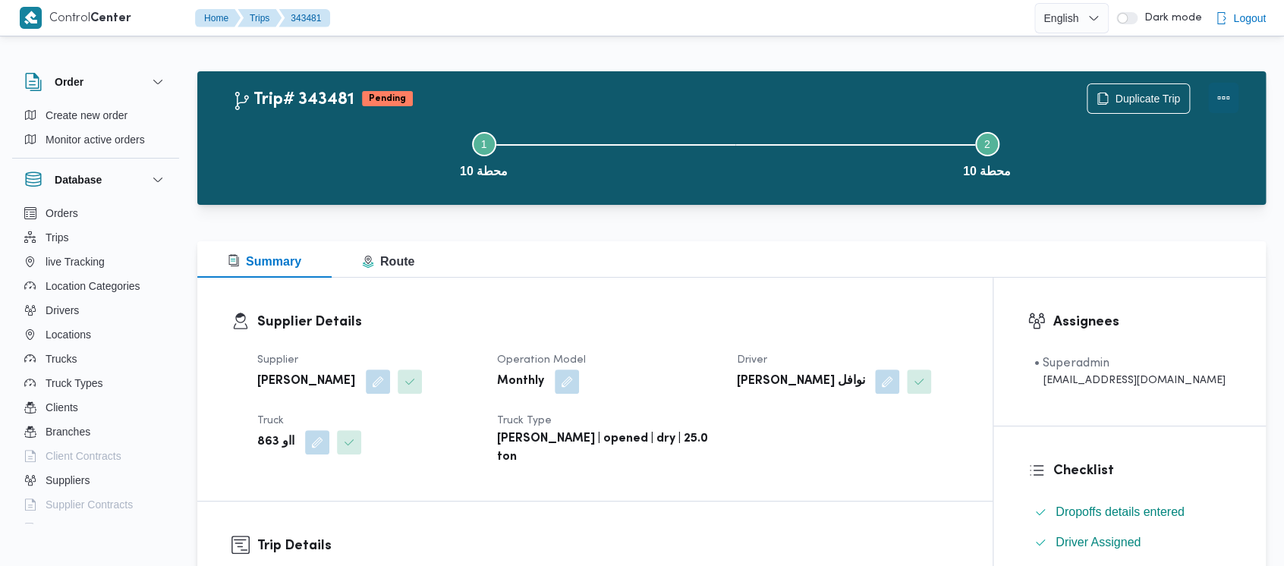
click at [1214, 93] on button "Actions" at bounding box center [1223, 98] width 30 height 30
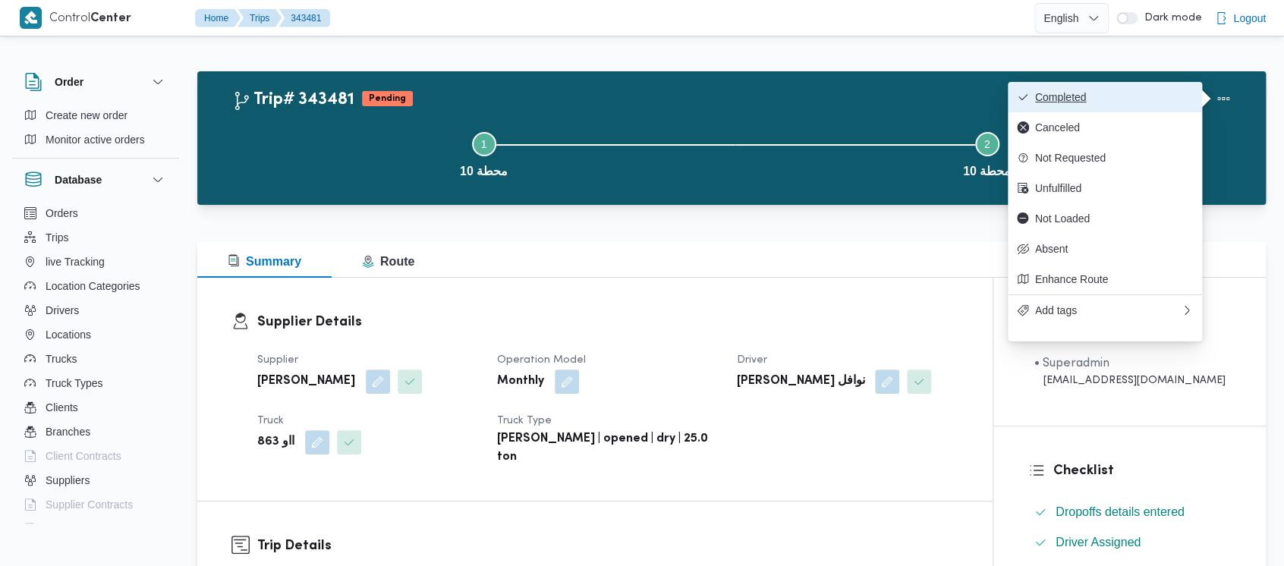
click at [1046, 93] on span "Completed" at bounding box center [1114, 97] width 158 height 12
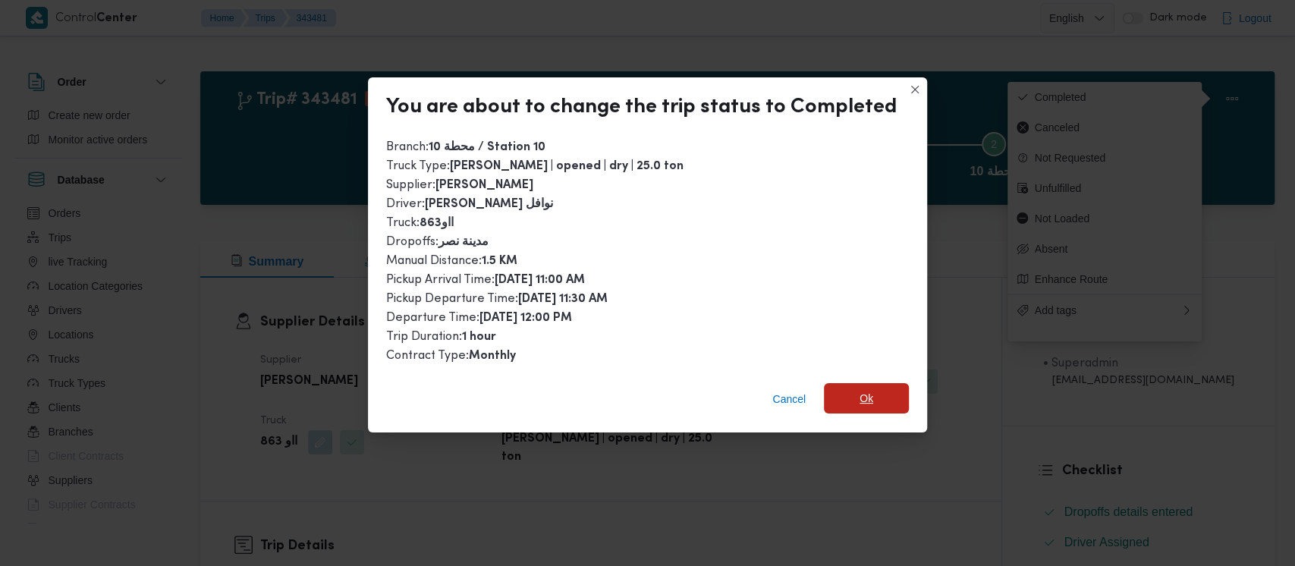
click at [871, 401] on span "Ok" at bounding box center [866, 398] width 85 height 30
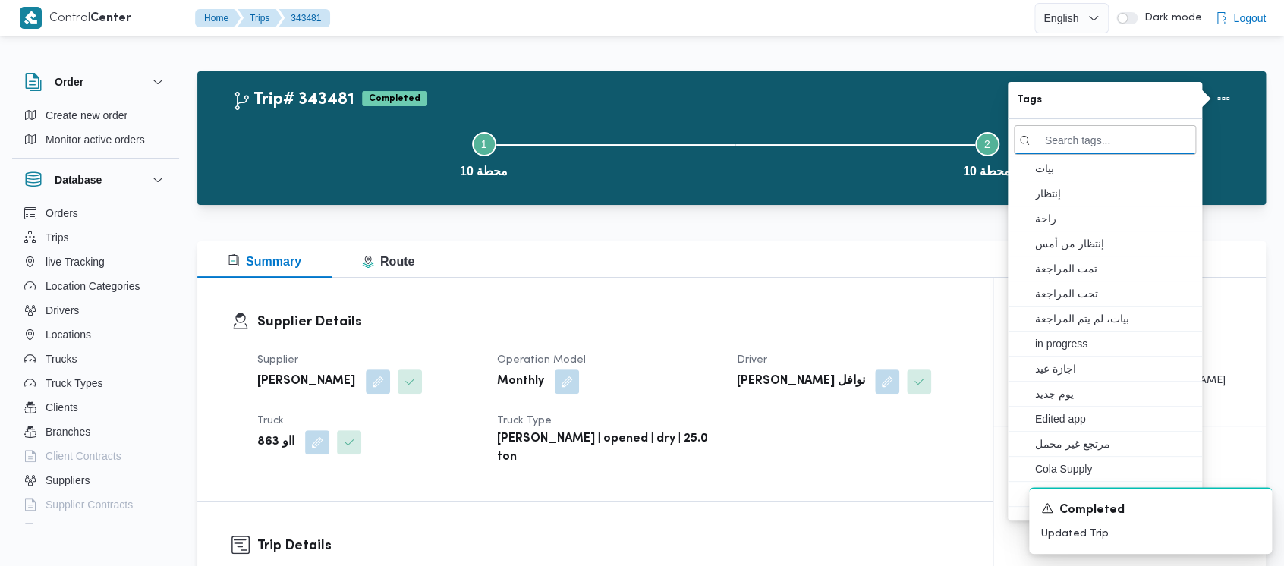
drag, startPoint x: 279, startPoint y: 149, endPoint x: 0, endPoint y: 9, distance: 312.2
click at [282, 146] on button "Step 1 is incomplete 1 محطة 10" at bounding box center [483, 153] width 503 height 79
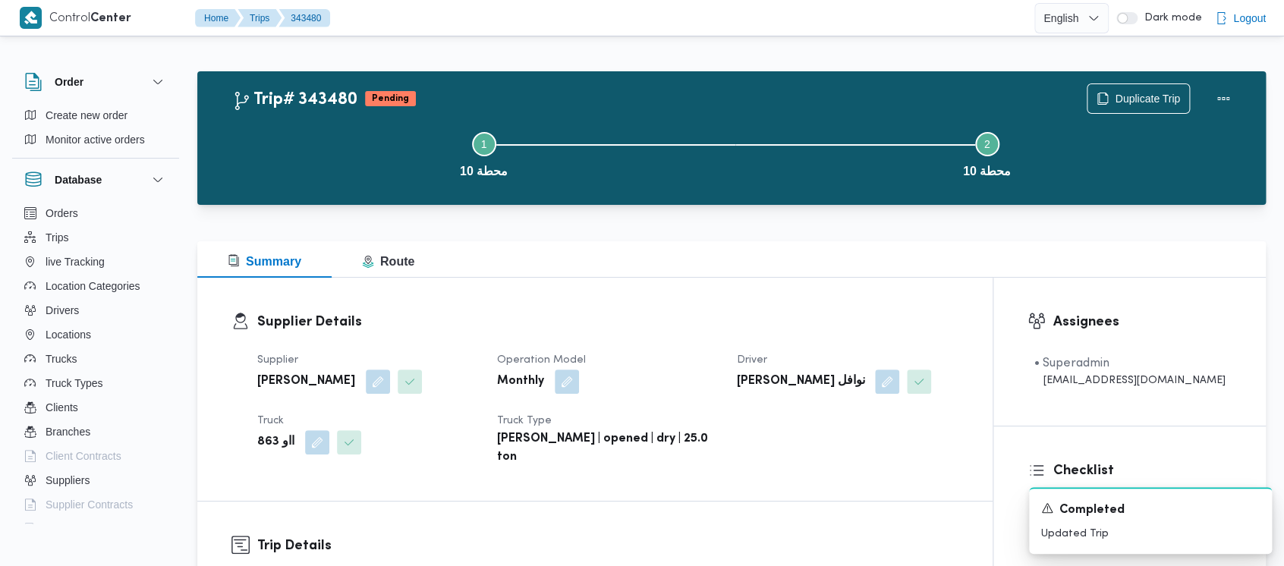
scroll to position [505, 0]
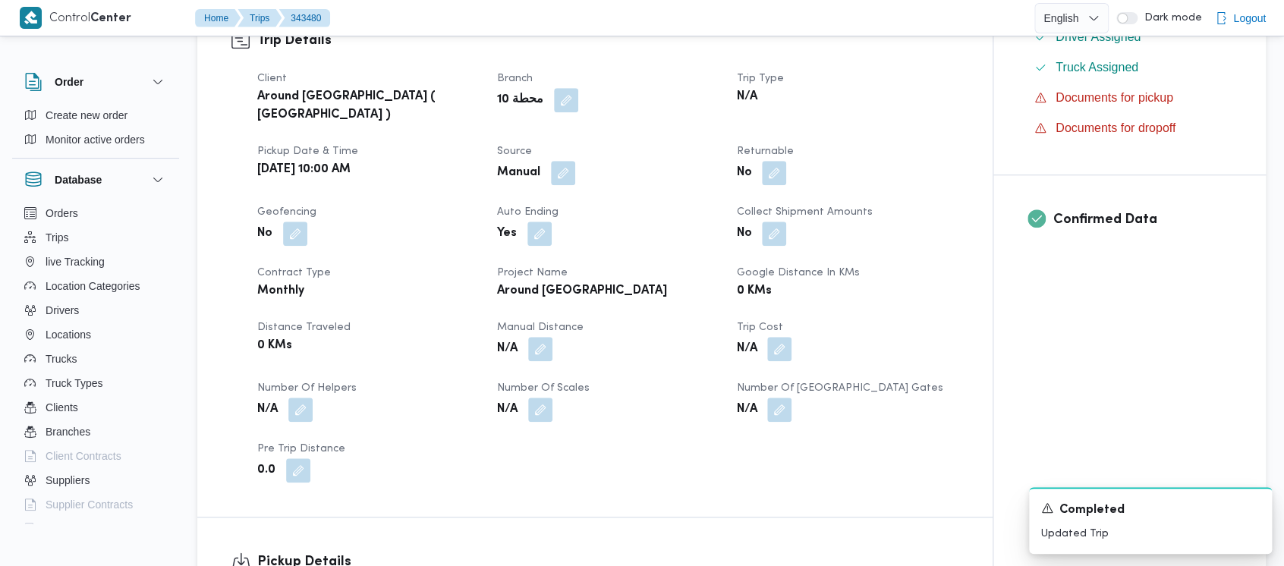
drag, startPoint x: 544, startPoint y: 322, endPoint x: 536, endPoint y: 337, distance: 17.0
click at [543, 337] on button "button" at bounding box center [540, 349] width 24 height 24
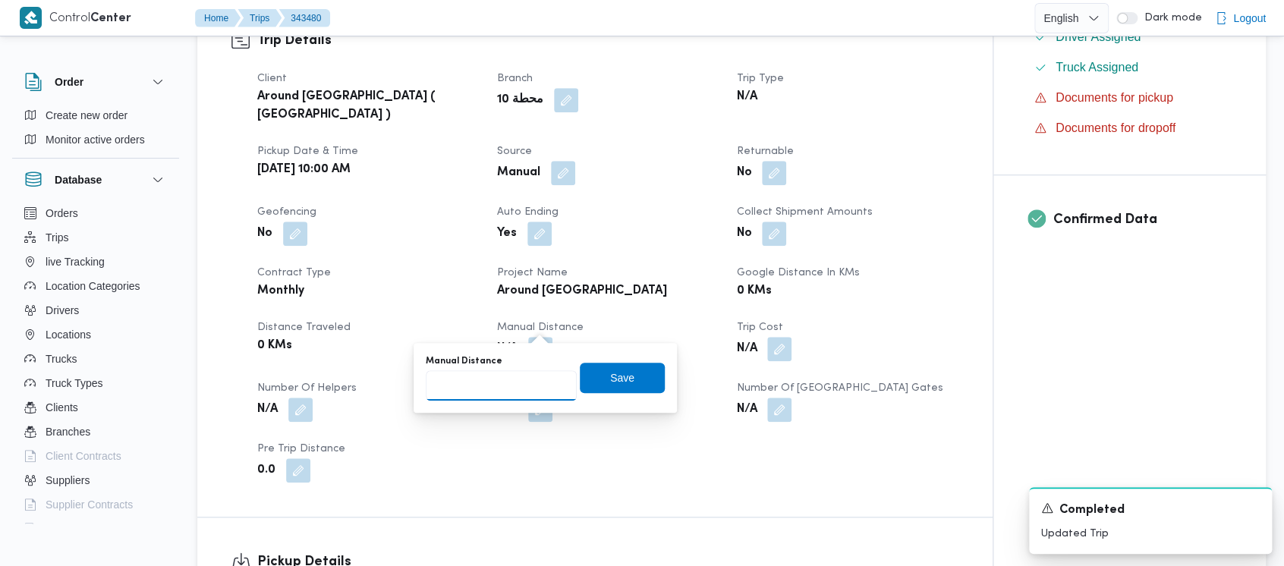
click at [474, 385] on input "Manual Distance" at bounding box center [501, 385] width 151 height 30
paste input "1.5"
type input "1.5"
click at [610, 379] on span "Save" at bounding box center [622, 377] width 24 height 18
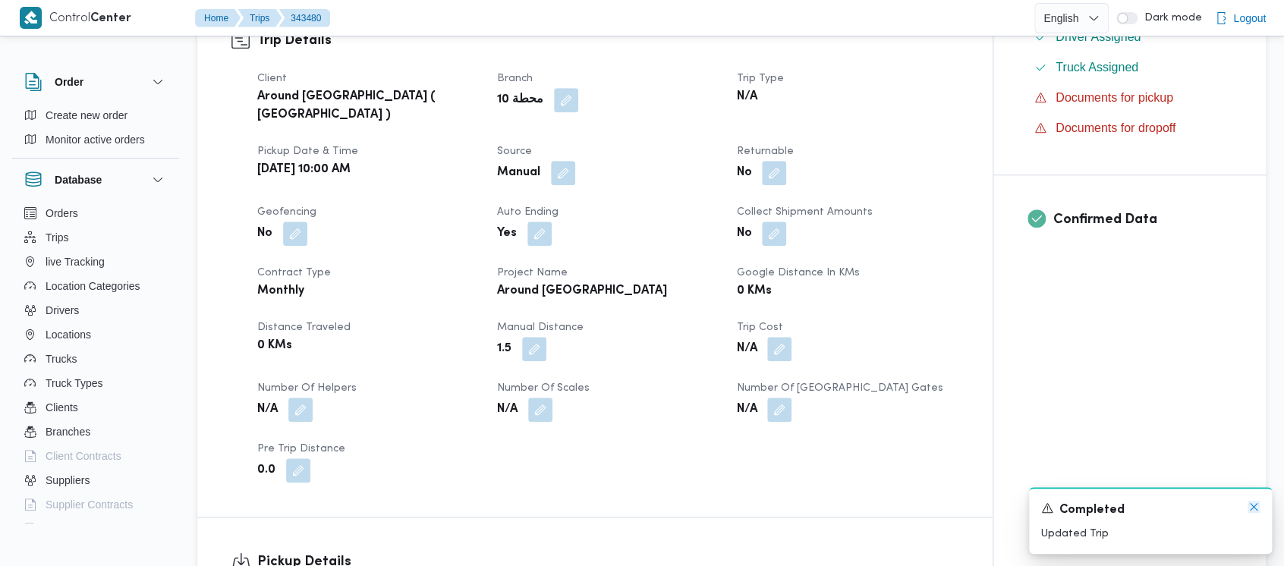
click at [1251, 505] on icon "Dismiss toast" at bounding box center [1254, 507] width 12 height 12
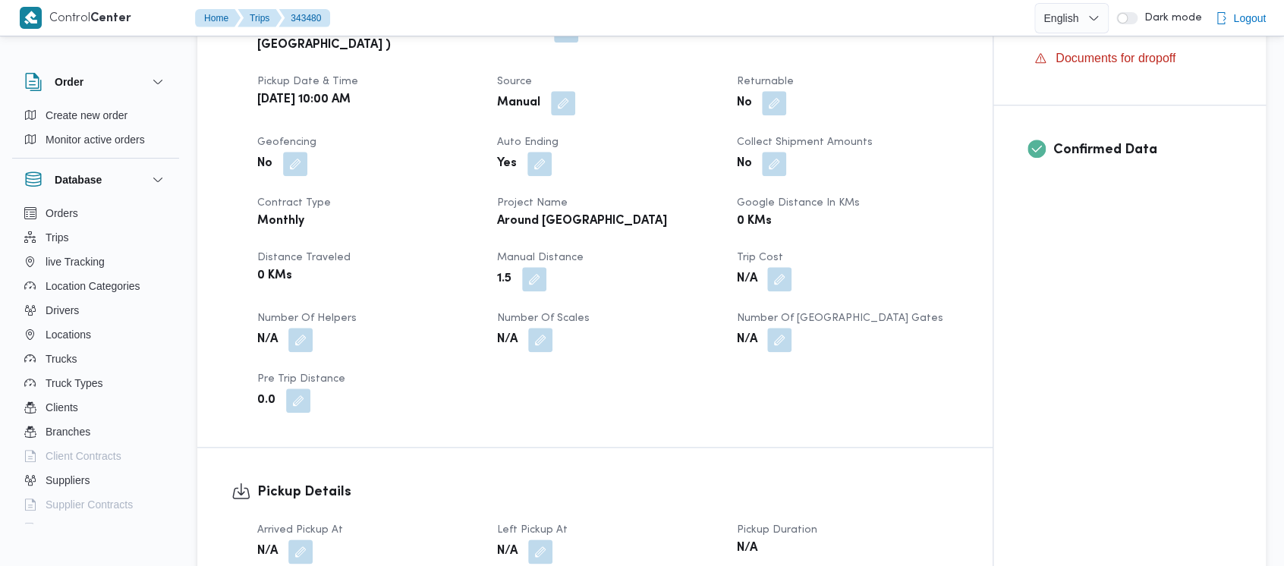
scroll to position [607, 0]
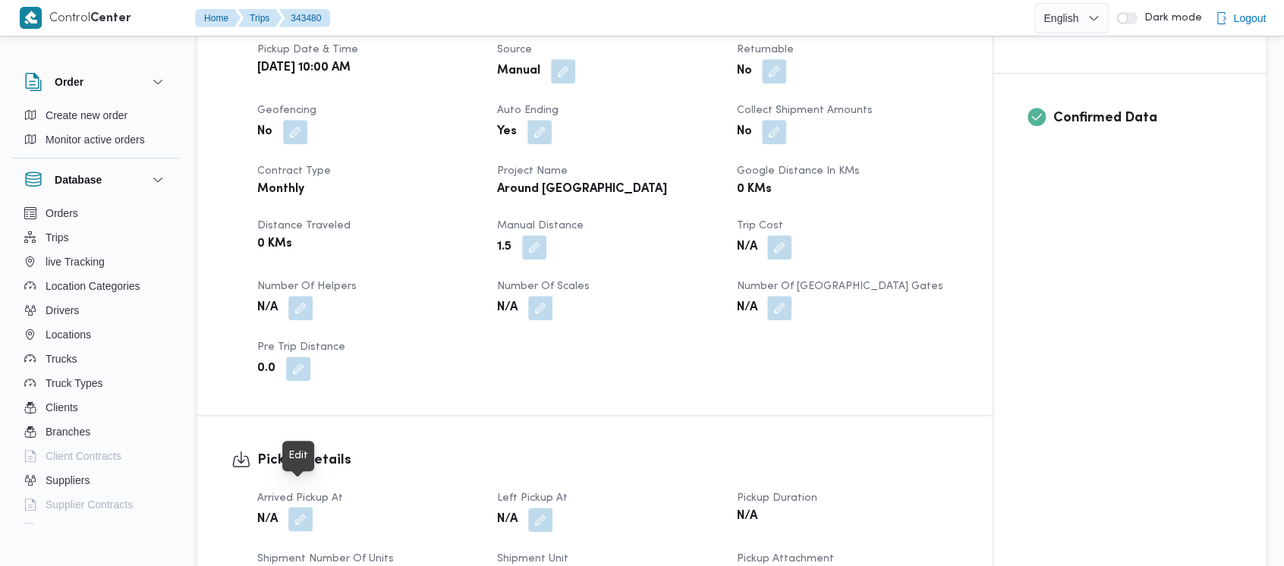
click at [297, 507] on button "button" at bounding box center [300, 519] width 24 height 24
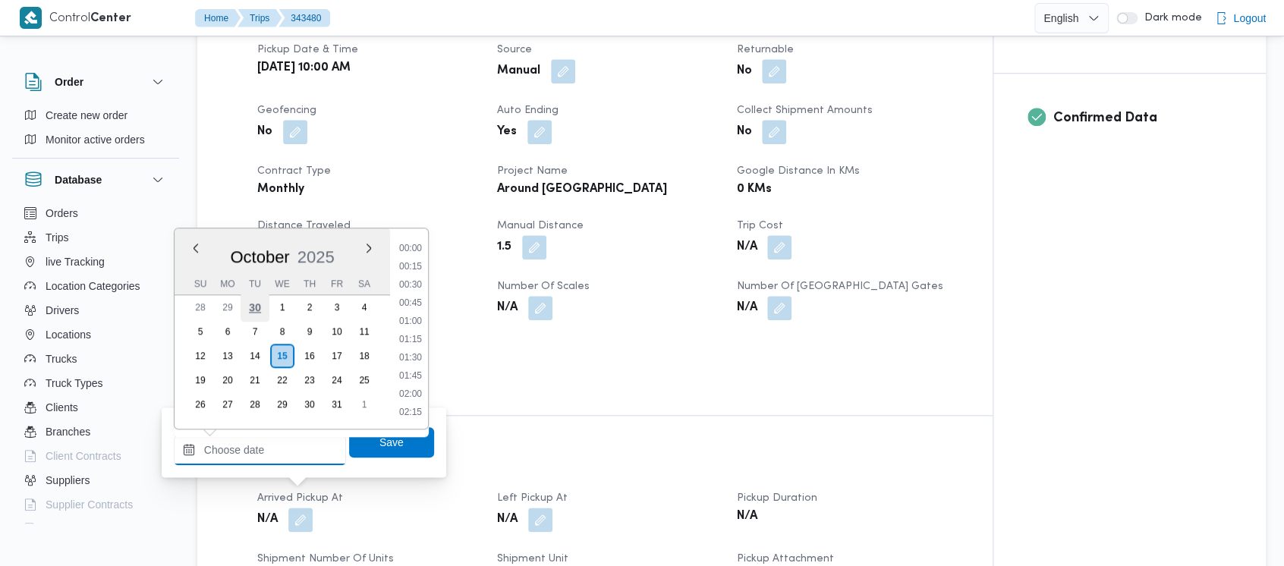
drag, startPoint x: 221, startPoint y: 455, endPoint x: 243, endPoint y: 302, distance: 154.9
click at [220, 449] on input "Arrived Pickup At" at bounding box center [260, 450] width 172 height 30
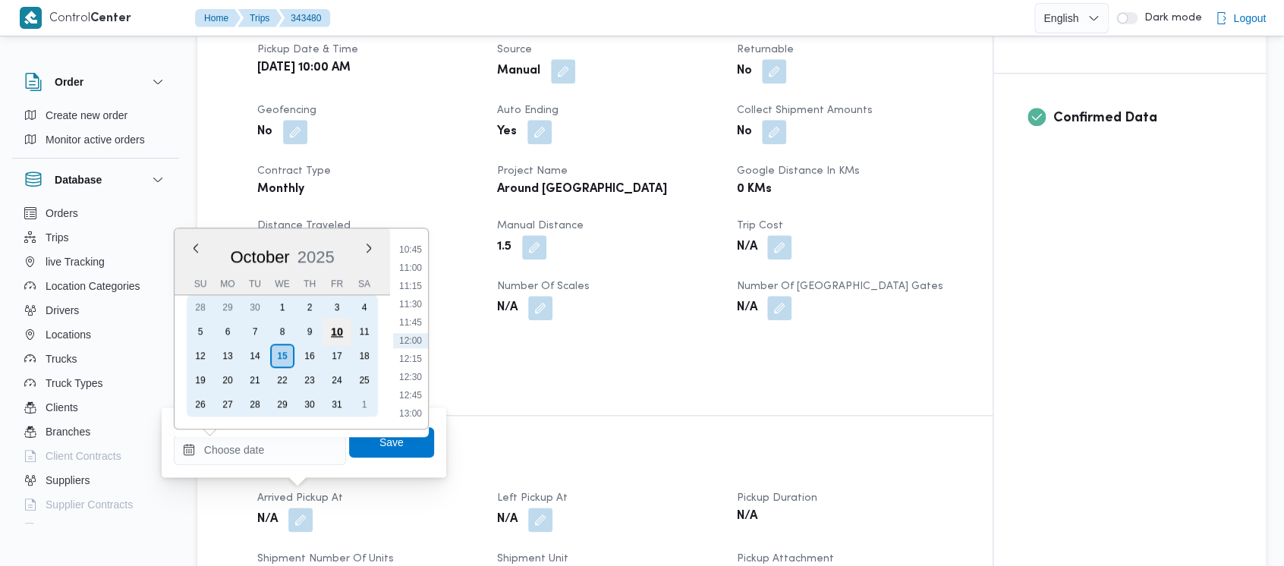
click at [332, 329] on div "10" at bounding box center [337, 331] width 29 height 29
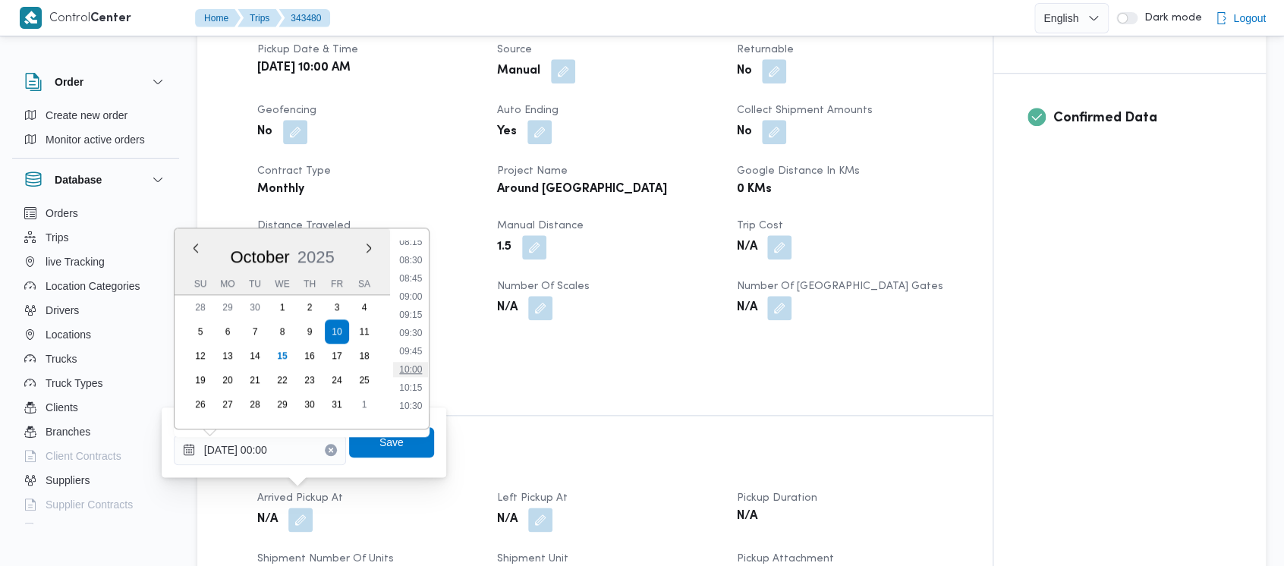
click at [413, 373] on li "10:00" at bounding box center [410, 369] width 35 height 15
type input "[DATE] 10:00"
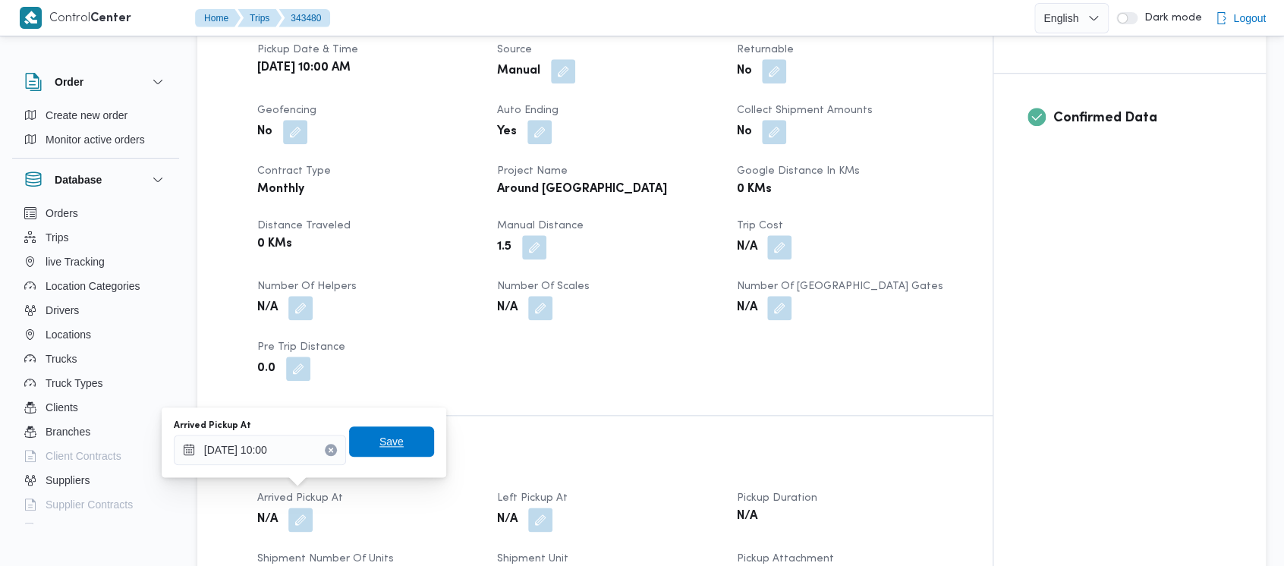
click at [382, 452] on span "Save" at bounding box center [391, 441] width 85 height 30
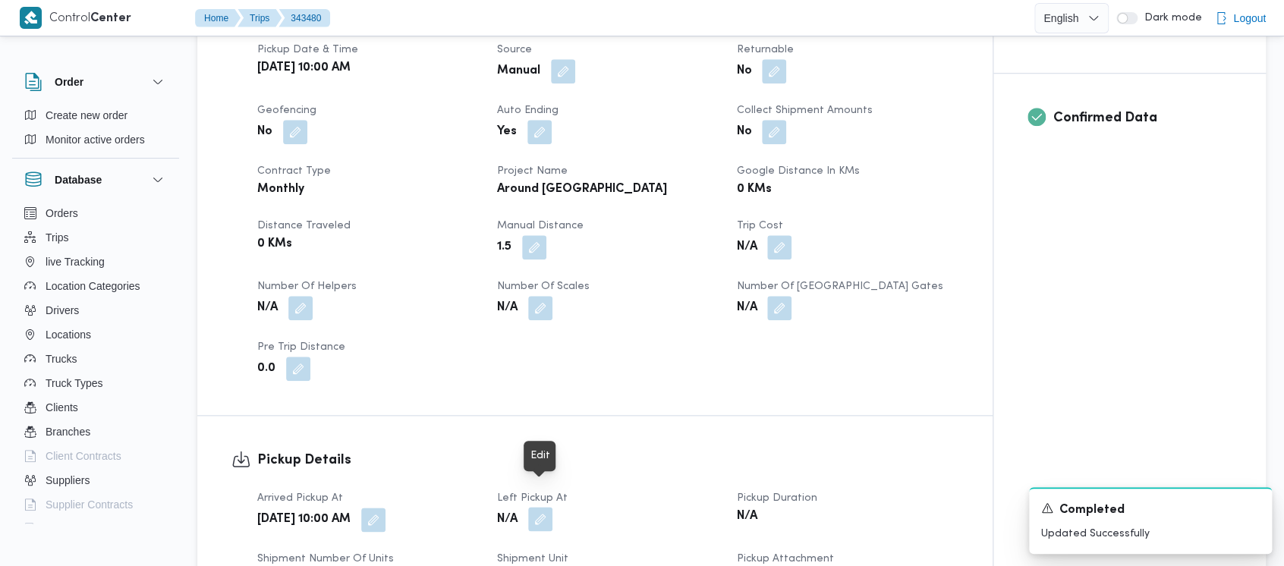
click at [545, 507] on button "button" at bounding box center [540, 519] width 24 height 24
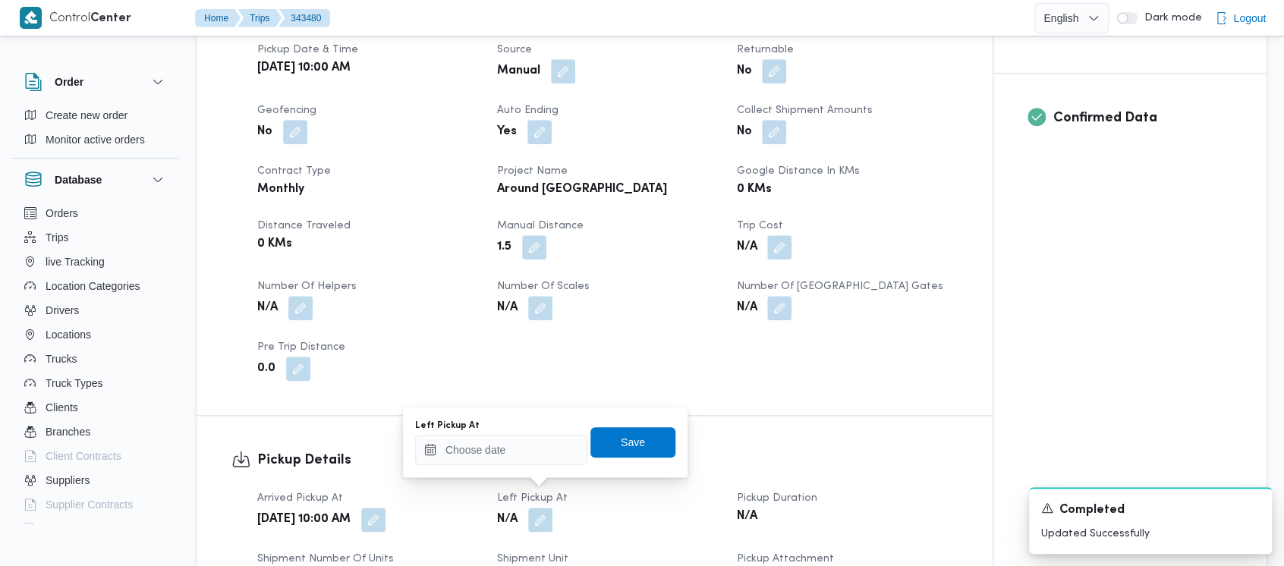
drag, startPoint x: 498, startPoint y: 471, endPoint x: 499, endPoint y: 463, distance: 8.4
click at [498, 467] on div "You are in a dialog. To close this dialog, hit escape. Left Pickup At Save" at bounding box center [545, 442] width 285 height 70
drag, startPoint x: 499, startPoint y: 461, endPoint x: 499, endPoint y: 446, distance: 14.4
click at [499, 458] on input "Left Pickup At" at bounding box center [501, 450] width 172 height 30
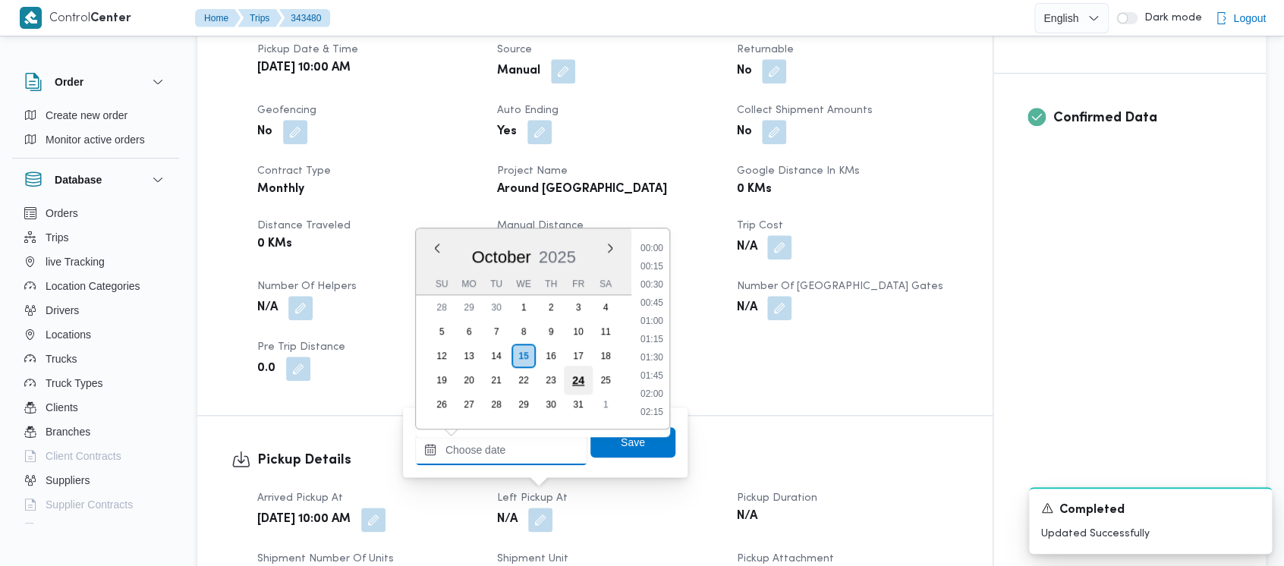
scroll to position [782, 0]
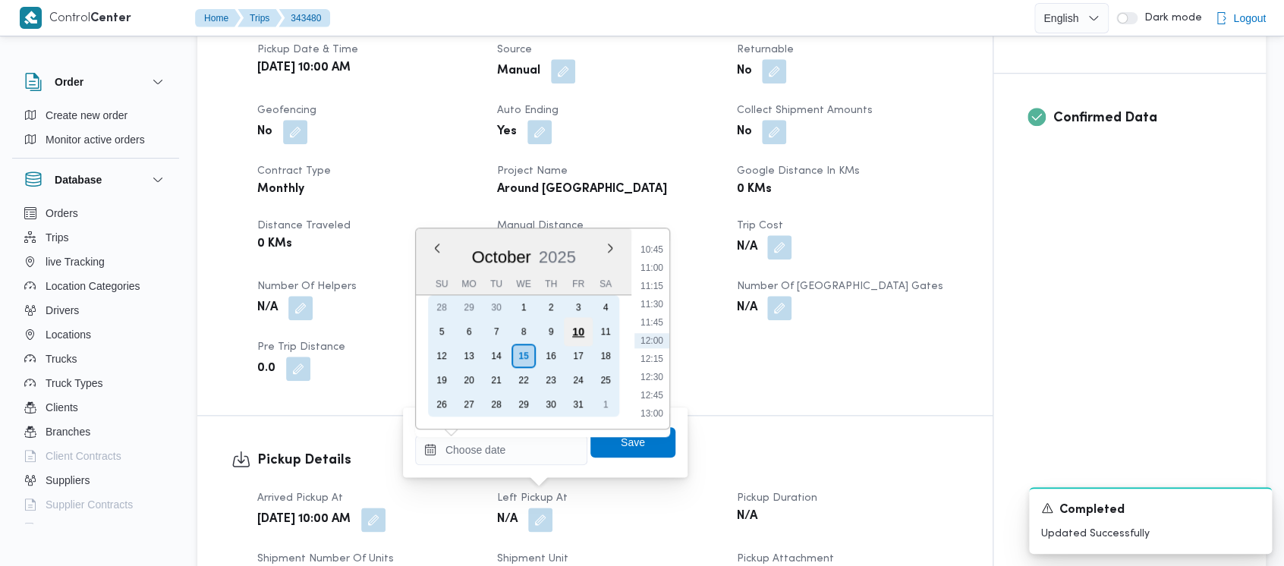
drag, startPoint x: 583, startPoint y: 323, endPoint x: 647, endPoint y: 299, distance: 68.7
click at [583, 323] on div "10" at bounding box center [578, 331] width 24 height 24
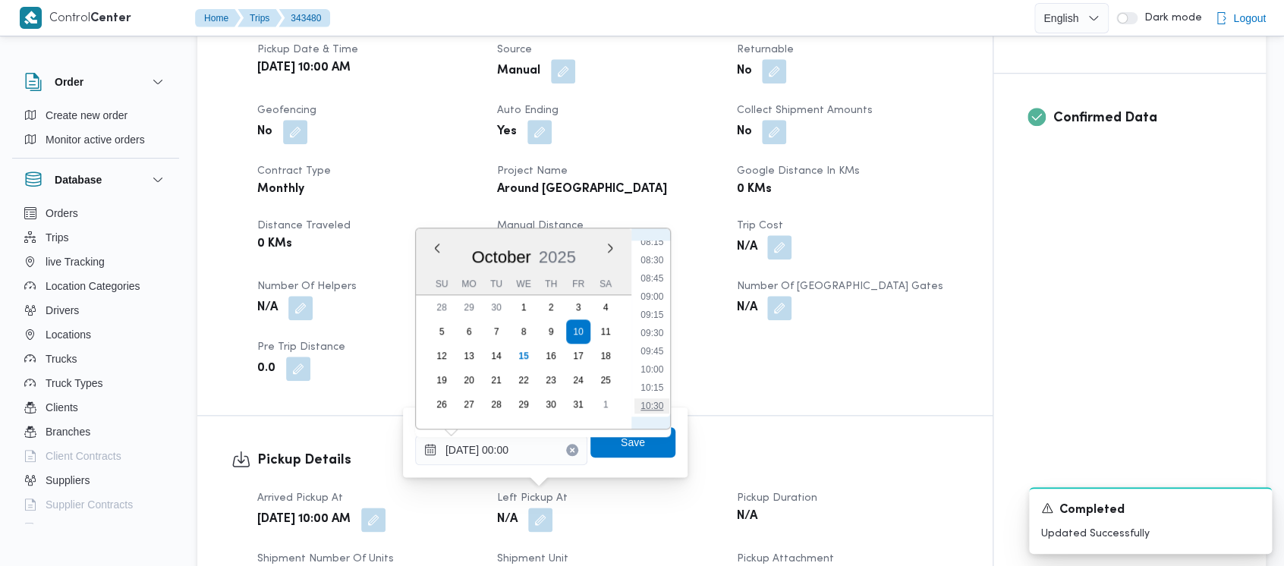
click at [662, 404] on li "10:30" at bounding box center [651, 405] width 35 height 15
type input "[DATE] 10:30"
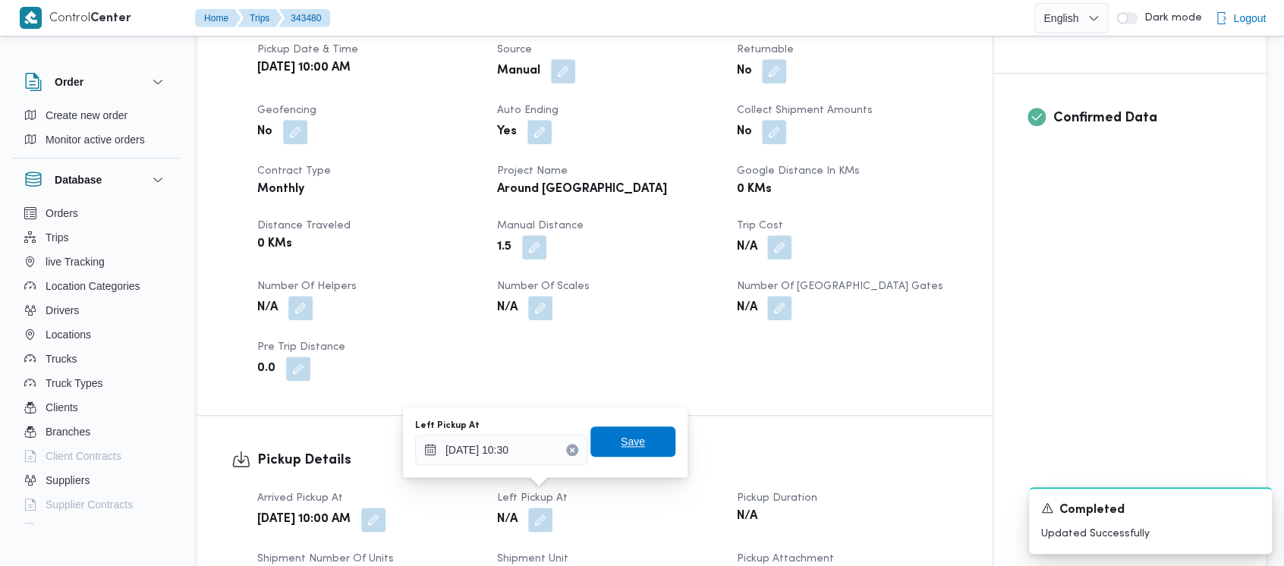
click at [625, 447] on span "Save" at bounding box center [633, 442] width 24 height 18
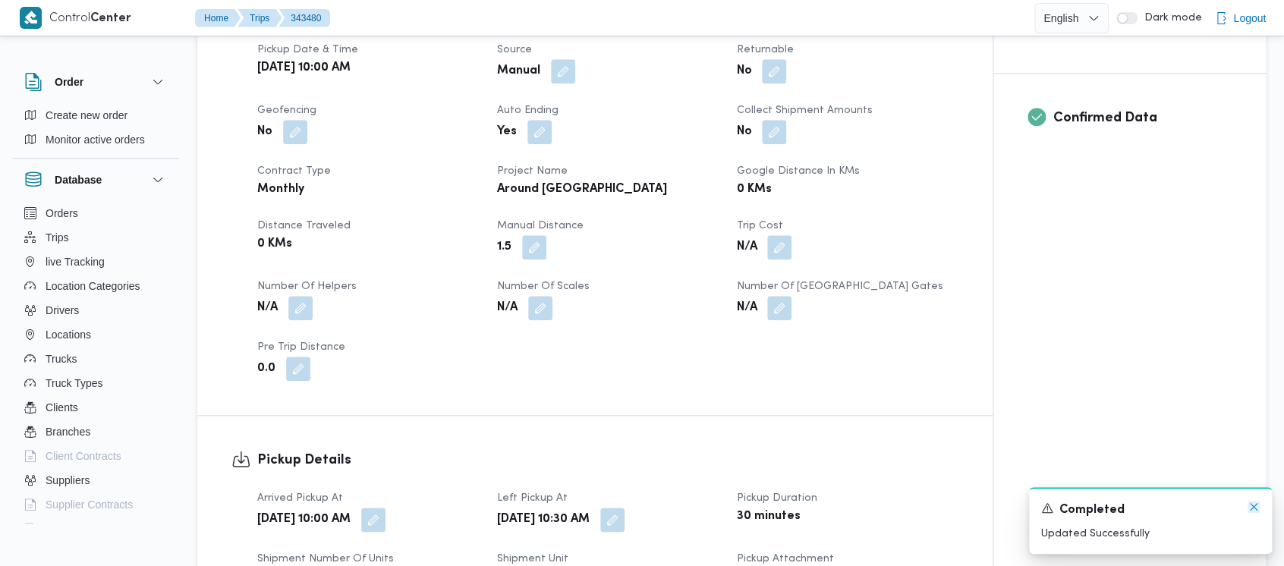
click at [1251, 509] on icon "Dismiss toast" at bounding box center [1254, 507] width 12 height 12
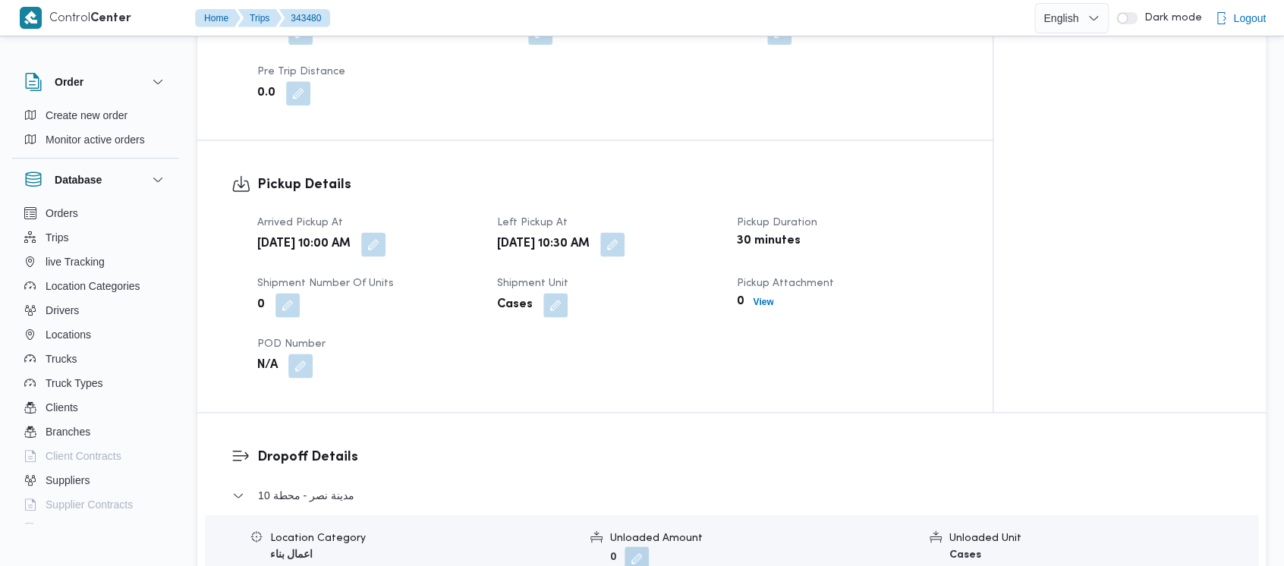
scroll to position [1012, 0]
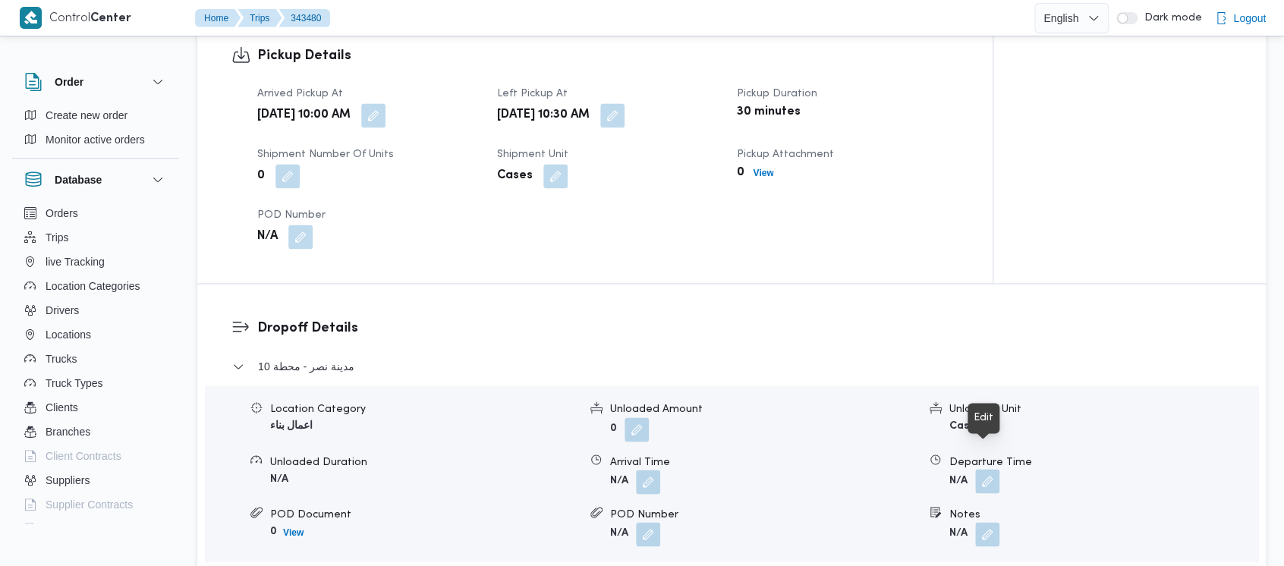
click at [996, 469] on button "button" at bounding box center [987, 481] width 24 height 24
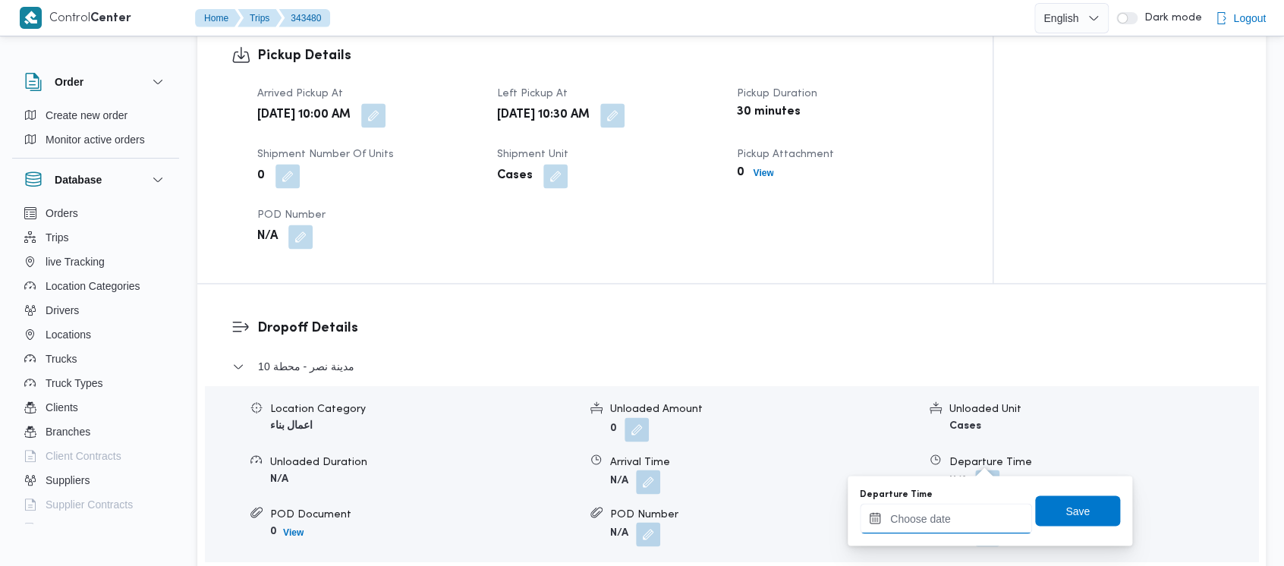
click at [920, 514] on input "Departure Time" at bounding box center [946, 518] width 172 height 30
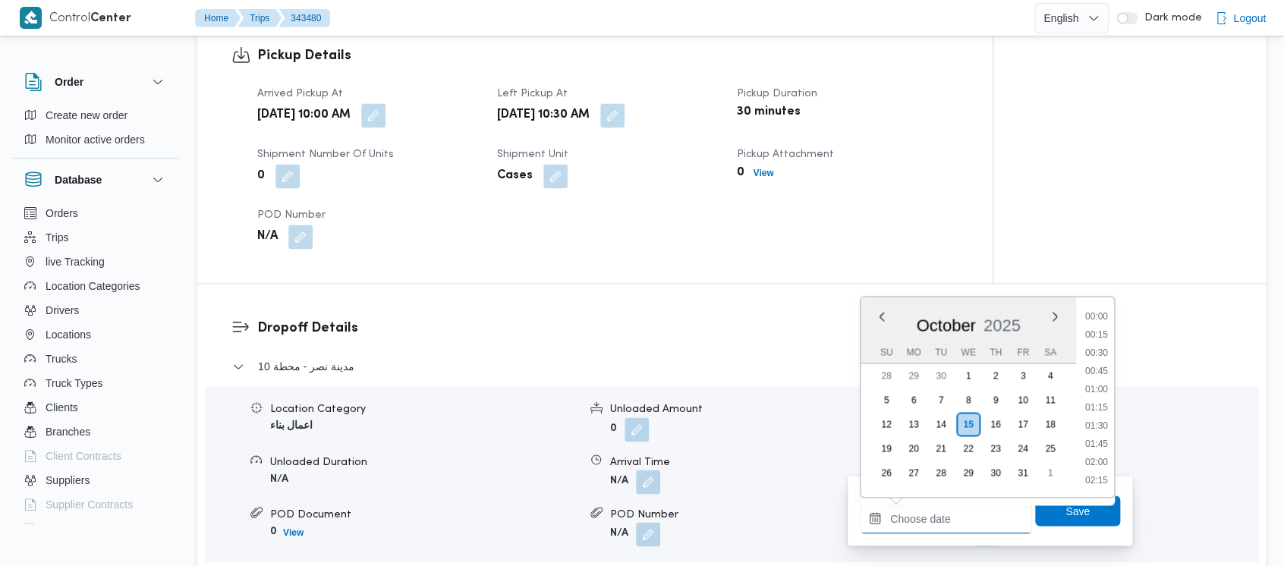
scroll to position [782, 0]
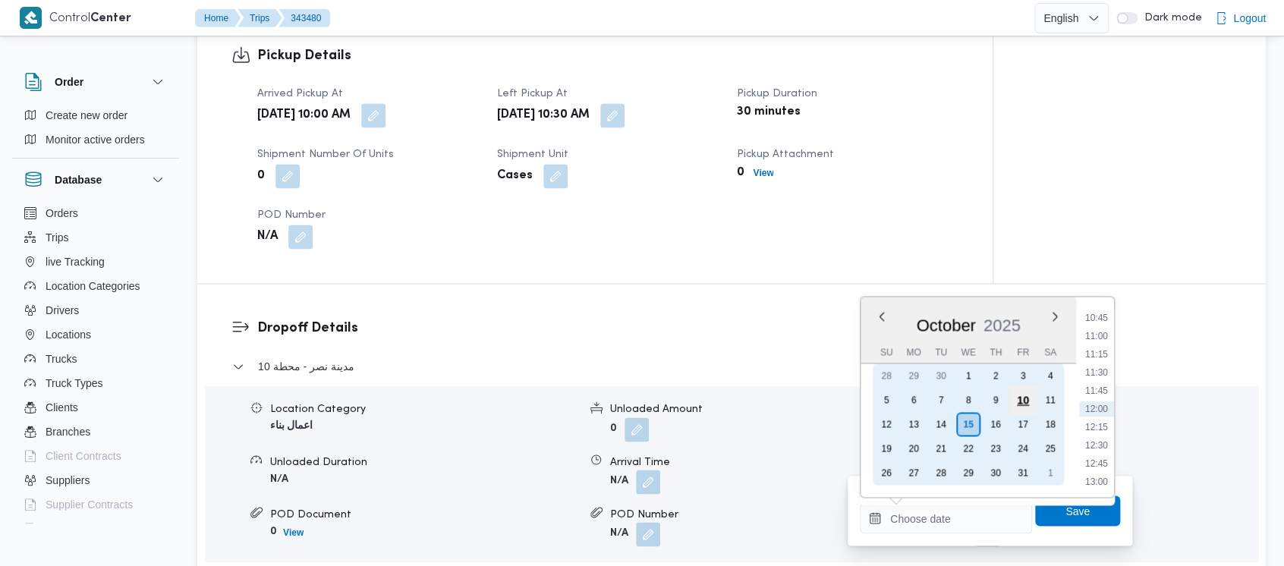
click at [1024, 397] on div "10" at bounding box center [1022, 399] width 29 height 29
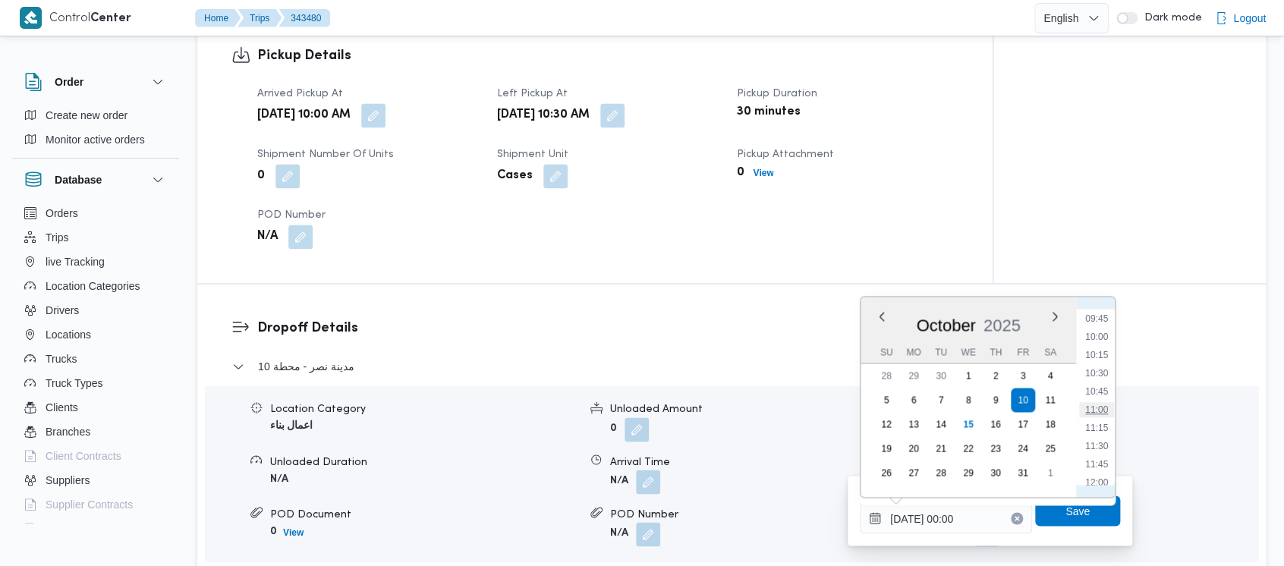
click at [1093, 415] on li "11:00" at bounding box center [1096, 409] width 35 height 15
type input "[DATE] 11:00"
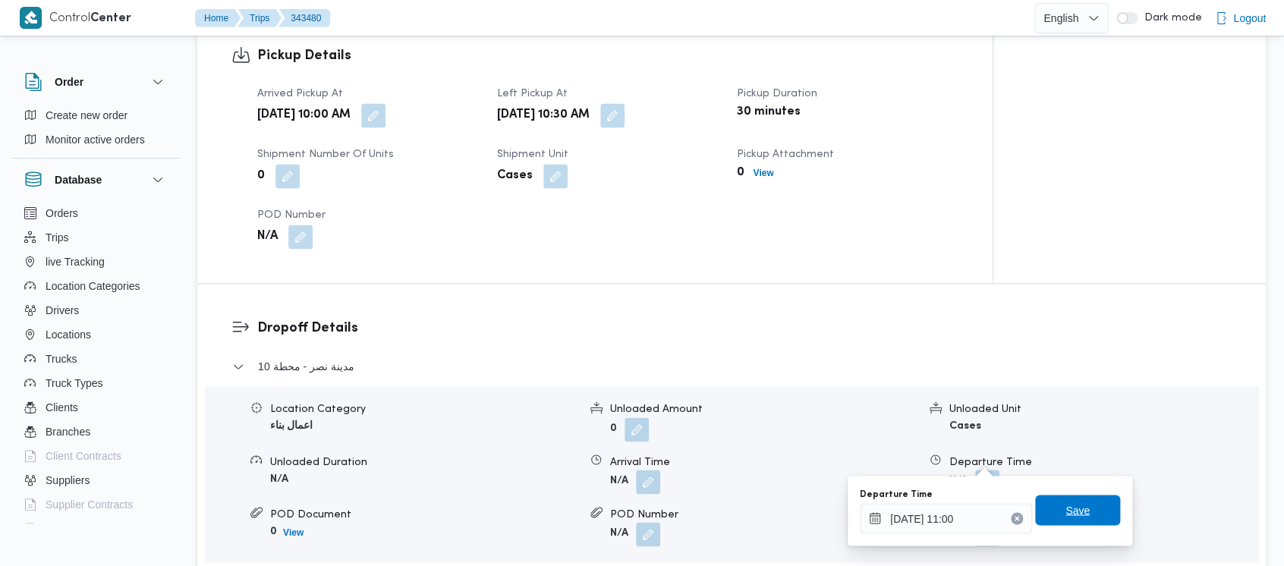
click at [1065, 513] on span "Save" at bounding box center [1077, 510] width 24 height 18
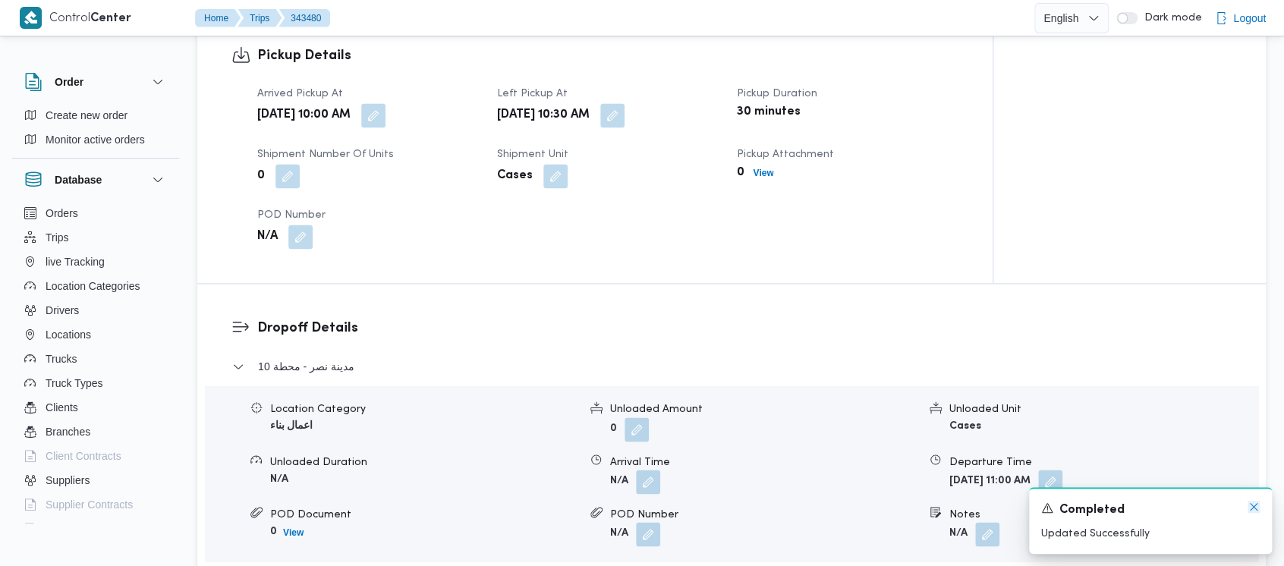
click at [1249, 510] on icon "Dismiss toast" at bounding box center [1254, 507] width 12 height 12
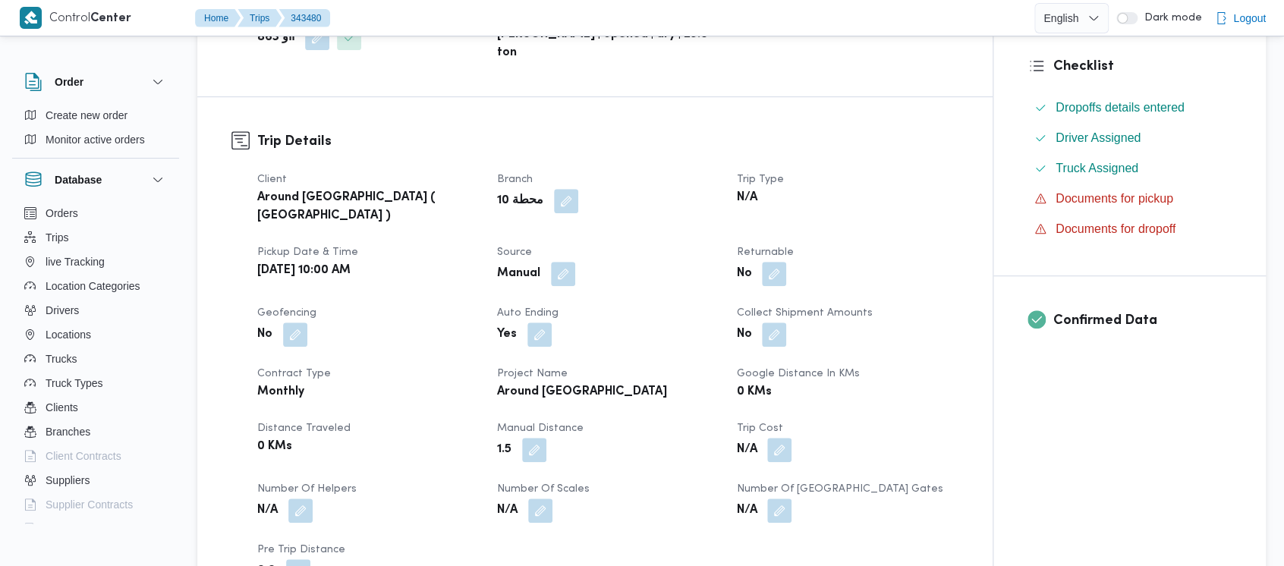
scroll to position [0, 0]
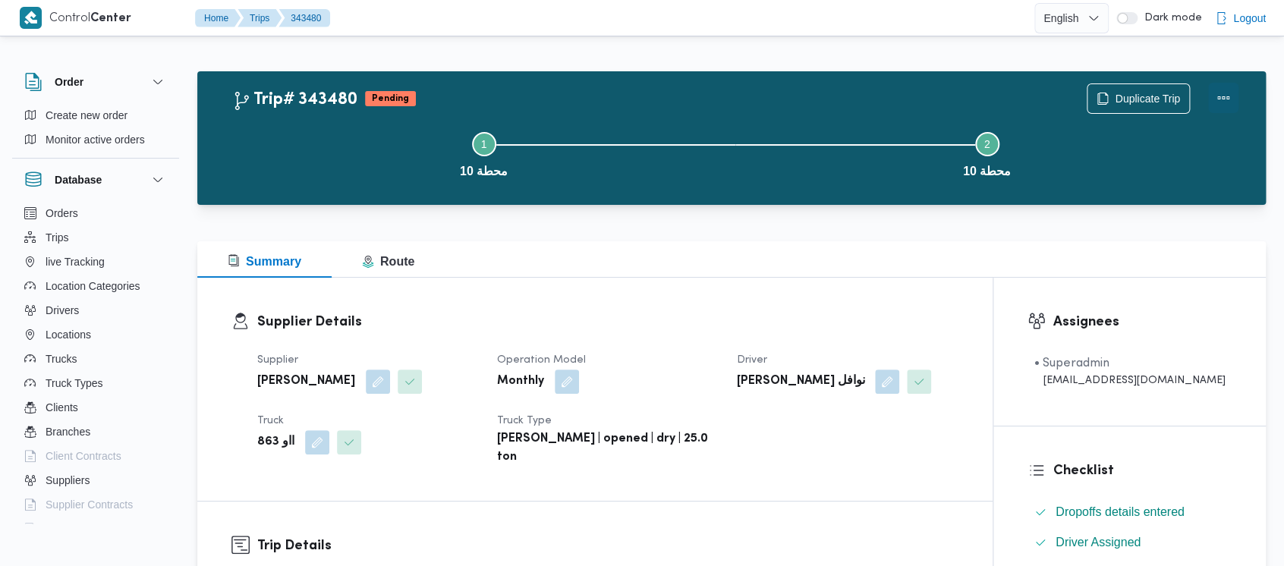
click at [1220, 94] on button "Actions" at bounding box center [1223, 98] width 30 height 30
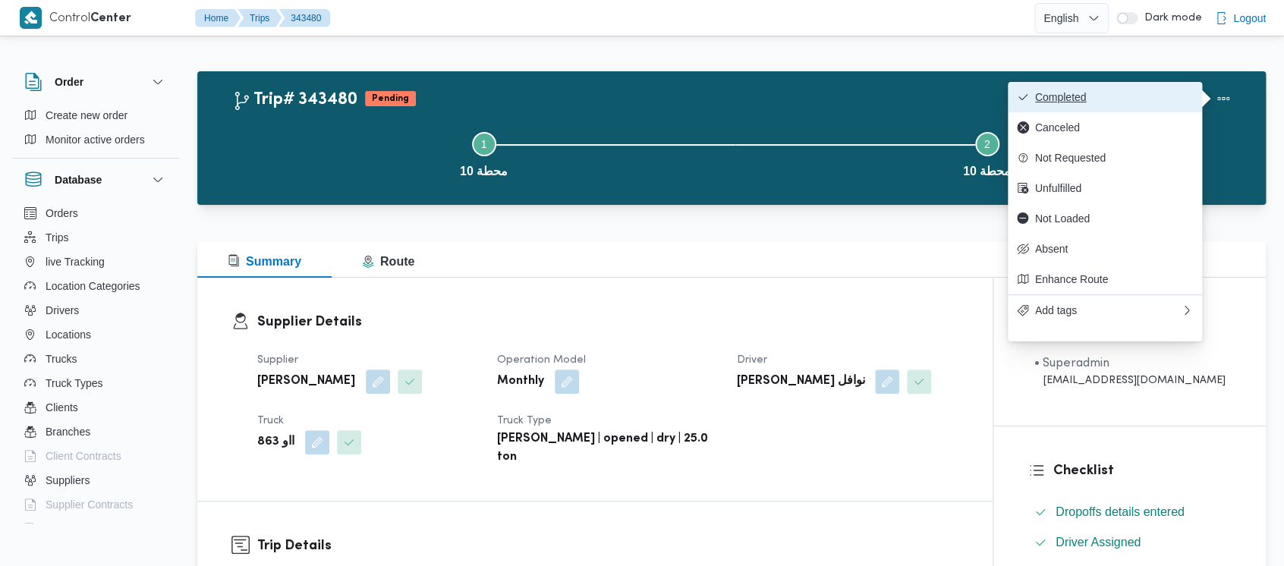
click at [1063, 96] on span "Completed" at bounding box center [1114, 97] width 158 height 12
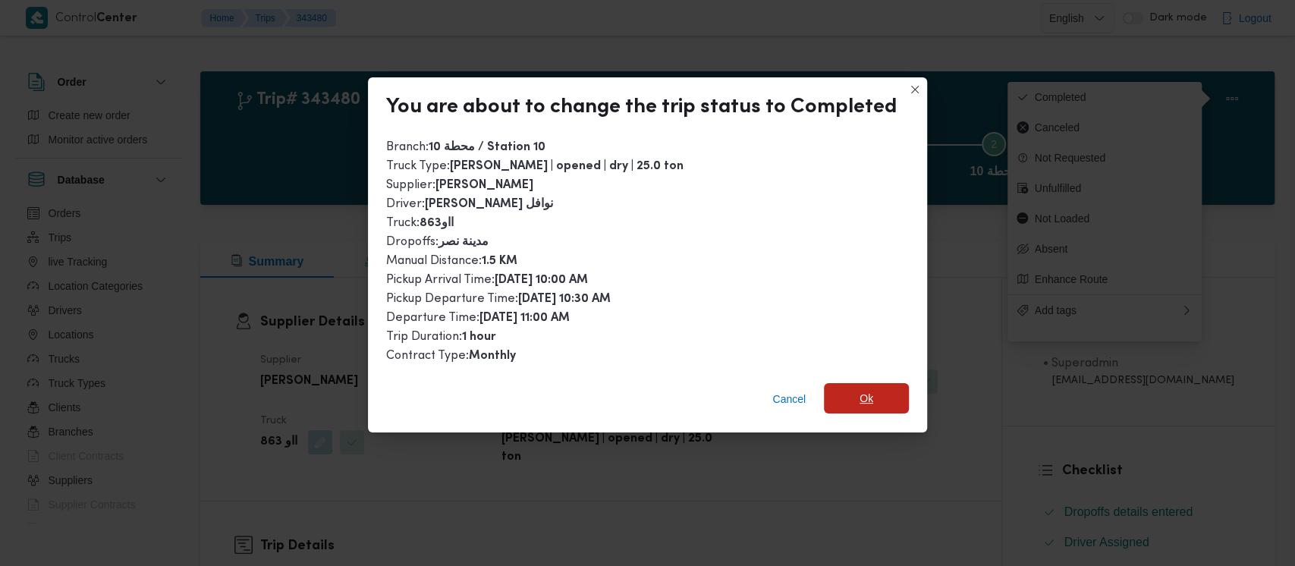
click at [853, 398] on span "Ok" at bounding box center [866, 398] width 85 height 30
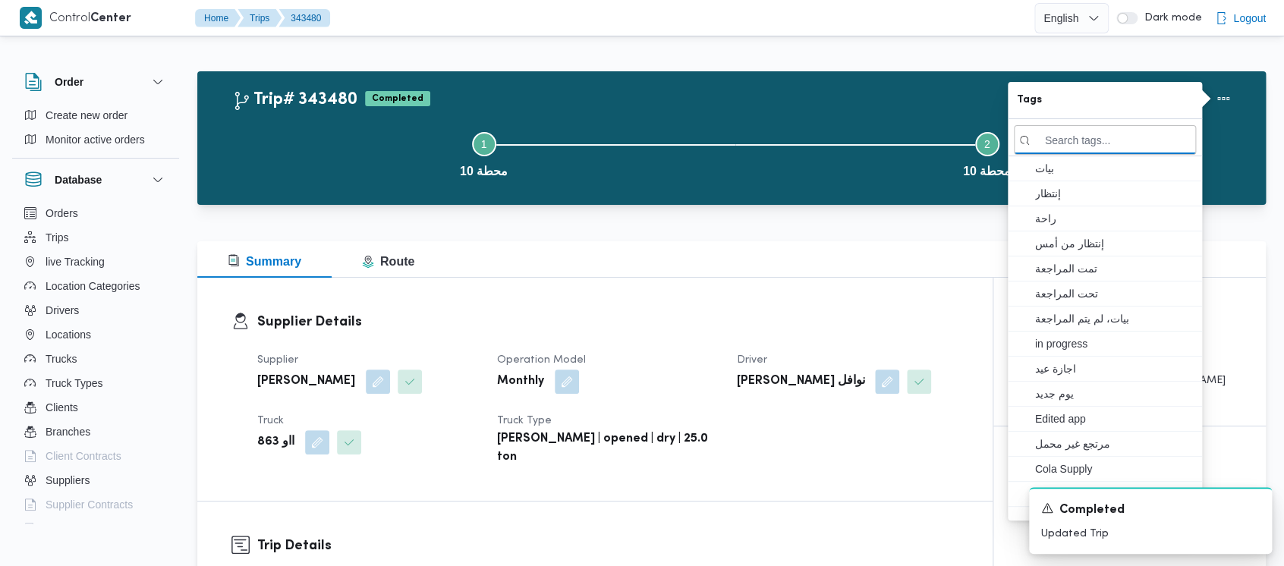
drag, startPoint x: 326, startPoint y: 178, endPoint x: 310, endPoint y: 173, distance: 16.8
click at [325, 178] on button "Step 1 is incomplete 1 محطة 10" at bounding box center [483, 153] width 503 height 79
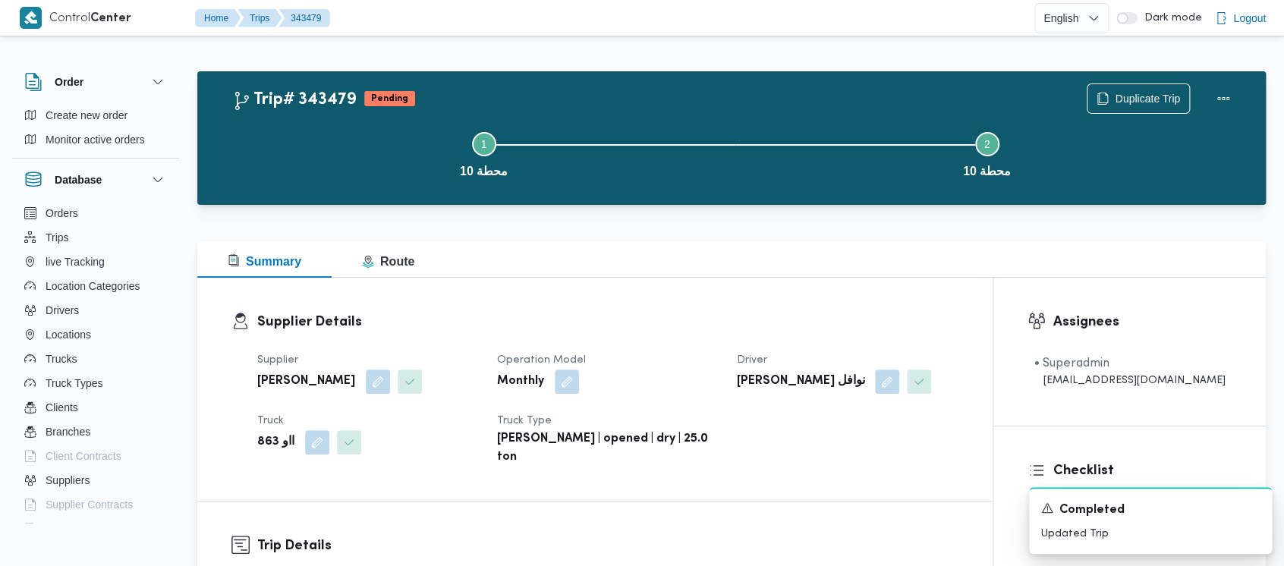
scroll to position [505, 0]
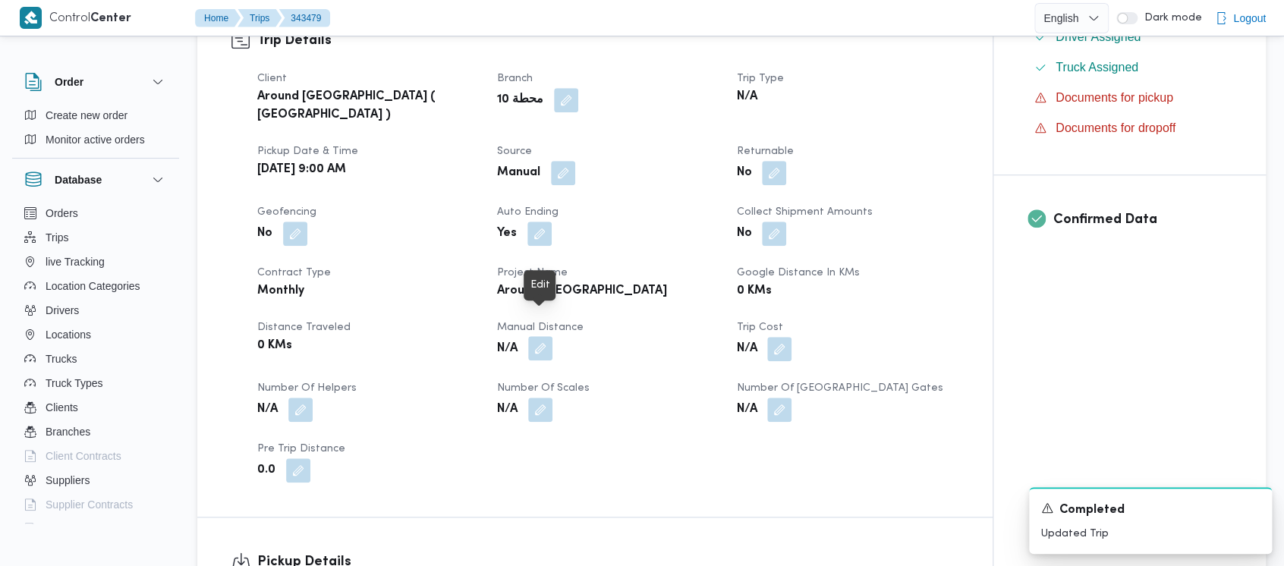
click at [549, 336] on button "button" at bounding box center [540, 348] width 24 height 24
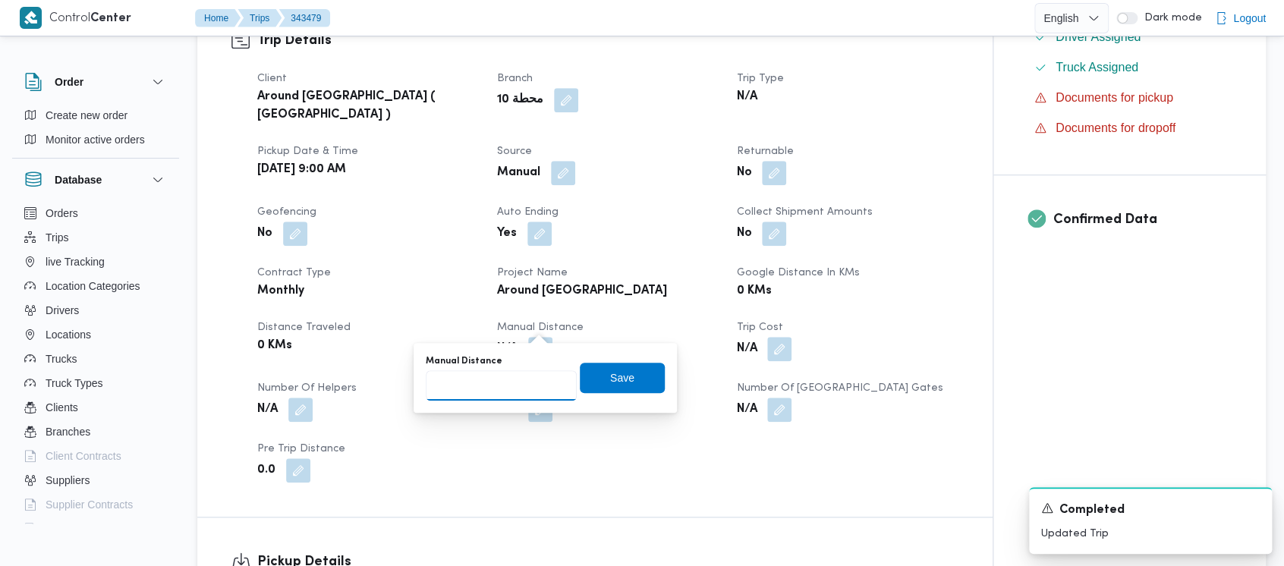
click at [464, 391] on input "Manual Distance" at bounding box center [501, 385] width 151 height 30
paste input "1.5"
type input "1.5"
click at [587, 380] on span "Save" at bounding box center [622, 377] width 85 height 30
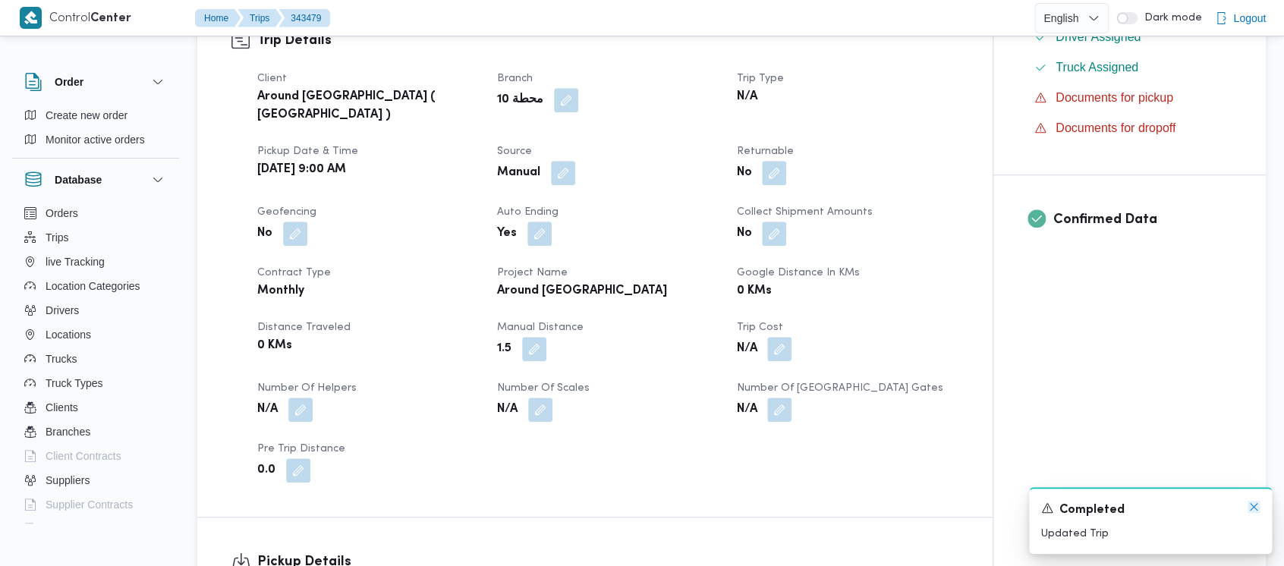
click at [1251, 507] on icon "Dismiss toast" at bounding box center [1254, 507] width 12 height 12
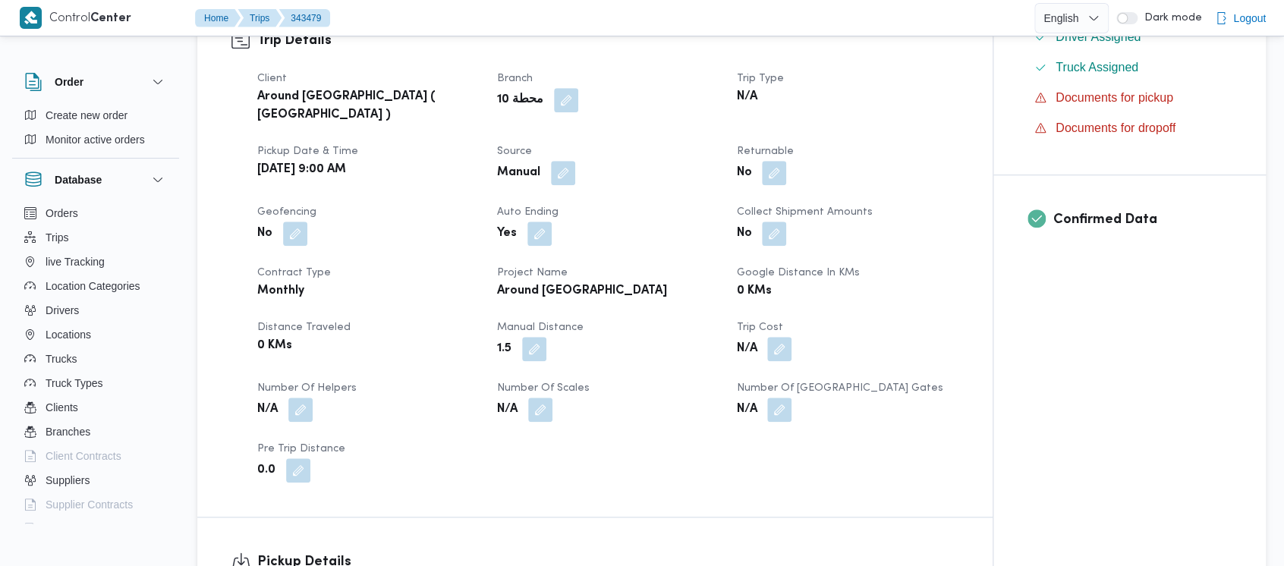
scroll to position [607, 0]
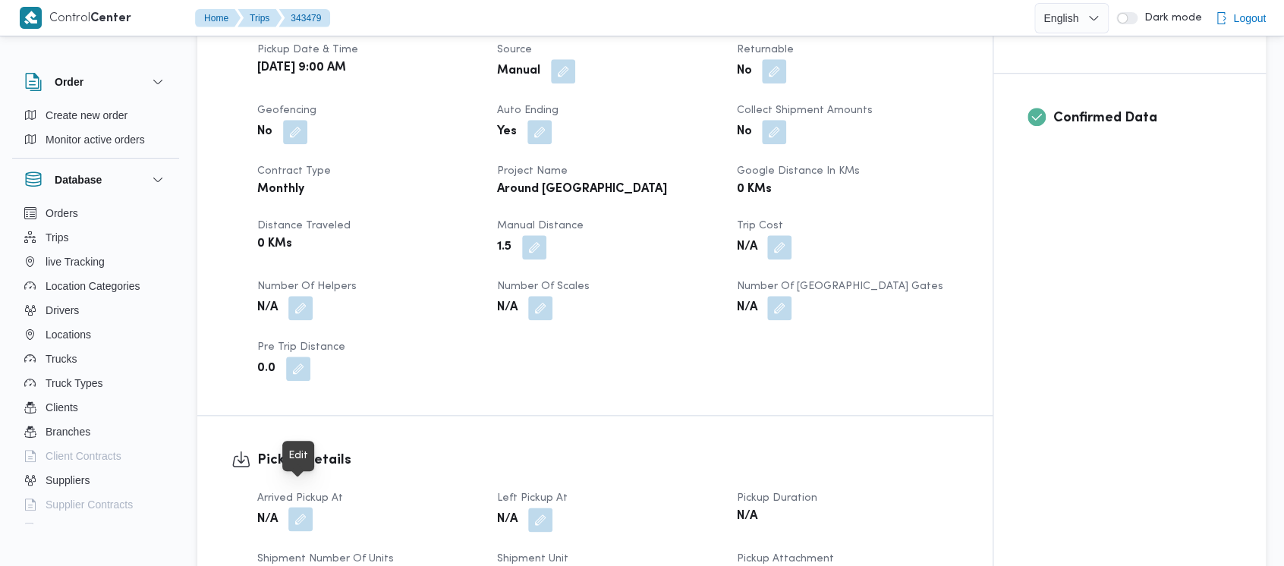
click at [297, 507] on button "button" at bounding box center [300, 519] width 24 height 24
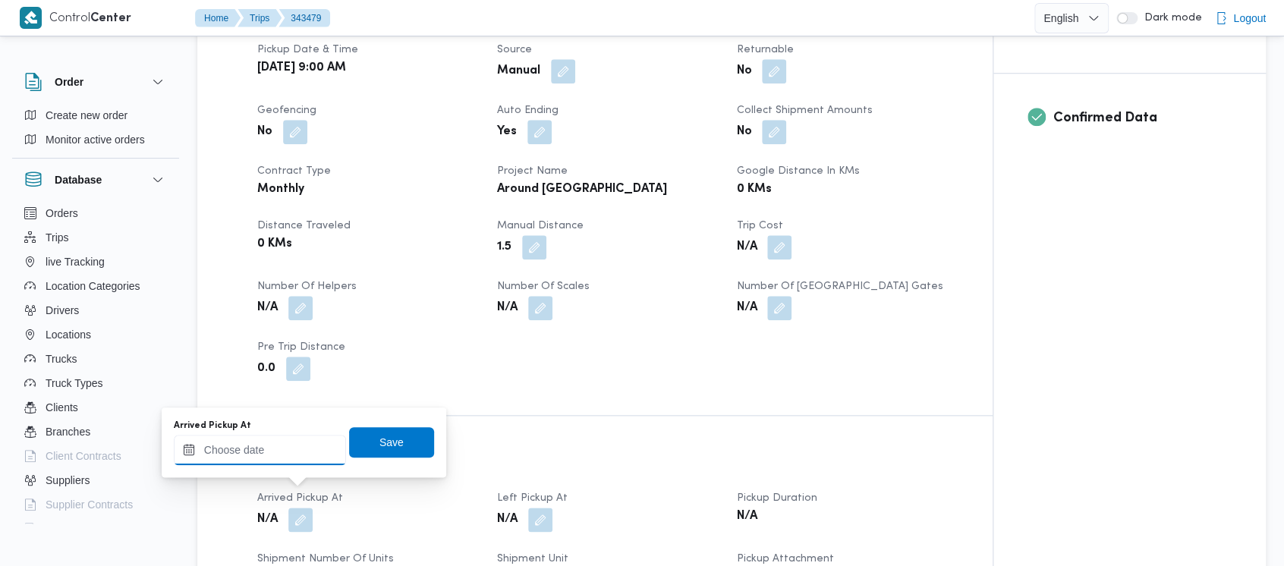
click at [238, 458] on input "Arrived Pickup At" at bounding box center [260, 450] width 172 height 30
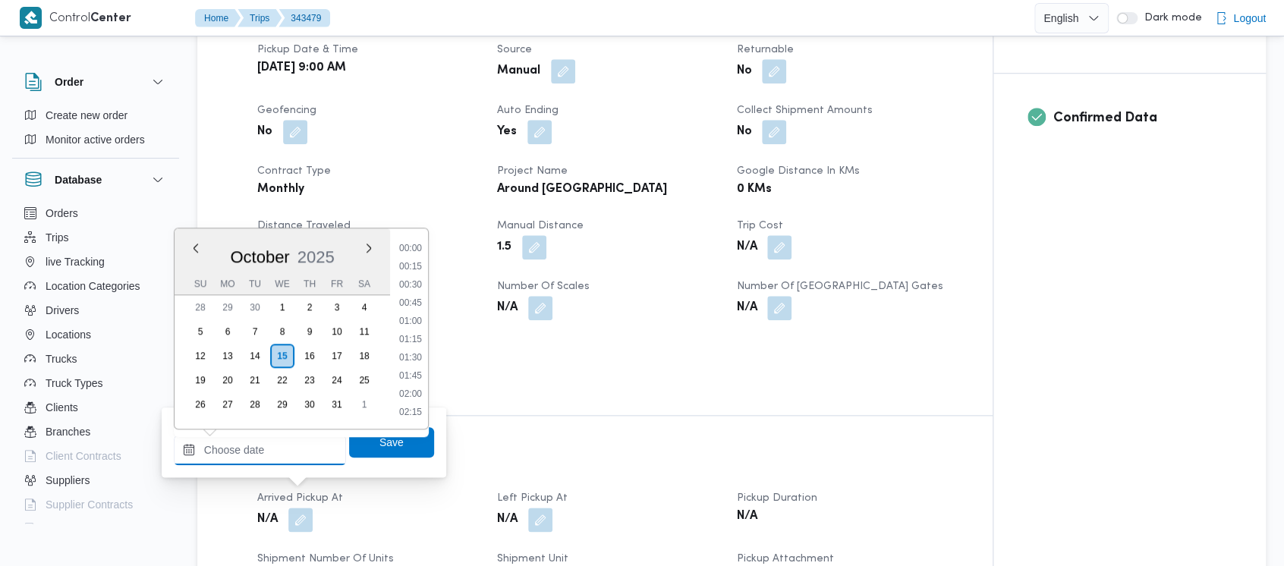
scroll to position [782, 0]
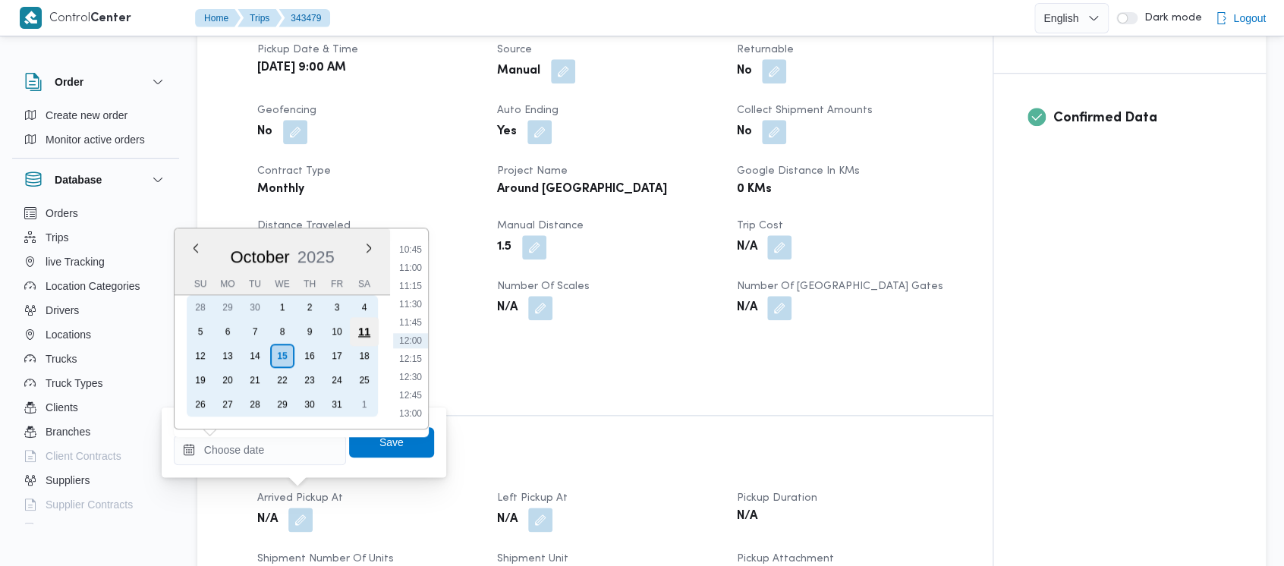
drag, startPoint x: 336, startPoint y: 324, endPoint x: 351, endPoint y: 320, distance: 15.6
click at [336, 324] on div "10" at bounding box center [337, 331] width 24 height 24
type input "[DATE] 00:00"
